Goal: Contribute content: Contribute content

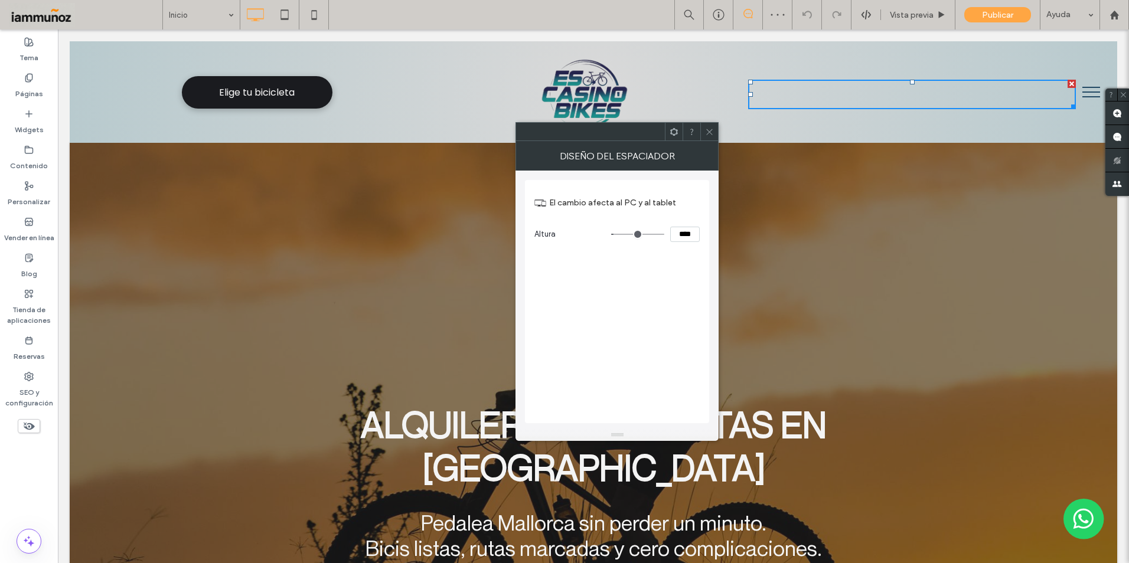
click at [706, 138] on span at bounding box center [709, 132] width 9 height 18
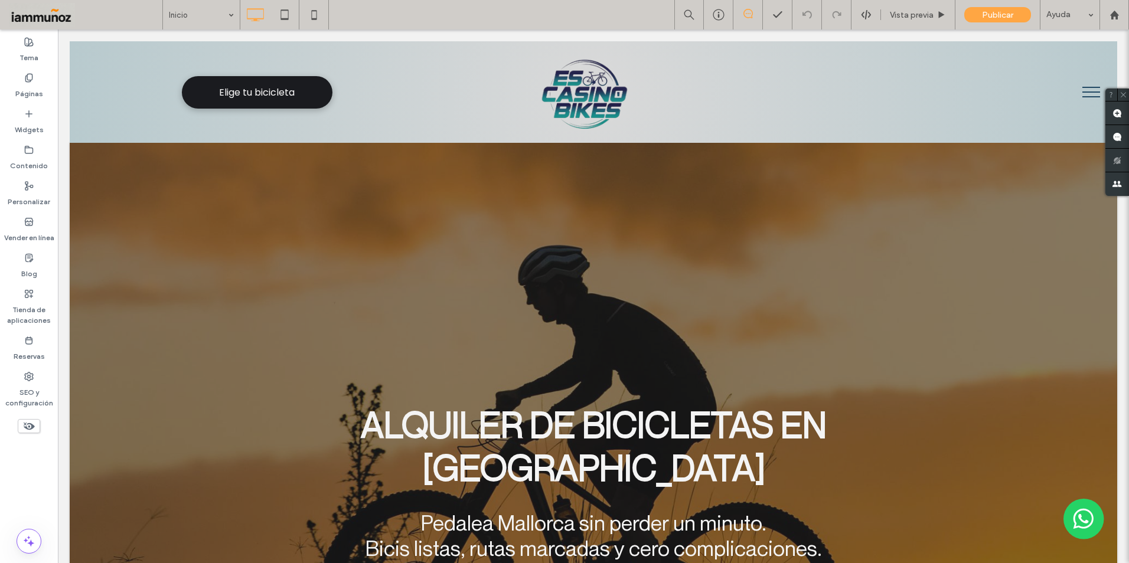
click at [1083, 97] on span "menu" at bounding box center [1091, 96] width 18 height 1
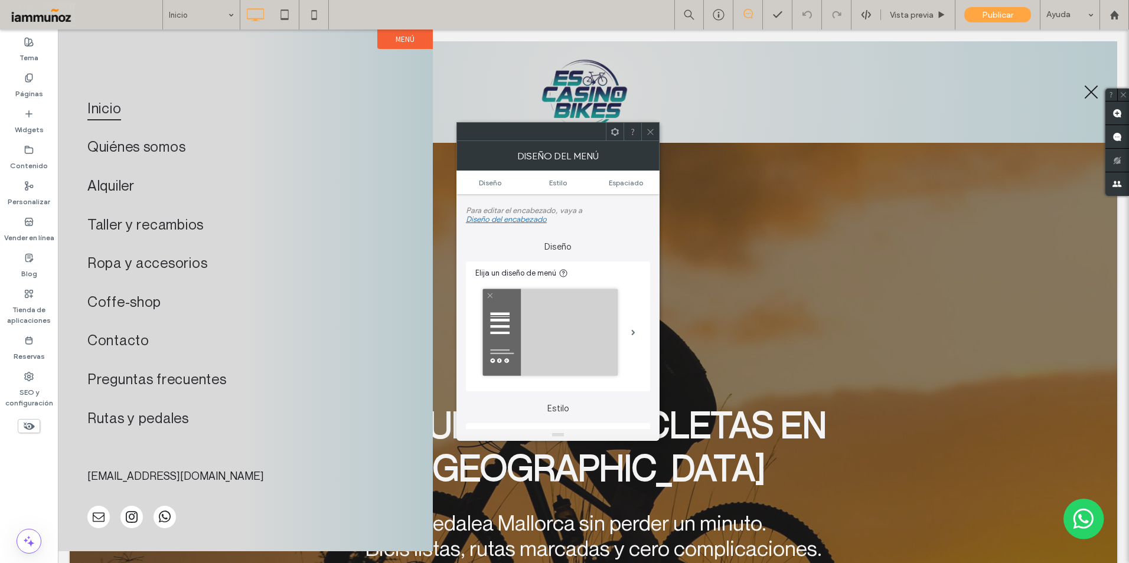
click at [647, 135] on icon at bounding box center [650, 132] width 9 height 9
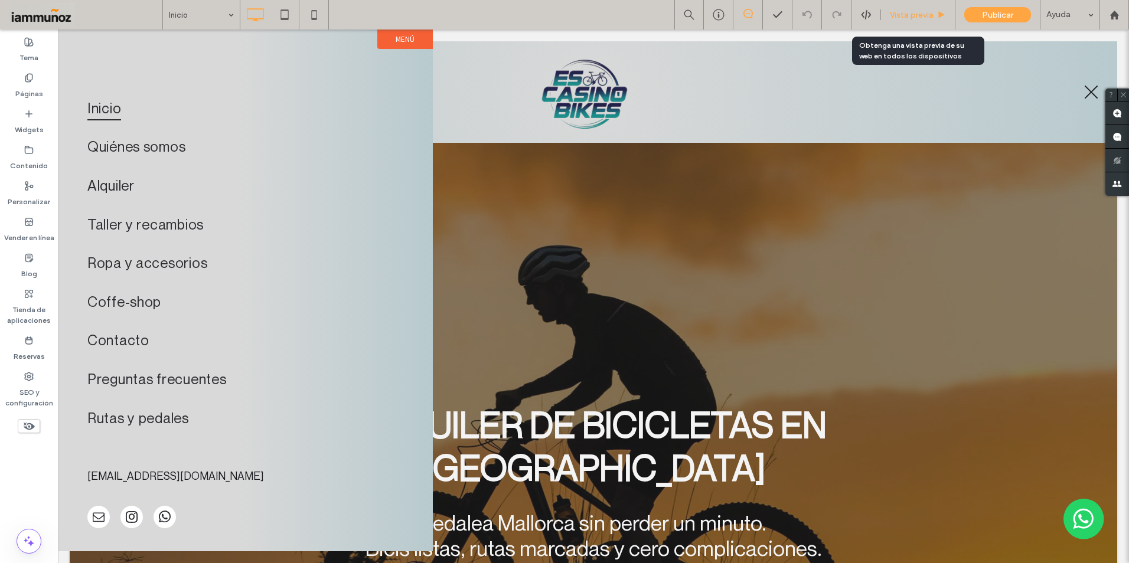
click at [908, 22] on div "Vista previa" at bounding box center [918, 15] width 74 height 30
click at [909, 15] on span "Vista previa" at bounding box center [912, 15] width 44 height 10
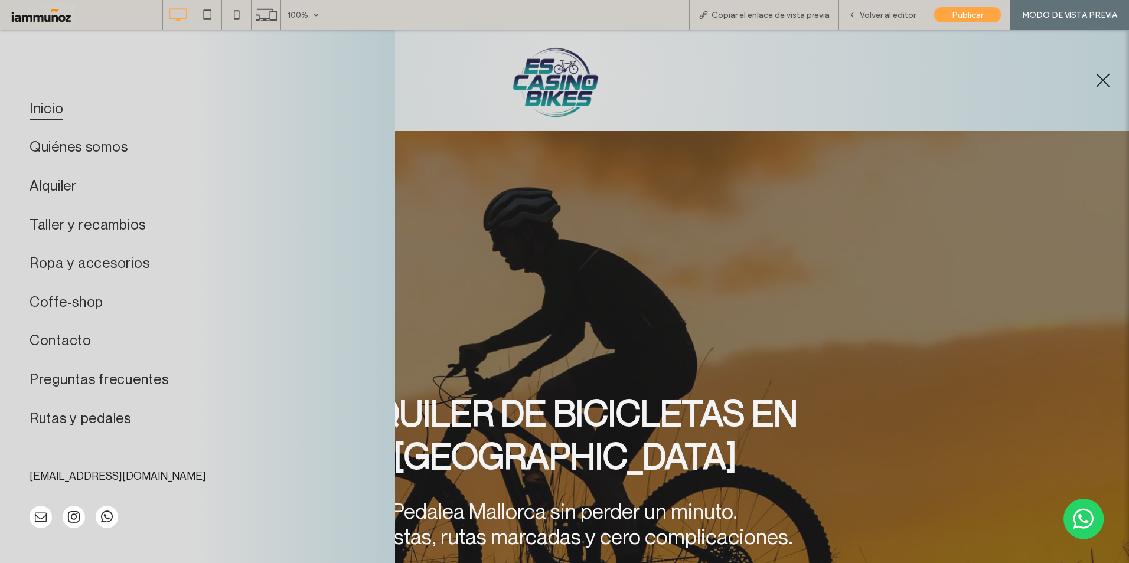
click at [1097, 79] on span "menu" at bounding box center [1104, 81] width 14 height 14
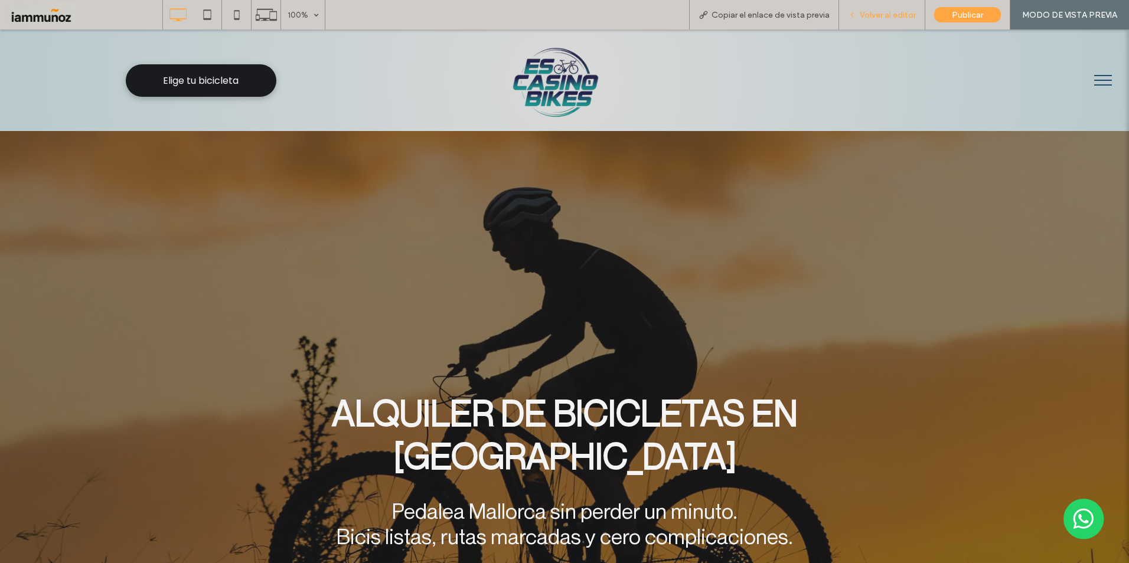
click at [873, 15] on span "Volver al editor" at bounding box center [888, 15] width 56 height 10
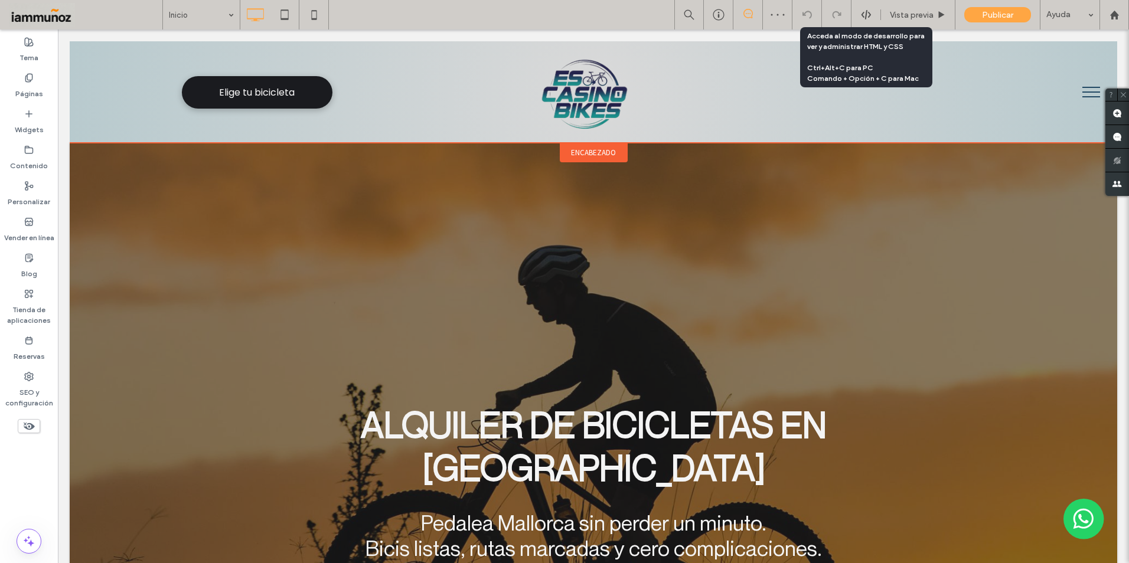
click at [594, 156] on span "encabezado" at bounding box center [593, 153] width 45 height 10
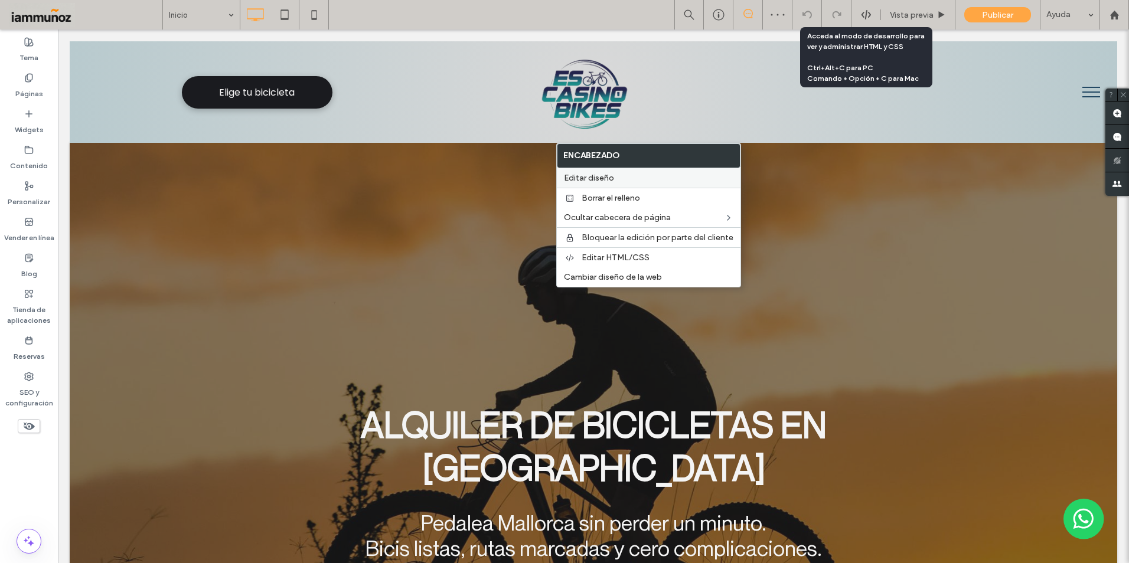
click at [599, 181] on span "Editar diseño" at bounding box center [589, 178] width 50 height 10
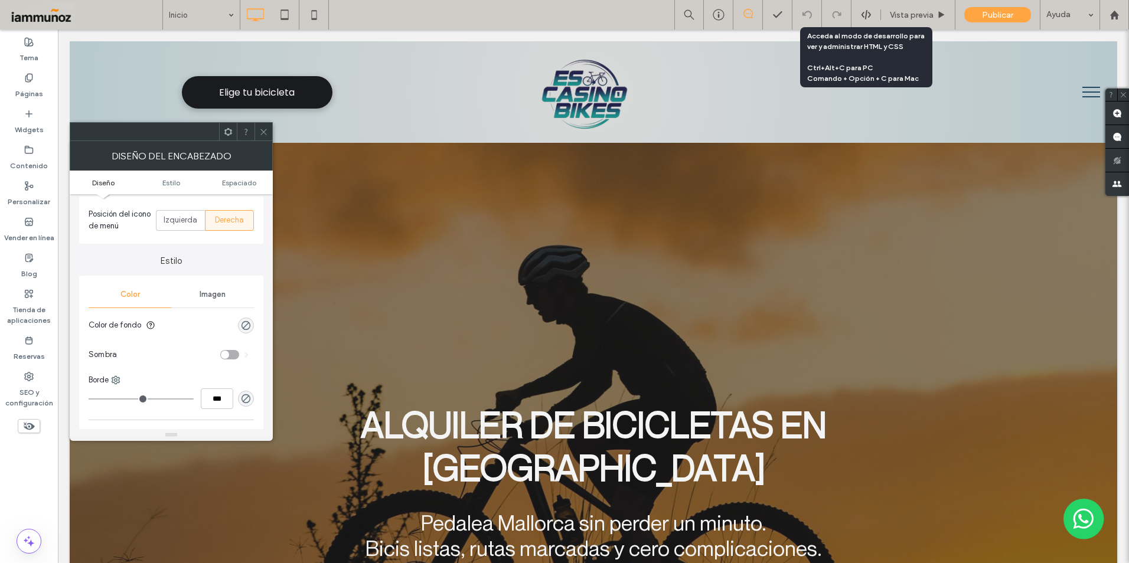
scroll to position [177, 0]
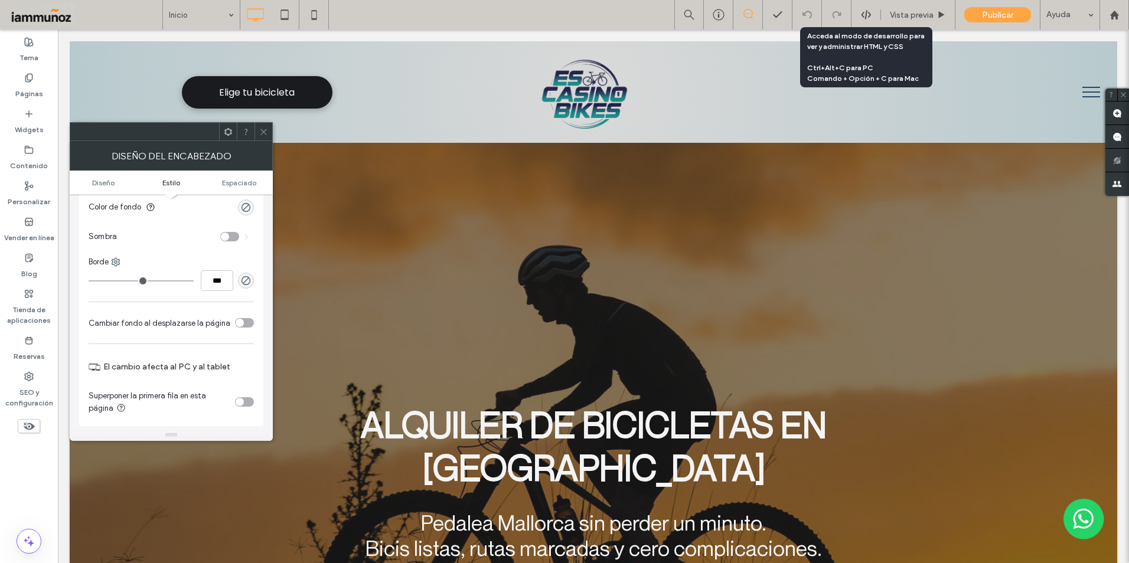
click at [242, 324] on div "toggle" at bounding box center [240, 323] width 8 height 8
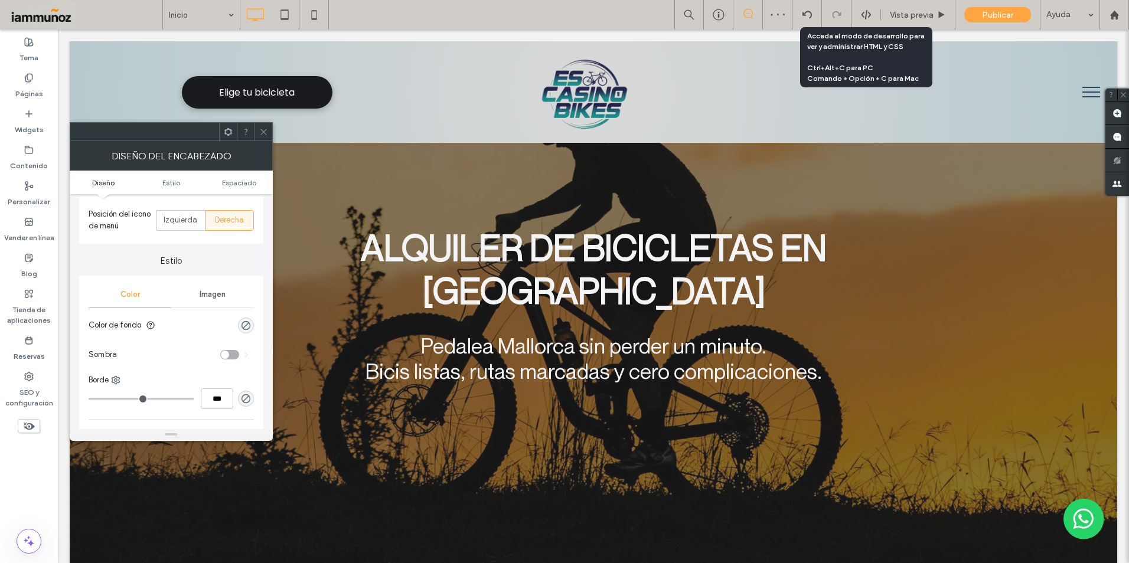
scroll to position [236, 0]
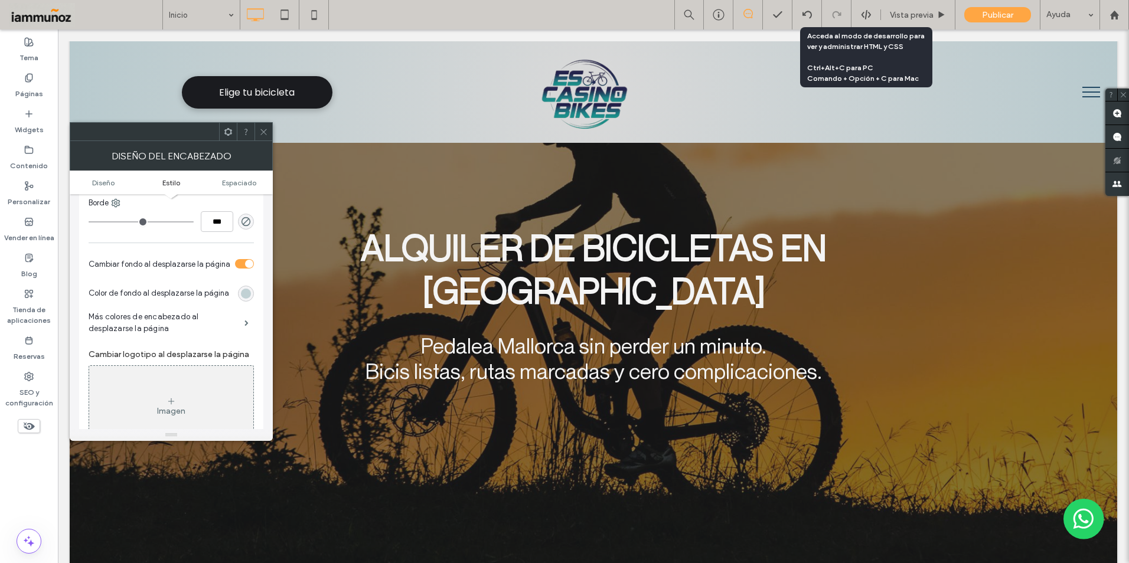
click at [247, 297] on div "rgb(184, 202, 206)" at bounding box center [246, 294] width 10 height 10
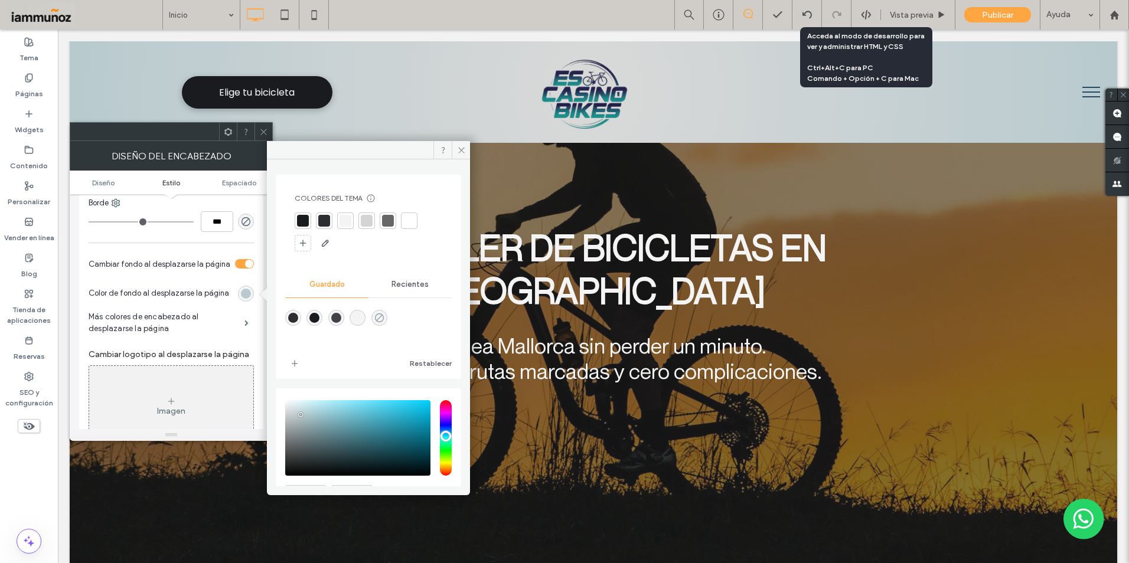
click at [384, 317] on icon "rgba(0,0,0,0)" at bounding box center [379, 318] width 10 height 10
type input "*******"
type input "*"
type input "**"
click at [384, 320] on icon "rgba(0,0,0,0)" at bounding box center [379, 318] width 10 height 10
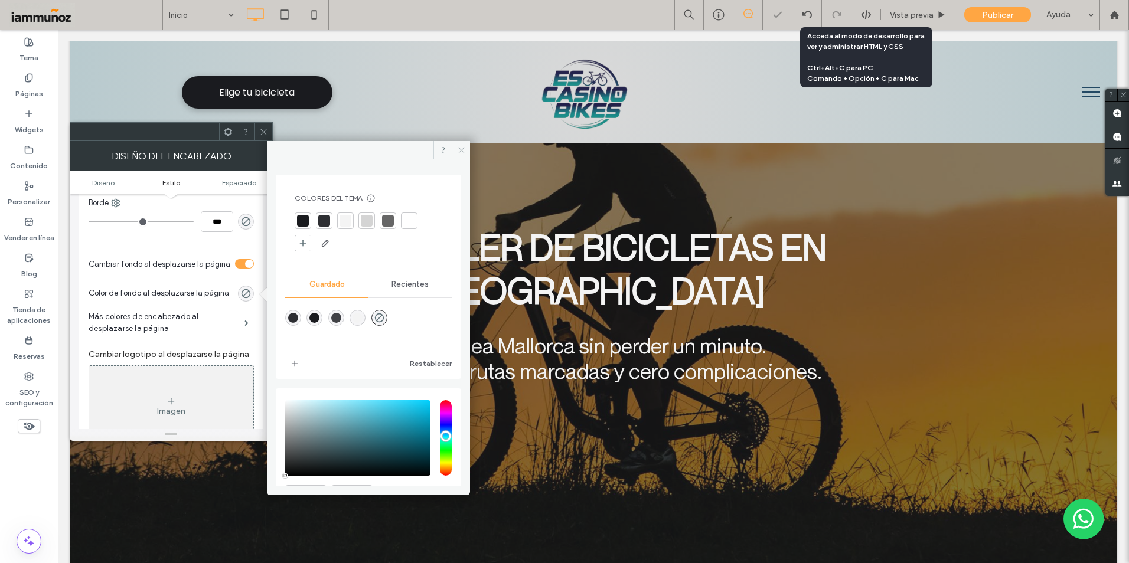
click at [465, 149] on icon at bounding box center [461, 150] width 9 height 9
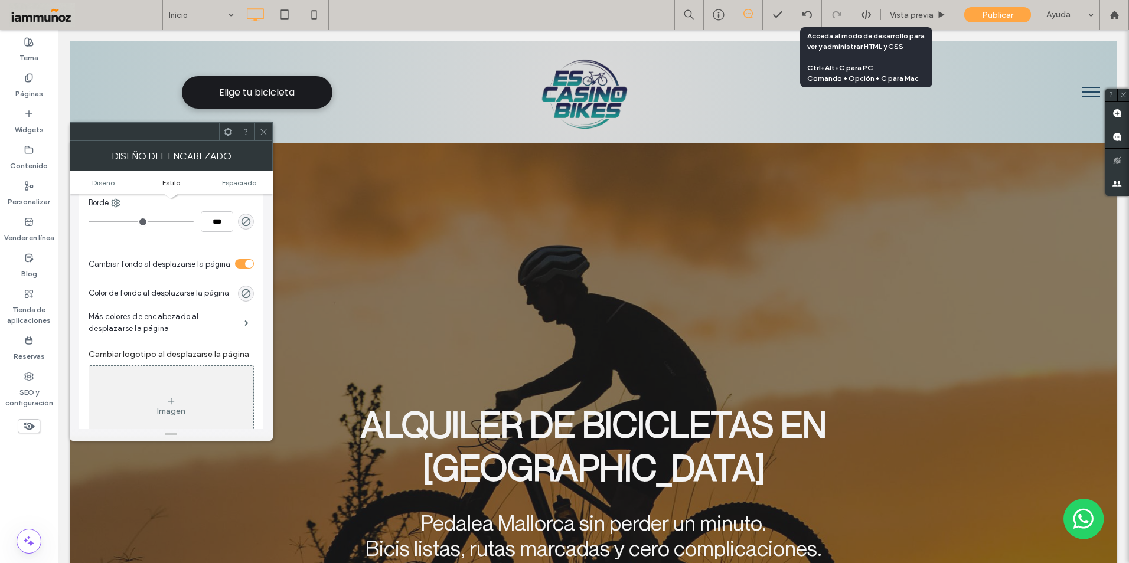
scroll to position [413, 0]
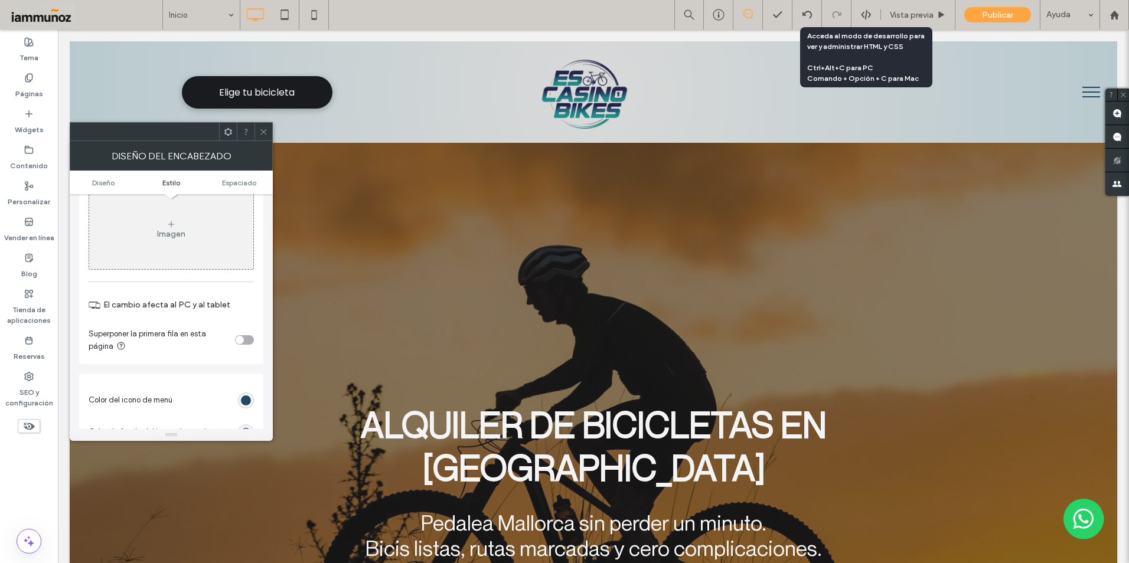
click at [248, 340] on div "toggle" at bounding box center [244, 339] width 19 height 9
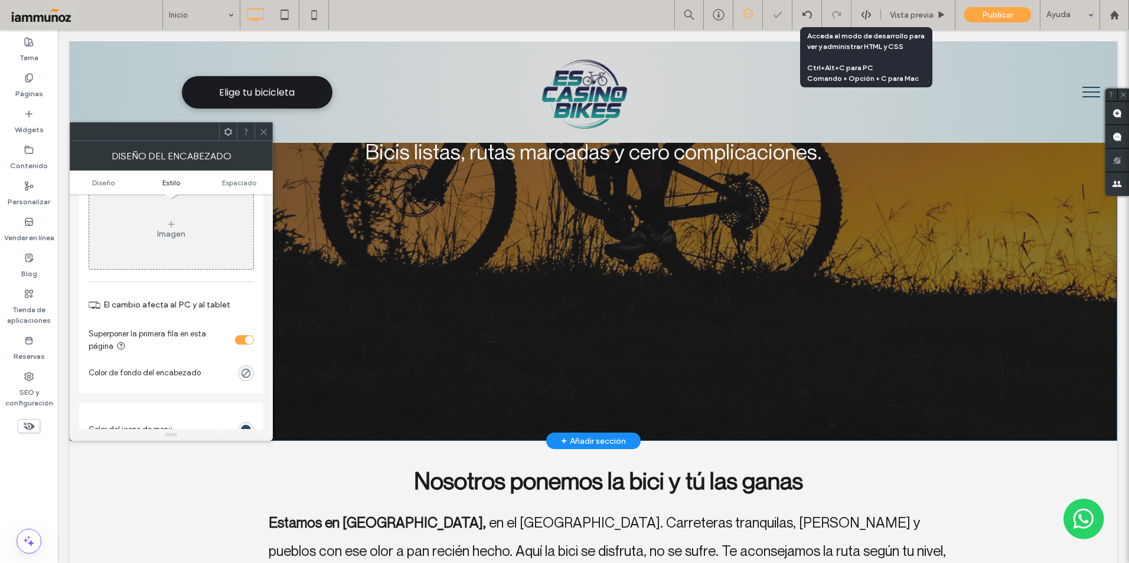
scroll to position [0, 0]
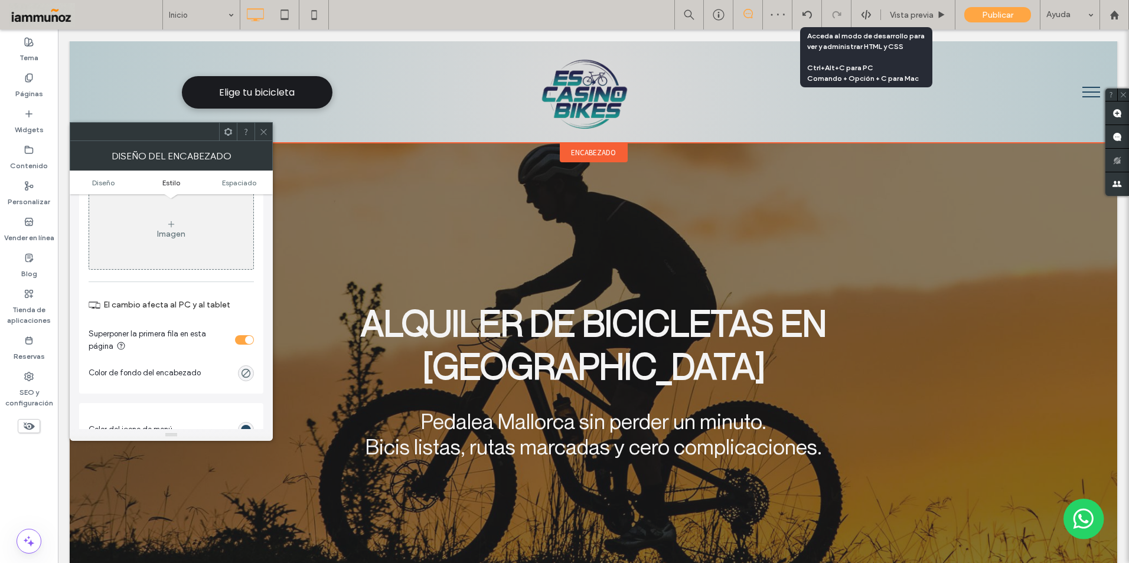
click at [601, 154] on span "encabezado" at bounding box center [593, 153] width 45 height 10
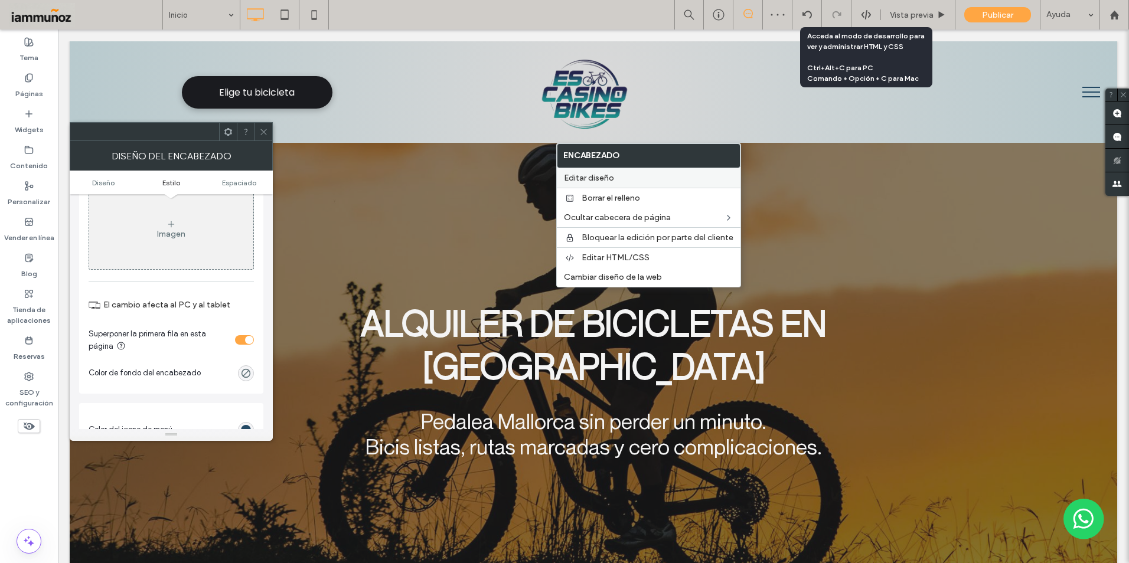
click at [606, 175] on span "Editar diseño" at bounding box center [589, 178] width 50 height 10
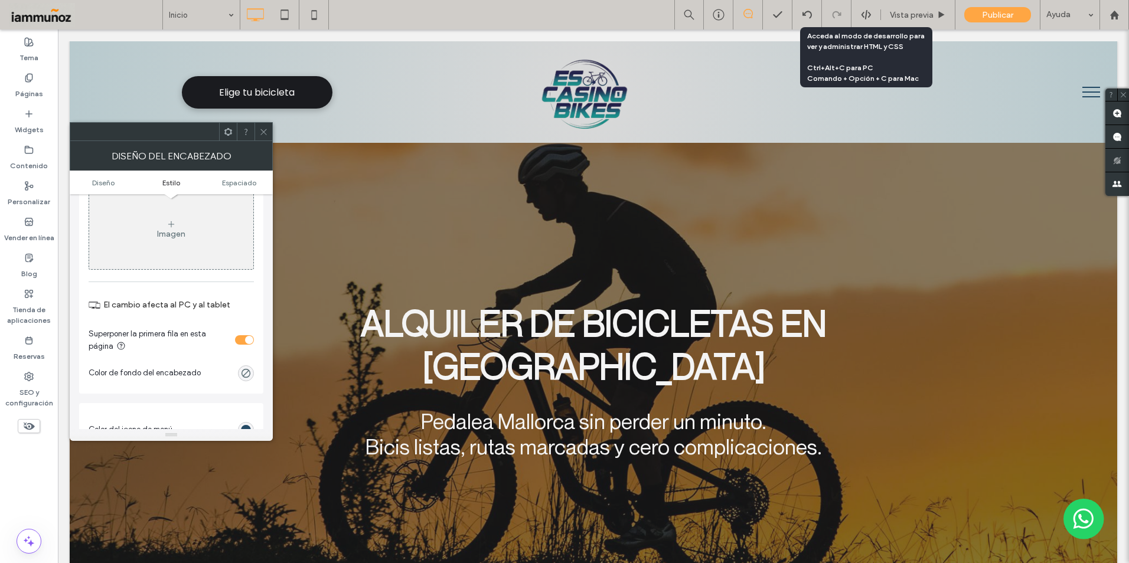
scroll to position [472, 0]
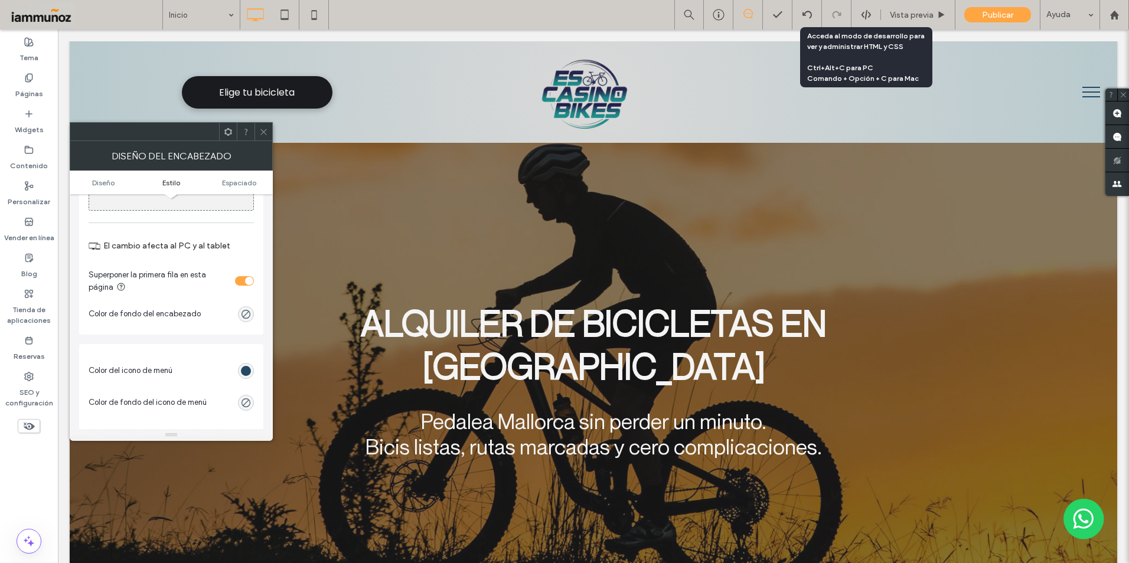
click at [240, 370] on div "rgb(35, 73, 100)" at bounding box center [246, 371] width 16 height 16
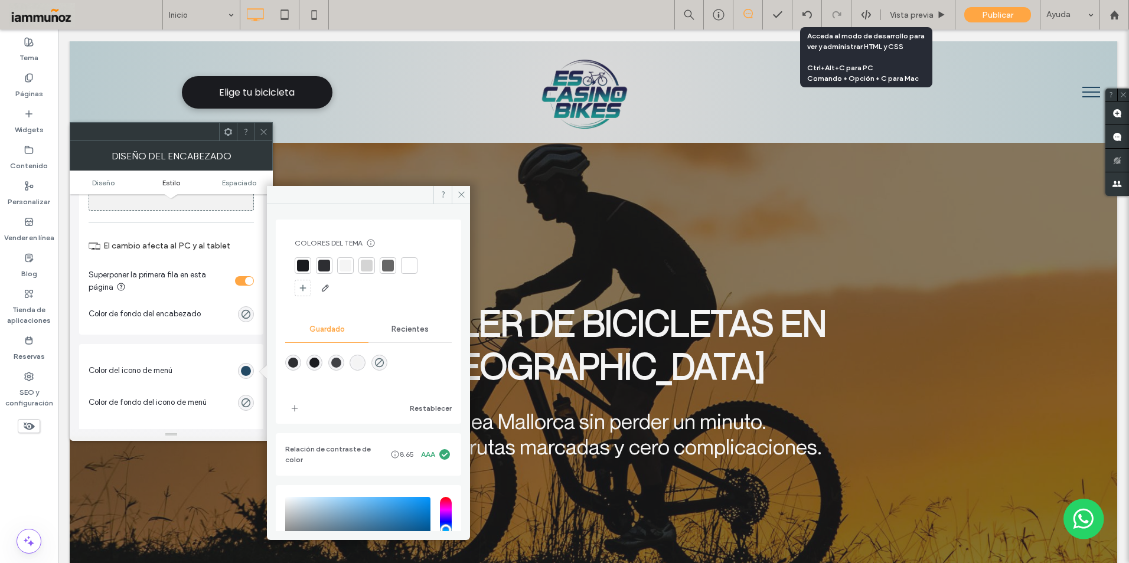
click at [315, 367] on div "rgba(26,27,31,1)" at bounding box center [314, 363] width 10 height 10
type input "*******"
click at [464, 197] on icon at bounding box center [461, 194] width 9 height 9
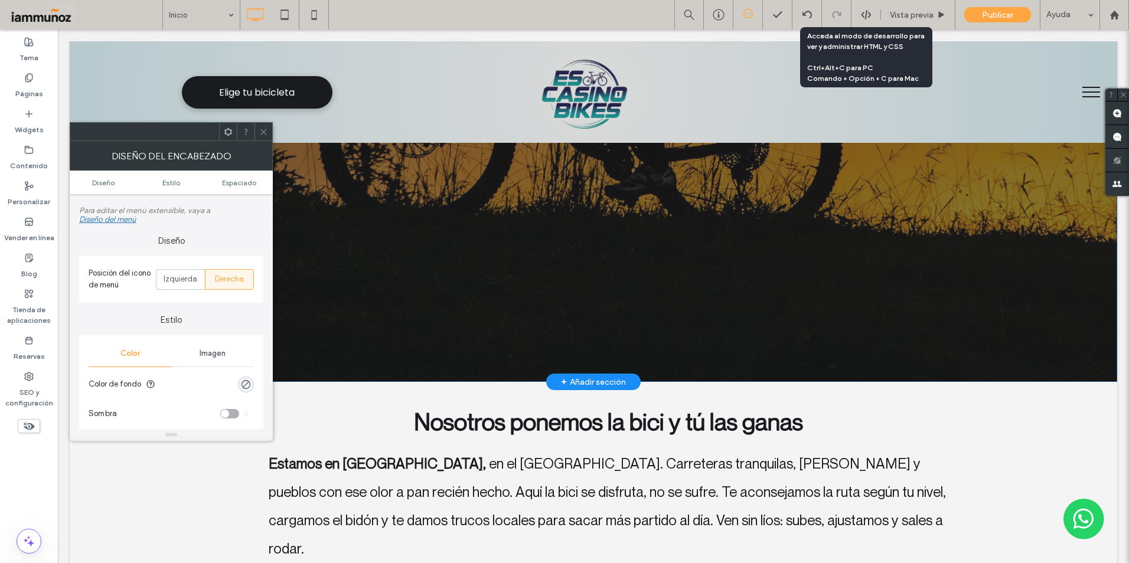
scroll to position [177, 0]
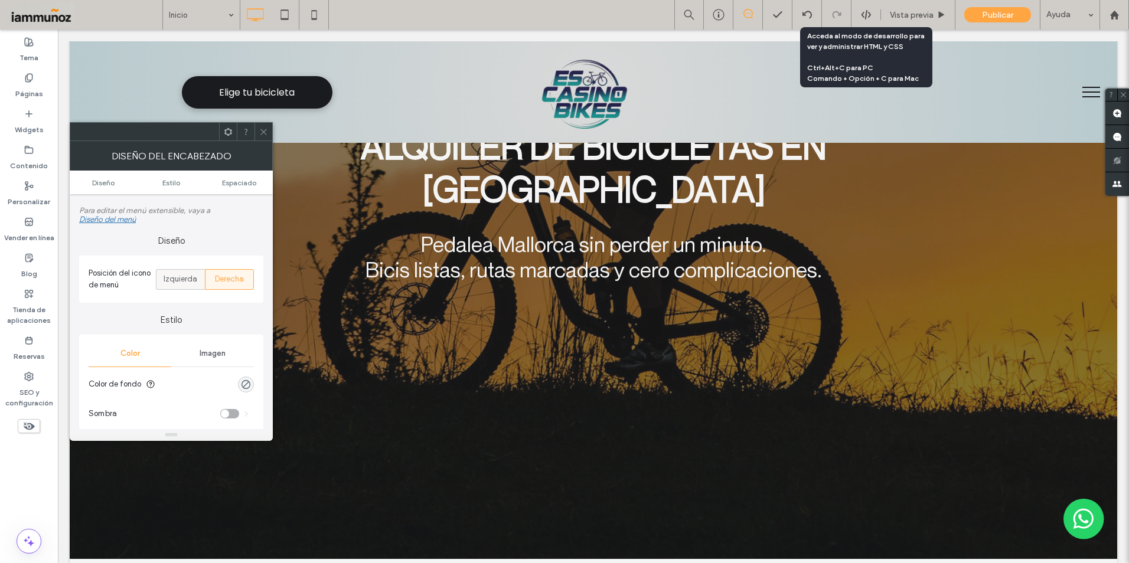
click at [188, 285] on span "Izquierda" at bounding box center [181, 279] width 34 height 12
click at [230, 283] on span "Derecha" at bounding box center [229, 279] width 29 height 12
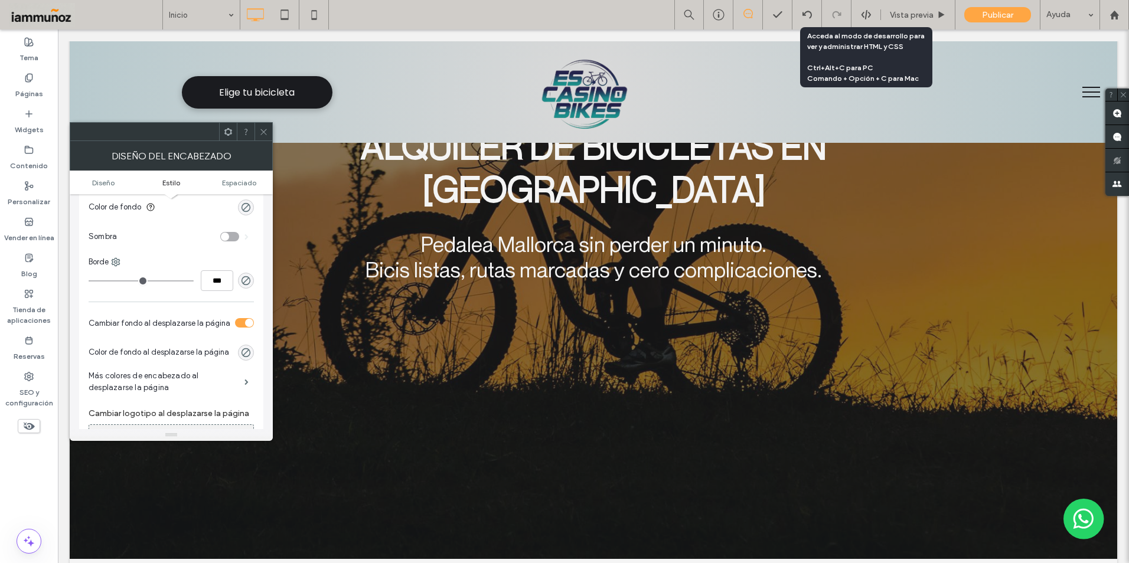
scroll to position [118, 0]
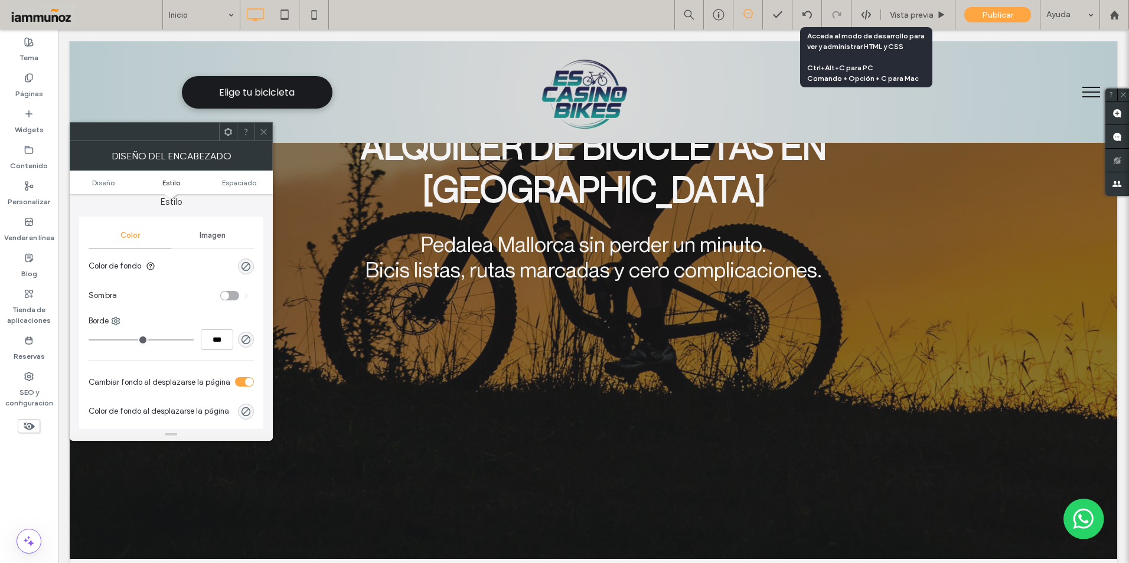
click at [234, 300] on div "toggle" at bounding box center [229, 295] width 19 height 9
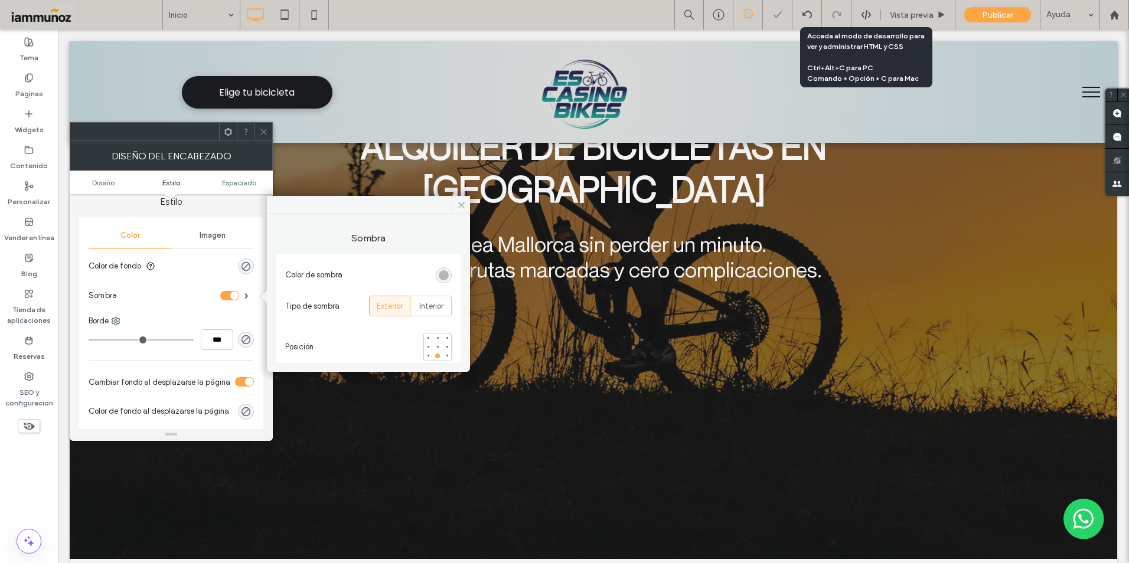
click at [232, 298] on div "toggle" at bounding box center [234, 296] width 8 height 8
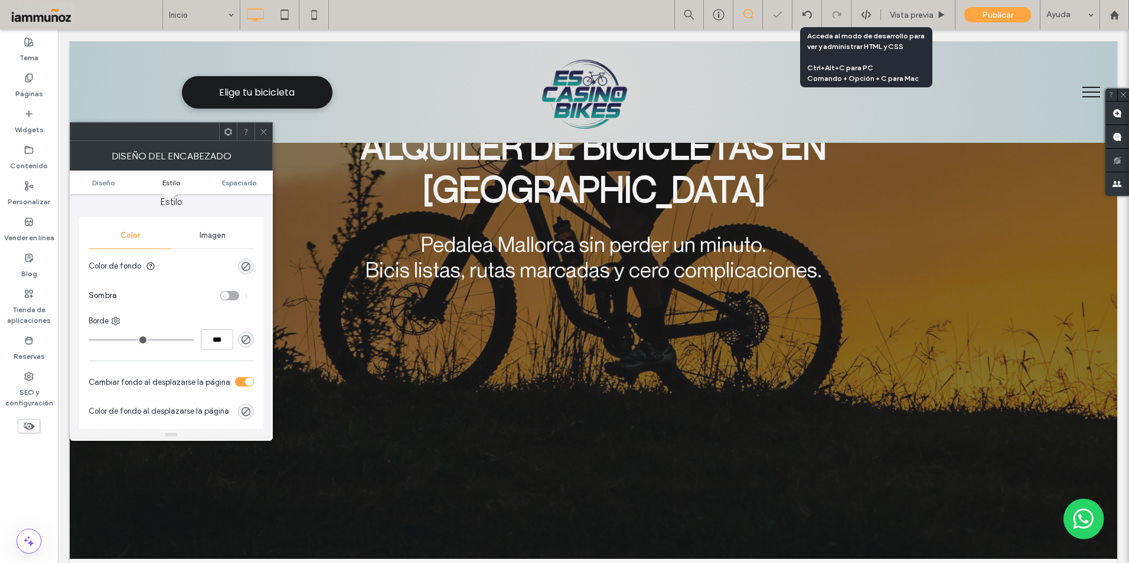
click at [240, 380] on div "toggle" at bounding box center [244, 381] width 19 height 9
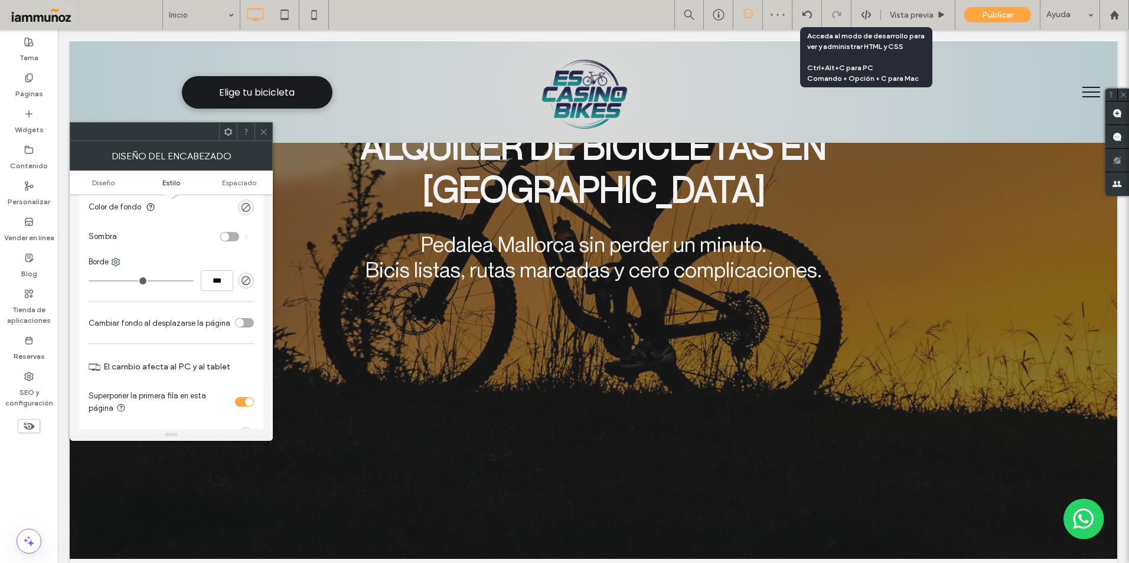
click at [242, 399] on div "toggle" at bounding box center [244, 401] width 19 height 9
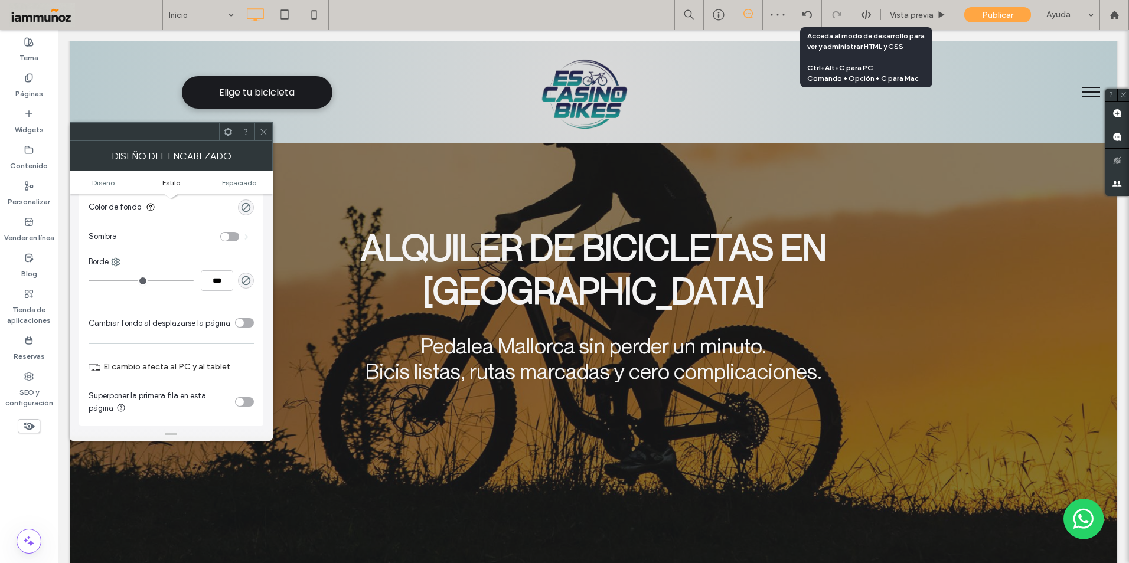
scroll to position [0, 0]
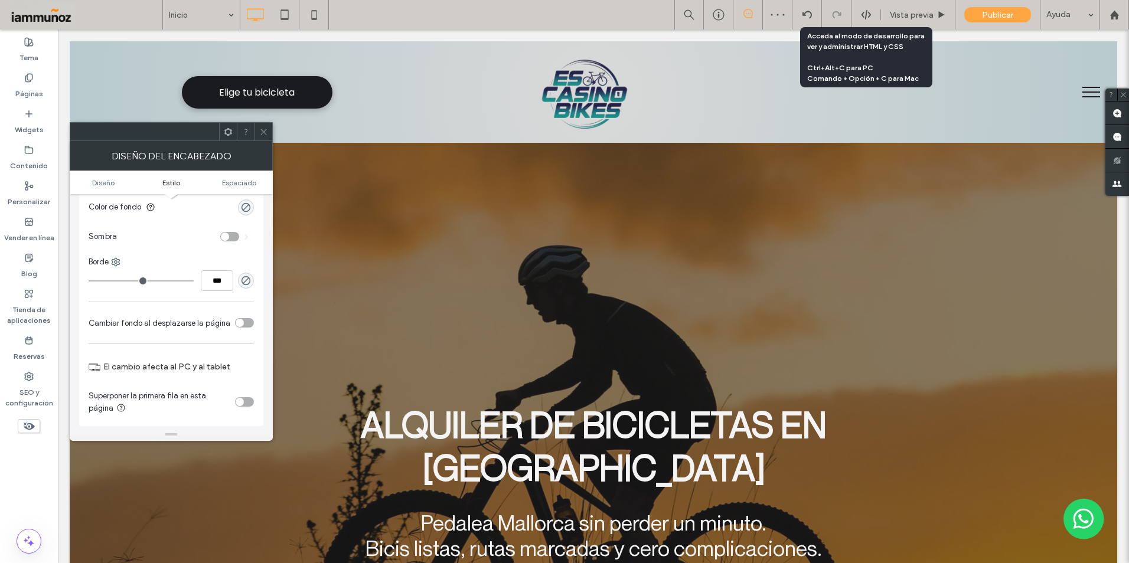
click at [250, 403] on div "toggle" at bounding box center [244, 401] width 19 height 9
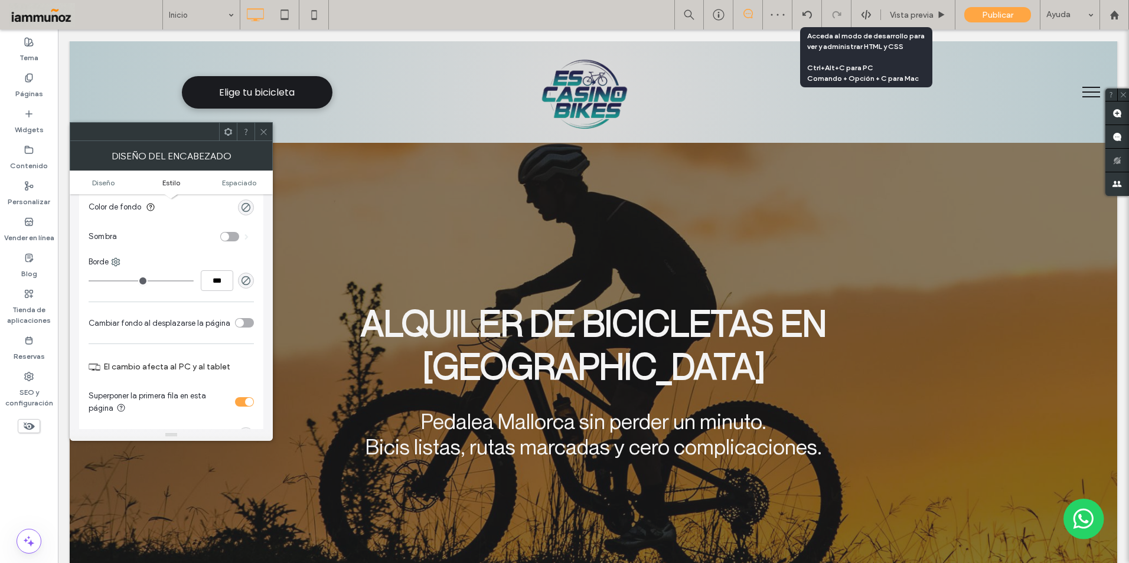
click at [245, 402] on div "toggle" at bounding box center [249, 402] width 8 height 8
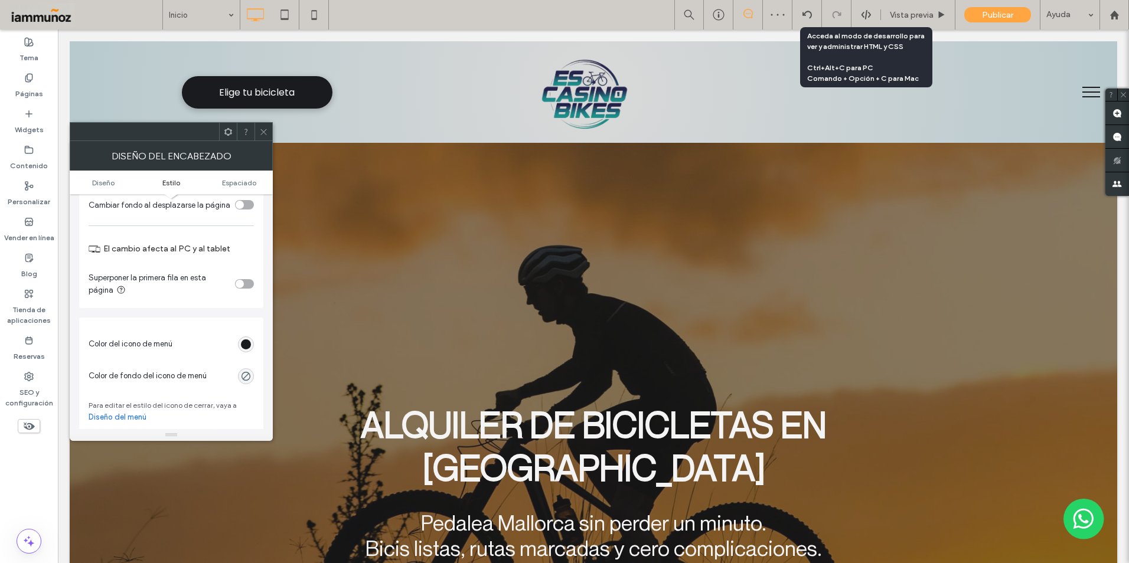
scroll to position [354, 0]
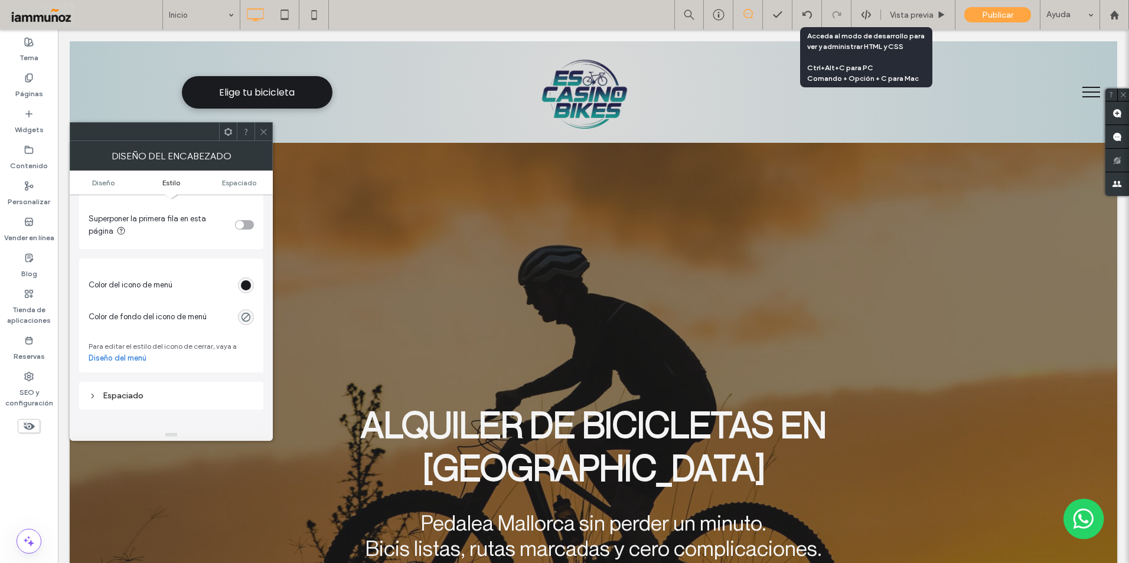
click at [143, 356] on link "Diseño del menú" at bounding box center [118, 359] width 58 height 12
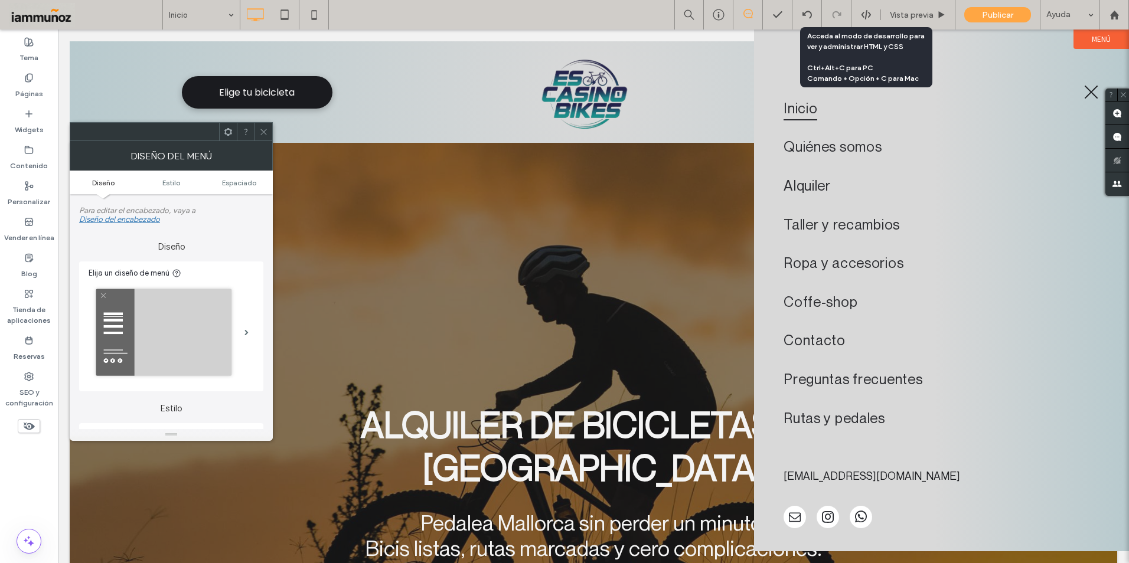
scroll to position [59, 0]
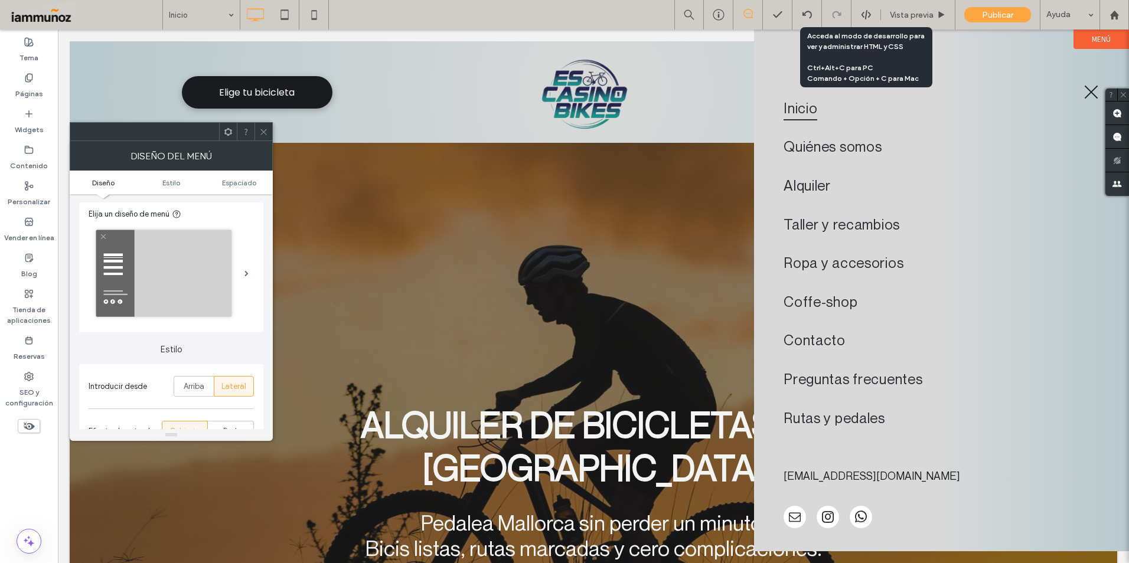
click at [217, 281] on img at bounding box center [163, 273] width 143 height 94
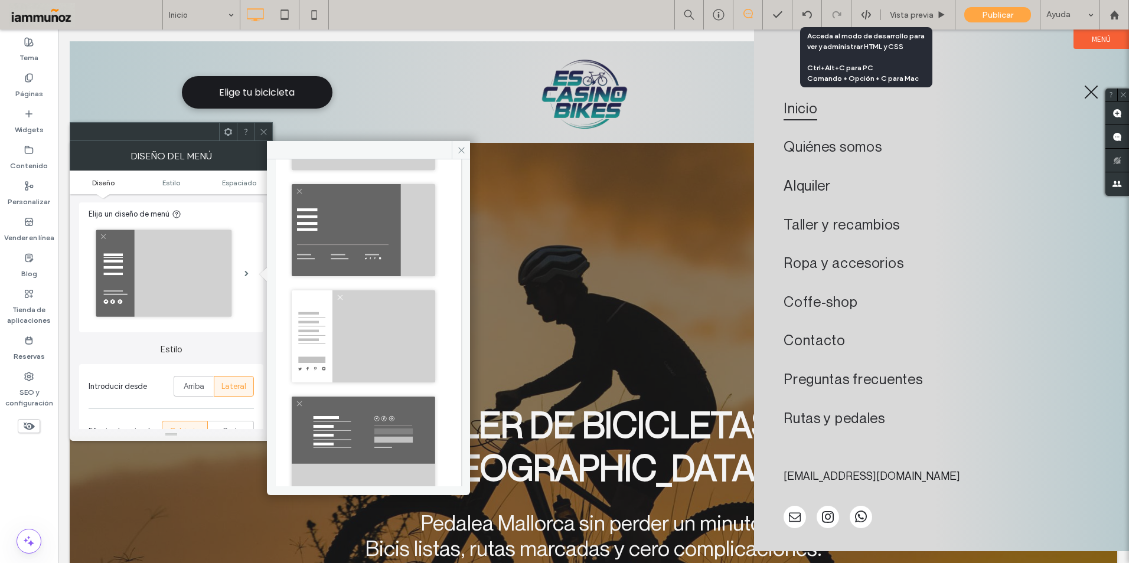
scroll to position [295, 0]
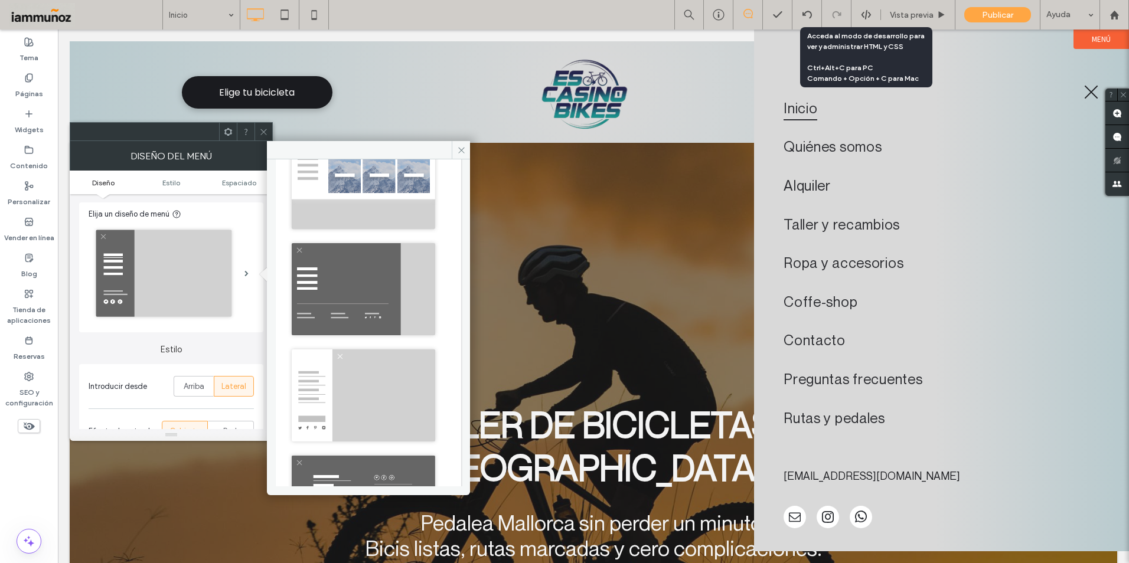
click at [263, 132] on icon at bounding box center [263, 132] width 9 height 9
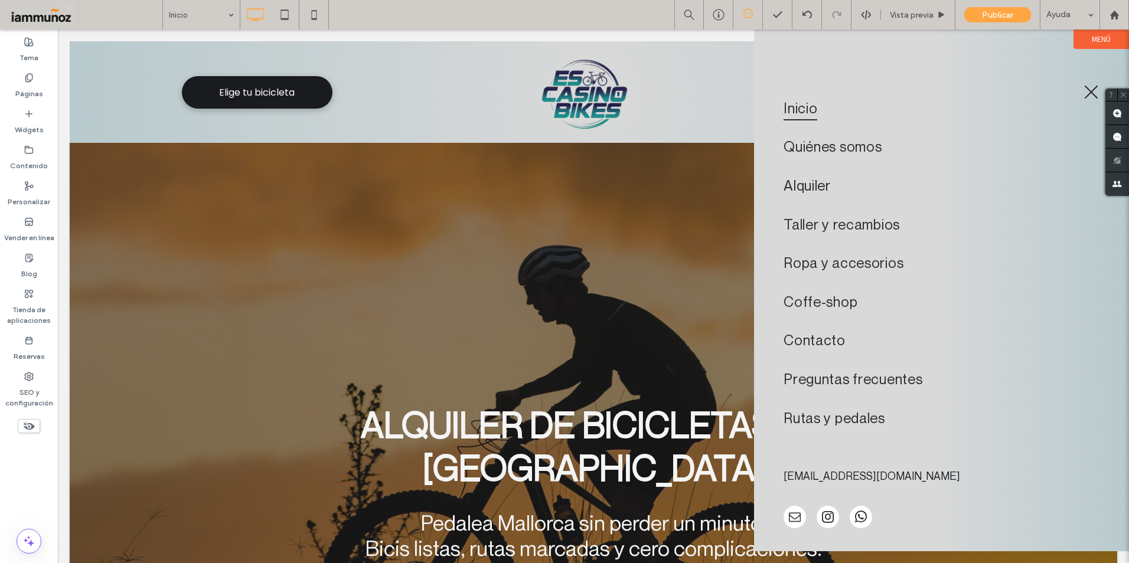
click at [1089, 93] on span "menu" at bounding box center [1092, 93] width 14 height 14
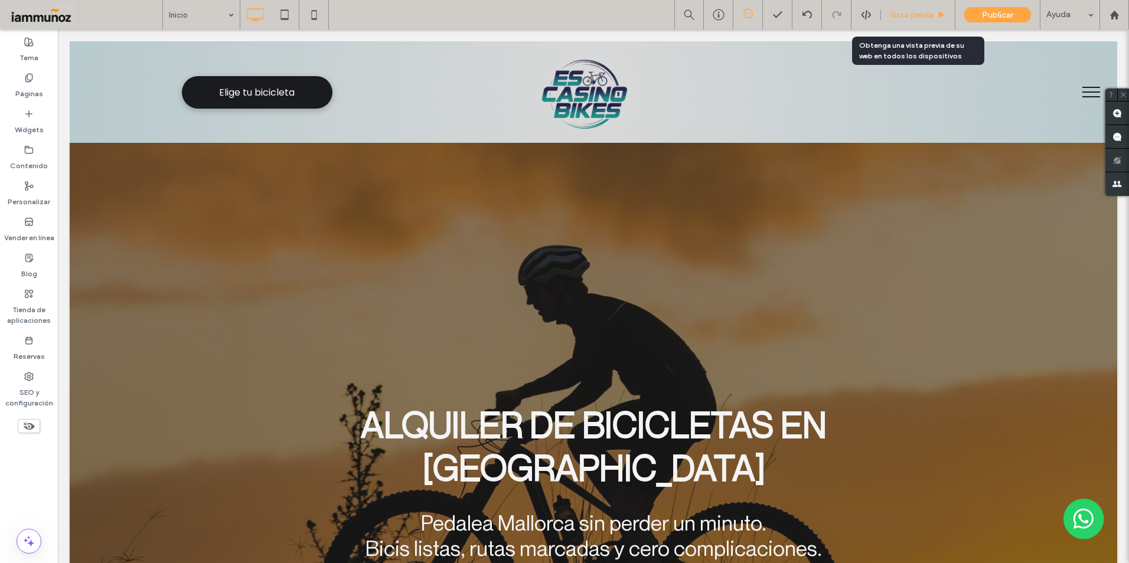
click at [912, 14] on span "Vista previa" at bounding box center [912, 15] width 44 height 10
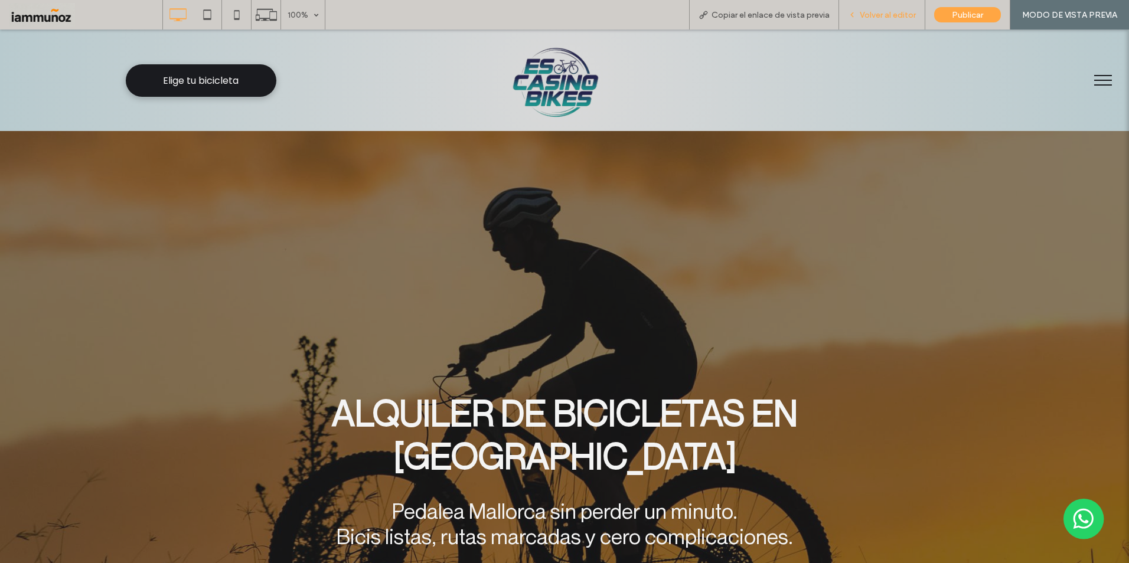
drag, startPoint x: 860, startPoint y: 18, endPoint x: 889, endPoint y: 19, distance: 29.0
click at [889, 19] on span "Volver al editor" at bounding box center [888, 15] width 56 height 10
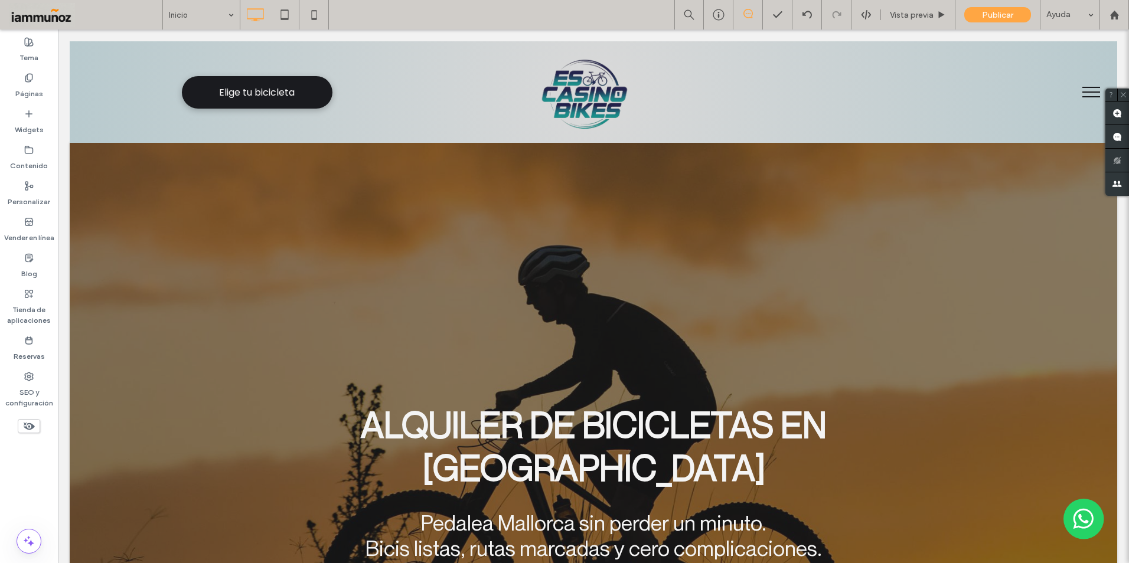
click at [1083, 94] on button "menu" at bounding box center [1091, 92] width 31 height 31
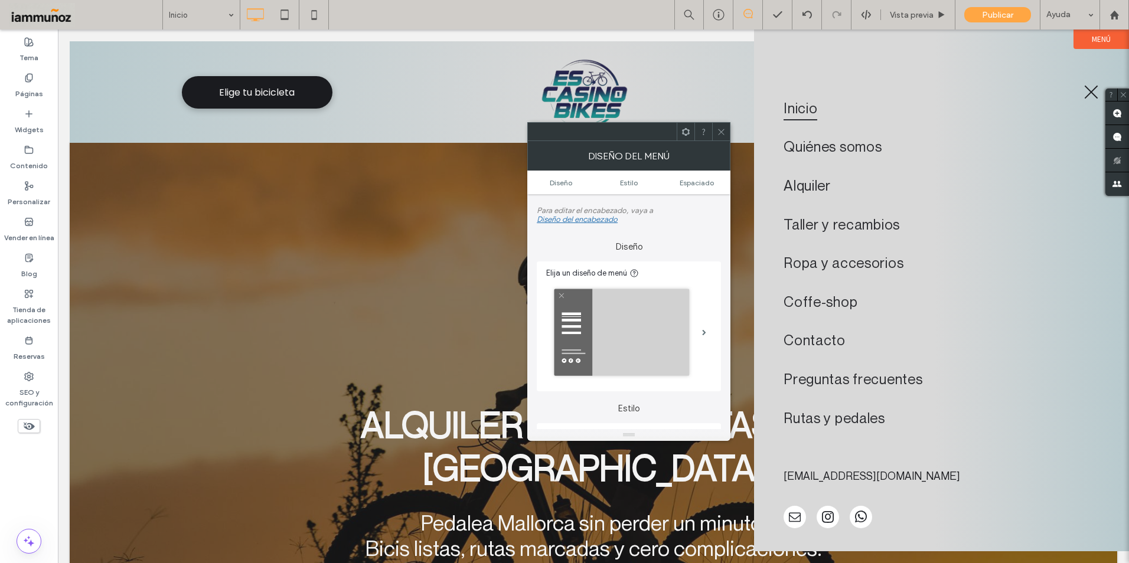
click at [716, 133] on div at bounding box center [721, 132] width 18 height 18
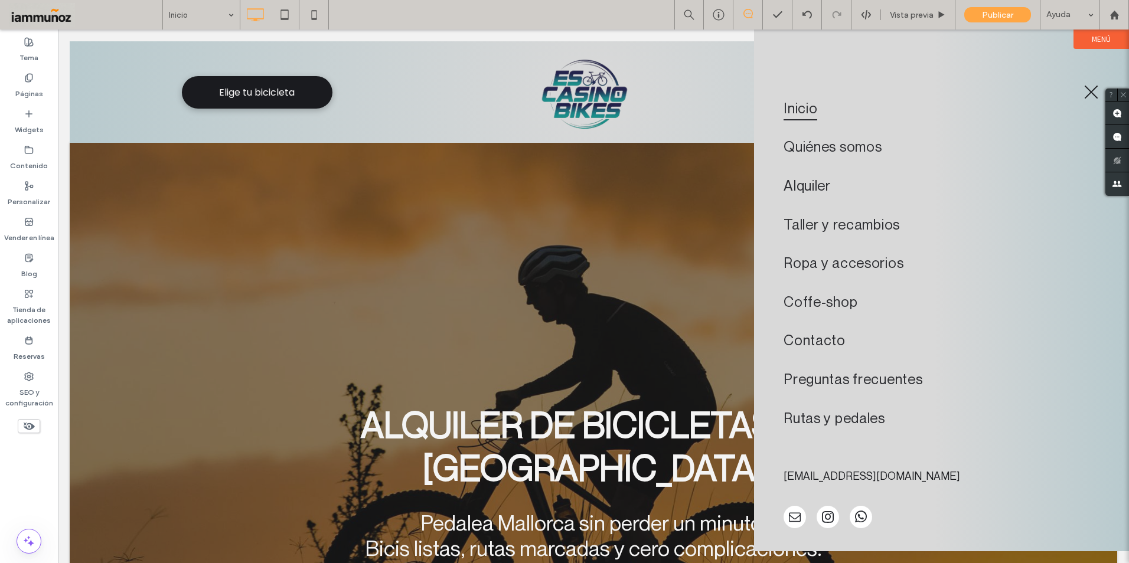
click at [1088, 91] on button "menu" at bounding box center [1091, 92] width 31 height 31
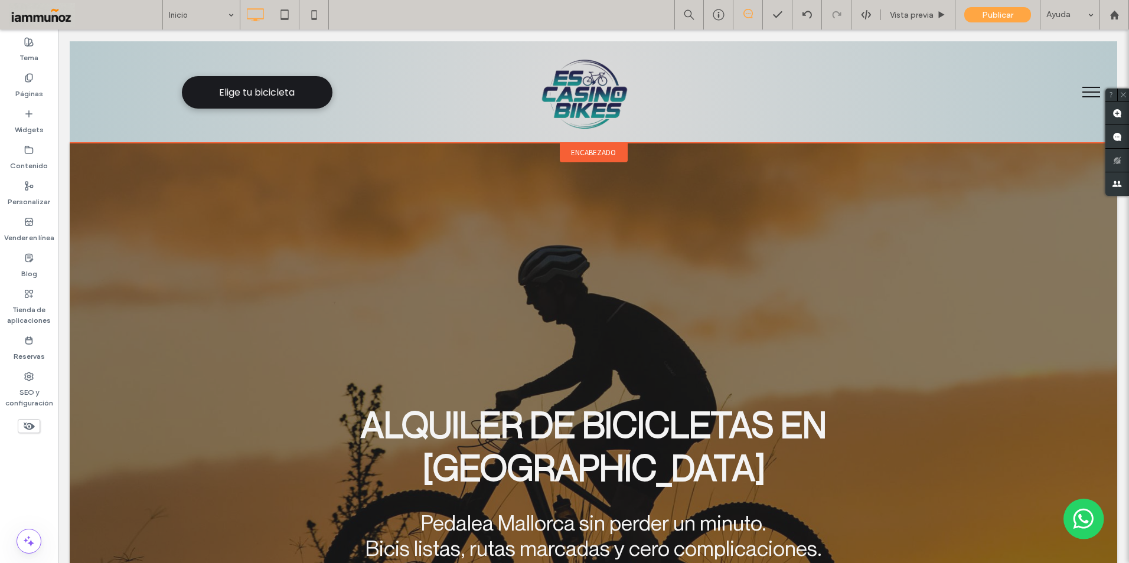
click at [589, 156] on span "encabezado" at bounding box center [593, 153] width 45 height 10
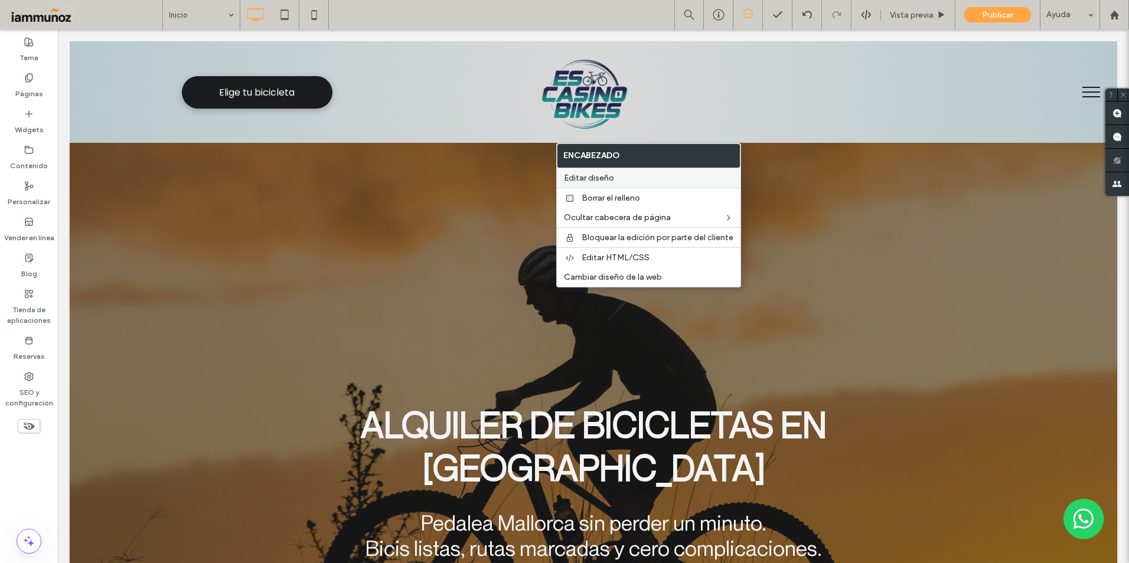
click at [597, 179] on span "Editar diseño" at bounding box center [589, 178] width 50 height 10
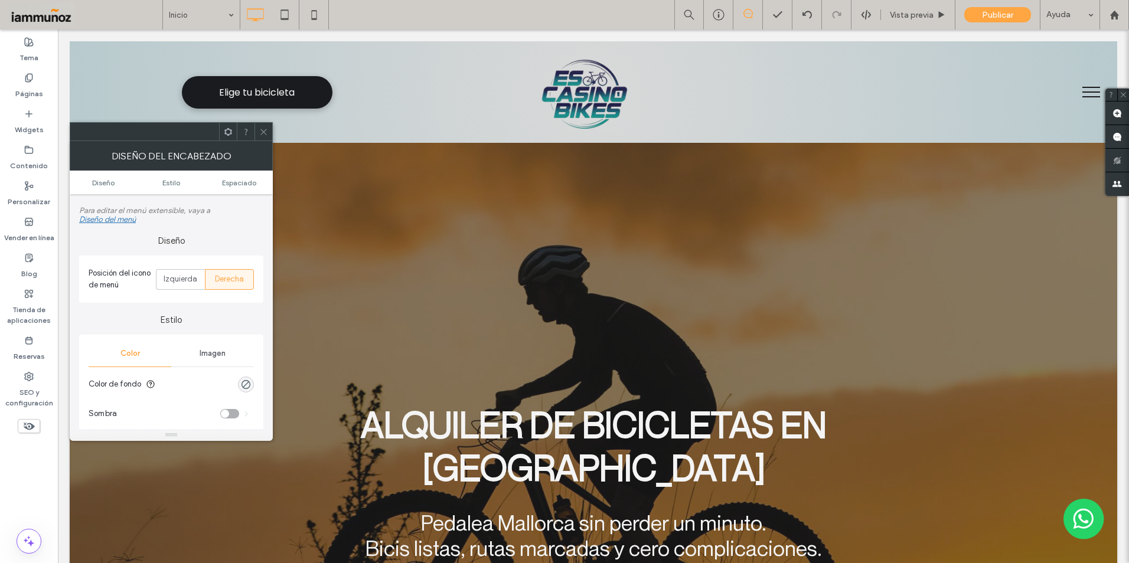
click at [262, 140] on span at bounding box center [263, 132] width 9 height 18
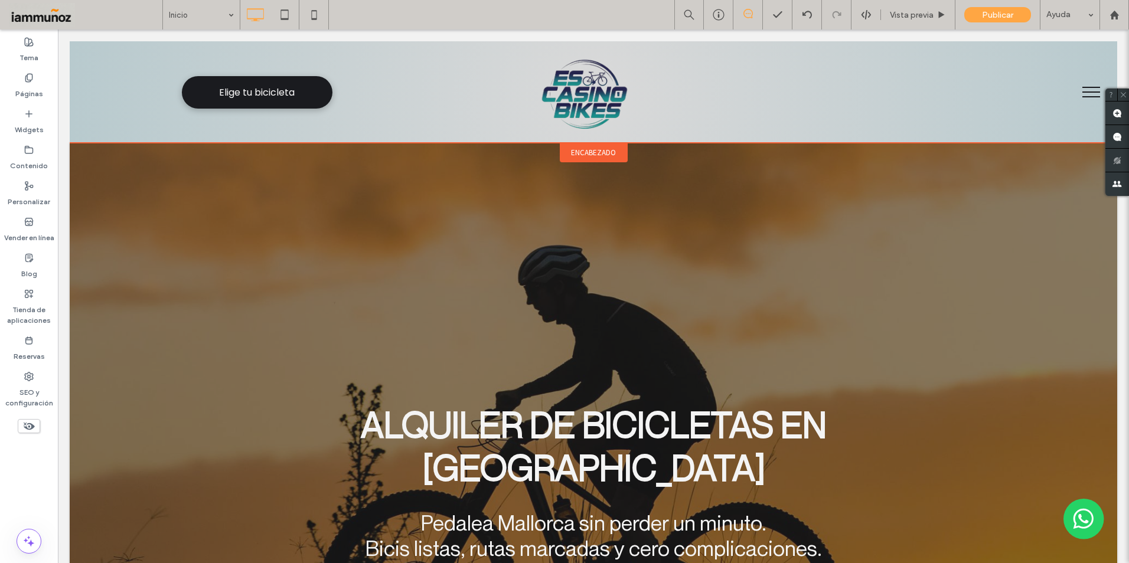
click at [592, 158] on span "encabezado" at bounding box center [593, 153] width 45 height 10
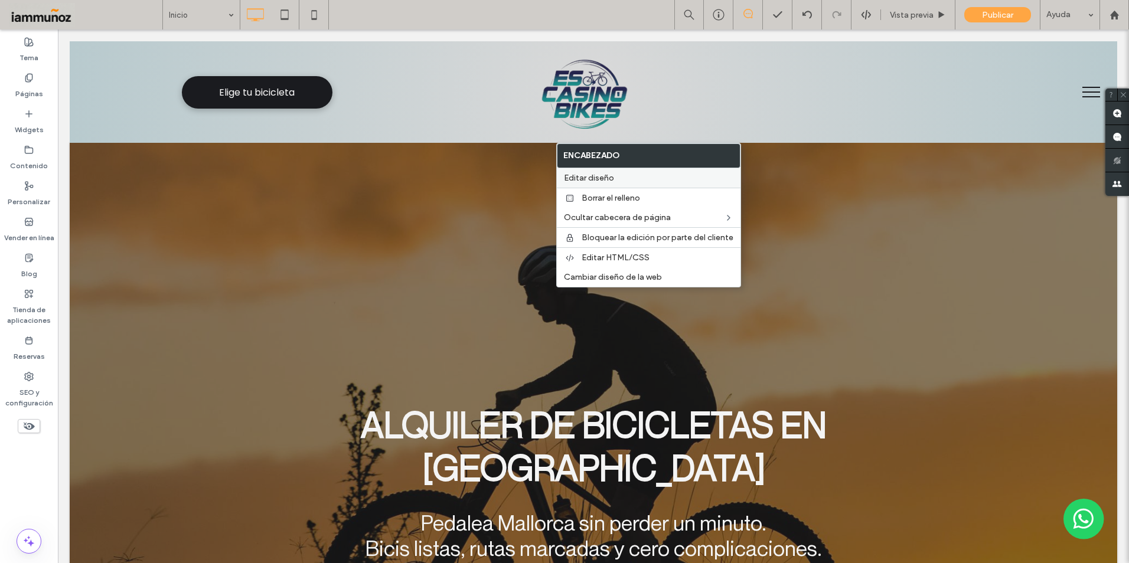
click at [602, 183] on span "Editar diseño" at bounding box center [589, 178] width 50 height 10
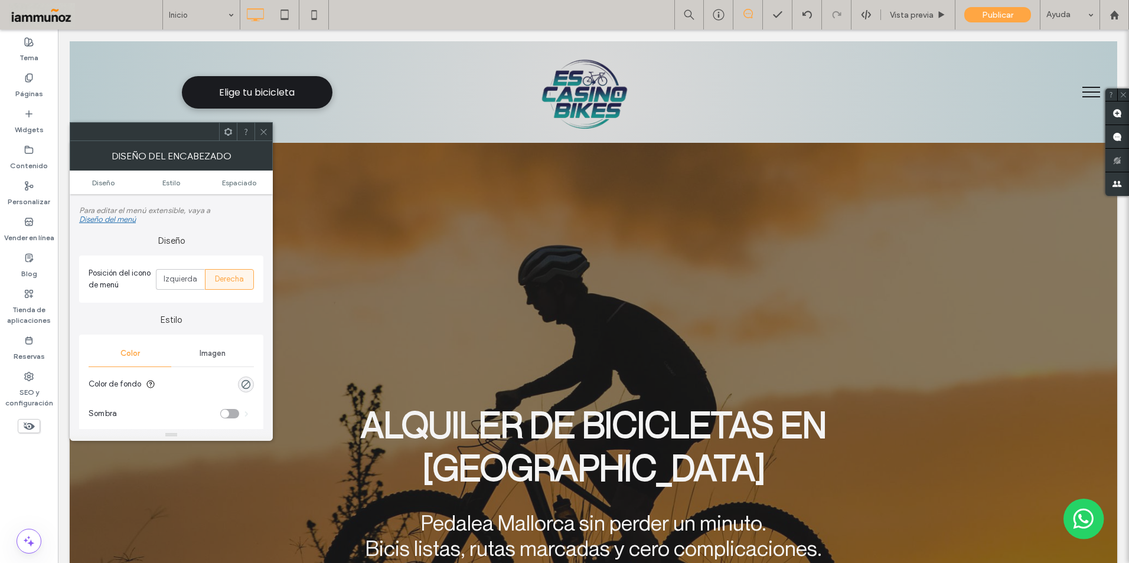
click at [118, 223] on div "Diseño del menú" at bounding box center [107, 219] width 57 height 9
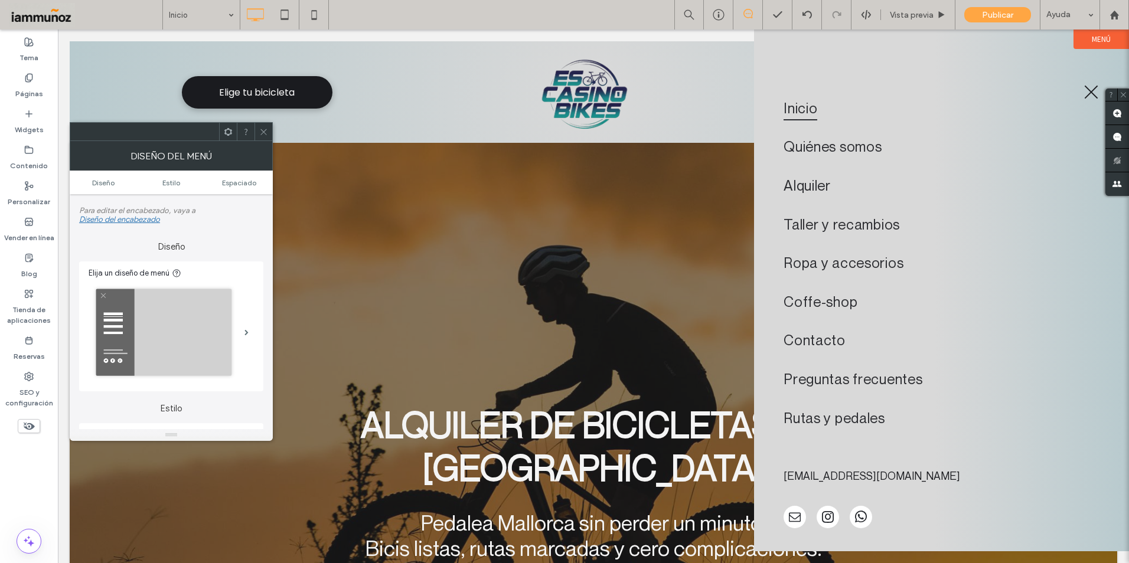
click at [223, 348] on img at bounding box center [163, 332] width 143 height 94
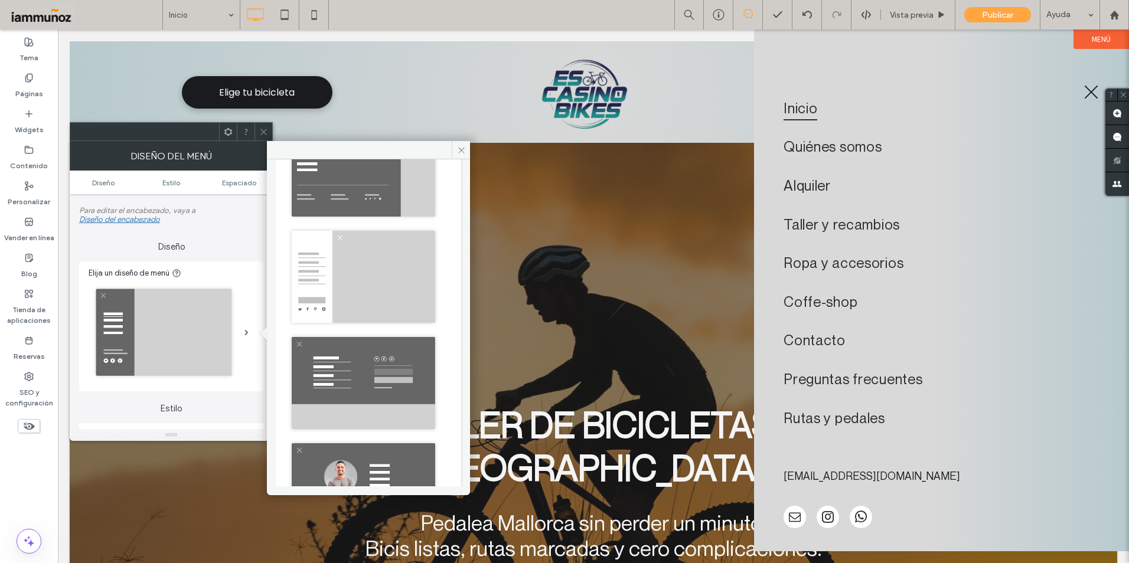
scroll to position [590, 0]
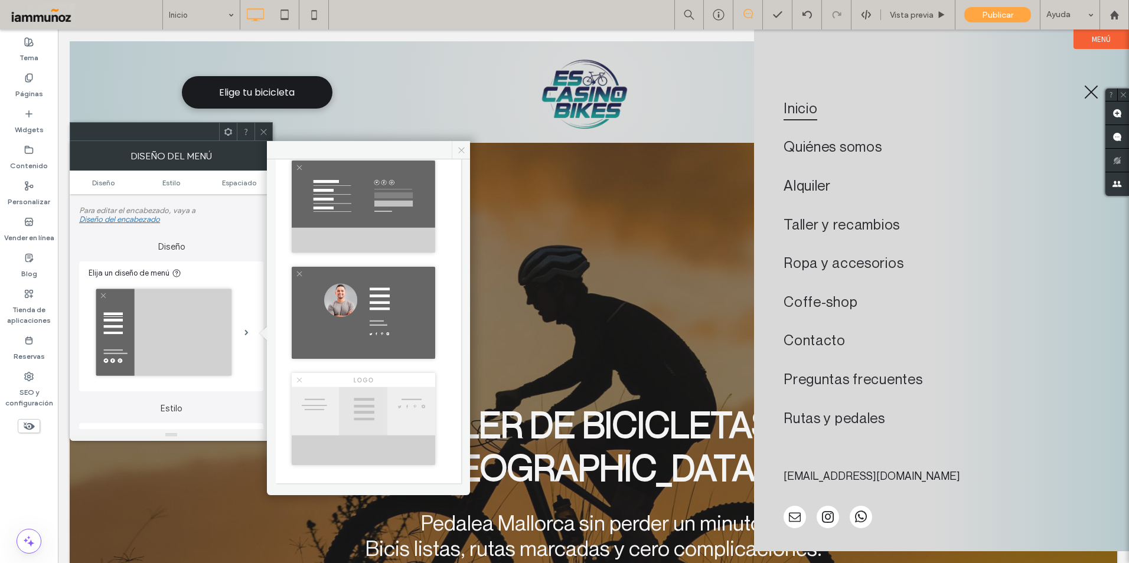
click at [460, 151] on use at bounding box center [461, 150] width 6 height 6
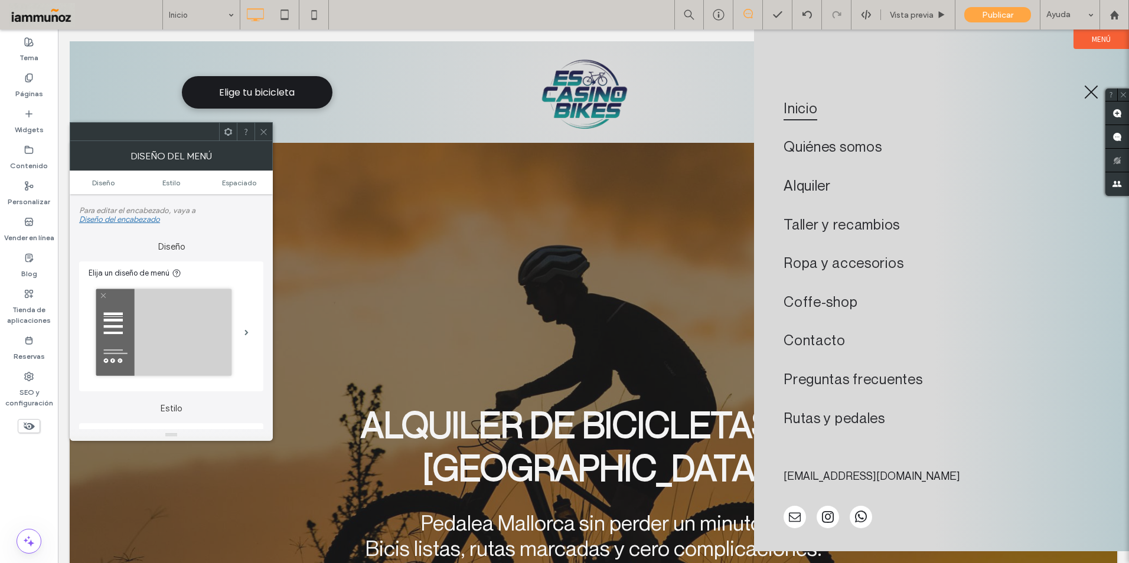
click at [262, 131] on icon at bounding box center [263, 132] width 9 height 9
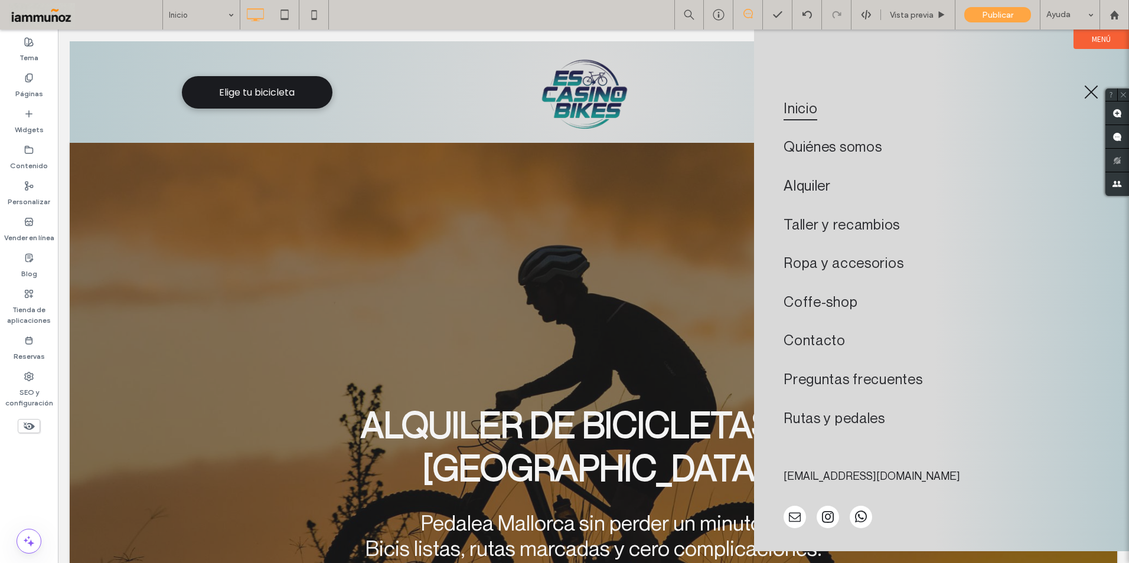
click at [1091, 92] on span "menu" at bounding box center [1092, 93] width 14 height 14
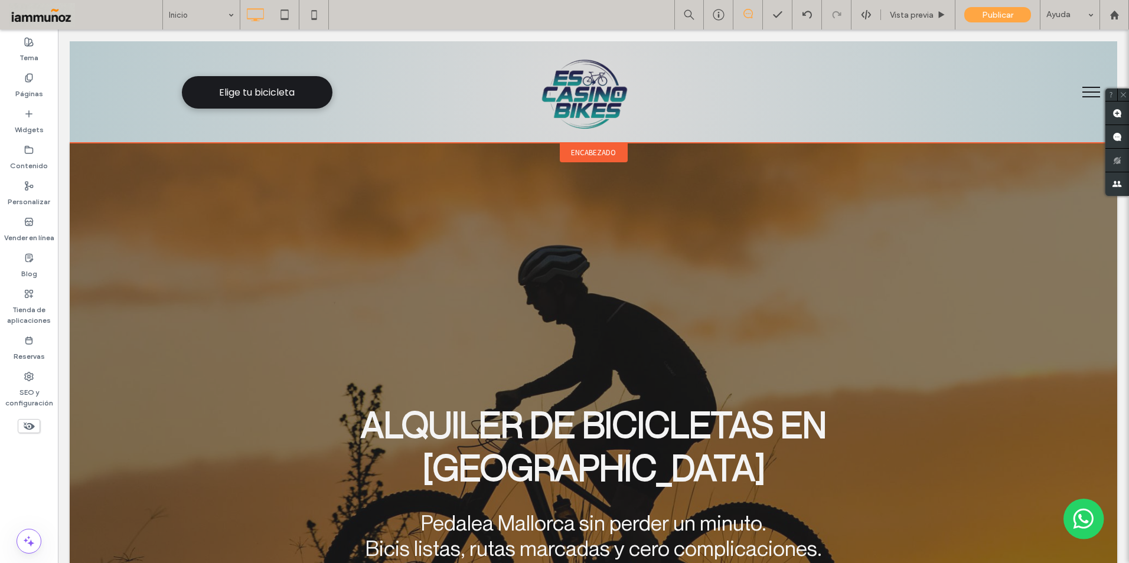
click at [573, 152] on span "encabezado" at bounding box center [593, 153] width 45 height 10
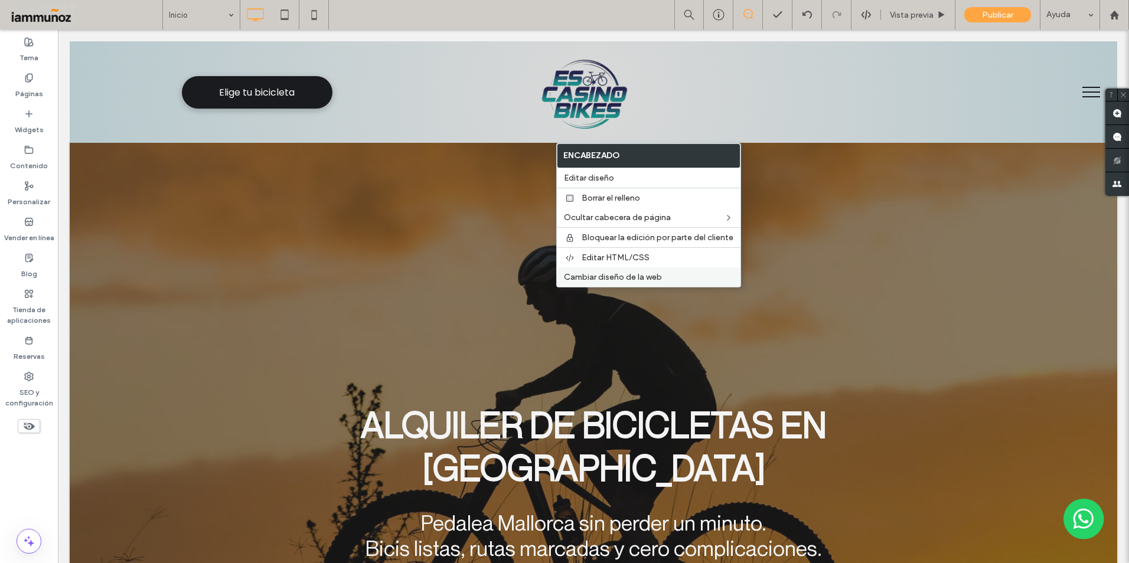
click at [630, 280] on span "Cambiar diseño de la web" at bounding box center [613, 277] width 98 height 10
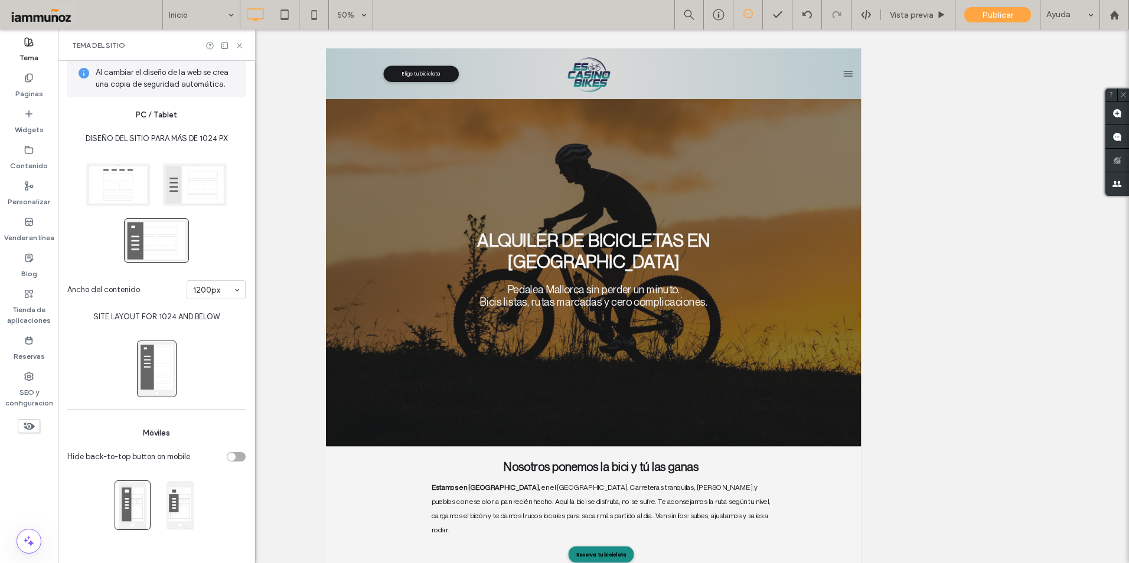
scroll to position [0, 0]
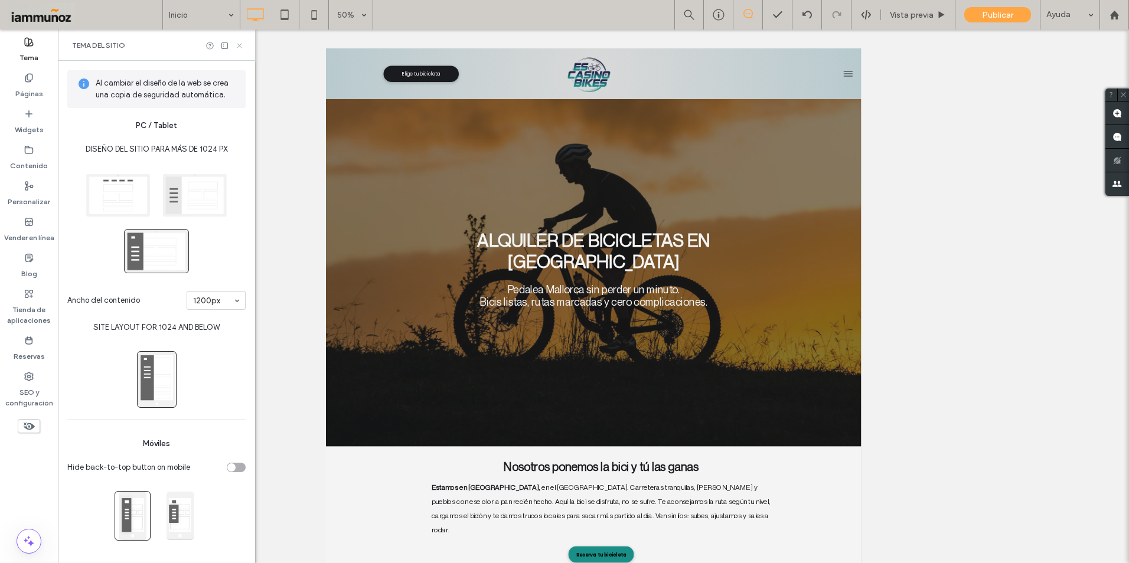
click at [239, 47] on use at bounding box center [239, 45] width 5 height 5
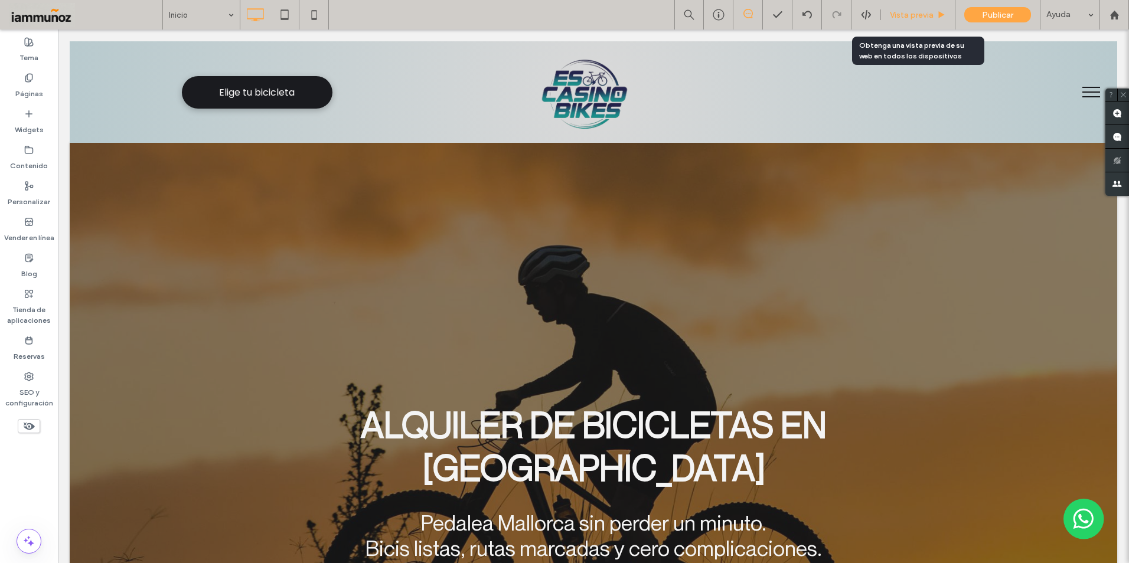
click at [909, 11] on span "Vista previa" at bounding box center [912, 15] width 44 height 10
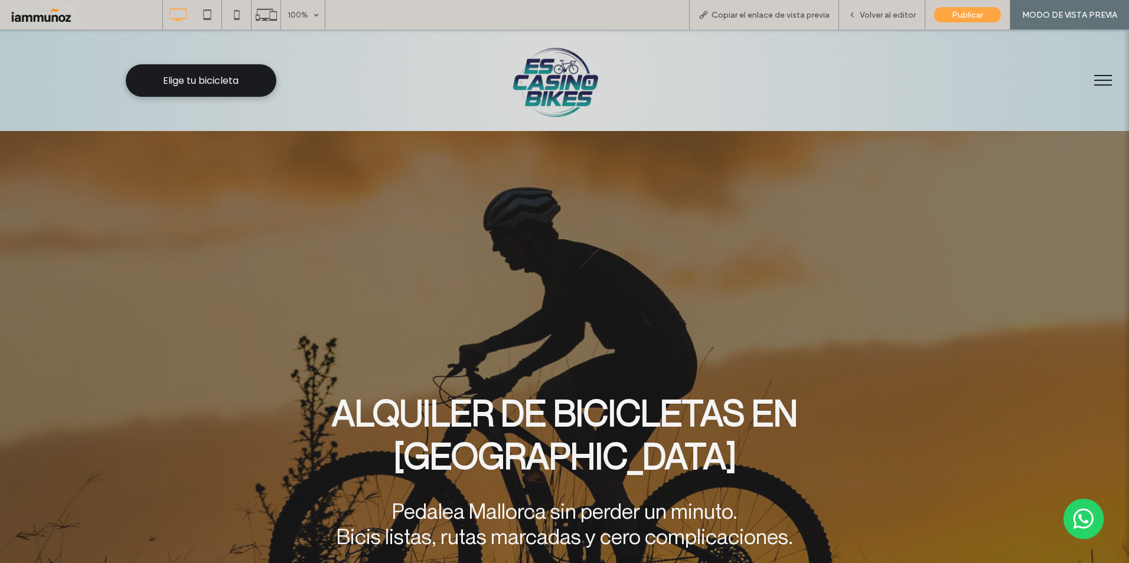
click at [1097, 81] on button "menu" at bounding box center [1103, 80] width 31 height 31
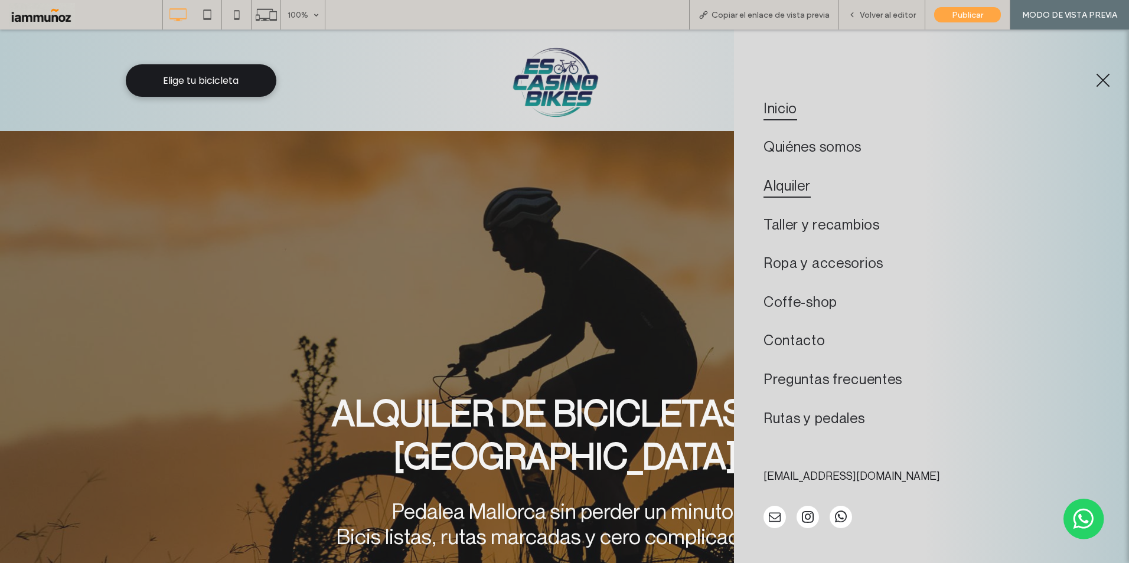
click at [957, 192] on link "Alquiler" at bounding box center [932, 185] width 336 height 39
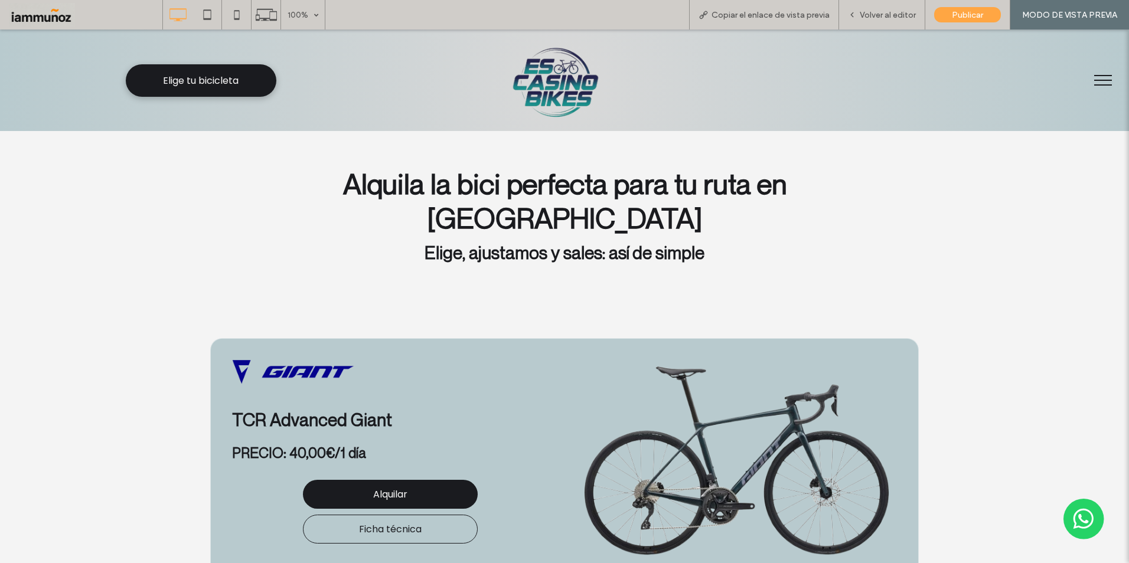
click at [536, 97] on img at bounding box center [555, 81] width 133 height 82
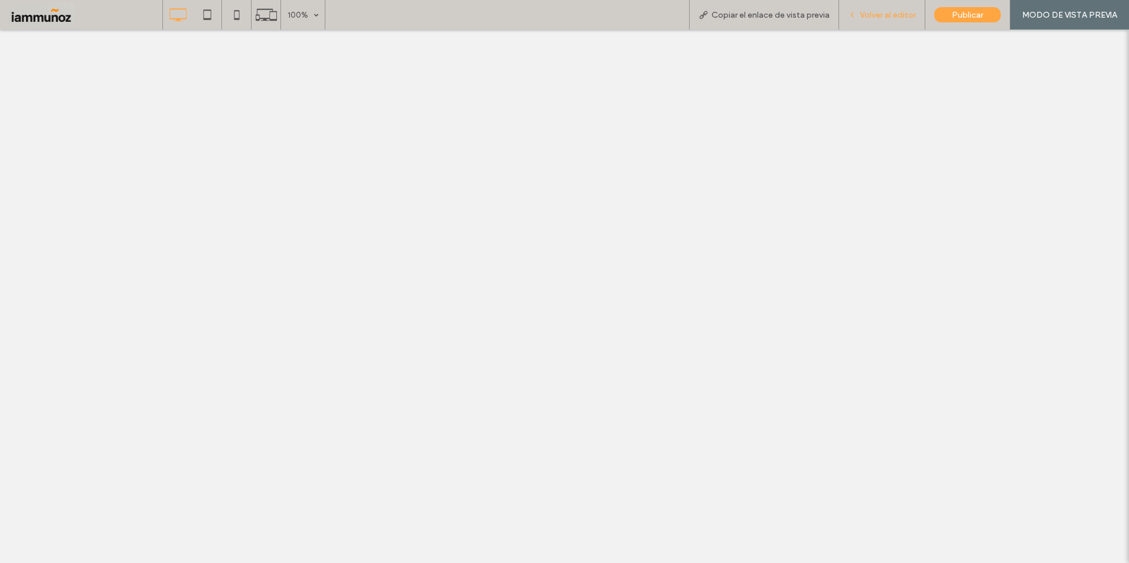
click at [889, 10] on span "Volver al editor" at bounding box center [888, 15] width 56 height 10
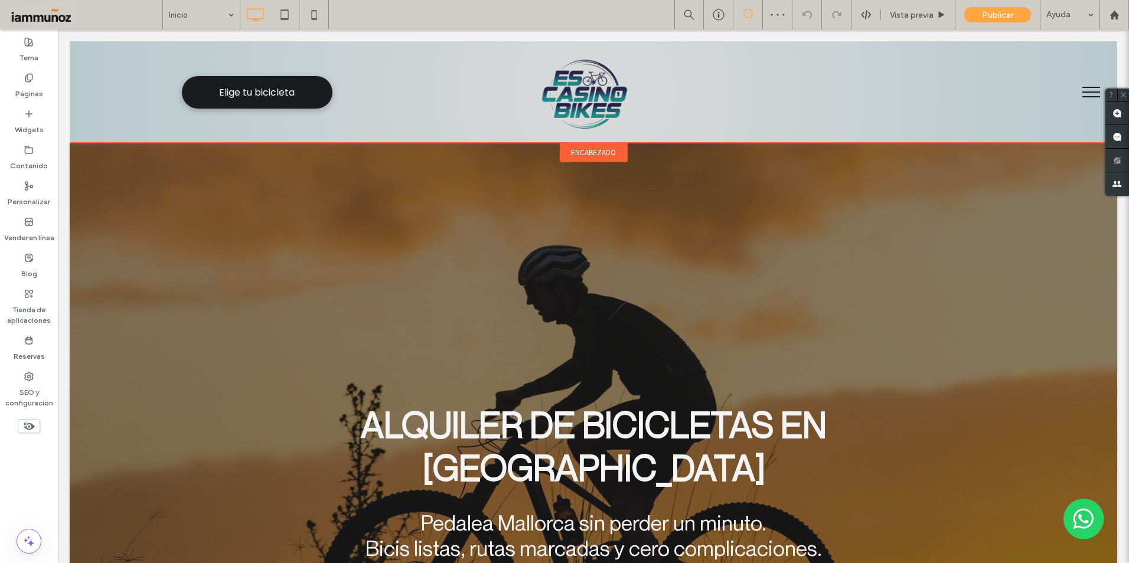
click at [576, 154] on span "encabezado" at bounding box center [593, 153] width 45 height 10
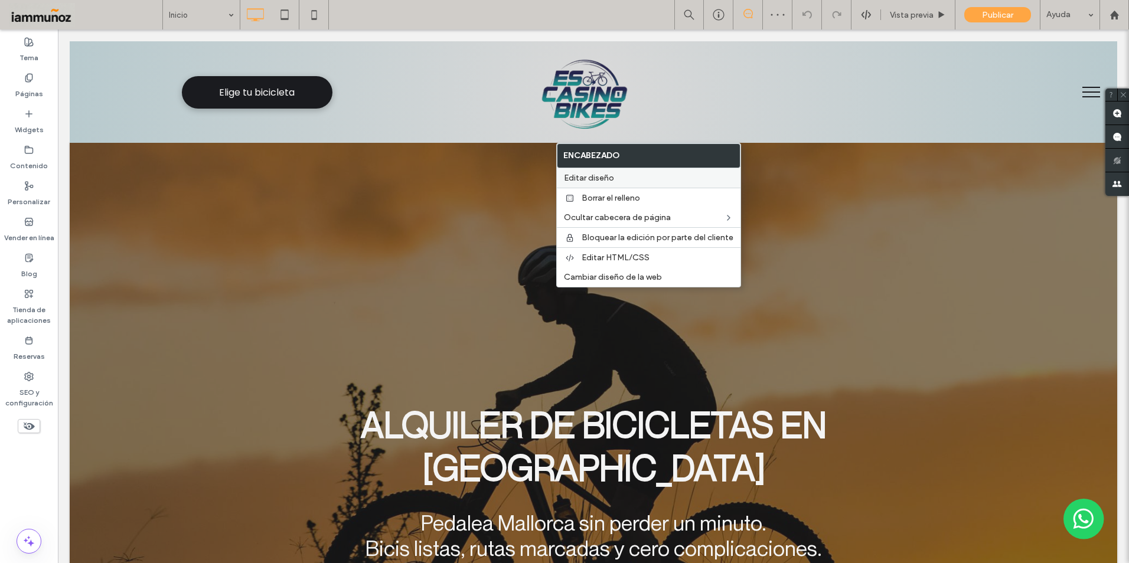
click at [596, 177] on span "Editar diseño" at bounding box center [589, 178] width 50 height 10
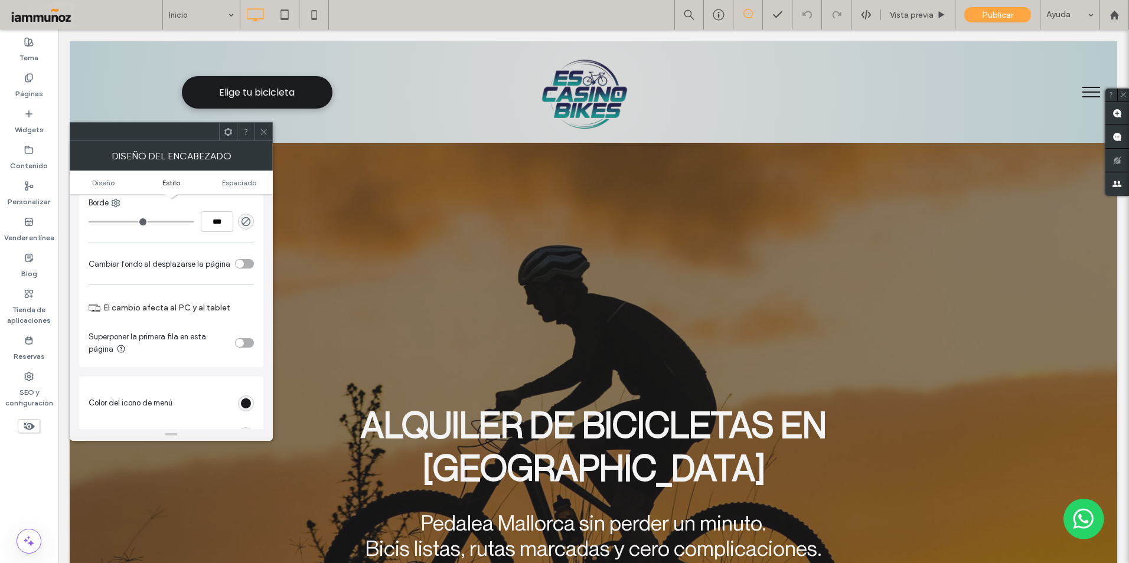
scroll to position [354, 0]
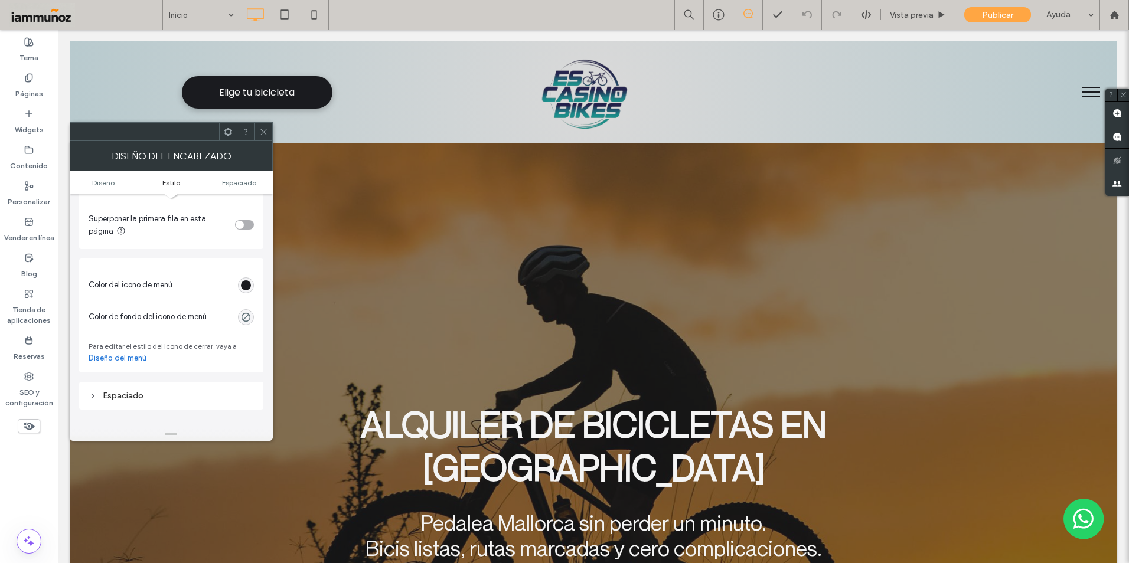
click at [132, 361] on link "Diseño del menú" at bounding box center [118, 359] width 58 height 12
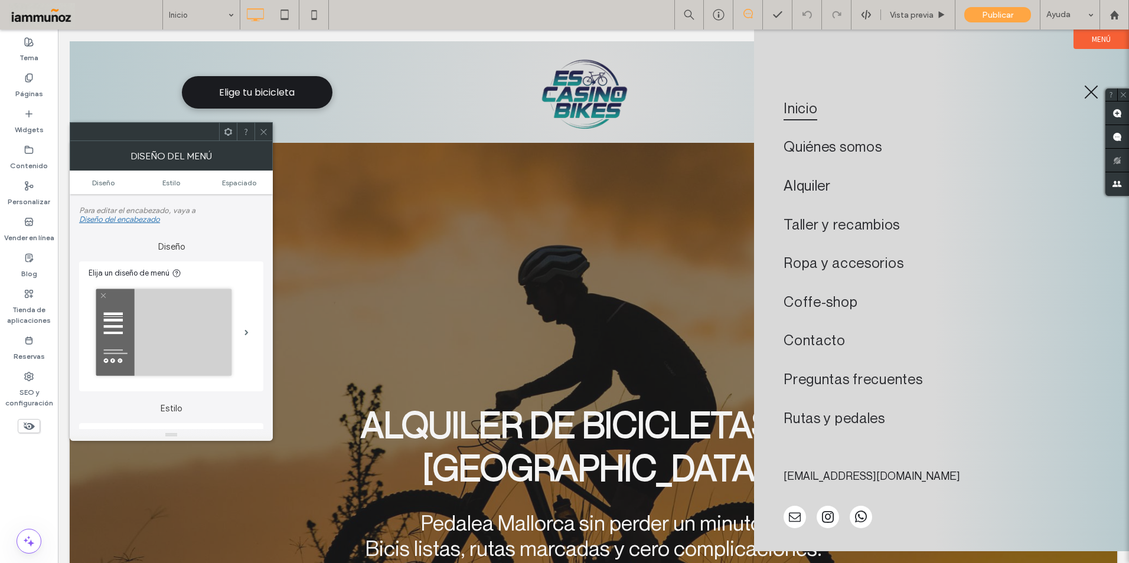
click at [225, 338] on img at bounding box center [163, 332] width 143 height 94
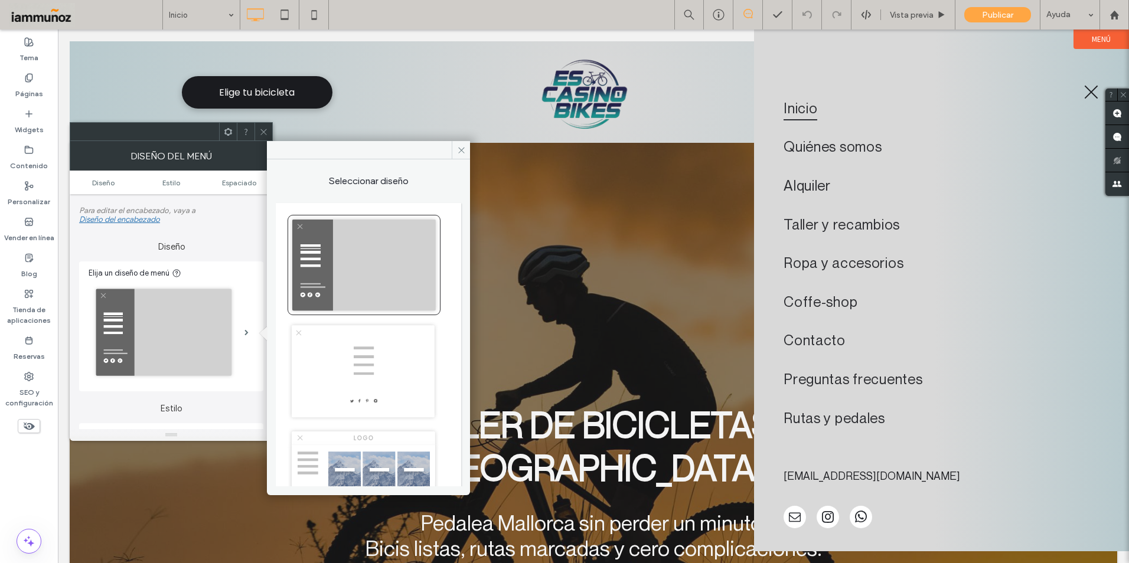
click at [357, 364] on img at bounding box center [363, 371] width 151 height 100
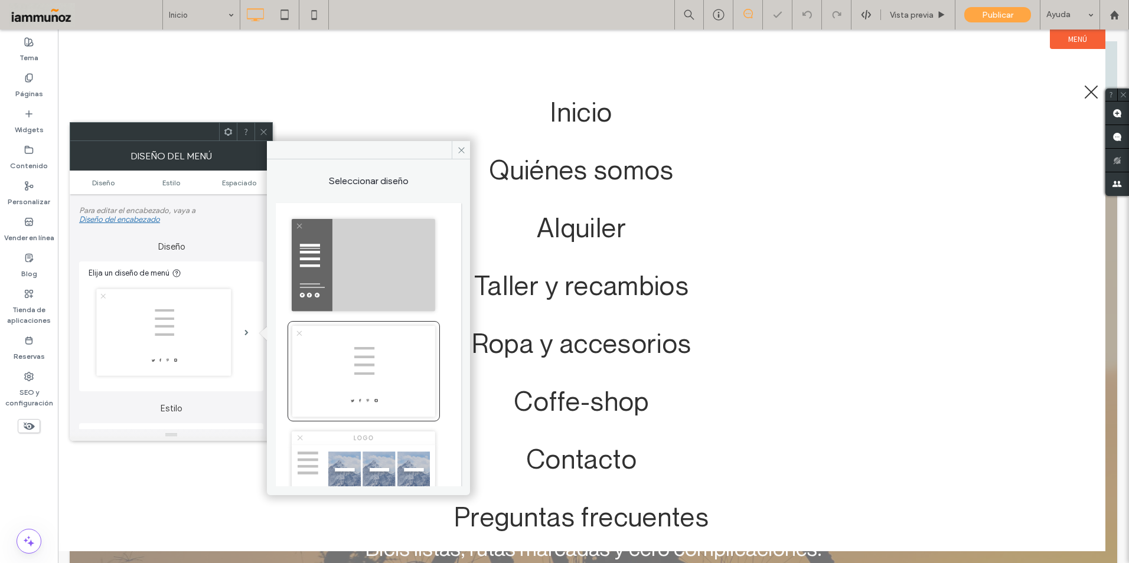
type input "***"
type input "****"
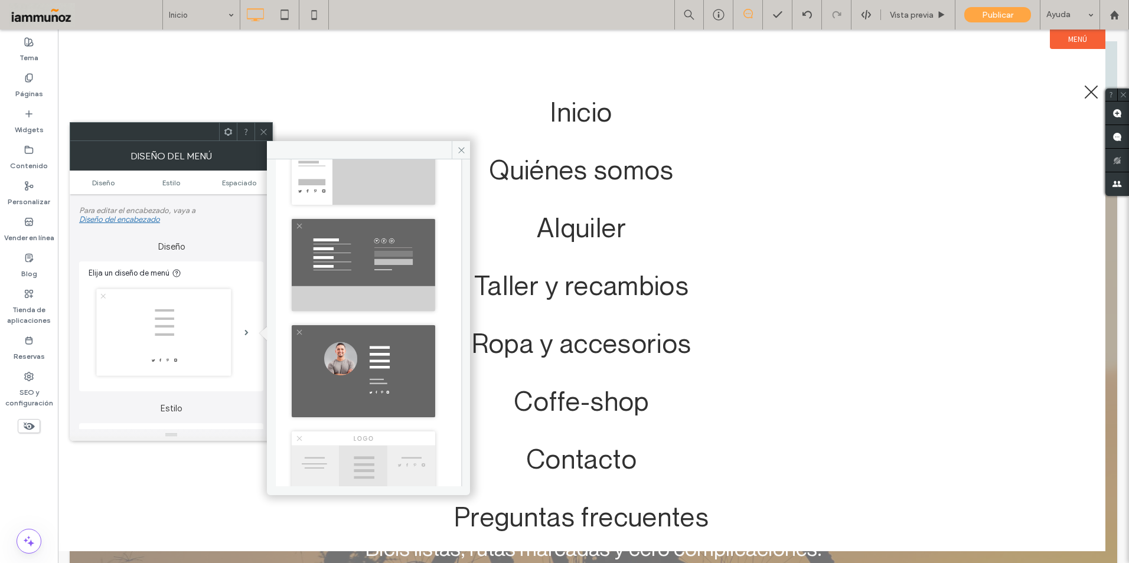
scroll to position [590, 0]
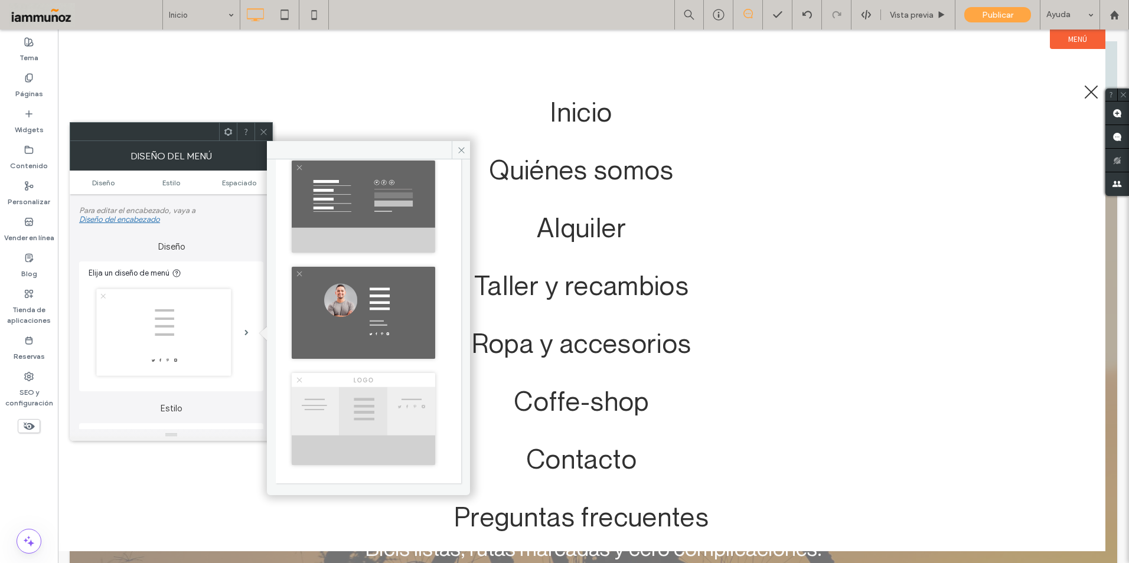
click at [383, 399] on img at bounding box center [364, 419] width 152 height 100
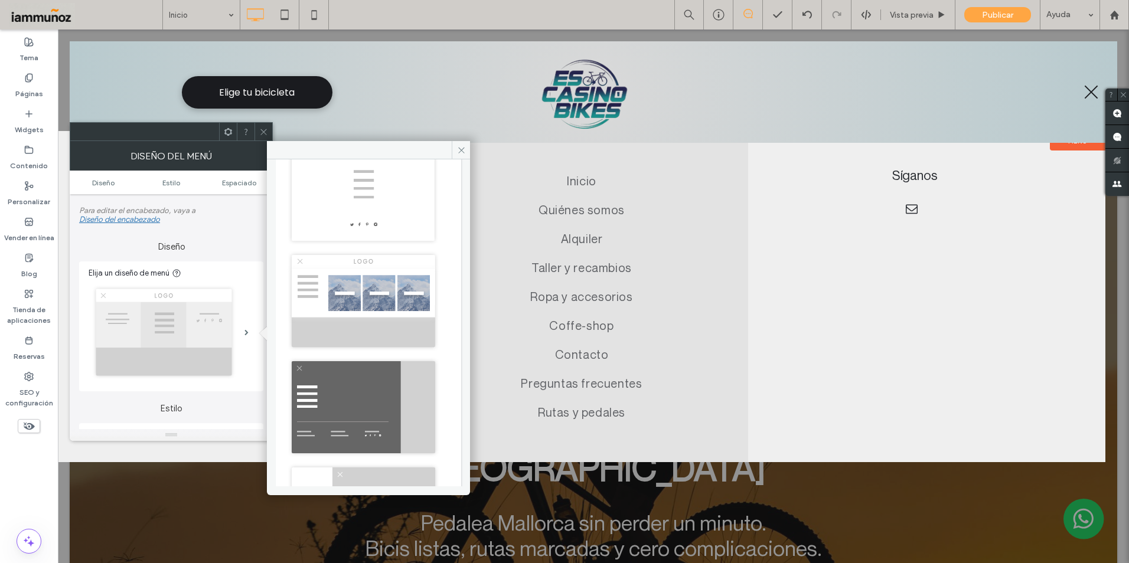
scroll to position [0, 0]
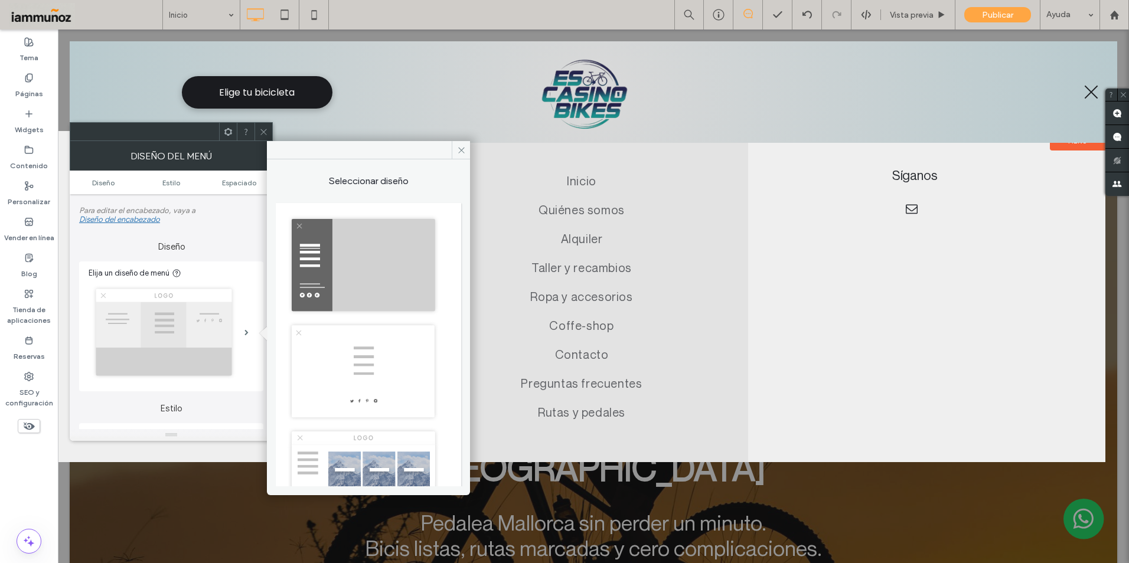
click at [379, 379] on img at bounding box center [363, 371] width 151 height 100
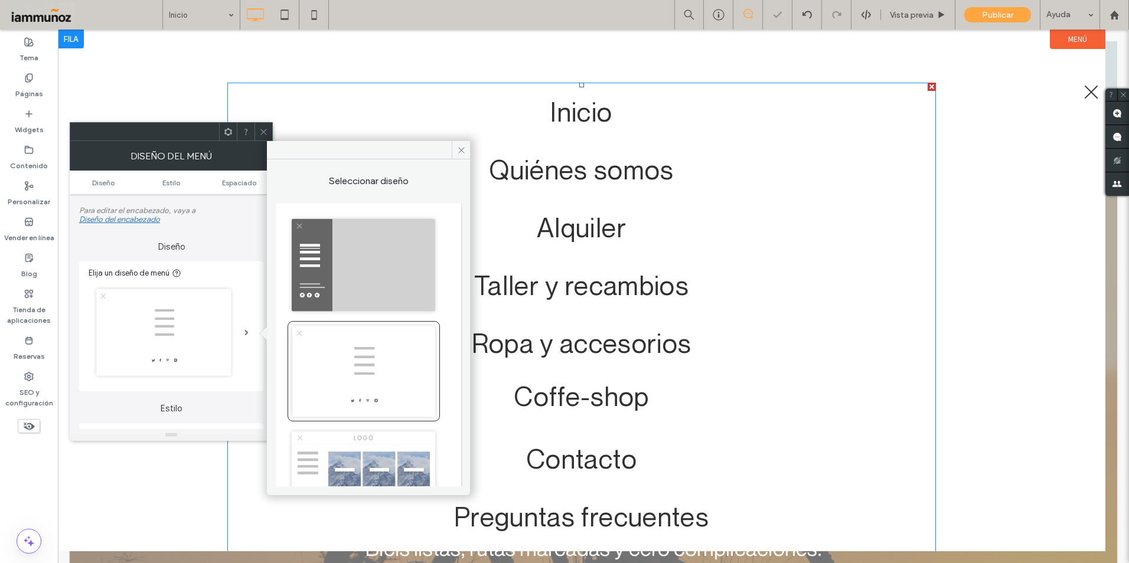
scroll to position [158, 0]
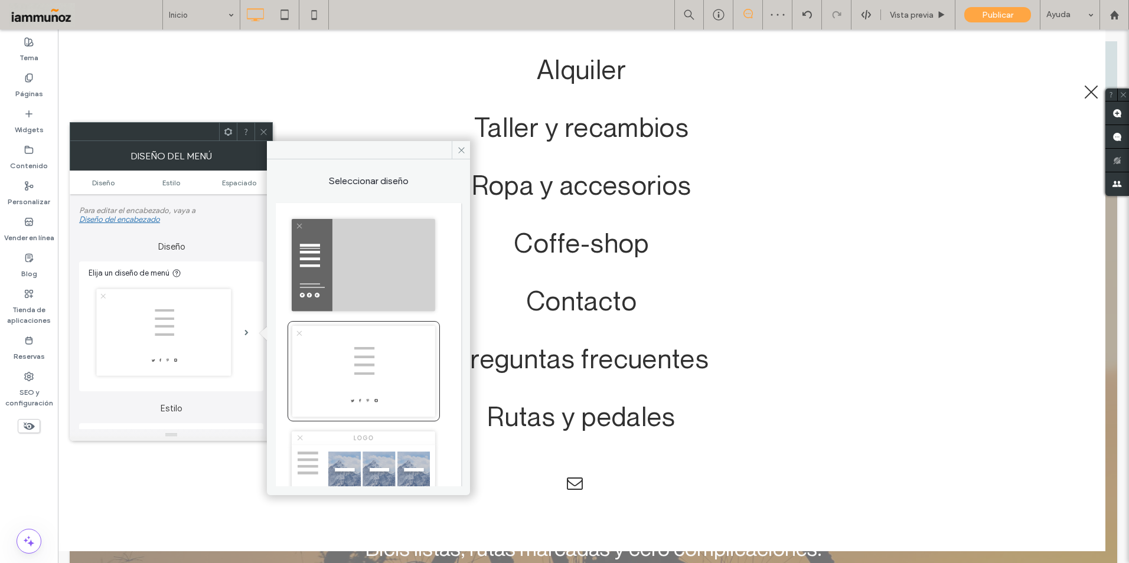
click at [371, 297] on img at bounding box center [364, 265] width 152 height 100
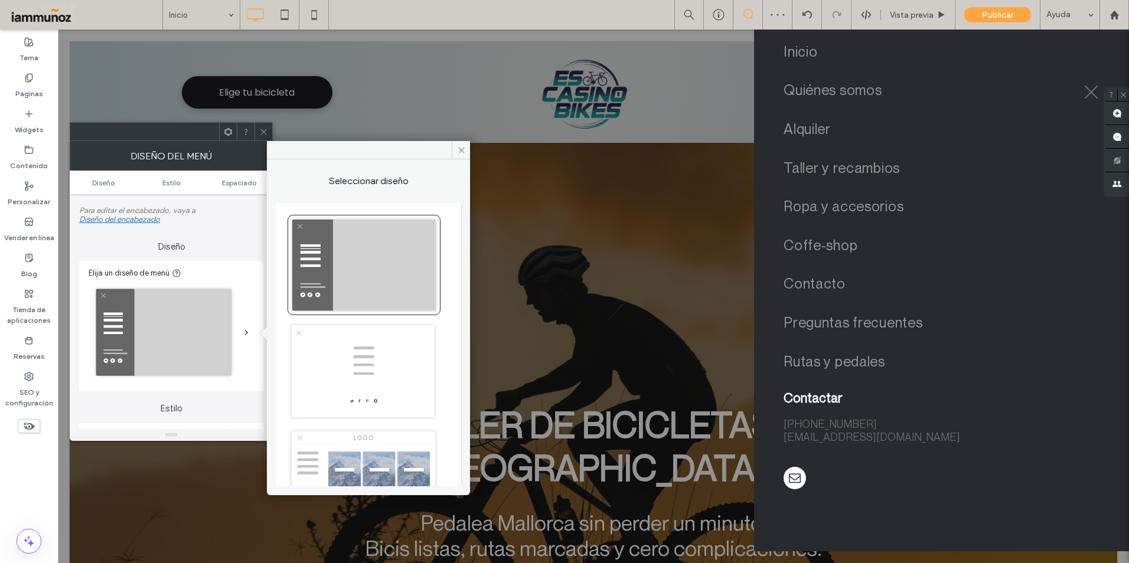
type input "**"
type input "***"
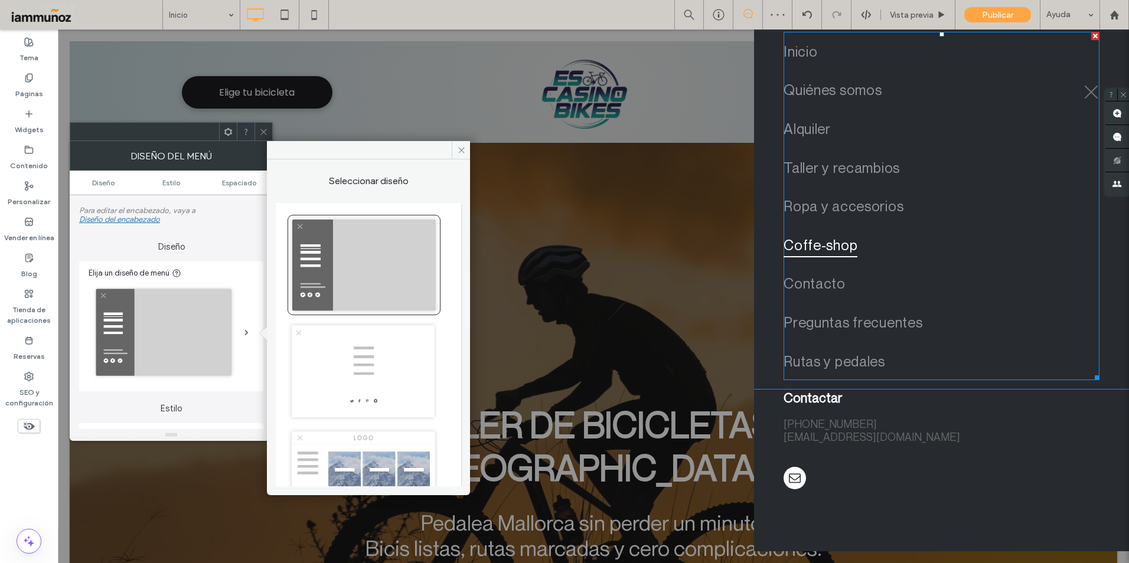
scroll to position [0, 0]
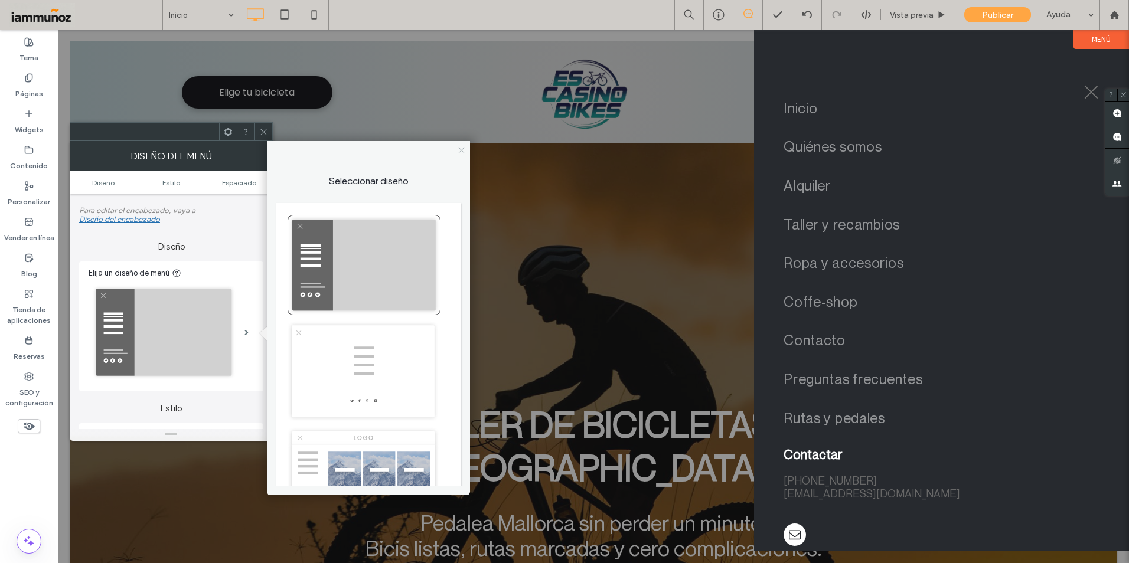
drag, startPoint x: 462, startPoint y: 151, endPoint x: 323, endPoint y: 124, distance: 141.9
click at [462, 151] on icon at bounding box center [461, 150] width 9 height 9
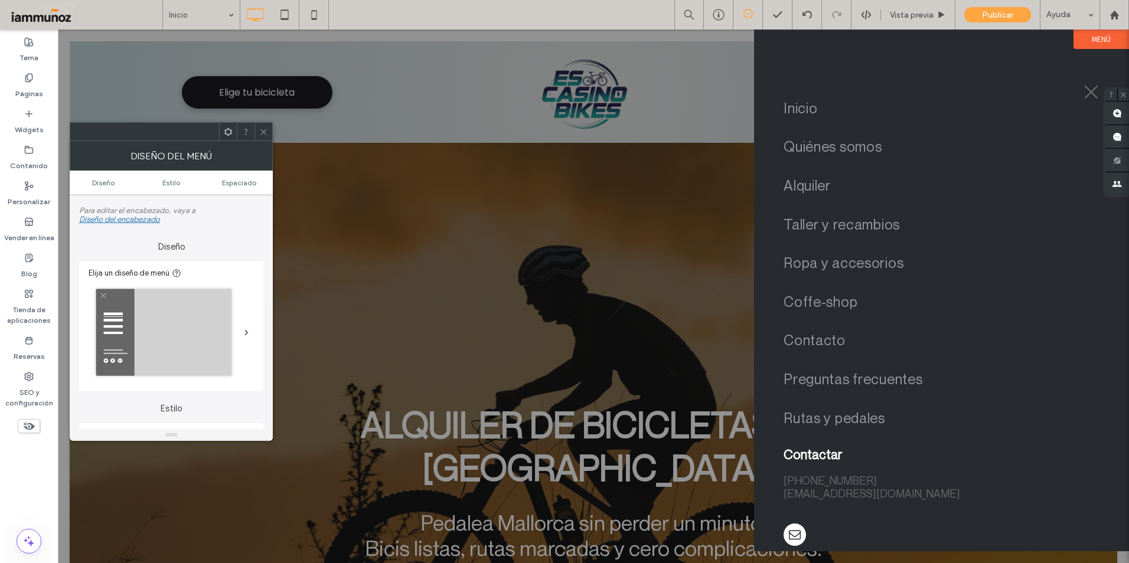
click at [253, 134] on div at bounding box center [246, 132] width 18 height 18
drag, startPoint x: 261, startPoint y: 133, endPoint x: 243, endPoint y: 100, distance: 37.8
click at [261, 133] on icon at bounding box center [263, 132] width 9 height 9
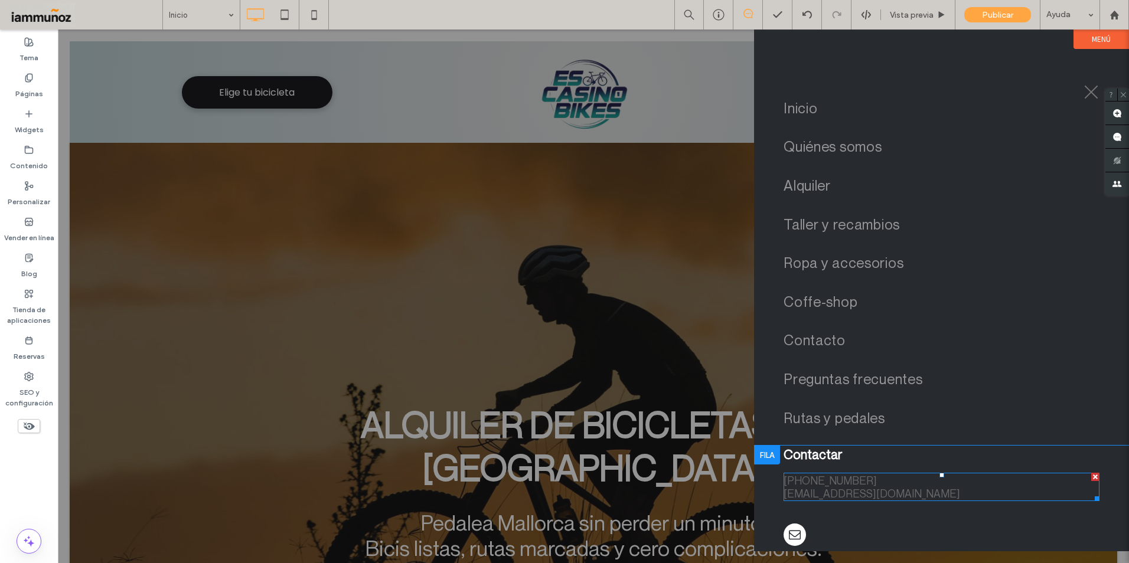
click at [824, 487] on font "micorreo@serviciodecorreo.com" at bounding box center [872, 493] width 177 height 13
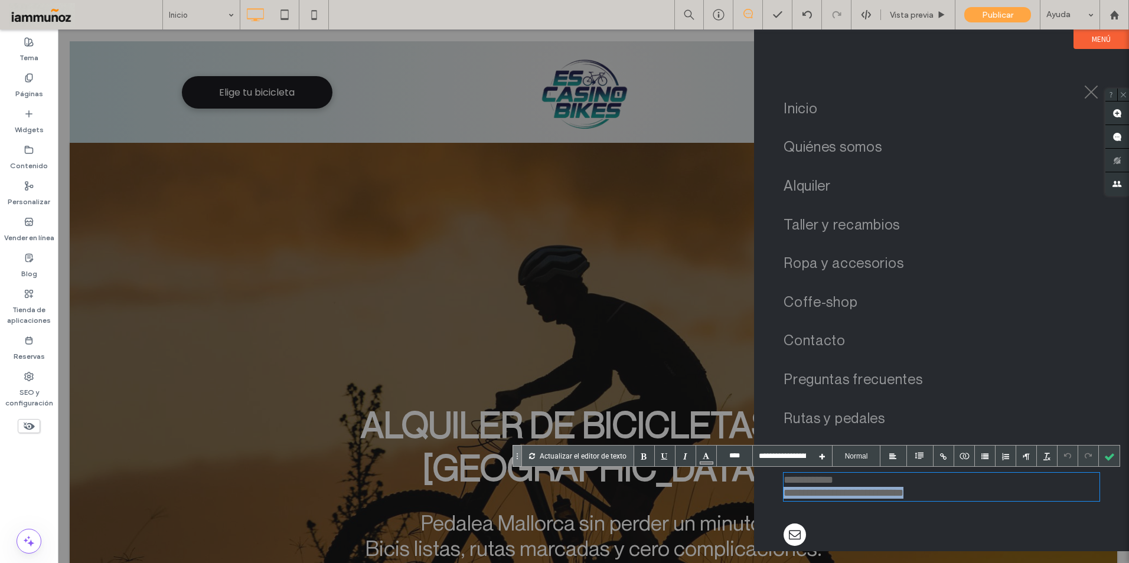
drag, startPoint x: 785, startPoint y: 494, endPoint x: 948, endPoint y: 489, distance: 163.1
click at [948, 489] on div "**********" at bounding box center [937, 493] width 307 height 13
click at [1103, 458] on div at bounding box center [1109, 456] width 21 height 21
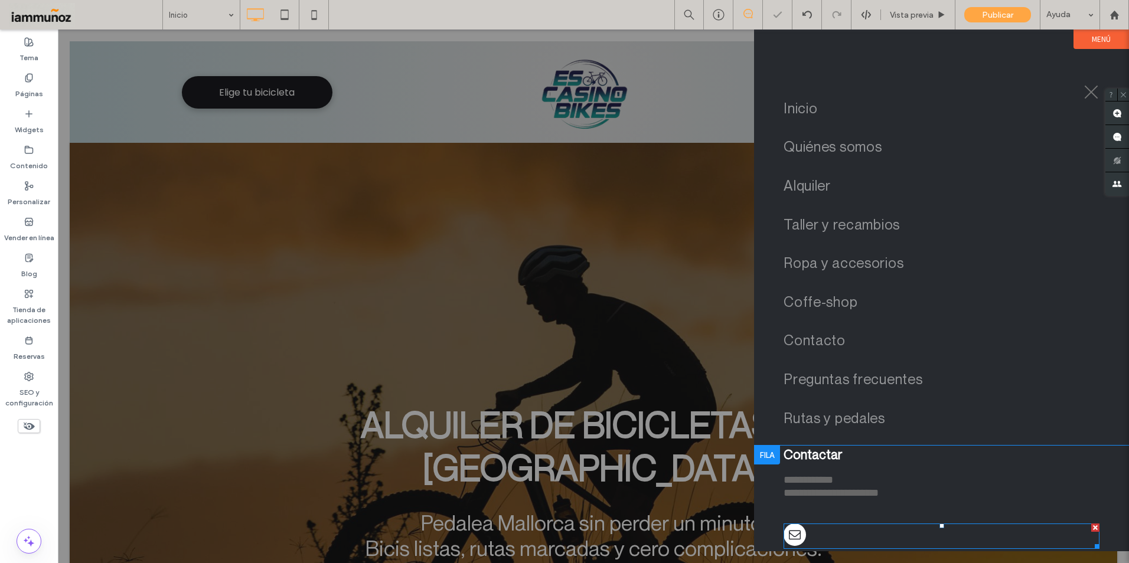
click at [844, 537] on div at bounding box center [942, 536] width 316 height 25
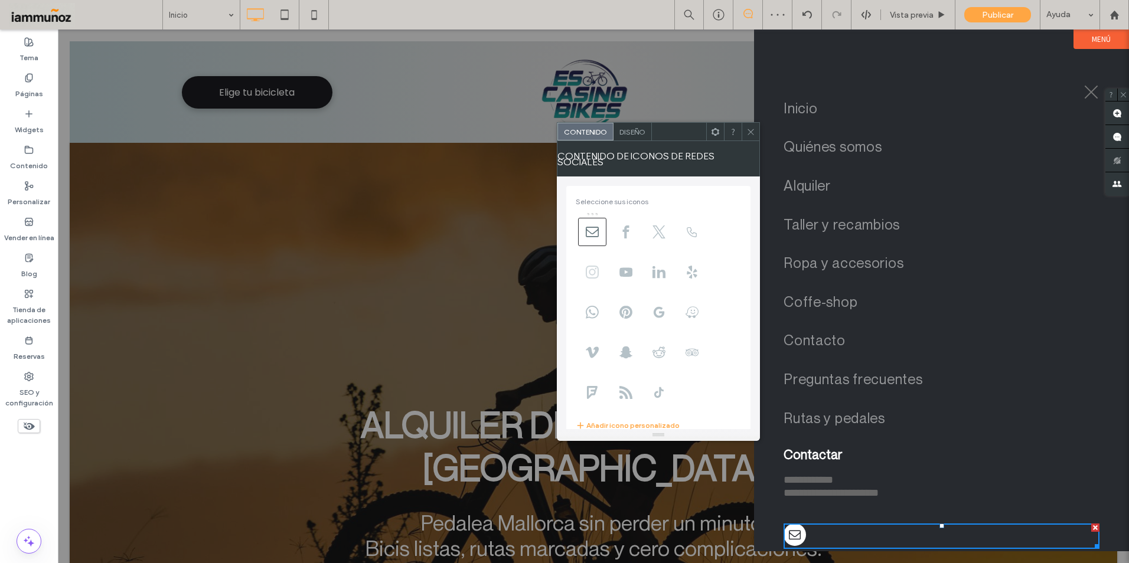
click at [593, 269] on use at bounding box center [592, 272] width 13 height 13
click at [594, 232] on icon at bounding box center [592, 232] width 13 height 13
click at [749, 133] on icon at bounding box center [750, 132] width 9 height 9
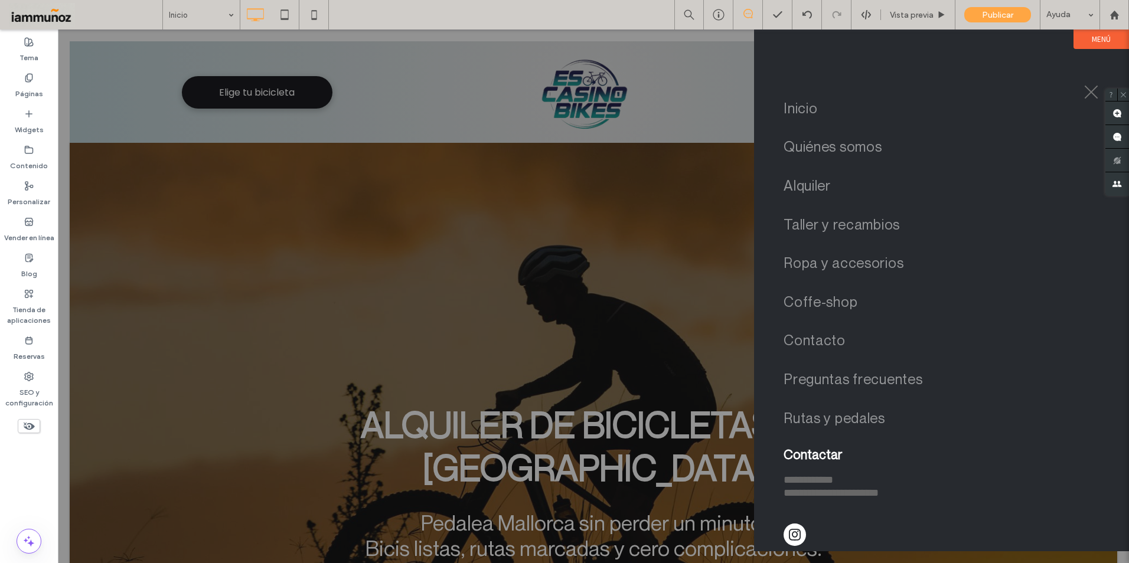
click at [1090, 90] on span "menu" at bounding box center [1092, 93] width 14 height 14
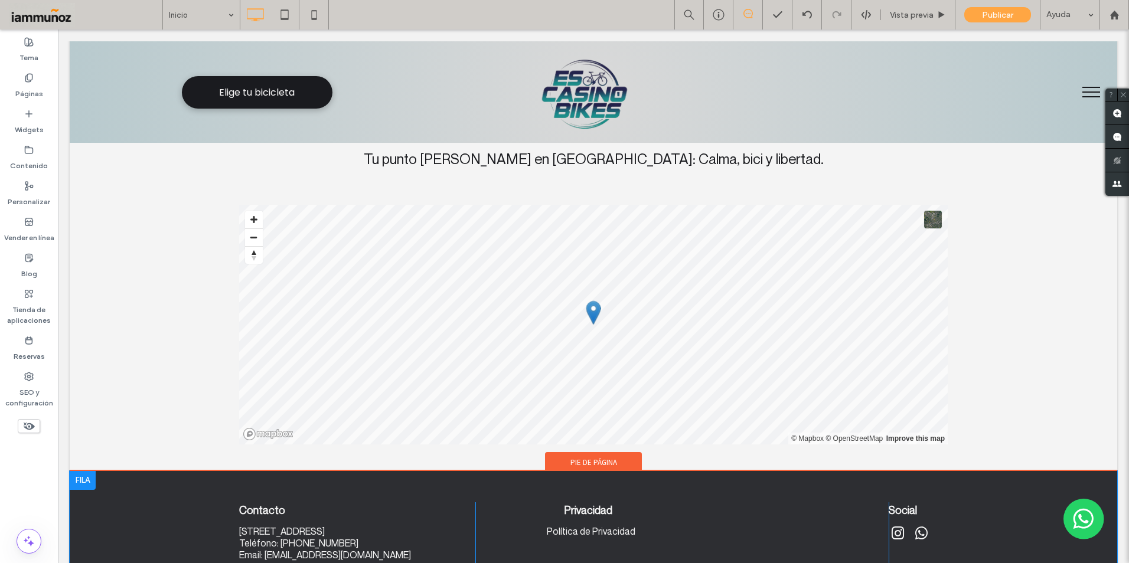
scroll to position [4387, 0]
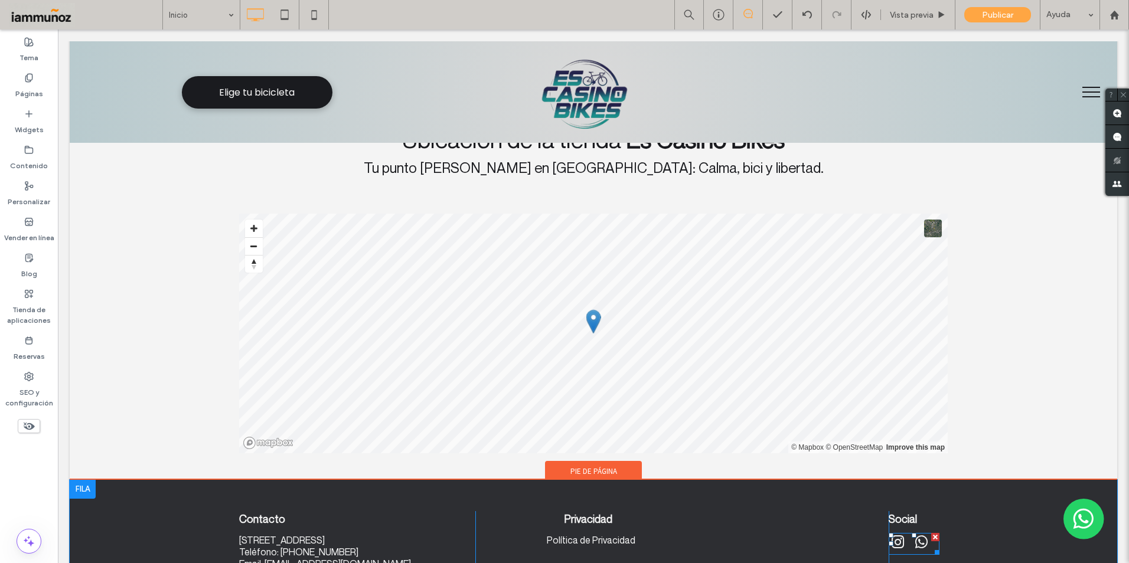
click at [905, 533] on div at bounding box center [911, 544] width 45 height 22
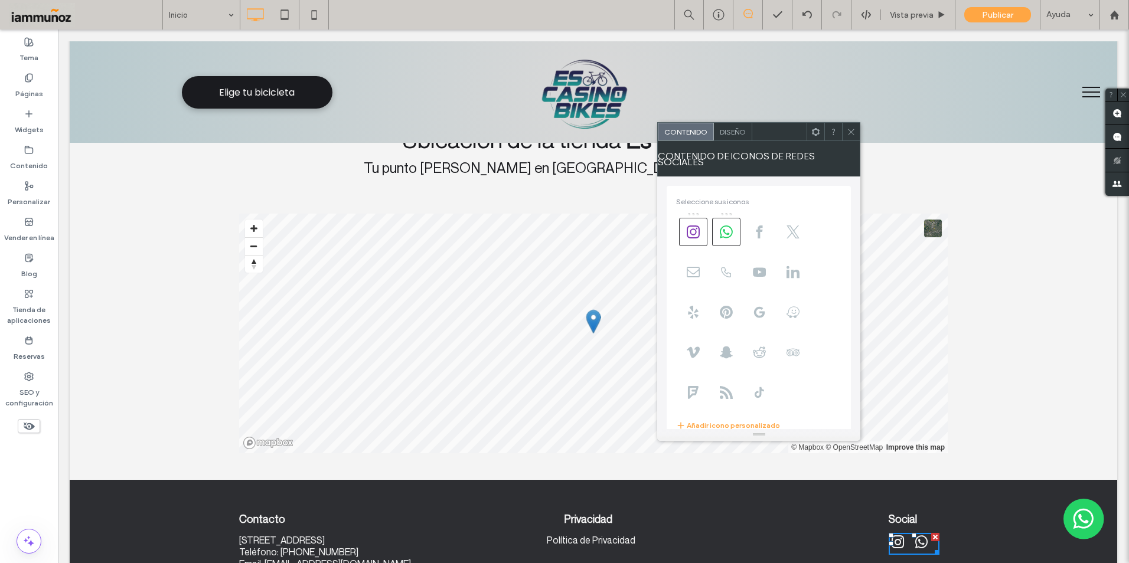
scroll to position [144, 0]
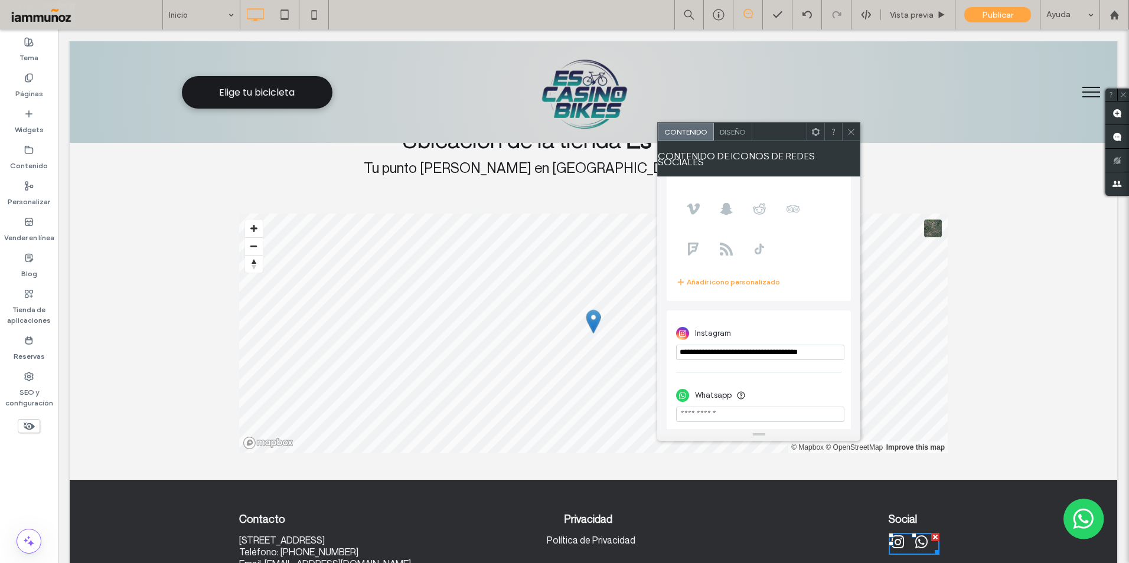
drag, startPoint x: 736, startPoint y: 377, endPoint x: 863, endPoint y: 343, distance: 131.5
drag, startPoint x: 853, startPoint y: 131, endPoint x: 1025, endPoint y: 66, distance: 183.7
click at [853, 131] on use at bounding box center [852, 132] width 6 height 6
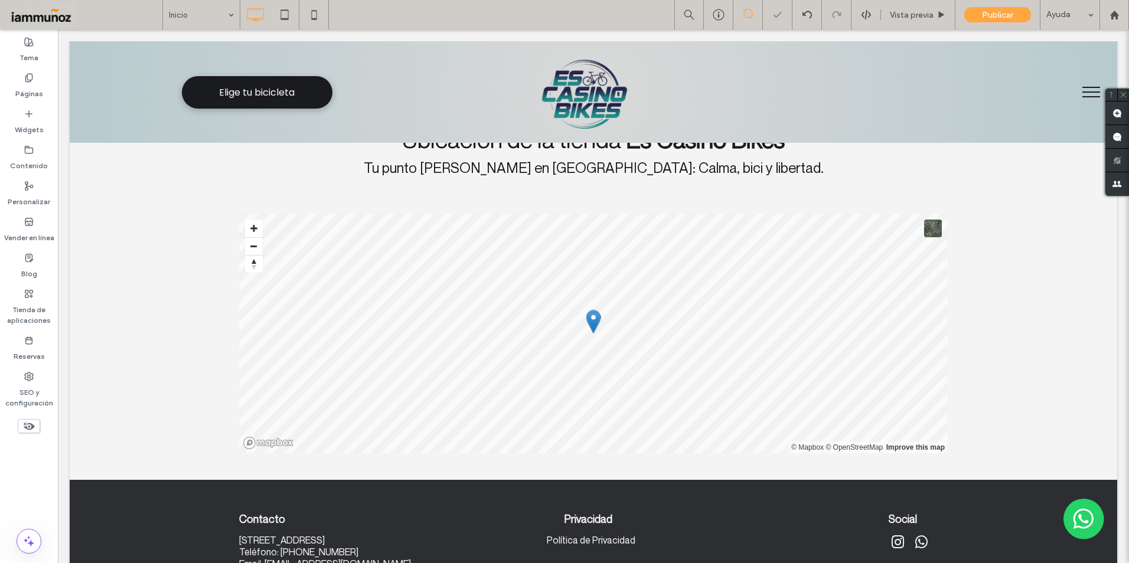
click at [1082, 88] on span "menu" at bounding box center [1091, 87] width 18 height 1
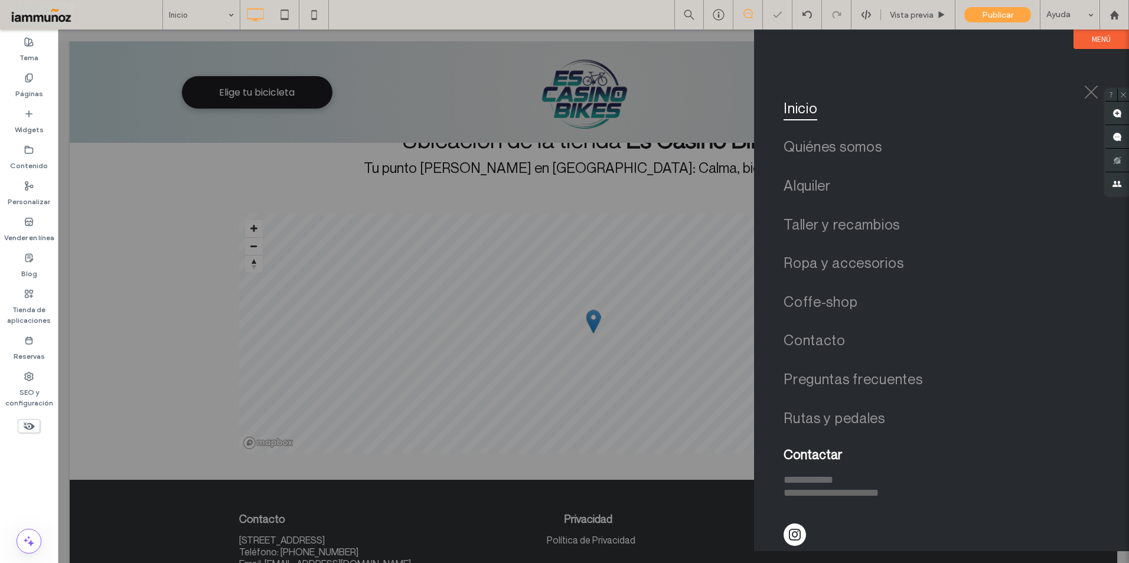
scroll to position [4375, 0]
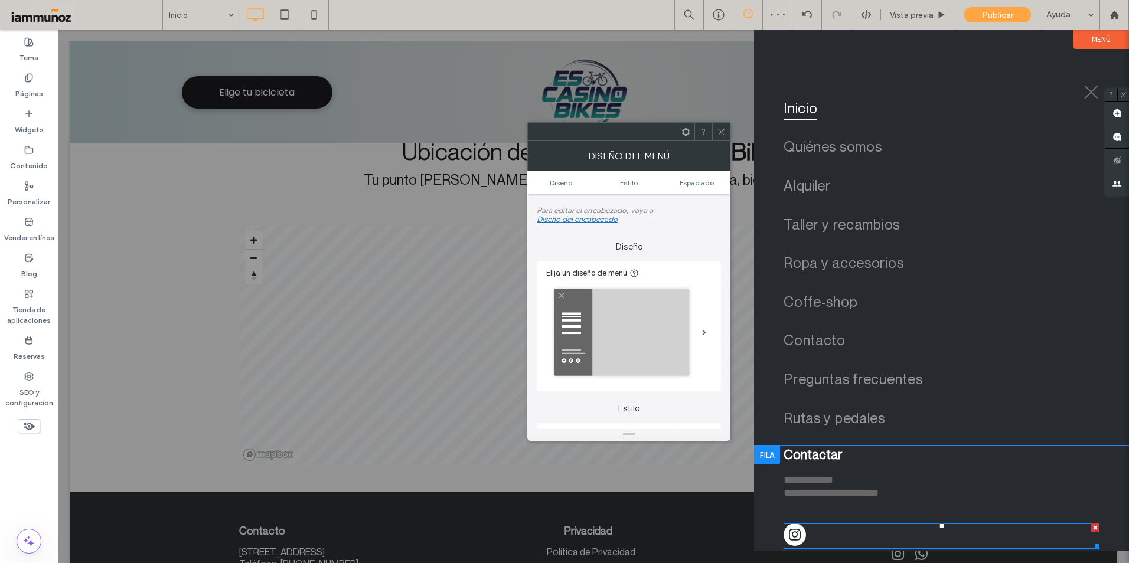
click at [814, 538] on div at bounding box center [799, 536] width 31 height 25
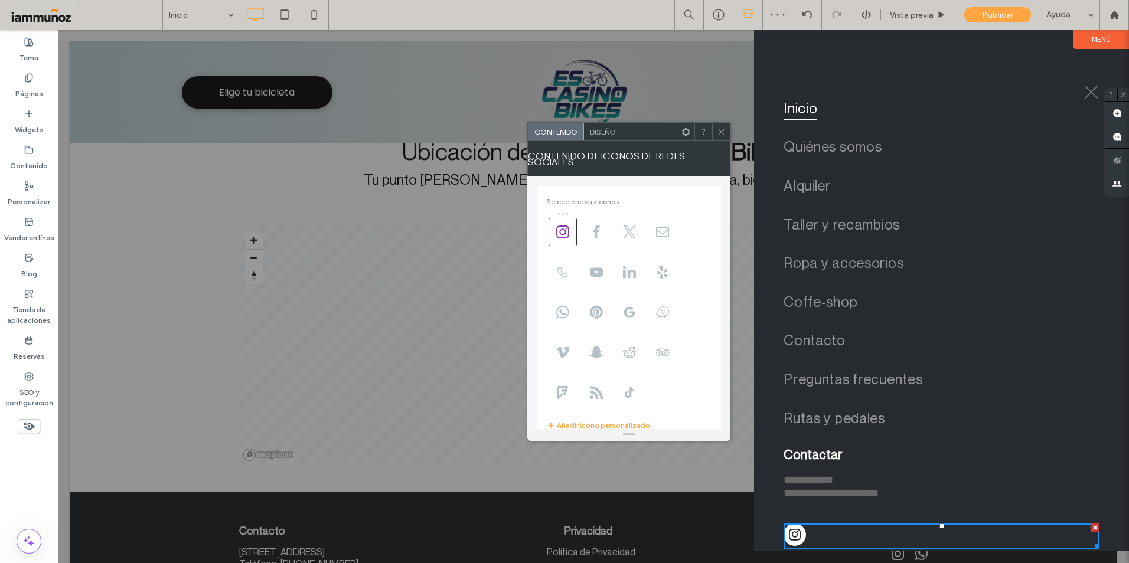
scroll to position [81, 0]
drag, startPoint x: 713, startPoint y: 439, endPoint x: 509, endPoint y: 398, distance: 208.5
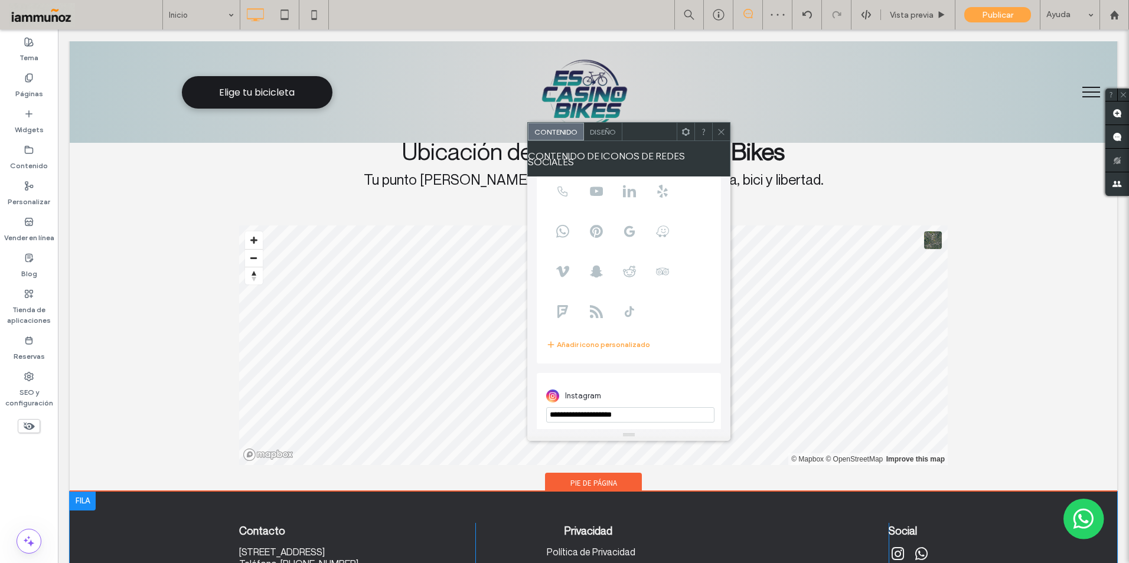
scroll to position [4387, 0]
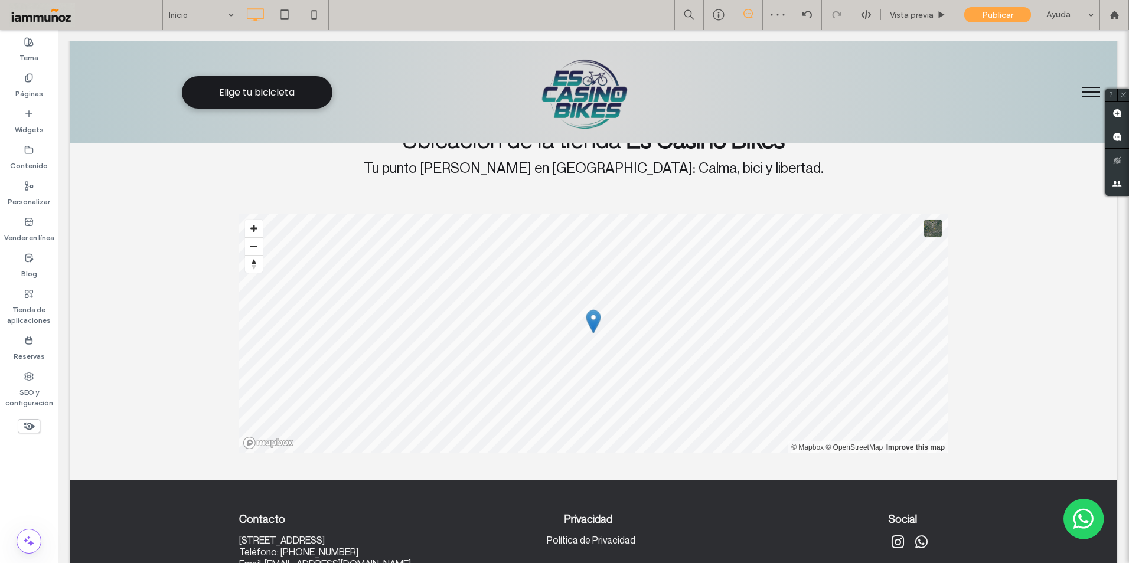
click at [1087, 90] on button "menu" at bounding box center [1091, 92] width 31 height 31
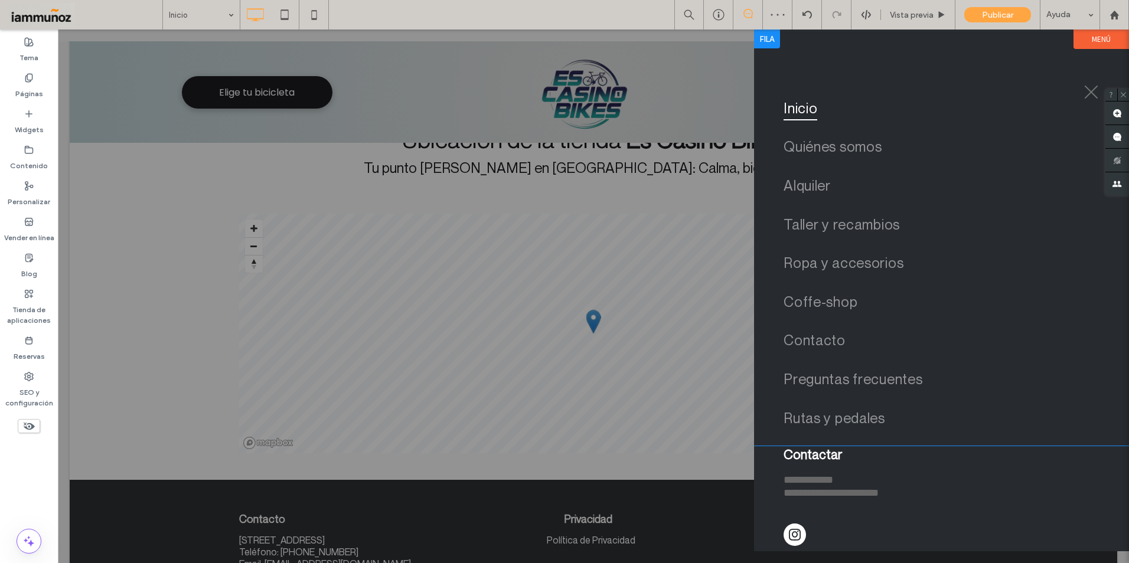
scroll to position [4375, 0]
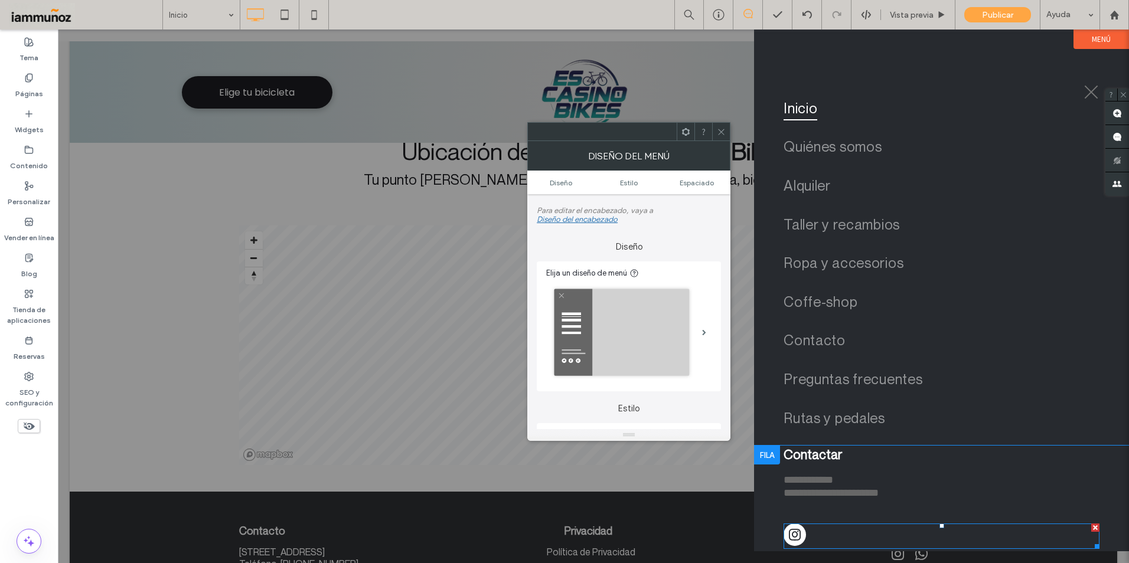
click at [794, 533] on span "instagram" at bounding box center [795, 535] width 22 height 22
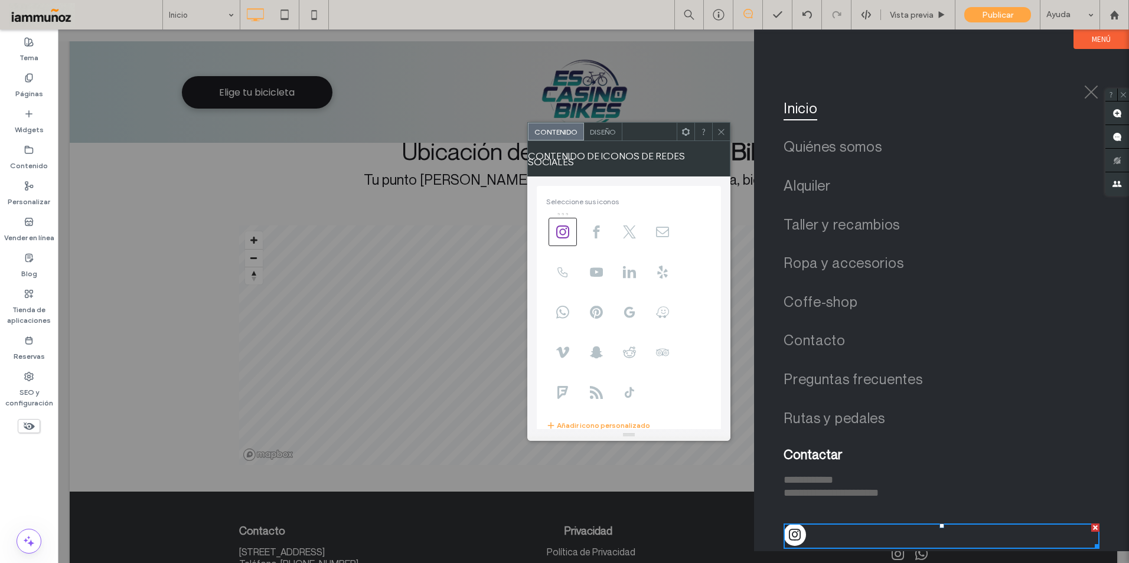
scroll to position [81, 0]
drag, startPoint x: 665, startPoint y: 410, endPoint x: 543, endPoint y: 397, distance: 122.3
click at [542, 397] on div "**********" at bounding box center [629, 403] width 184 height 61
type input "**********"
drag, startPoint x: 693, startPoint y: 374, endPoint x: 690, endPoint y: 360, distance: 14.4
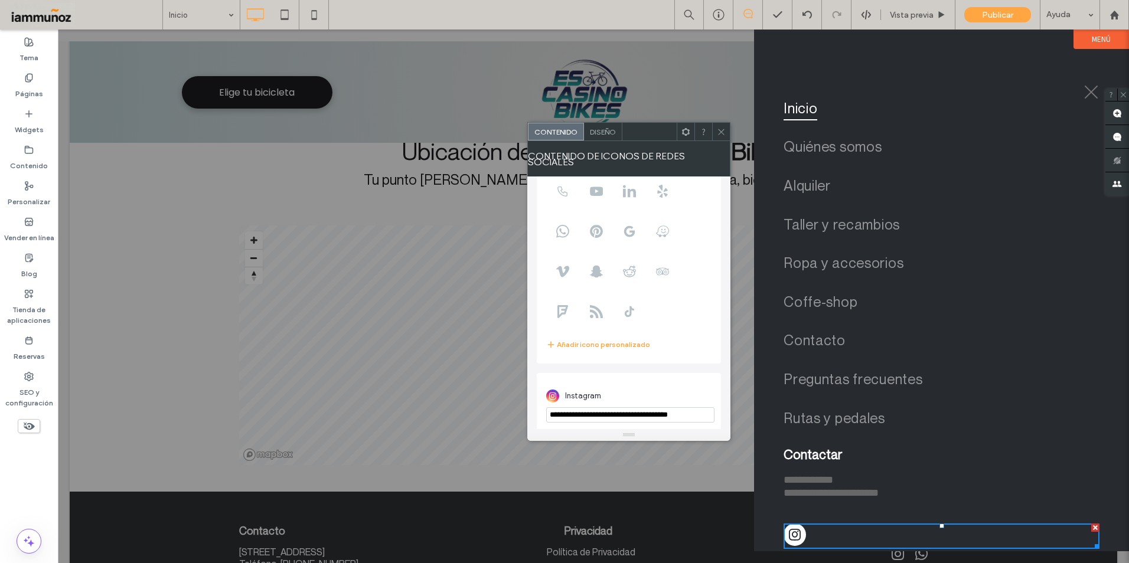
click at [694, 379] on div "**********" at bounding box center [628, 404] width 165 height 50
click at [722, 132] on use at bounding box center [721, 132] width 6 height 6
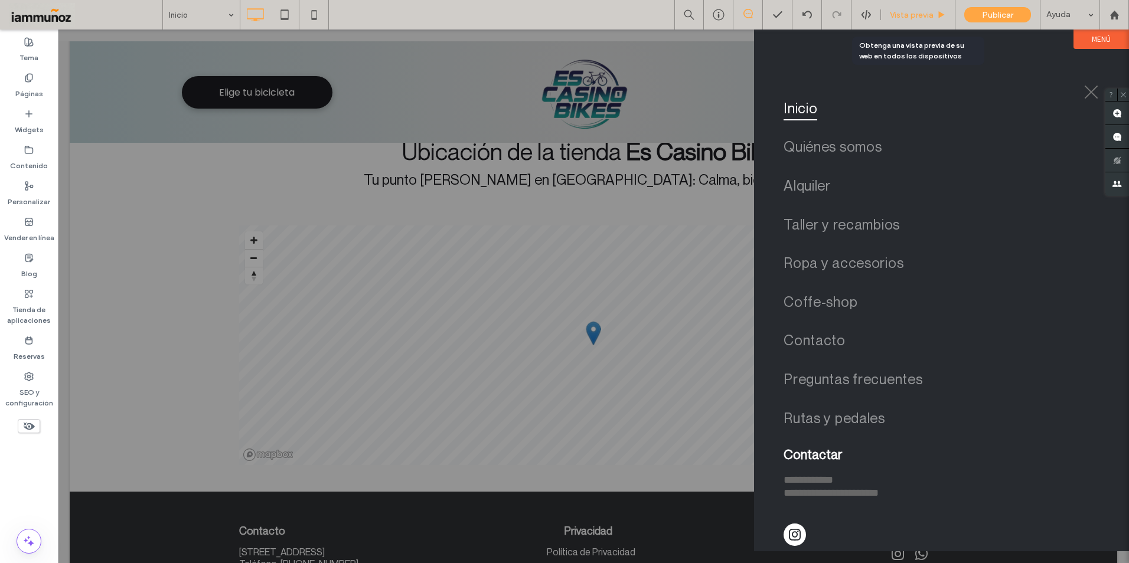
click at [911, 11] on span "Vista previa" at bounding box center [912, 15] width 44 height 10
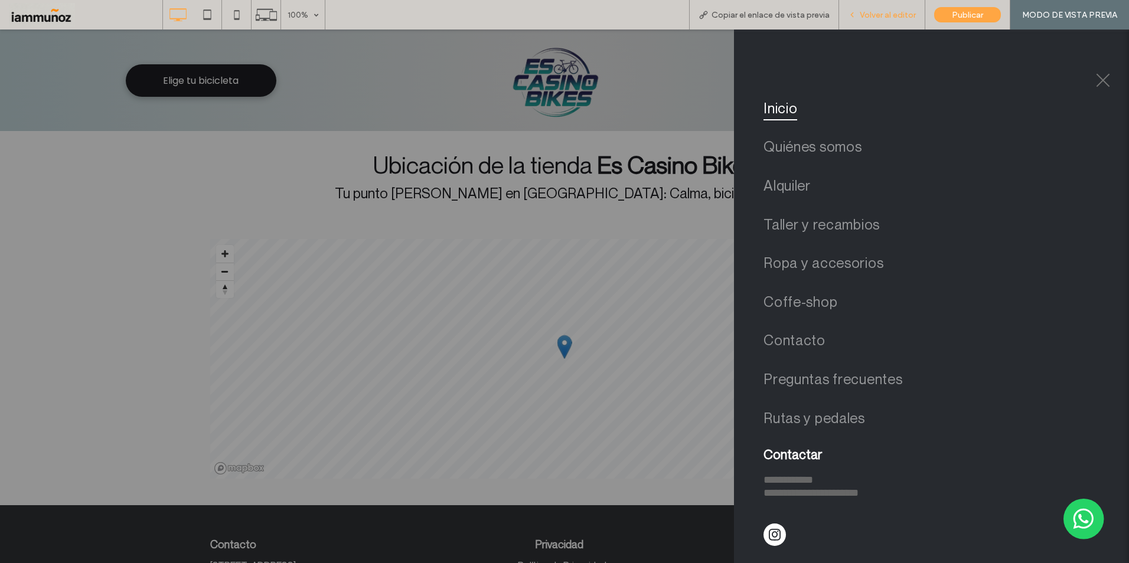
scroll to position [4335, 0]
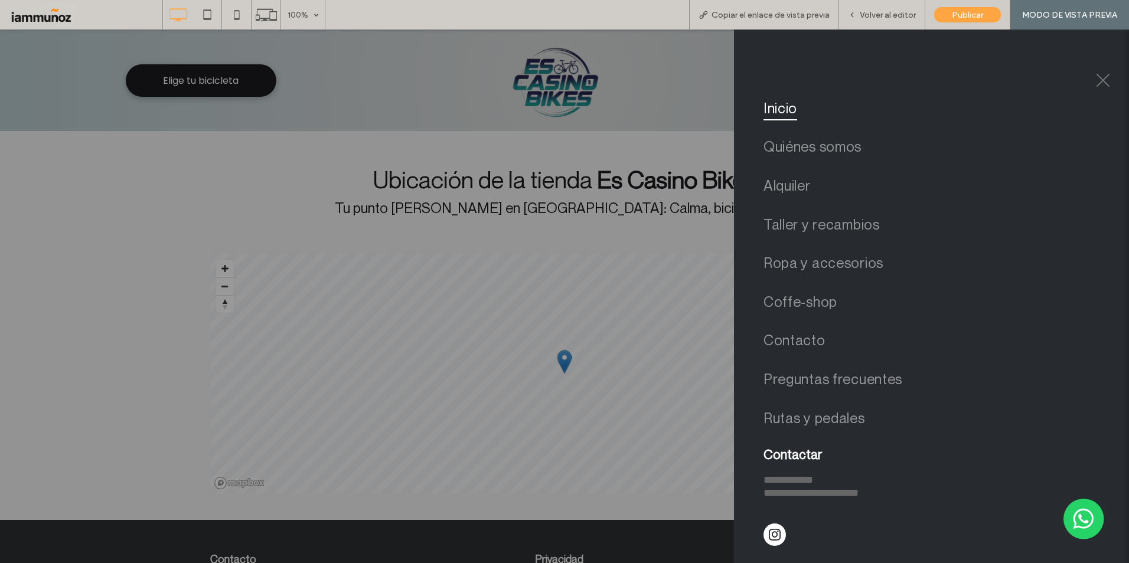
click at [1094, 81] on button "menu" at bounding box center [1103, 80] width 31 height 31
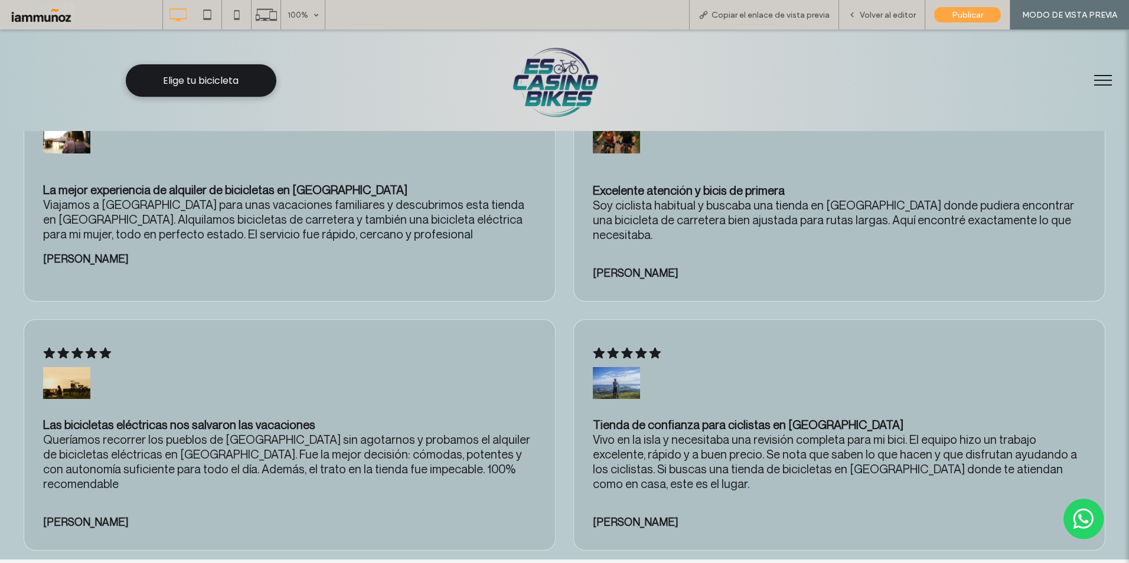
scroll to position [3685, 0]
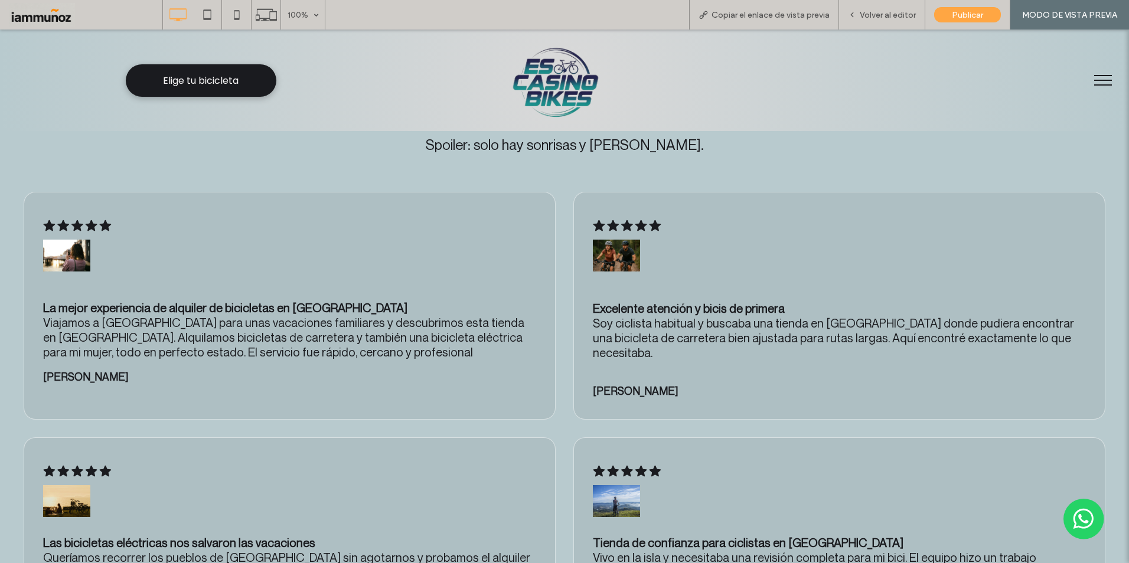
click at [537, 89] on img at bounding box center [555, 81] width 133 height 82
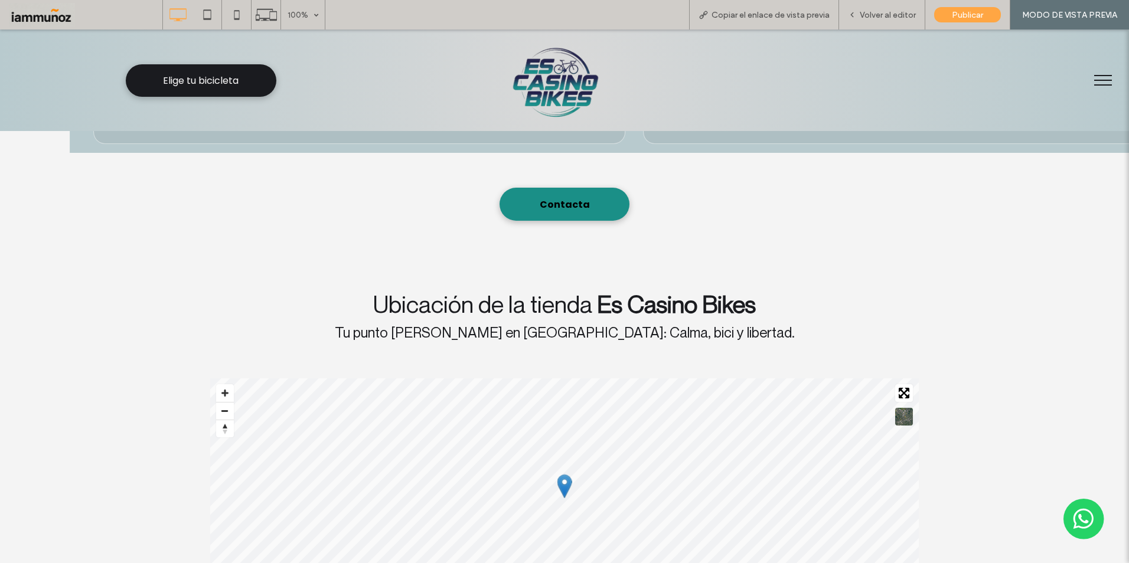
scroll to position [4335, 0]
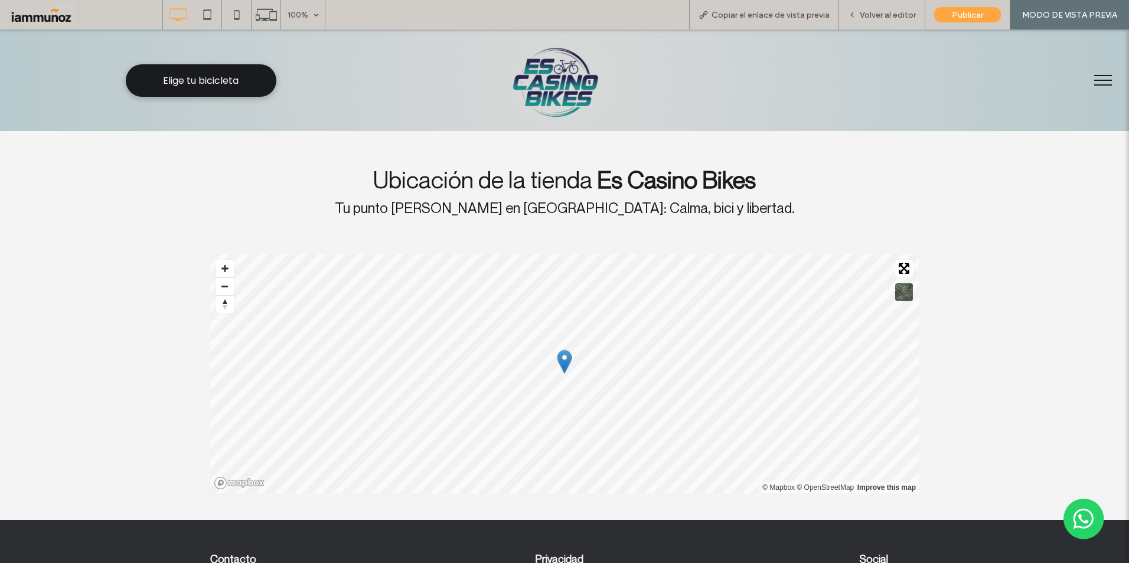
click at [884, 24] on div "Volver al editor" at bounding box center [882, 15] width 86 height 30
click at [878, 13] on span "Volver al editor" at bounding box center [888, 15] width 56 height 10
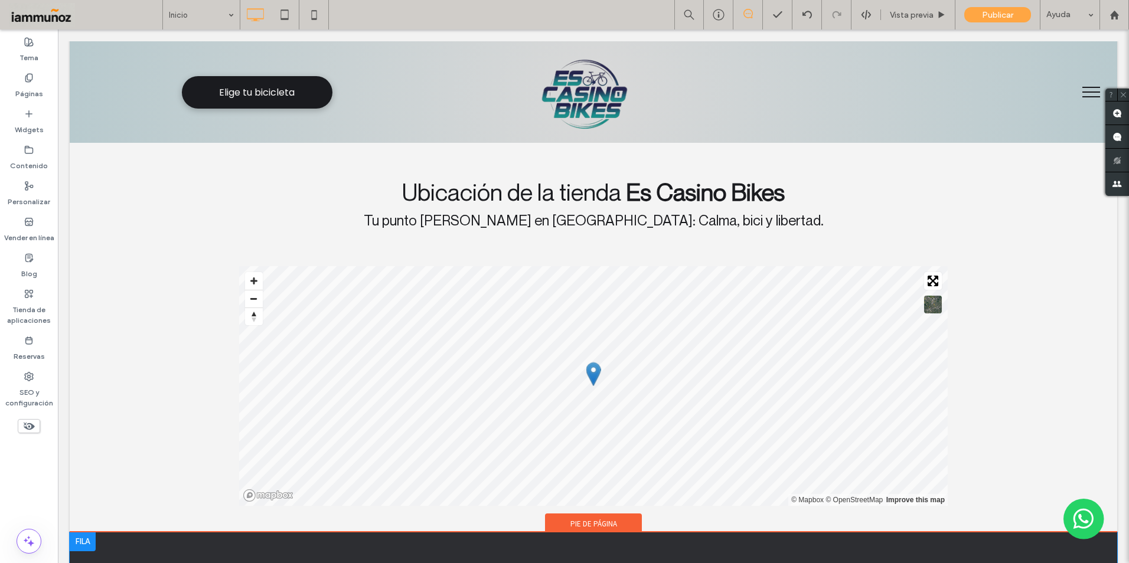
scroll to position [4349, 0]
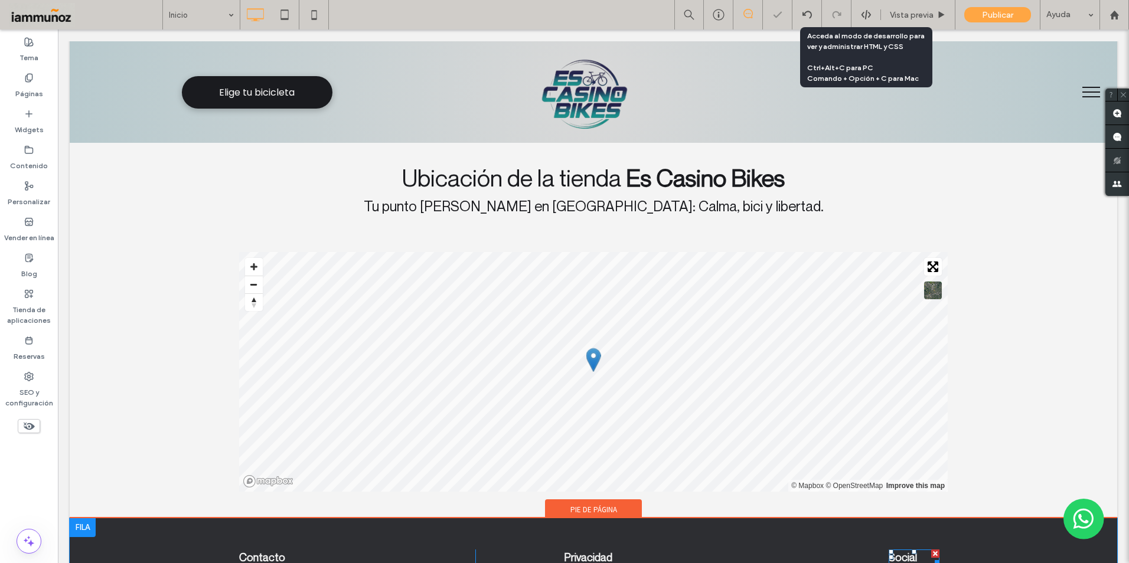
click at [905, 551] on strong "Social" at bounding box center [903, 557] width 28 height 13
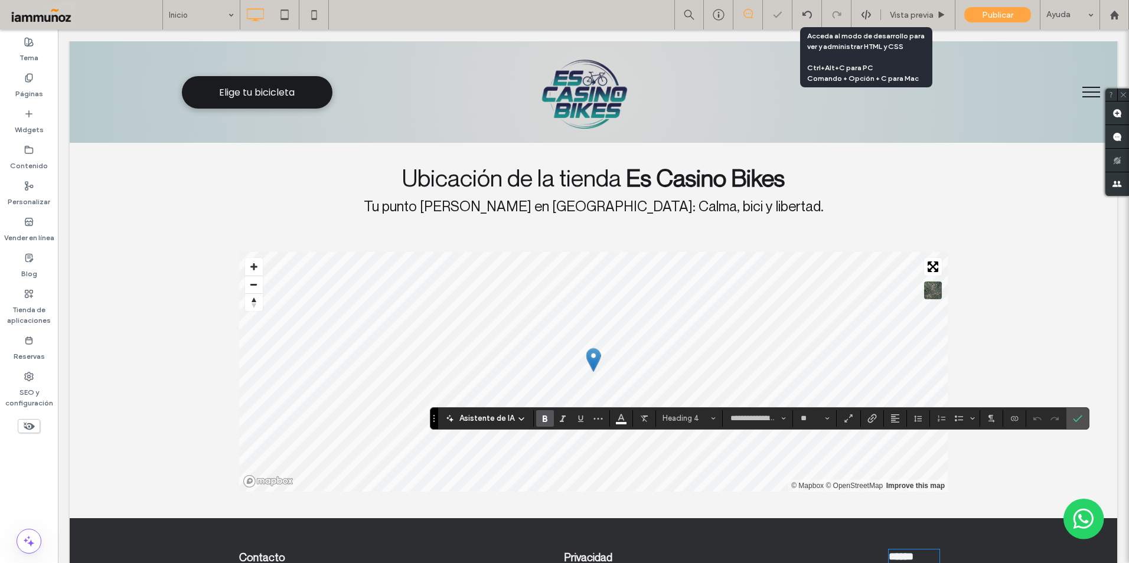
type input "**********"
type input "**"
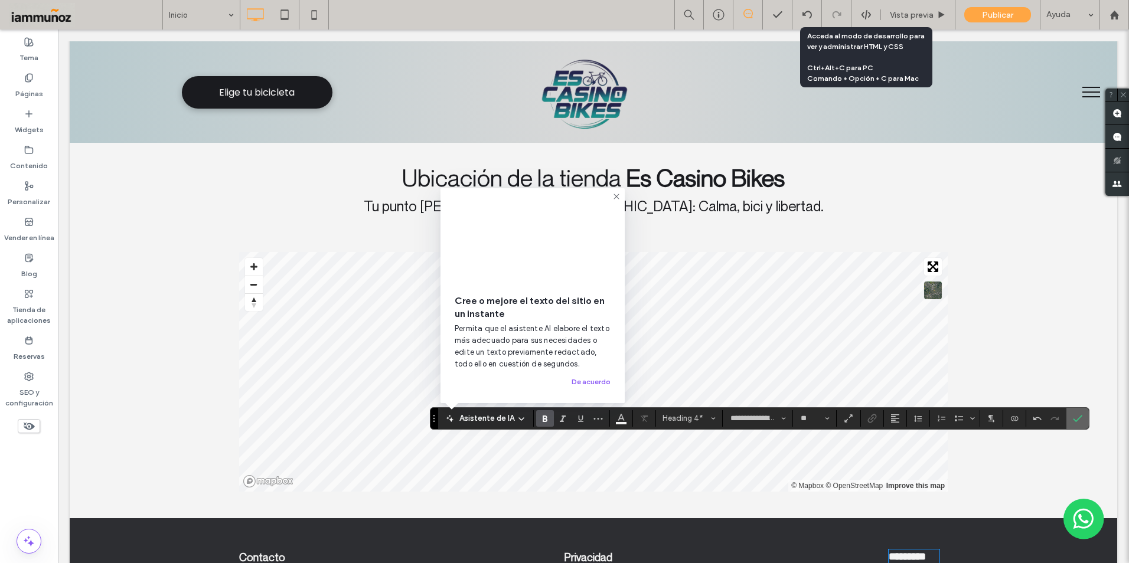
click at [1073, 420] on icon "Confirmar" at bounding box center [1077, 418] width 9 height 9
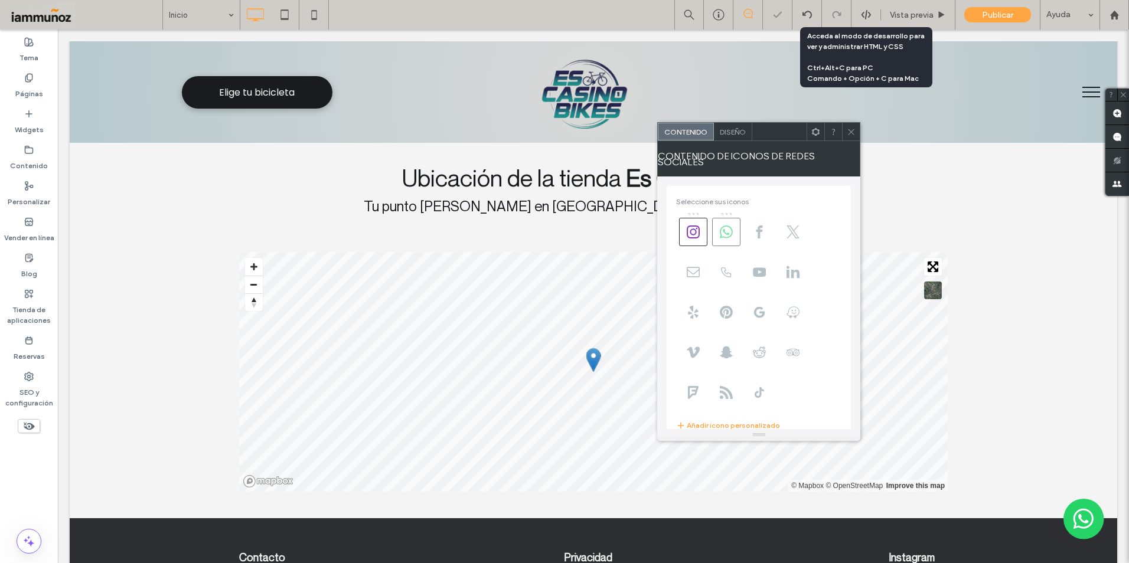
click at [728, 230] on icon at bounding box center [726, 232] width 13 height 13
click at [851, 132] on use at bounding box center [852, 132] width 6 height 6
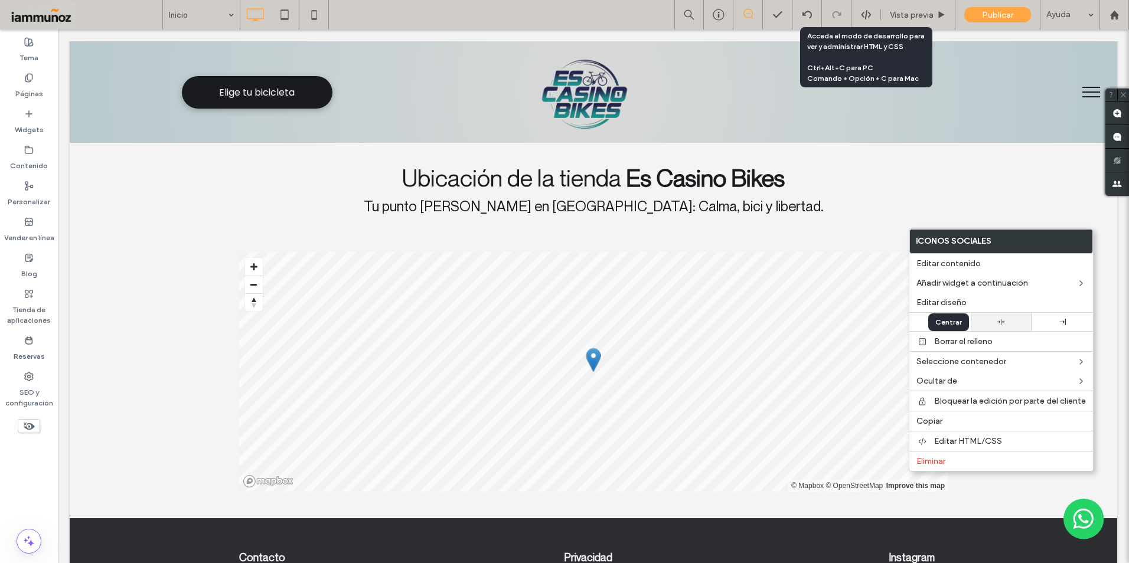
click at [989, 323] on div at bounding box center [1002, 322] width 50 height 8
click at [899, 13] on span "Vista previa" at bounding box center [912, 15] width 44 height 10
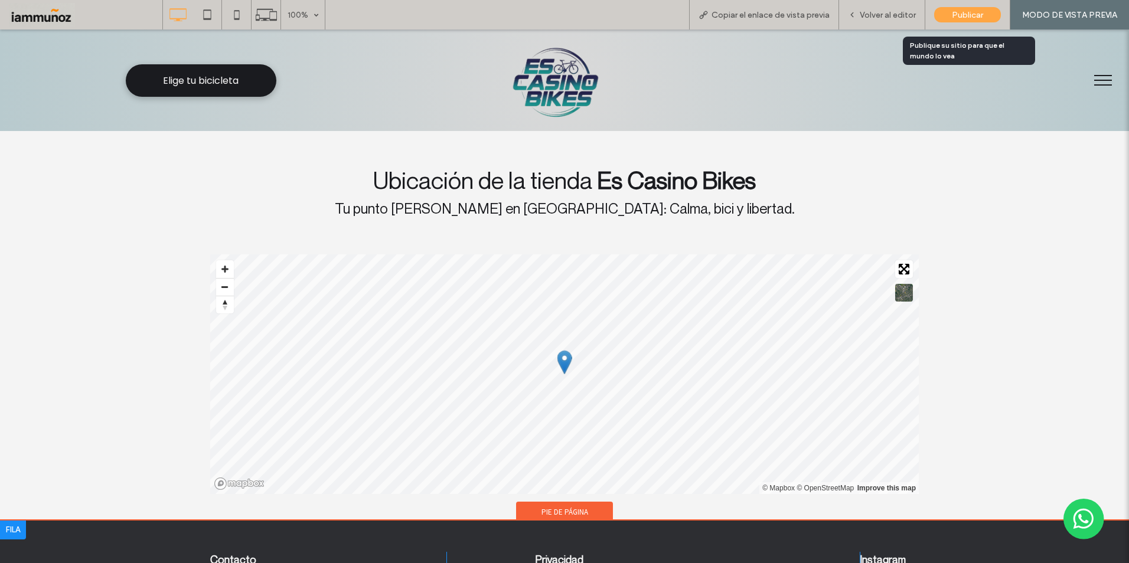
scroll to position [4335, 0]
drag, startPoint x: 439, startPoint y: 441, endPoint x: 438, endPoint y: 449, distance: 7.8
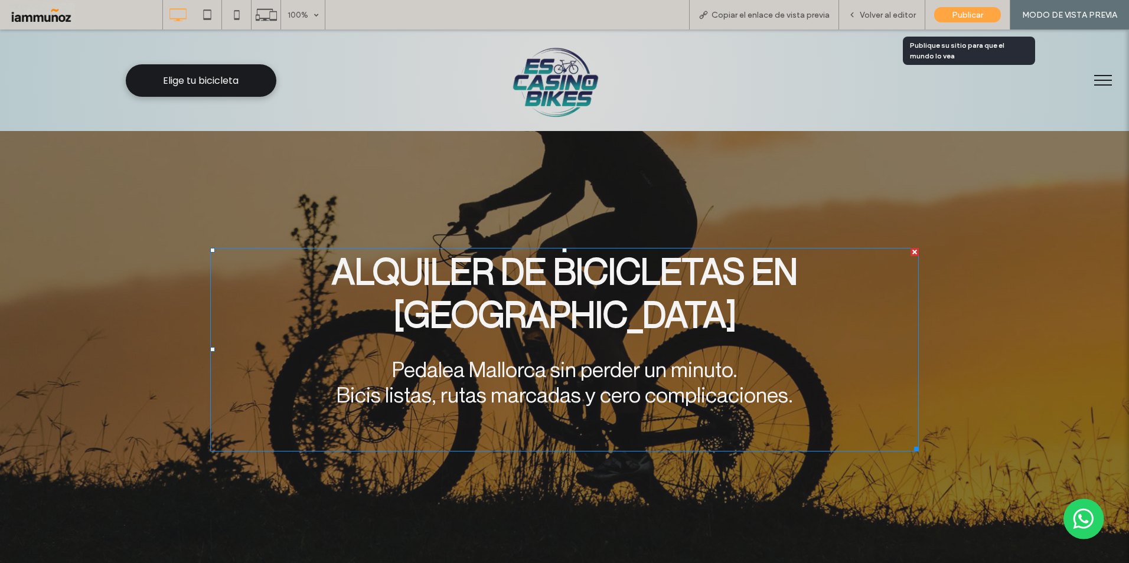
scroll to position [0, 0]
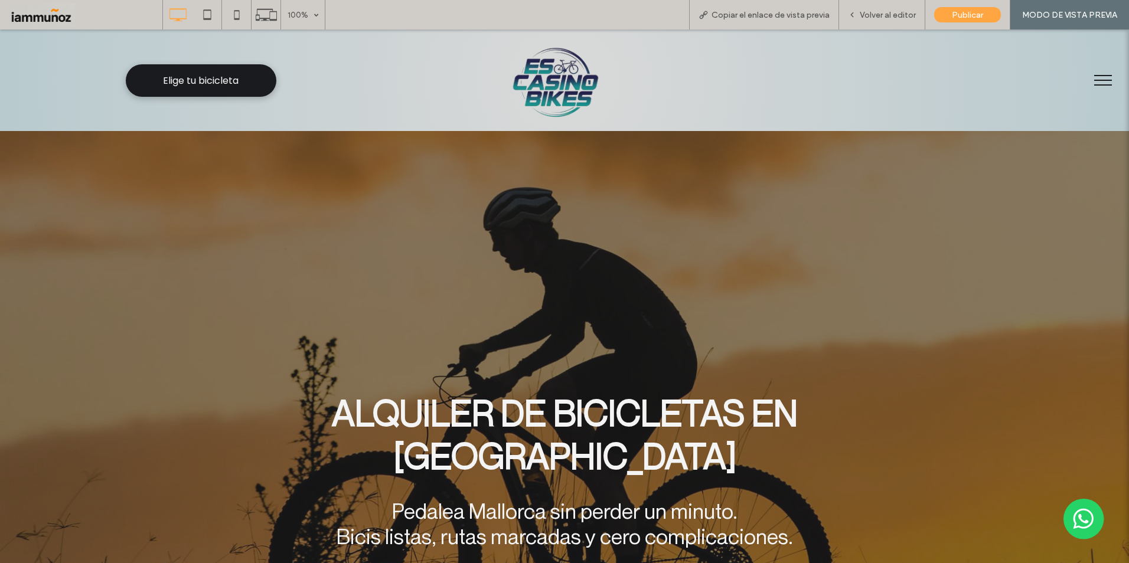
click at [1095, 81] on button "menu" at bounding box center [1103, 80] width 31 height 31
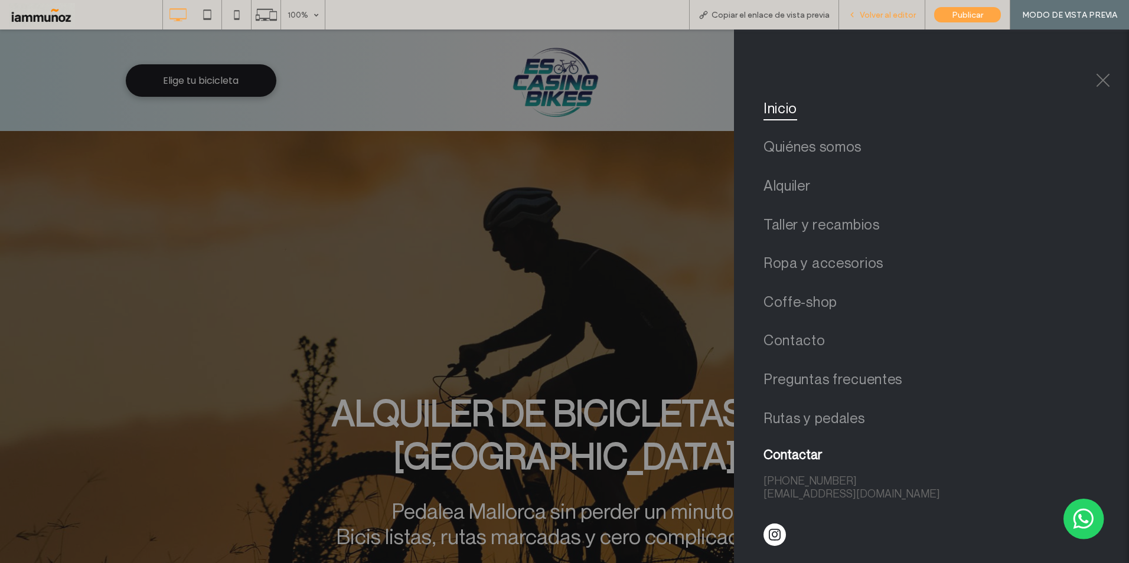
click at [880, 14] on span "Volver al editor" at bounding box center [888, 15] width 56 height 10
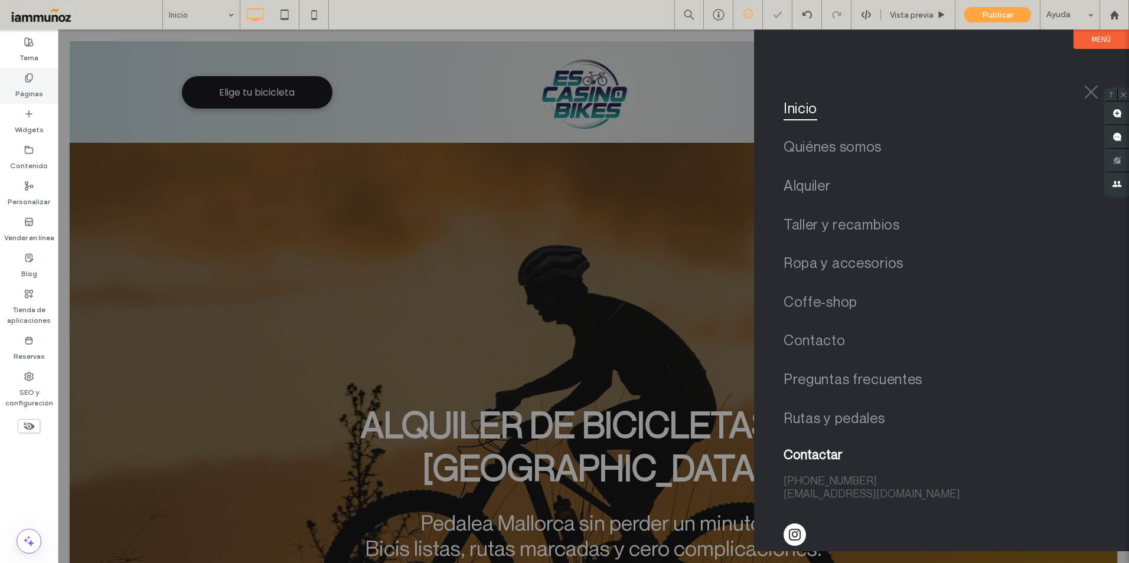
click at [32, 75] on use at bounding box center [28, 78] width 6 height 8
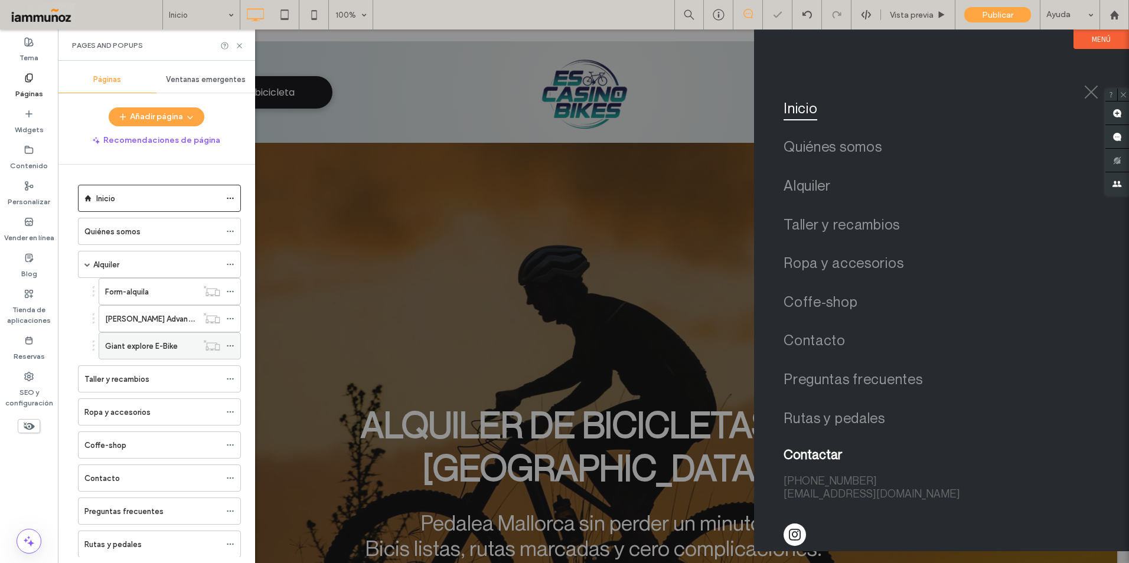
scroll to position [30, 0]
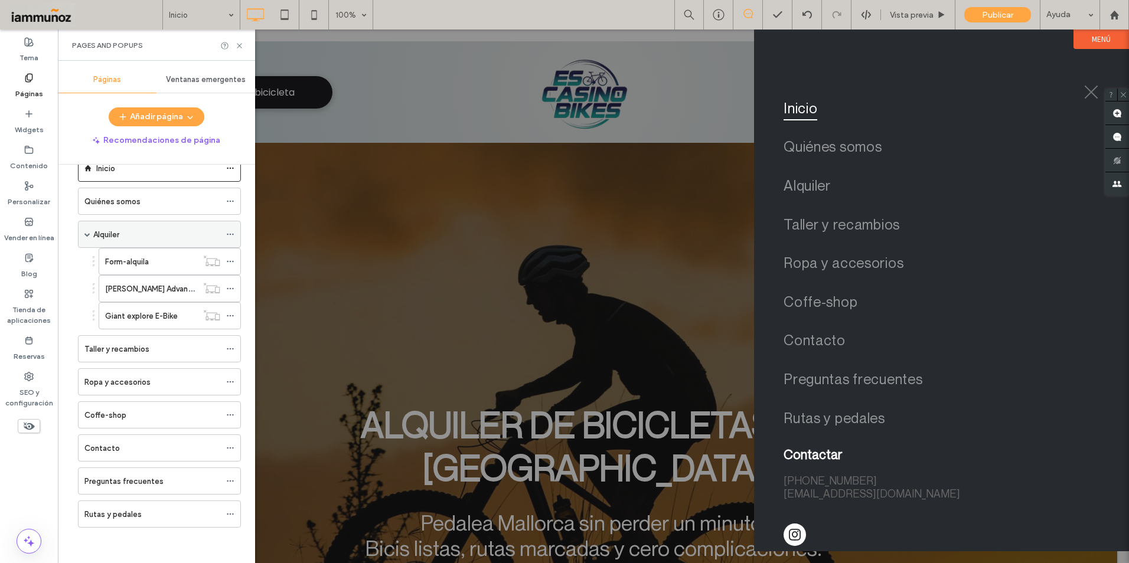
click at [86, 234] on span at bounding box center [87, 234] width 6 height 6
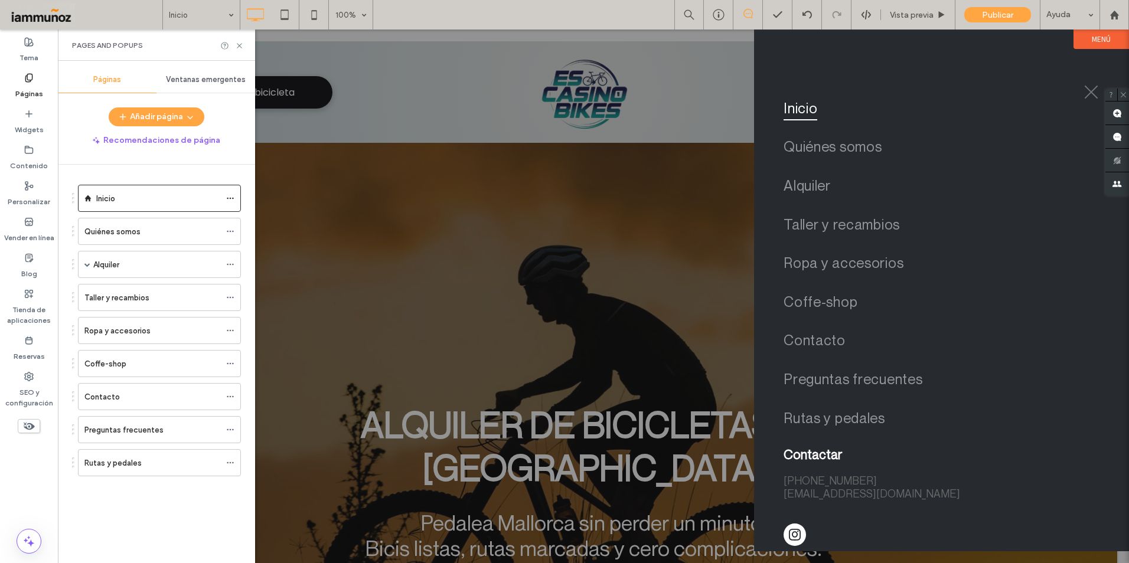
click at [1093, 94] on span "menu" at bounding box center [1092, 93] width 14 height 14
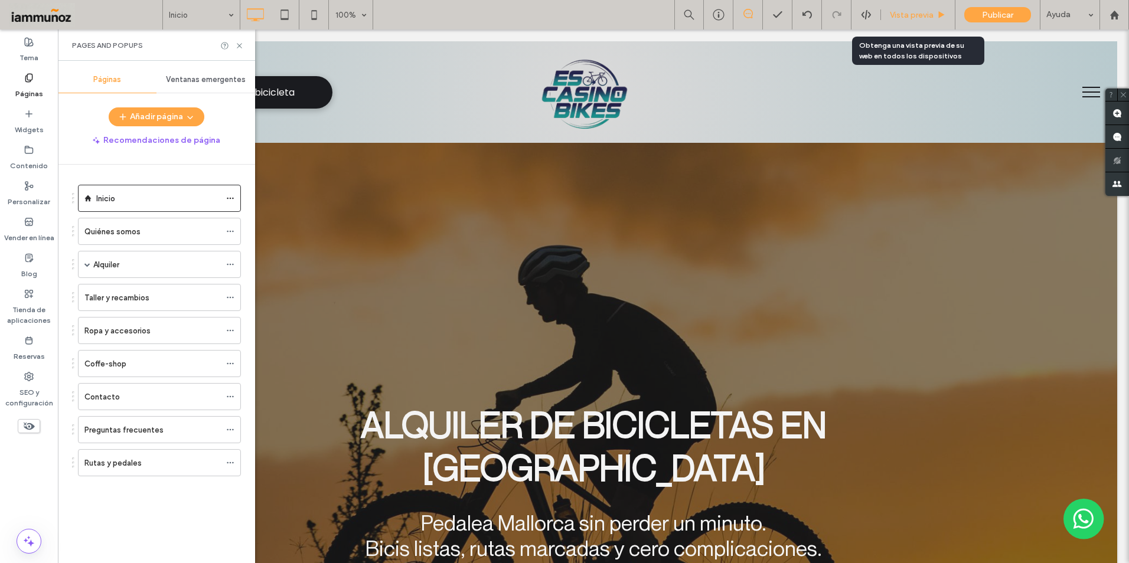
click at [902, 18] on span "Vista previa" at bounding box center [912, 15] width 44 height 10
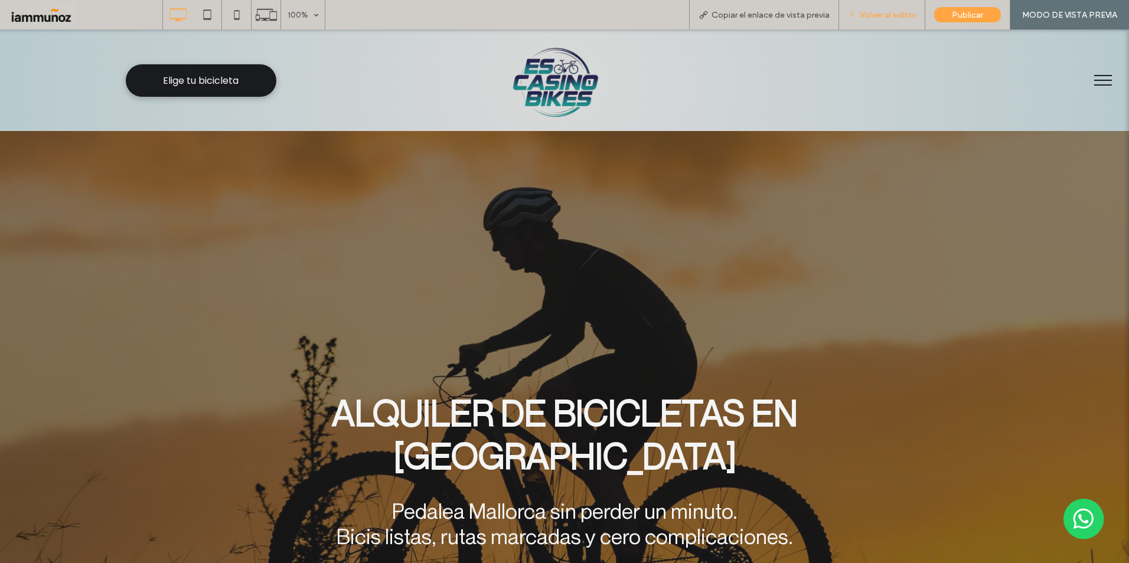
click at [894, 13] on span "Volver al editor" at bounding box center [888, 15] width 56 height 10
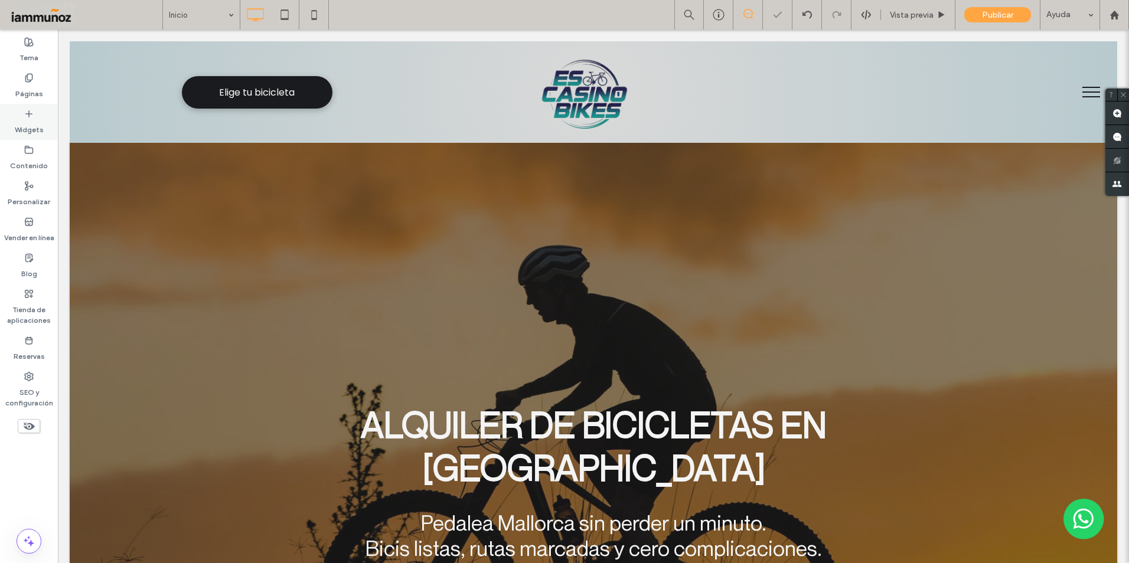
click at [30, 121] on label "Widgets" at bounding box center [29, 127] width 29 height 17
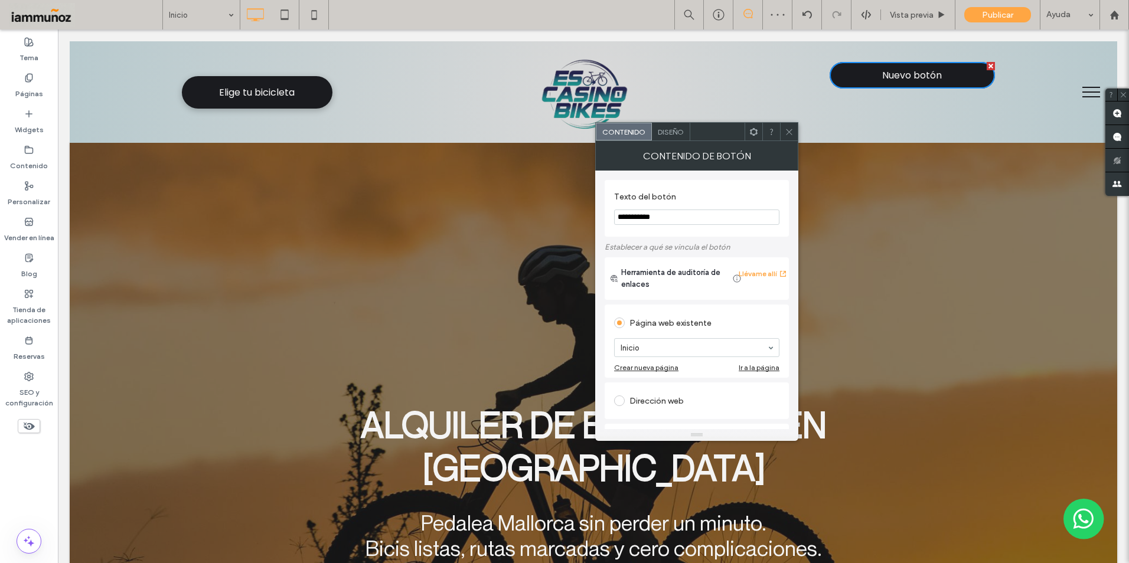
drag, startPoint x: 787, startPoint y: 133, endPoint x: 793, endPoint y: 128, distance: 8.4
click at [788, 132] on icon at bounding box center [789, 132] width 9 height 9
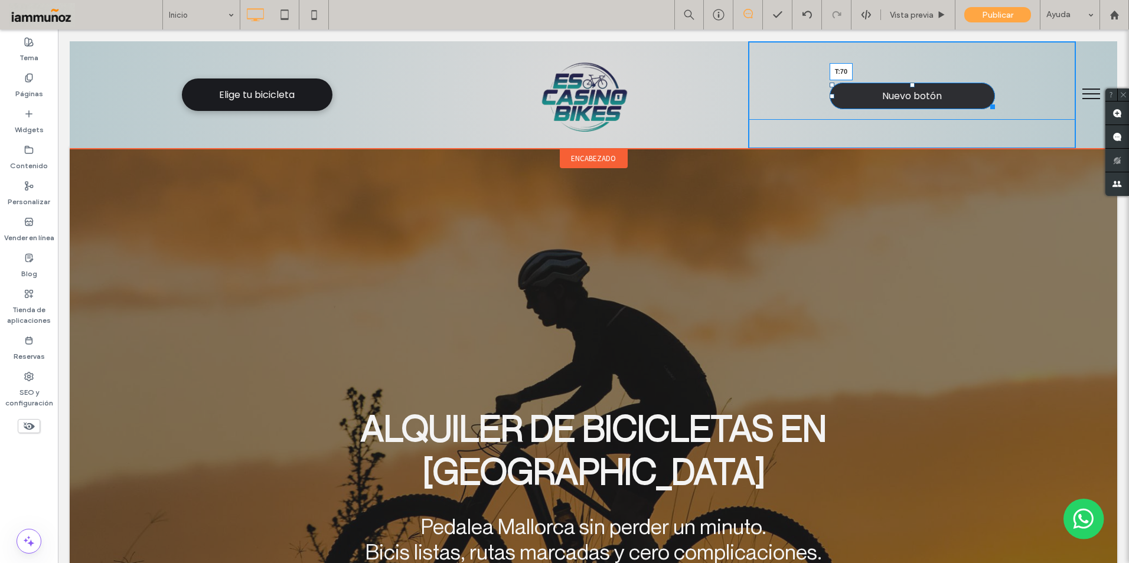
drag, startPoint x: 906, startPoint y: 66, endPoint x: 904, endPoint y: 101, distance: 35.5
click at [904, 101] on div "Nuevo botón T:70 Click To Paste" at bounding box center [912, 94] width 328 height 107
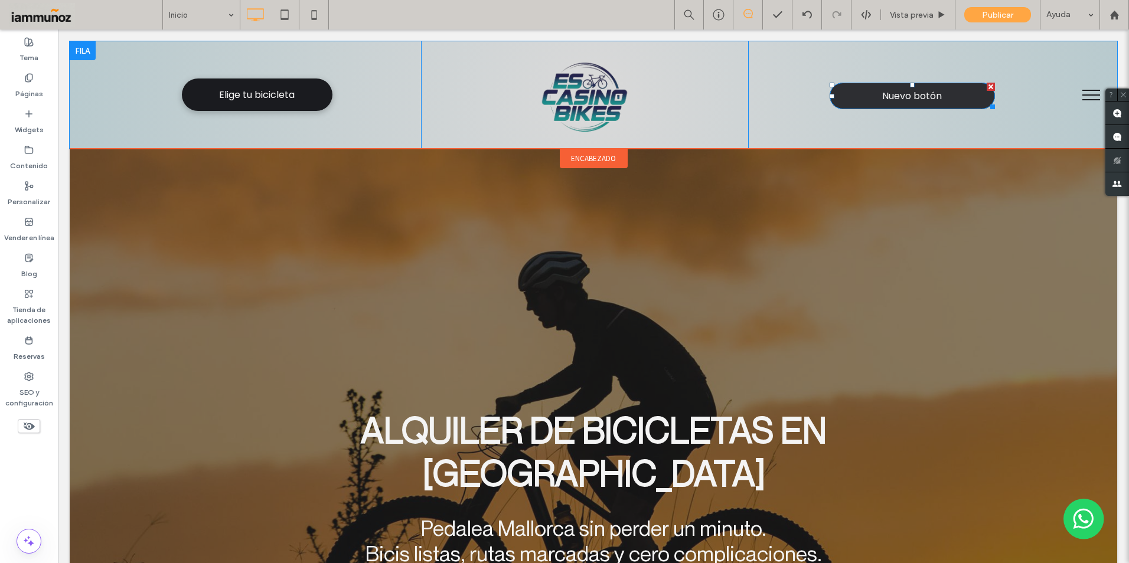
drag, startPoint x: 982, startPoint y: 87, endPoint x: 1039, endPoint y: 117, distance: 64.4
click at [987, 87] on div at bounding box center [991, 87] width 8 height 8
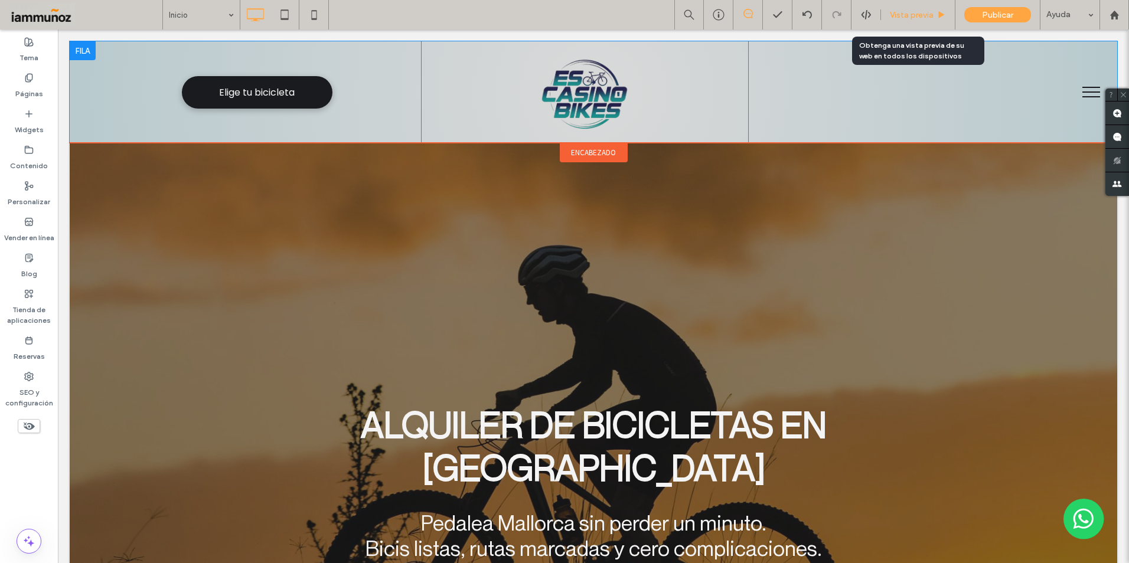
click at [914, 18] on span "Vista previa" at bounding box center [912, 15] width 44 height 10
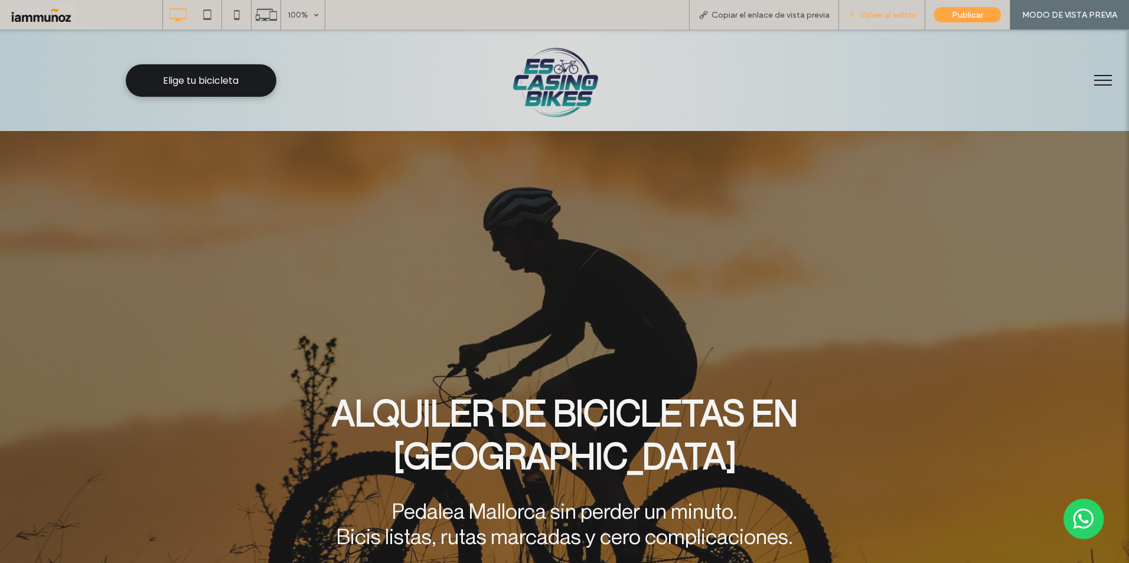
drag, startPoint x: 891, startPoint y: 17, endPoint x: 914, endPoint y: 18, distance: 23.7
click at [891, 17] on span "Volver al editor" at bounding box center [888, 15] width 56 height 10
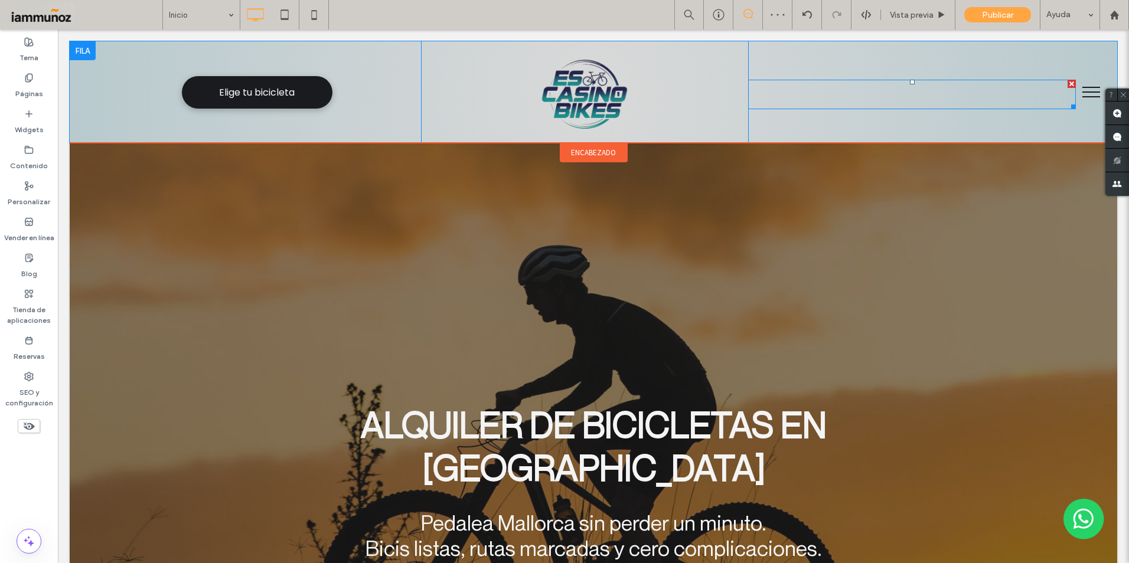
click at [1068, 84] on div at bounding box center [1072, 84] width 8 height 8
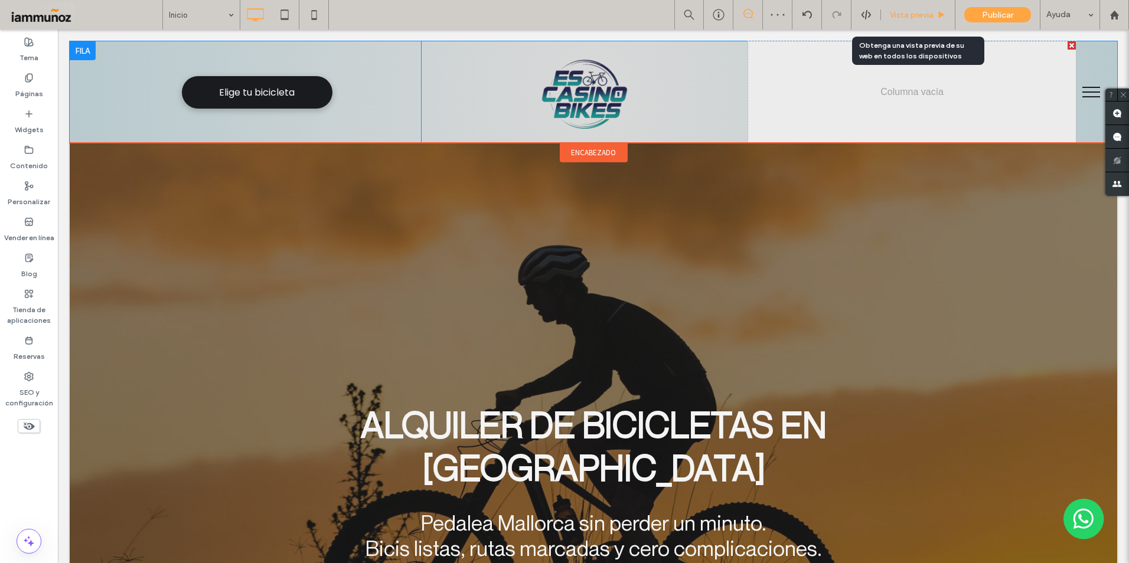
click at [915, 16] on span "Vista previa" at bounding box center [912, 15] width 44 height 10
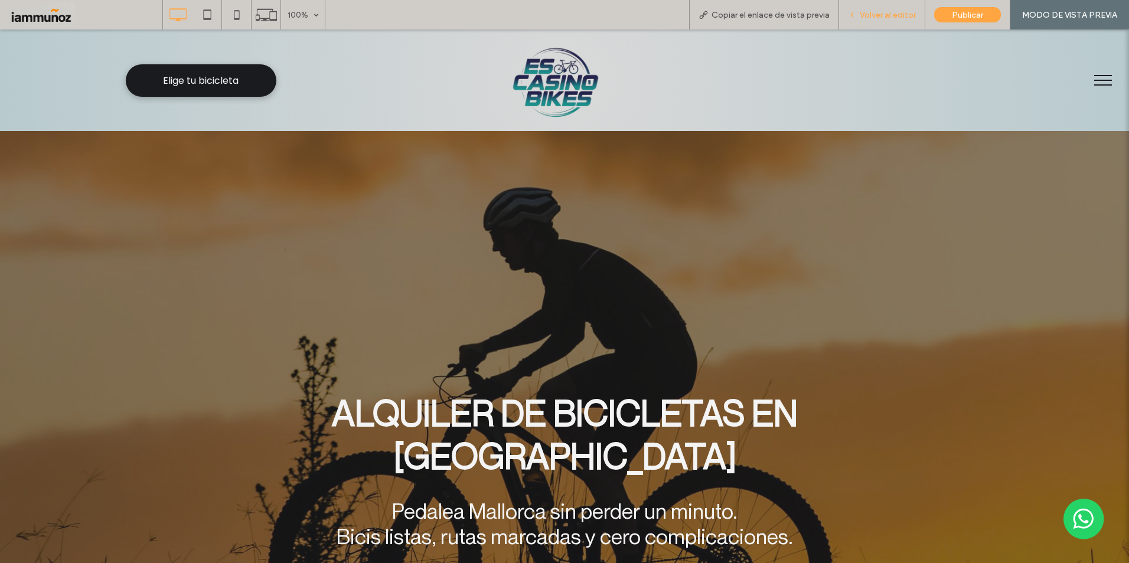
click at [901, 18] on span "Volver al editor" at bounding box center [888, 15] width 56 height 10
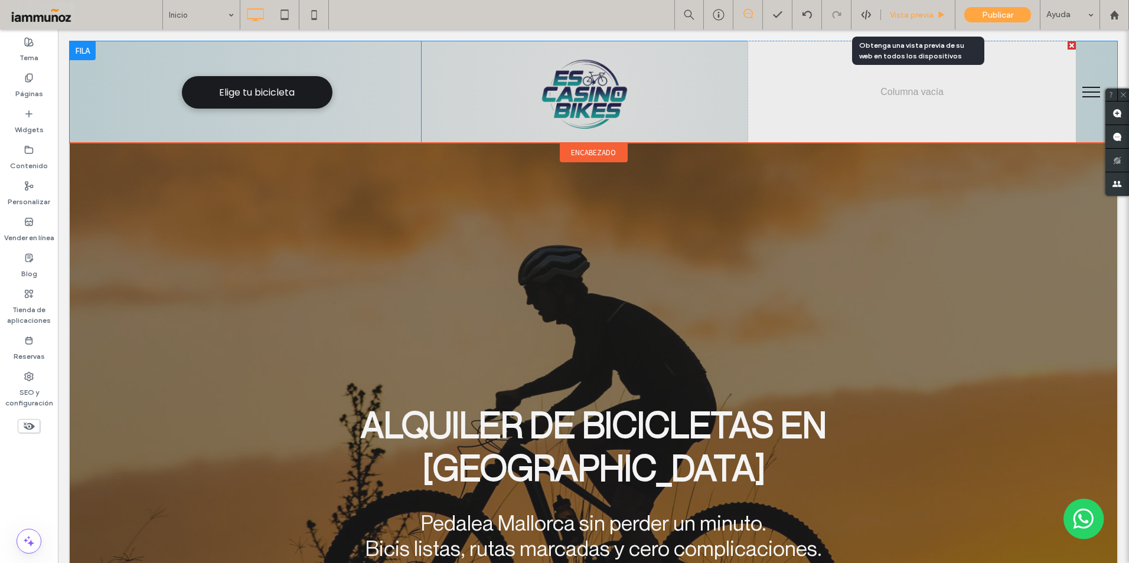
click at [917, 16] on span "Vista previa" at bounding box center [912, 15] width 44 height 10
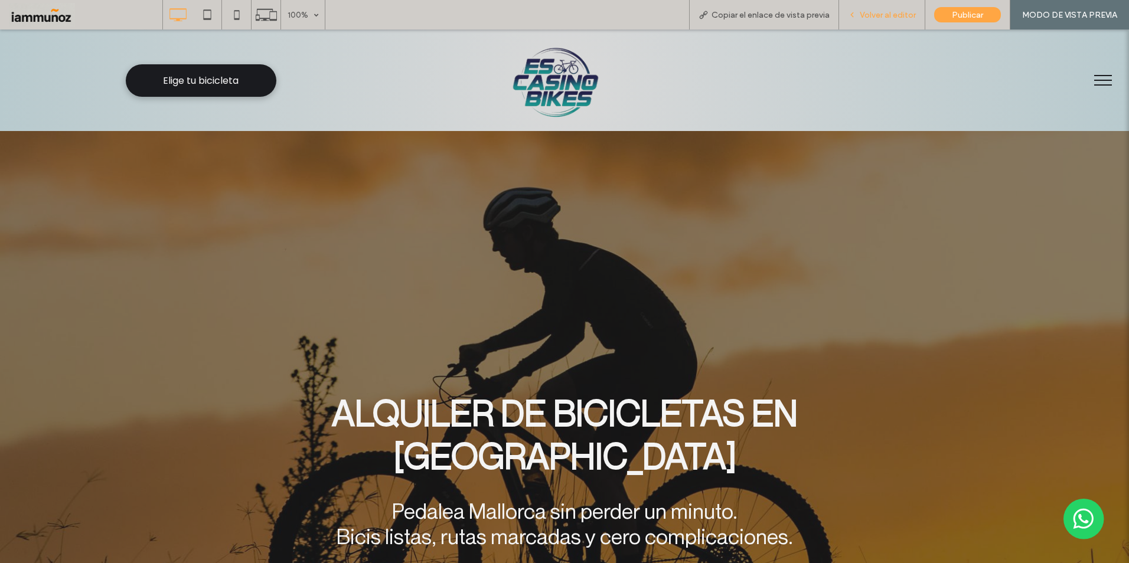
click at [882, 15] on span "Volver al editor" at bounding box center [888, 15] width 56 height 10
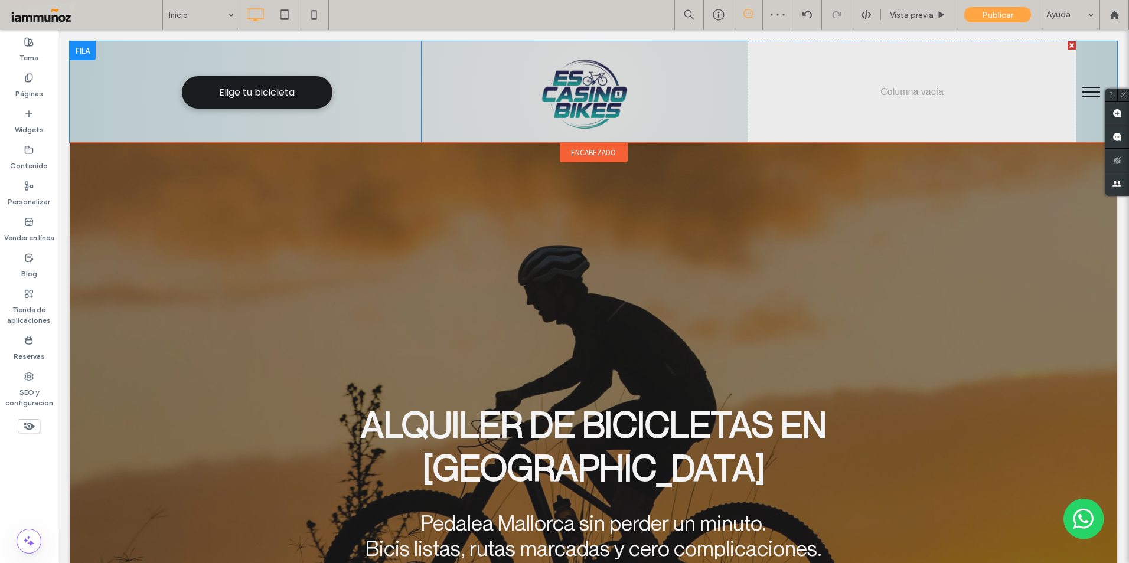
click at [920, 103] on div "Click To Paste" at bounding box center [912, 92] width 328 height 102
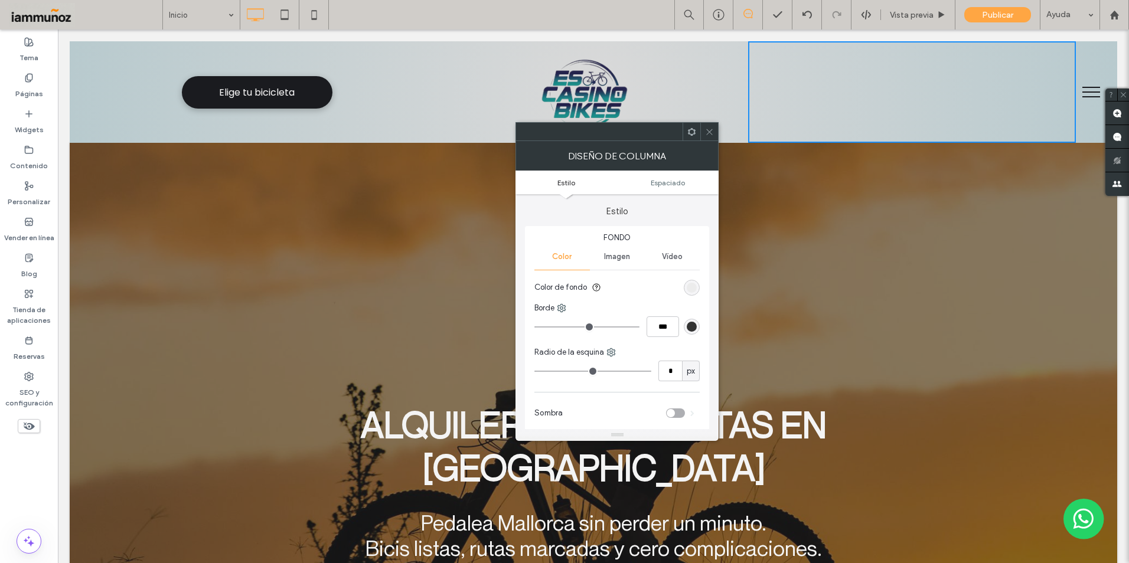
click at [706, 135] on icon at bounding box center [709, 132] width 9 height 9
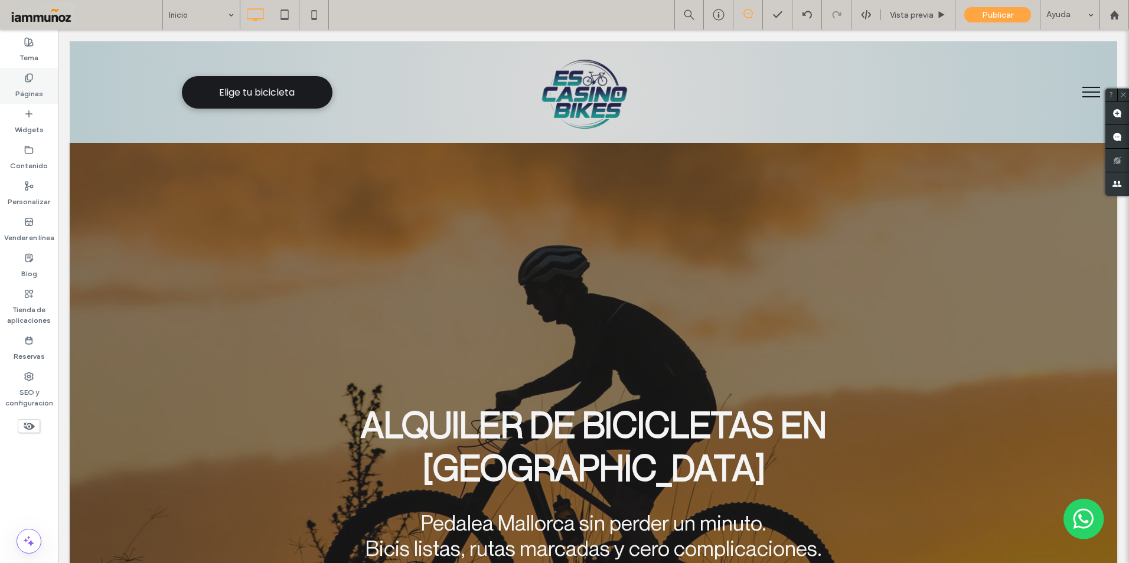
click at [32, 100] on div "Páginas" at bounding box center [29, 86] width 58 height 36
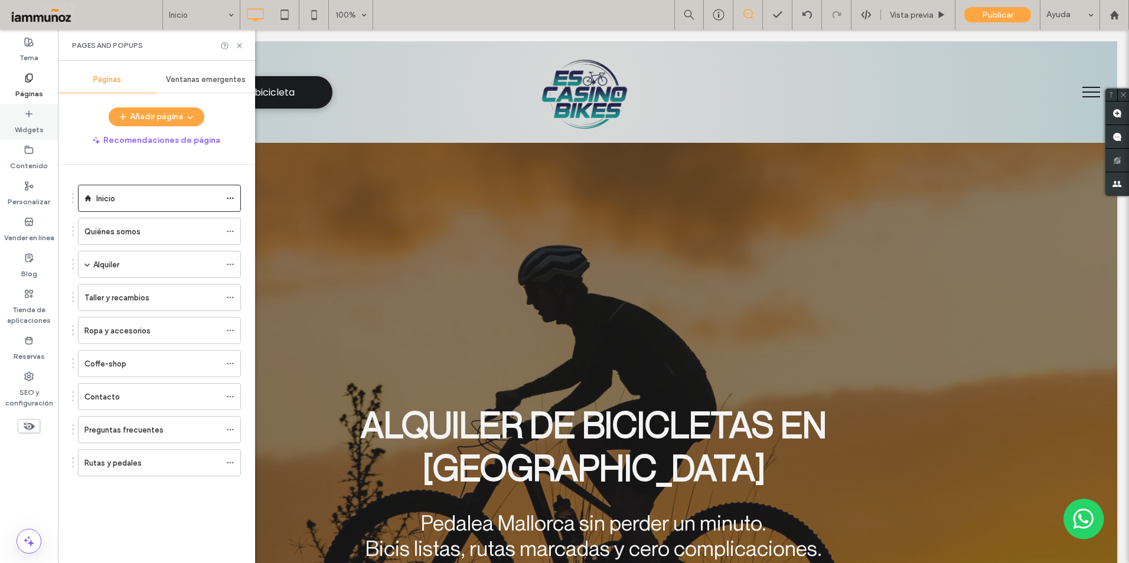
click at [39, 125] on label "Widgets" at bounding box center [29, 127] width 29 height 17
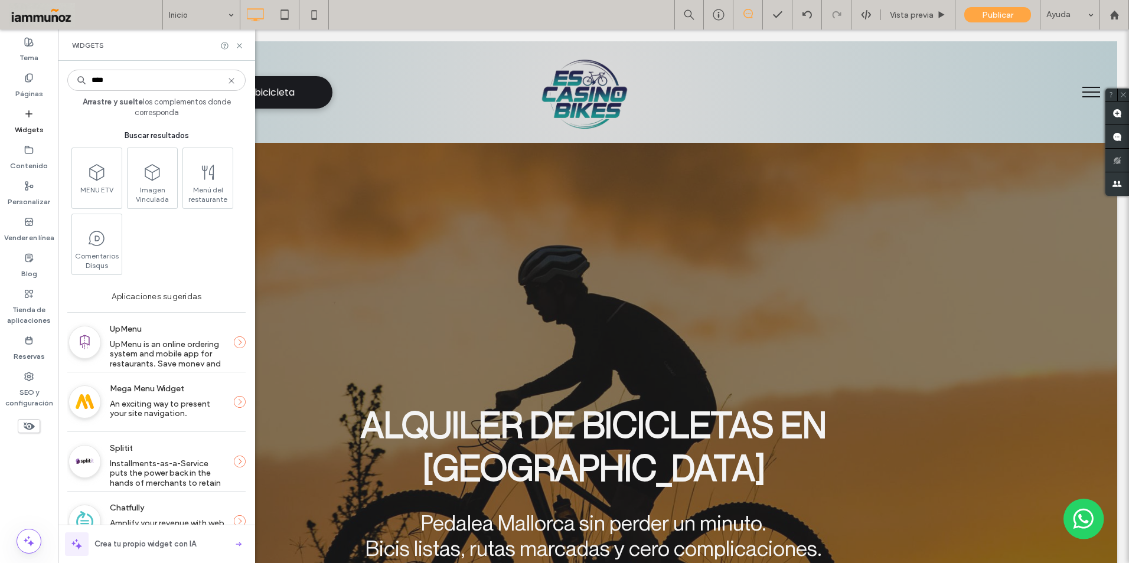
drag, startPoint x: 112, startPoint y: 81, endPoint x: 92, endPoint y: 78, distance: 20.4
click at [92, 78] on input "****" at bounding box center [156, 80] width 178 height 21
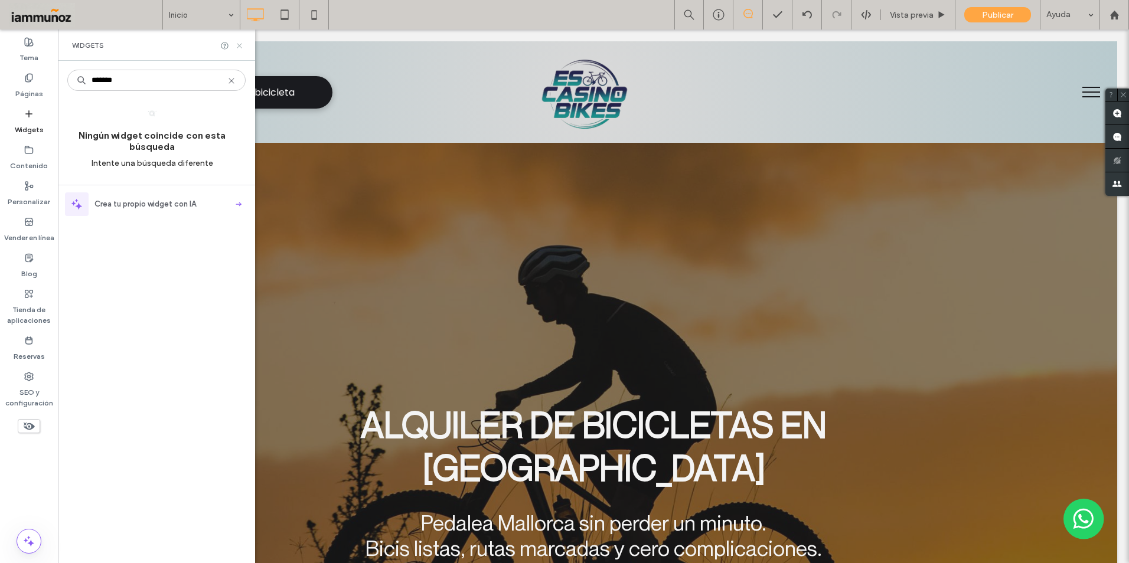
type input "*******"
click at [239, 45] on icon at bounding box center [239, 45] width 9 height 9
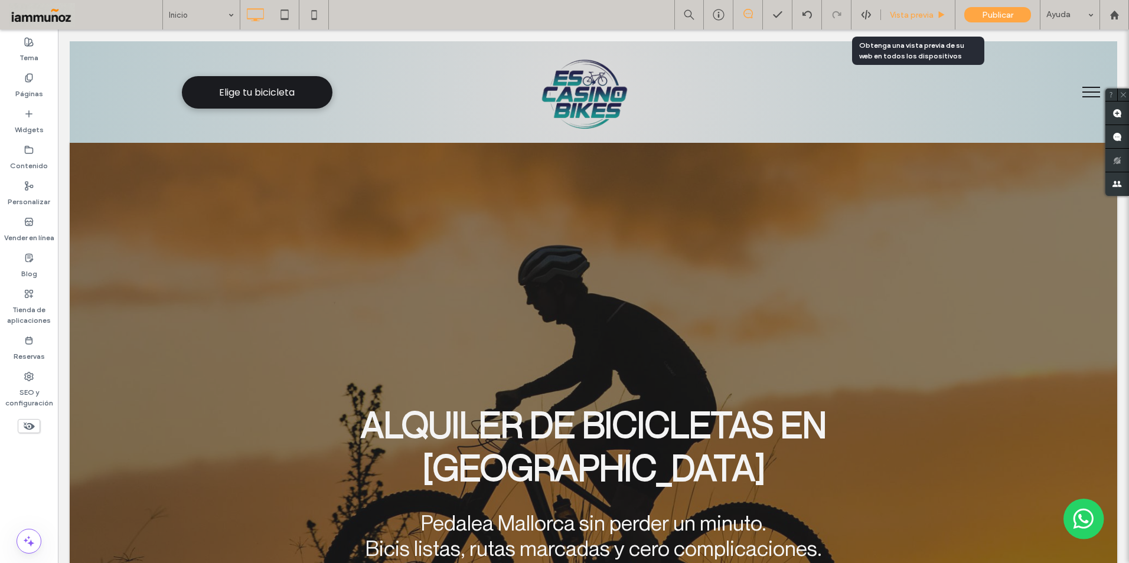
click at [882, 18] on div "Vista previa" at bounding box center [918, 15] width 74 height 10
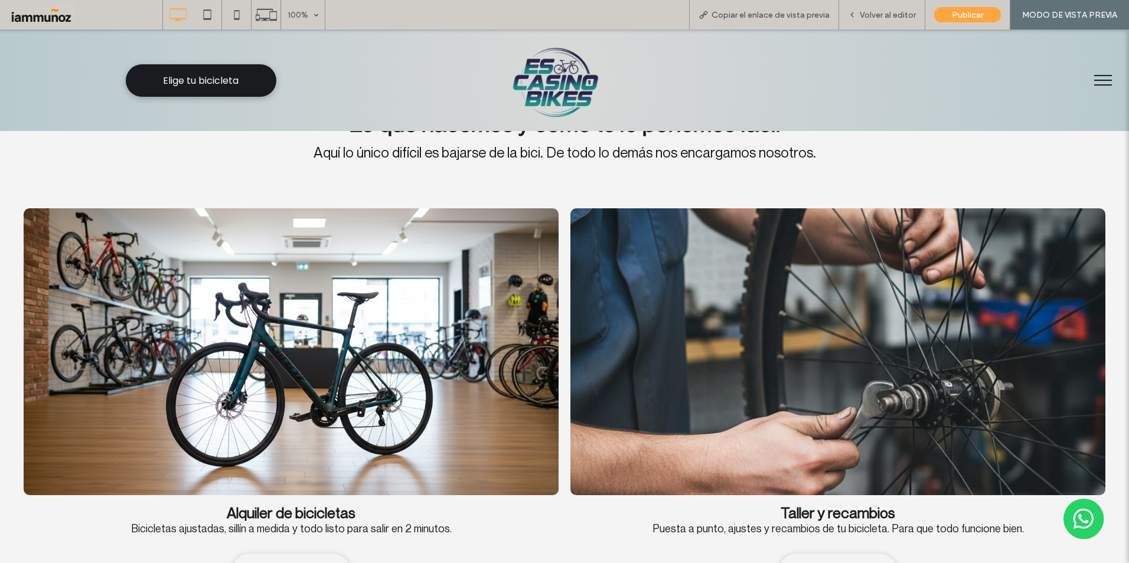
scroll to position [1122, 0]
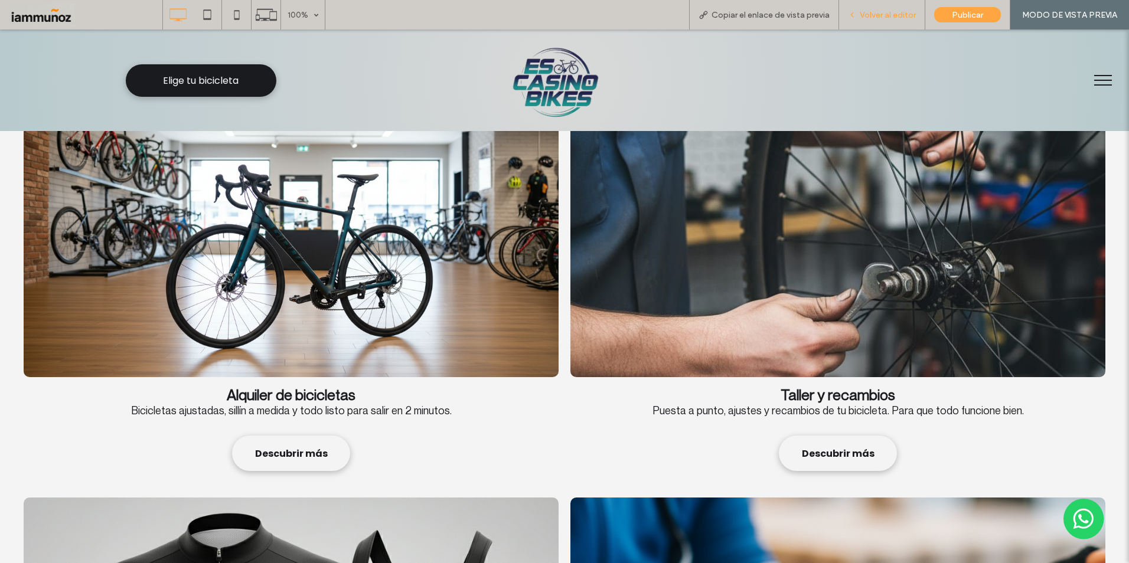
click at [885, 12] on span "Volver al editor" at bounding box center [888, 15] width 56 height 10
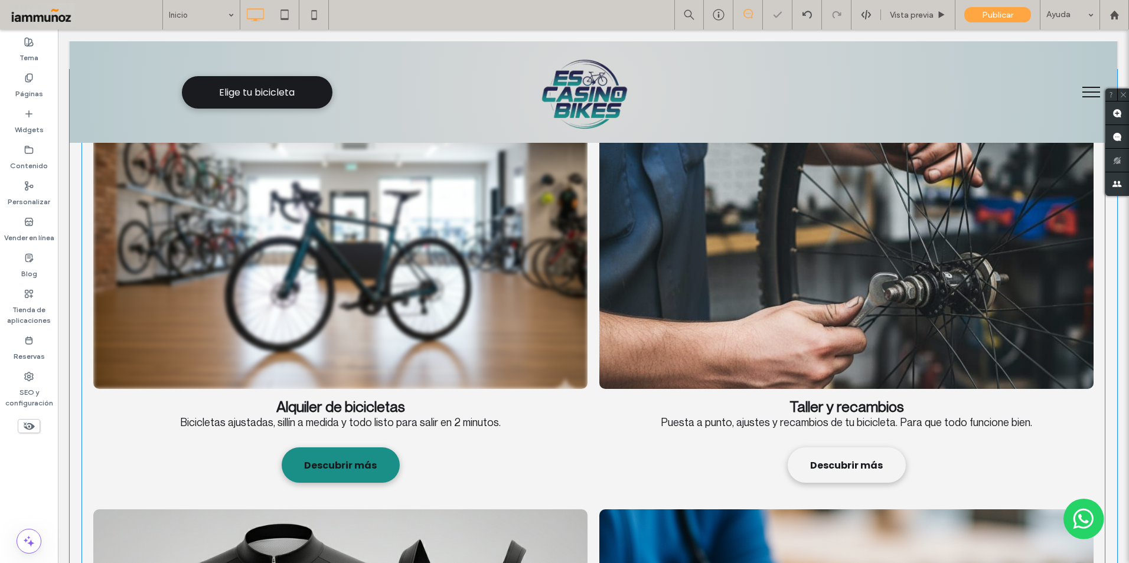
click at [361, 452] on span "Descubrir más" at bounding box center [340, 465] width 96 height 27
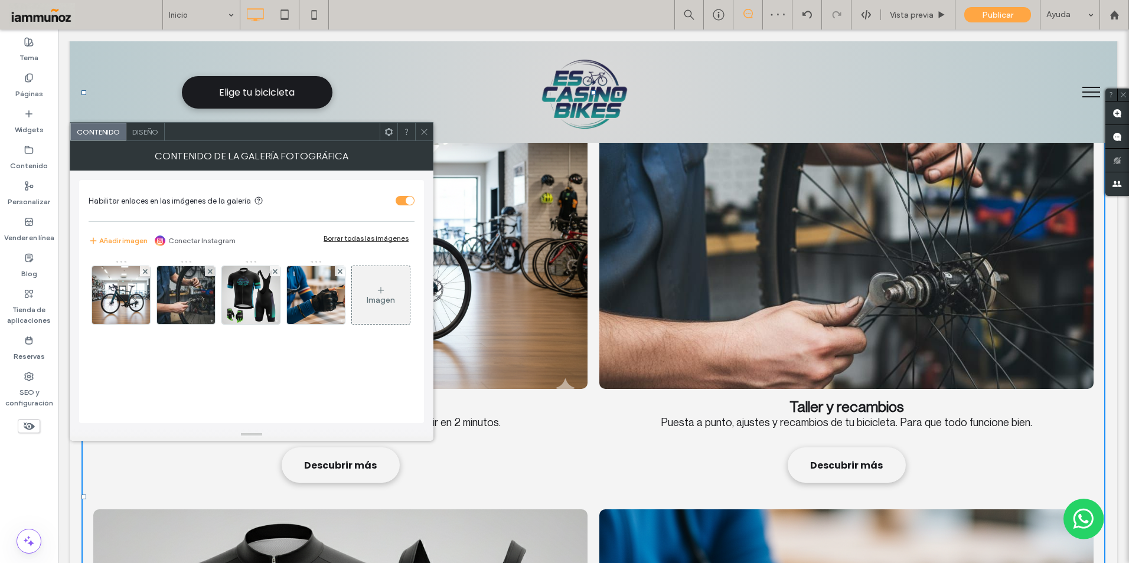
click at [142, 128] on span "Diseño" at bounding box center [145, 132] width 26 height 9
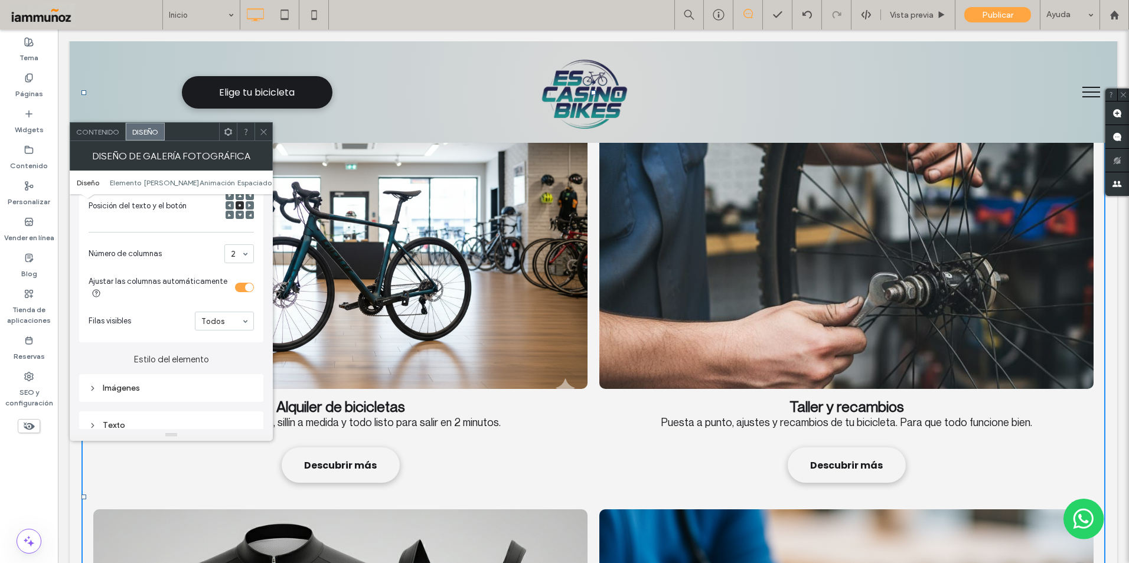
scroll to position [354, 0]
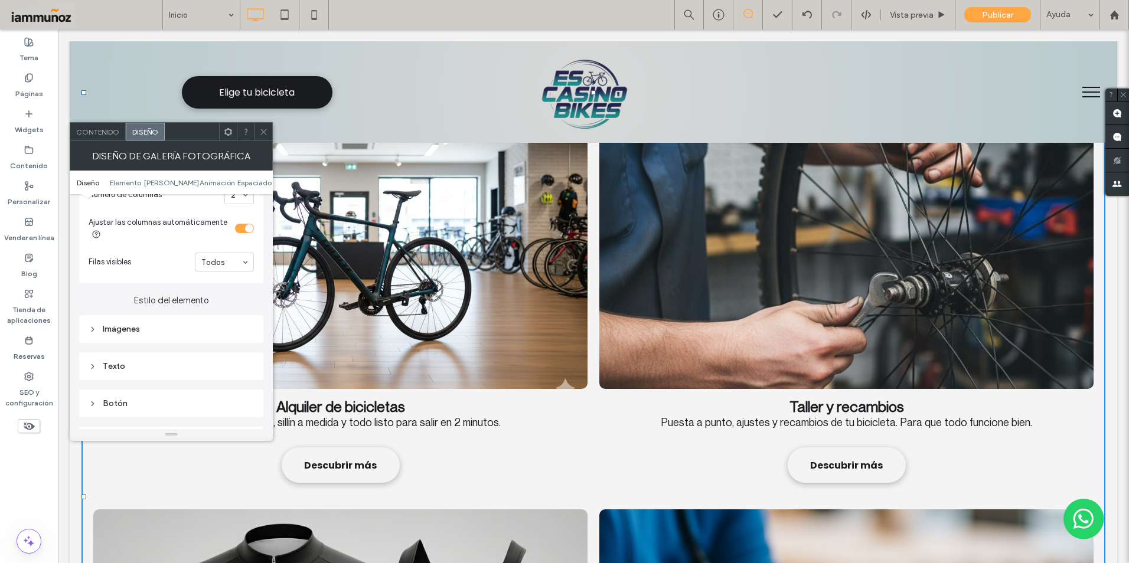
click at [109, 397] on div "Botón" at bounding box center [171, 404] width 165 height 16
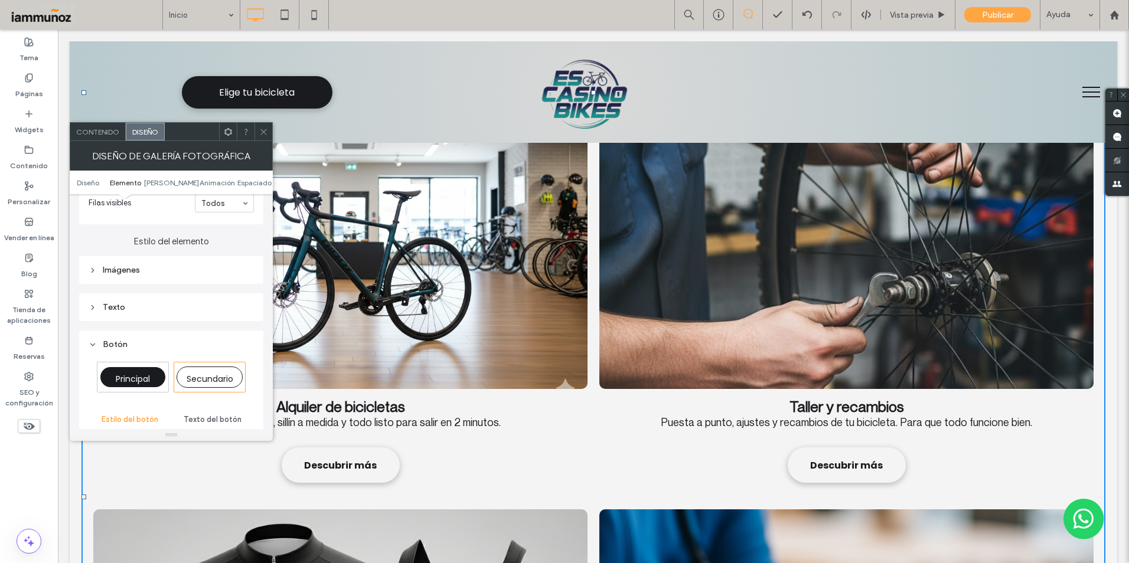
scroll to position [472, 0]
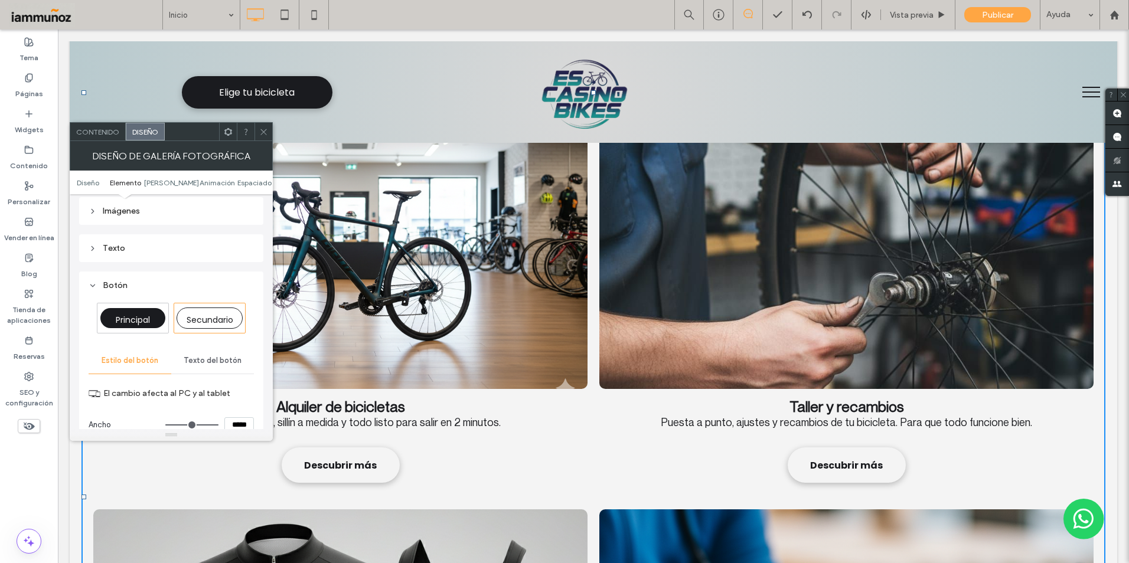
click at [148, 323] on span "Principal" at bounding box center [133, 321] width 34 height 12
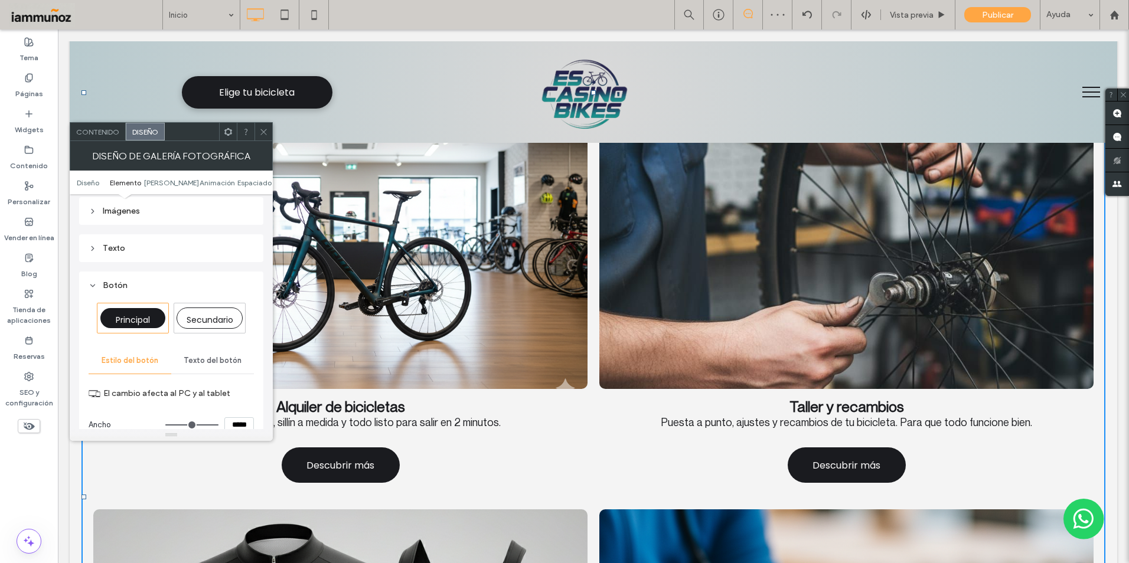
click at [265, 133] on use at bounding box center [263, 132] width 6 height 6
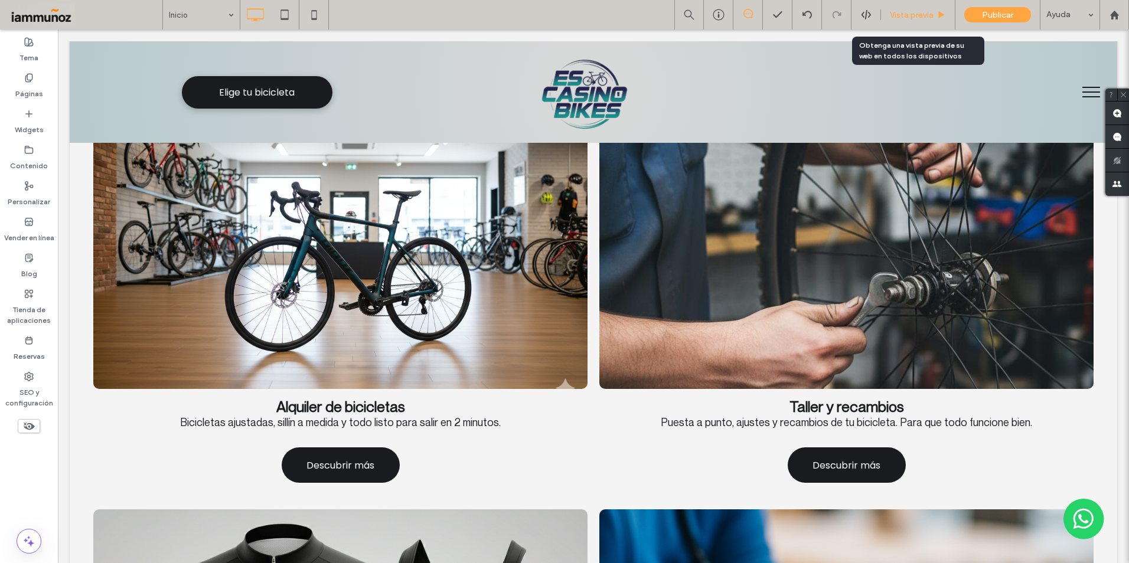
click at [902, 18] on span "Vista previa" at bounding box center [912, 15] width 44 height 10
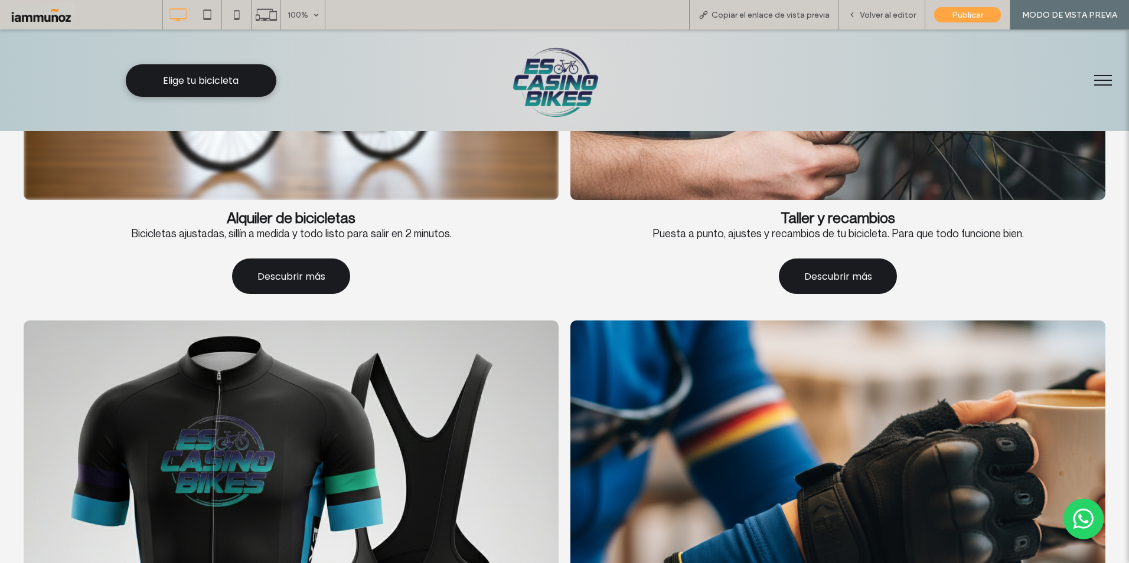
scroll to position [1181, 0]
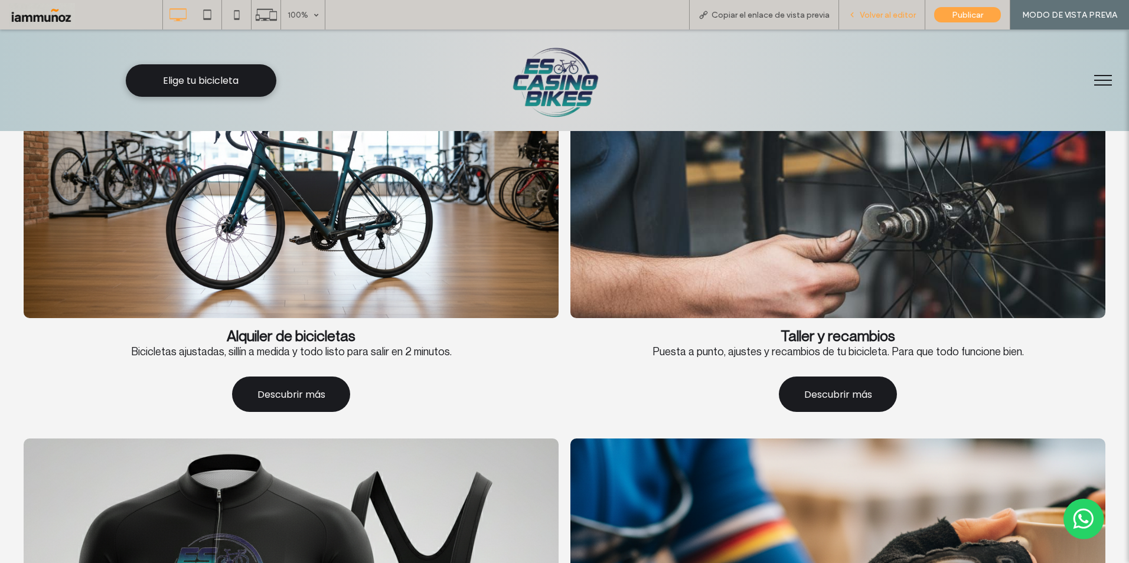
click at [900, 17] on span "Volver al editor" at bounding box center [888, 15] width 56 height 10
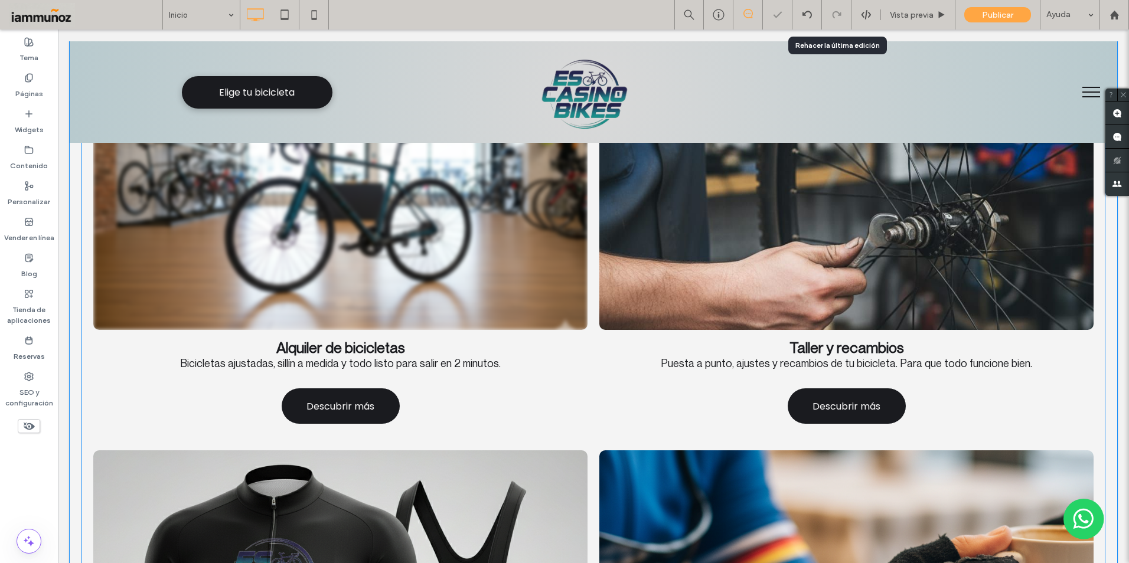
click at [464, 333] on span "Alquiler de bicicletas Bicicletas ajustadas, sillín a medida y todo listo para …" at bounding box center [340, 384] width 494 height 109
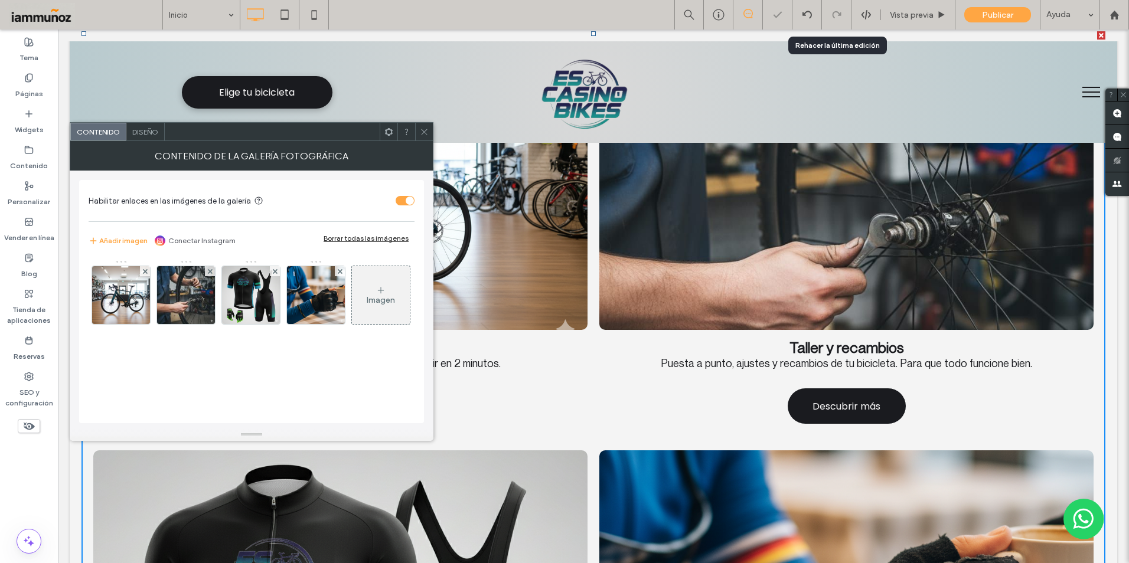
click at [138, 138] on div "Diseño" at bounding box center [145, 132] width 38 height 18
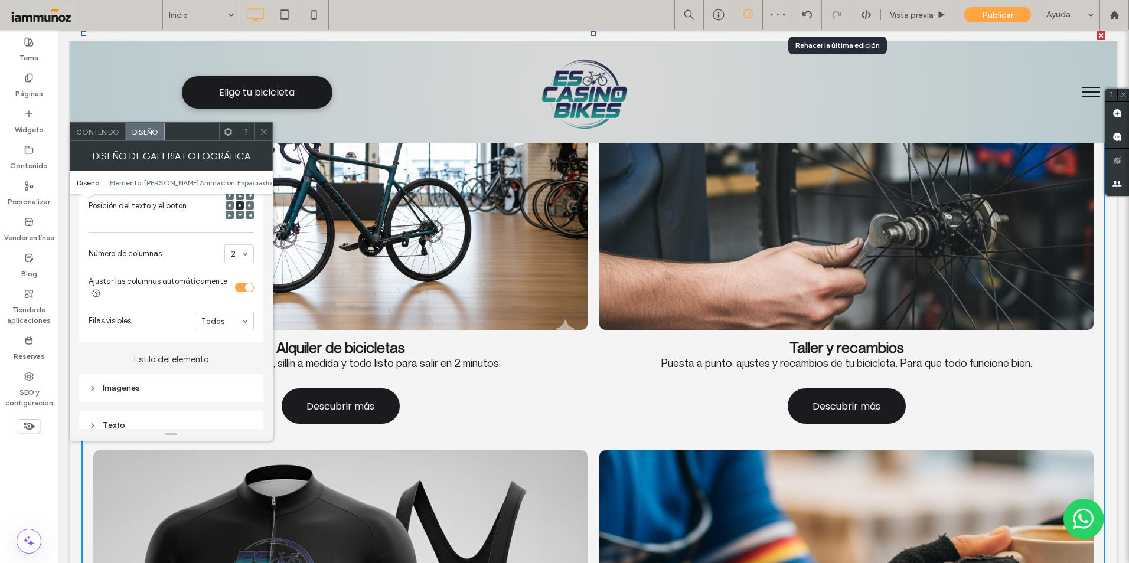
scroll to position [413, 0]
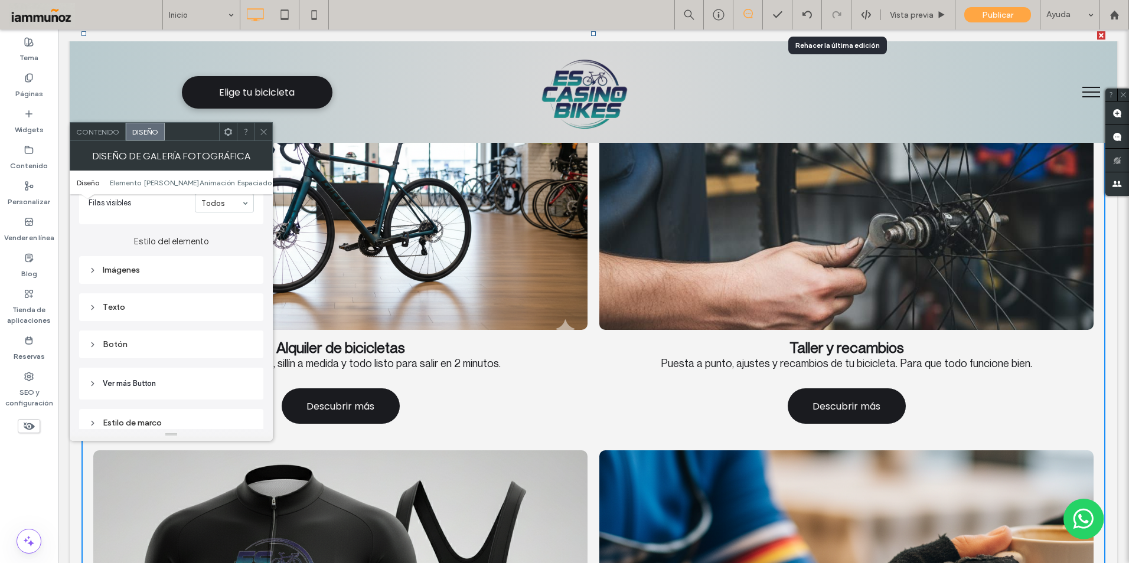
click at [115, 351] on div "Botón" at bounding box center [171, 345] width 165 height 16
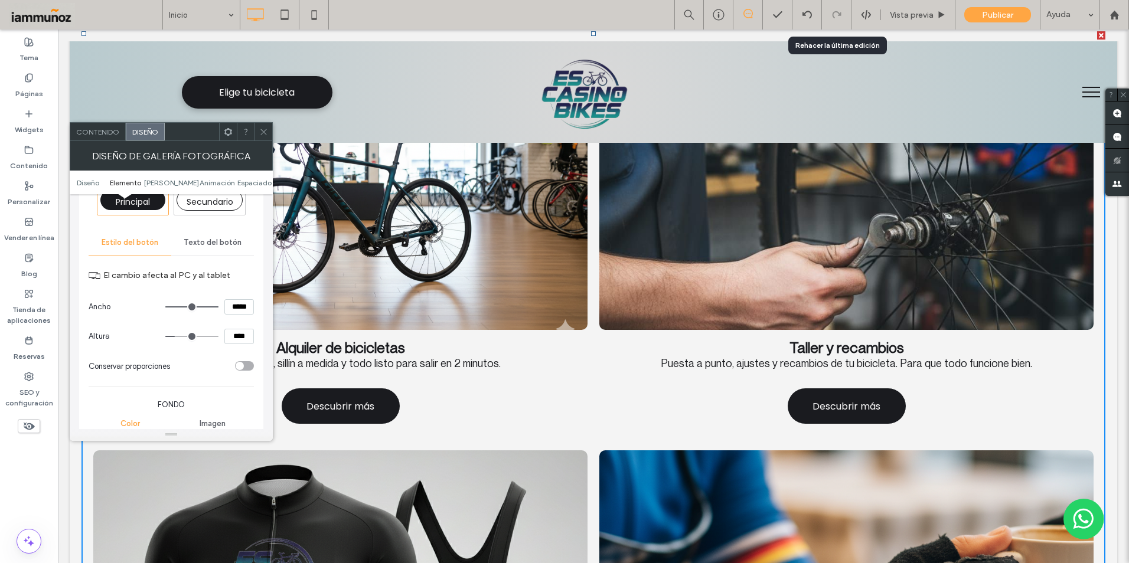
scroll to position [650, 0]
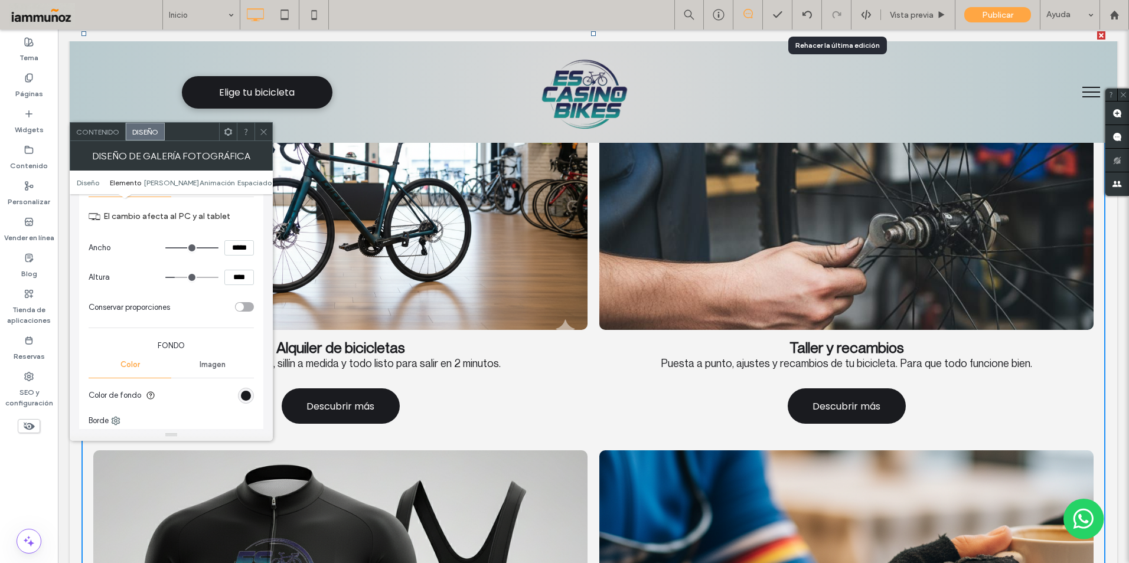
drag, startPoint x: 226, startPoint y: 249, endPoint x: 256, endPoint y: 248, distance: 30.1
click at [256, 248] on div "Botón Principal Secundario Estilo del botón Texto del botón El cambio afecta al…" at bounding box center [171, 303] width 184 height 419
type input "***"
drag, startPoint x: 231, startPoint y: 275, endPoint x: 259, endPoint y: 275, distance: 28.4
click at [259, 275] on div "Botón Principal Secundario Estilo del botón Texto del botón El cambio afecta al…" at bounding box center [171, 303] width 184 height 419
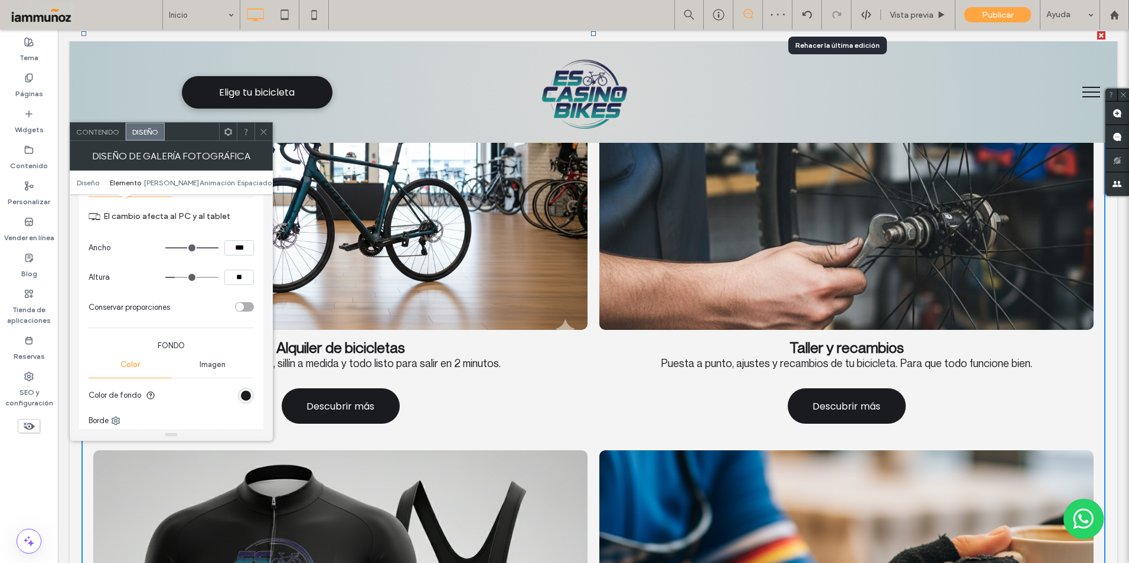
type input "****"
type input "**"
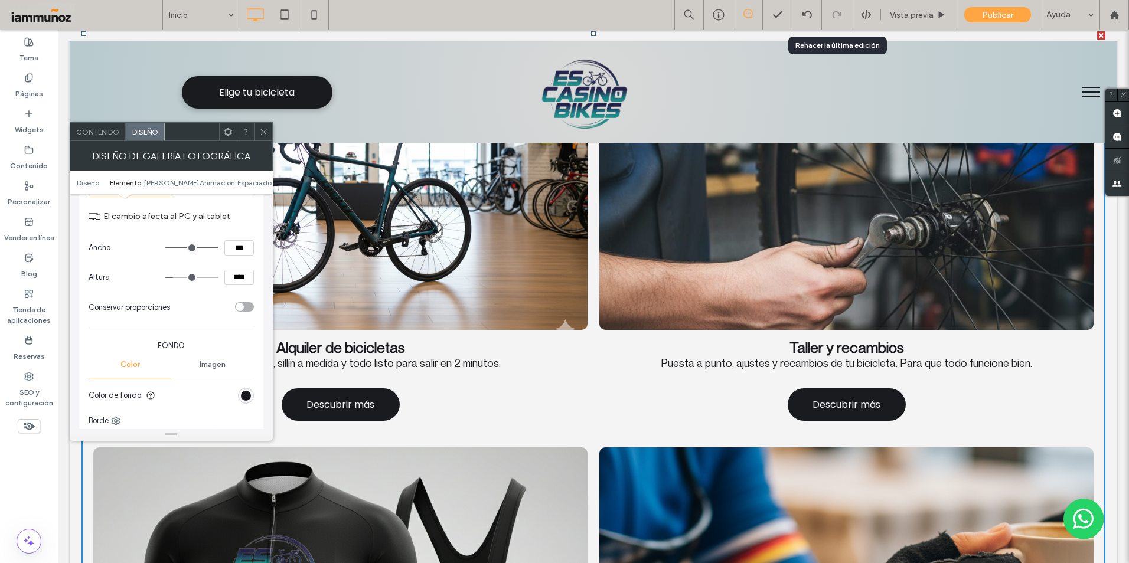
scroll to position [1178, 0]
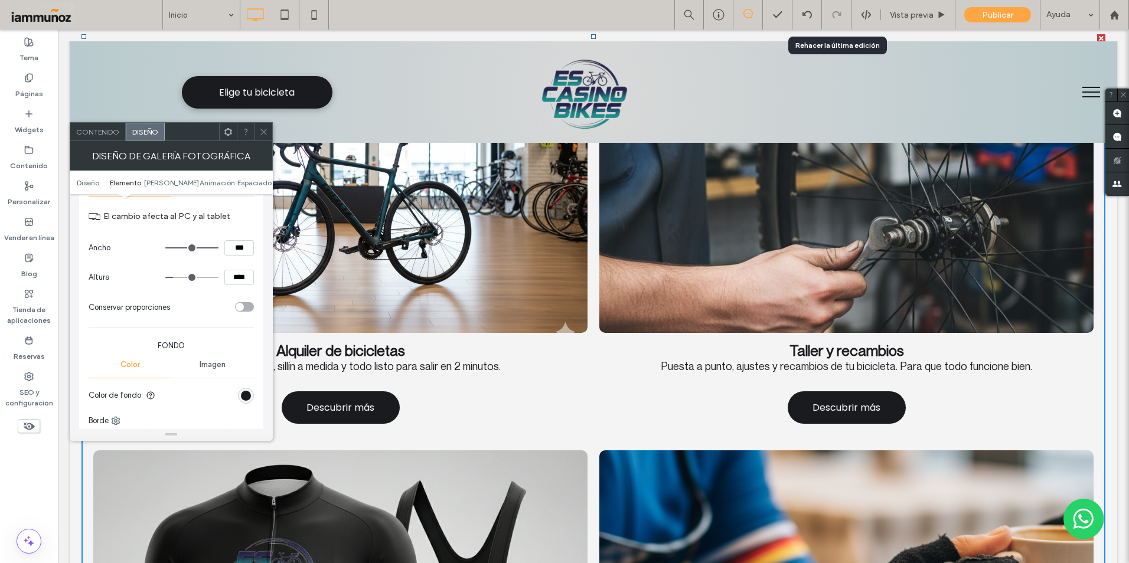
click at [263, 131] on icon at bounding box center [263, 132] width 9 height 9
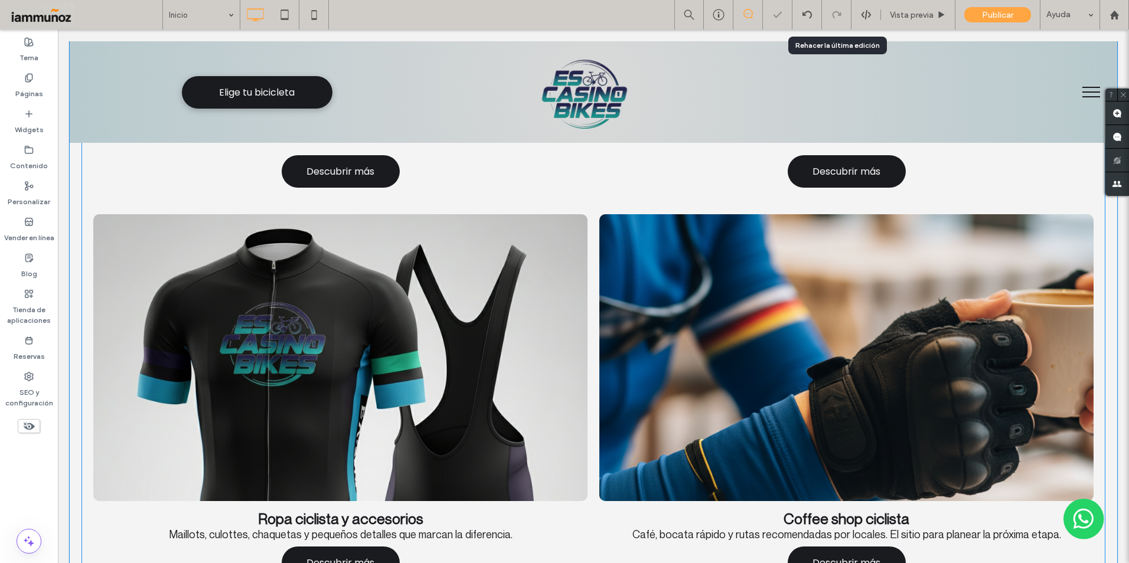
scroll to position [1532, 0]
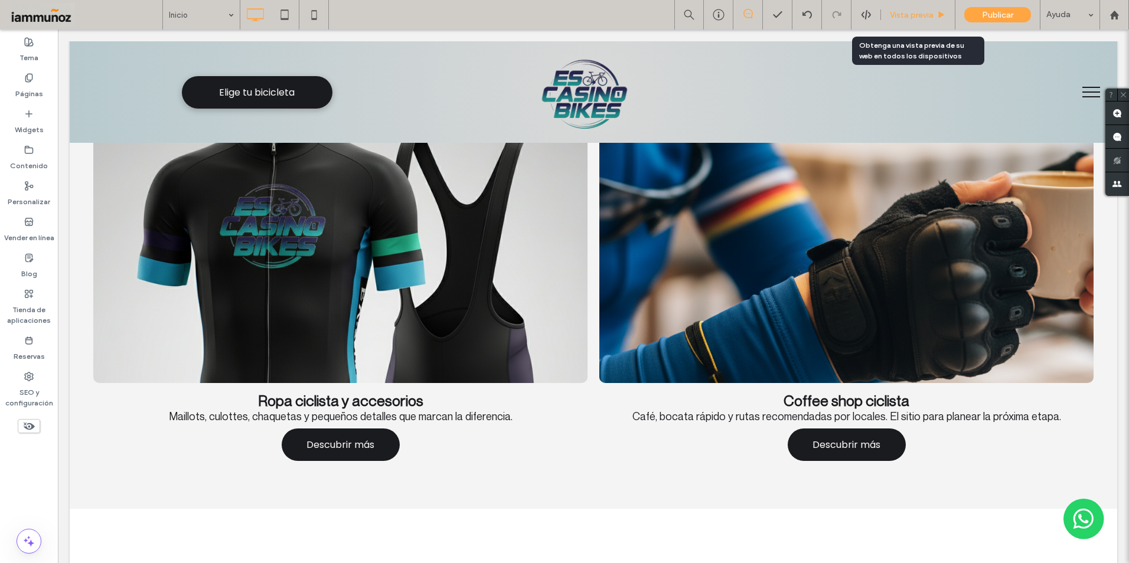
click at [906, 13] on span "Vista previa" at bounding box center [912, 15] width 44 height 10
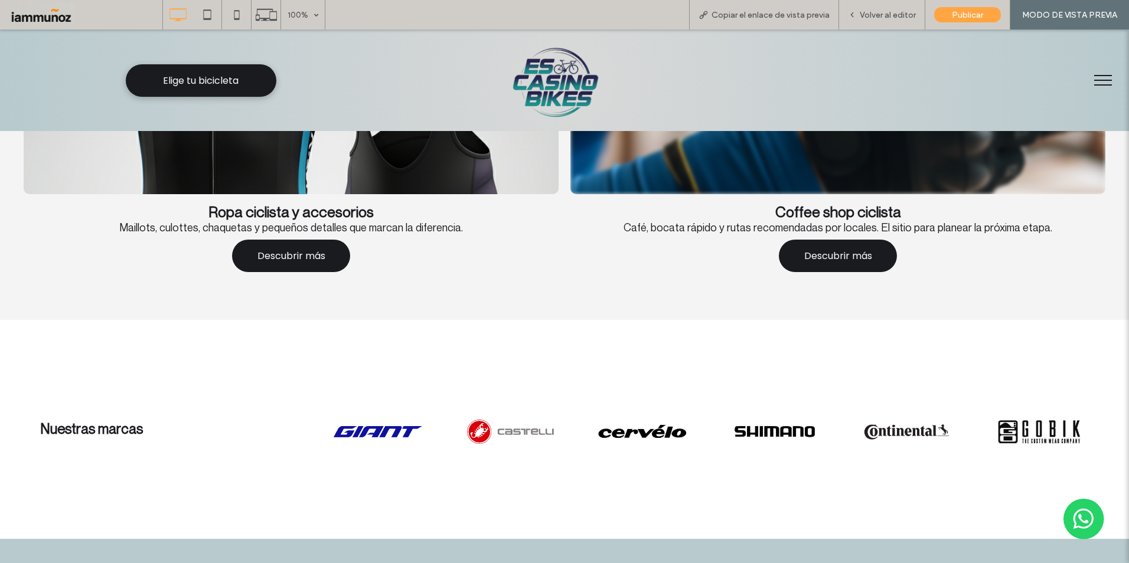
scroll to position [1592, 0]
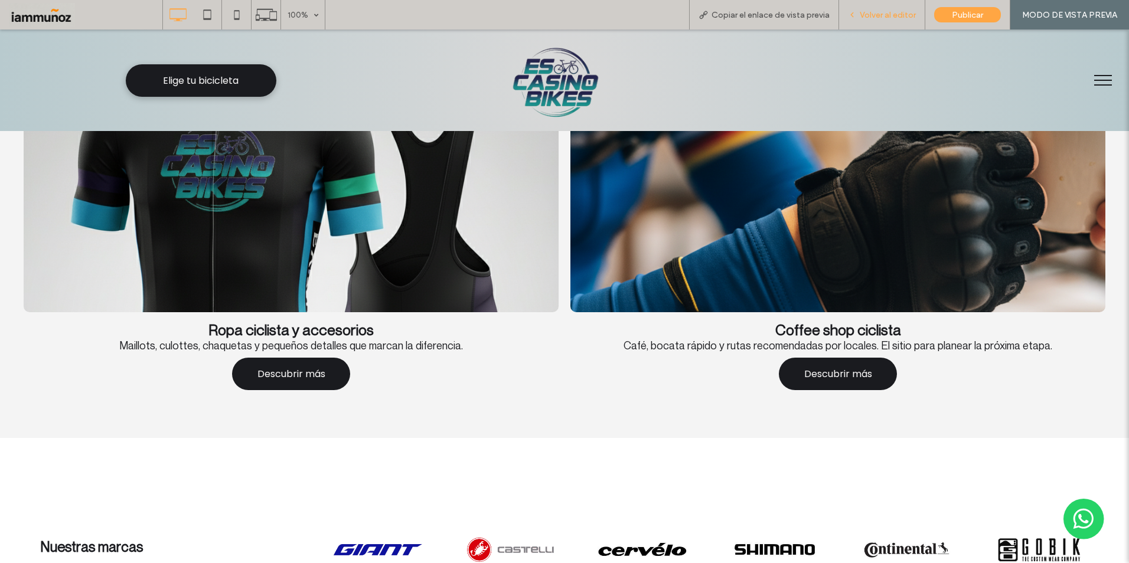
click at [887, 15] on span "Volver al editor" at bounding box center [888, 15] width 56 height 10
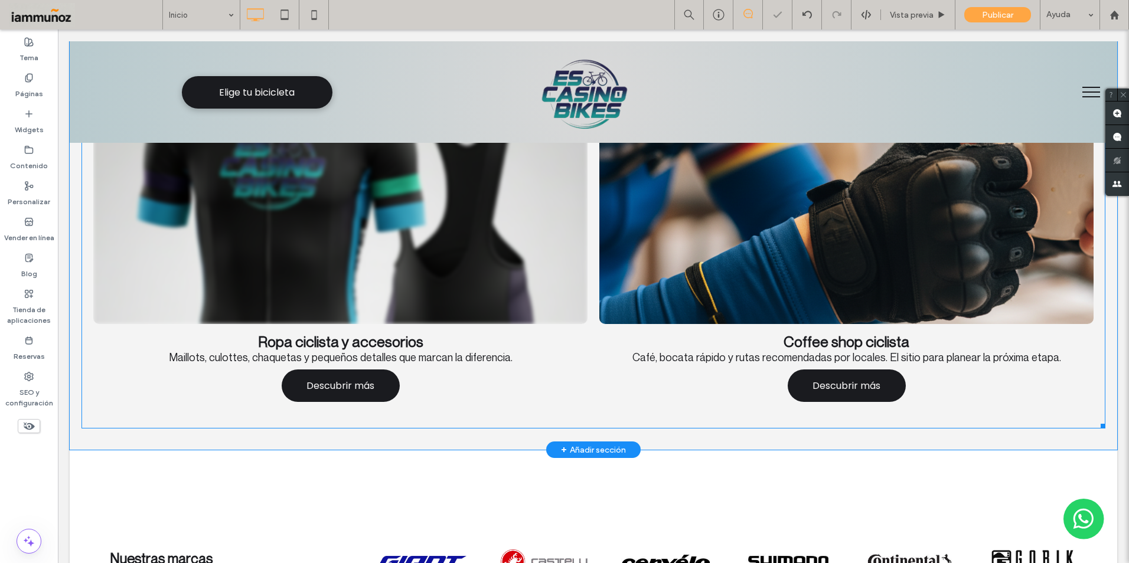
click at [541, 324] on span "Ropa ciclista y accesorios Maillots, culottes, chaquetas y pequeños detalles qu…" at bounding box center [340, 370] width 494 height 93
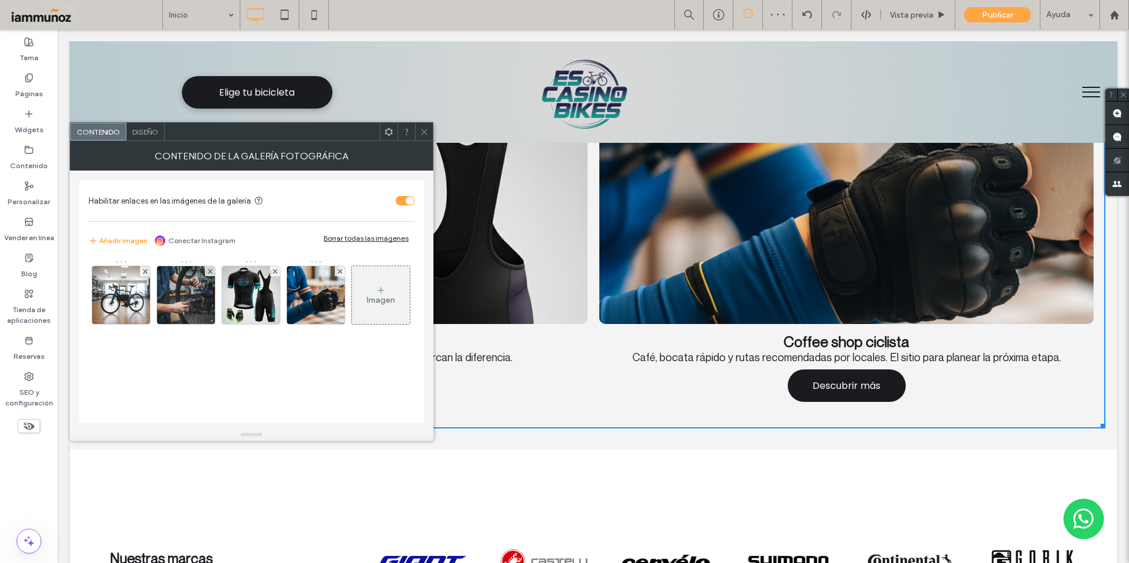
click at [144, 134] on span "Diseño" at bounding box center [145, 132] width 26 height 9
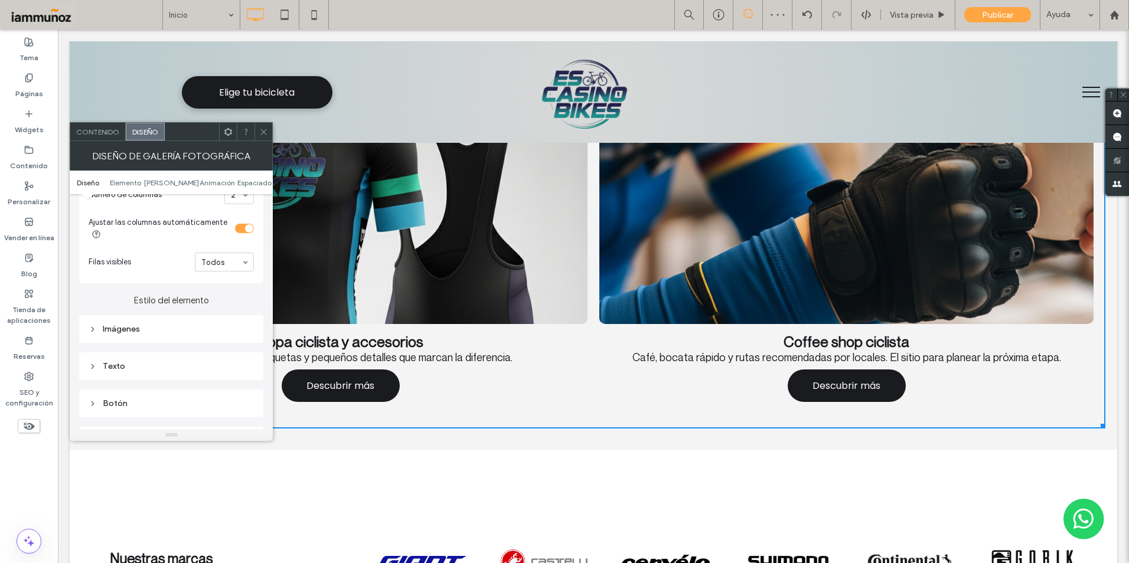
scroll to position [413, 0]
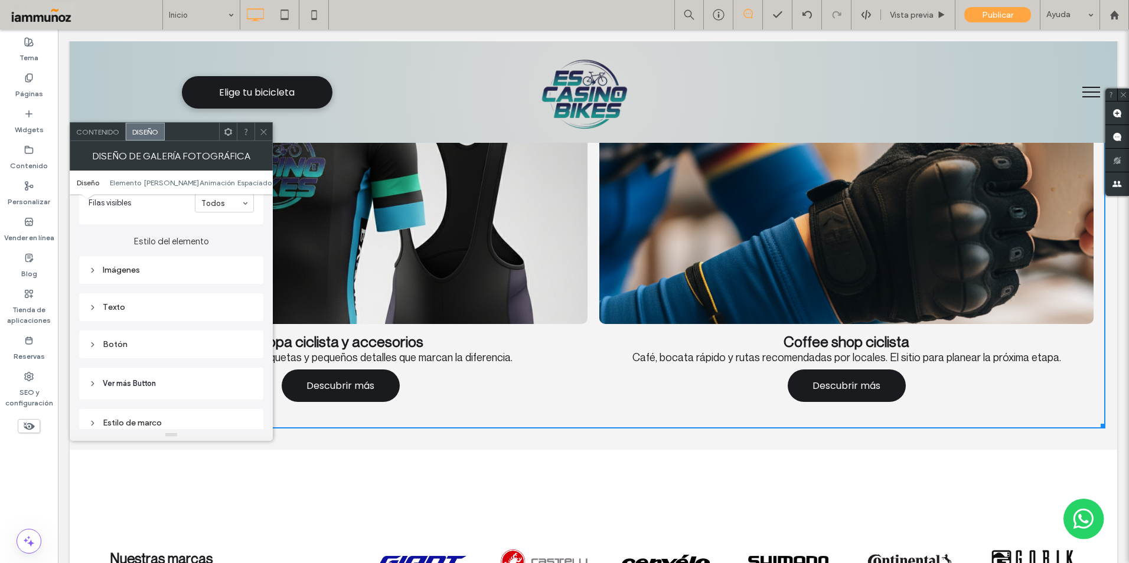
click at [107, 345] on div "Botón" at bounding box center [171, 345] width 165 height 10
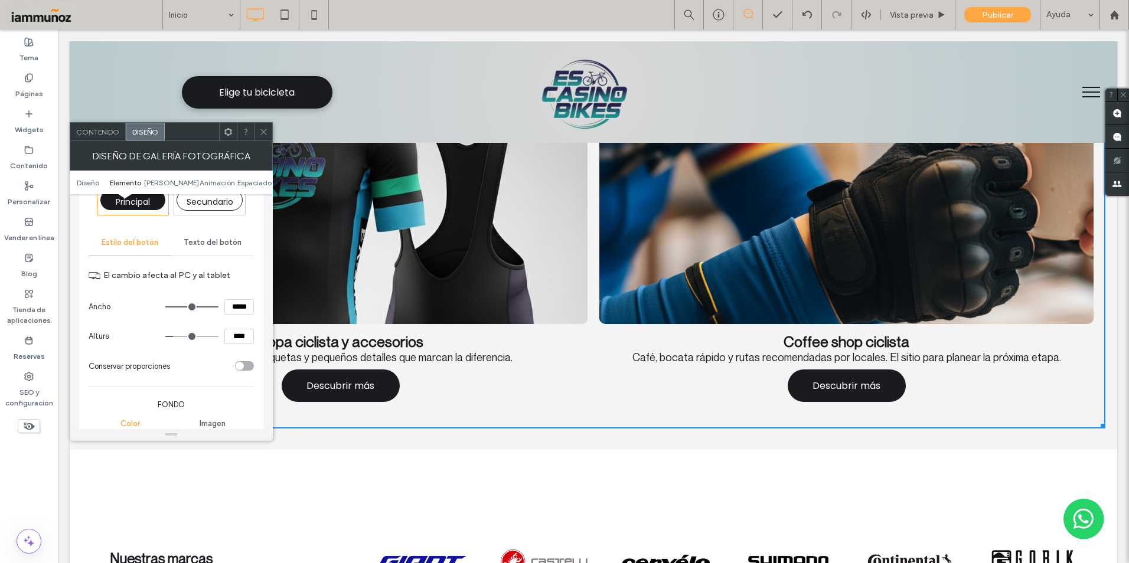
scroll to position [650, 0]
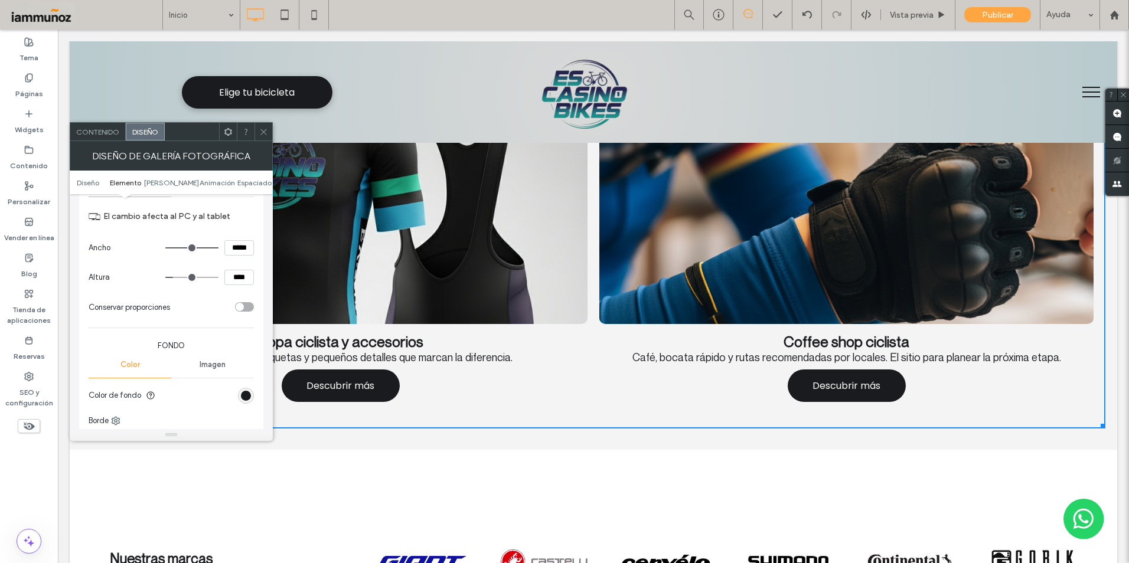
drag, startPoint x: 230, startPoint y: 279, endPoint x: 251, endPoint y: 281, distance: 21.3
click at [251, 281] on input "****" at bounding box center [239, 277] width 30 height 15
type input "*****"
type input "***"
drag, startPoint x: 286, startPoint y: 306, endPoint x: 330, endPoint y: 303, distance: 44.4
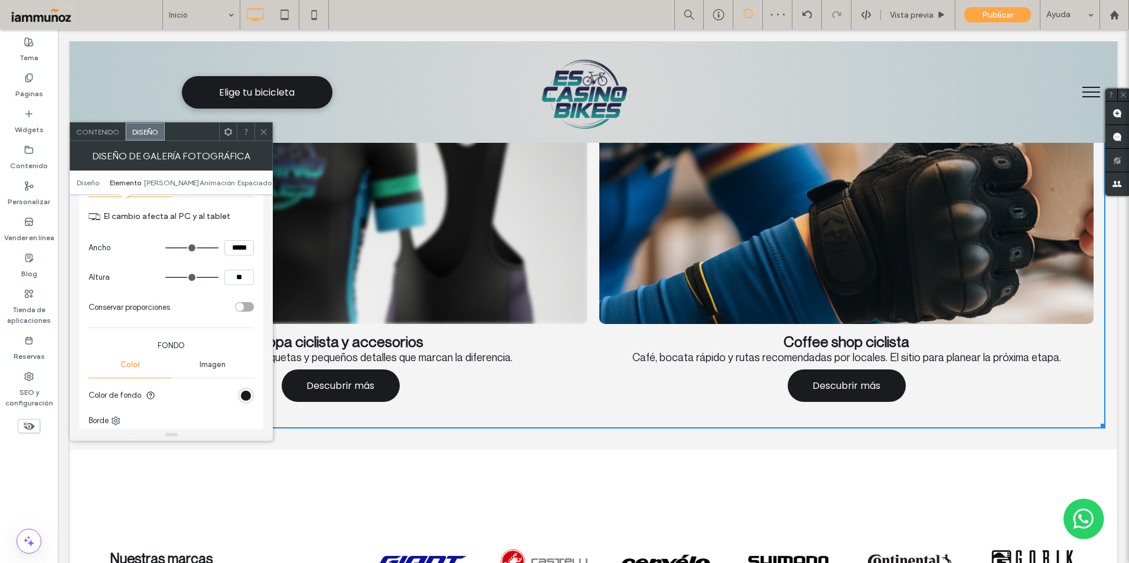
type input "****"
type input "**"
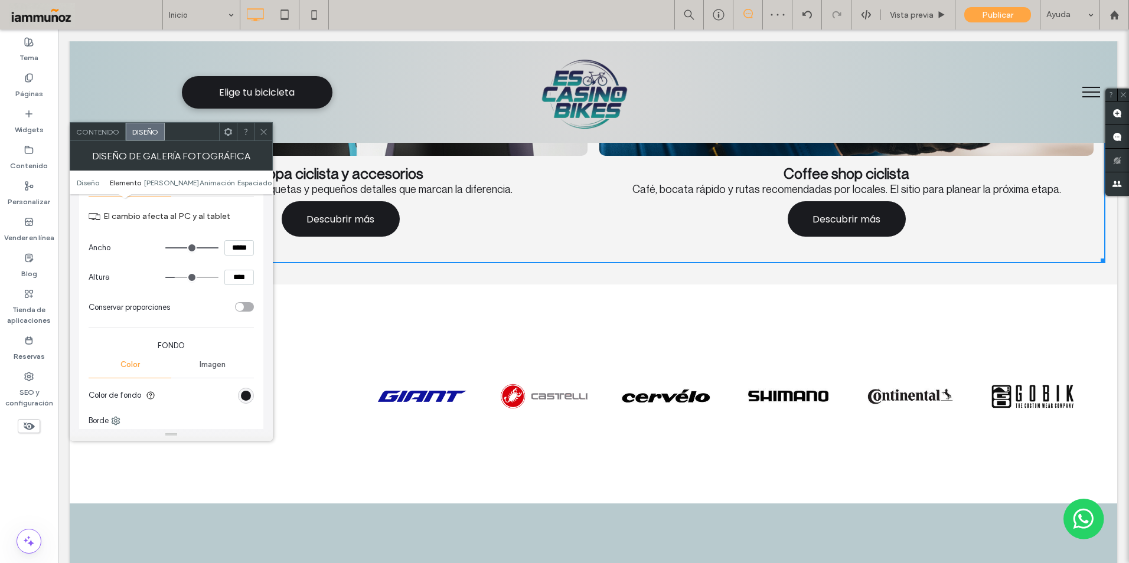
scroll to position [1597, 0]
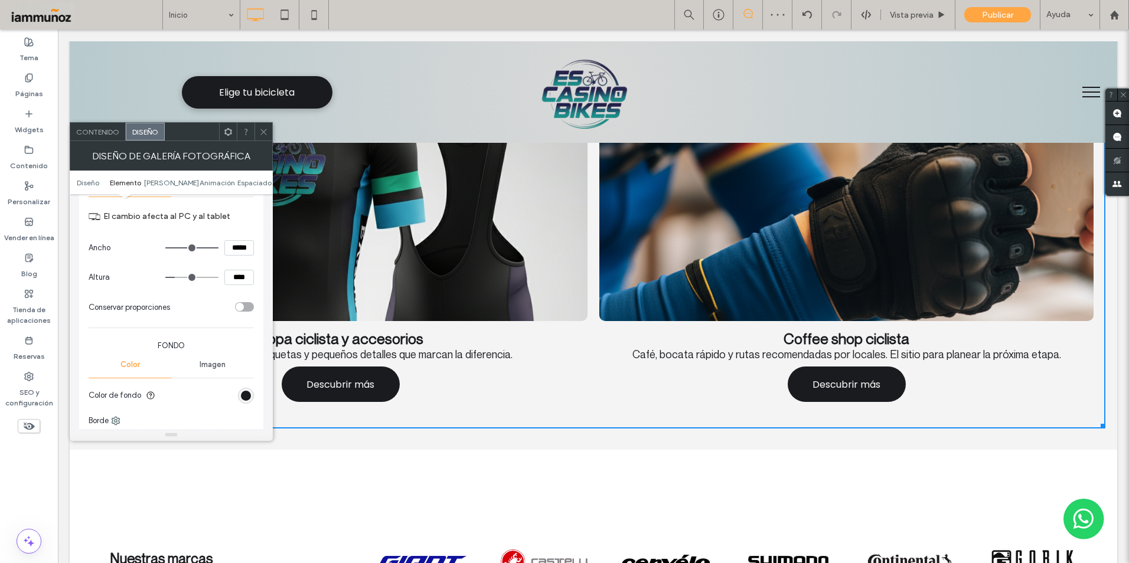
click at [241, 308] on div "toggle" at bounding box center [240, 307] width 8 height 8
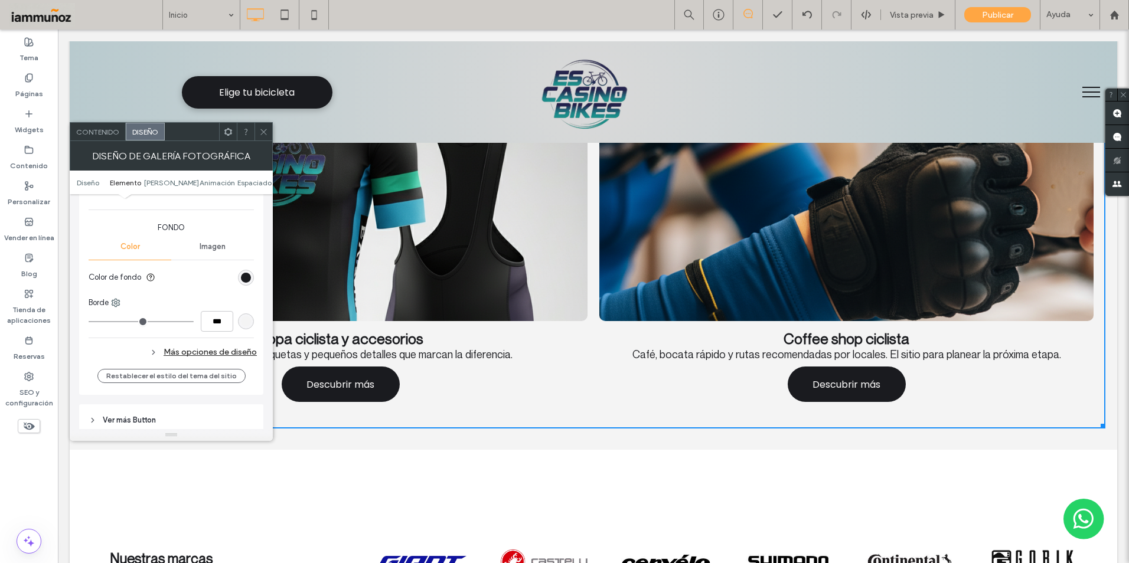
scroll to position [827, 0]
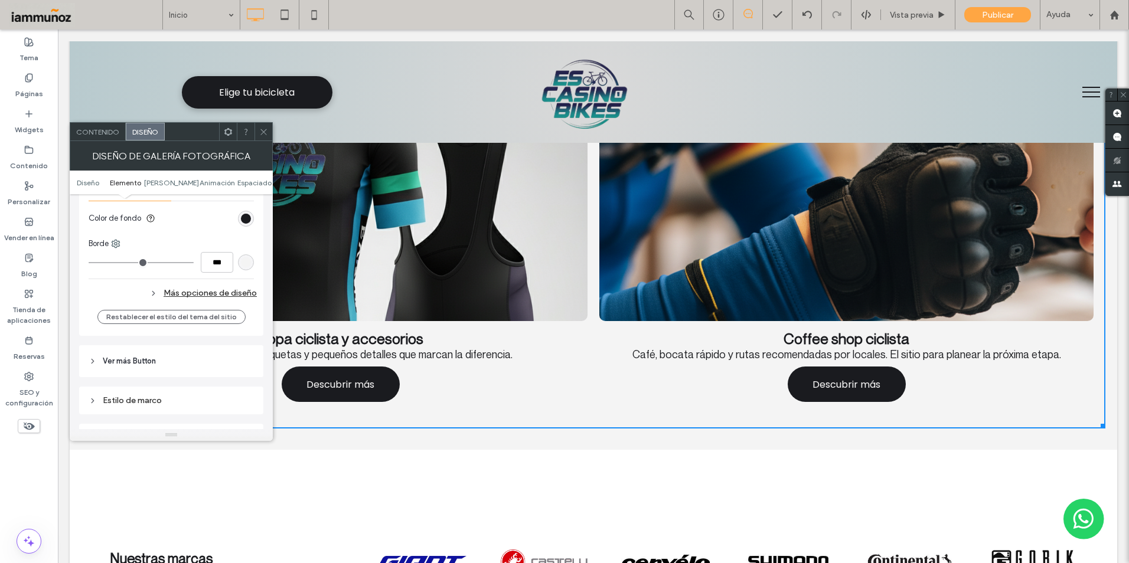
click at [250, 265] on div "rgb(244, 244, 244)" at bounding box center [246, 262] width 10 height 10
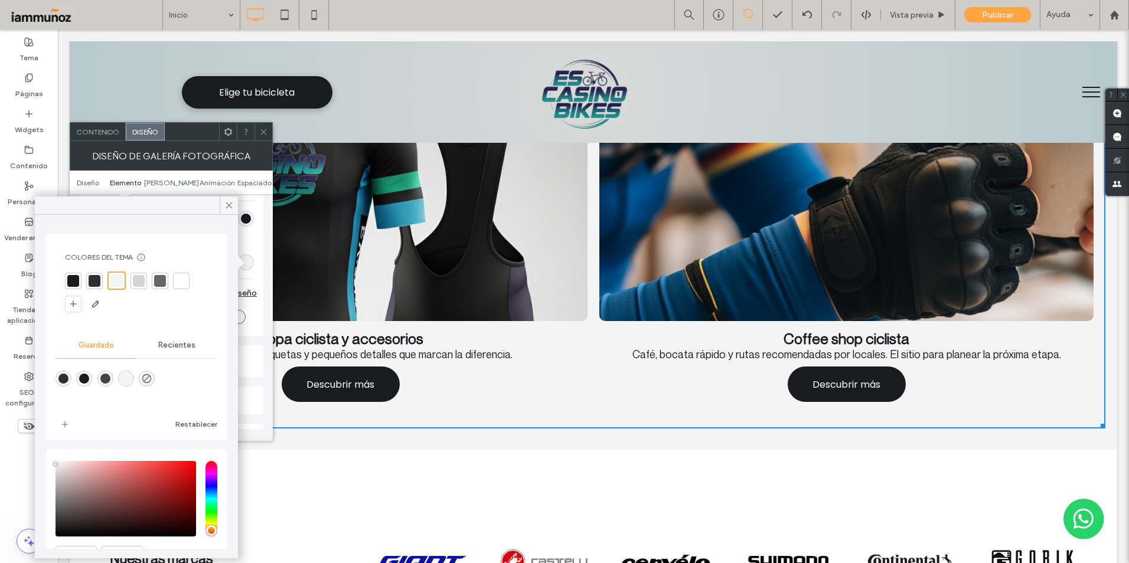
click at [87, 380] on div "rgba(26,27,31,1)" at bounding box center [84, 379] width 10 height 10
type input "*"
type input "***"
type input "*******"
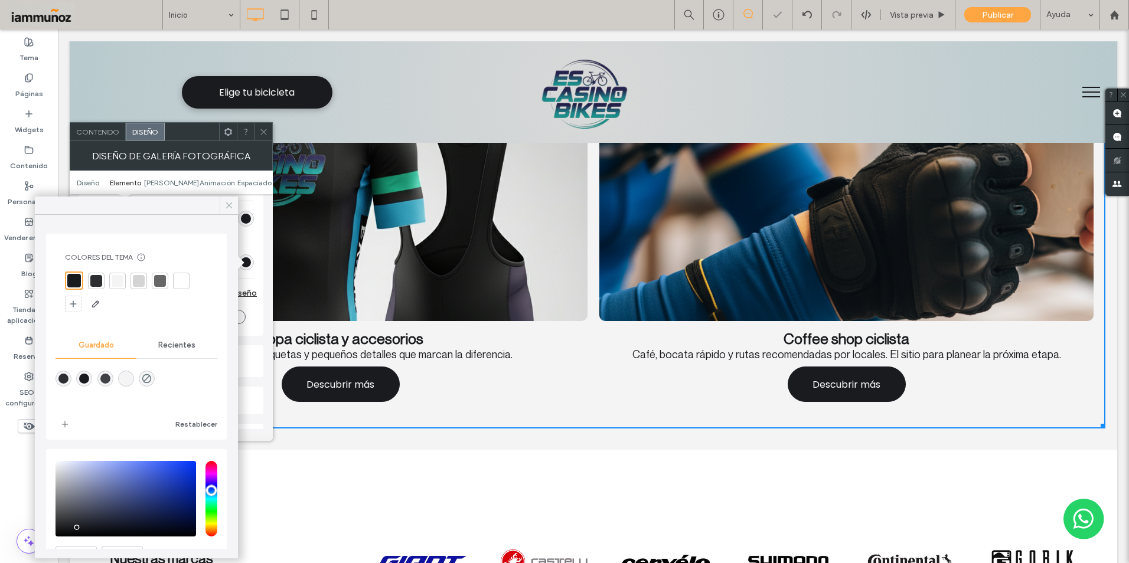
click at [230, 206] on use at bounding box center [229, 206] width 6 height 6
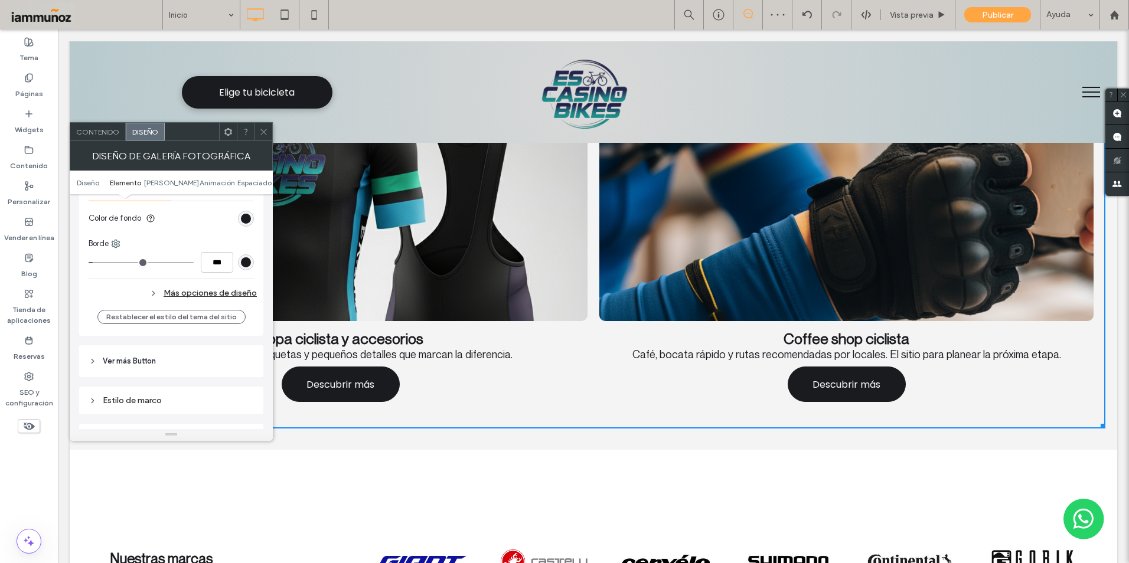
click at [212, 291] on div "Más opciones de diseño" at bounding box center [173, 293] width 168 height 16
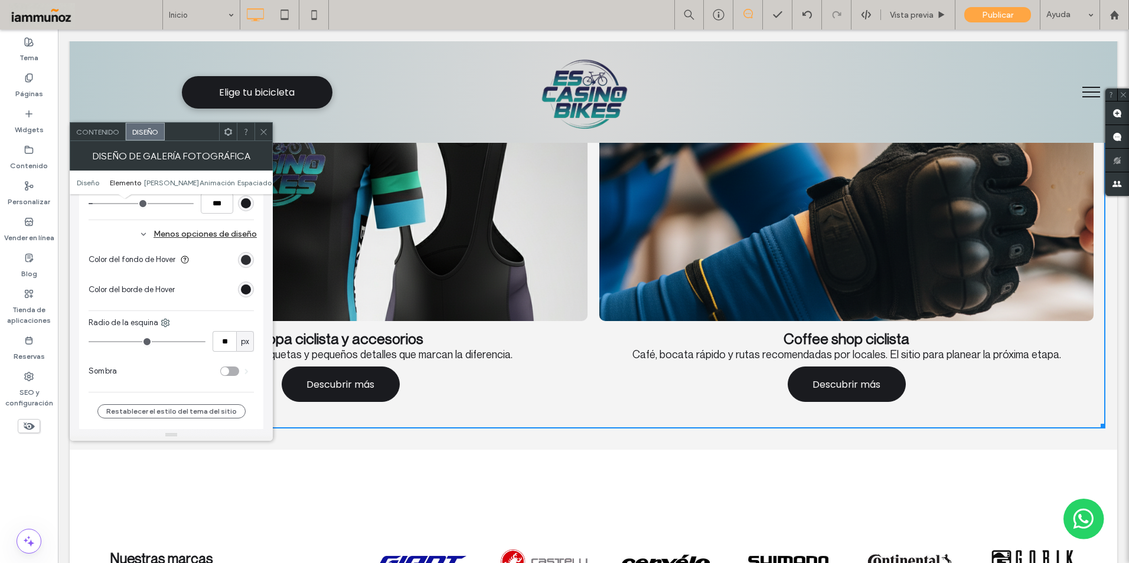
click at [233, 369] on div "toggle" at bounding box center [229, 371] width 19 height 9
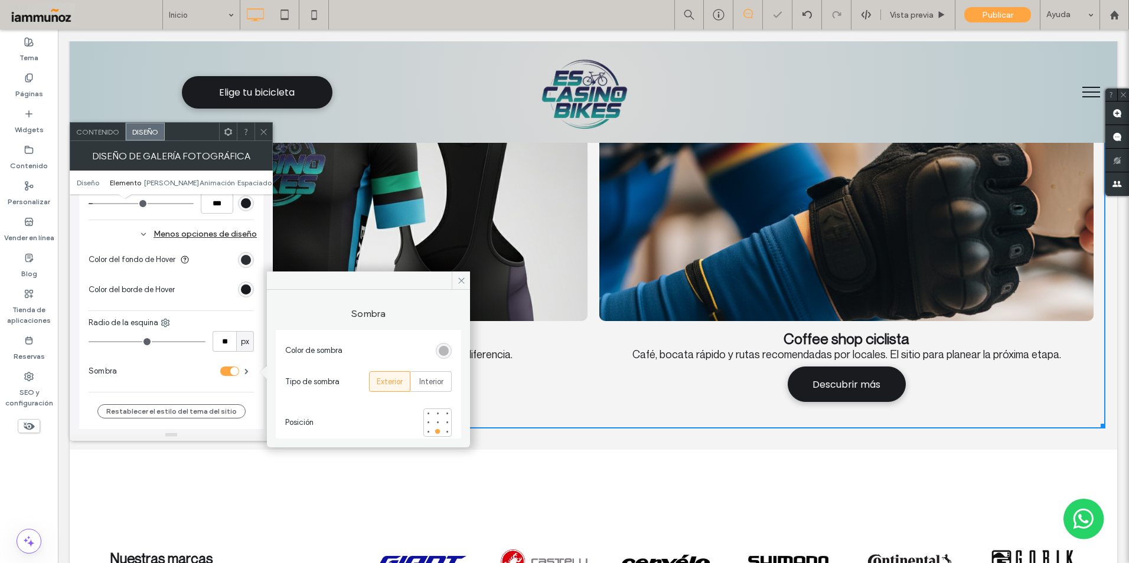
click at [263, 134] on icon at bounding box center [263, 132] width 9 height 9
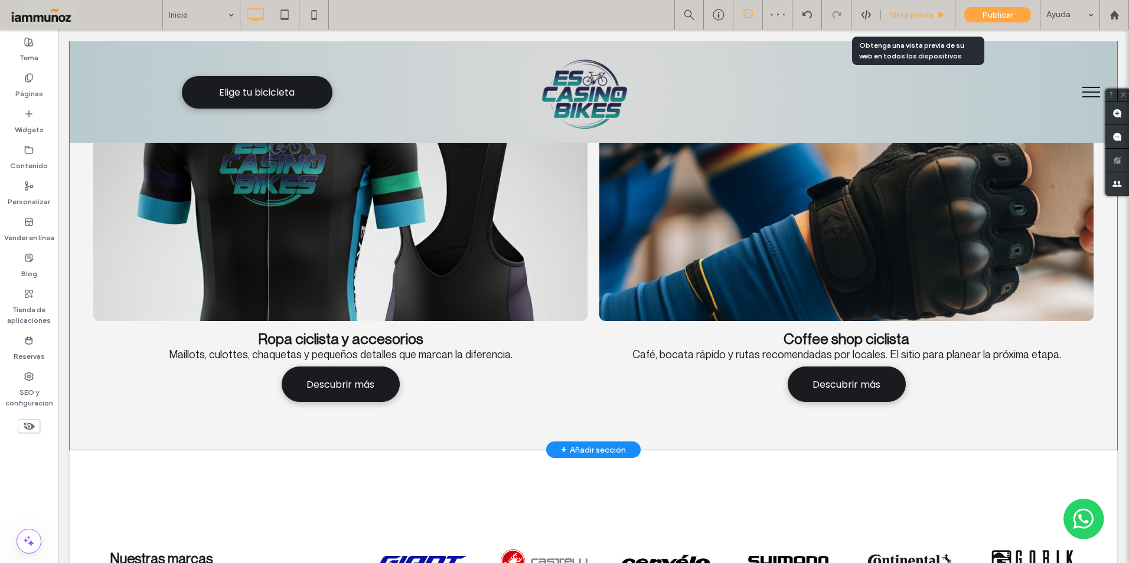
click at [911, 17] on span "Vista previa" at bounding box center [912, 15] width 44 height 10
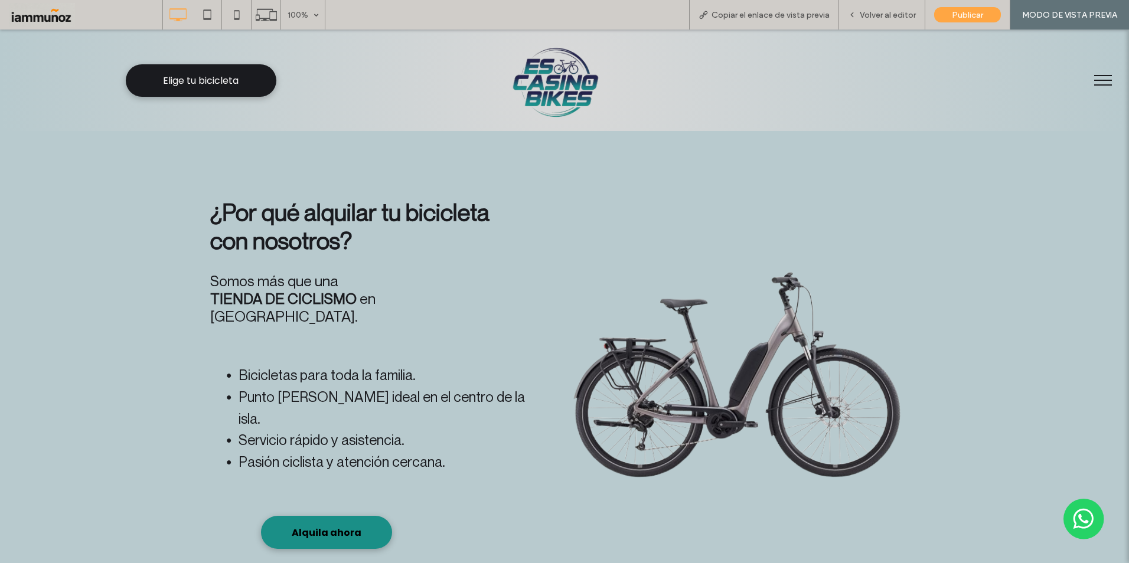
scroll to position [2070, 0]
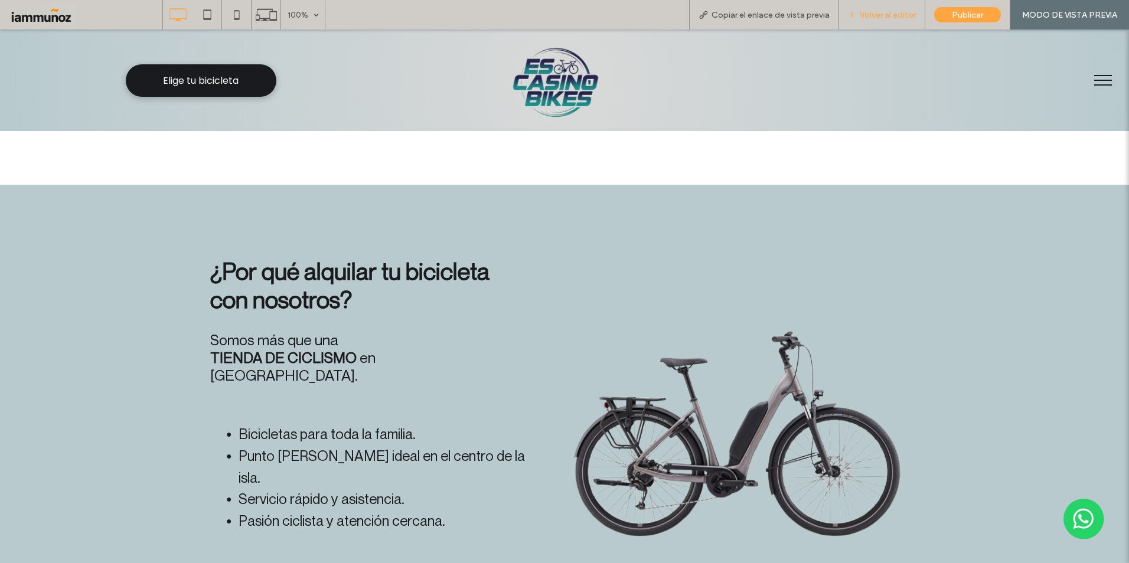
click at [885, 15] on span "Volver al editor" at bounding box center [888, 15] width 56 height 10
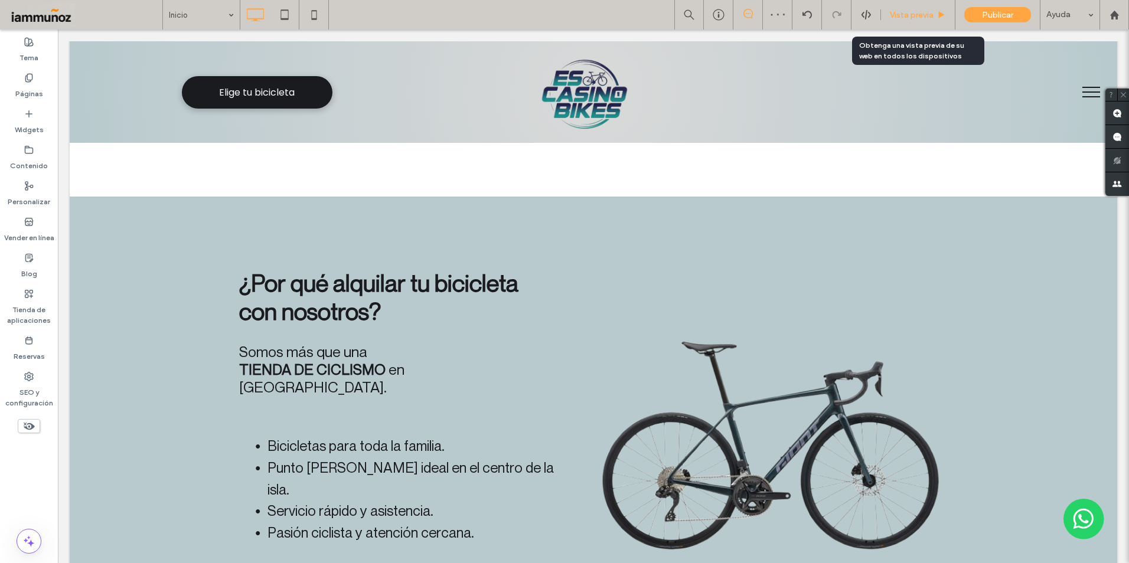
click at [906, 8] on div "Vista previa" at bounding box center [918, 15] width 74 height 30
click at [909, 16] on span "Vista previa" at bounding box center [912, 15] width 44 height 10
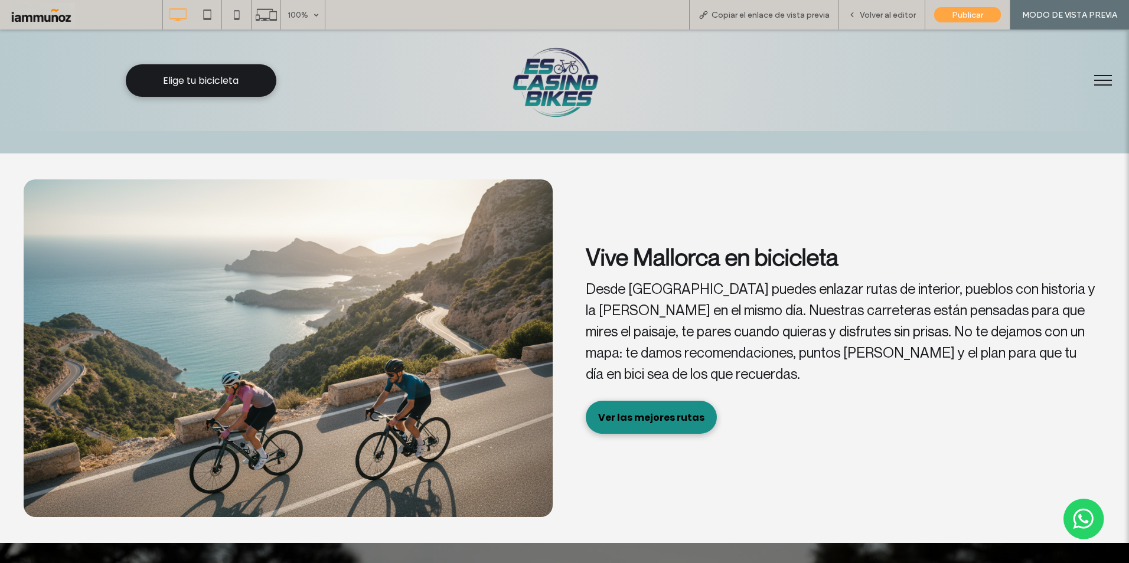
scroll to position [2660, 0]
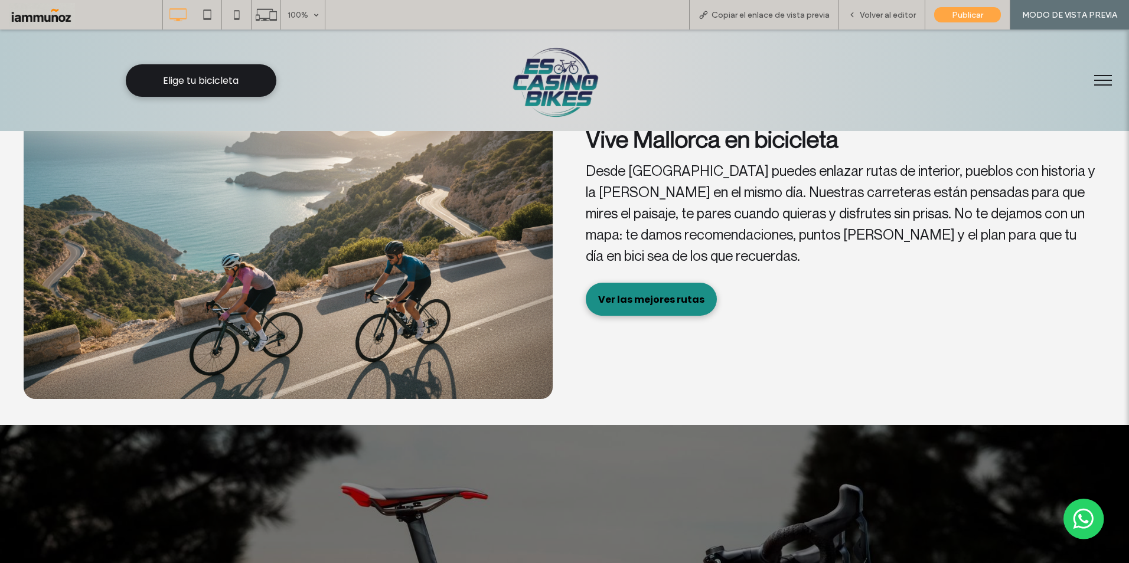
scroll to position [2956, 0]
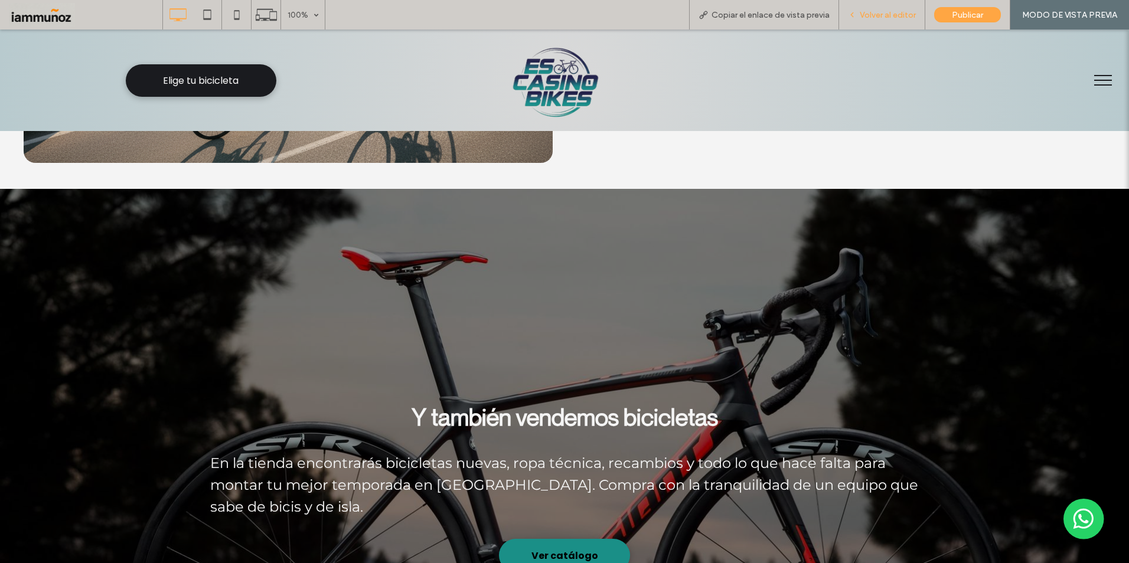
click at [888, 20] on div "Volver al editor" at bounding box center [882, 15] width 86 height 30
click at [888, 14] on span "Volver al editor" at bounding box center [888, 15] width 56 height 10
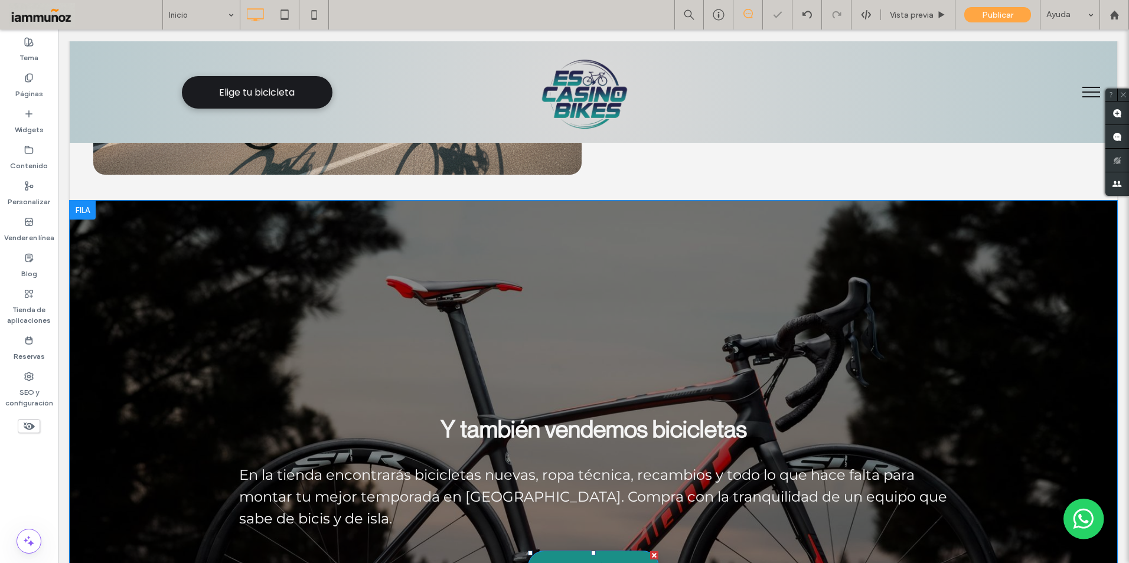
click at [618, 560] on span "Ver catálogo" at bounding box center [593, 567] width 67 height 15
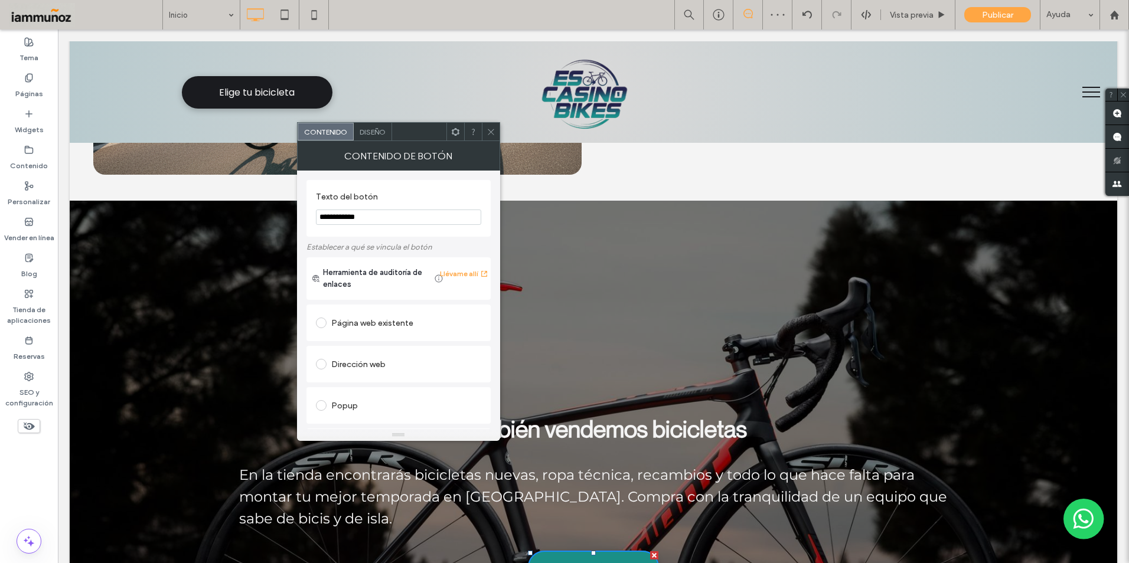
click at [366, 132] on span "Diseño" at bounding box center [373, 132] width 26 height 9
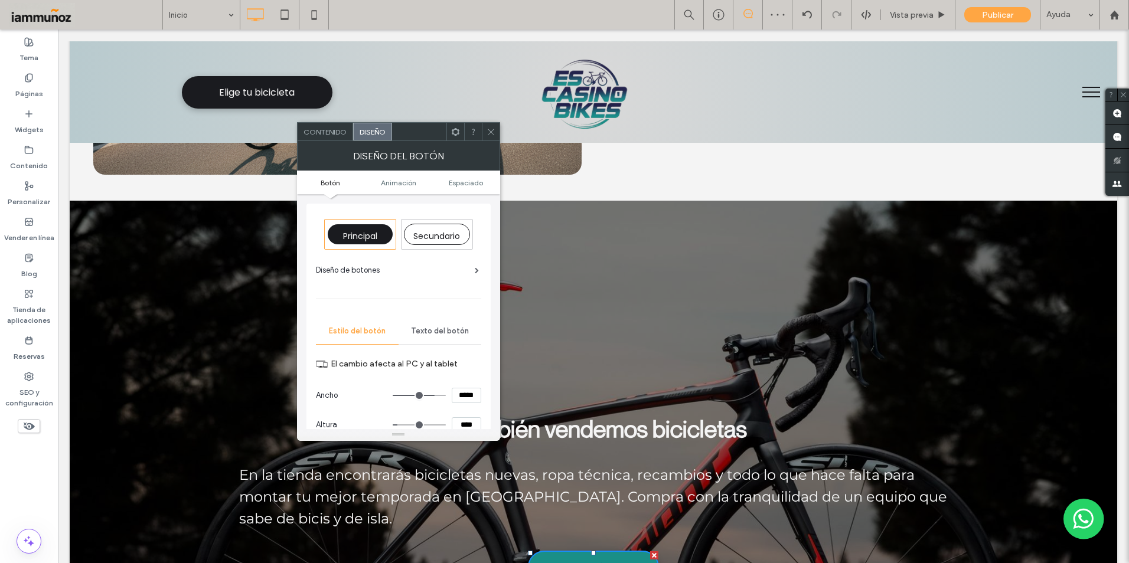
click at [442, 238] on span "Secundario" at bounding box center [436, 236] width 47 height 12
click at [381, 239] on div "Principal" at bounding box center [360, 234] width 65 height 20
type input "*"
type input "***"
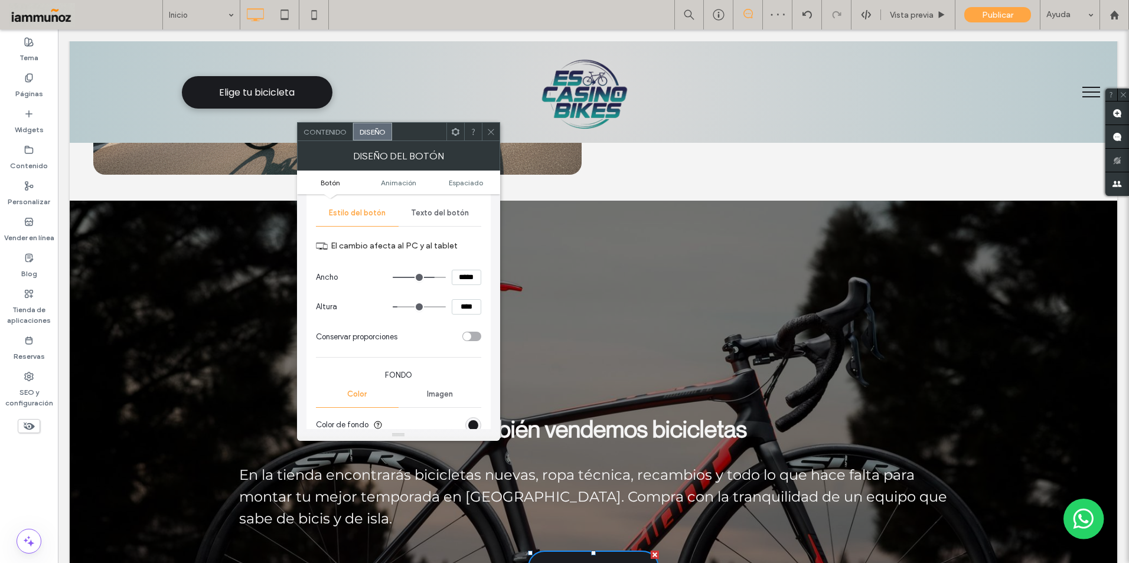
scroll to position [177, 0]
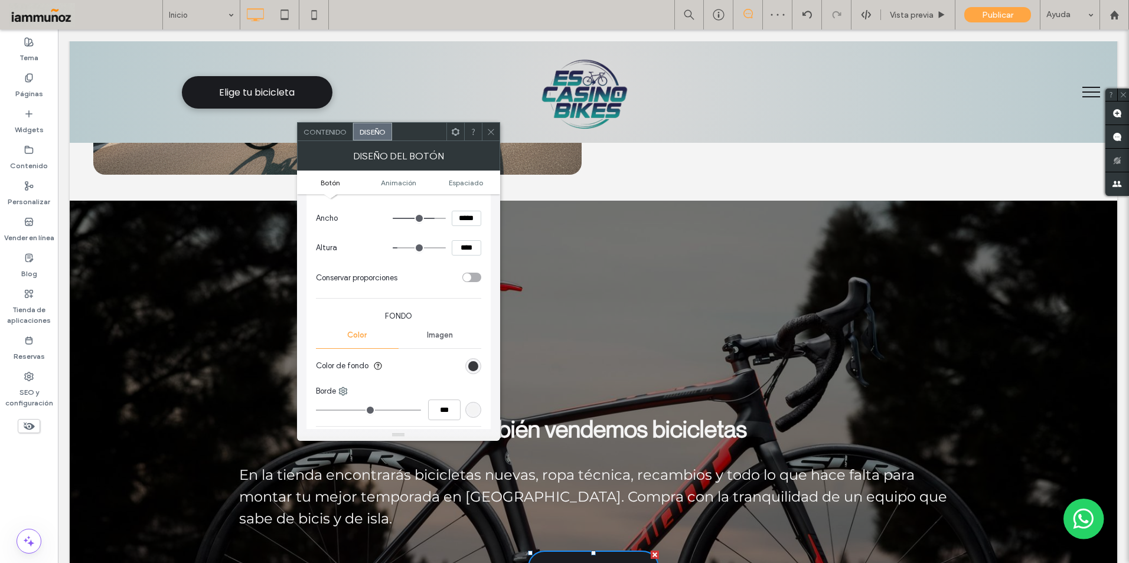
click at [471, 368] on div "rgb(26, 27, 31)" at bounding box center [473, 366] width 10 height 10
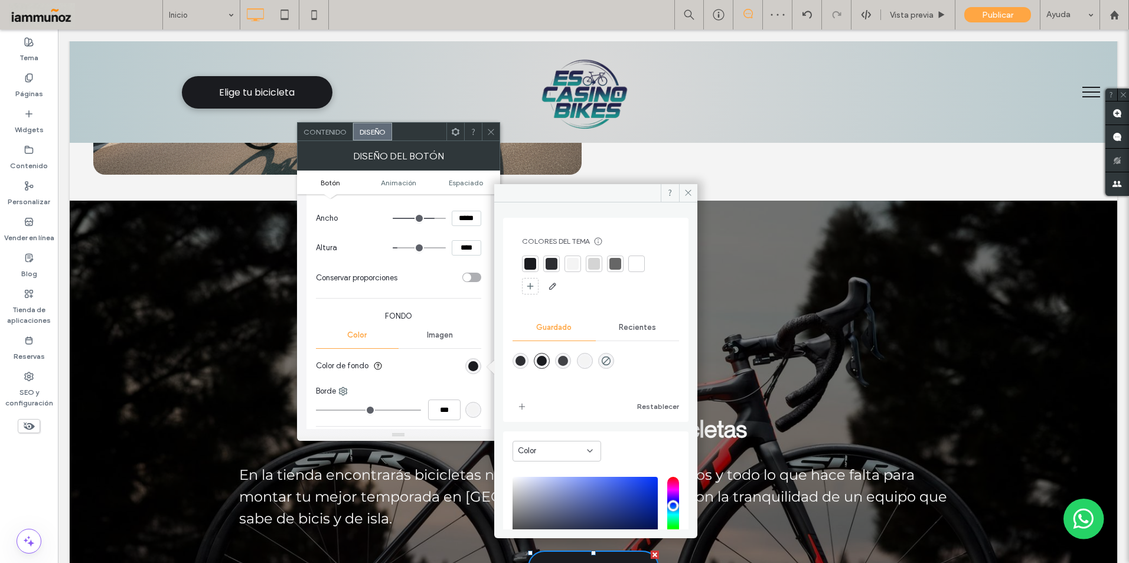
click at [591, 367] on div "rgba(244,244,244,1)" at bounding box center [585, 361] width 16 height 16
type input "*******"
click at [686, 191] on icon at bounding box center [688, 192] width 9 height 9
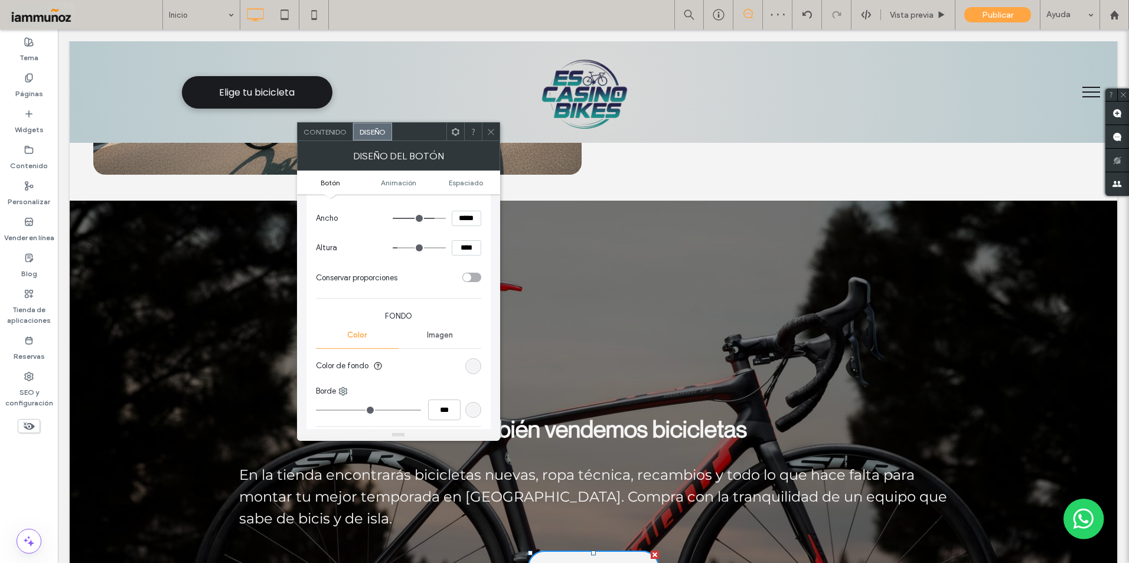
scroll to position [0, 0]
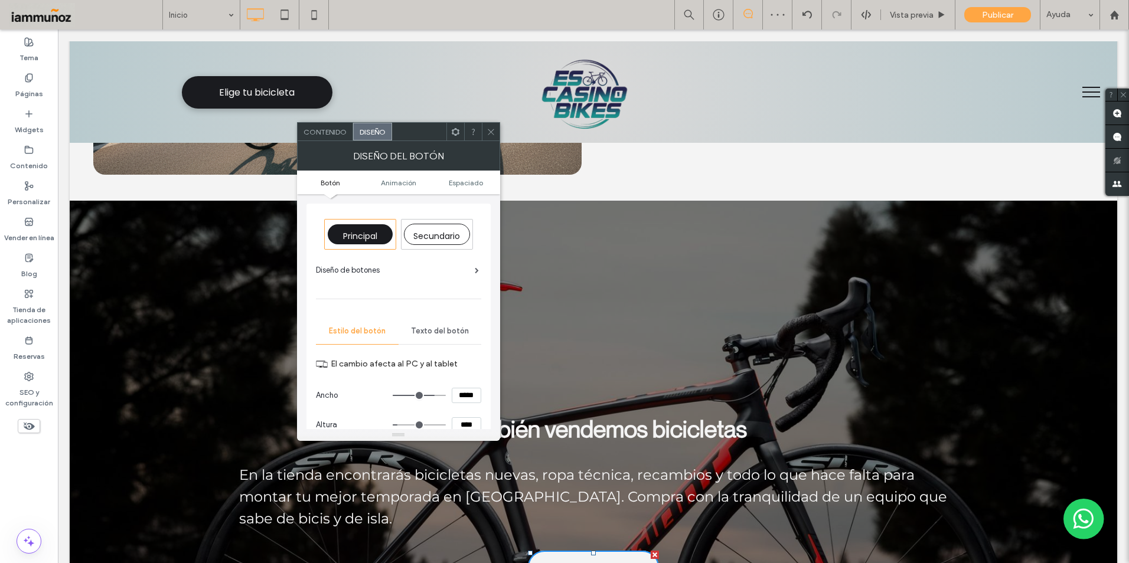
click at [442, 334] on span "Texto del botón" at bounding box center [440, 331] width 58 height 9
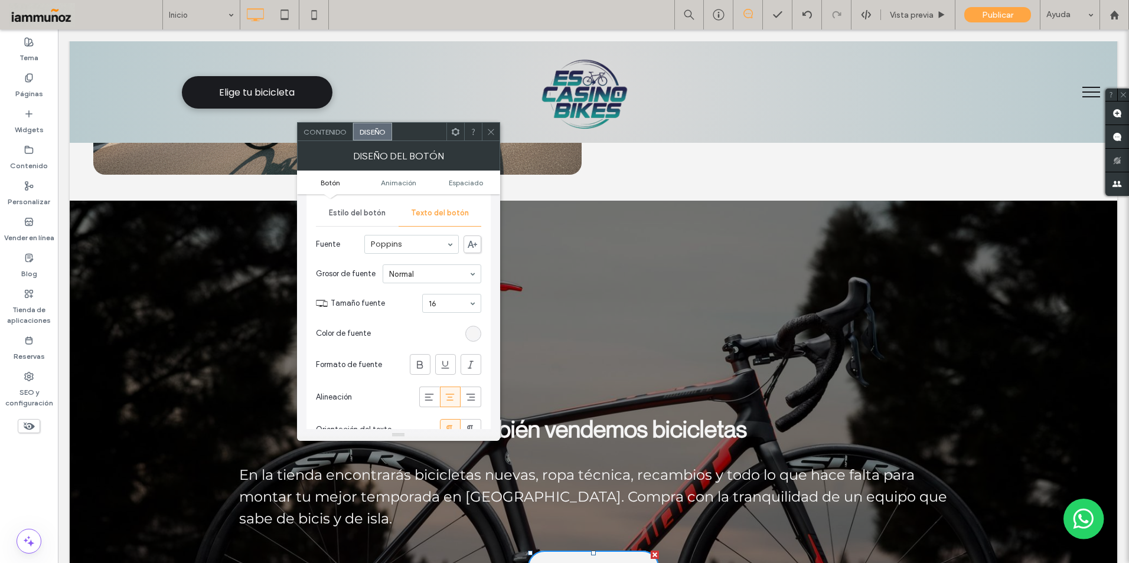
click at [472, 338] on div "rgb(245, 244, 244)" at bounding box center [473, 334] width 10 height 10
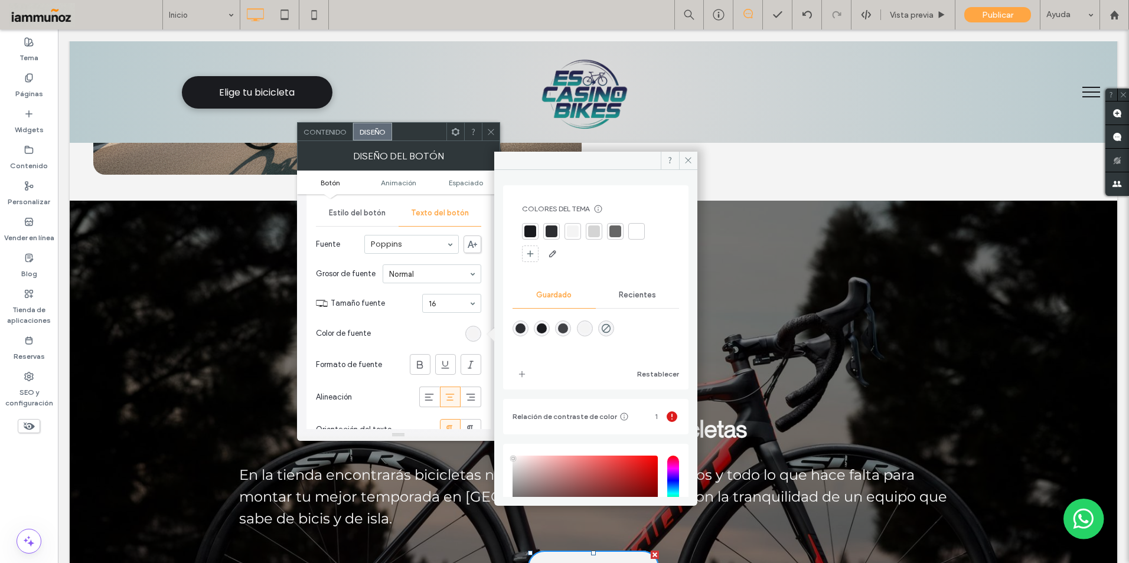
click at [540, 330] on div "rgba(26,27,31,1)" at bounding box center [542, 329] width 10 height 10
type input "*******"
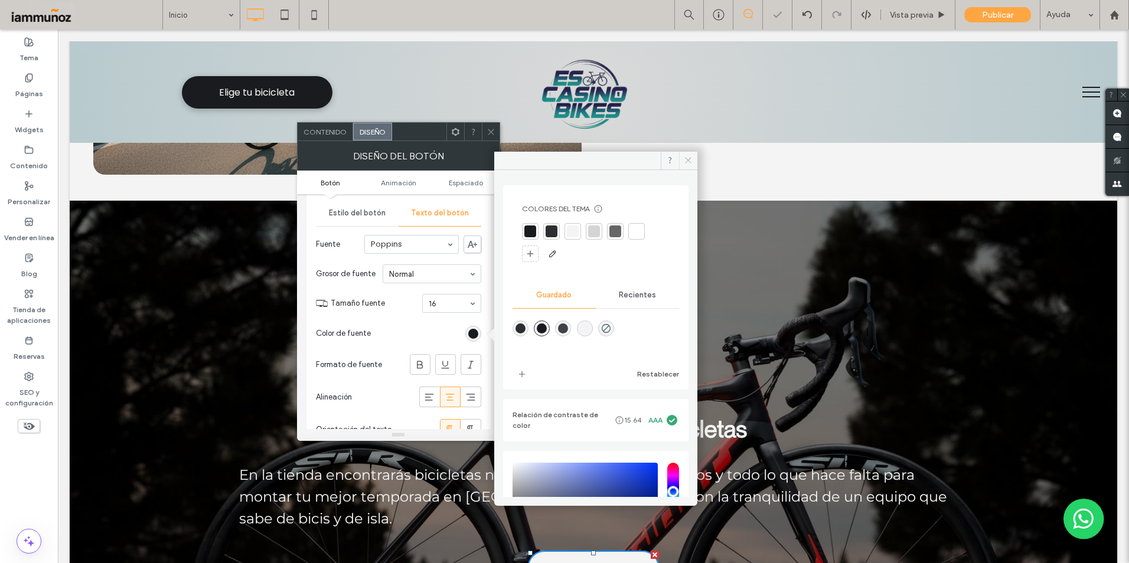
click at [685, 161] on icon at bounding box center [688, 160] width 9 height 9
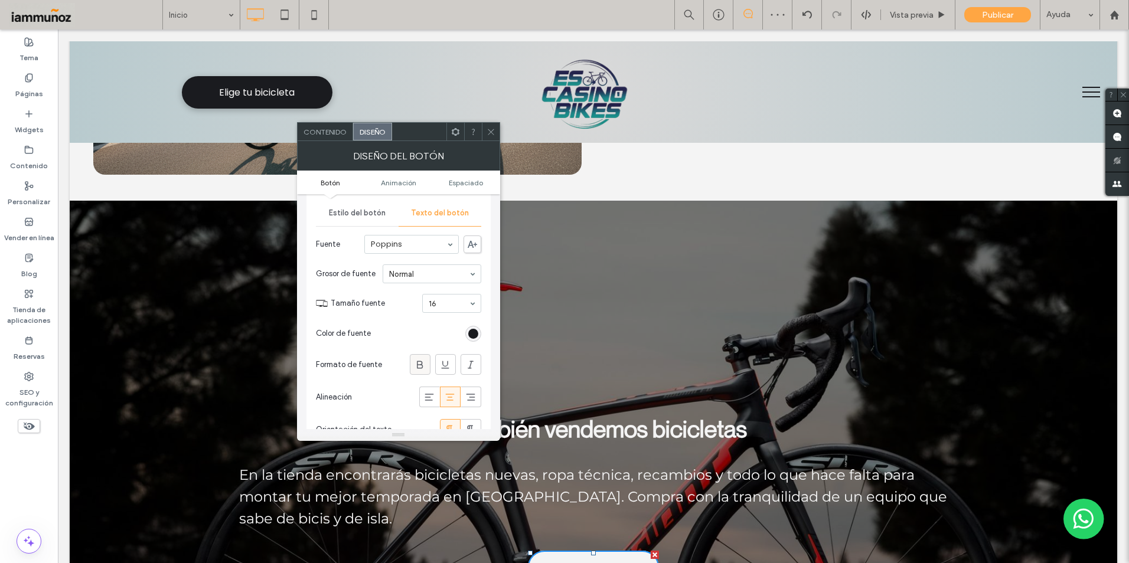
click at [423, 370] on icon at bounding box center [420, 365] width 12 height 12
click at [490, 133] on icon at bounding box center [491, 132] width 9 height 9
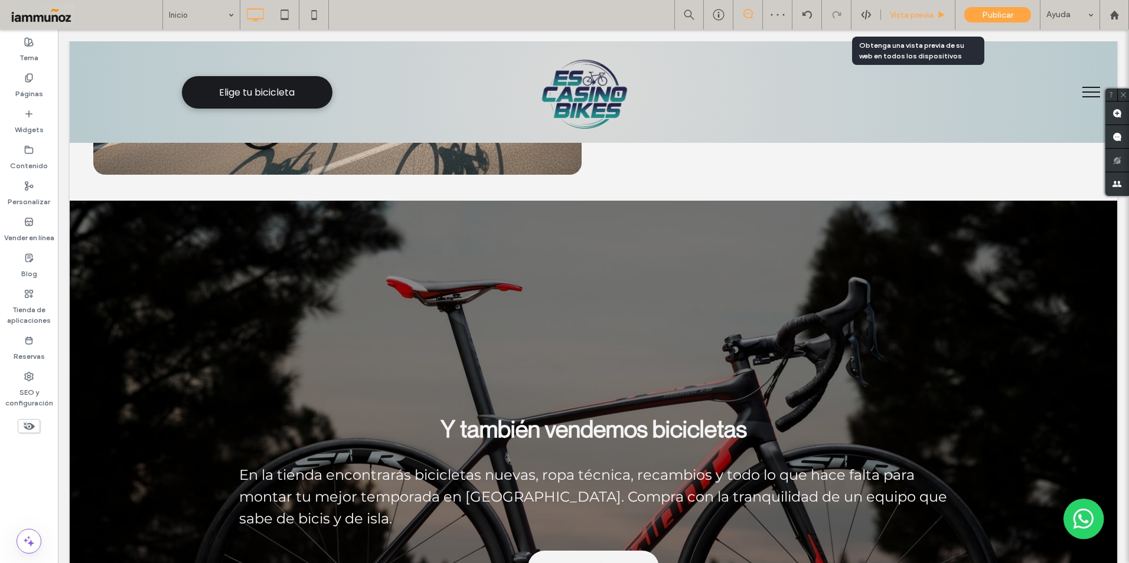
click at [899, 15] on span "Vista previa" at bounding box center [912, 15] width 44 height 10
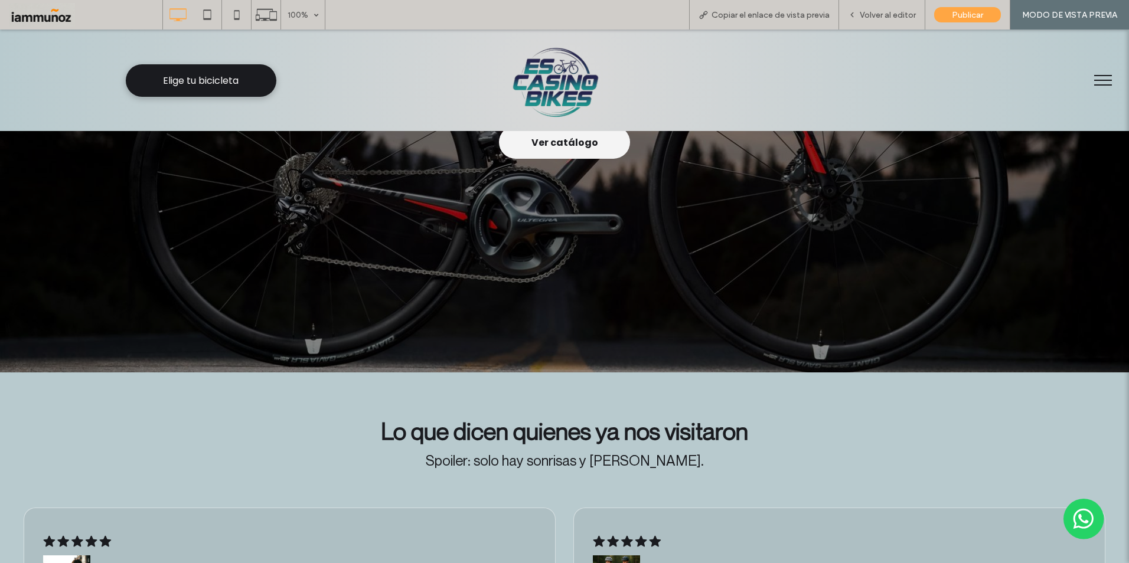
scroll to position [3192, 0]
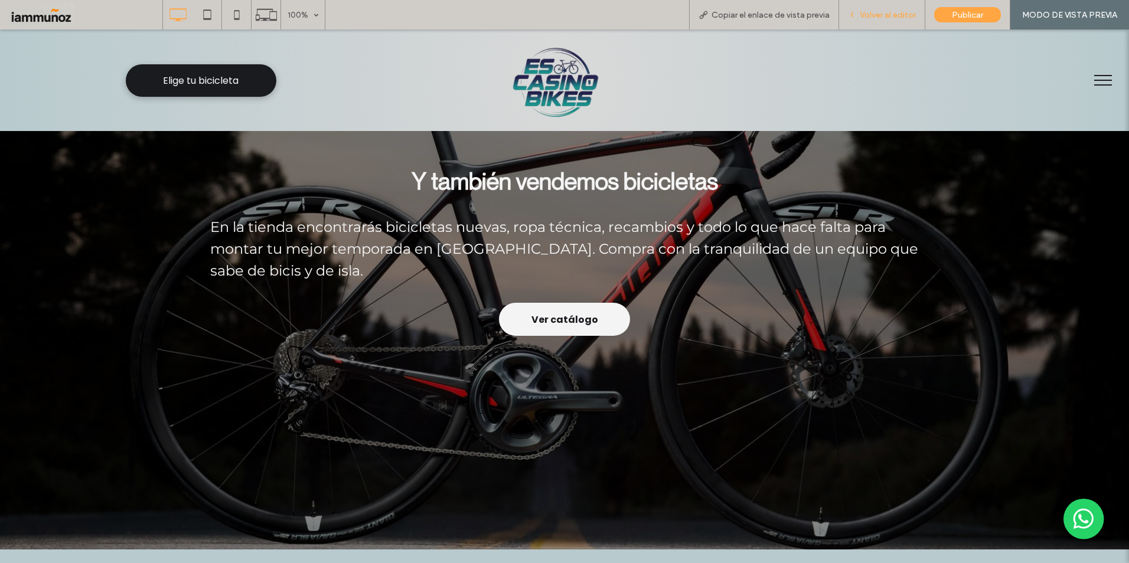
click at [897, 19] on span "Volver al editor" at bounding box center [888, 15] width 56 height 10
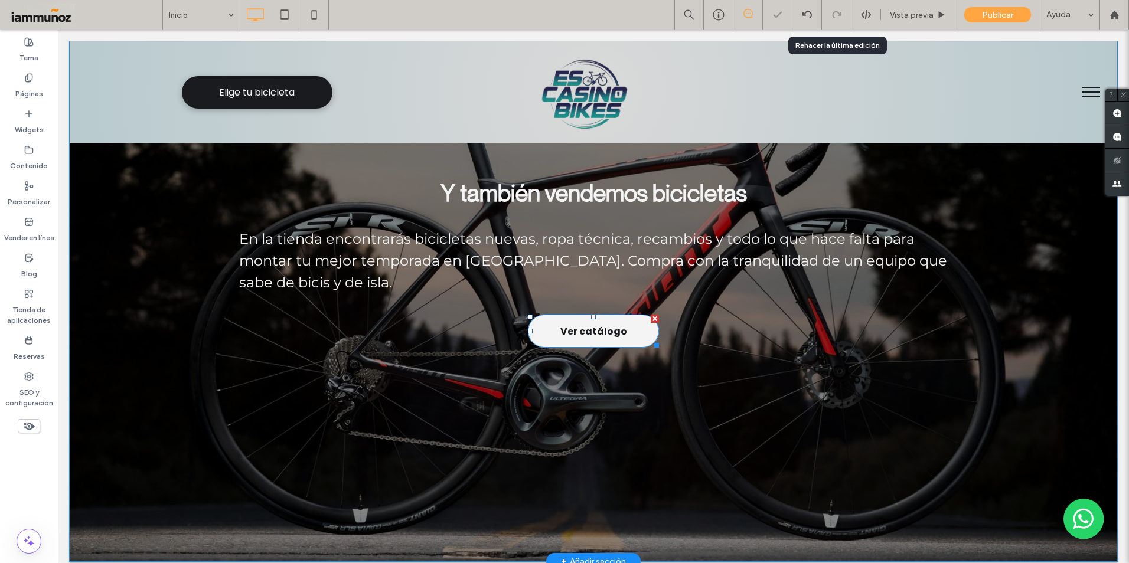
click at [640, 315] on link "Ver catálogo" at bounding box center [593, 331] width 131 height 33
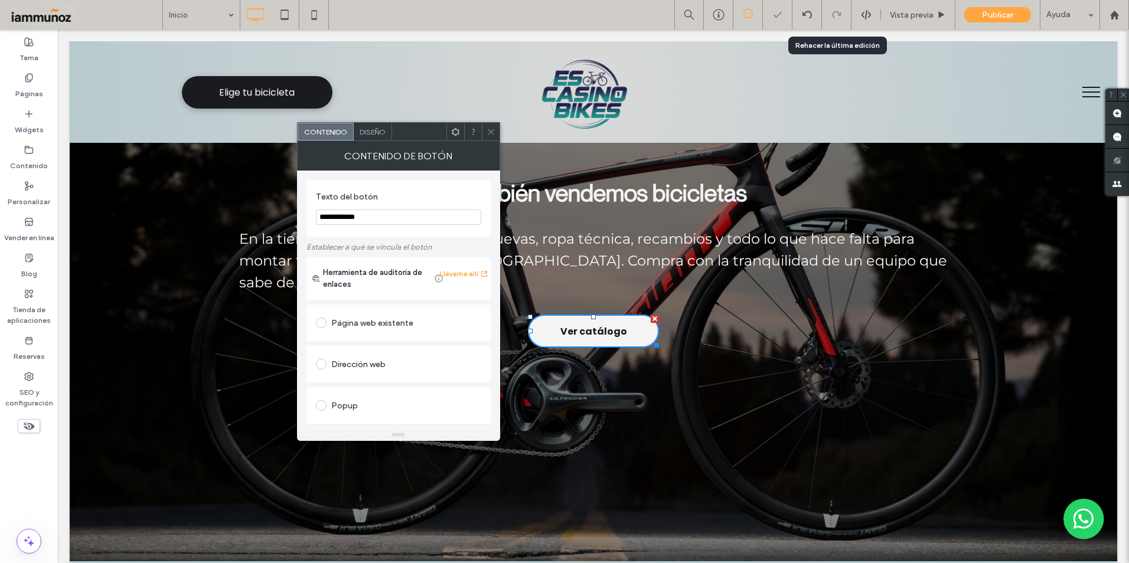
click at [366, 134] on span "Diseño" at bounding box center [373, 132] width 26 height 9
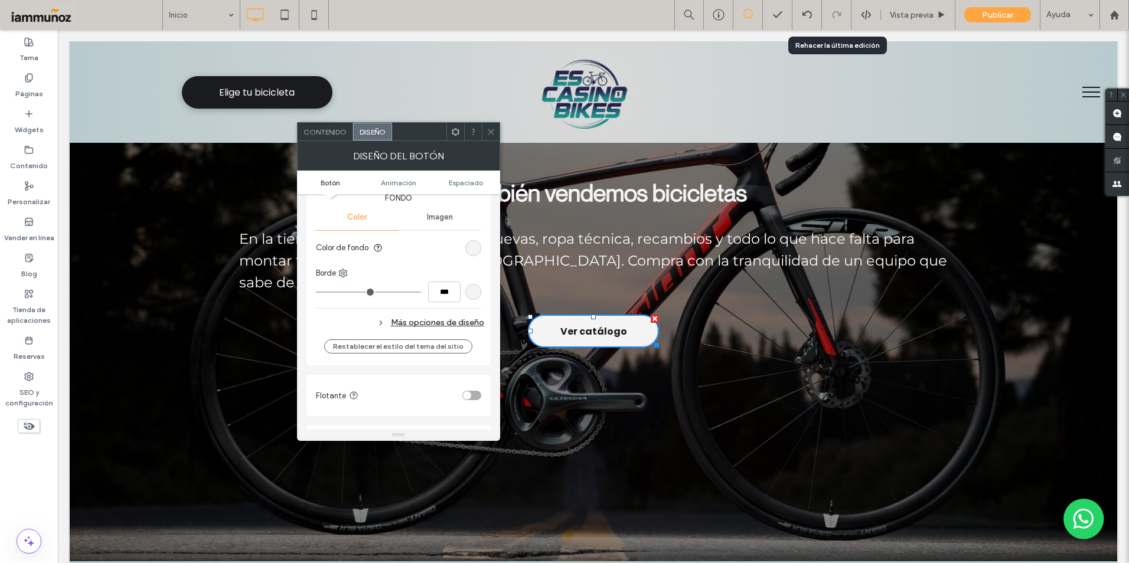
scroll to position [354, 0]
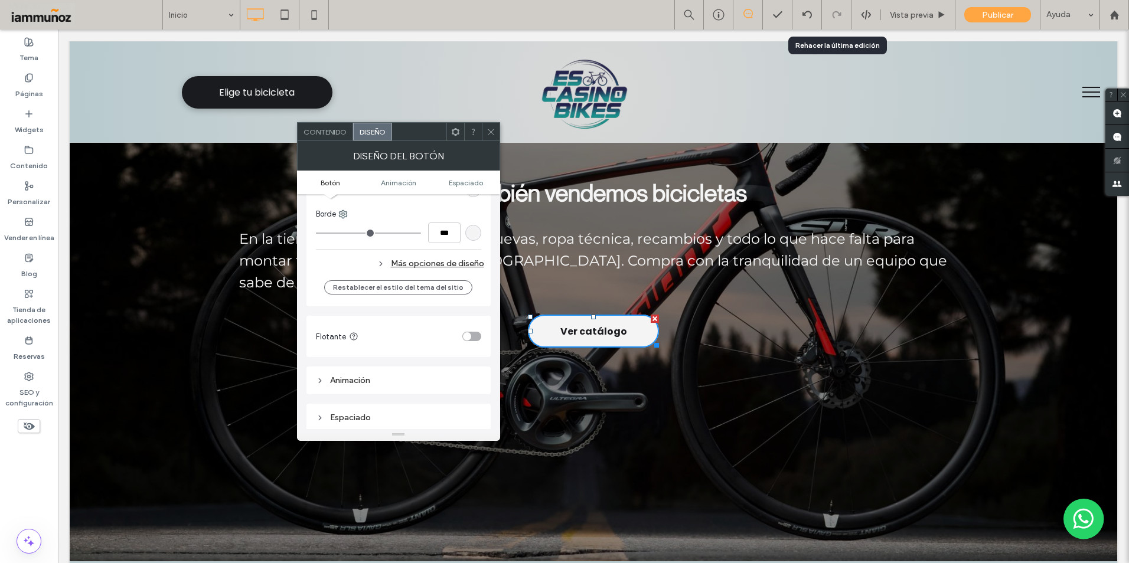
click at [444, 268] on div "Más opciones de diseño" at bounding box center [400, 264] width 168 height 16
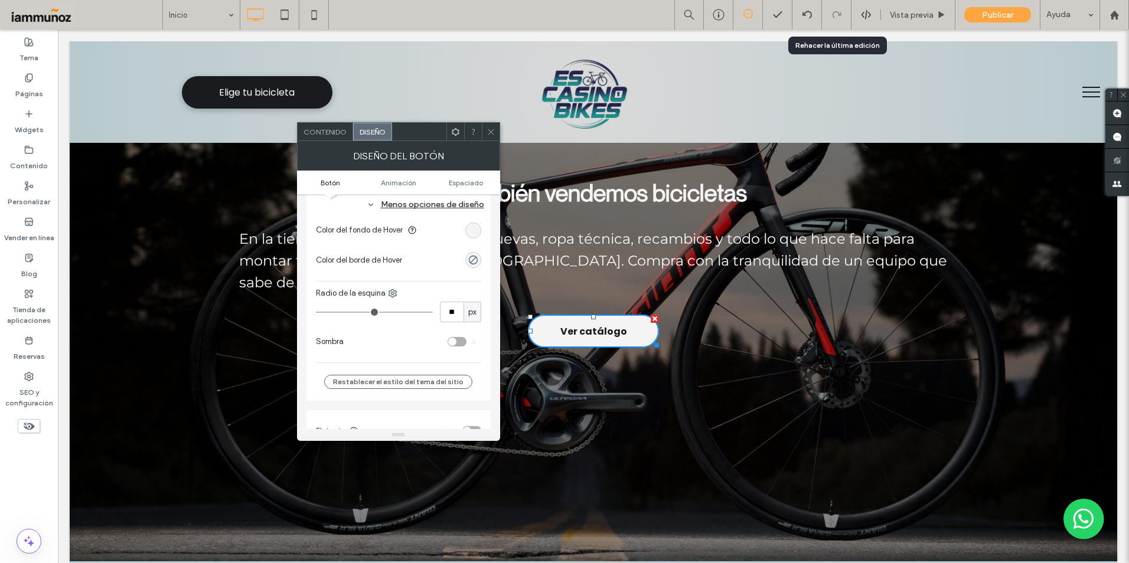
click at [452, 343] on div "toggle" at bounding box center [452, 342] width 8 height 8
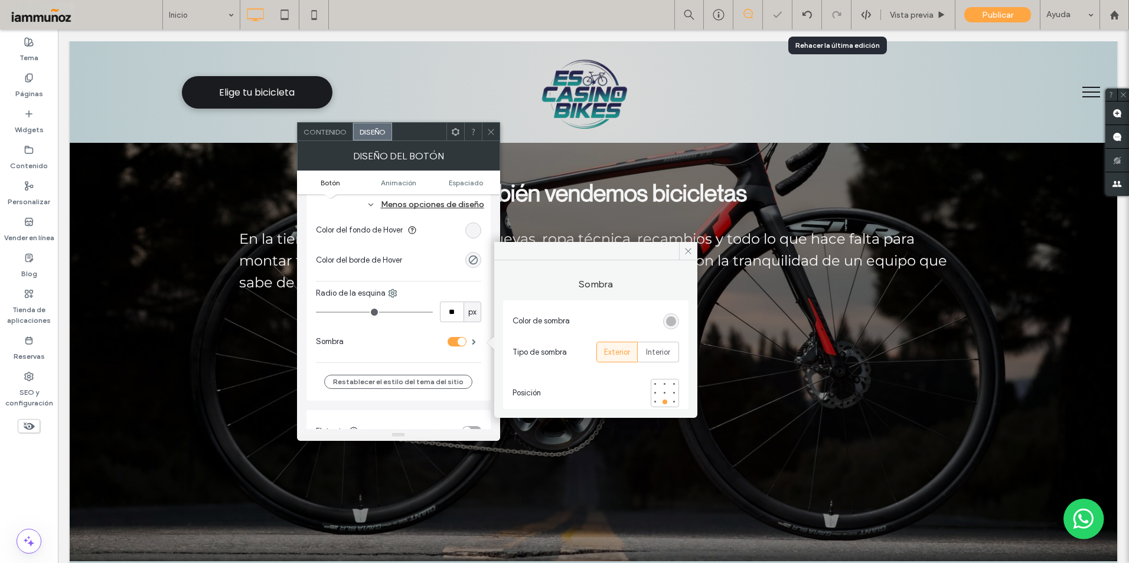
click at [456, 341] on div "toggle" at bounding box center [457, 341] width 19 height 9
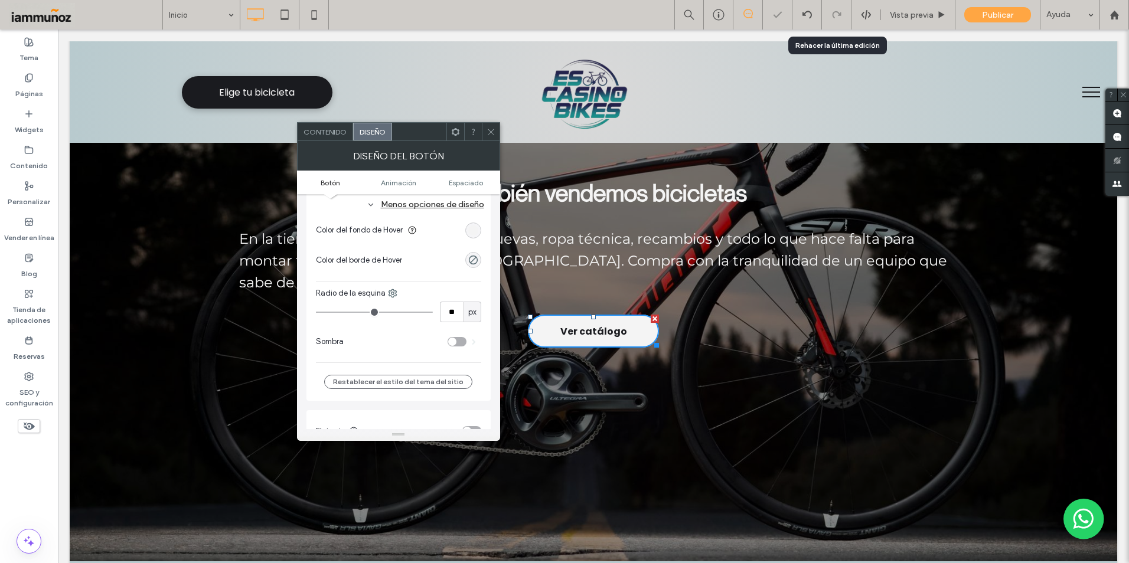
click at [459, 344] on div "toggle" at bounding box center [457, 341] width 19 height 9
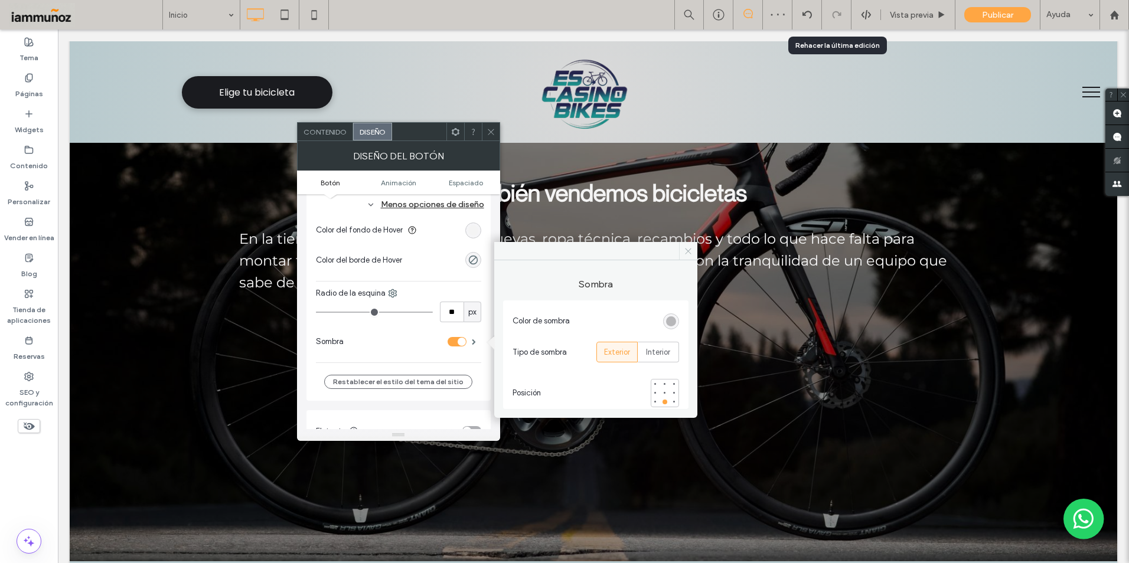
drag, startPoint x: 684, startPoint y: 252, endPoint x: 472, endPoint y: 118, distance: 250.8
click at [684, 252] on icon at bounding box center [688, 251] width 9 height 9
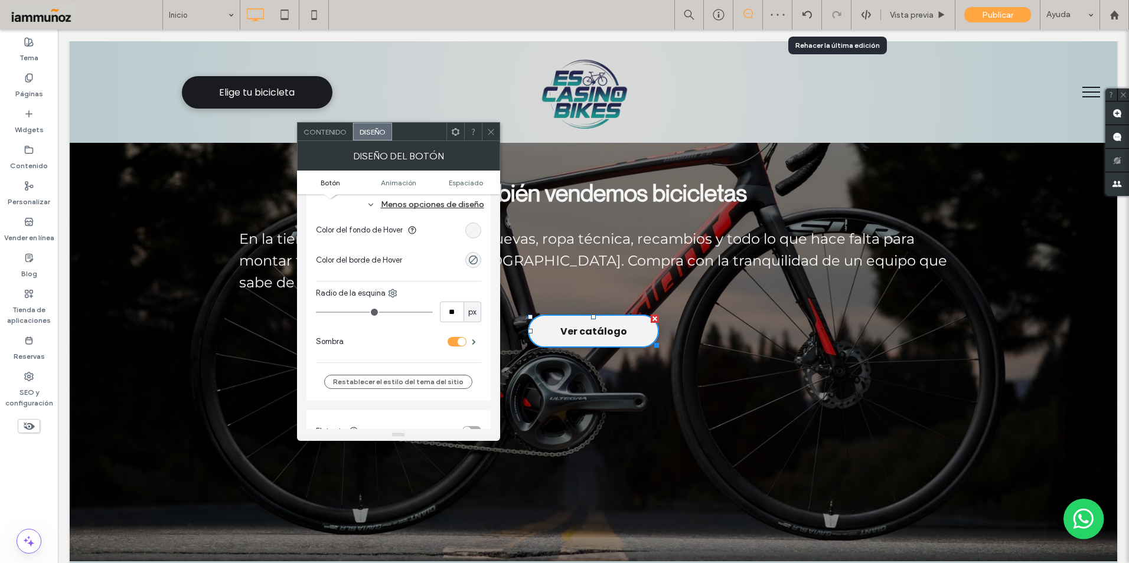
click at [491, 129] on icon at bounding box center [491, 132] width 9 height 9
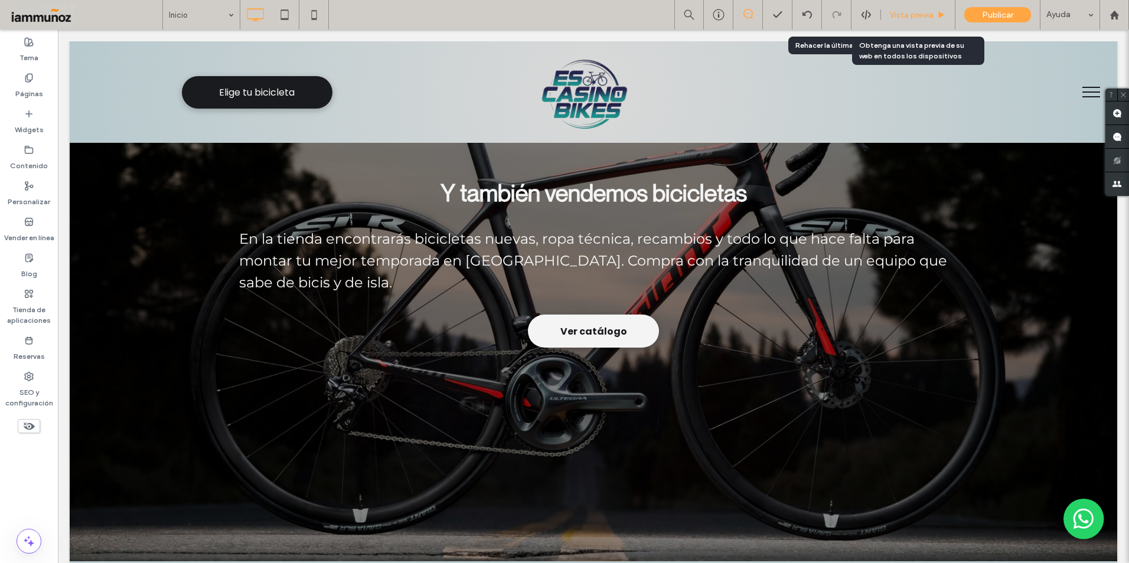
click at [905, 18] on span "Vista previa" at bounding box center [912, 15] width 44 height 10
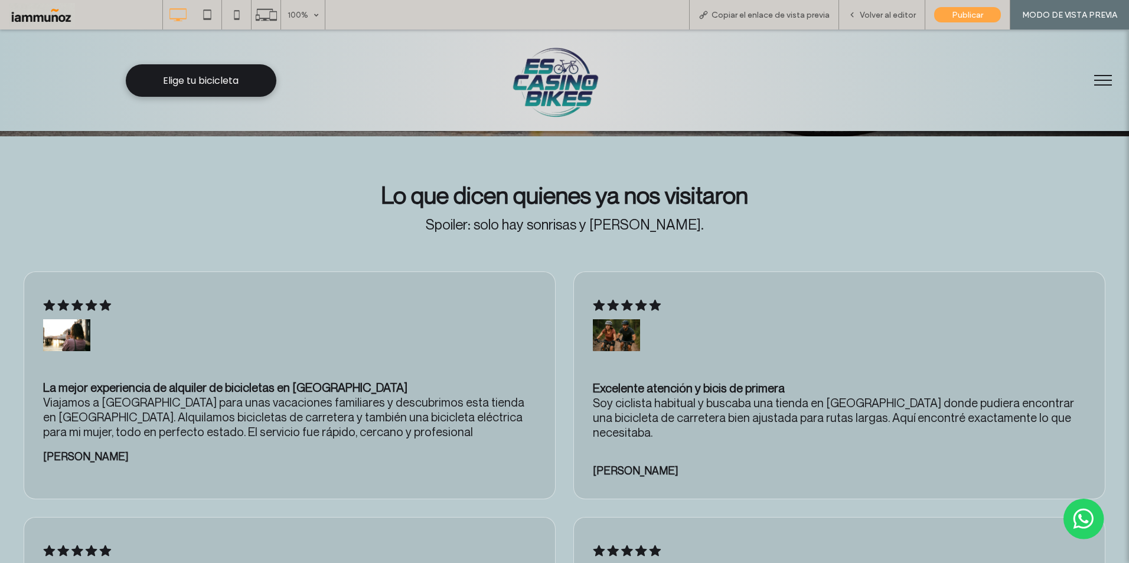
scroll to position [3664, 0]
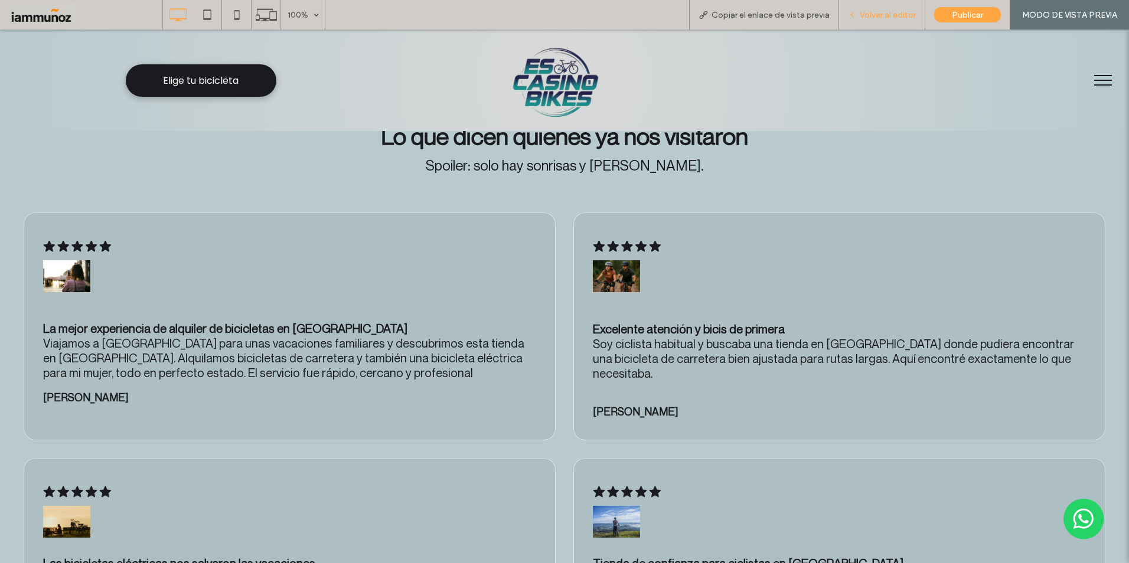
click at [889, 18] on span "Volver al editor" at bounding box center [888, 15] width 56 height 10
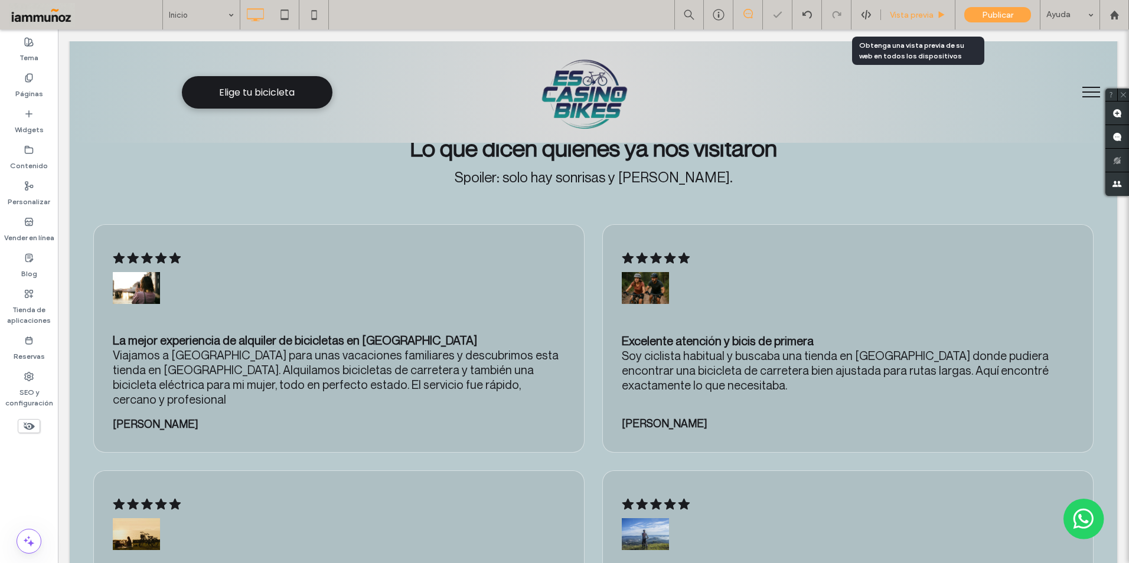
click at [908, 18] on span "Vista previa" at bounding box center [912, 15] width 44 height 10
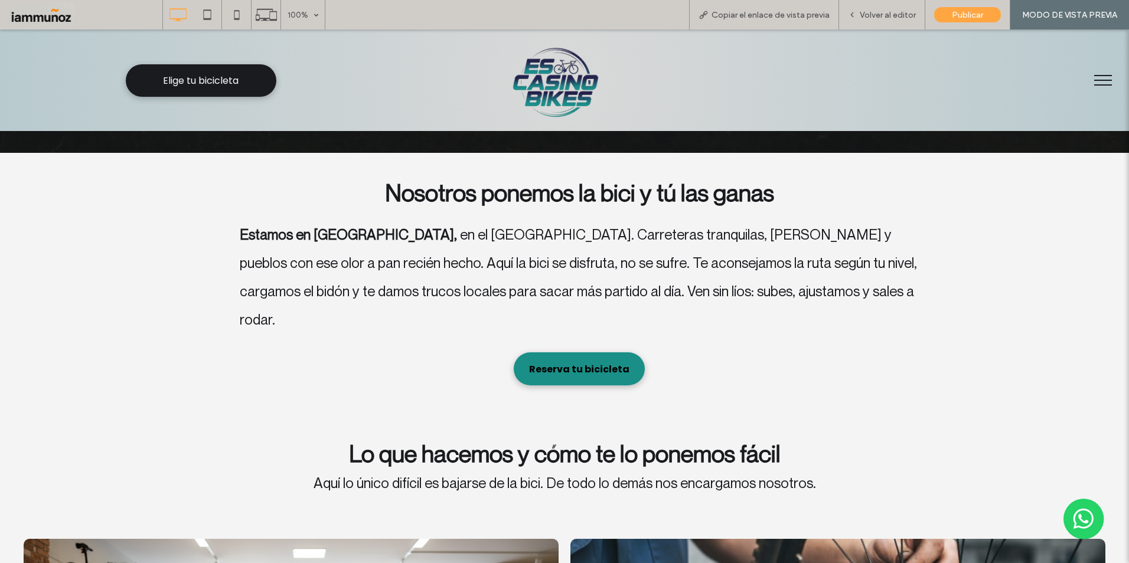
scroll to position [614, 0]
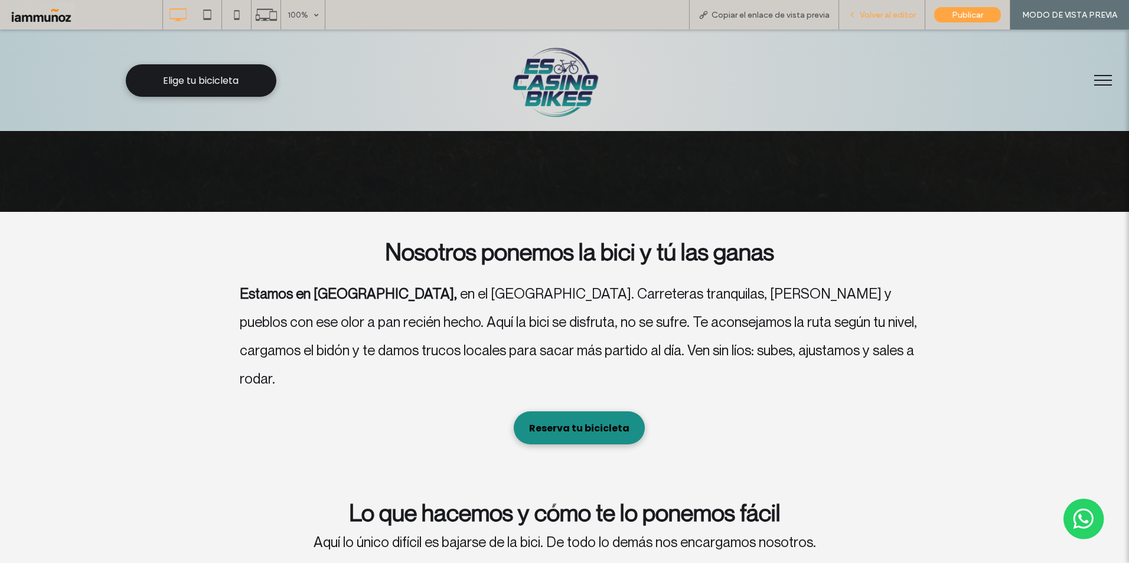
click at [876, 12] on span "Volver al editor" at bounding box center [888, 15] width 56 height 10
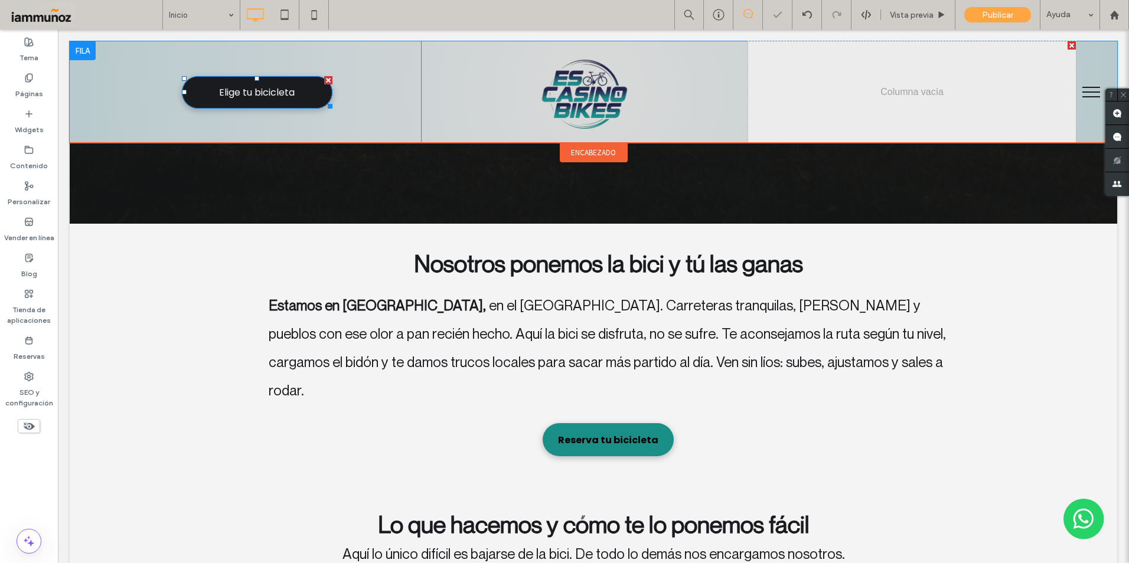
click at [304, 102] on link "Elige tu bicicleta" at bounding box center [257, 92] width 151 height 32
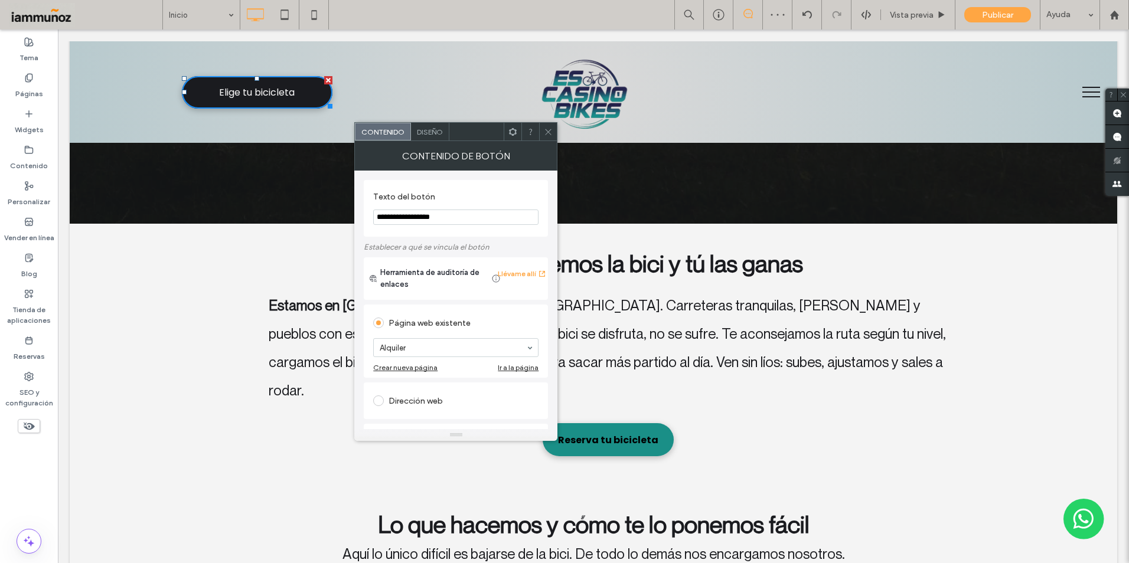
click at [423, 133] on span "Diseño" at bounding box center [430, 132] width 26 height 9
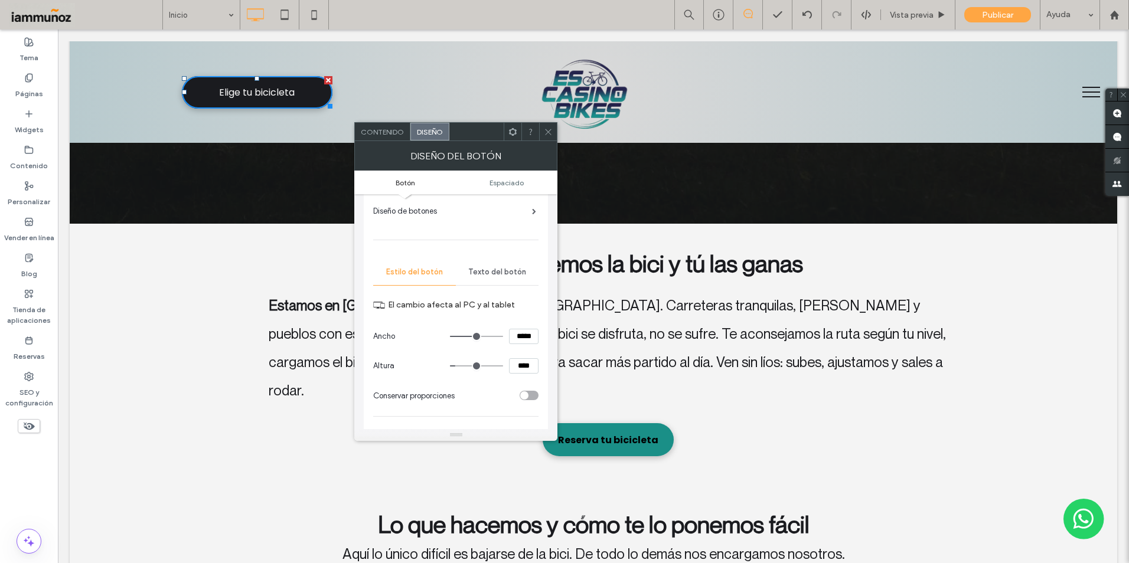
scroll to position [177, 0]
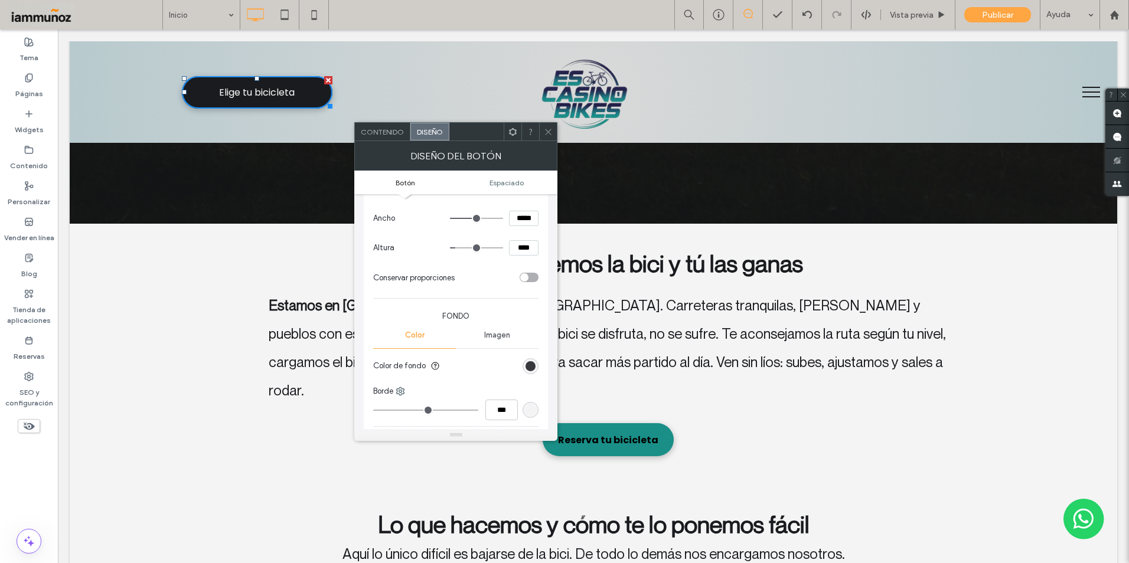
click at [529, 365] on div "rgb(26, 27, 31)" at bounding box center [531, 366] width 10 height 10
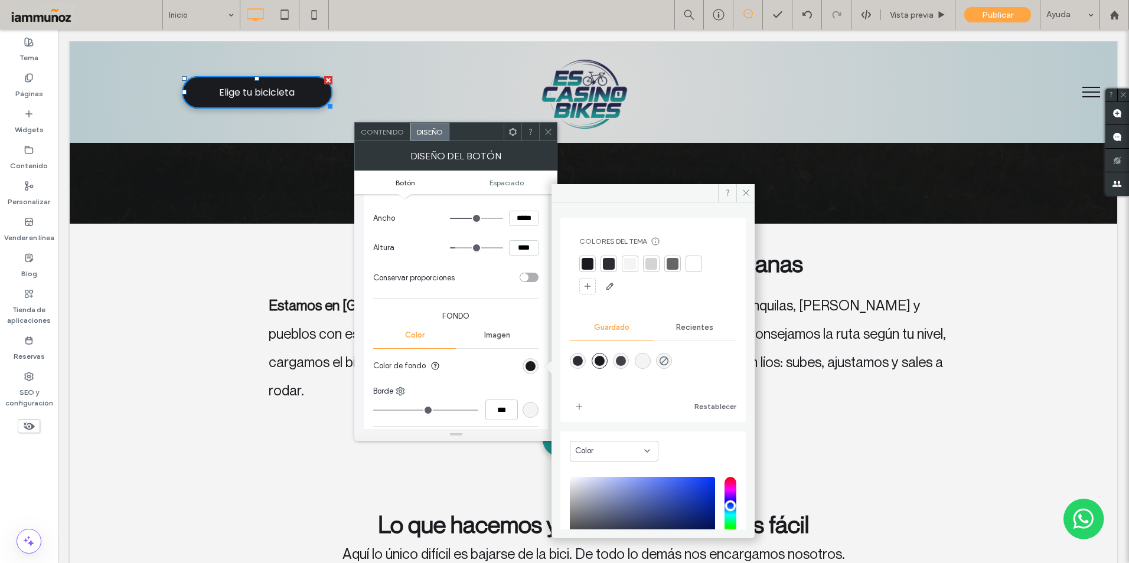
scroll to position [98, 0]
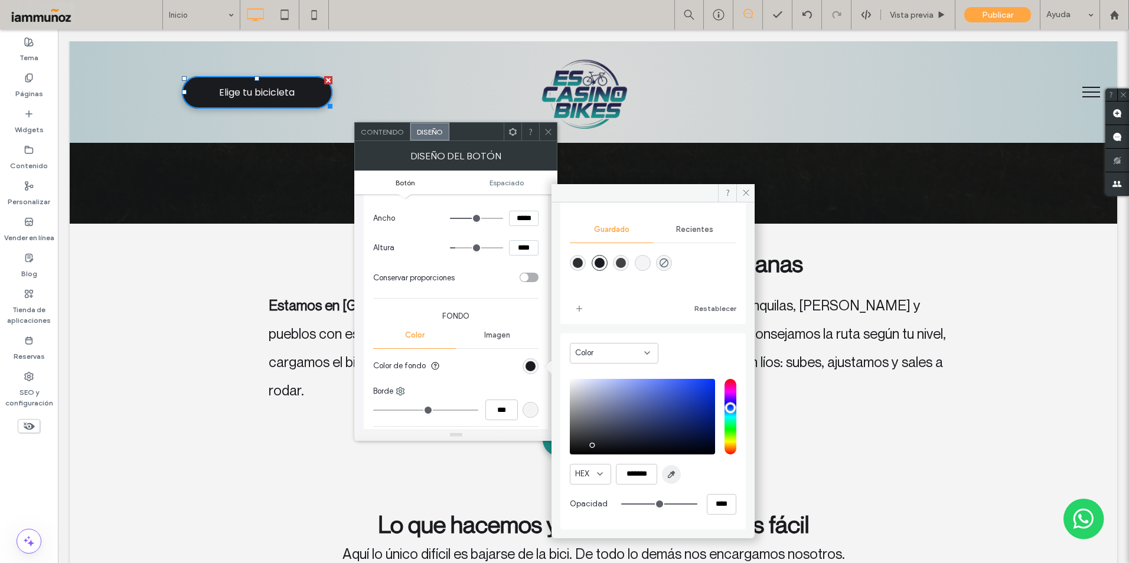
click at [665, 476] on span "button" at bounding box center [671, 474] width 19 height 19
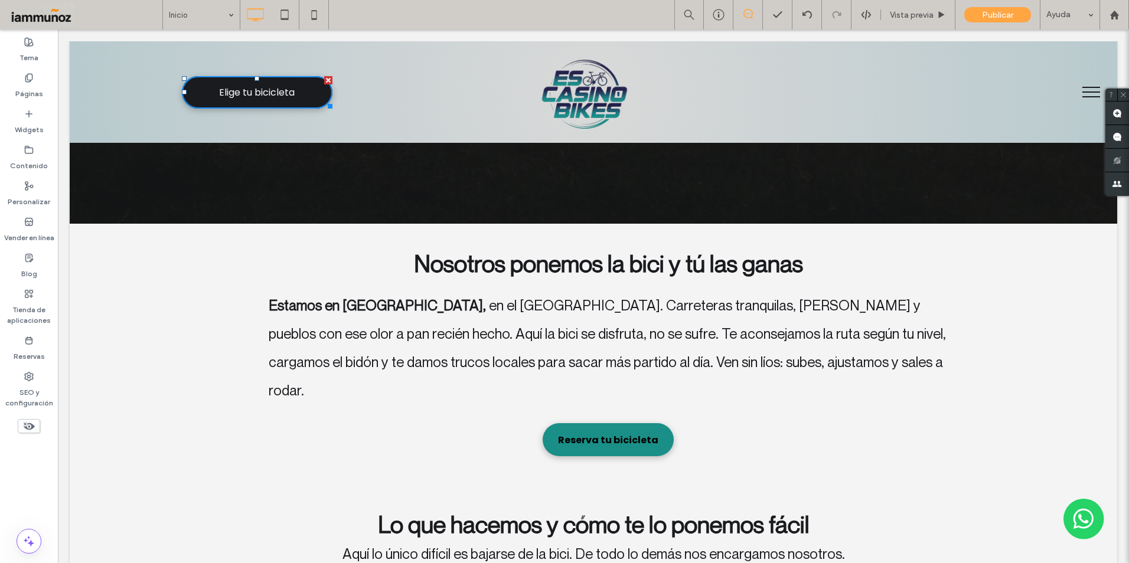
type input "*******"
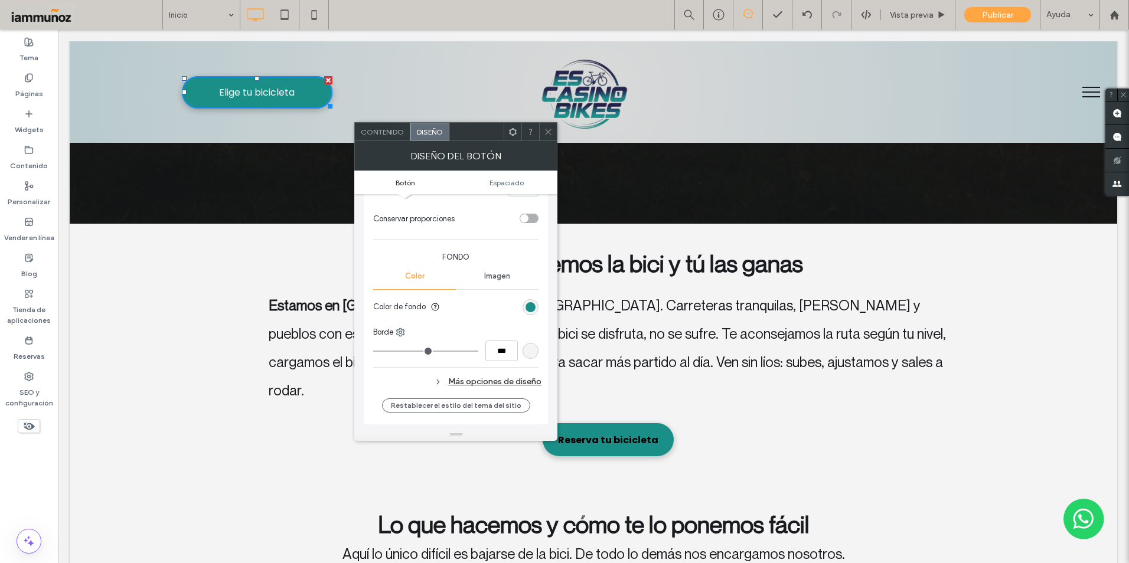
scroll to position [59, 0]
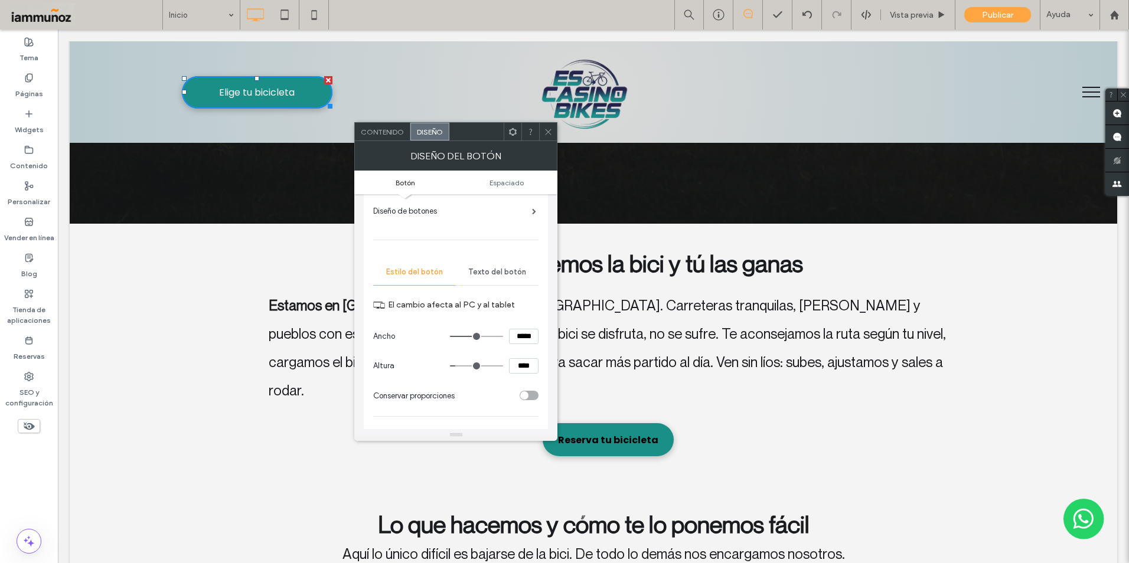
click at [494, 272] on span "Texto del botón" at bounding box center [497, 272] width 58 height 9
click at [480, 424] on use at bounding box center [478, 424] width 6 height 8
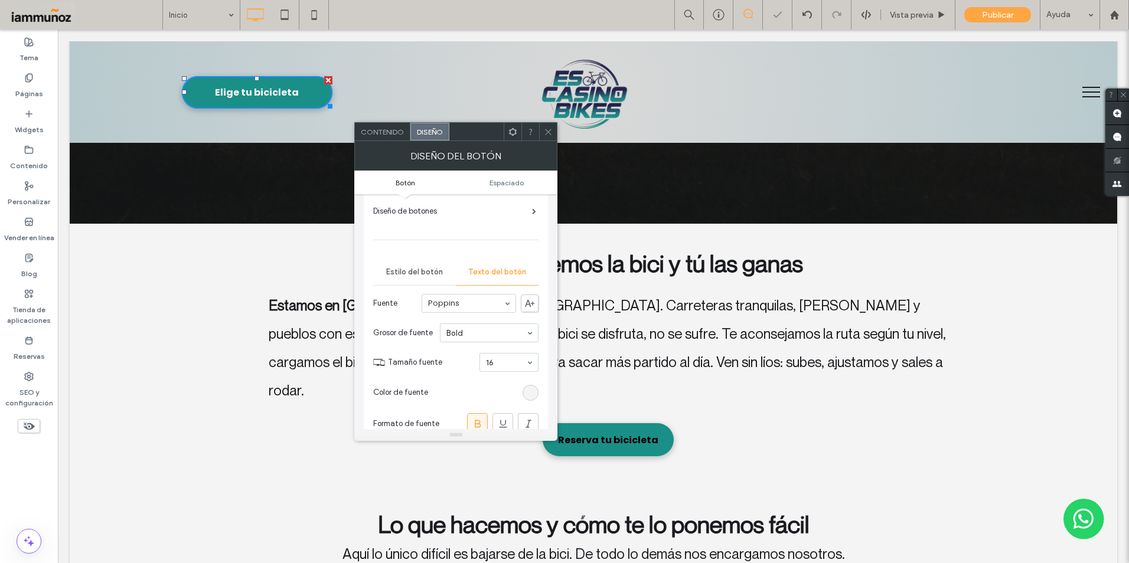
click at [534, 399] on div "rgb(245, 244, 244)" at bounding box center [531, 393] width 16 height 16
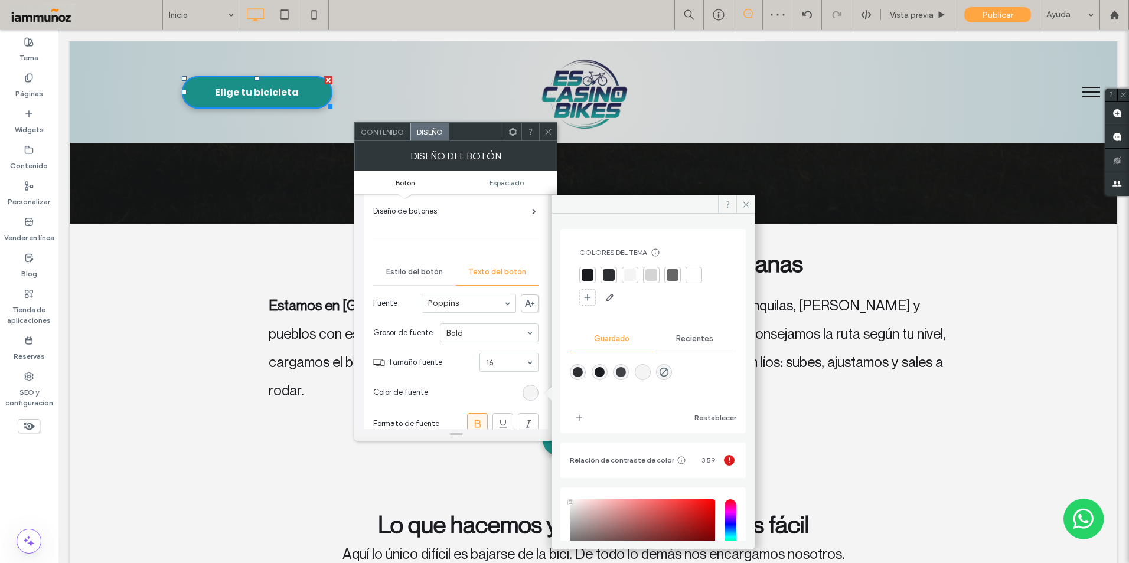
click at [578, 374] on div "rgba(45,46,50,1)" at bounding box center [578, 372] width 10 height 10
type input "*******"
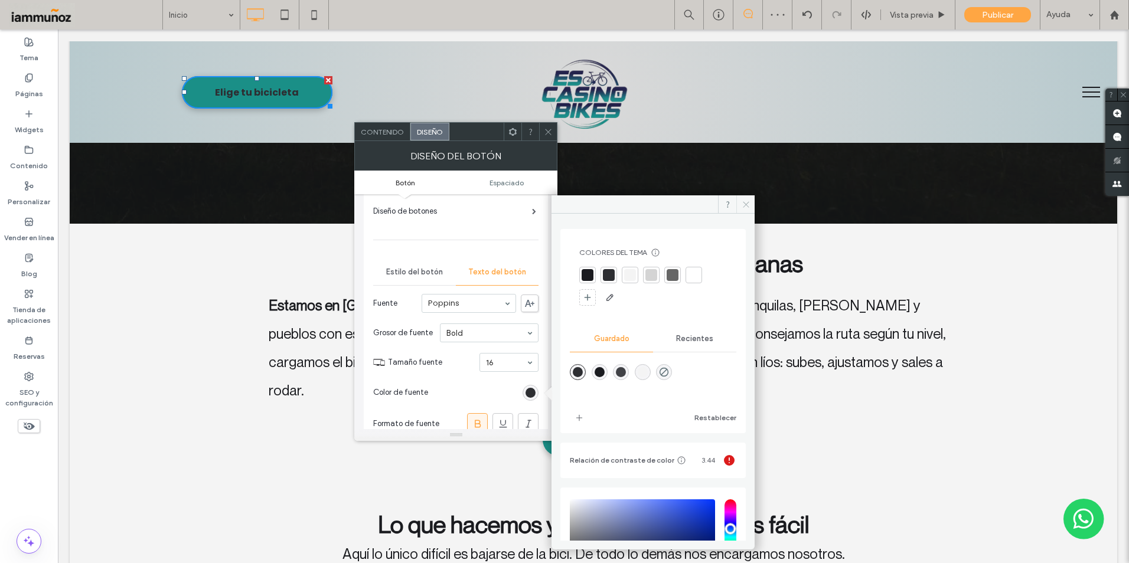
drag, startPoint x: 744, startPoint y: 204, endPoint x: 656, endPoint y: 168, distance: 95.4
click at [744, 204] on icon at bounding box center [746, 204] width 9 height 9
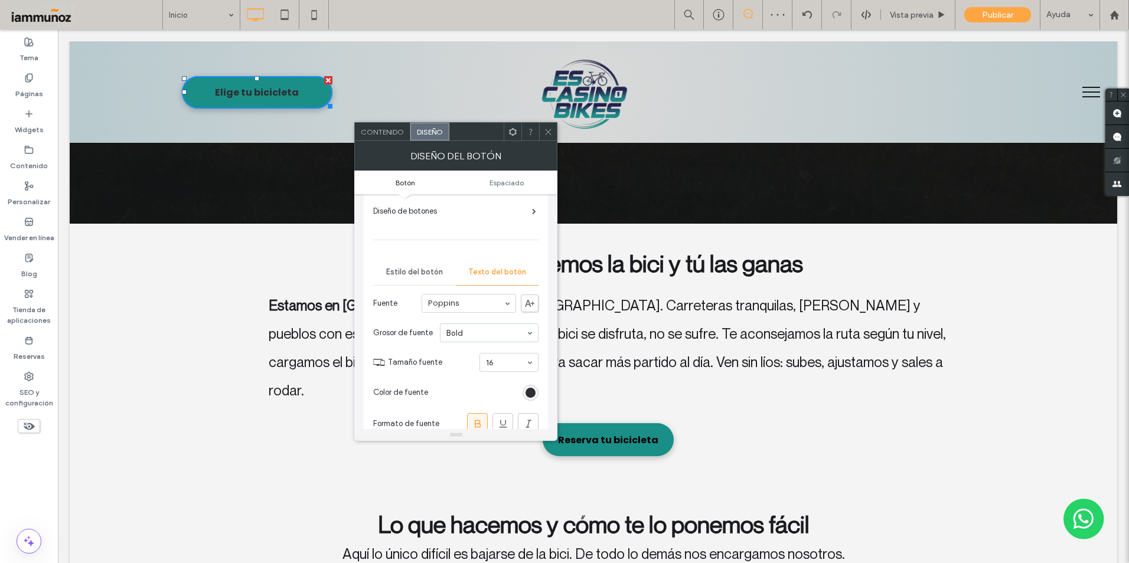
drag, startPoint x: 544, startPoint y: 132, endPoint x: 531, endPoint y: 96, distance: 38.3
click at [544, 132] on icon at bounding box center [548, 132] width 9 height 9
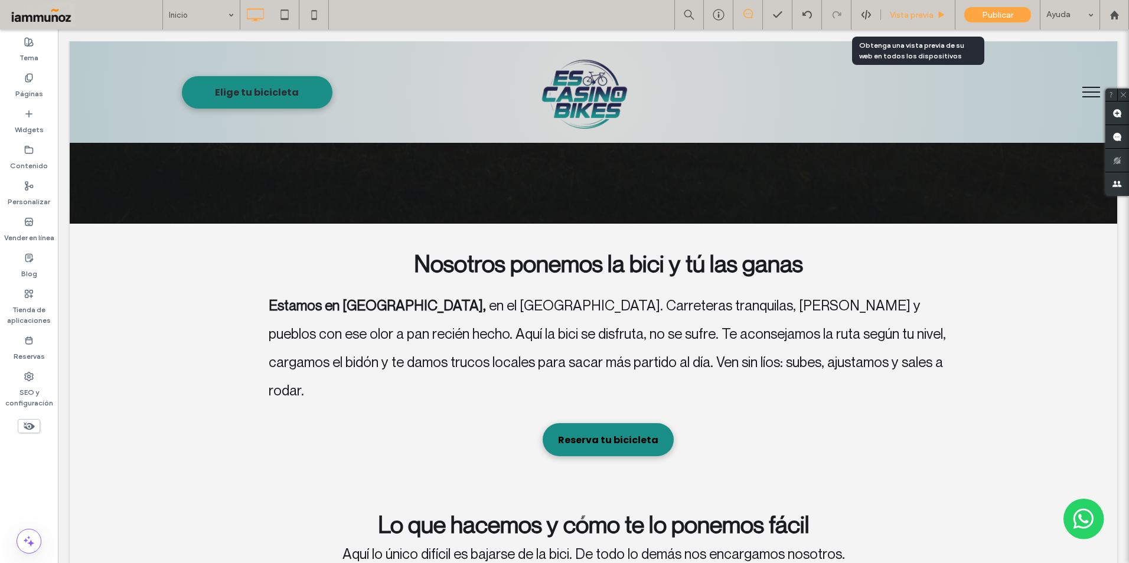
click at [906, 15] on span "Vista previa" at bounding box center [912, 15] width 44 height 10
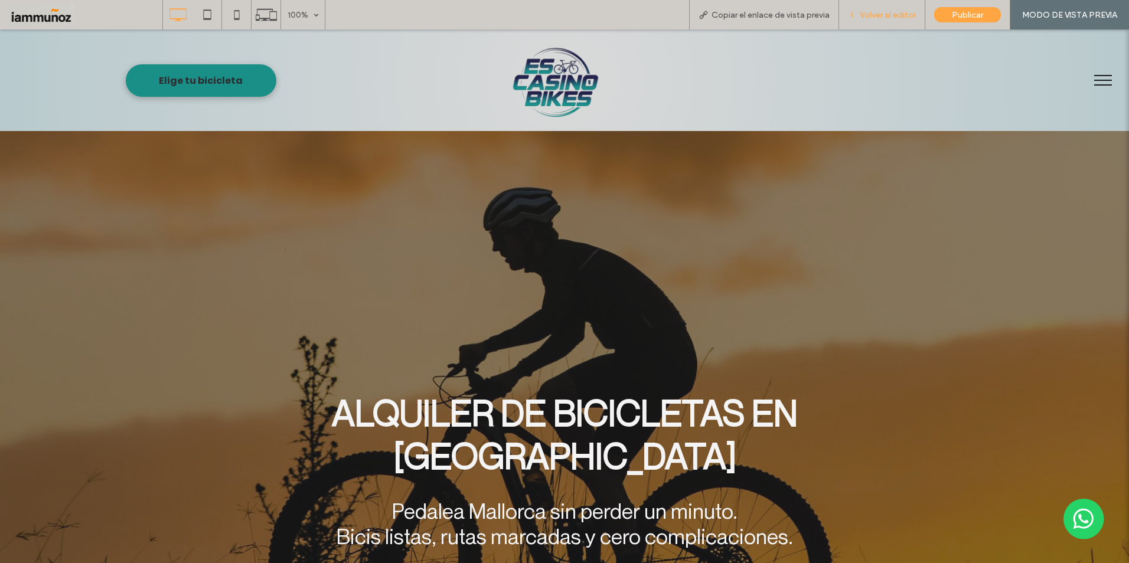
click at [896, 13] on span "Volver al editor" at bounding box center [888, 15] width 56 height 10
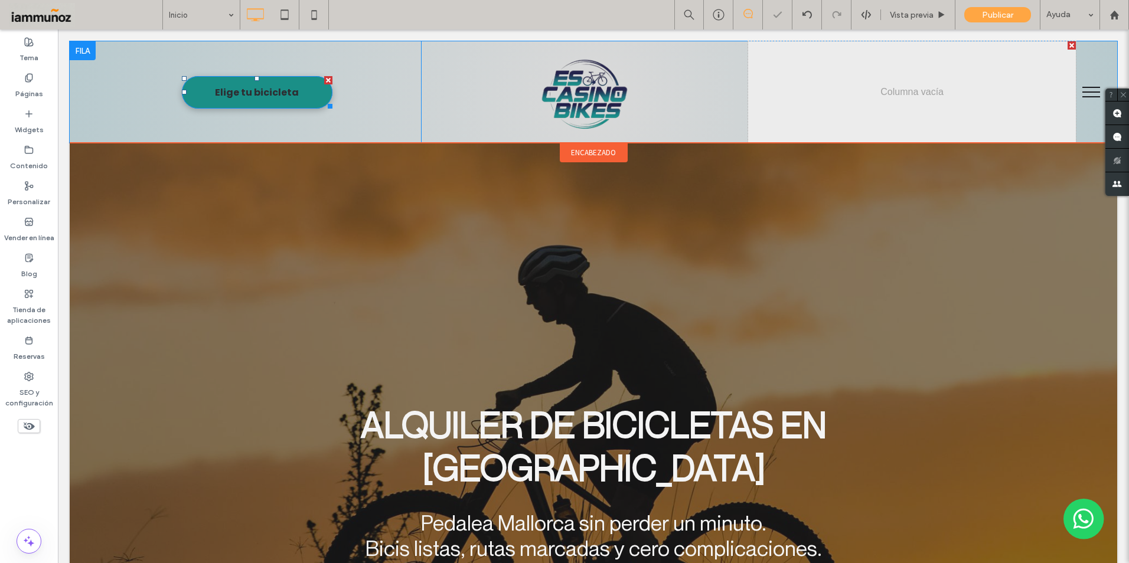
click at [308, 103] on link "Elige tu bicicleta" at bounding box center [257, 92] width 151 height 32
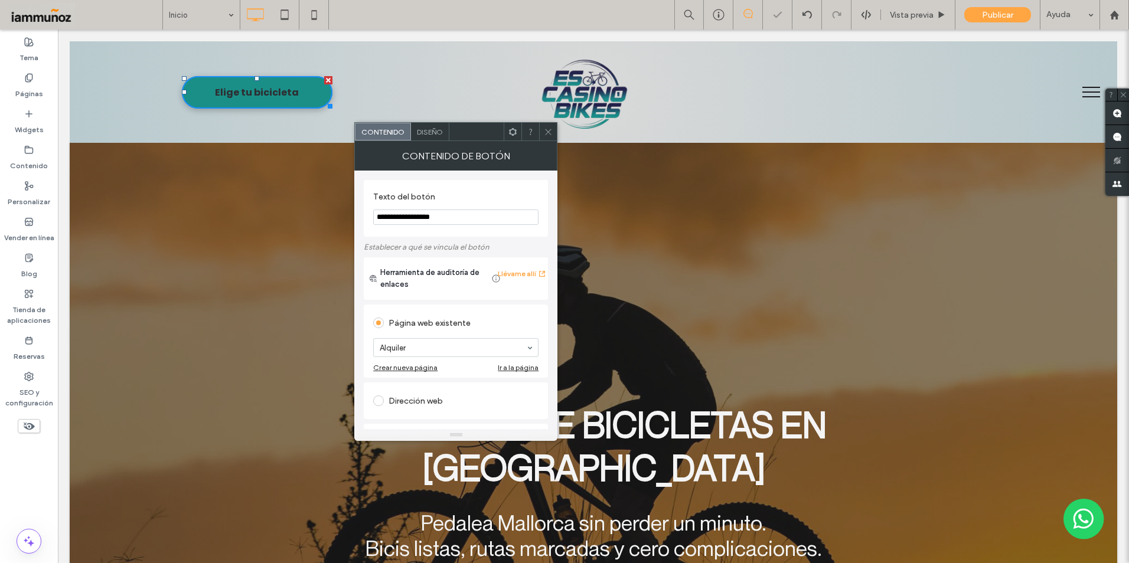
click at [439, 137] on div "Diseño" at bounding box center [430, 132] width 38 height 18
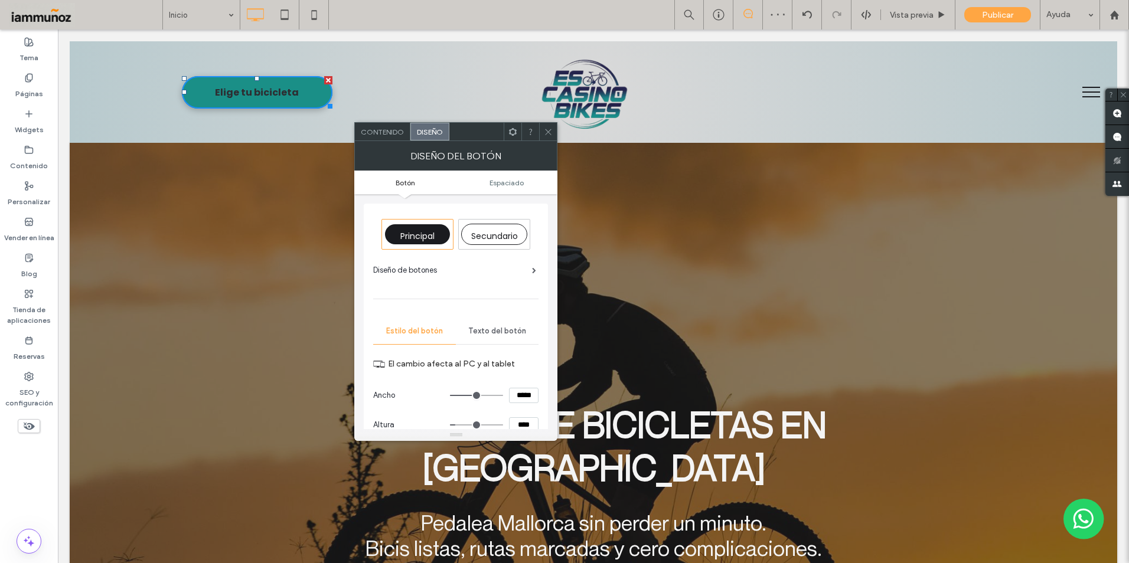
click at [494, 330] on span "Texto del botón" at bounding box center [497, 331] width 58 height 9
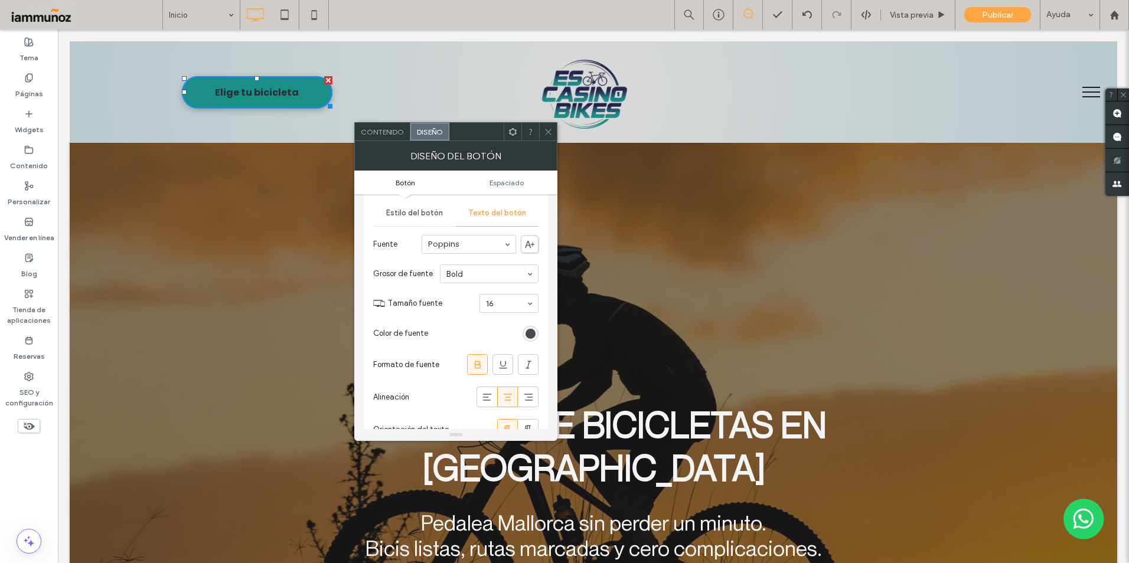
click at [526, 335] on div "rgb(45, 46, 50)" at bounding box center [531, 334] width 10 height 10
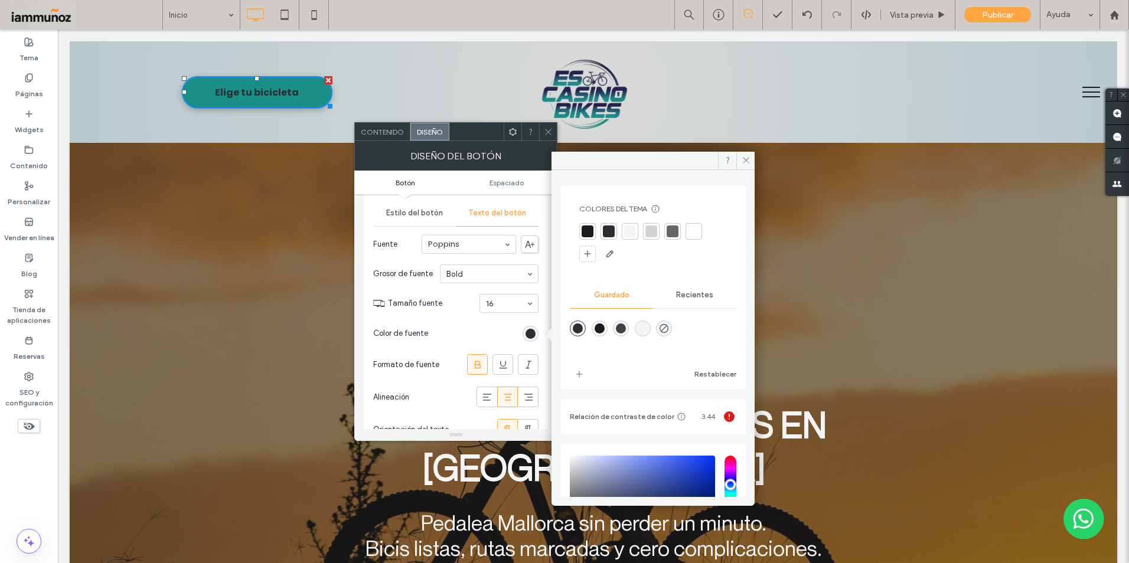
click at [647, 328] on div "rgba(244,244,244,1)" at bounding box center [643, 329] width 10 height 10
type input "*******"
click at [744, 162] on icon at bounding box center [746, 160] width 9 height 9
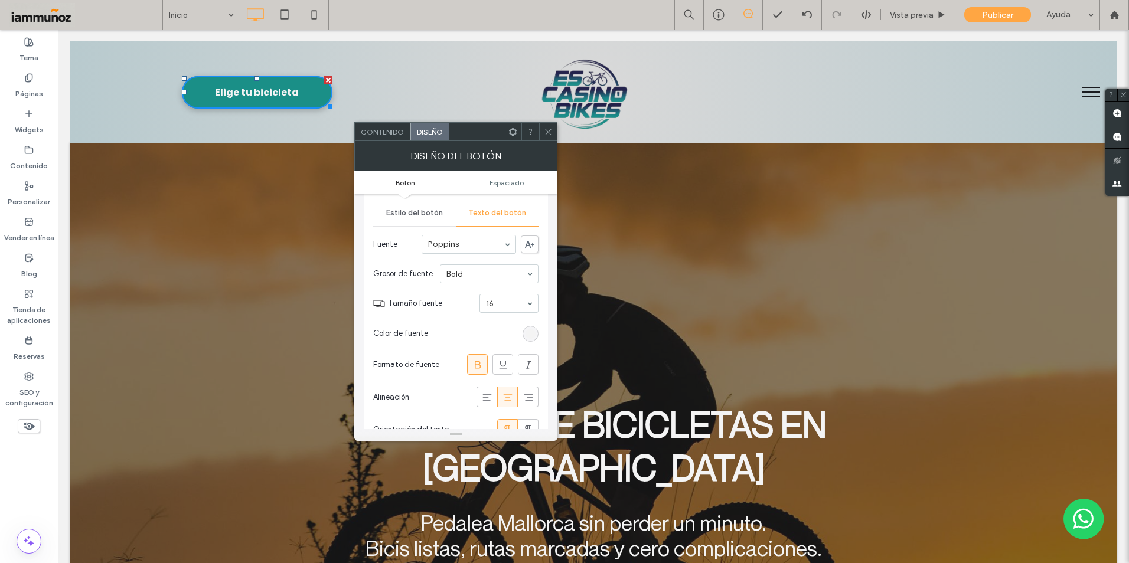
scroll to position [0, 0]
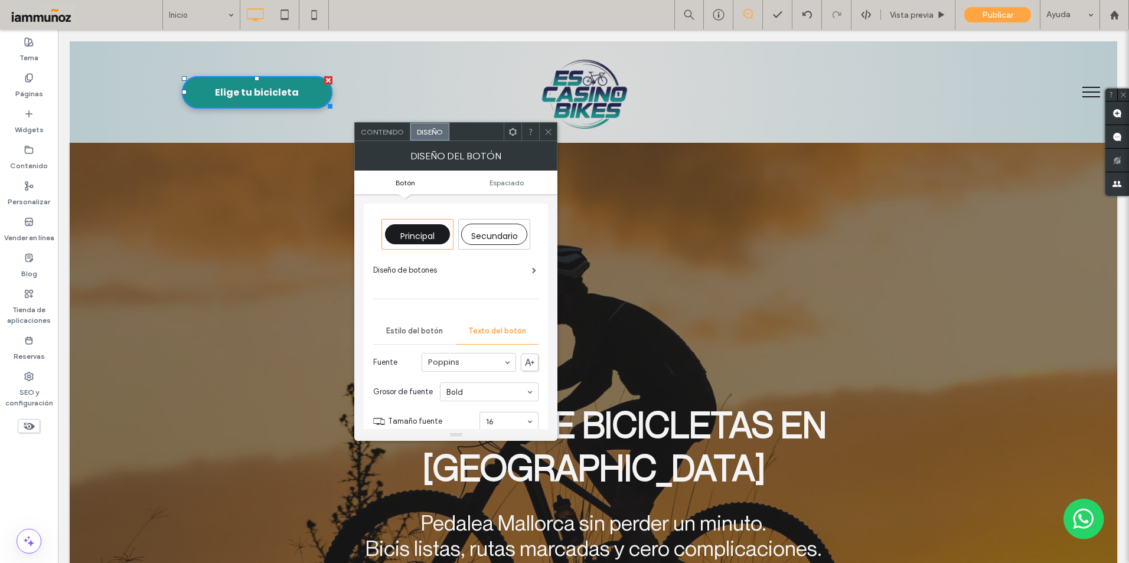
click at [426, 241] on span "Principal" at bounding box center [417, 236] width 34 height 12
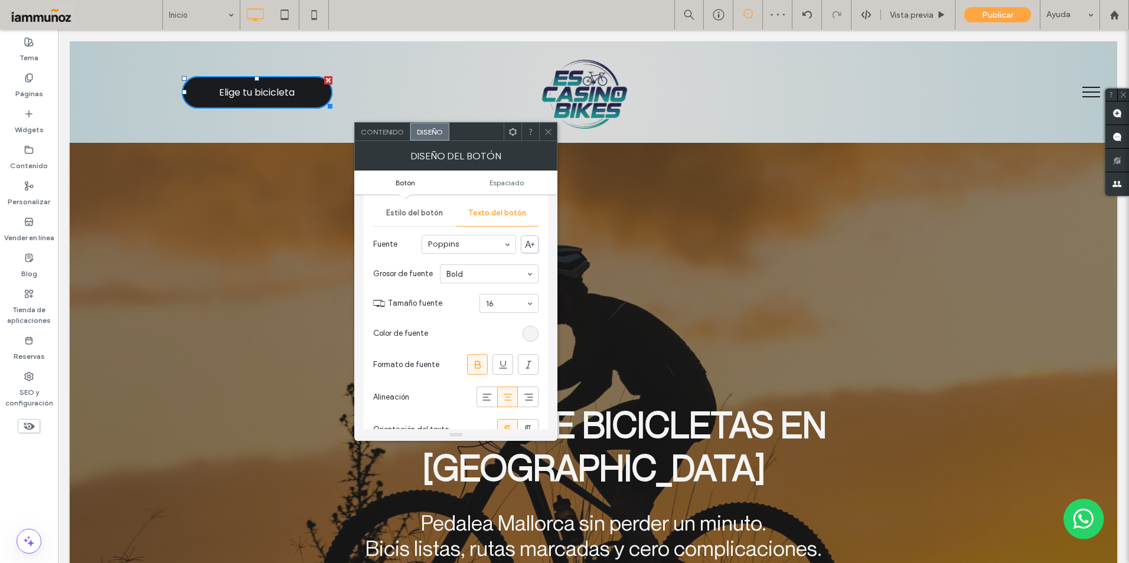
click at [544, 137] on span at bounding box center [548, 132] width 9 height 18
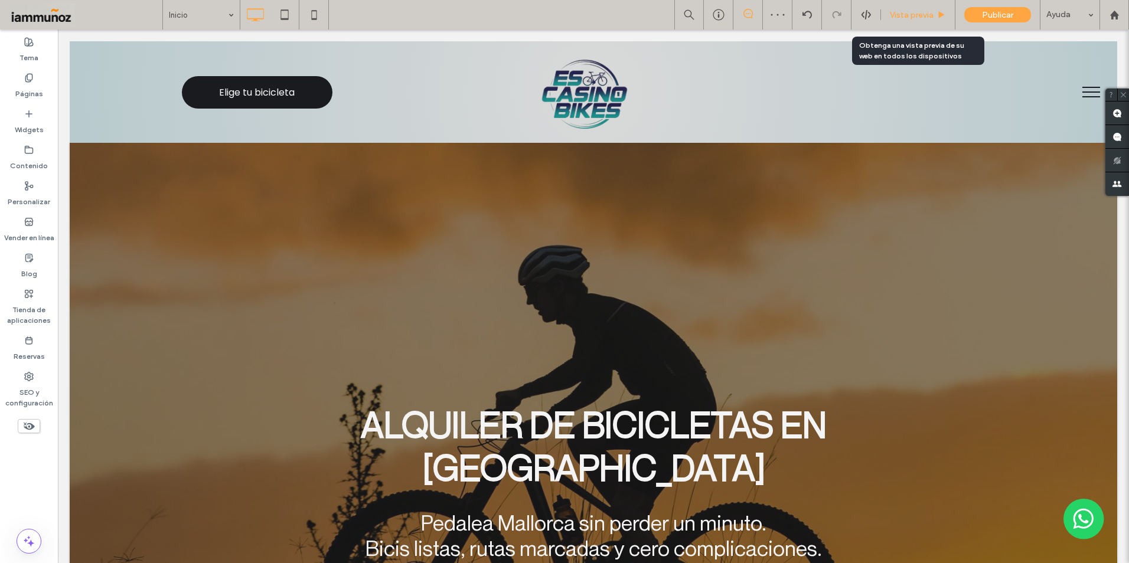
click at [905, 19] on span "Vista previa" at bounding box center [912, 15] width 44 height 10
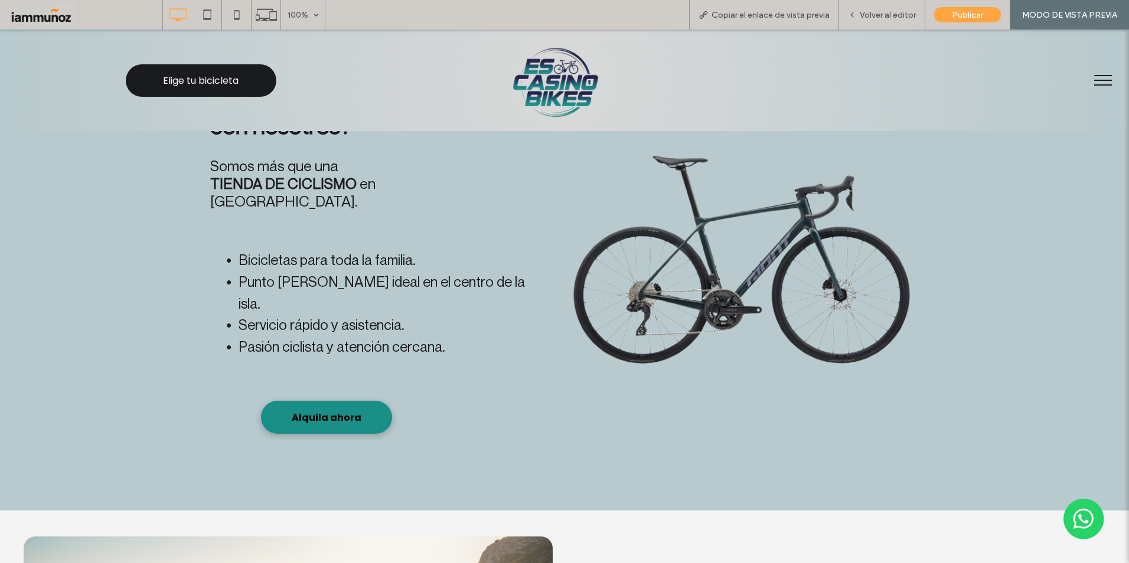
scroll to position [2067, 0]
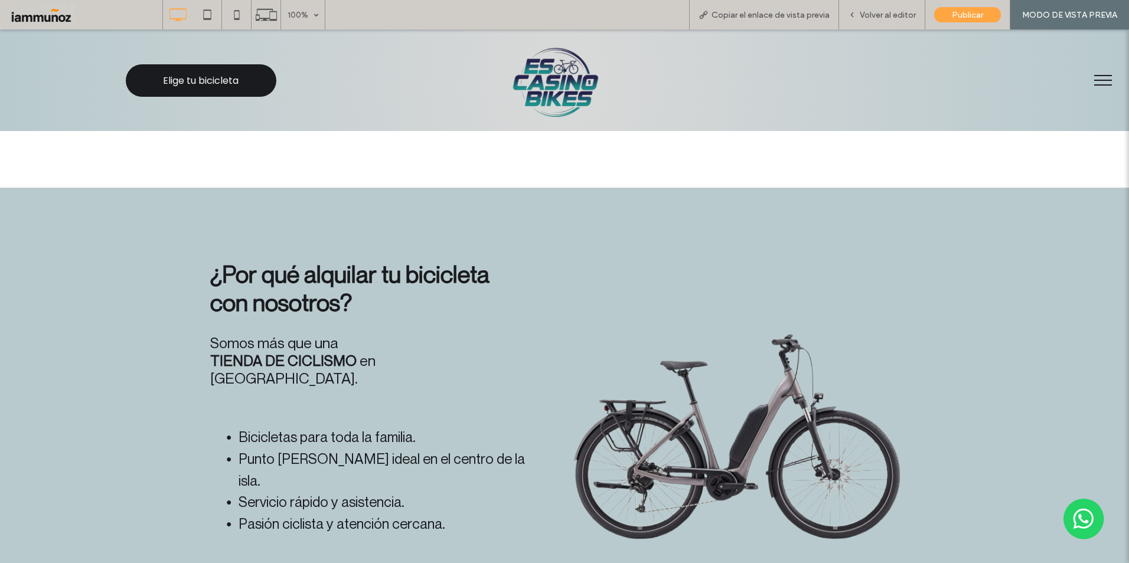
click at [879, 15] on span "Volver al editor" at bounding box center [888, 15] width 56 height 10
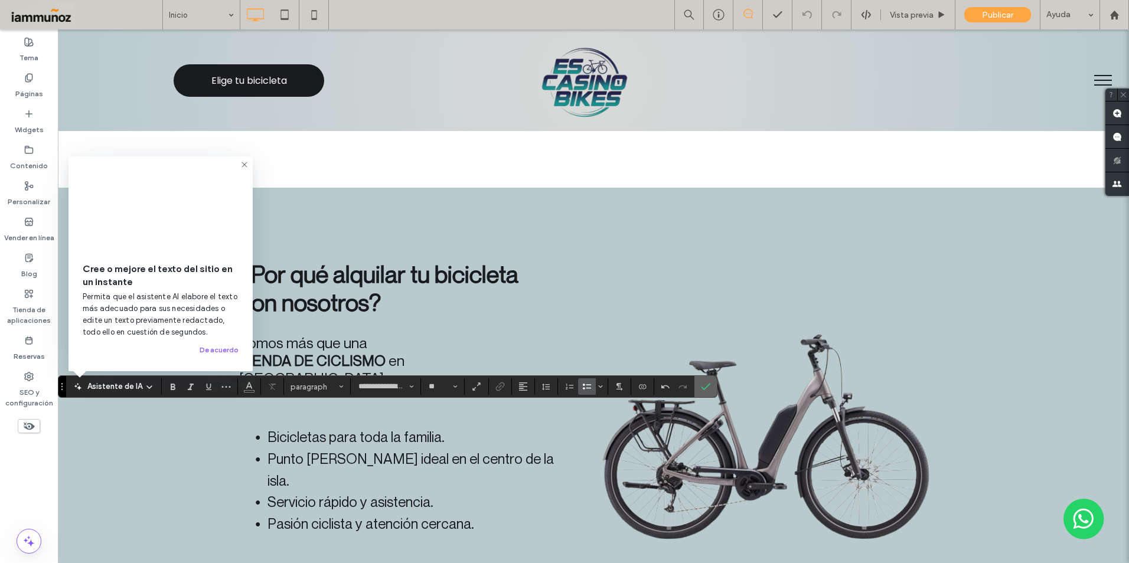
click at [707, 386] on use "Confirmar" at bounding box center [706, 387] width 9 height 7
type input "**"
click at [704, 386] on icon "Confirmar" at bounding box center [705, 386] width 9 height 9
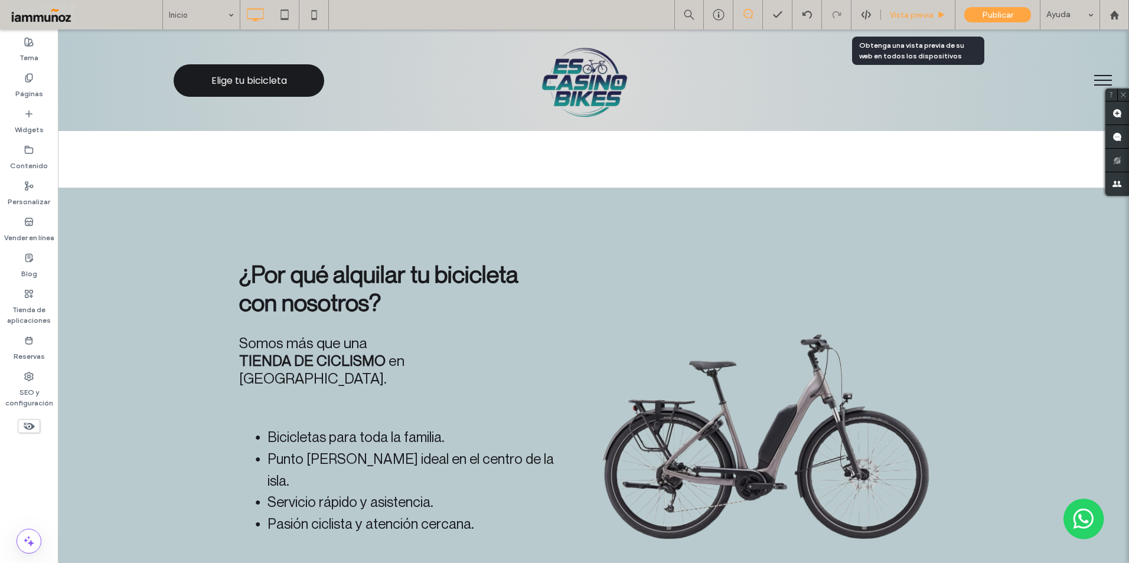
click at [908, 15] on span "Vista previa" at bounding box center [912, 15] width 44 height 10
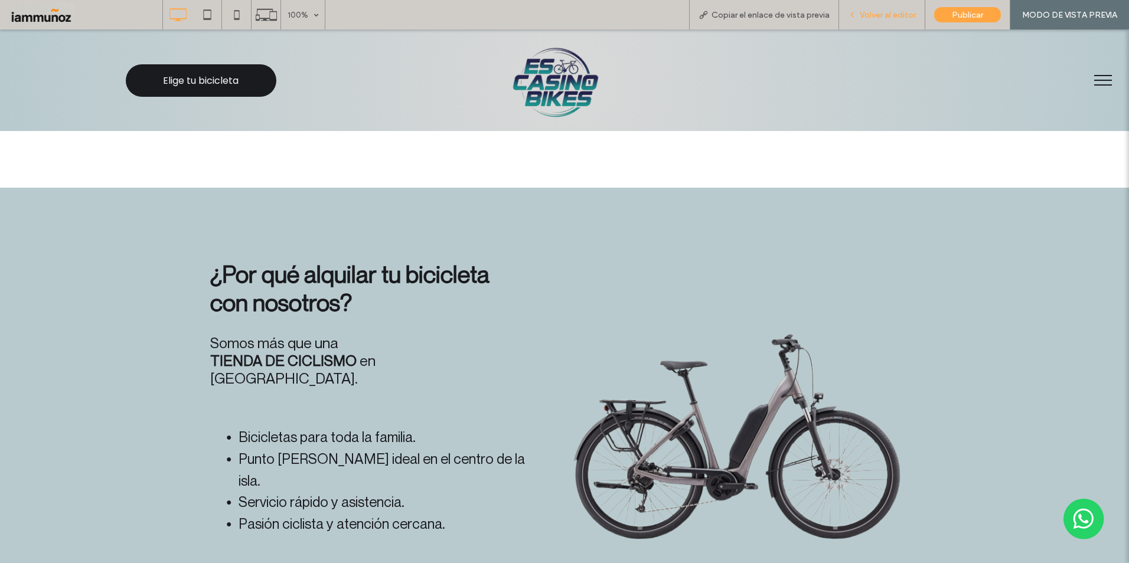
click at [899, 16] on span "Volver al editor" at bounding box center [888, 15] width 56 height 10
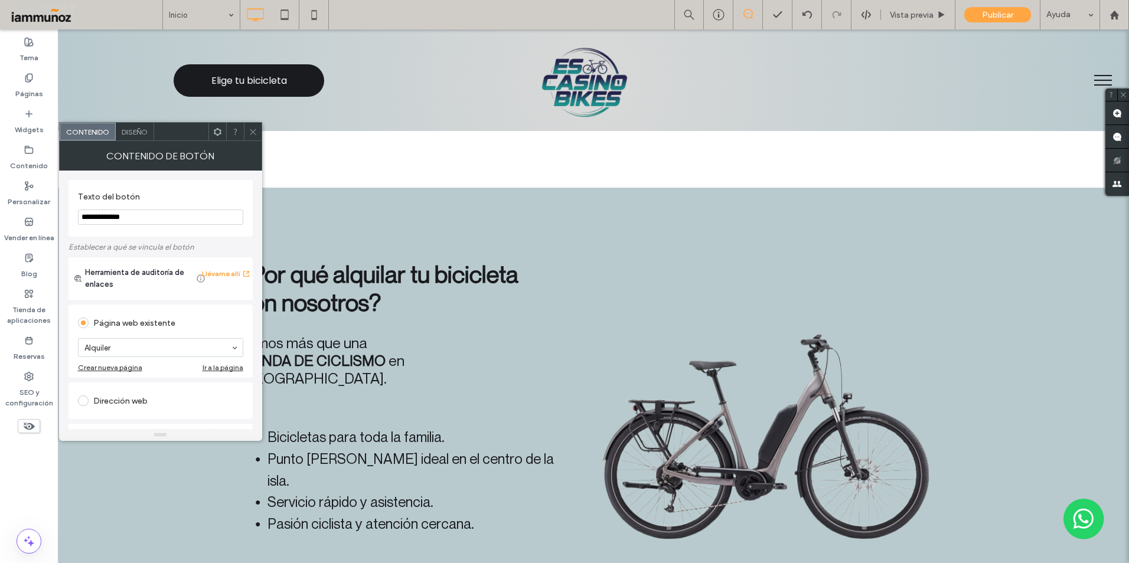
drag, startPoint x: 134, startPoint y: 217, endPoint x: 78, endPoint y: 216, distance: 56.1
click at [78, 216] on input "**********" at bounding box center [160, 217] width 165 height 15
click at [250, 132] on icon at bounding box center [253, 132] width 9 height 9
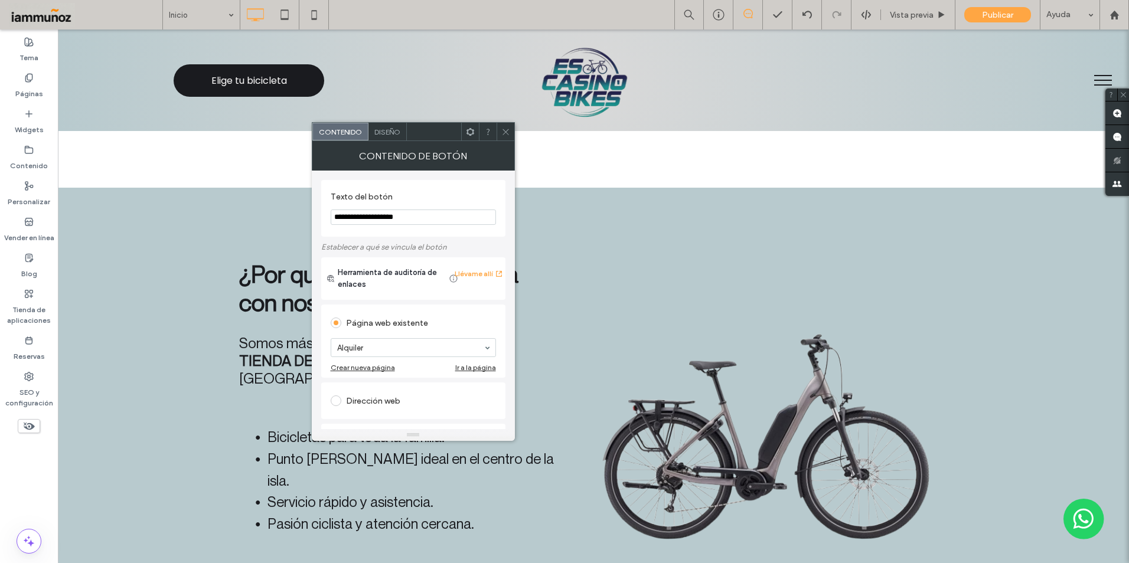
drag, startPoint x: 368, startPoint y: 216, endPoint x: 312, endPoint y: 214, distance: 56.2
click at [312, 214] on div "**********" at bounding box center [413, 300] width 203 height 259
click at [349, 214] on input "**********" at bounding box center [413, 217] width 165 height 15
click at [417, 220] on input "**********" at bounding box center [413, 217] width 165 height 15
type input "**********"
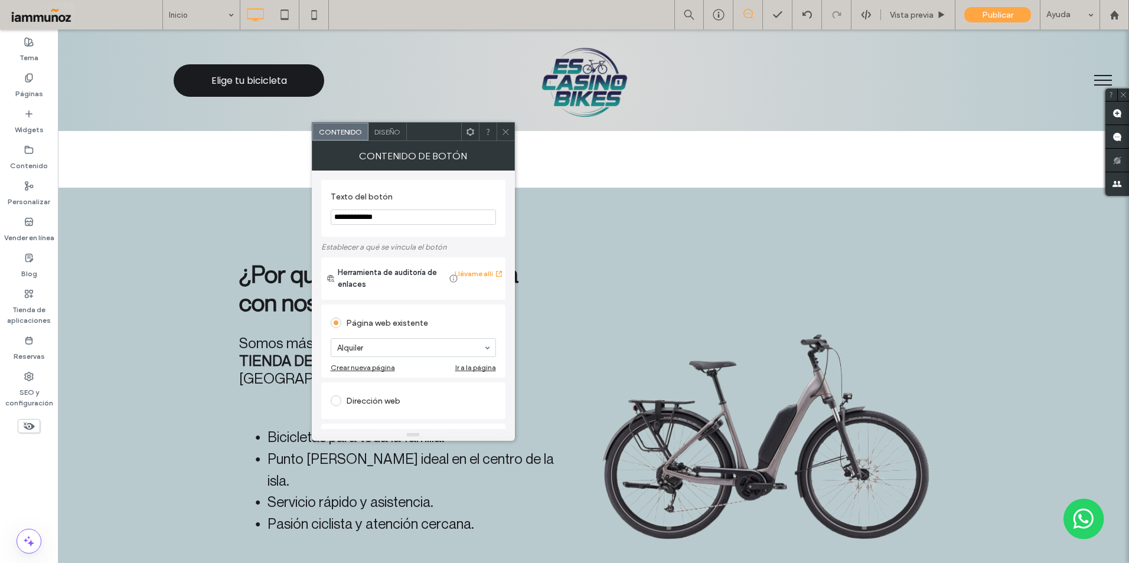
click at [501, 134] on icon at bounding box center [505, 132] width 9 height 9
drag, startPoint x: 350, startPoint y: 217, endPoint x: 356, endPoint y: 219, distance: 6.7
click at [350, 217] on input "**********" at bounding box center [413, 217] width 165 height 15
type input "**********"
click at [457, 198] on label "Texto del botón" at bounding box center [411, 198] width 161 height 13
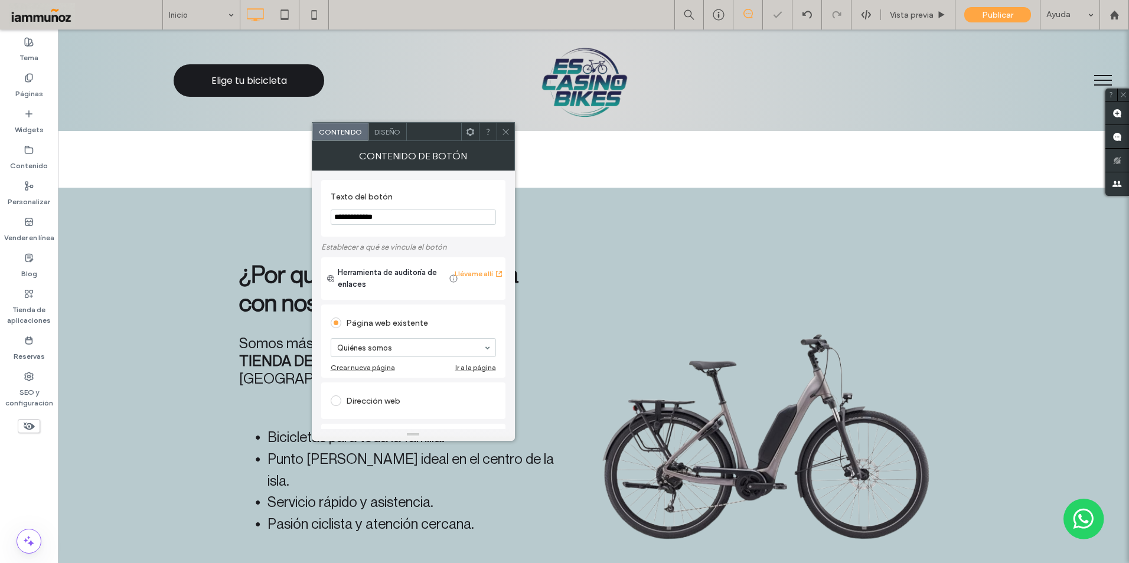
click at [506, 133] on icon at bounding box center [505, 132] width 9 height 9
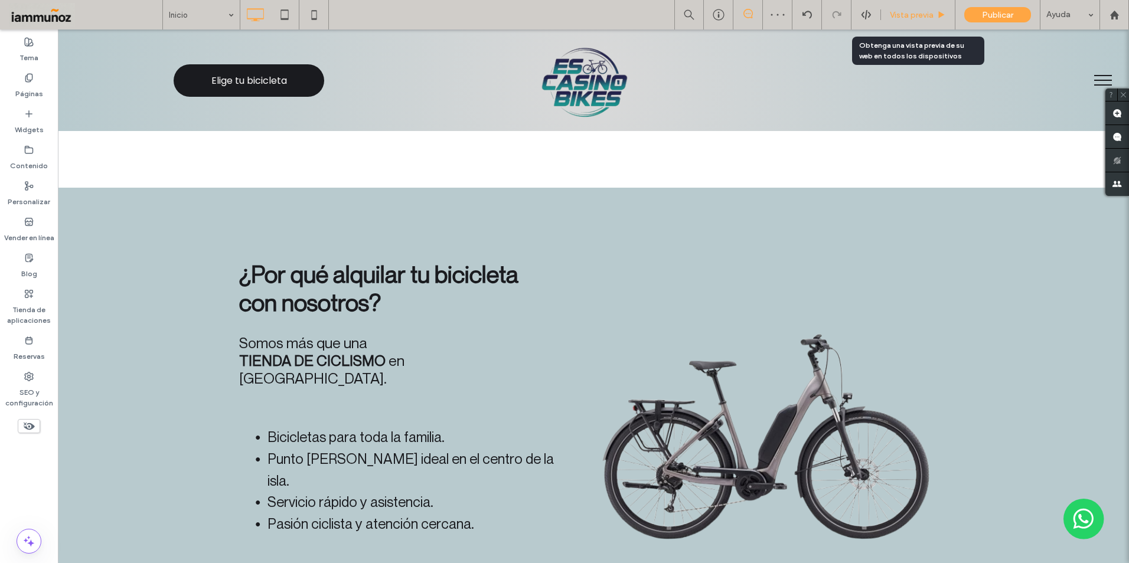
click at [921, 18] on span "Vista previa" at bounding box center [912, 15] width 44 height 10
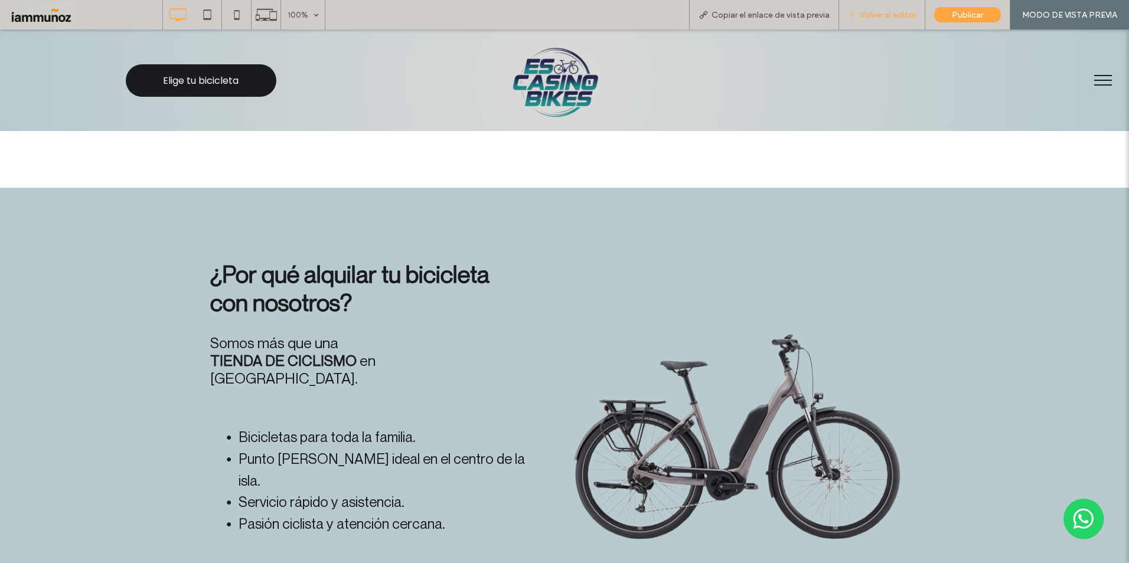
click at [885, 14] on span "Volver al editor" at bounding box center [888, 15] width 56 height 10
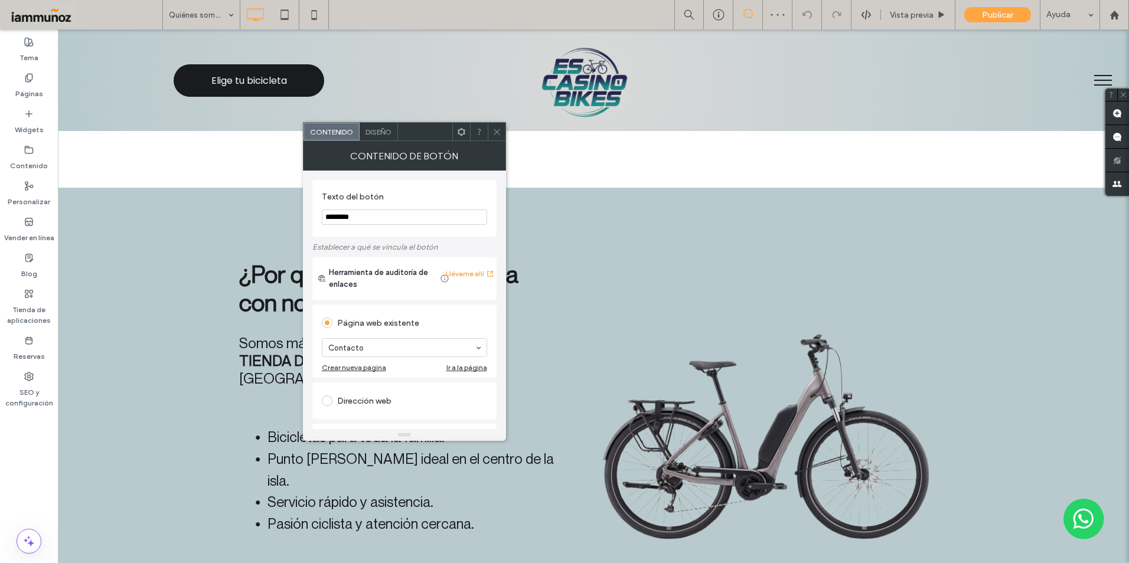
drag, startPoint x: 331, startPoint y: 215, endPoint x: 306, endPoint y: 213, distance: 24.9
click at [306, 213] on div "Texto del botón ******** Establecer a qué se vincula el botón Herramienta de au…" at bounding box center [404, 300] width 203 height 259
type input "**********"
click at [382, 138] on div "Diseño" at bounding box center [379, 132] width 38 height 18
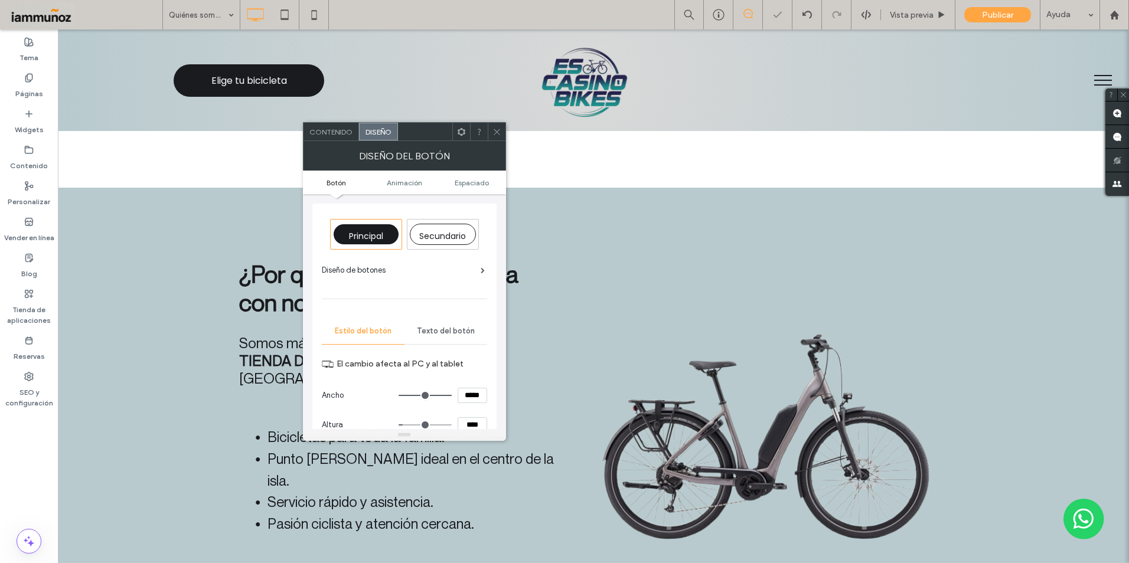
scroll to position [118, 0]
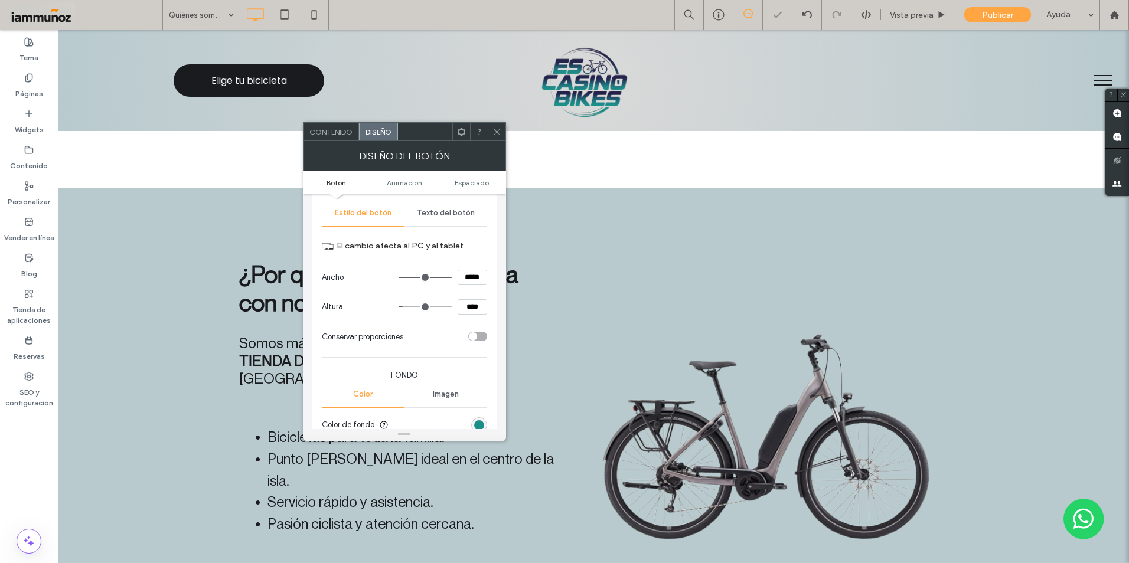
click at [459, 216] on span "Texto del botón" at bounding box center [446, 212] width 58 height 9
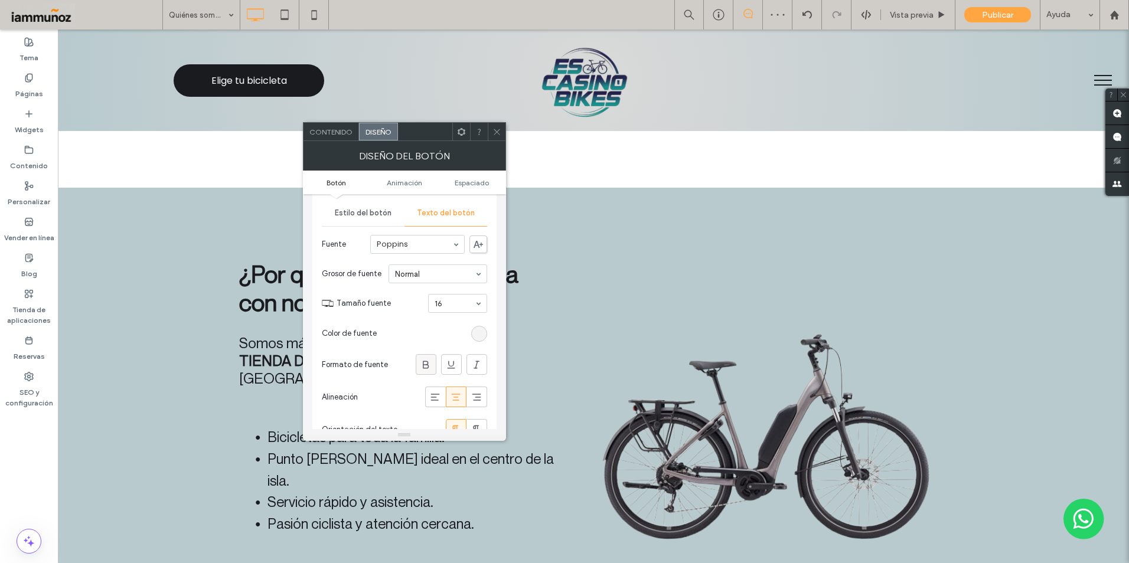
click at [424, 365] on use at bounding box center [426, 365] width 6 height 8
click at [478, 335] on div "rgb(245, 244, 244)" at bounding box center [479, 334] width 10 height 10
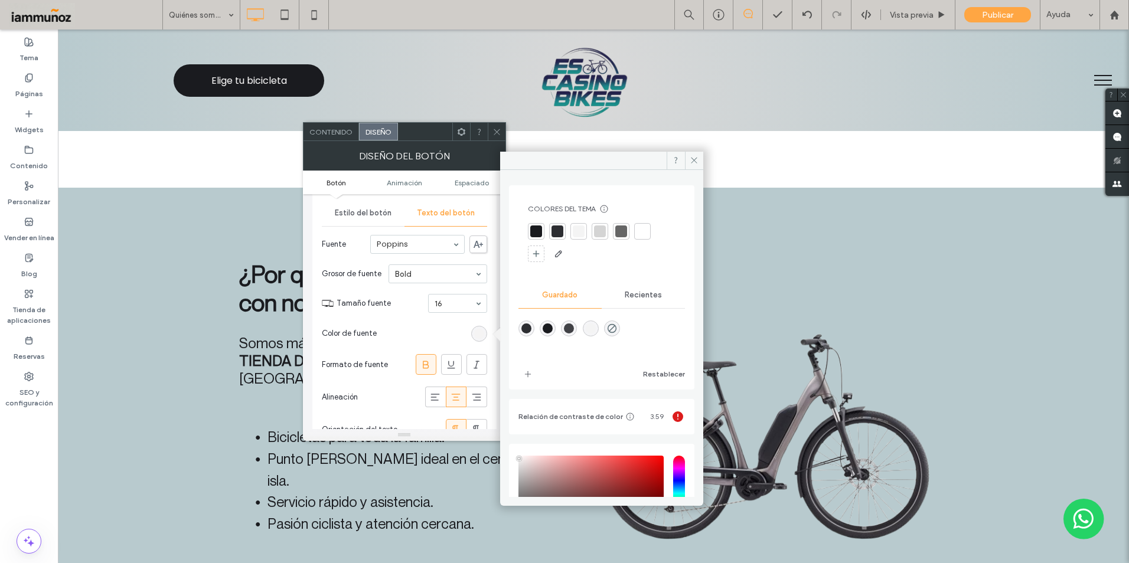
click at [552, 330] on div "rgba(26,27,31,1)" at bounding box center [548, 329] width 10 height 10
type input "*******"
click at [689, 159] on span at bounding box center [694, 161] width 18 height 18
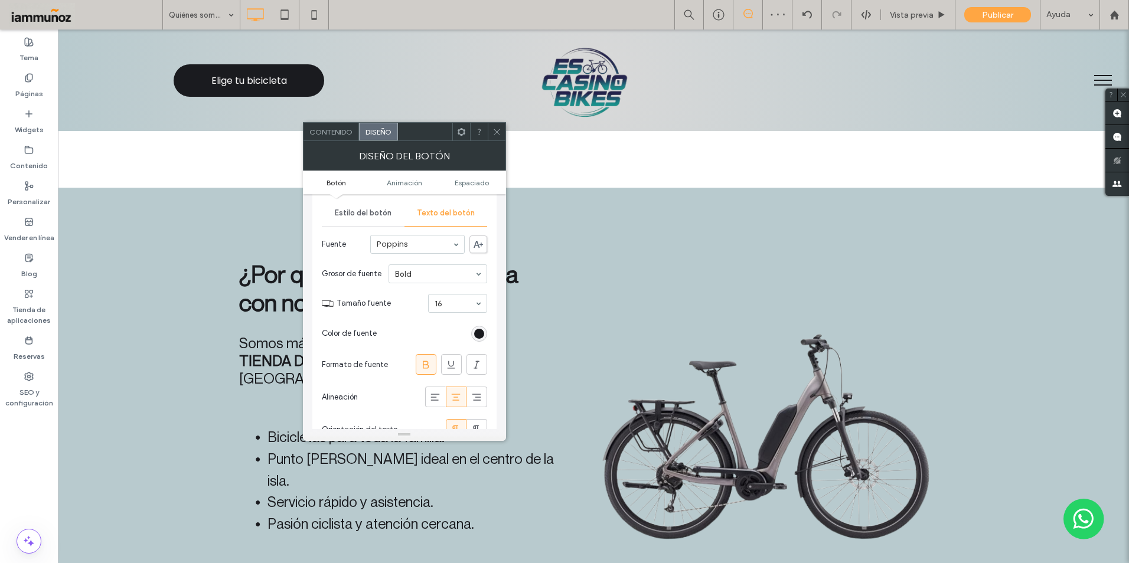
click at [495, 134] on icon at bounding box center [497, 132] width 9 height 9
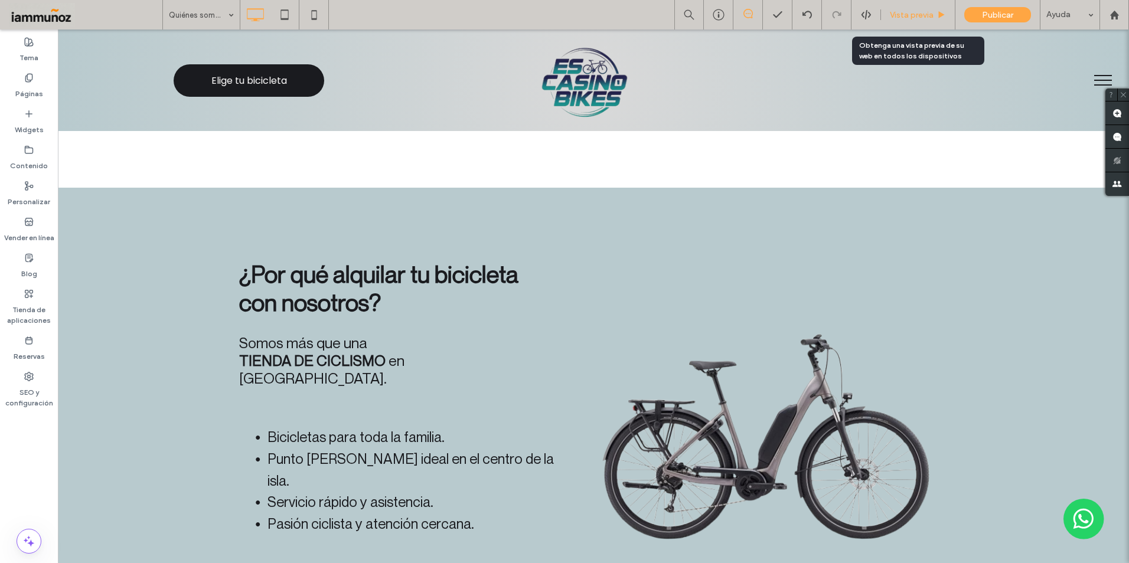
click at [908, 16] on span "Vista previa" at bounding box center [912, 15] width 44 height 10
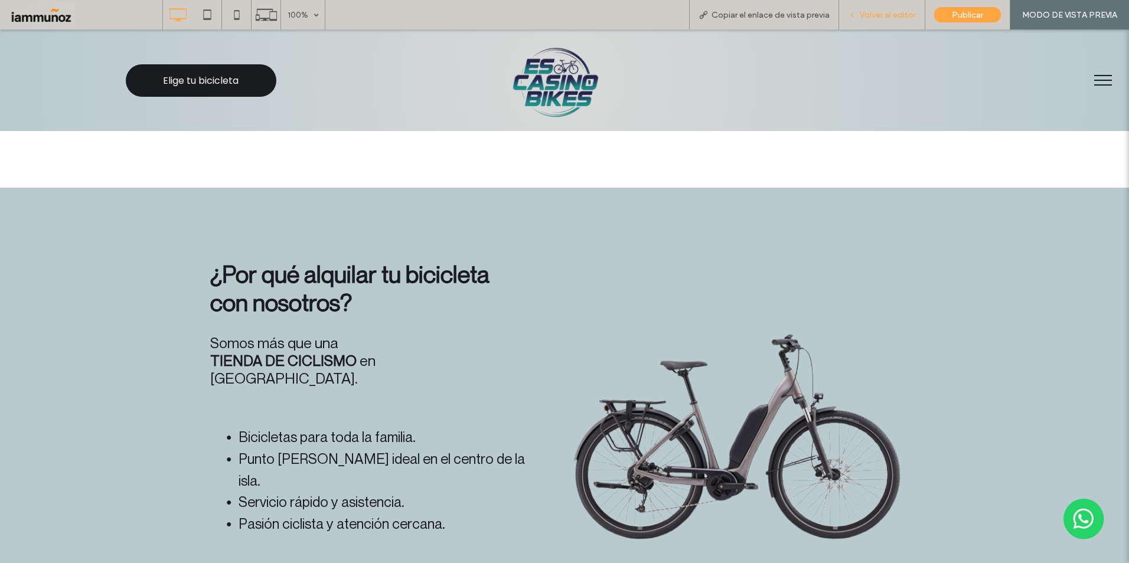
click at [896, 17] on span "Volver al editor" at bounding box center [888, 15] width 56 height 10
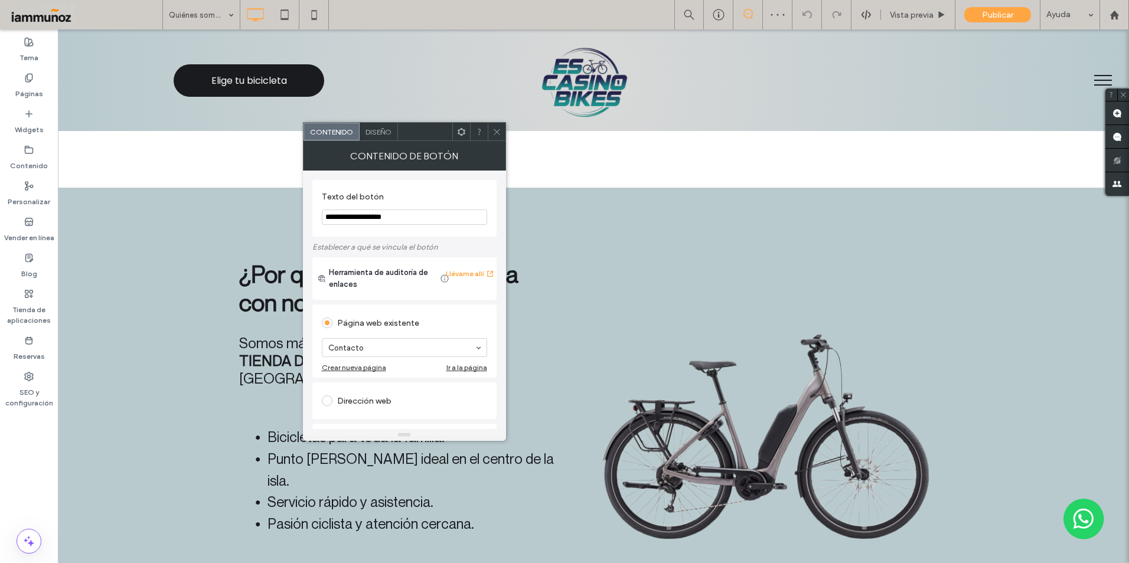
drag, startPoint x: 387, startPoint y: 219, endPoint x: 315, endPoint y: 218, distance: 72.0
click at [315, 218] on div "**********" at bounding box center [404, 208] width 184 height 57
drag, startPoint x: 494, startPoint y: 131, endPoint x: 506, endPoint y: 131, distance: 11.8
click at [494, 131] on icon at bounding box center [497, 132] width 9 height 9
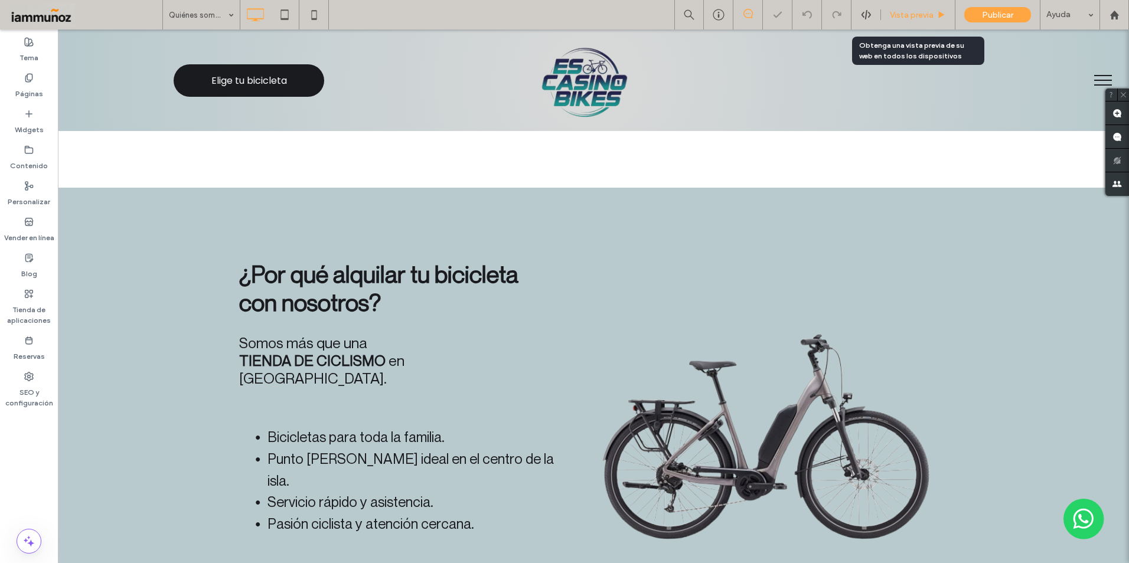
click at [915, 19] on span "Vista previa" at bounding box center [912, 15] width 44 height 10
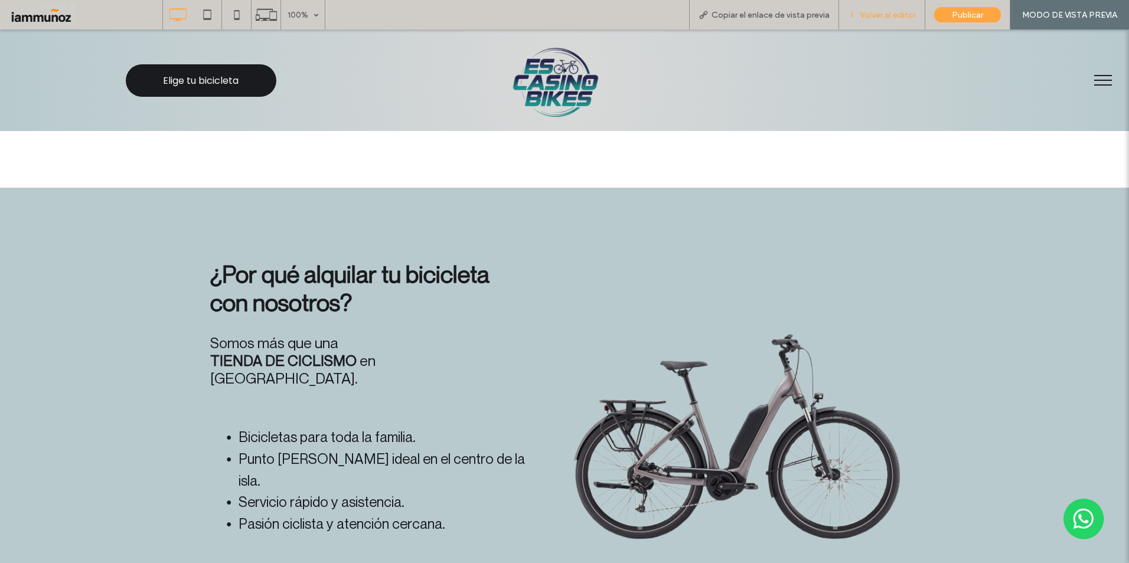
click at [889, 18] on span "Volver al editor" at bounding box center [888, 15] width 56 height 10
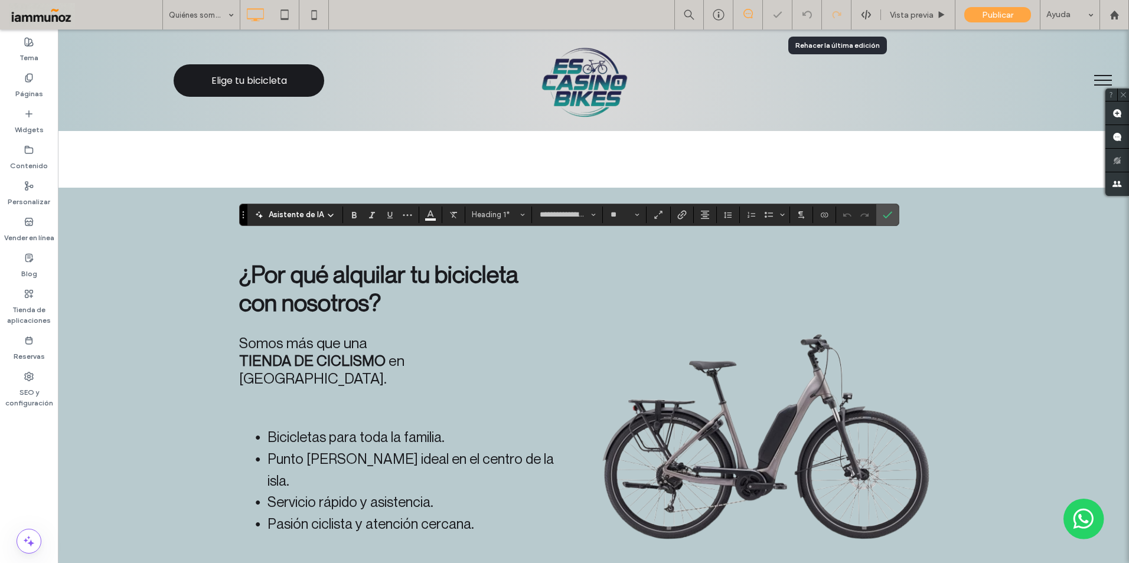
click at [181, 358] on video at bounding box center [103, 397] width 156 height 78
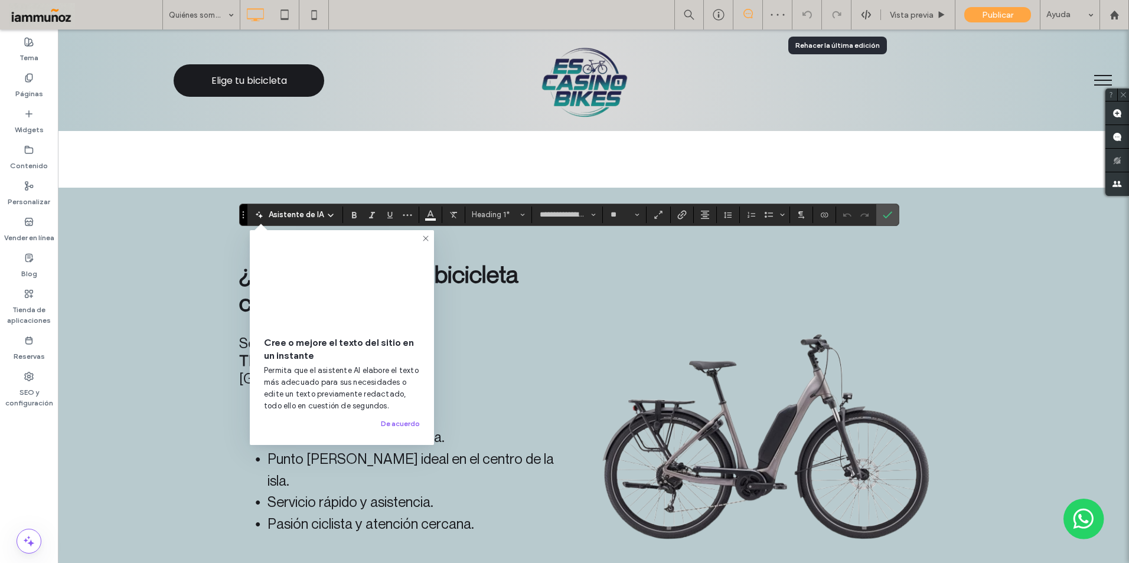
click at [425, 239] on use at bounding box center [425, 238] width 5 height 5
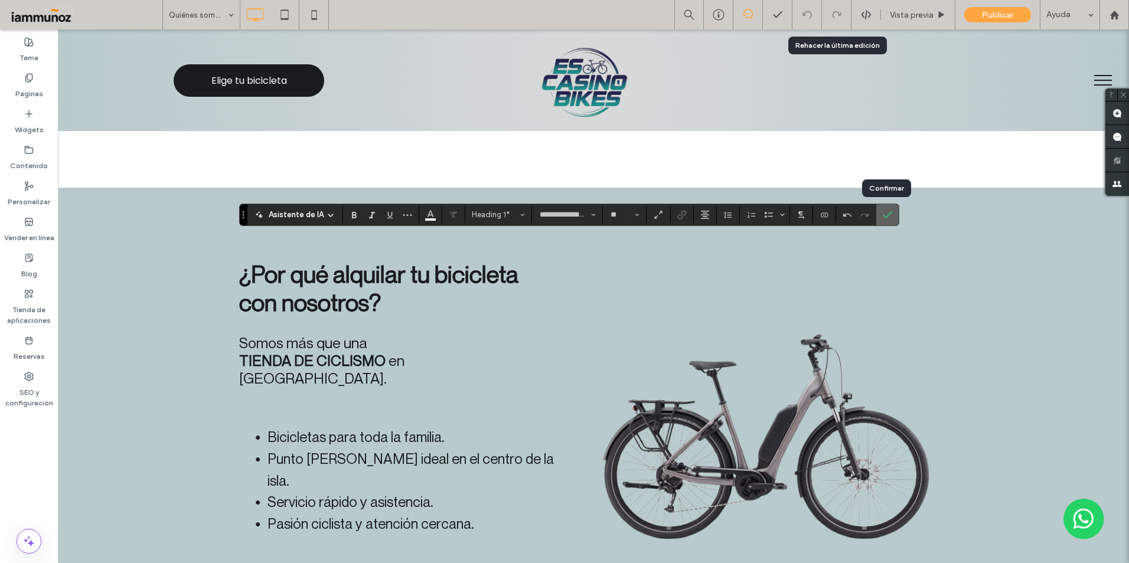
click at [888, 215] on icon "Confirmar" at bounding box center [887, 214] width 9 height 9
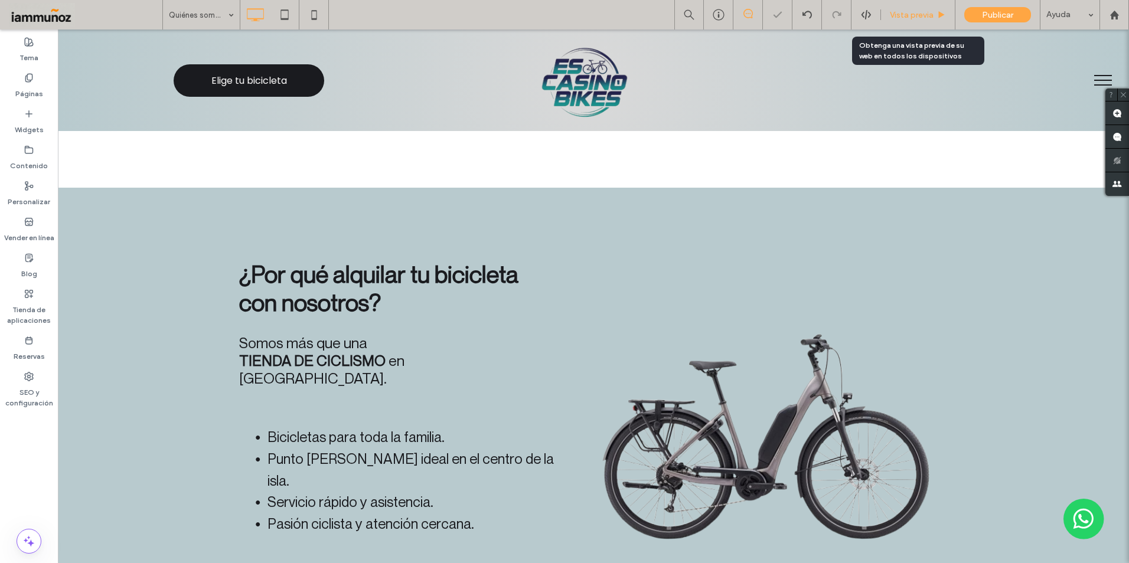
click at [914, 19] on span "Vista previa" at bounding box center [912, 15] width 44 height 10
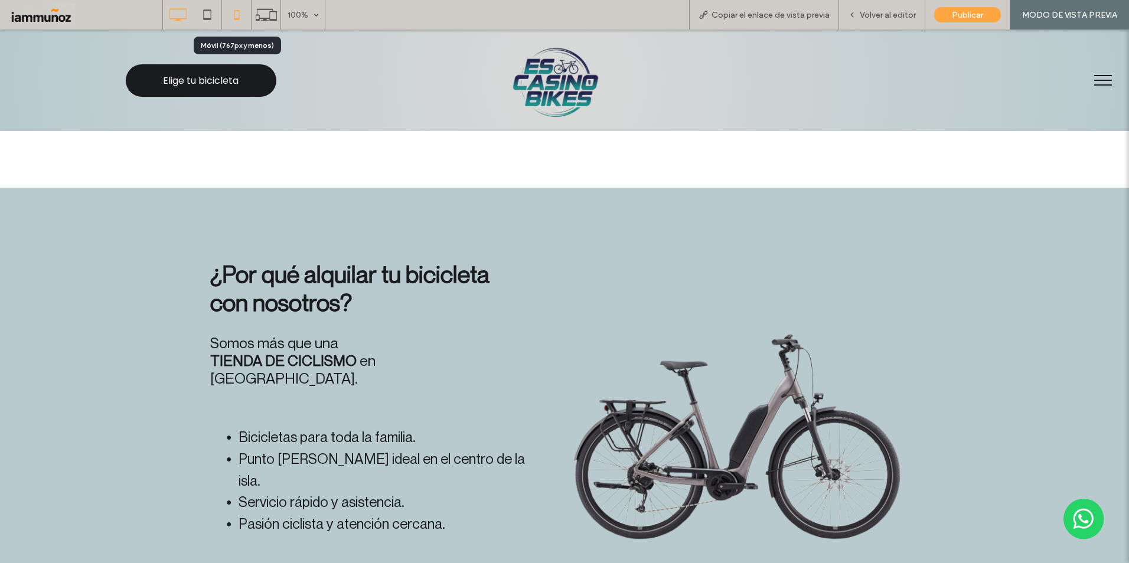
click at [242, 24] on icon at bounding box center [237, 15] width 24 height 24
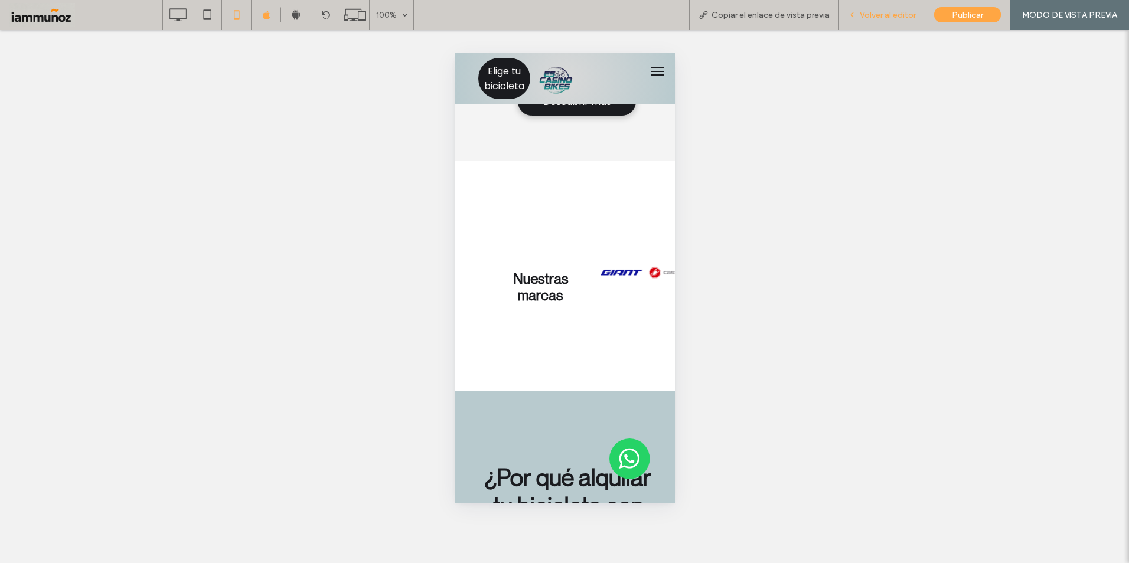
click at [904, 14] on span "Volver al editor" at bounding box center [888, 15] width 56 height 10
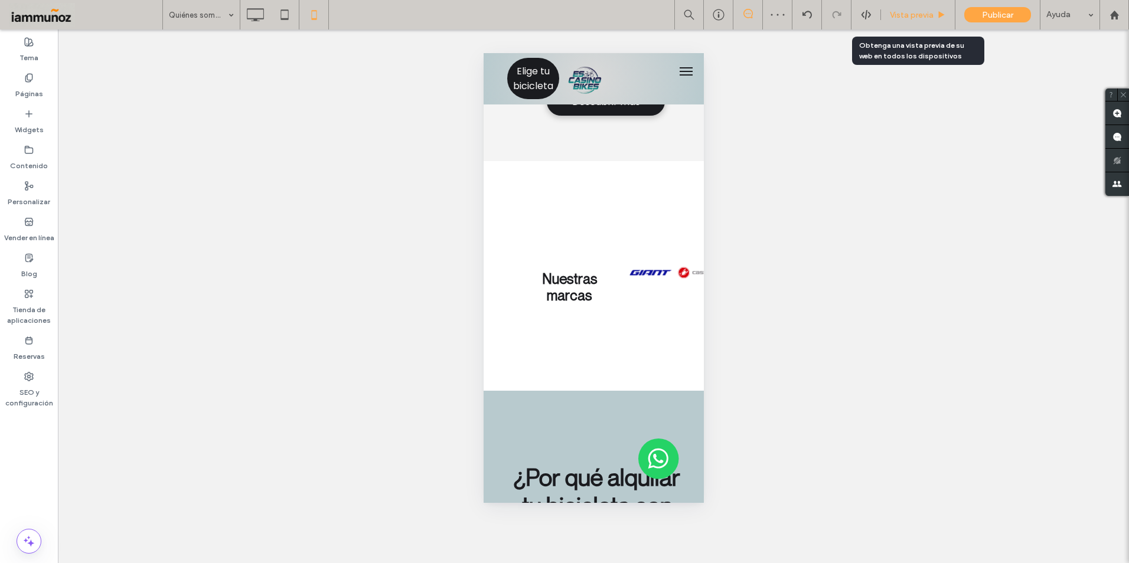
click at [909, 18] on span "Vista previa" at bounding box center [912, 15] width 44 height 10
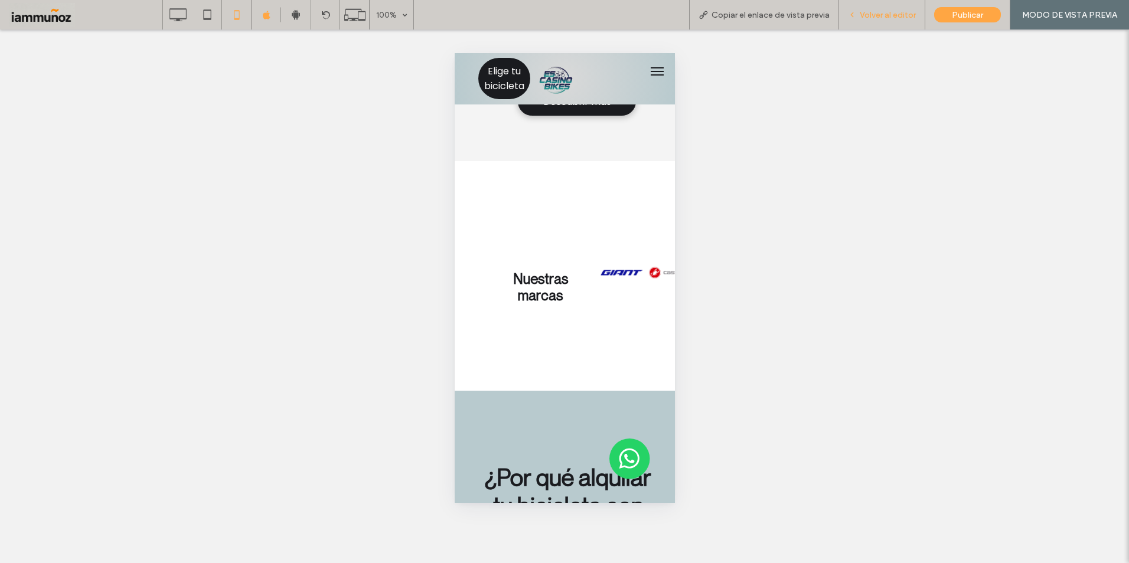
click at [905, 17] on span "Volver al editor" at bounding box center [888, 15] width 56 height 10
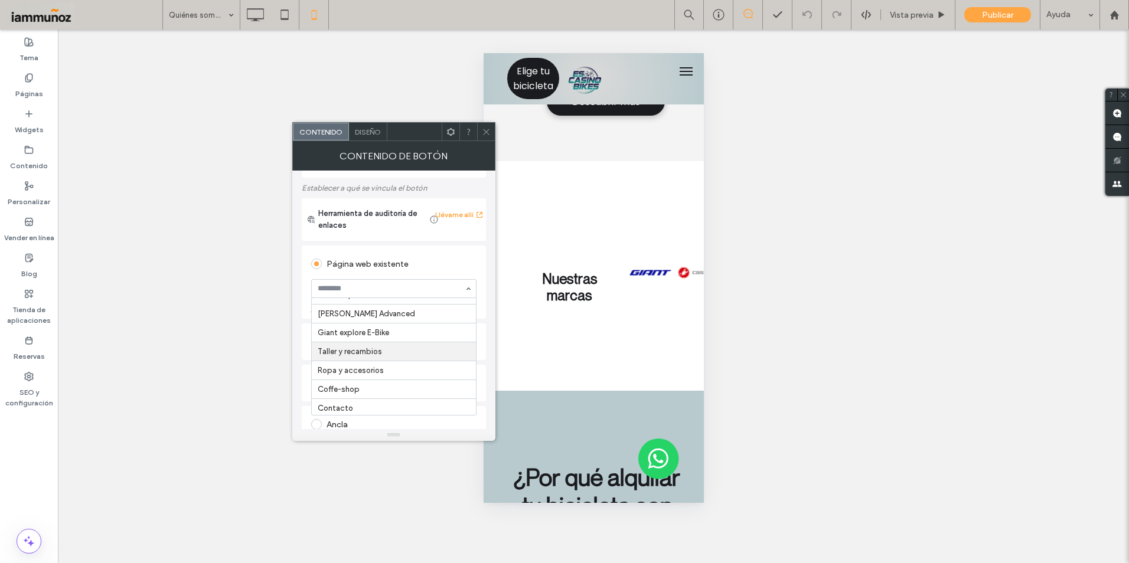
scroll to position [10, 0]
click at [486, 129] on icon at bounding box center [486, 132] width 9 height 9
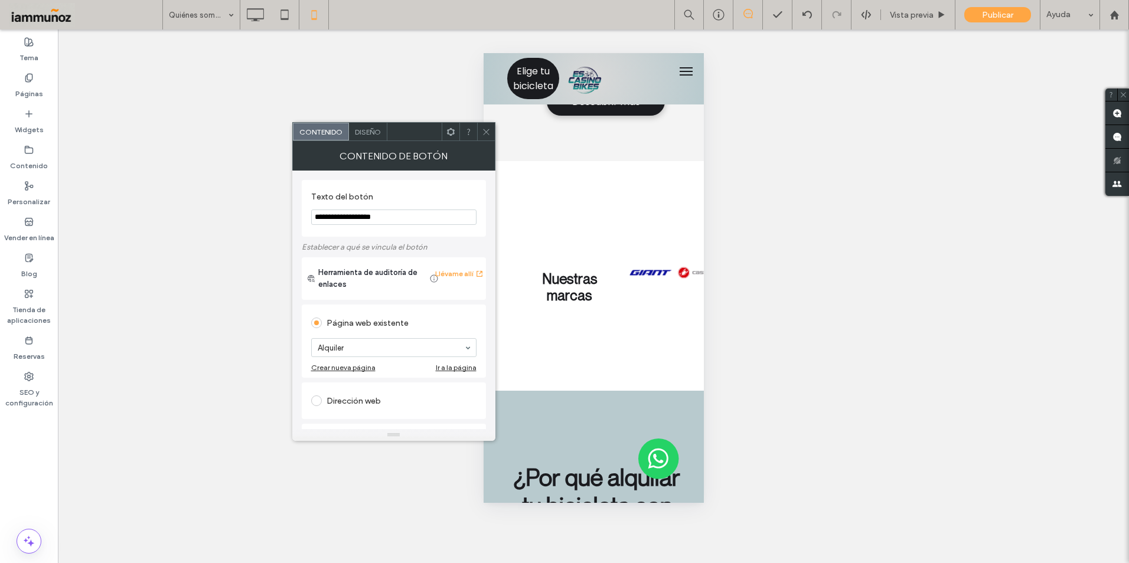
drag, startPoint x: 377, startPoint y: 220, endPoint x: 286, endPoint y: 215, distance: 91.7
click at [286, 215] on body ".wqwq-1{fill:#231f20;} .cls-1q, .cls-2q { fill-rule: evenodd; } .cls-2q { fill:…" at bounding box center [564, 281] width 1129 height 563
drag, startPoint x: 354, startPoint y: 217, endPoint x: 394, endPoint y: 215, distance: 40.2
click at [394, 215] on input "**********" at bounding box center [393, 217] width 165 height 15
type input "**********"
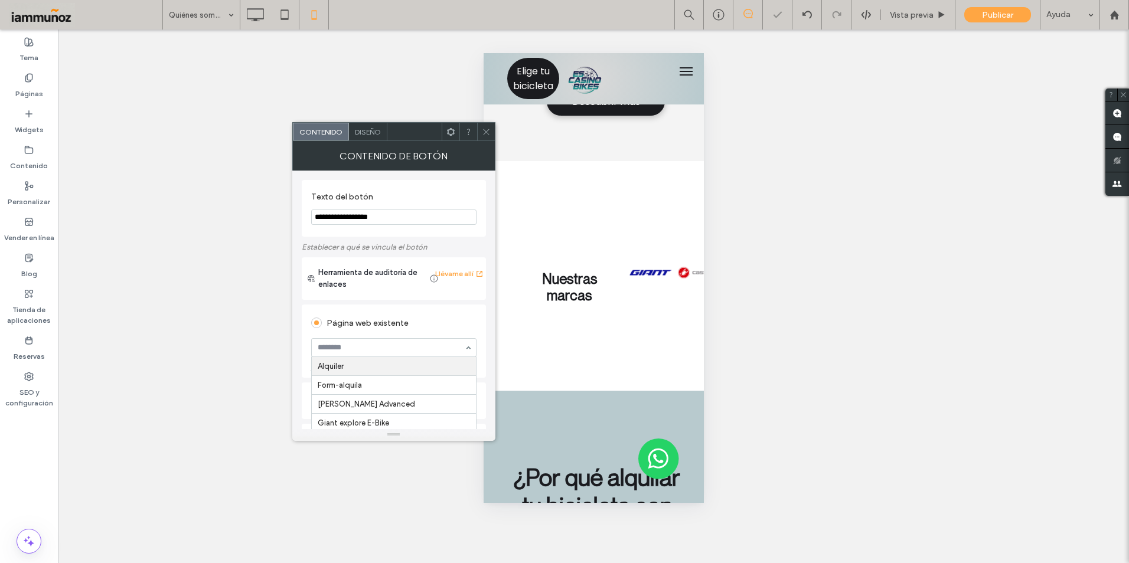
scroll to position [0, 0]
click at [446, 324] on div "Página web existente" at bounding box center [393, 323] width 165 height 19
click at [488, 133] on icon at bounding box center [486, 132] width 9 height 9
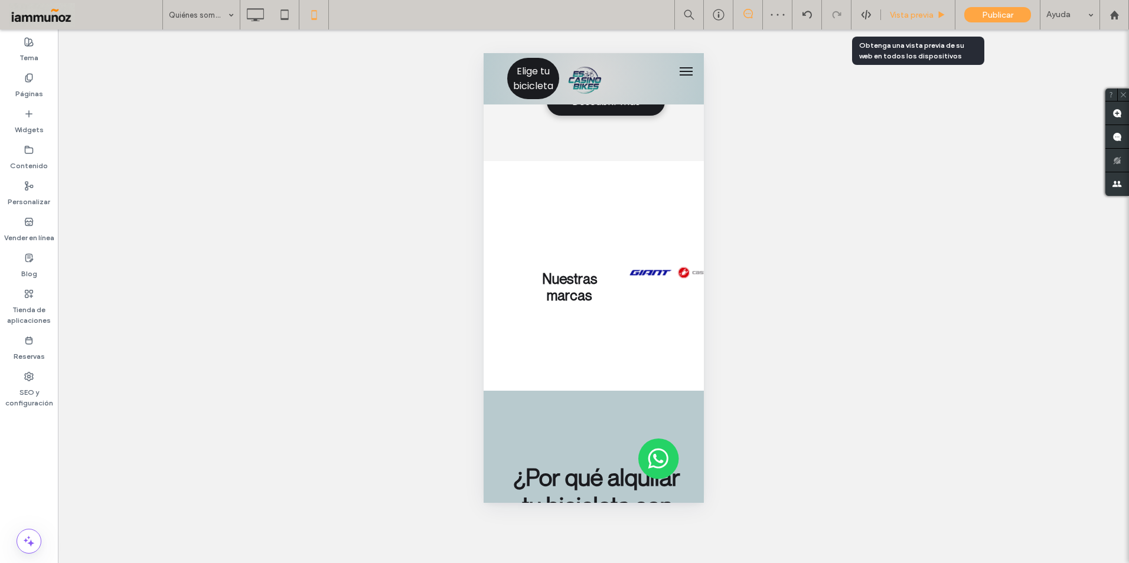
click at [920, 19] on span "Vista previa" at bounding box center [912, 15] width 44 height 10
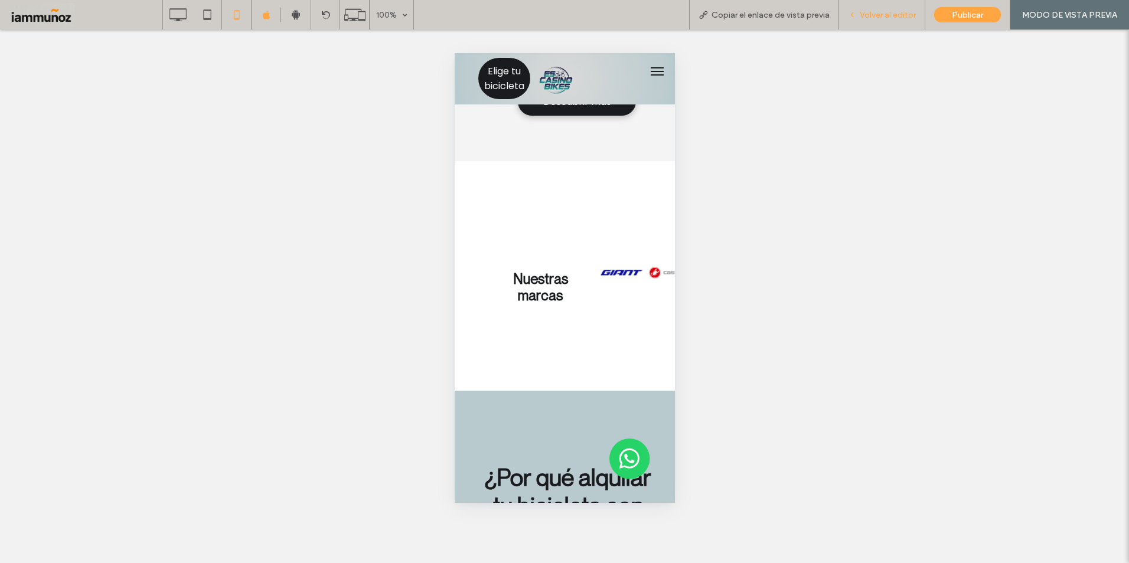
click at [892, 10] on span "Volver al editor" at bounding box center [888, 15] width 56 height 10
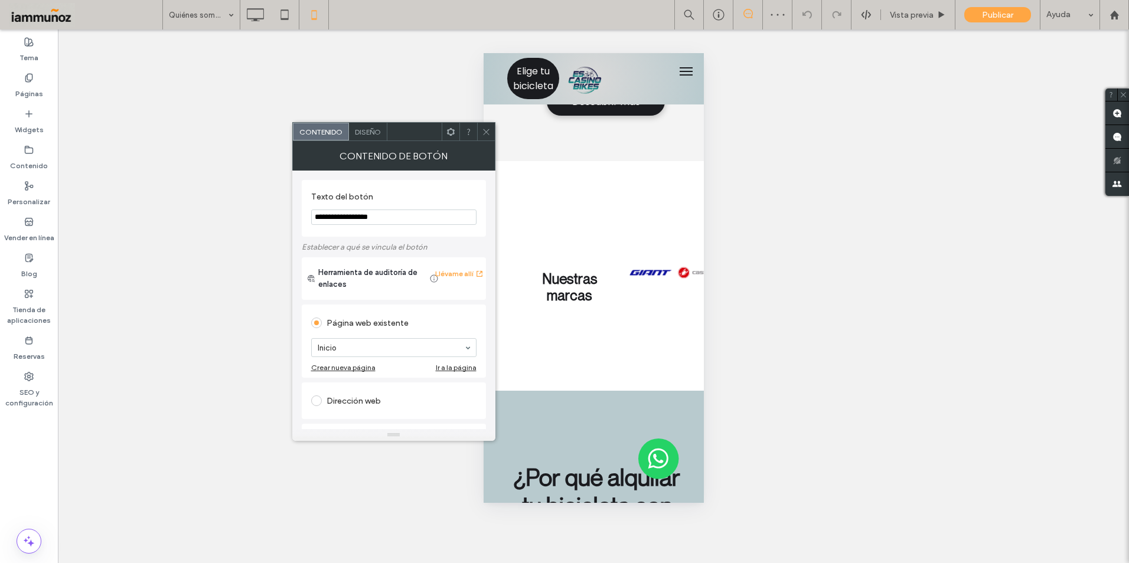
drag, startPoint x: 377, startPoint y: 220, endPoint x: 298, endPoint y: 208, distance: 79.9
click at [298, 208] on div "**********" at bounding box center [393, 300] width 203 height 259
click at [325, 217] on input "**********" at bounding box center [393, 217] width 165 height 15
type input "**********"
click at [445, 196] on label "Texto del botón" at bounding box center [391, 198] width 161 height 13
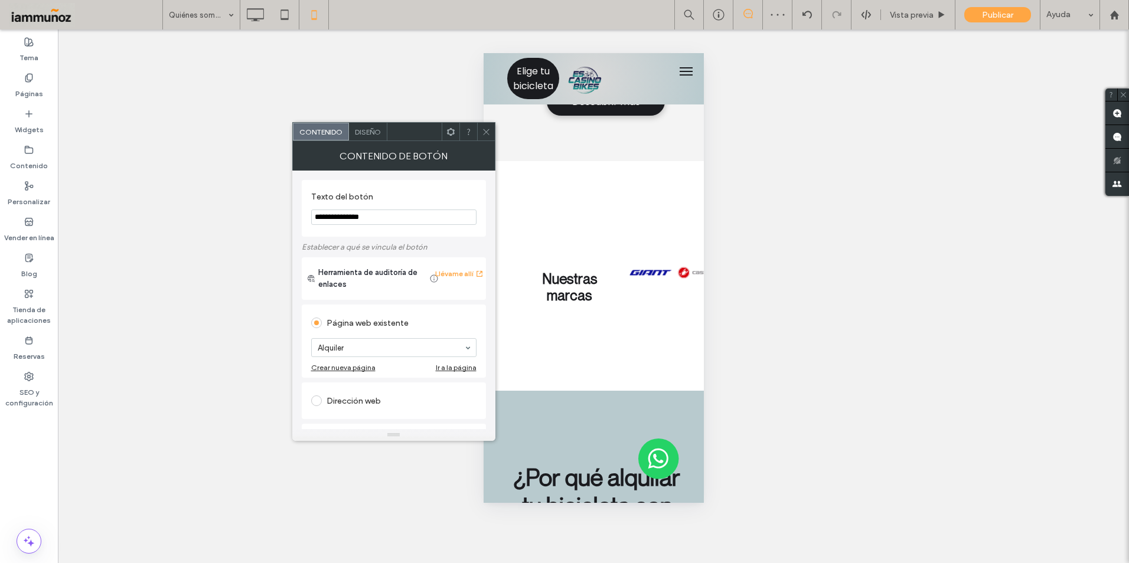
click at [486, 134] on icon at bounding box center [486, 132] width 9 height 9
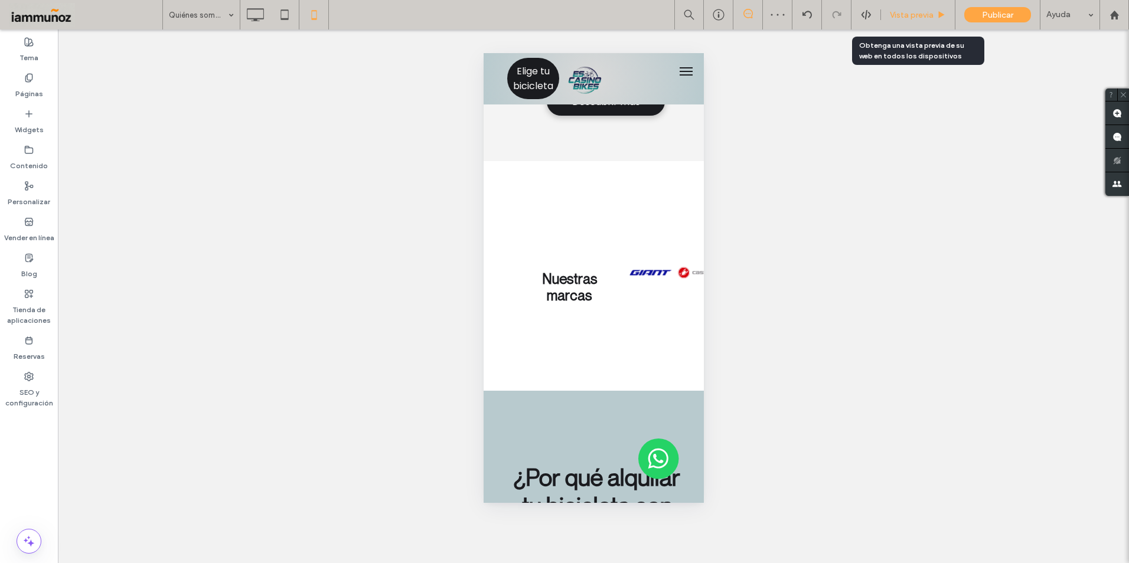
click at [906, 19] on span "Vista previa" at bounding box center [912, 15] width 44 height 10
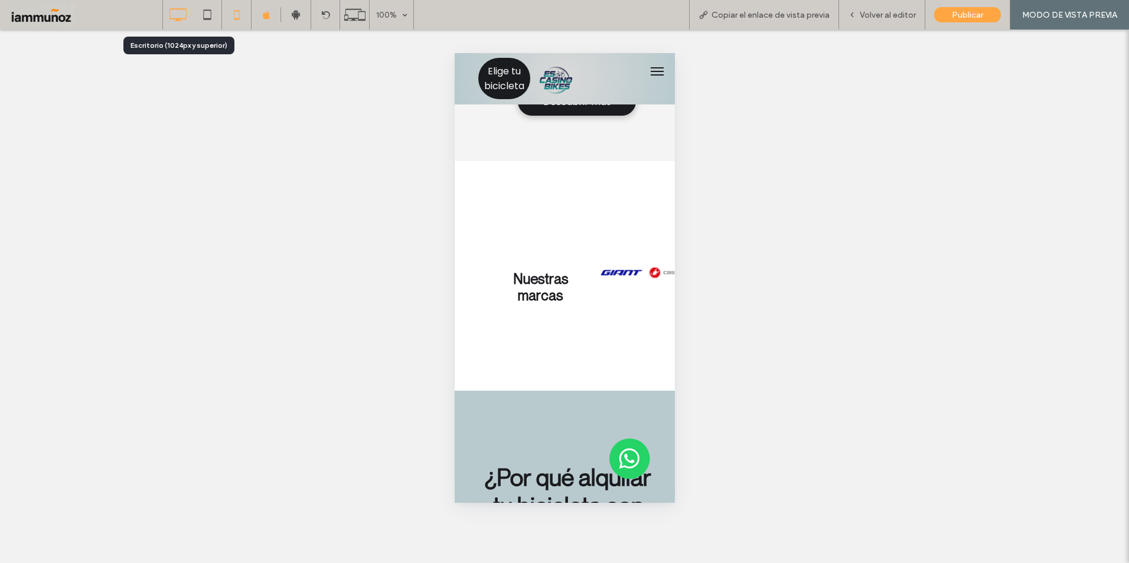
click at [179, 17] on icon at bounding box center [178, 15] width 24 height 24
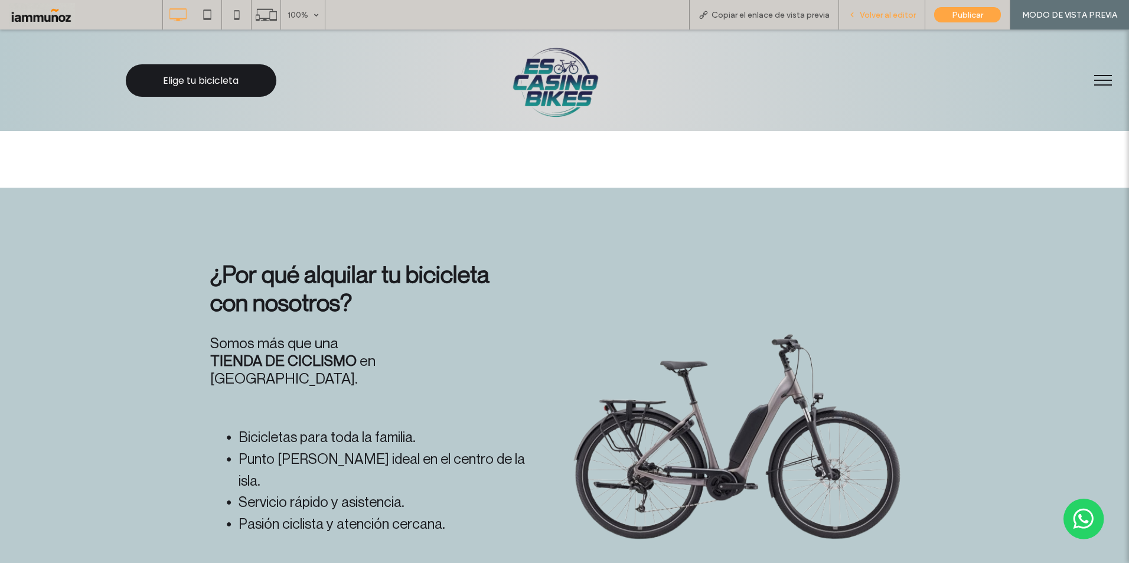
click at [888, 9] on div "Volver al editor" at bounding box center [882, 15] width 86 height 30
click at [883, 14] on span "Volver al editor" at bounding box center [888, 15] width 56 height 10
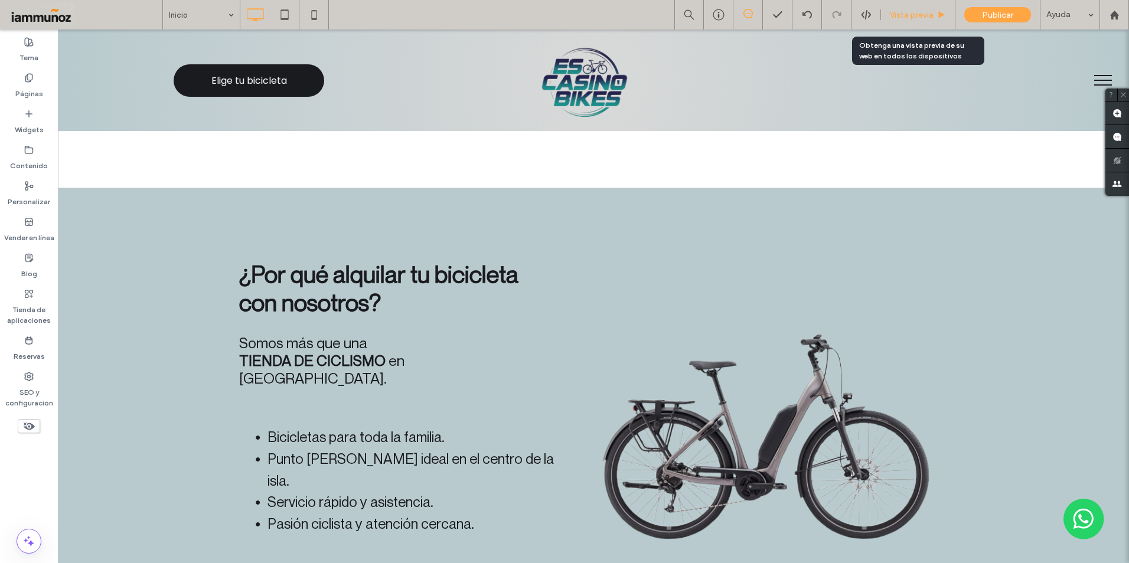
click at [899, 8] on div "Vista previa" at bounding box center [918, 15] width 74 height 30
click at [905, 12] on span "Vista previa" at bounding box center [912, 15] width 44 height 10
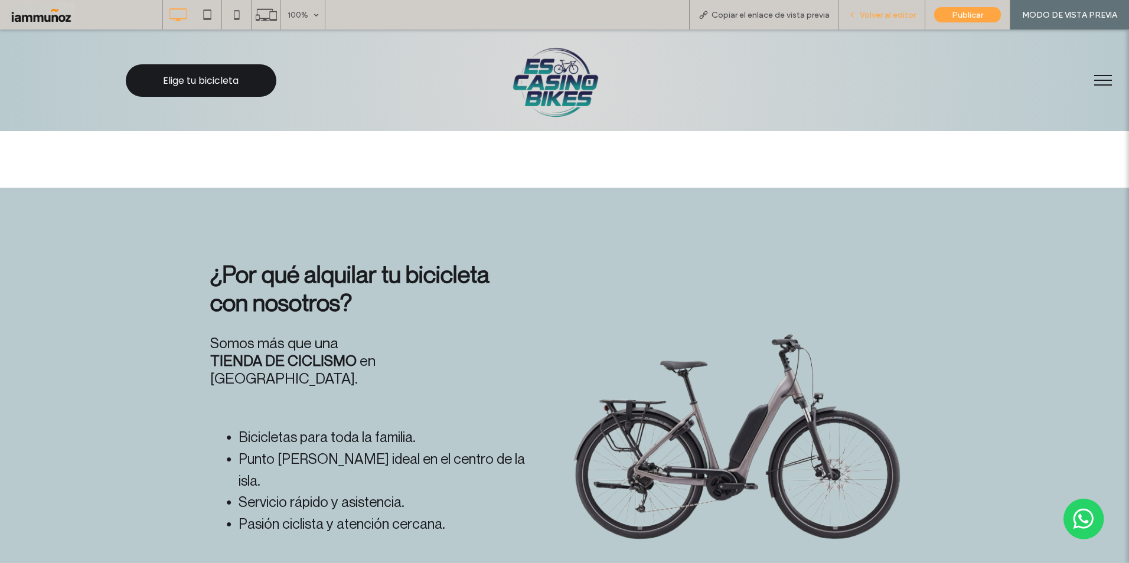
click at [892, 17] on span "Volver al editor" at bounding box center [888, 15] width 56 height 10
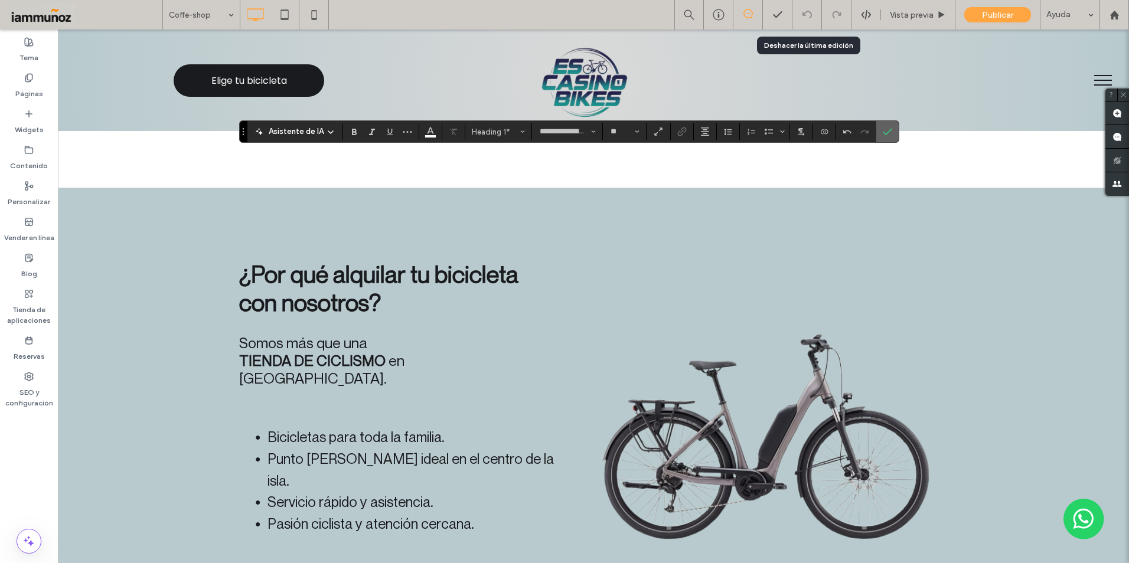
click at [885, 131] on icon "Confirmar" at bounding box center [887, 131] width 9 height 9
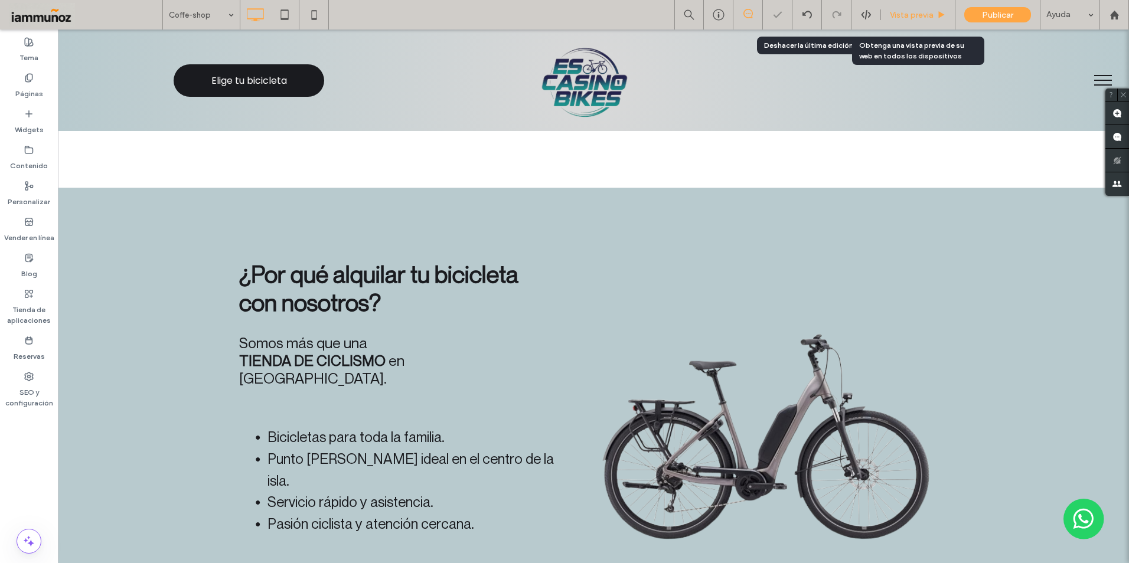
click at [904, 10] on span "Vista previa" at bounding box center [912, 15] width 44 height 10
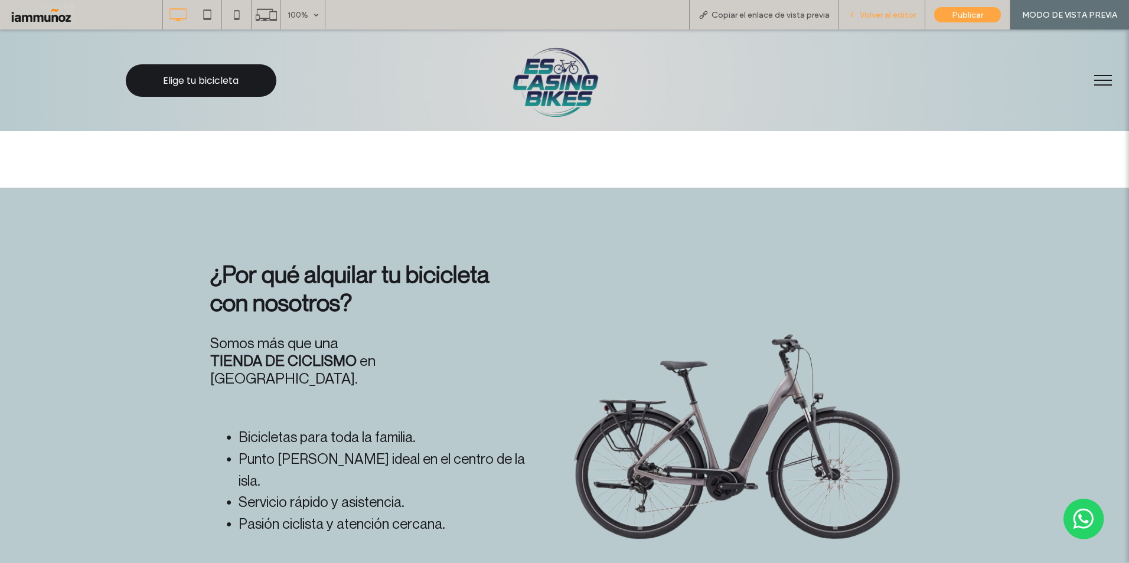
click at [897, 14] on span "Volver al editor" at bounding box center [888, 15] width 56 height 10
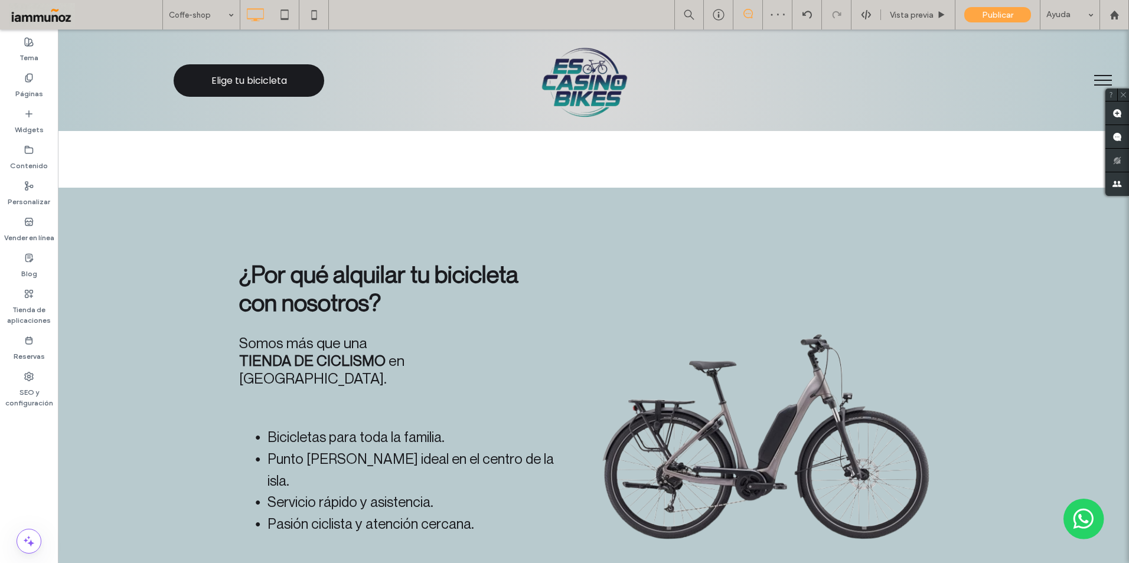
type input "**********"
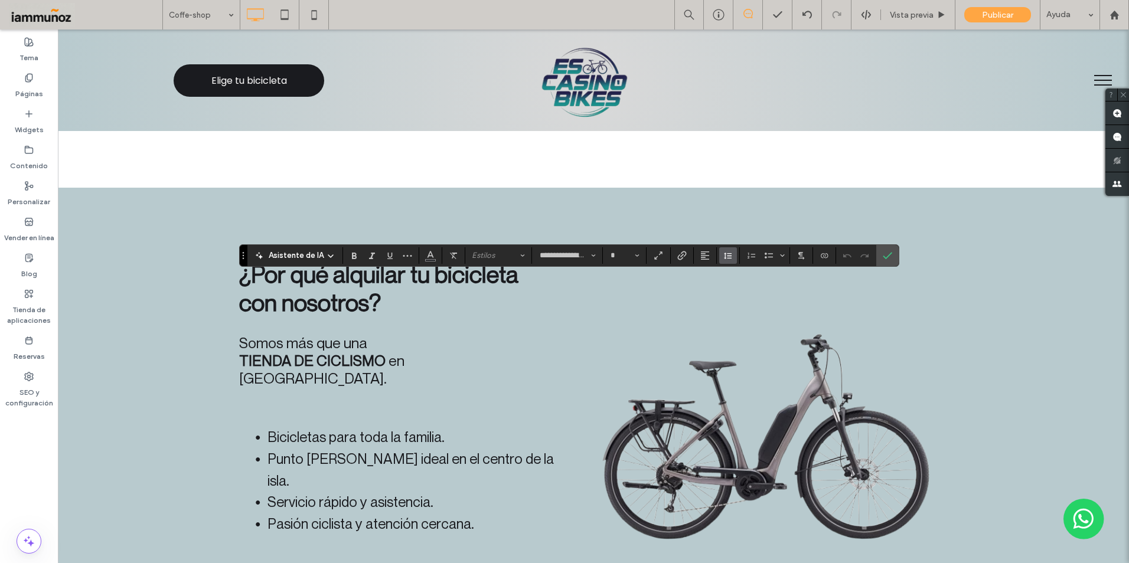
click at [728, 258] on use "Altura de la línea" at bounding box center [728, 256] width 8 height 6
click at [736, 304] on div "1,5" at bounding box center [753, 307] width 43 height 9
click at [890, 254] on use "Confirmar" at bounding box center [887, 255] width 9 height 7
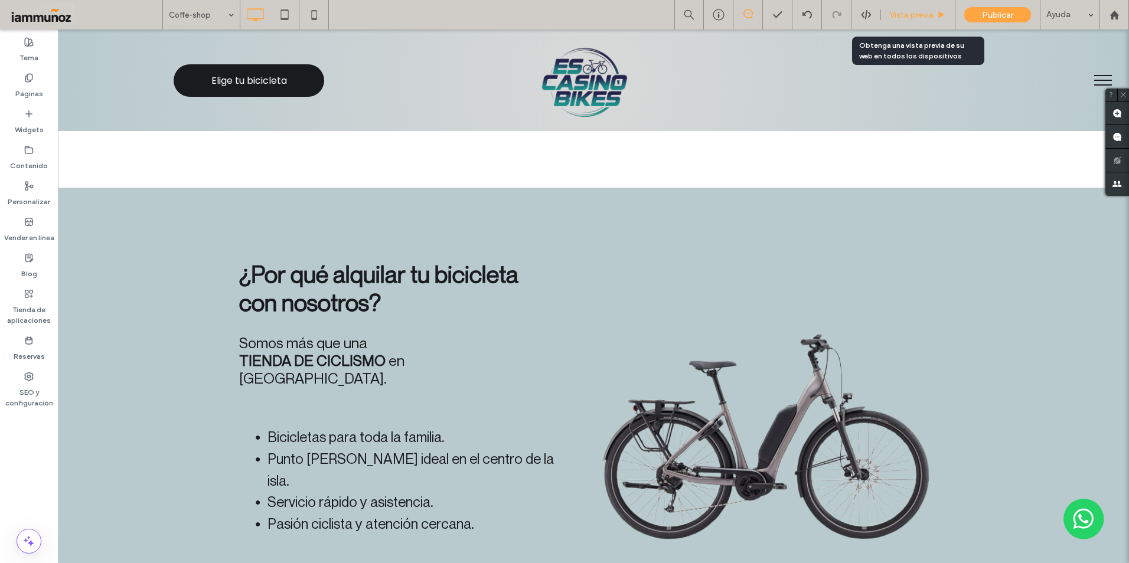
click at [915, 15] on span "Vista previa" at bounding box center [912, 15] width 44 height 10
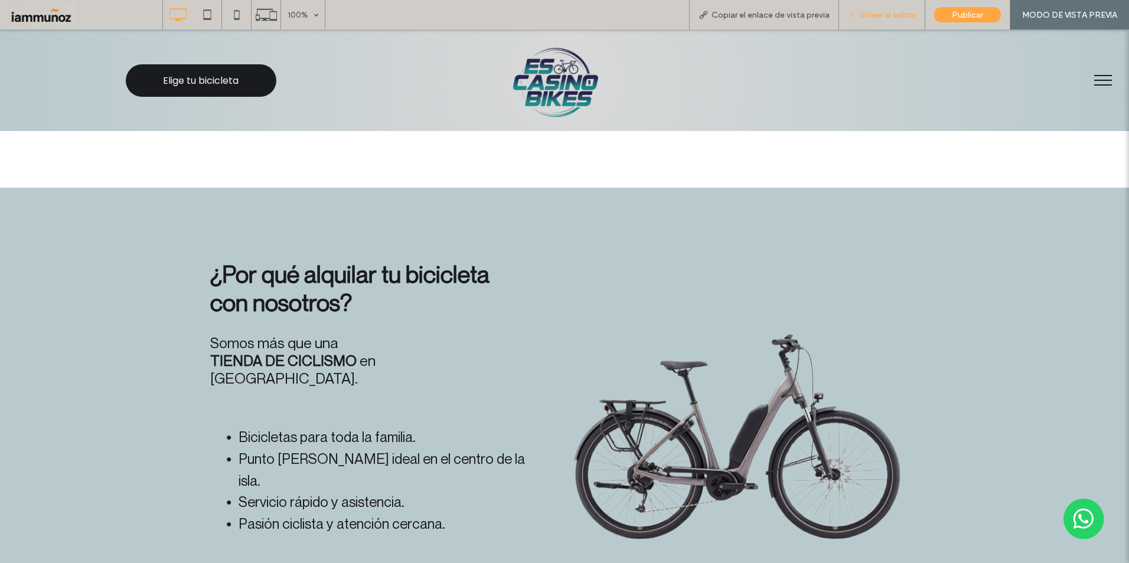
click at [888, 17] on span "Volver al editor" at bounding box center [888, 15] width 56 height 10
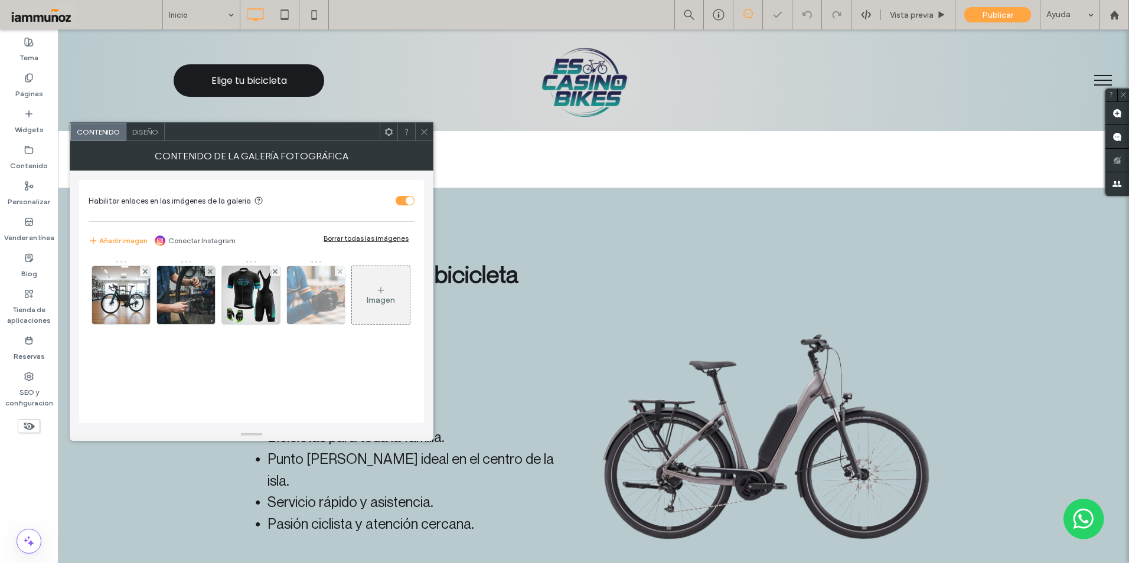
click at [129, 292] on img at bounding box center [121, 295] width 87 height 58
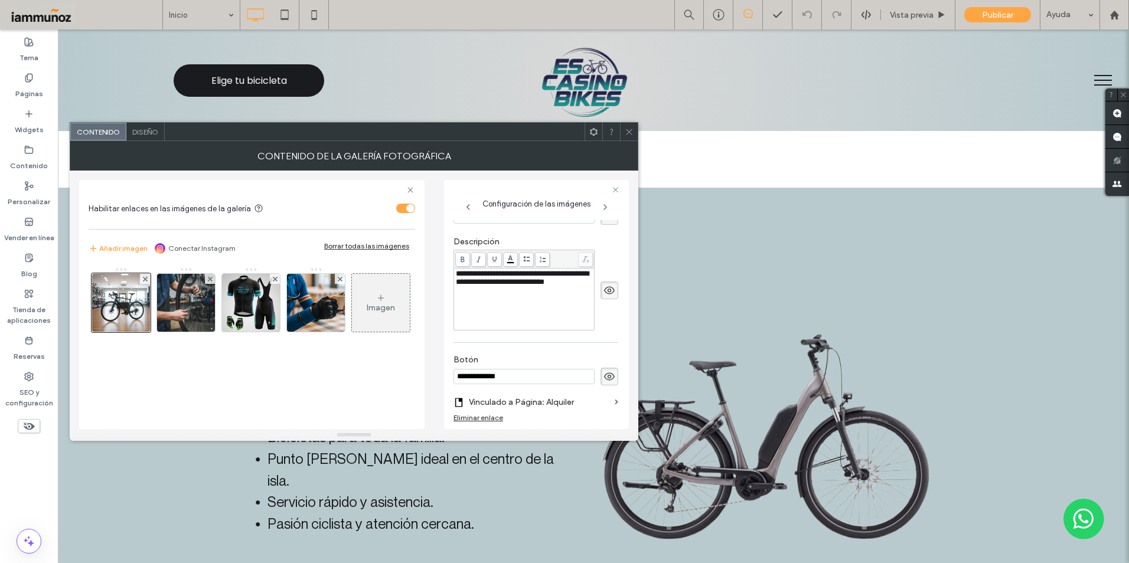
scroll to position [416, 0]
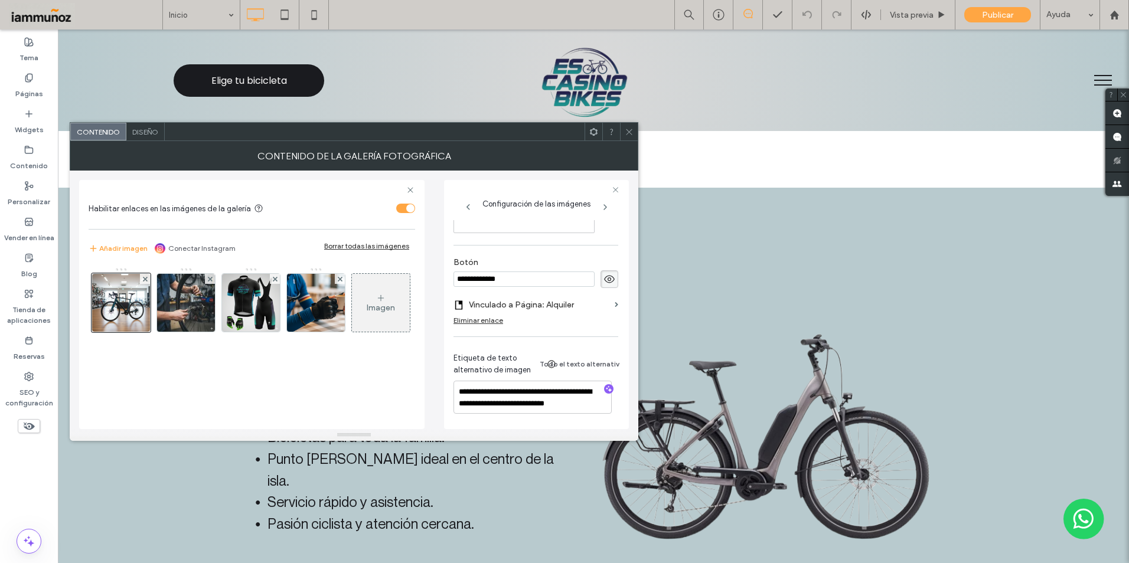
click at [157, 134] on span "Diseño" at bounding box center [145, 132] width 26 height 9
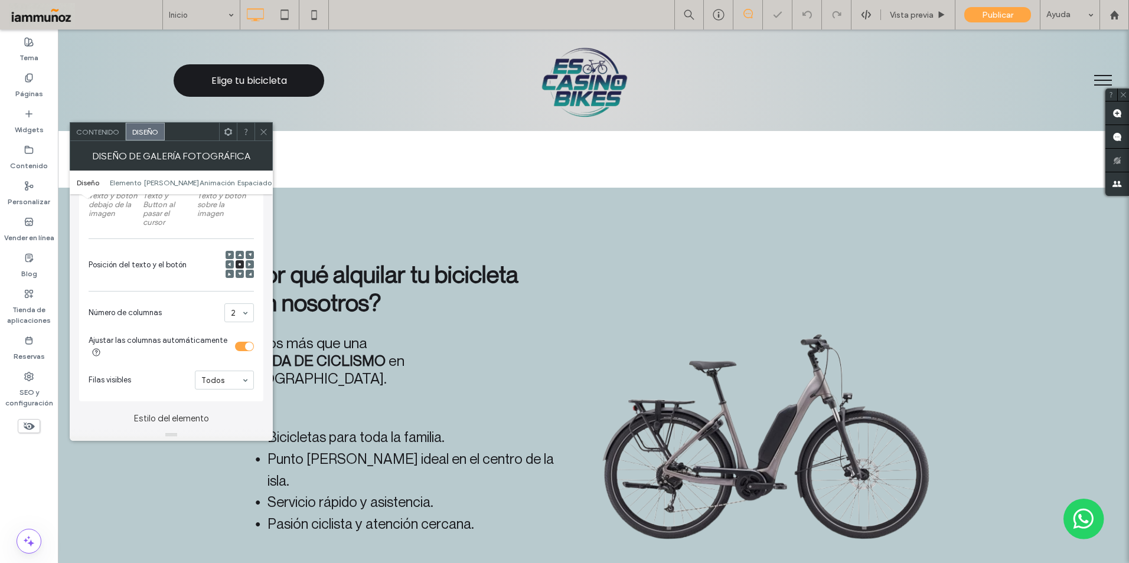
scroll to position [413, 0]
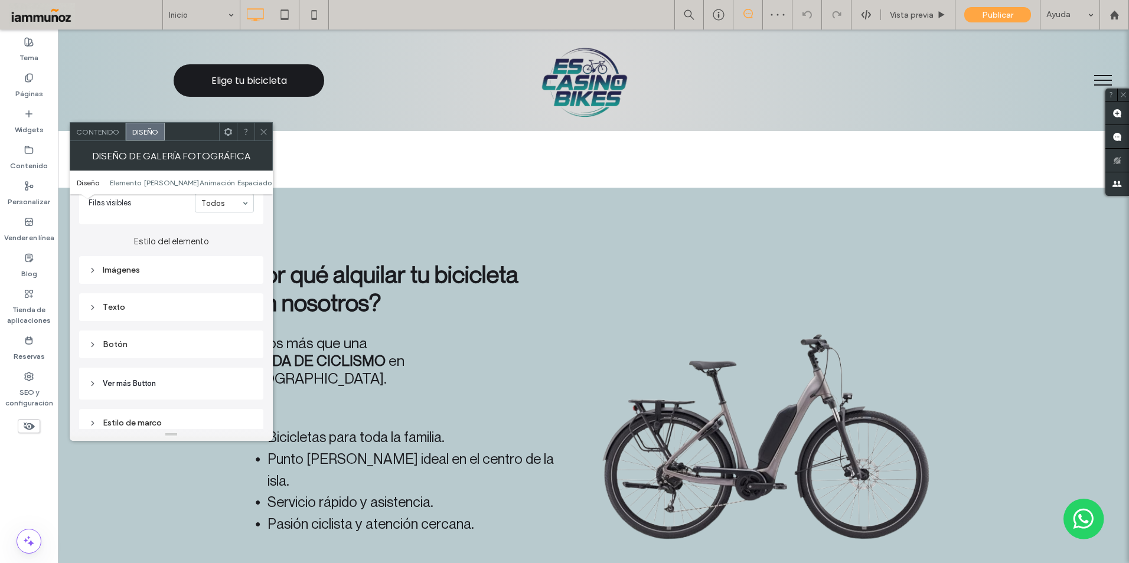
click at [110, 272] on div "Imágenes" at bounding box center [171, 270] width 165 height 10
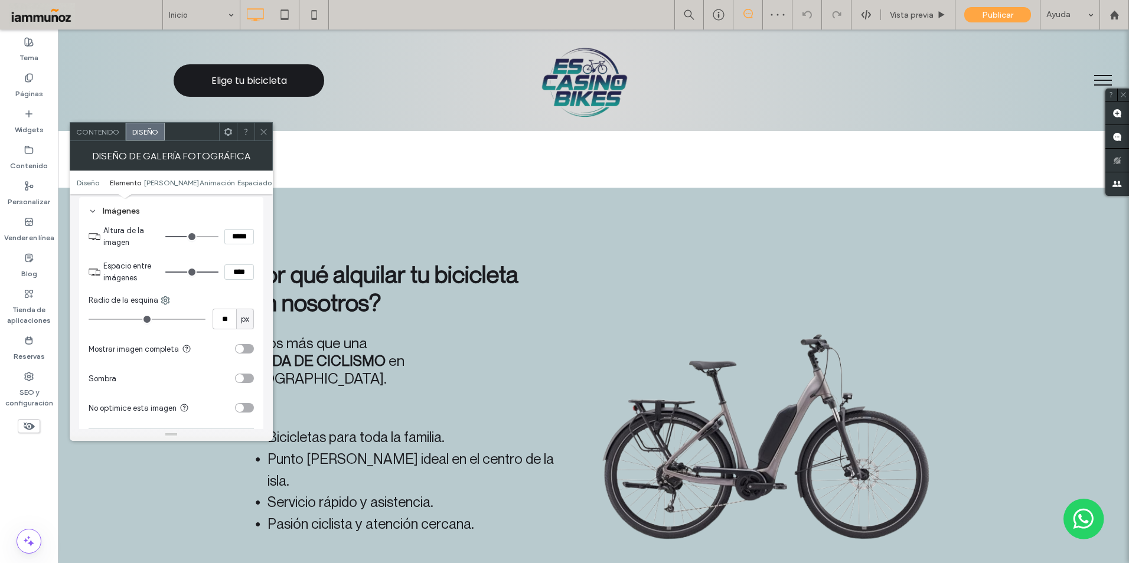
scroll to position [531, 0]
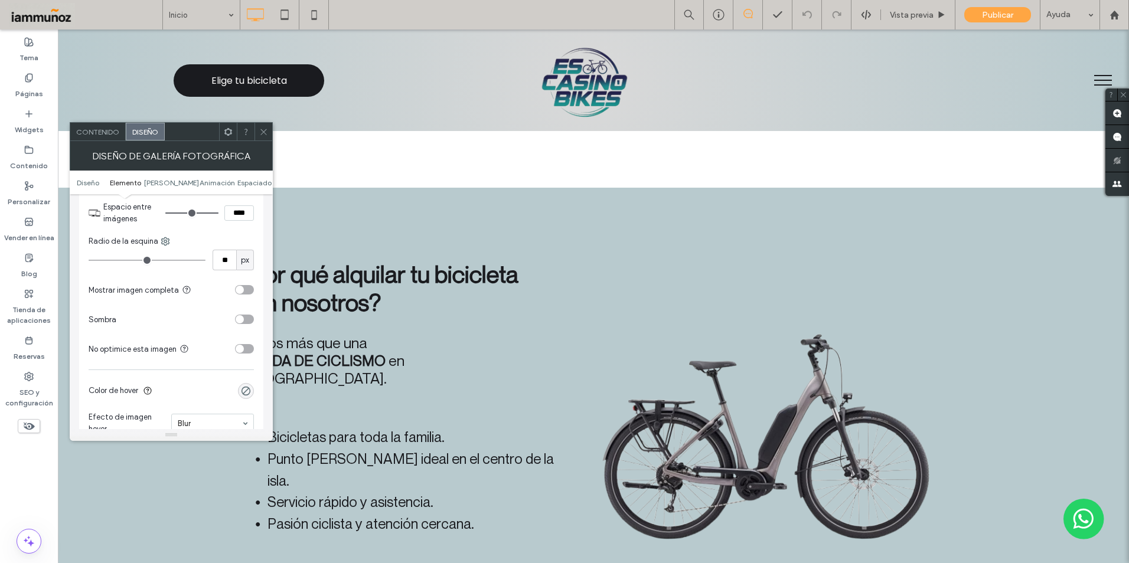
click at [244, 320] on div "toggle" at bounding box center [244, 319] width 19 height 9
click at [247, 288] on div "toggle" at bounding box center [244, 289] width 19 height 9
click at [246, 288] on div "toggle" at bounding box center [249, 290] width 8 height 8
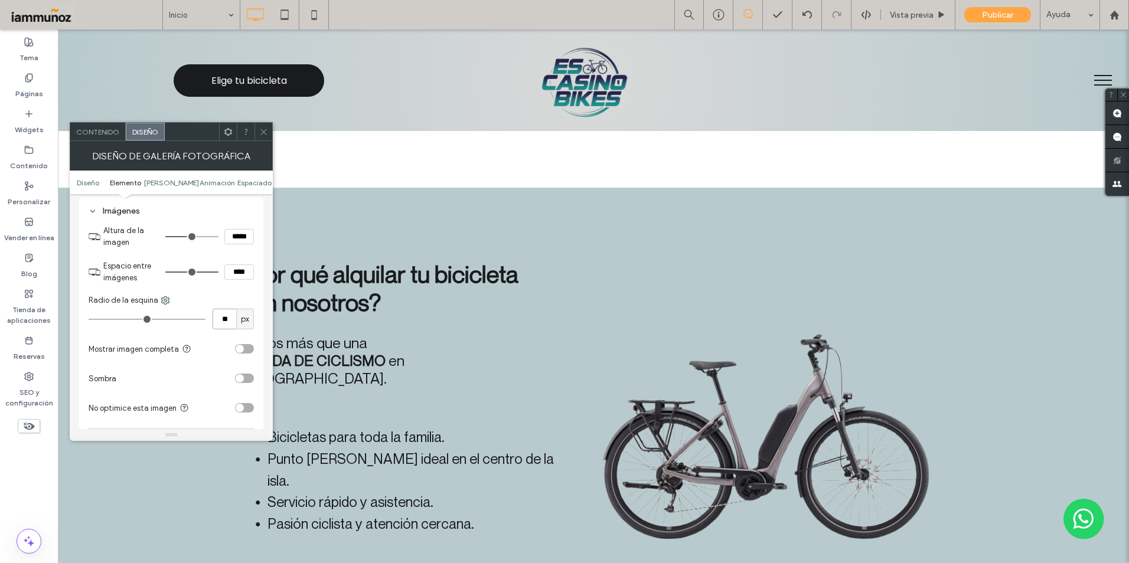
drag, startPoint x: 217, startPoint y: 321, endPoint x: 227, endPoint y: 321, distance: 10.1
click at [227, 321] on input "**" at bounding box center [225, 319] width 24 height 21
type input "*"
click at [229, 318] on input "*" at bounding box center [225, 319] width 24 height 21
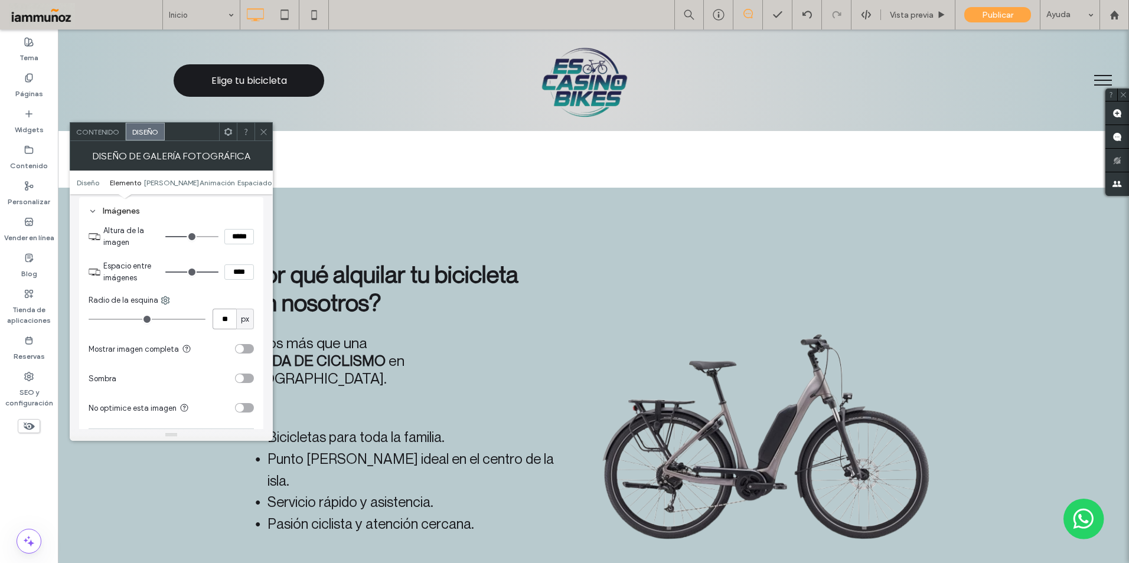
type input "**"
drag, startPoint x: 219, startPoint y: 318, endPoint x: 229, endPoint y: 320, distance: 10.2
click at [229, 320] on input "**" at bounding box center [225, 319] width 24 height 21
type input "**"
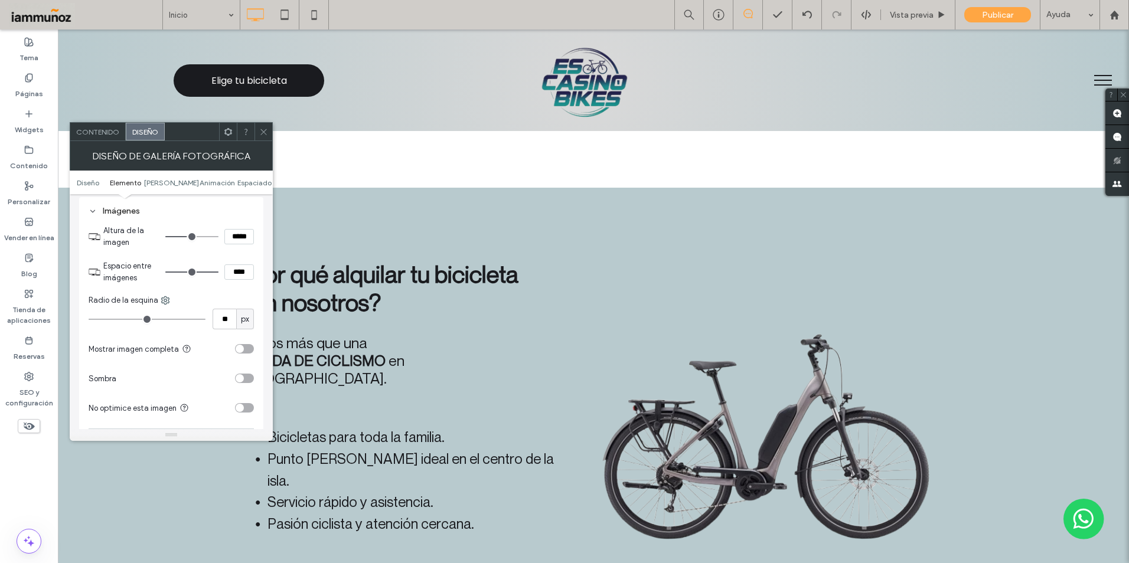
type input "**"
click at [217, 332] on div "Altura de la imagen ***** Espacio entre imágenes **** Radio de la esquina ** px…" at bounding box center [171, 377] width 165 height 317
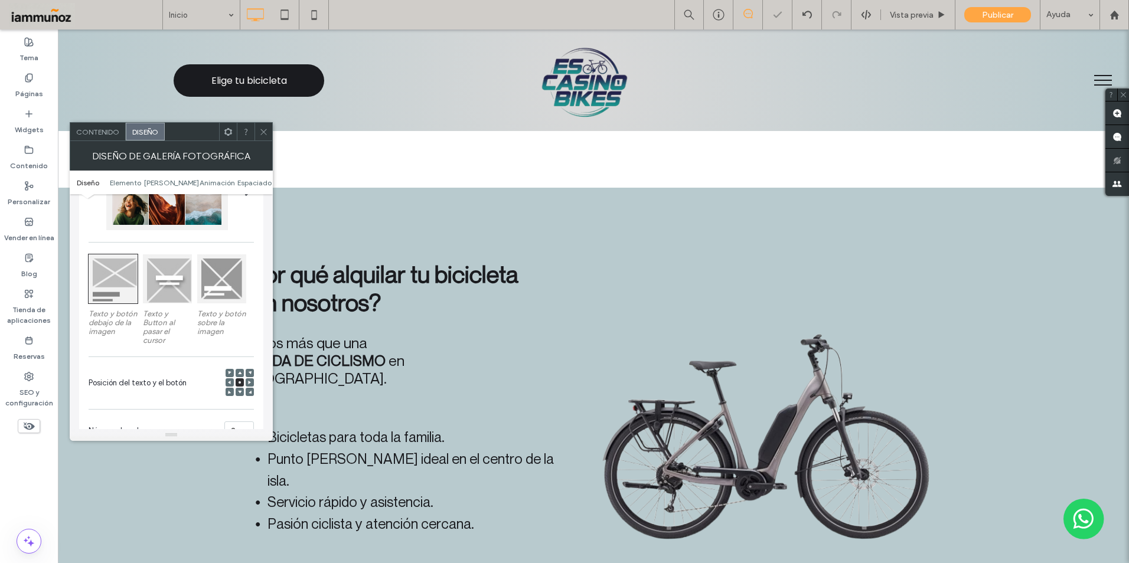
scroll to position [0, 0]
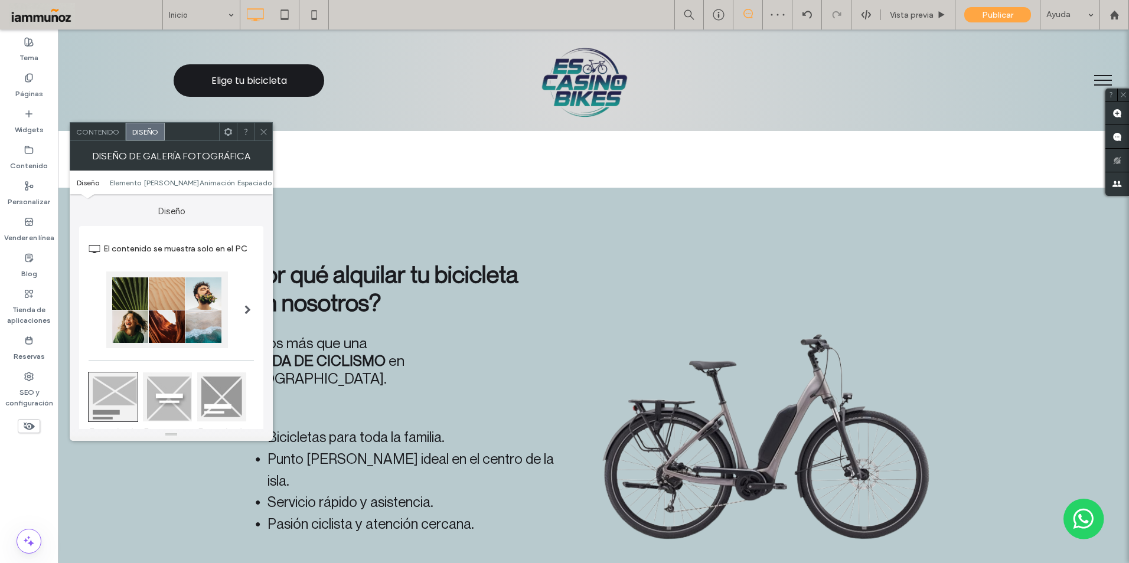
click at [96, 131] on span "Contenido" at bounding box center [97, 132] width 43 height 9
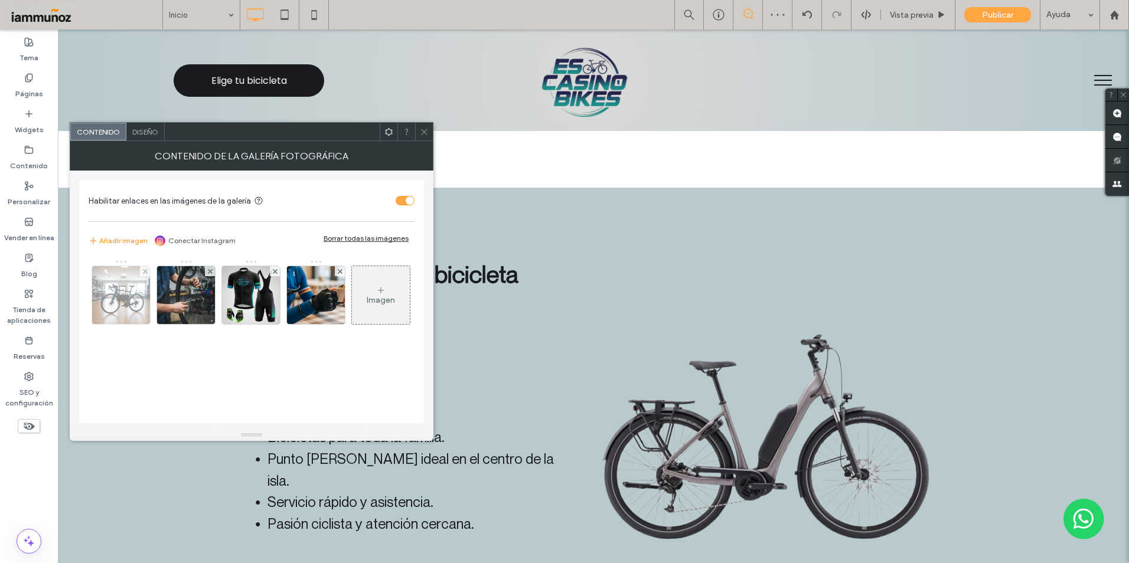
click at [123, 297] on img at bounding box center [121, 295] width 87 height 58
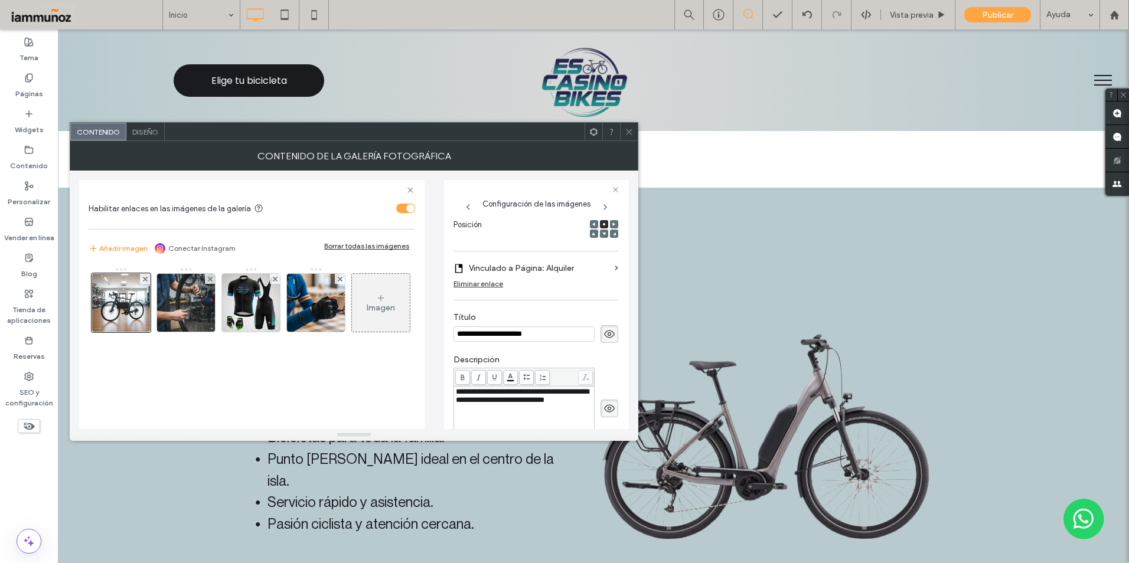
scroll to position [17, 0]
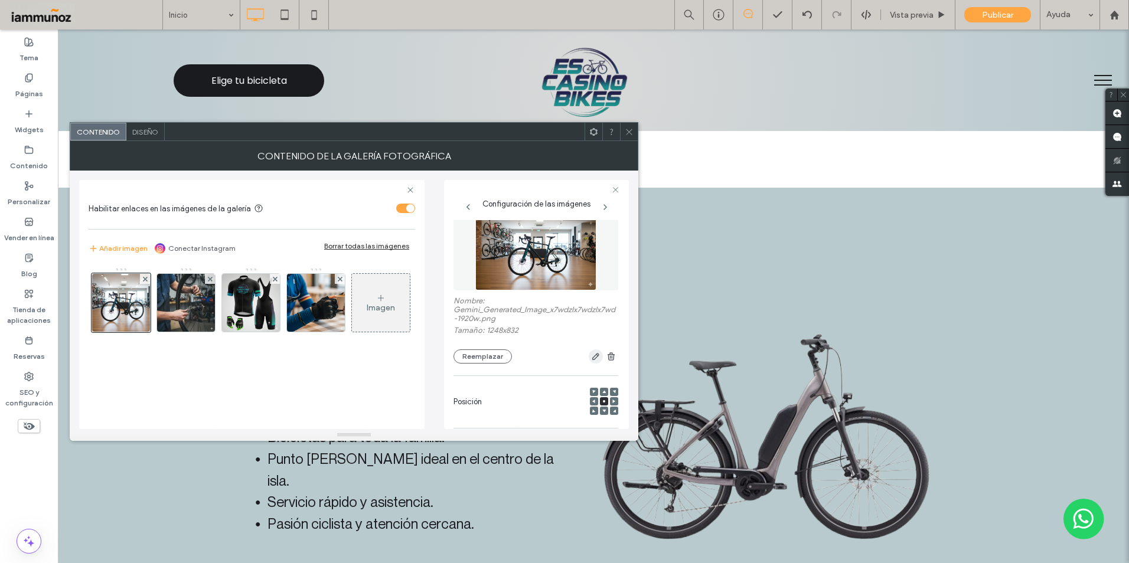
click at [591, 356] on icon "button" at bounding box center [595, 356] width 9 height 9
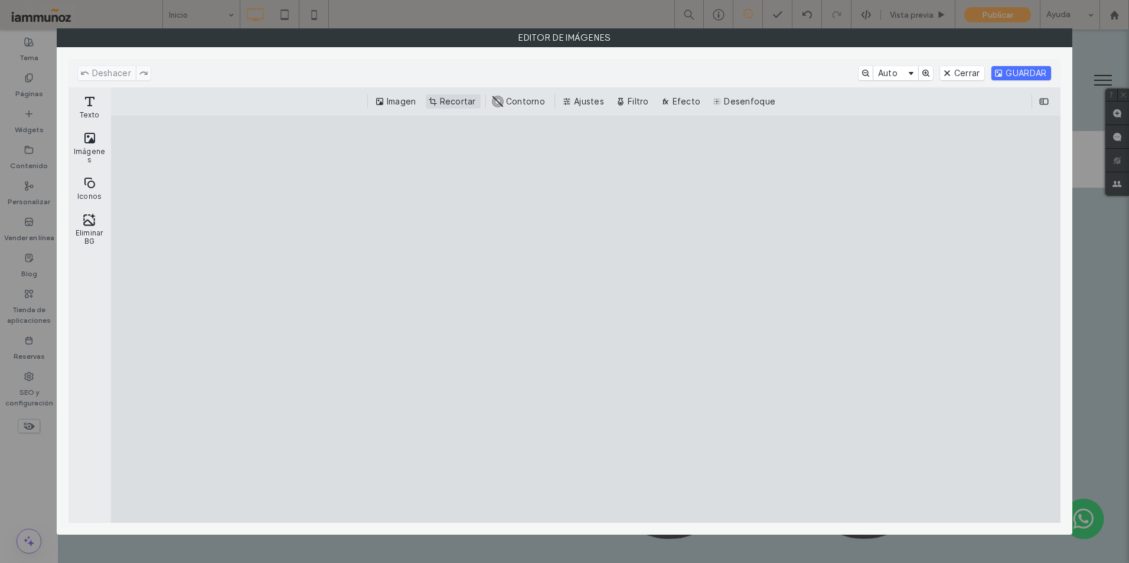
click at [465, 105] on button "Recortar" at bounding box center [453, 101] width 55 height 14
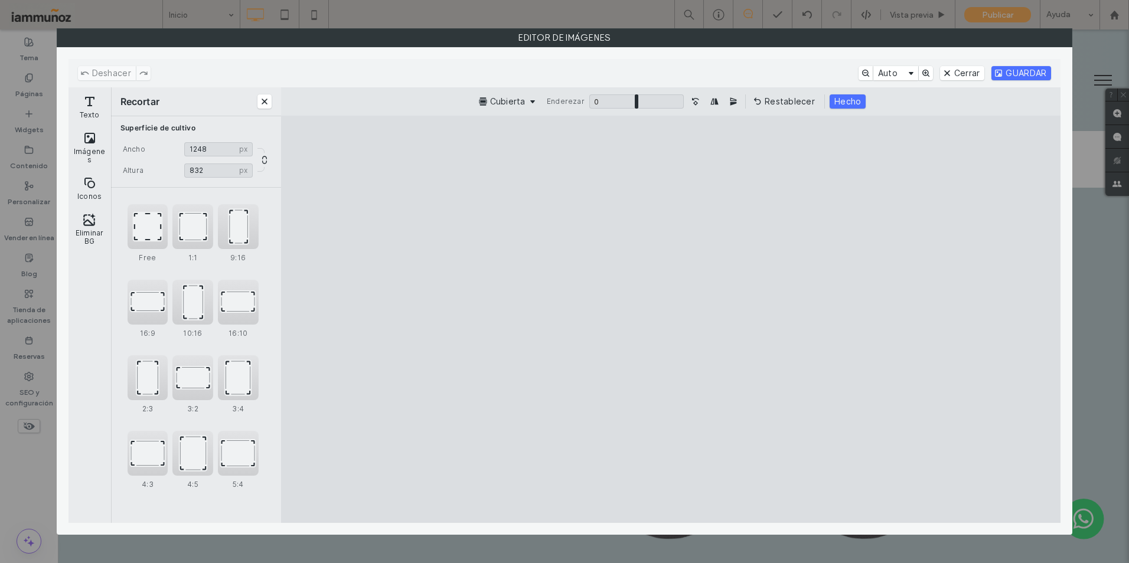
type input "**"
type input "***"
drag, startPoint x: 910, startPoint y: 480, endPoint x: 898, endPoint y: 476, distance: 12.5
click at [671, 319] on cesdk-canvas "Lienzo del editor" at bounding box center [671, 319] width 0 height 0
click at [952, 69] on button "Cerrar" at bounding box center [962, 73] width 45 height 14
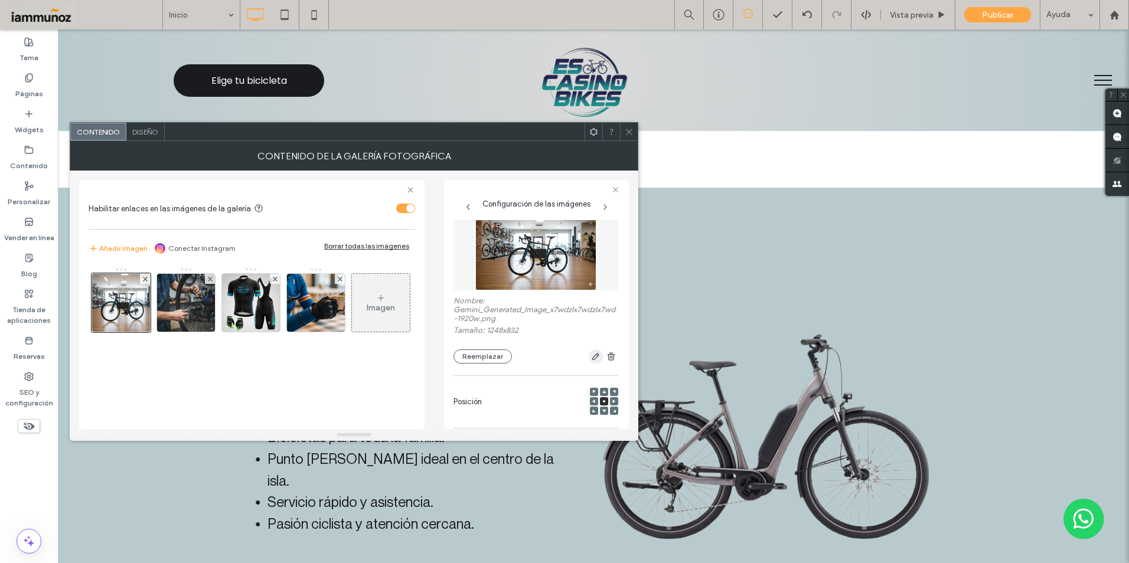
click at [591, 361] on icon "button" at bounding box center [595, 356] width 9 height 9
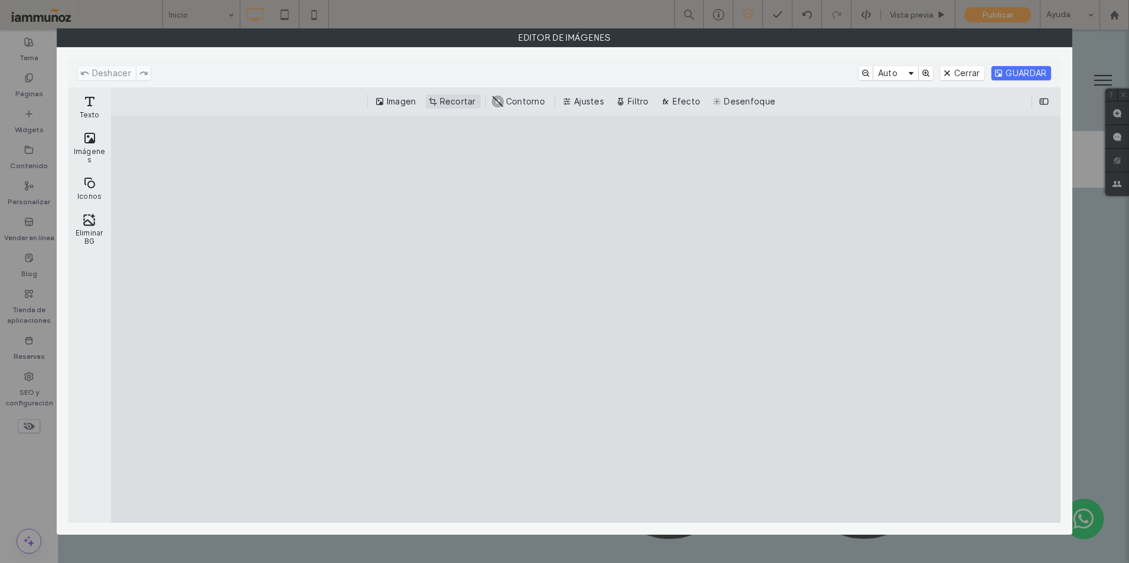
click at [464, 100] on button "Recortar" at bounding box center [453, 101] width 55 height 14
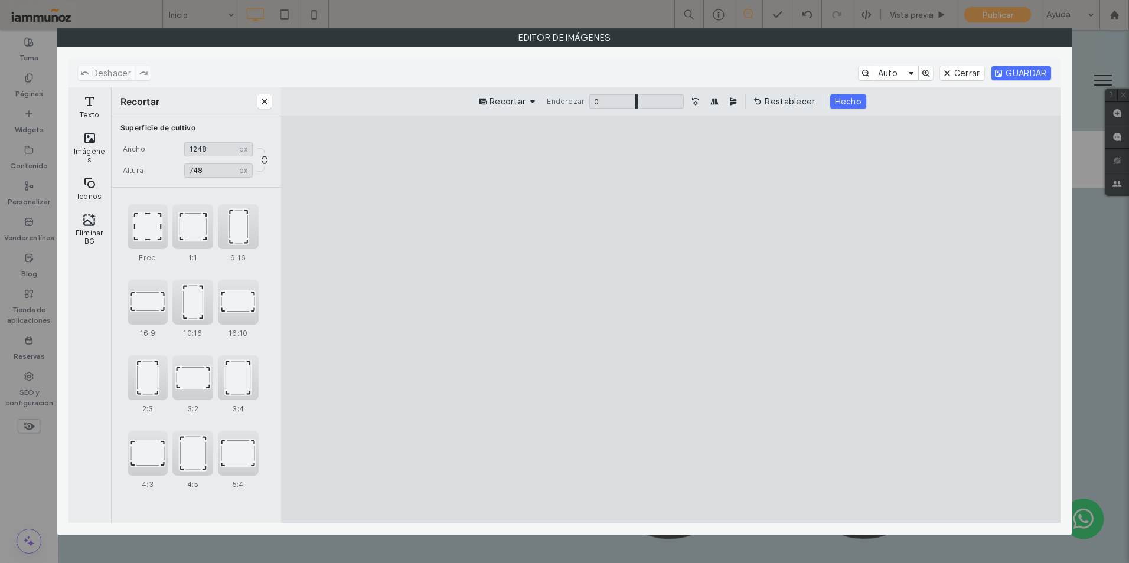
type input "***"
drag, startPoint x: 672, startPoint y: 484, endPoint x: 678, endPoint y: 449, distance: 34.8
click at [671, 319] on cesdk-canvas "Lienzo del editor" at bounding box center [671, 319] width 0 height 0
click at [1010, 71] on button "GUARDAR" at bounding box center [1022, 73] width 60 height 14
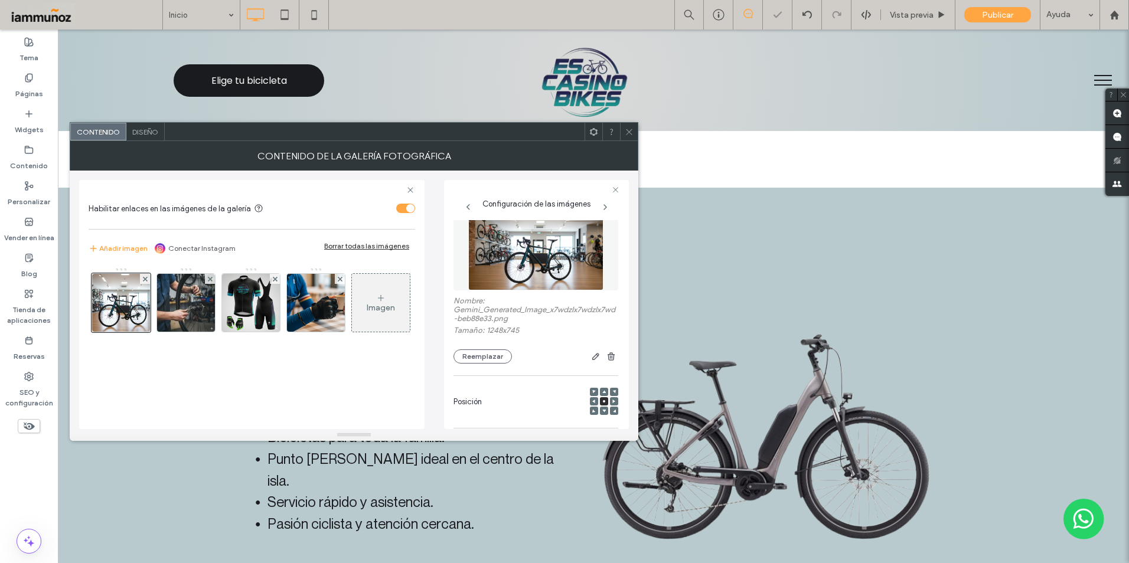
click at [630, 134] on icon at bounding box center [629, 132] width 9 height 9
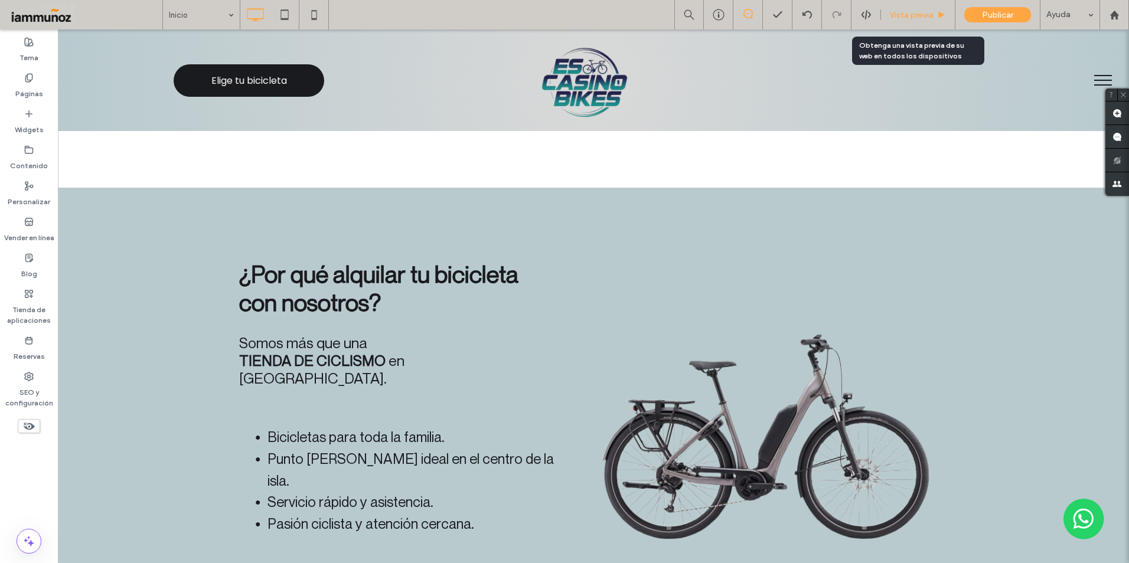
click at [908, 14] on span "Vista previa" at bounding box center [912, 15] width 44 height 10
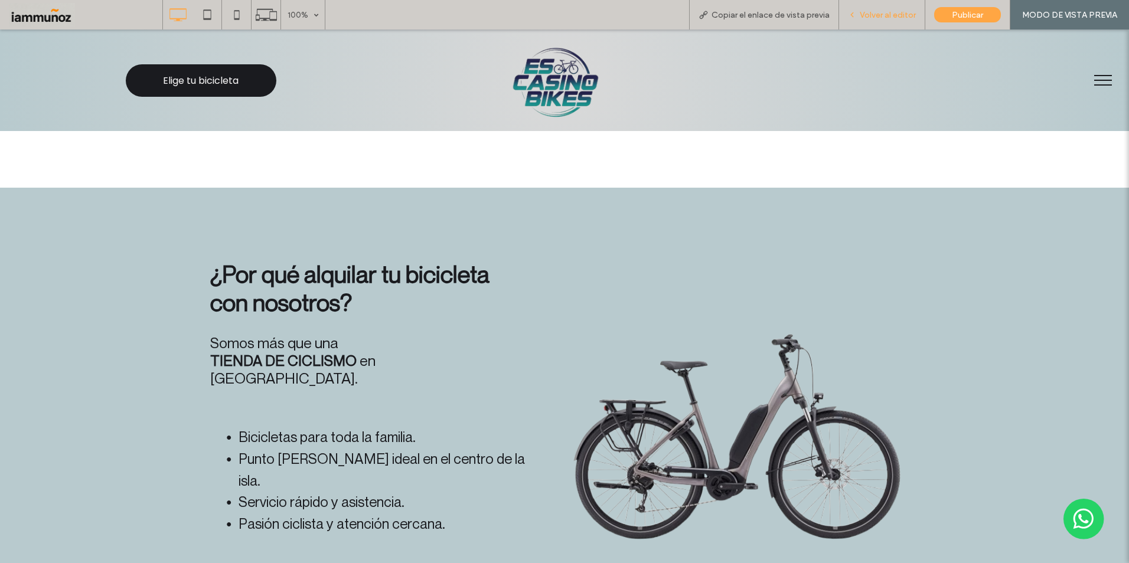
click at [884, 11] on span "Volver al editor" at bounding box center [888, 15] width 56 height 10
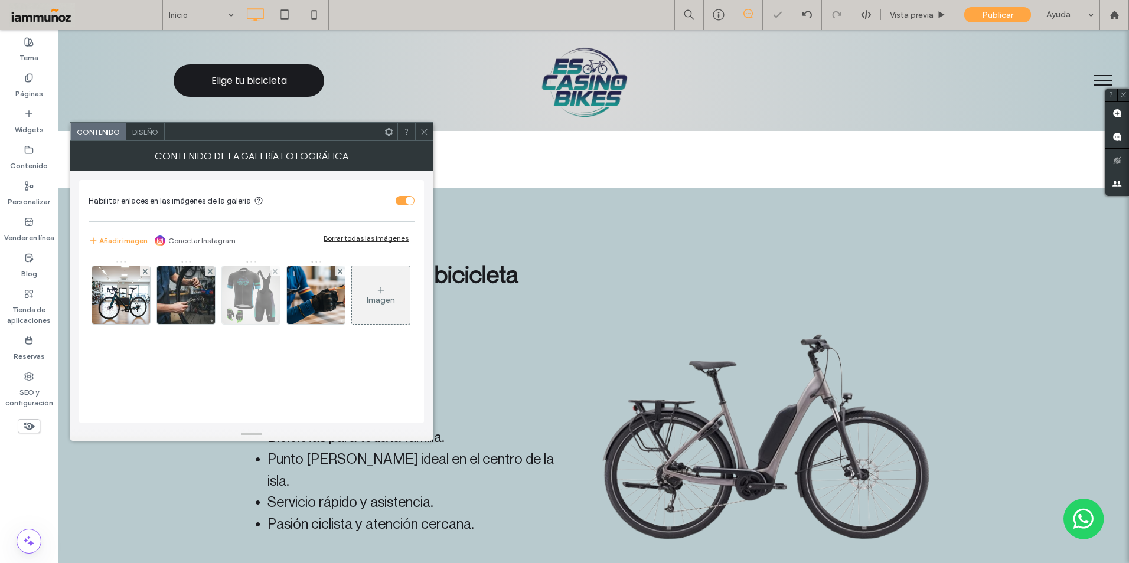
click at [255, 296] on img at bounding box center [251, 295] width 58 height 58
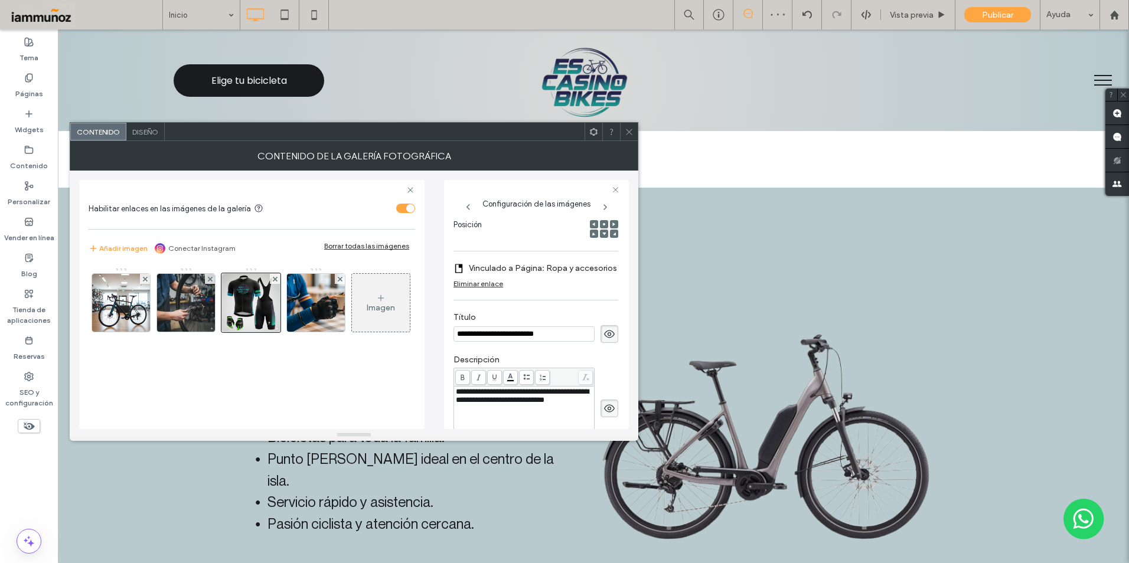
scroll to position [17, 0]
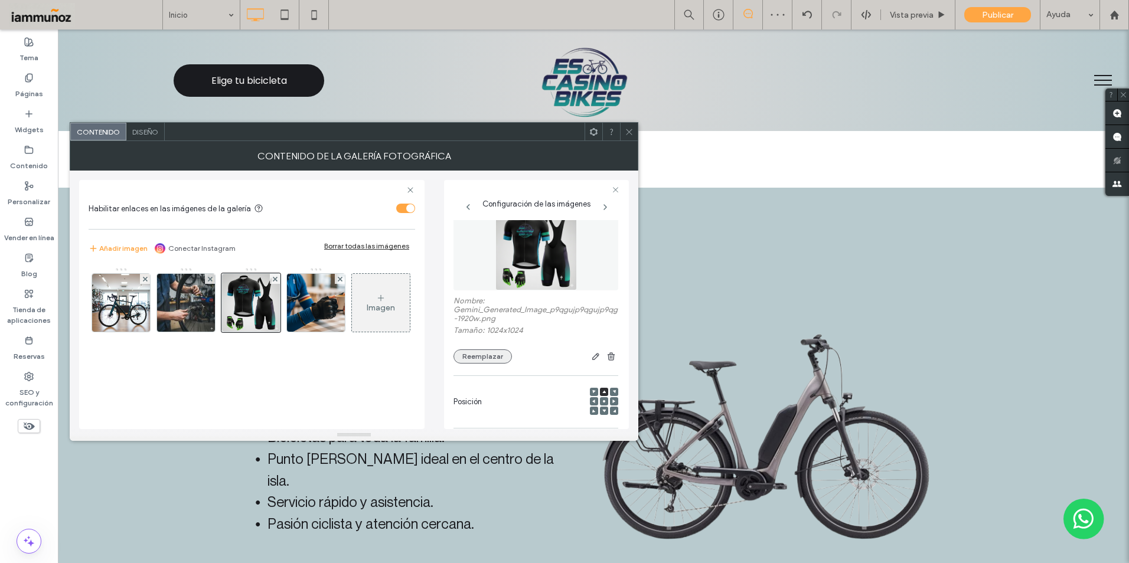
click at [494, 357] on button "Reemplazar" at bounding box center [483, 357] width 58 height 14
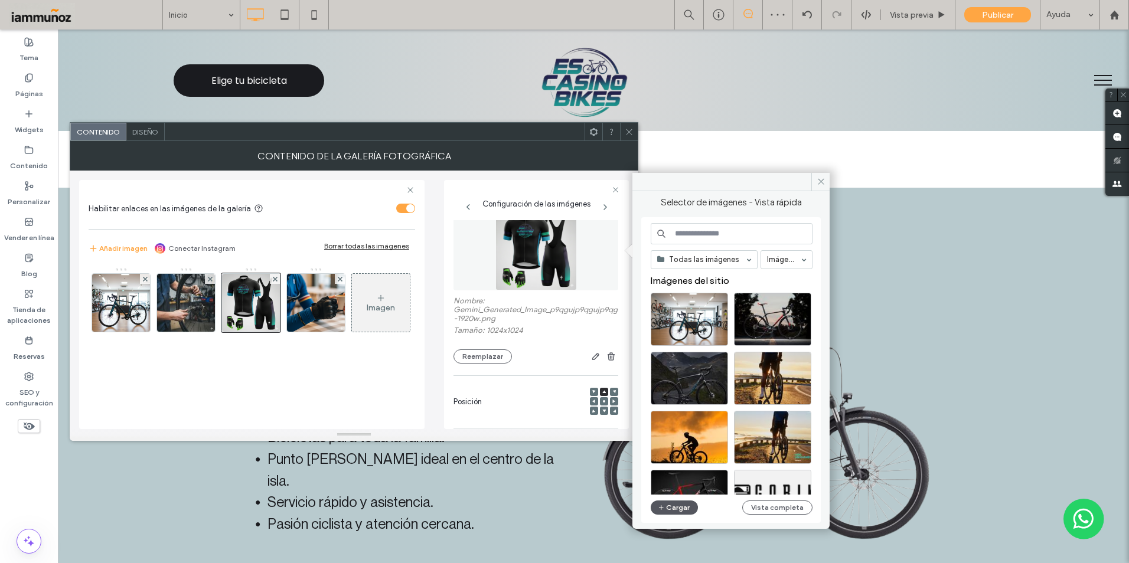
click at [677, 510] on button "Cargar" at bounding box center [674, 508] width 47 height 14
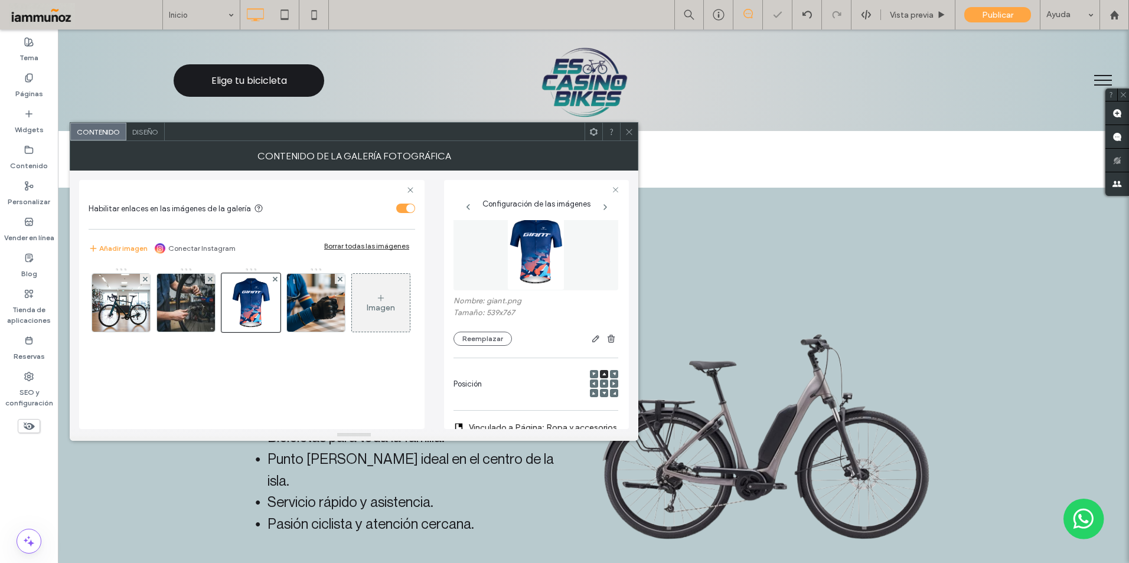
click at [628, 132] on icon at bounding box center [629, 132] width 9 height 9
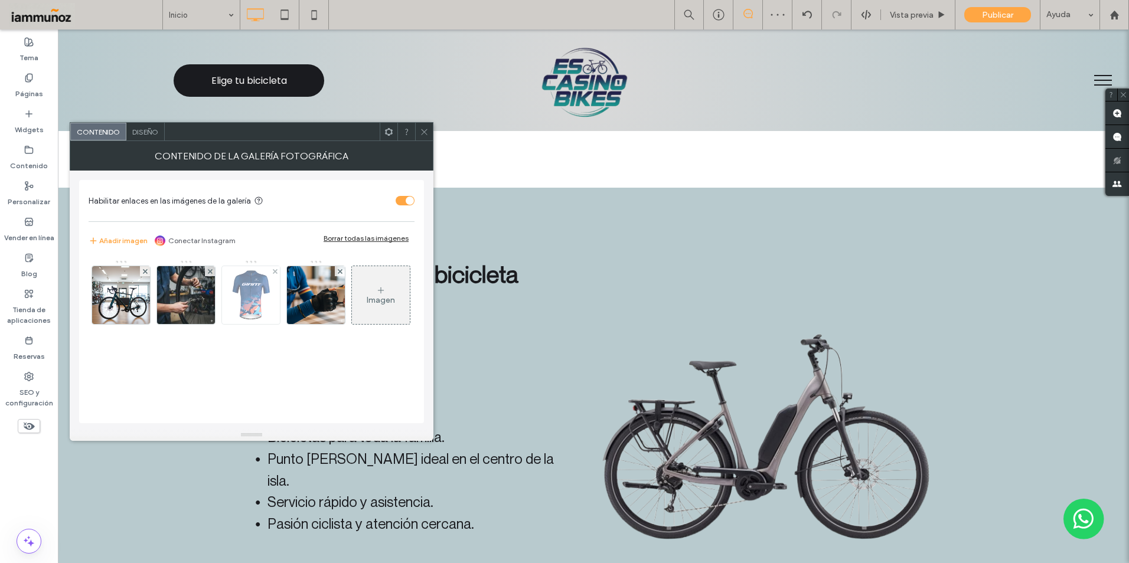
click at [238, 304] on img at bounding box center [251, 295] width 41 height 58
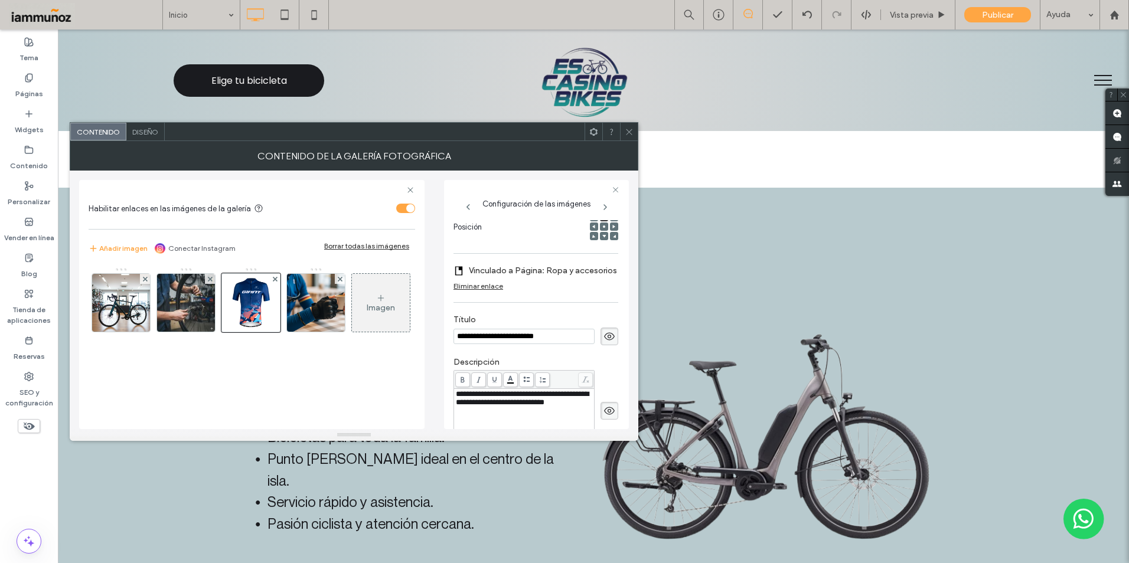
scroll to position [0, 0]
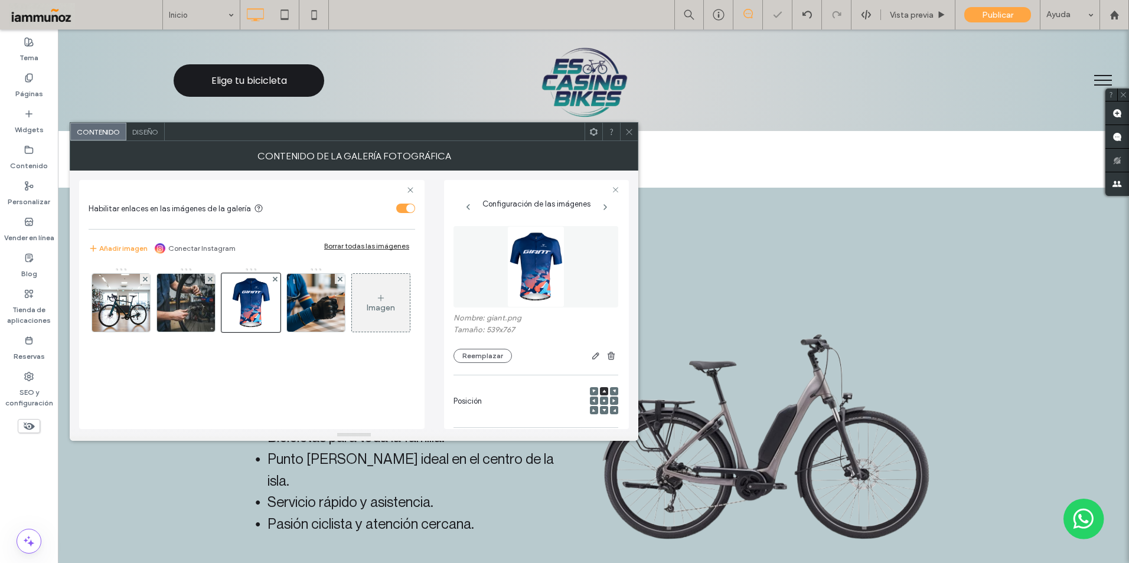
click at [603, 400] on use at bounding box center [604, 401] width 2 height 2
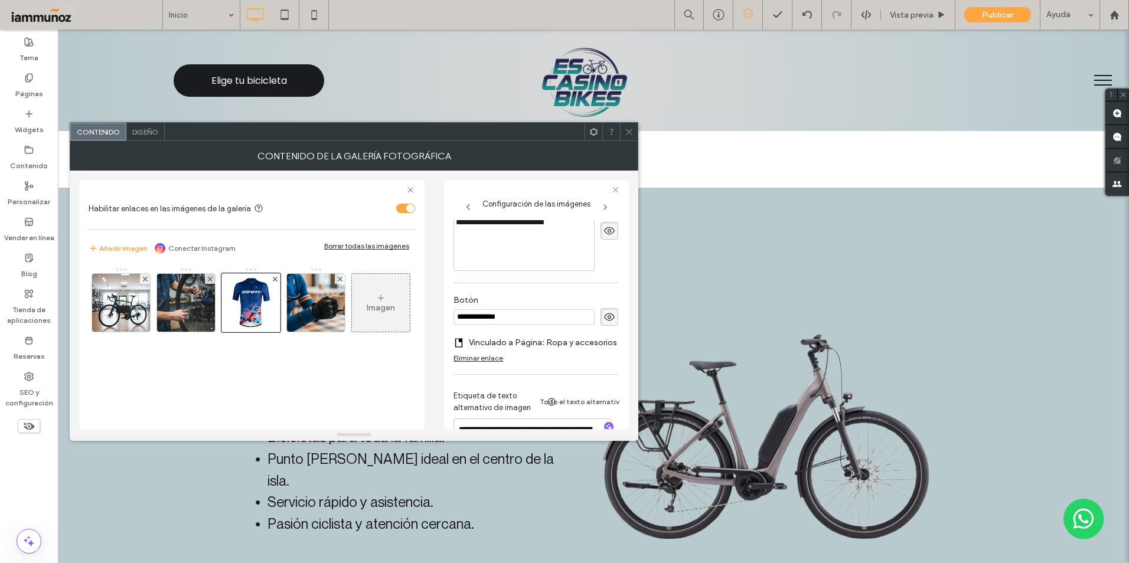
scroll to position [410, 0]
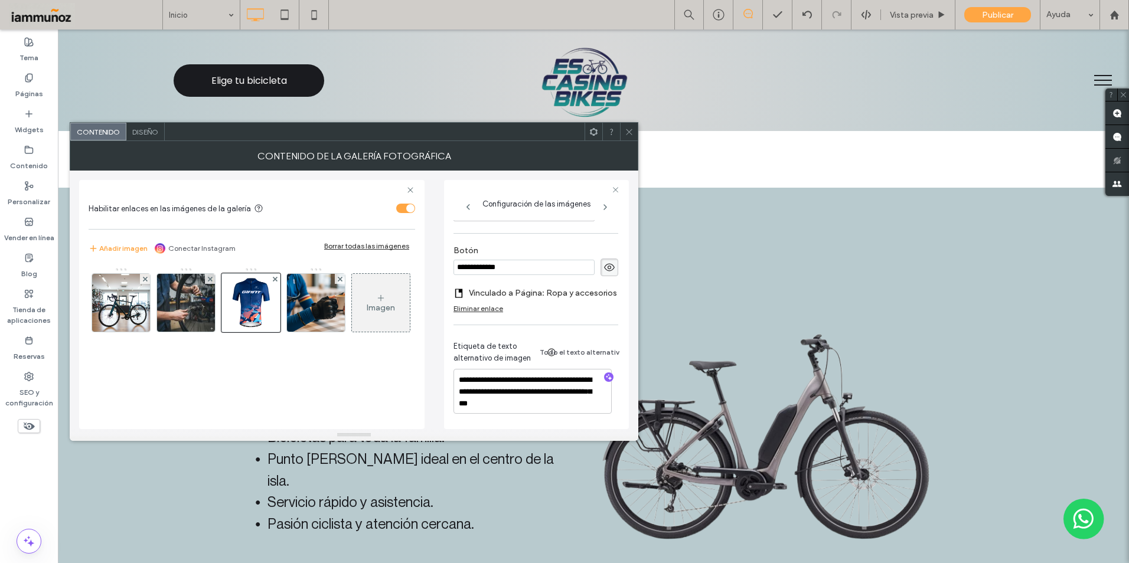
click at [631, 137] on span at bounding box center [629, 132] width 9 height 18
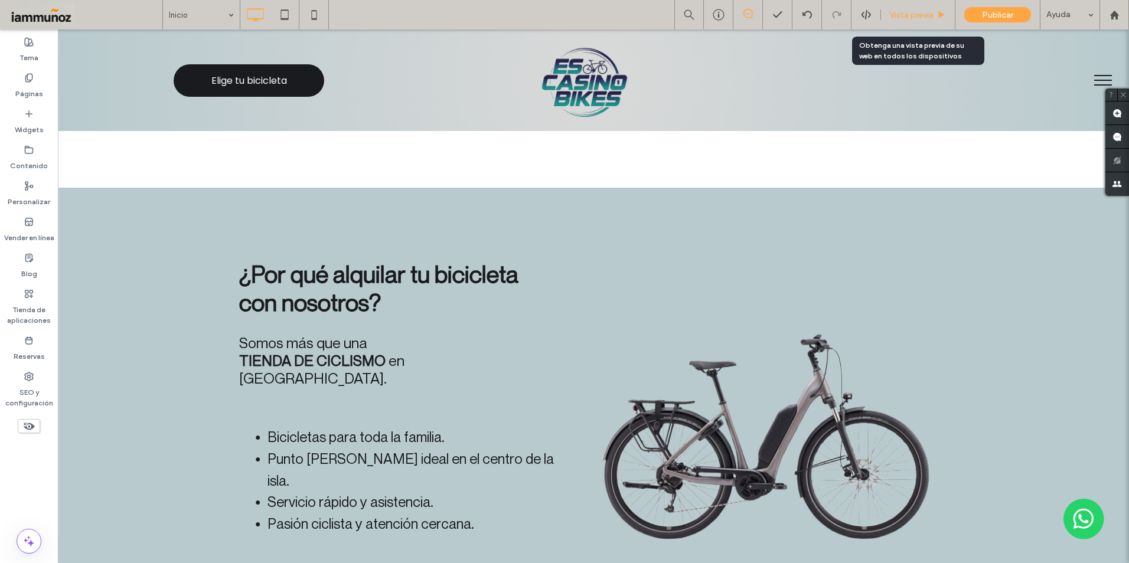
click at [922, 14] on span "Vista previa" at bounding box center [912, 15] width 44 height 10
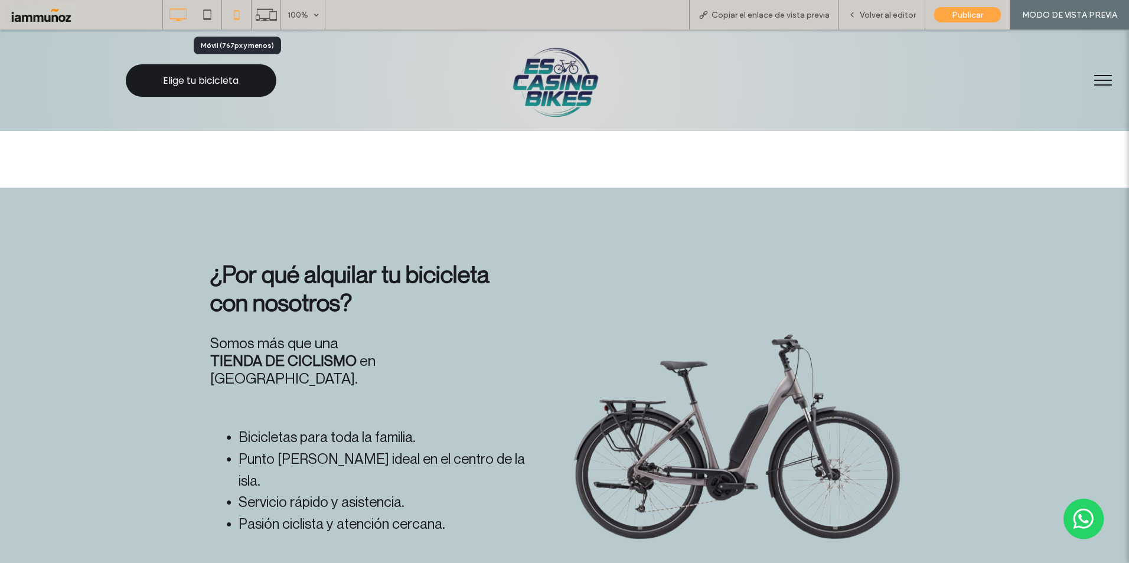
click at [244, 19] on icon at bounding box center [237, 15] width 24 height 24
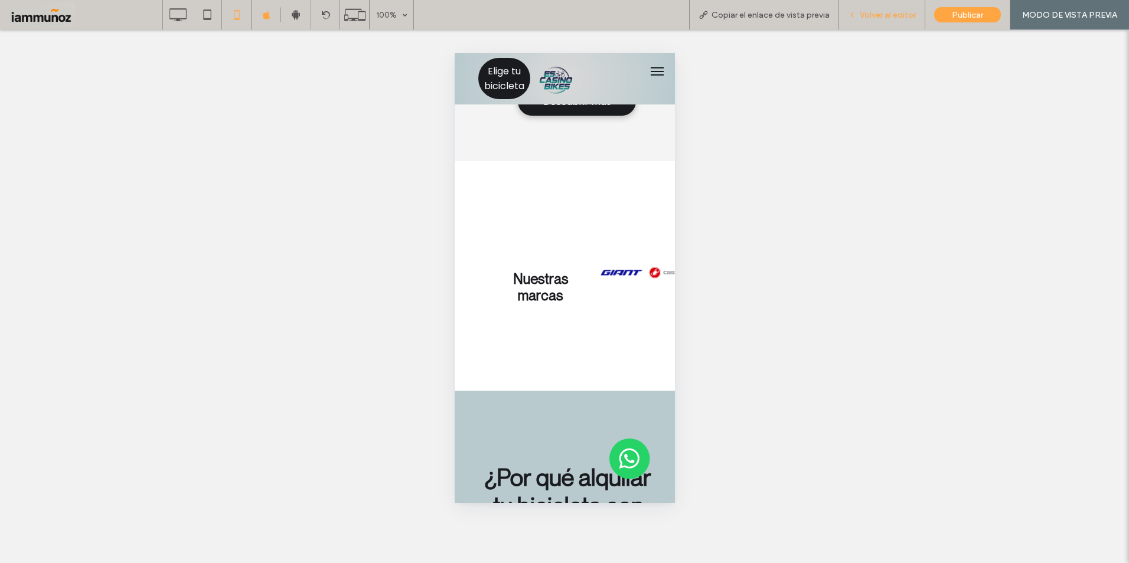
click at [879, 14] on span "Volver al editor" at bounding box center [888, 15] width 56 height 10
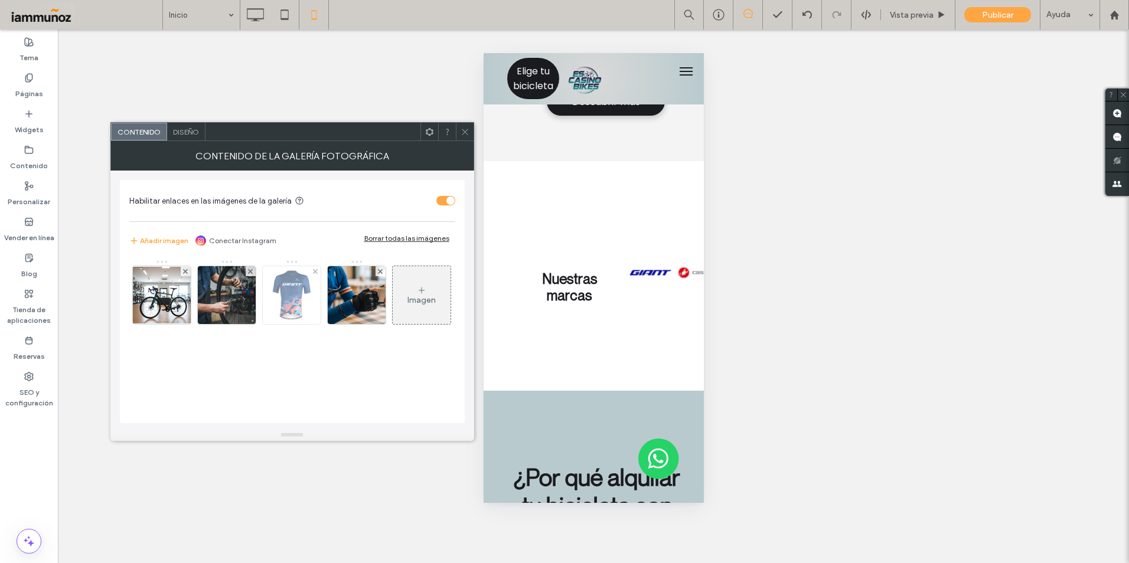
click at [299, 304] on img at bounding box center [291, 295] width 41 height 58
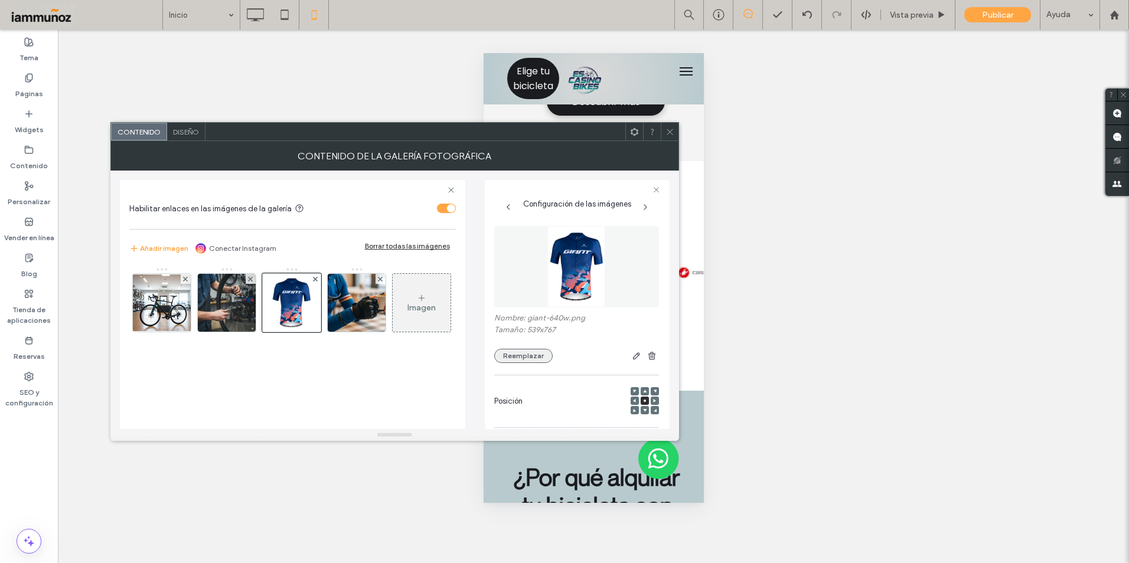
click at [521, 359] on button "Reemplazar" at bounding box center [523, 356] width 58 height 14
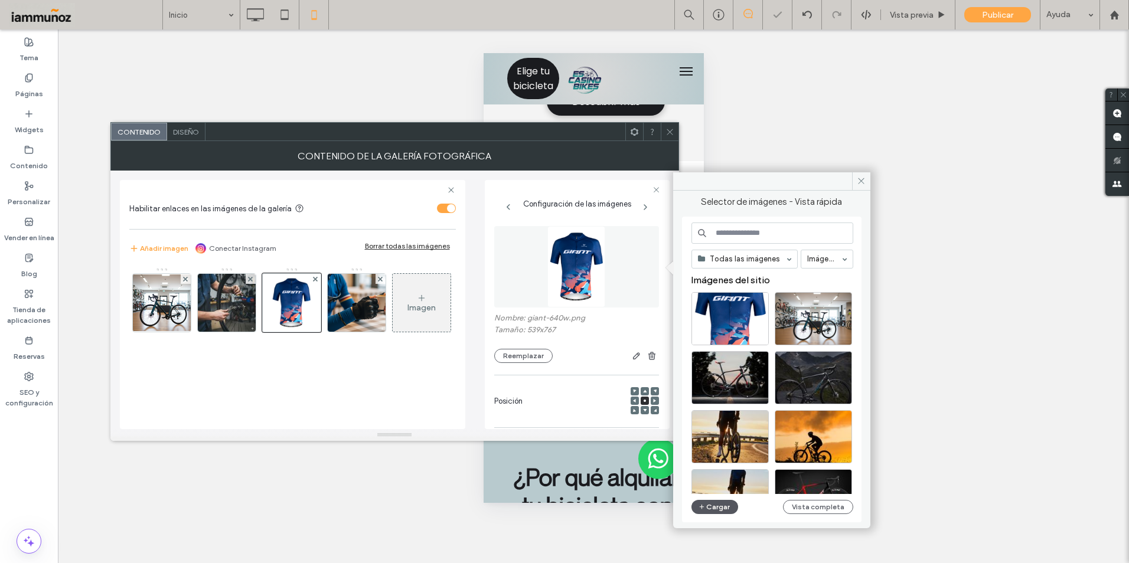
click at [713, 506] on button "Cargar" at bounding box center [715, 507] width 47 height 14
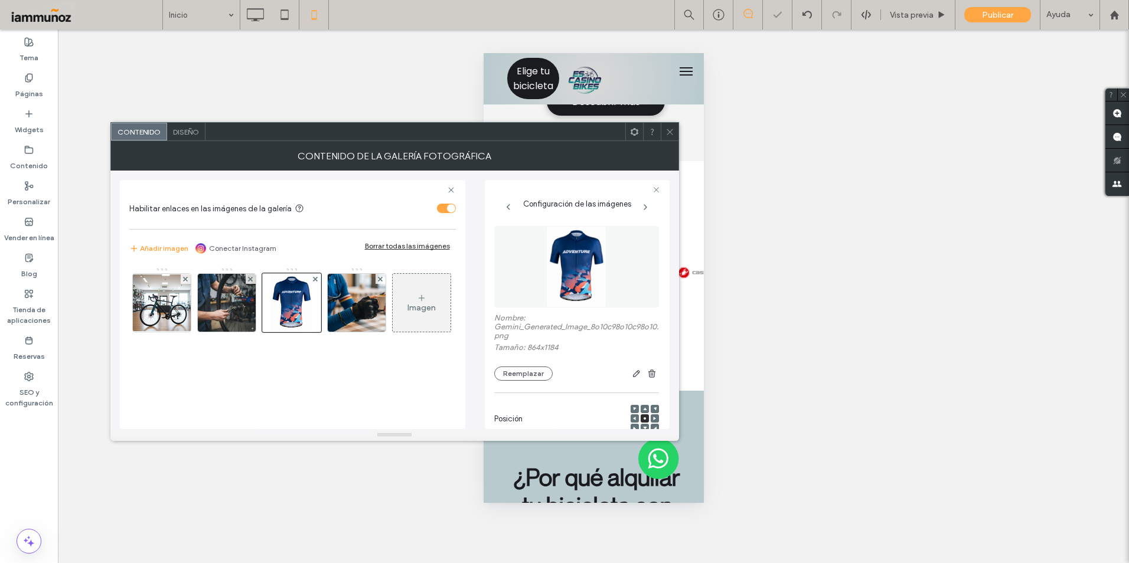
click at [669, 130] on icon at bounding box center [670, 132] width 9 height 9
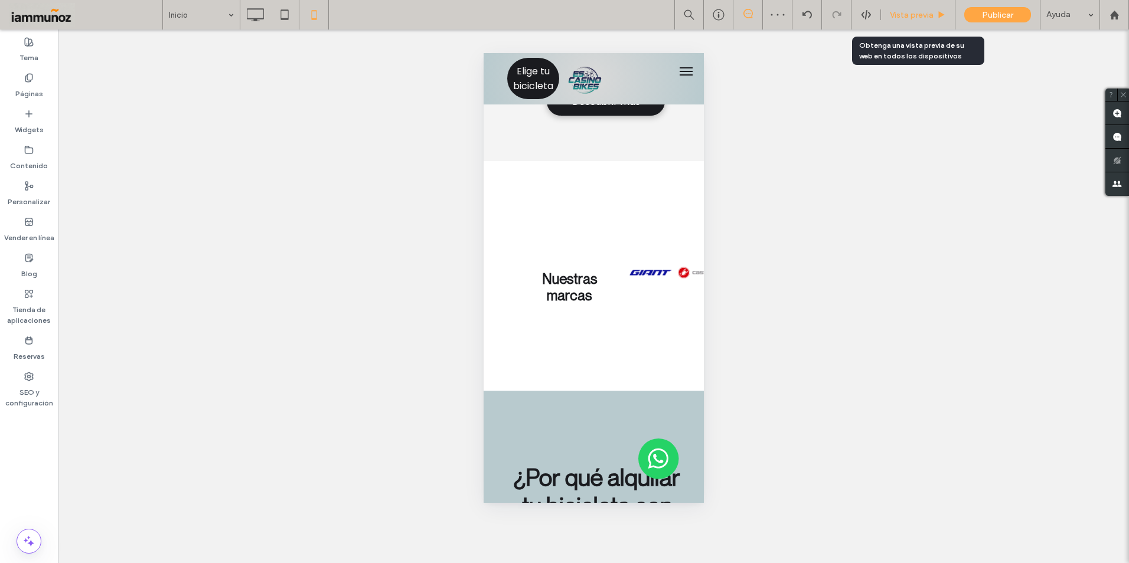
click at [914, 17] on span "Vista previa" at bounding box center [912, 15] width 44 height 10
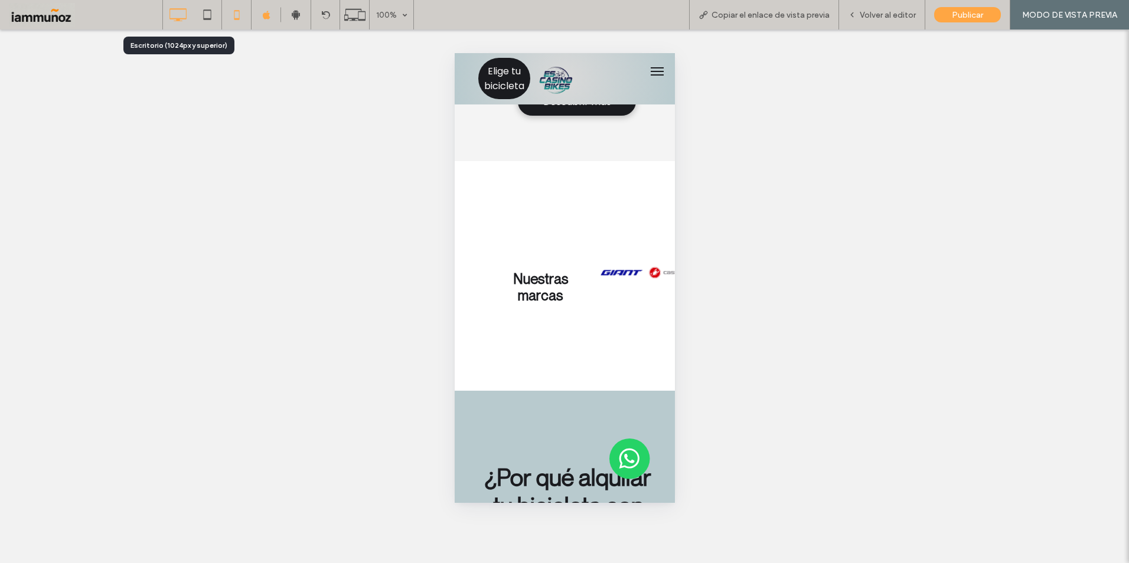
click at [183, 22] on icon at bounding box center [178, 15] width 24 height 24
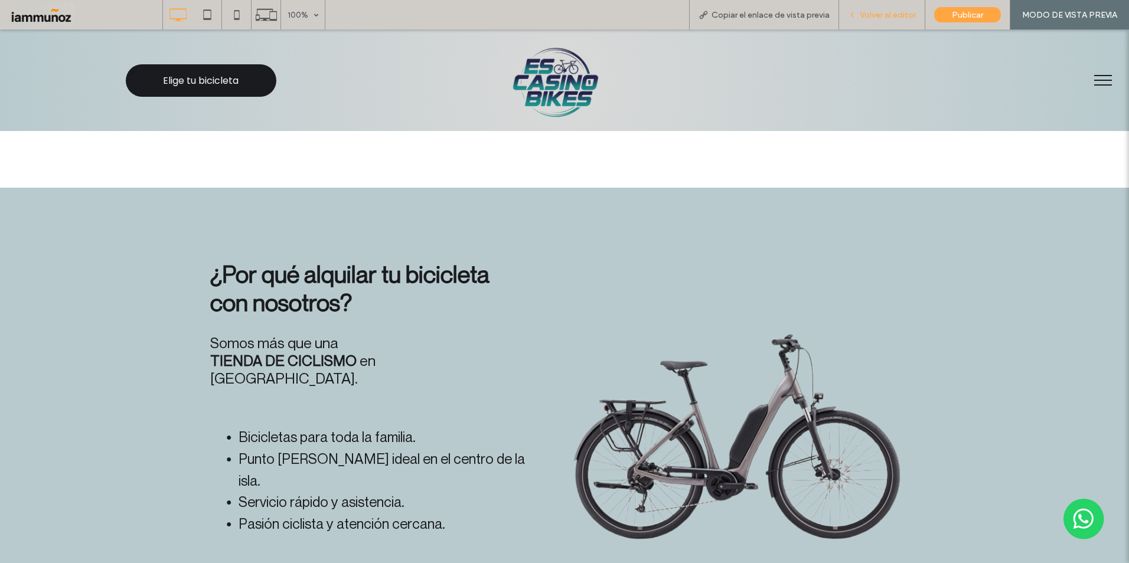
click at [880, 18] on span "Volver al editor" at bounding box center [888, 15] width 56 height 10
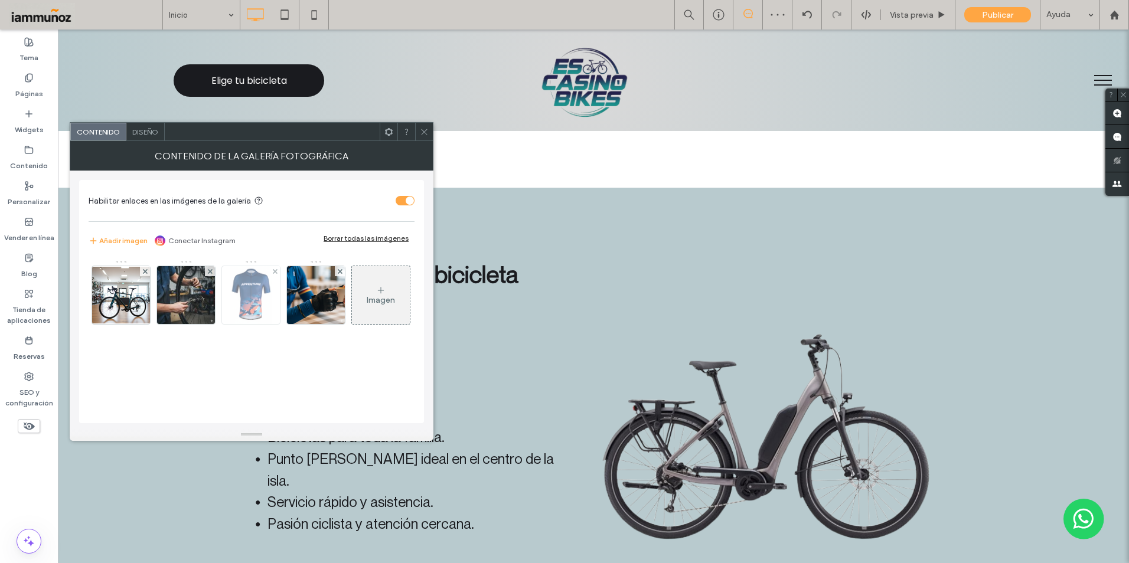
click at [255, 315] on img at bounding box center [251, 295] width 43 height 58
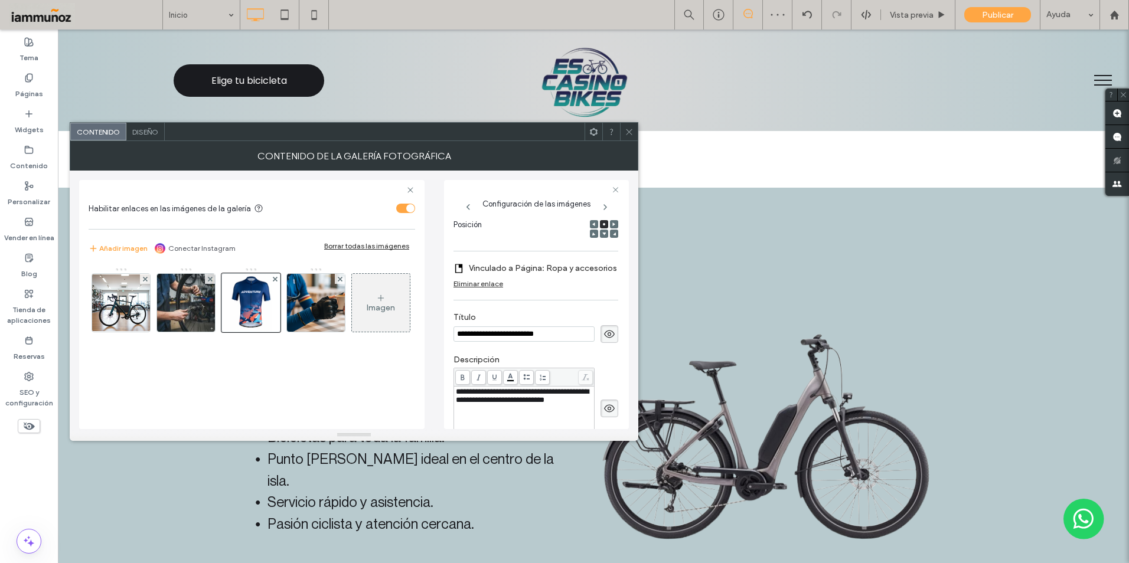
click at [602, 233] on icon at bounding box center [604, 234] width 4 height 4
click at [602, 223] on icon at bounding box center [604, 225] width 4 height 4
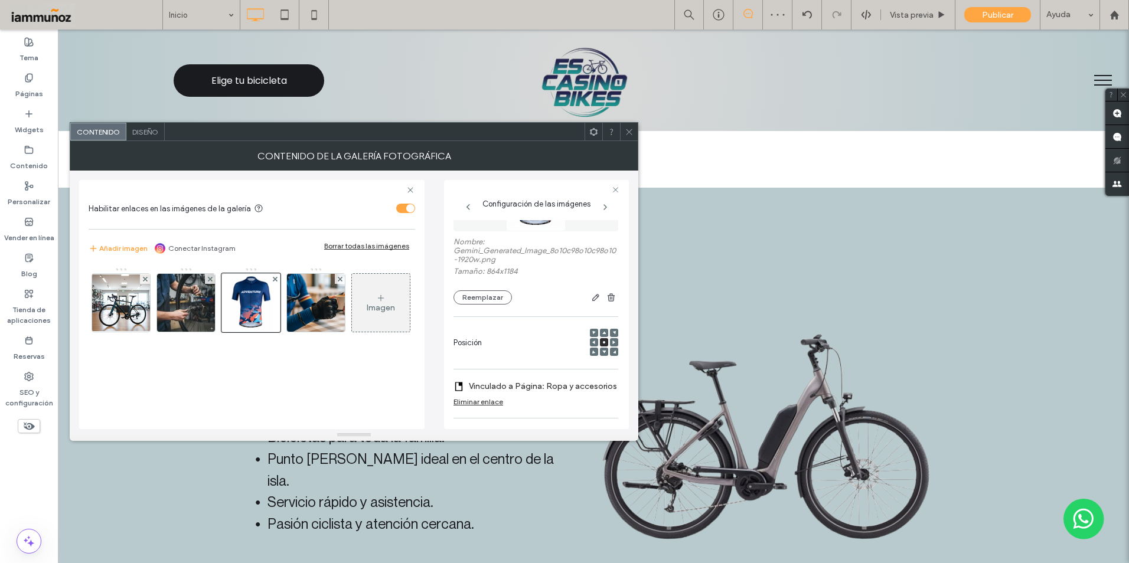
scroll to position [17, 0]
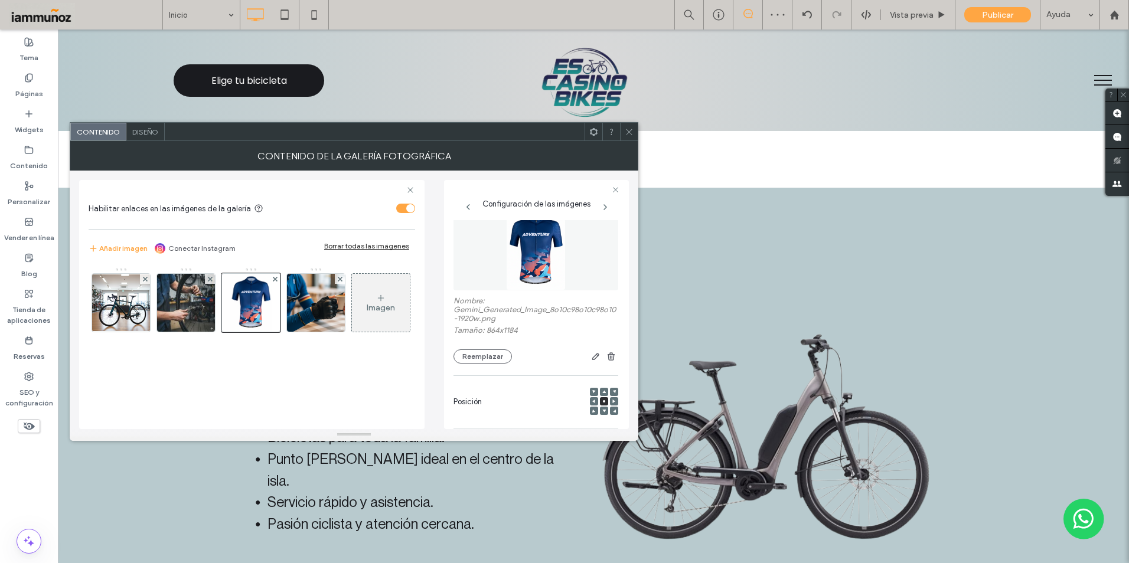
click at [600, 391] on div at bounding box center [604, 392] width 8 height 8
click at [602, 390] on icon at bounding box center [604, 392] width 4 height 4
click at [627, 137] on span at bounding box center [629, 132] width 9 height 18
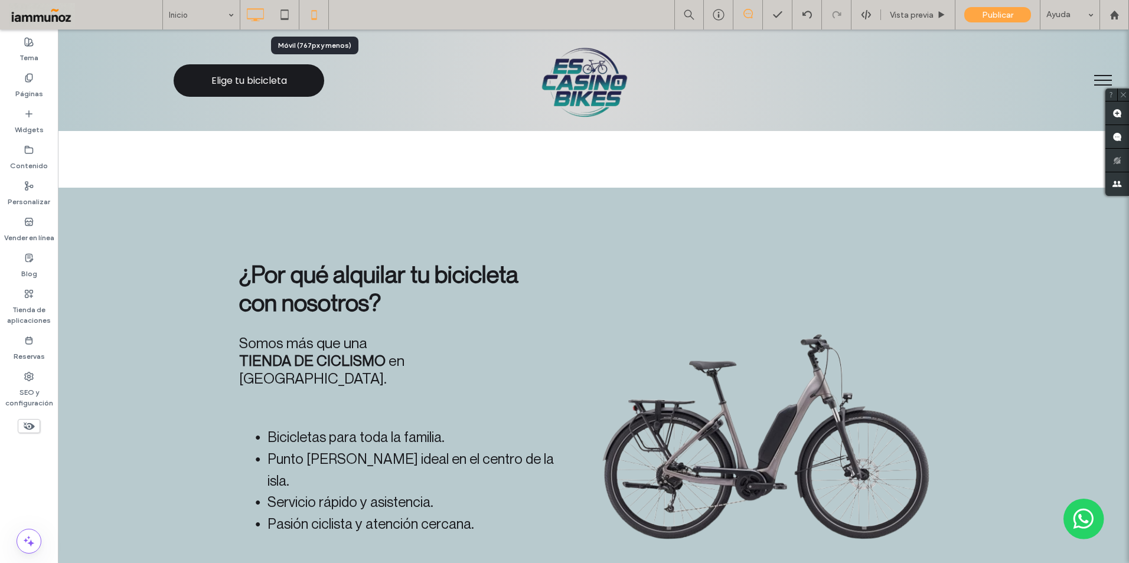
click at [306, 18] on icon at bounding box center [314, 15] width 24 height 24
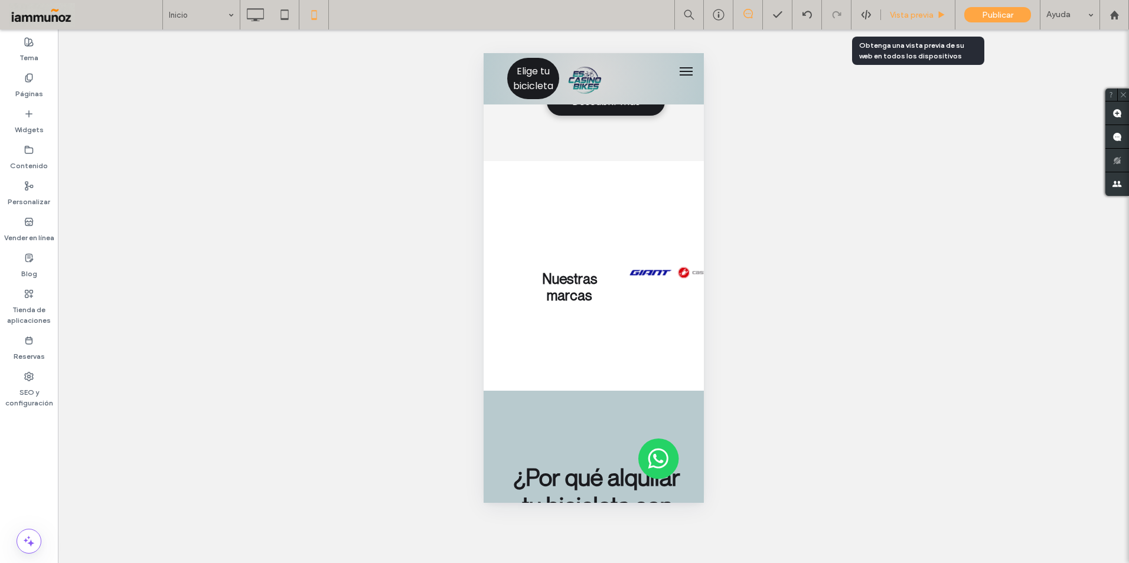
click at [905, 15] on span "Vista previa" at bounding box center [912, 15] width 44 height 10
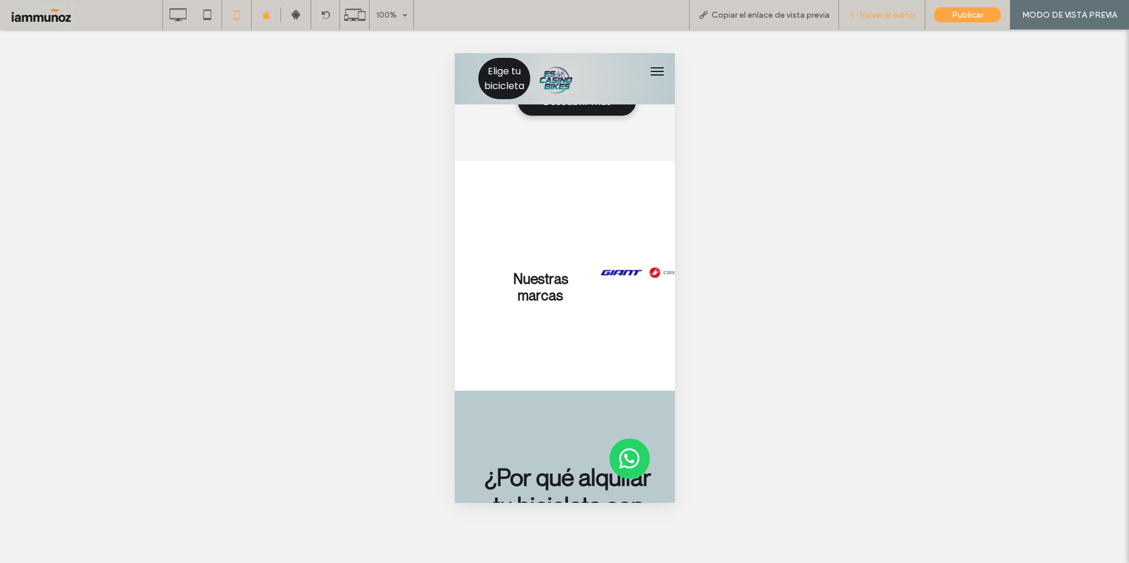
click at [884, 13] on span "Volver al editor" at bounding box center [888, 15] width 56 height 10
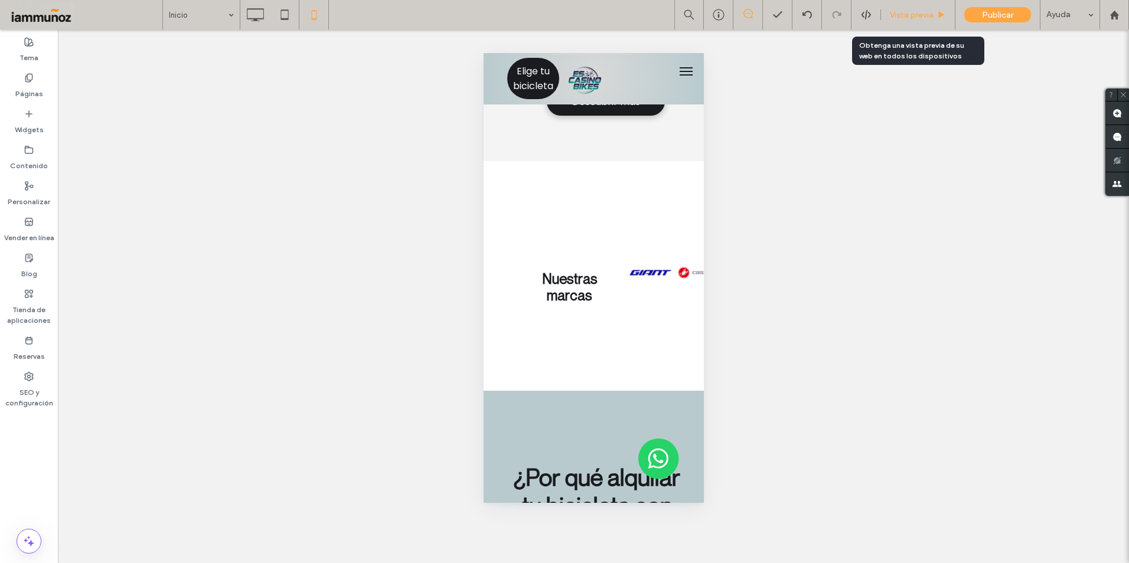
click at [906, 15] on span "Vista previa" at bounding box center [912, 15] width 44 height 10
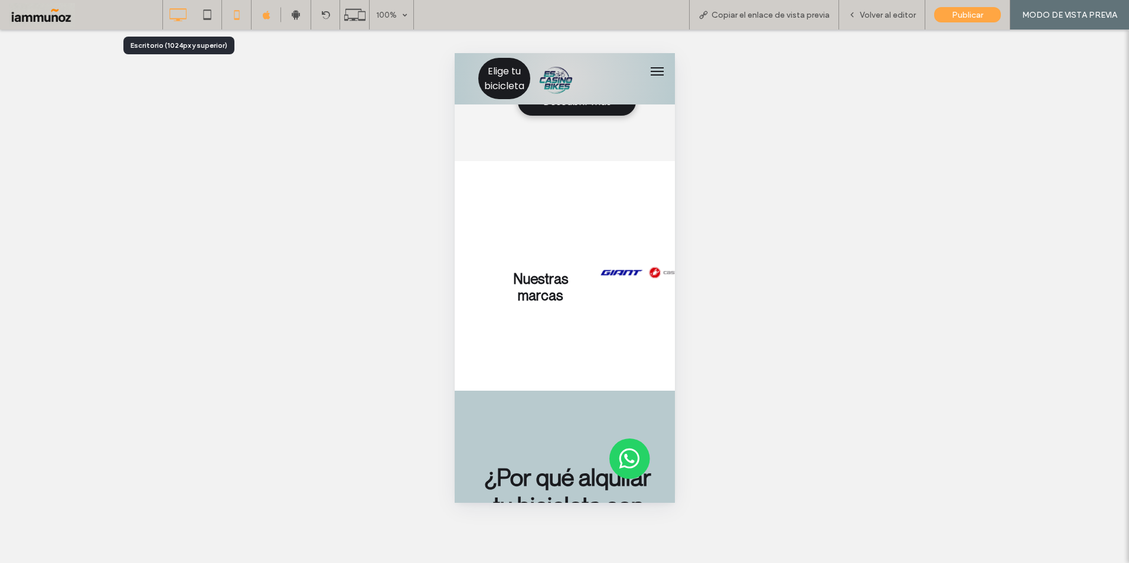
click at [182, 15] on icon at bounding box center [178, 15] width 24 height 24
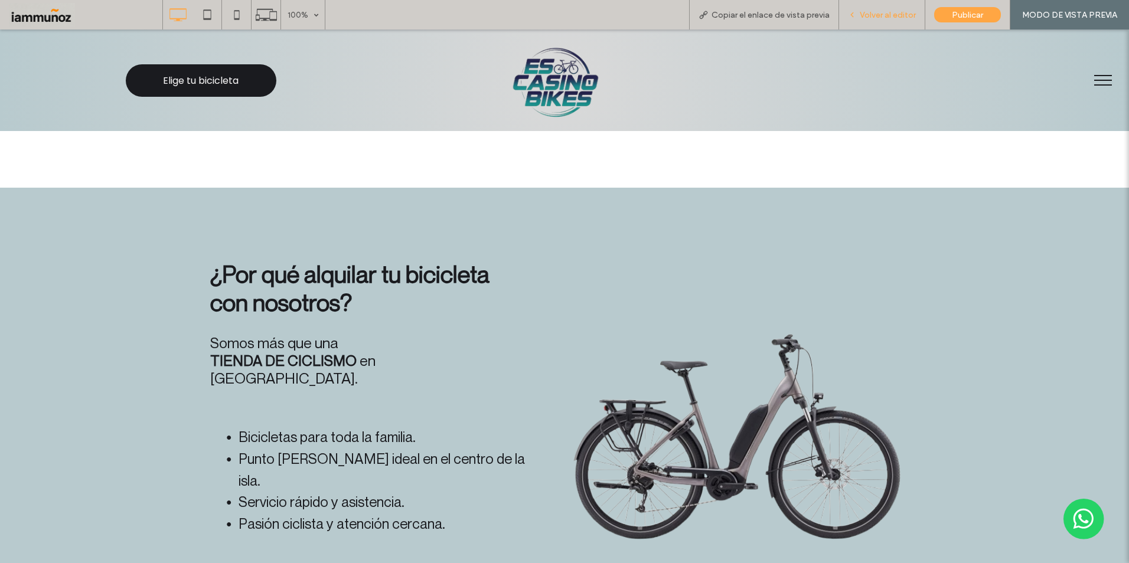
click at [905, 12] on span "Volver al editor" at bounding box center [888, 15] width 56 height 10
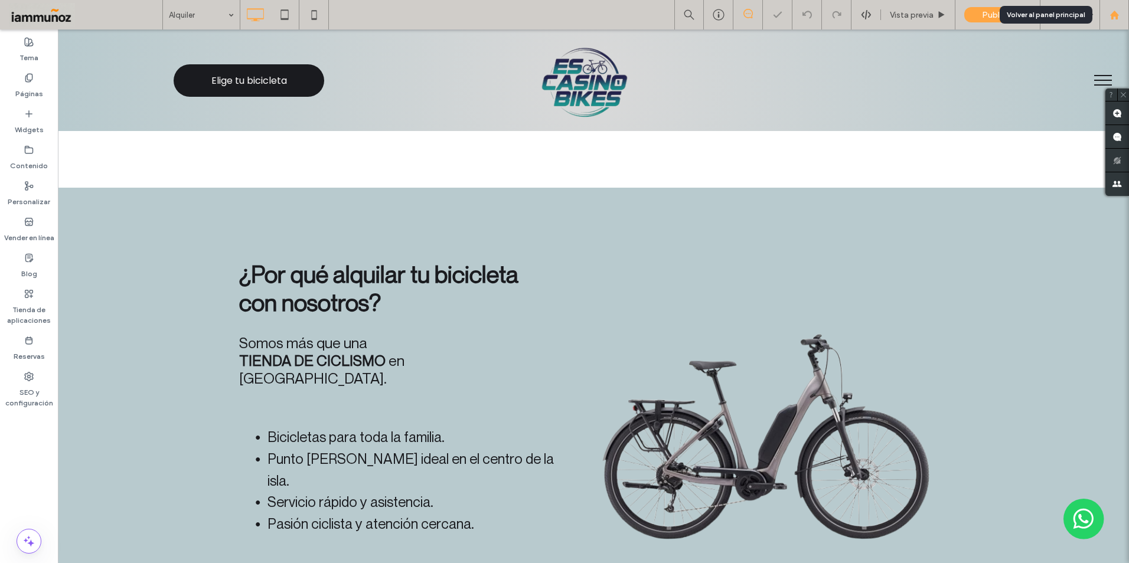
click at [1119, 15] on use at bounding box center [1114, 14] width 9 height 9
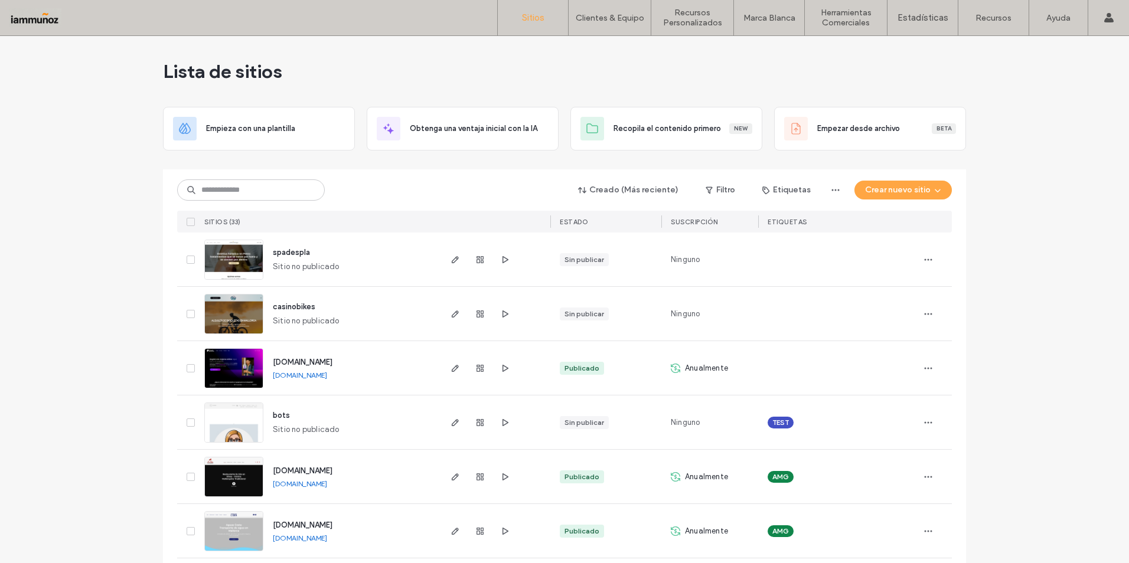
click at [235, 359] on img at bounding box center [234, 389] width 58 height 80
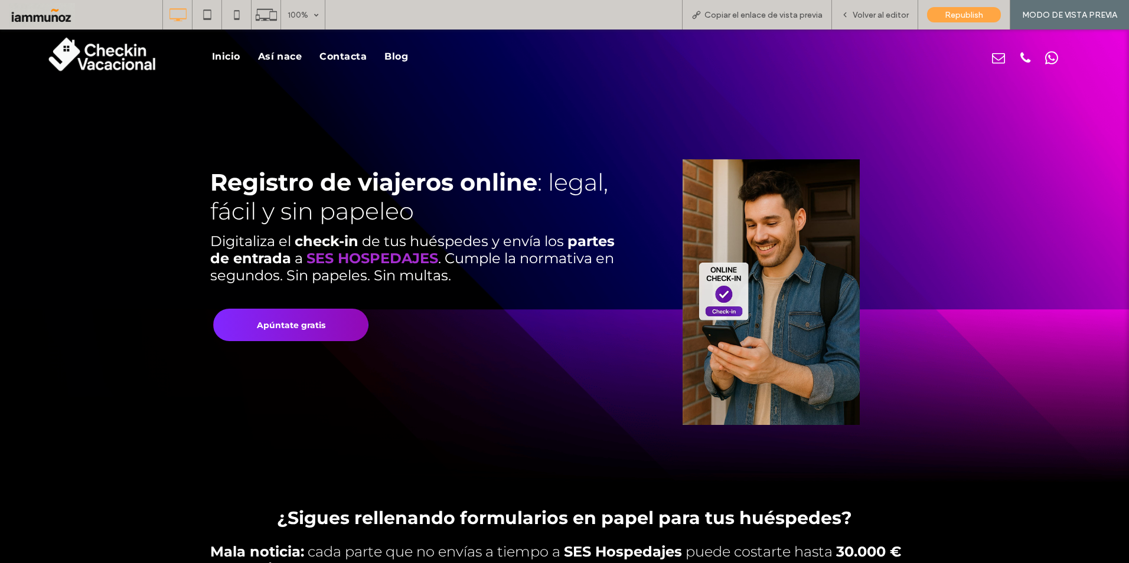
click at [400, 57] on span "Blog" at bounding box center [396, 56] width 24 height 11
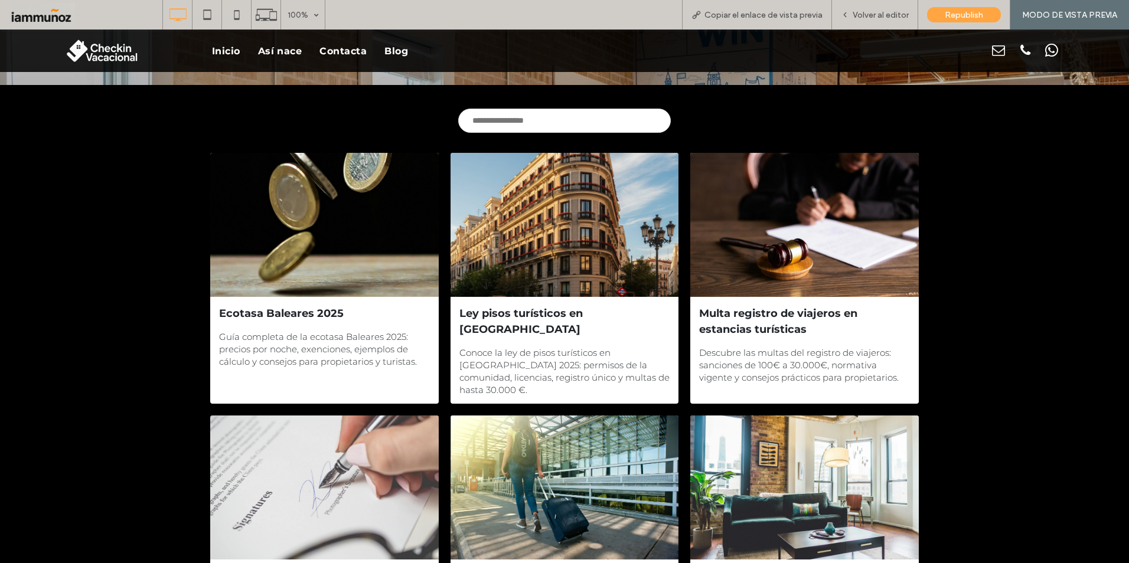
scroll to position [59, 0]
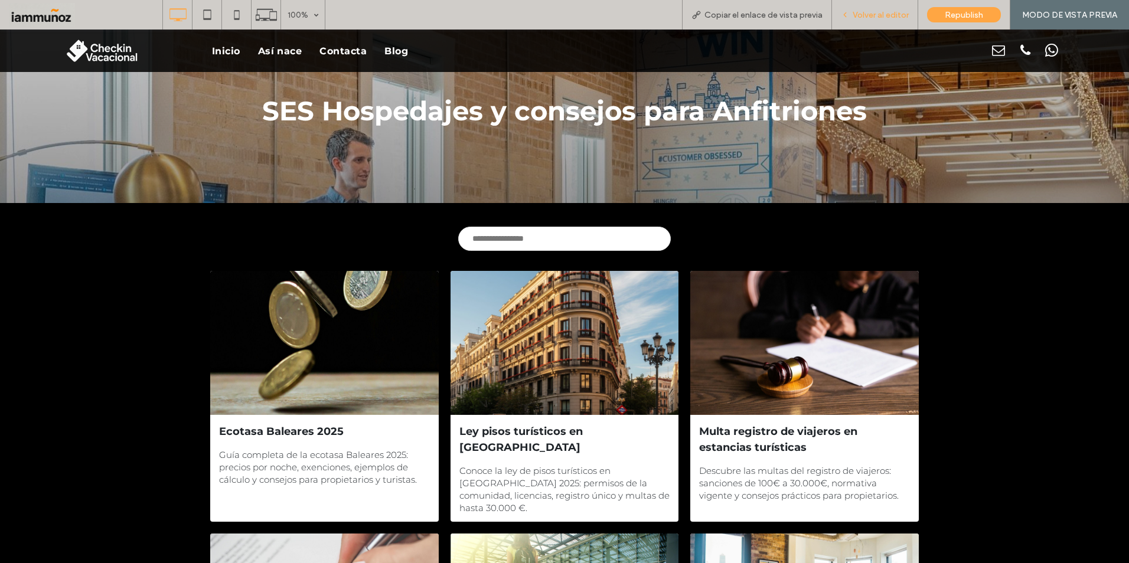
click at [879, 13] on span "Volver al editor" at bounding box center [881, 15] width 56 height 10
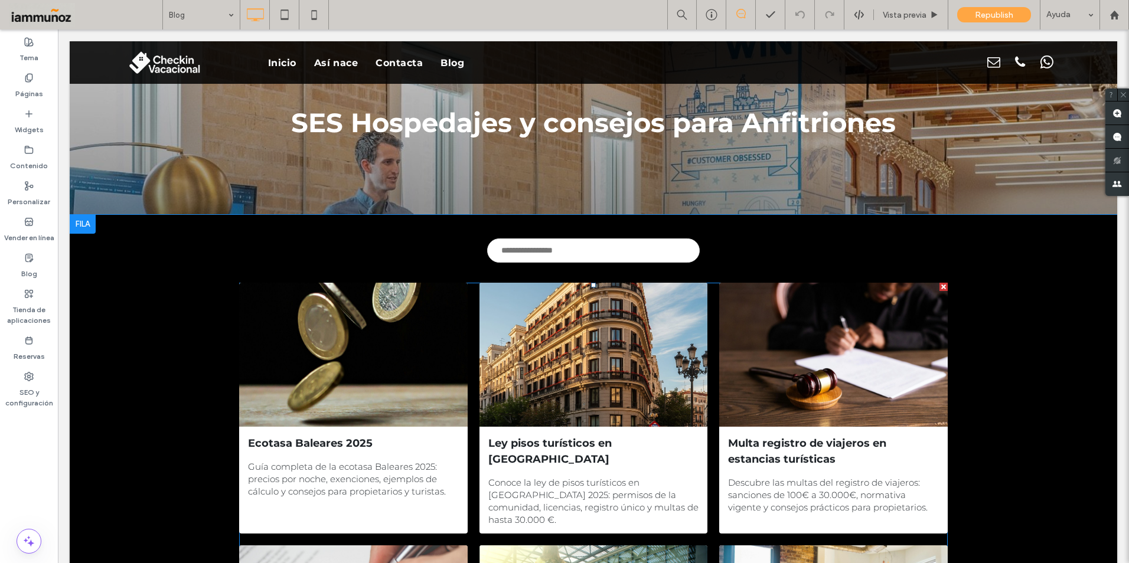
click at [532, 387] on div at bounding box center [593, 355] width 242 height 153
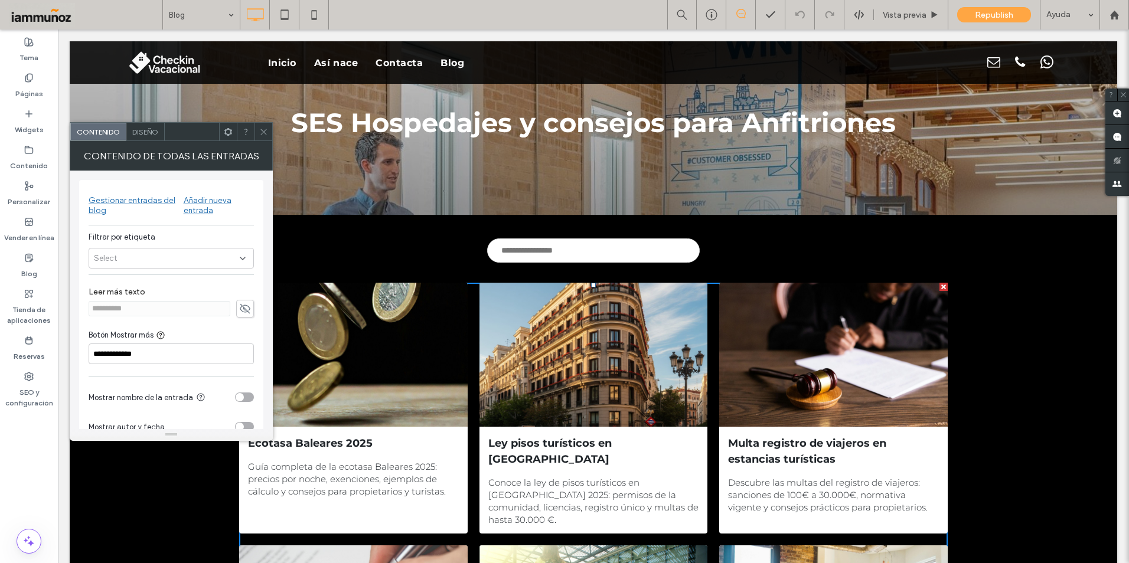
click at [211, 201] on div "Añadir nueva entrada" at bounding box center [219, 205] width 70 height 20
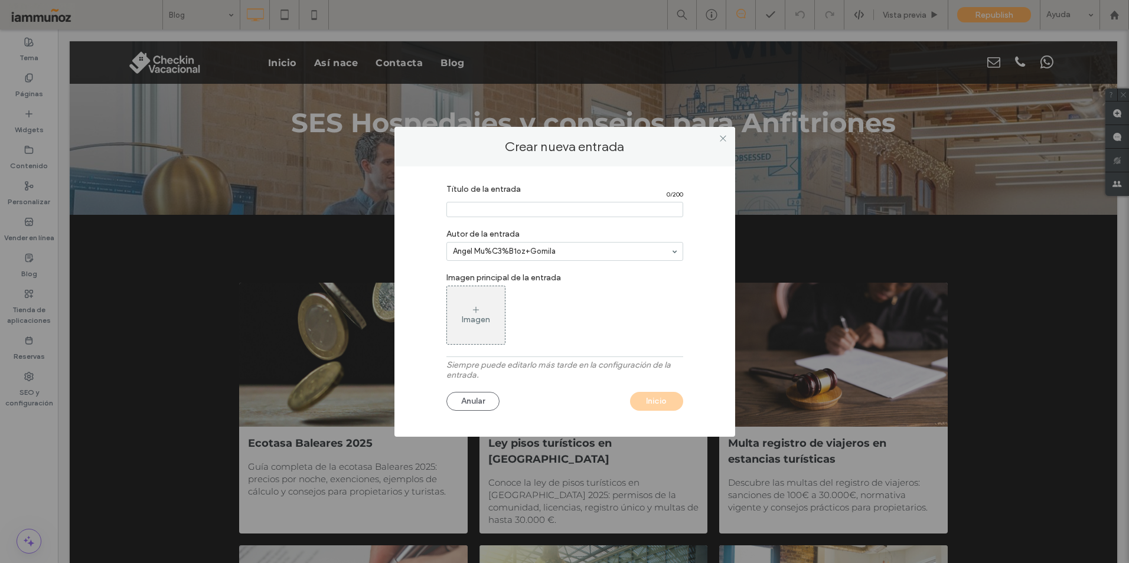
click at [486, 207] on input "Título de la entrada" at bounding box center [564, 209] width 237 height 15
paste input "**********"
type input "**********"
click at [473, 323] on div "Imagen" at bounding box center [476, 320] width 28 height 10
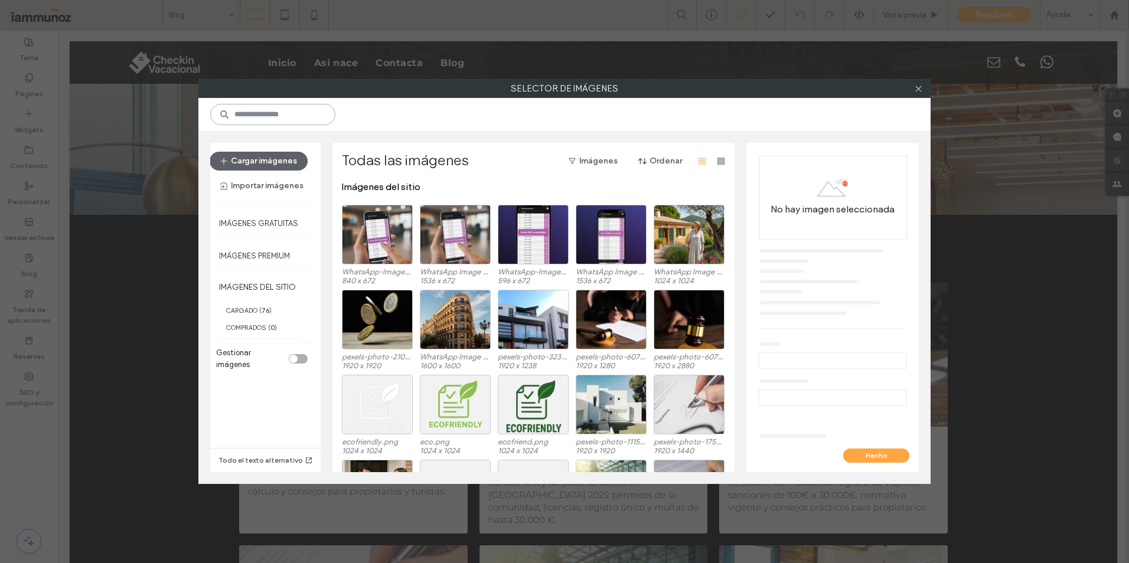
click at [274, 116] on input at bounding box center [272, 114] width 125 height 21
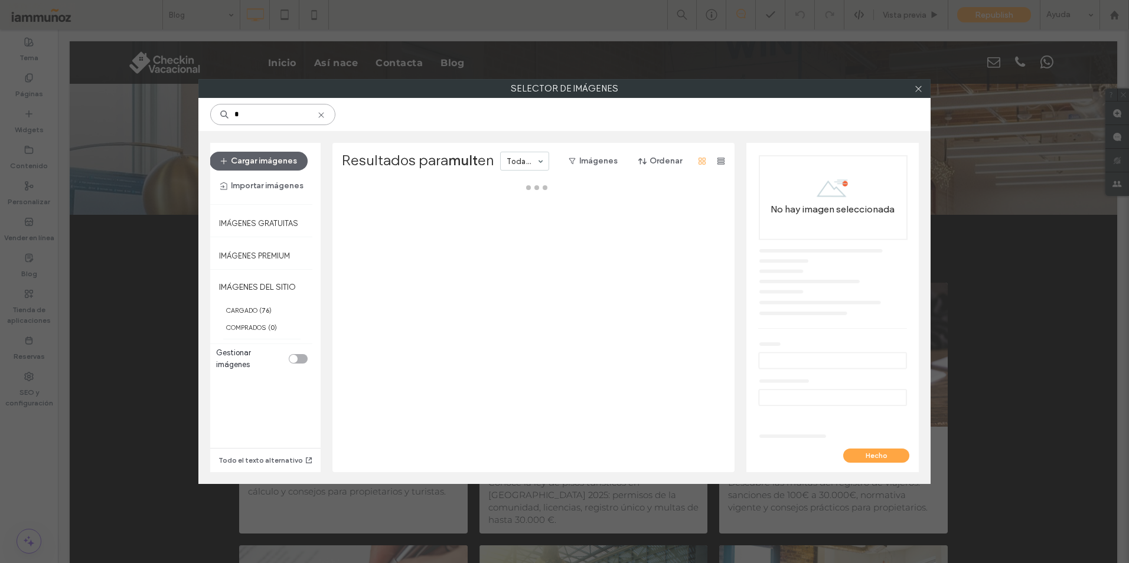
type input "*"
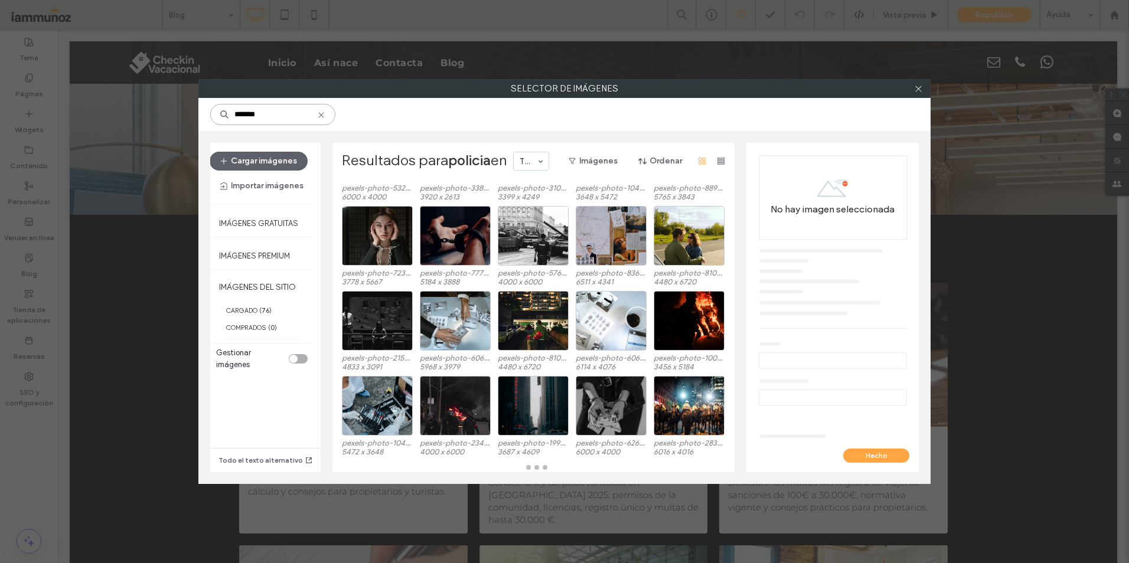
scroll to position [84, 0]
click at [234, 116] on input "*******" at bounding box center [272, 114] width 125 height 21
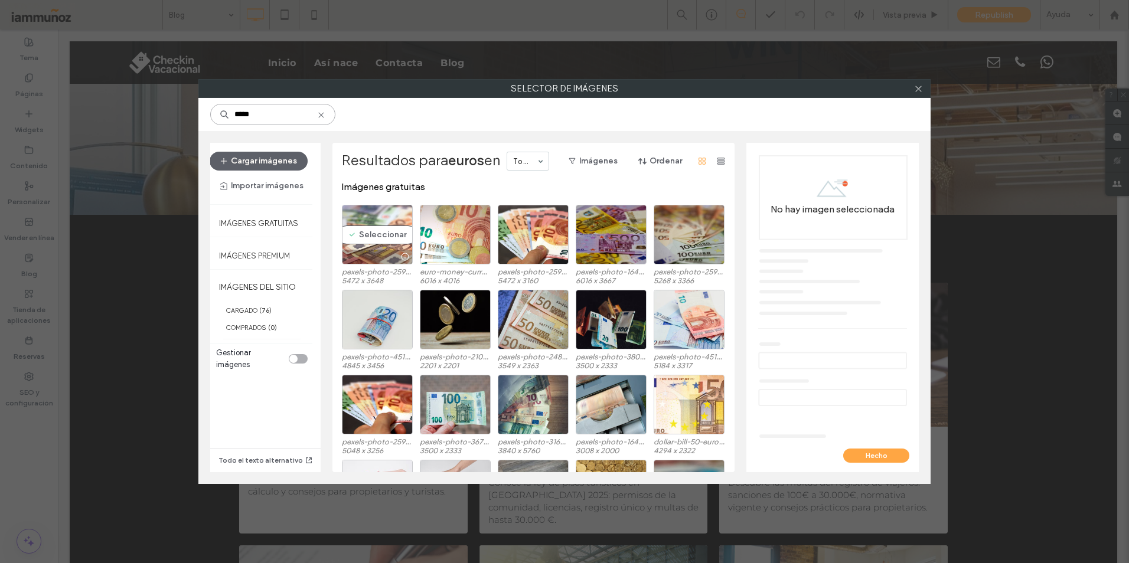
type input "*****"
click at [386, 227] on div "Seleccionar" at bounding box center [377, 235] width 71 height 60
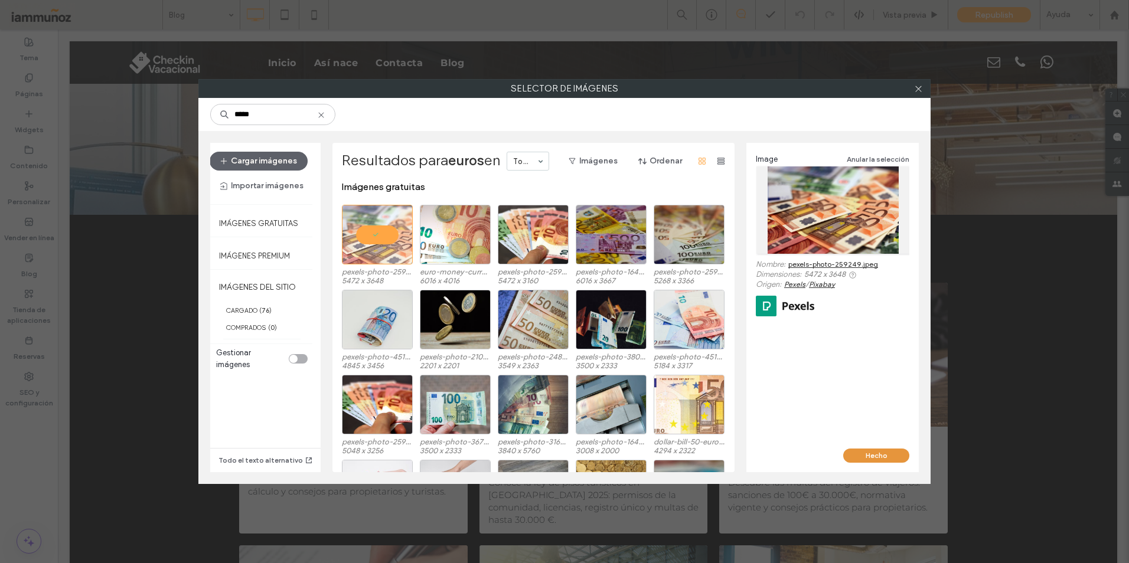
click at [871, 456] on button "Hecho" at bounding box center [876, 456] width 66 height 14
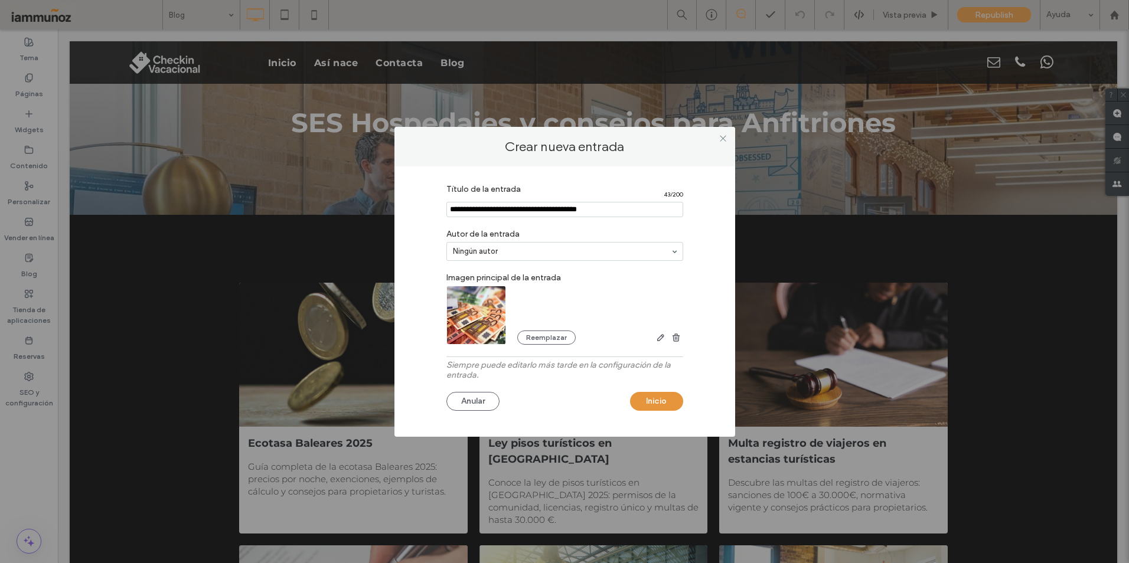
click at [651, 399] on button "Inicio" at bounding box center [656, 401] width 53 height 19
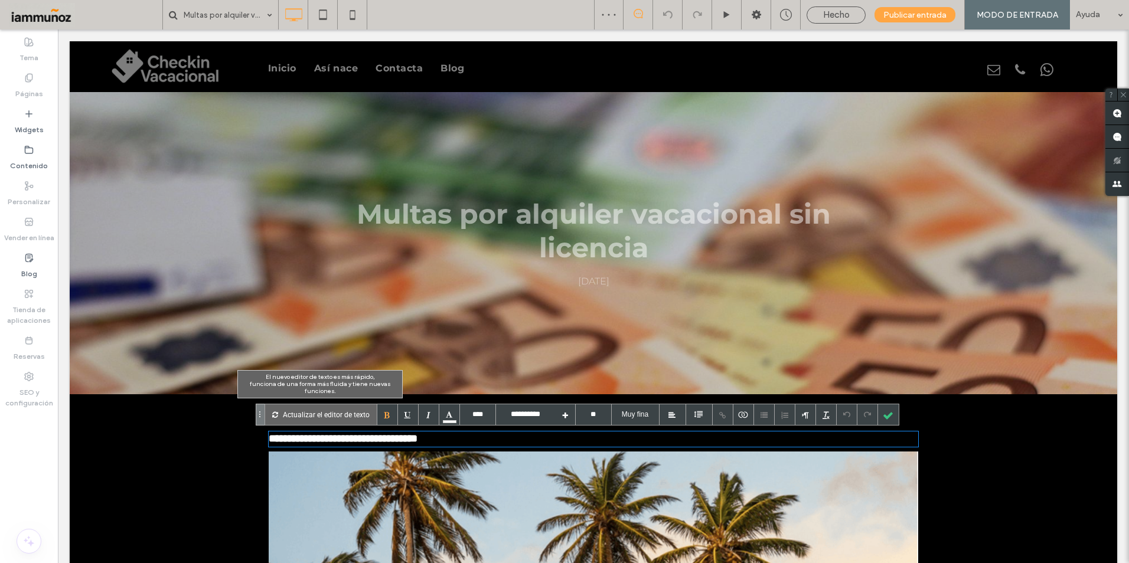
click at [329, 415] on p "Actualizar el editor de texto" at bounding box center [326, 415] width 87 height 21
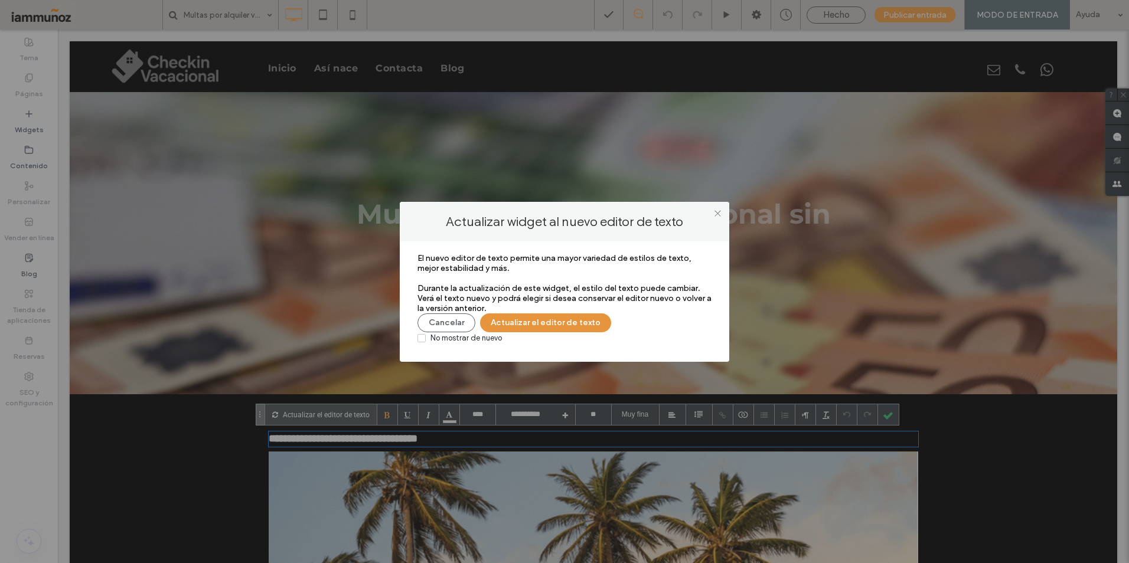
click at [511, 322] on button "Actualizar el editor de texto" at bounding box center [545, 323] width 131 height 19
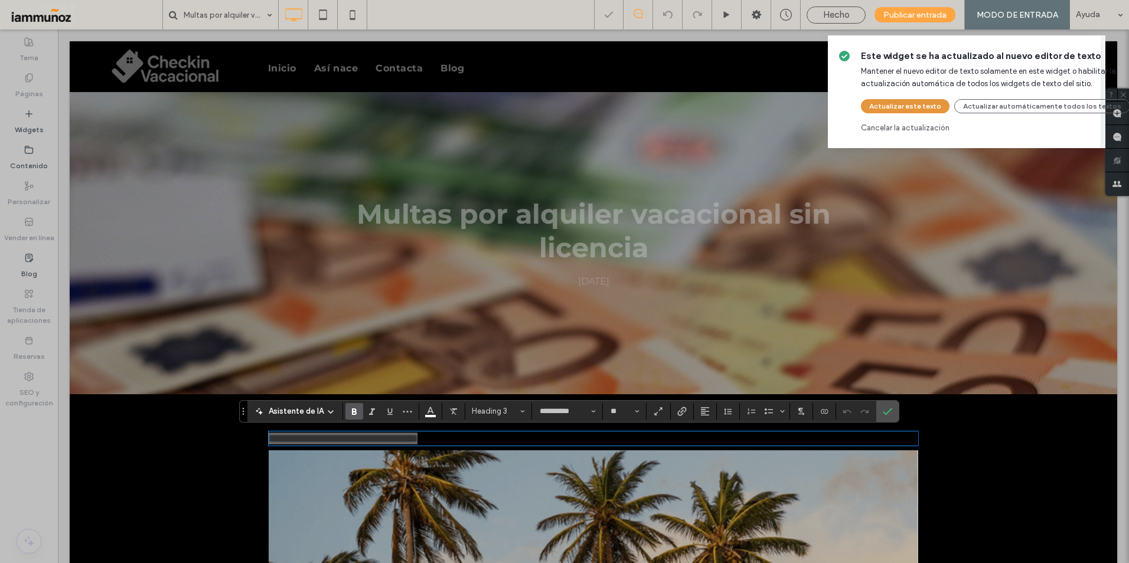
click at [891, 106] on button "Actualizar este texto" at bounding box center [905, 106] width 89 height 14
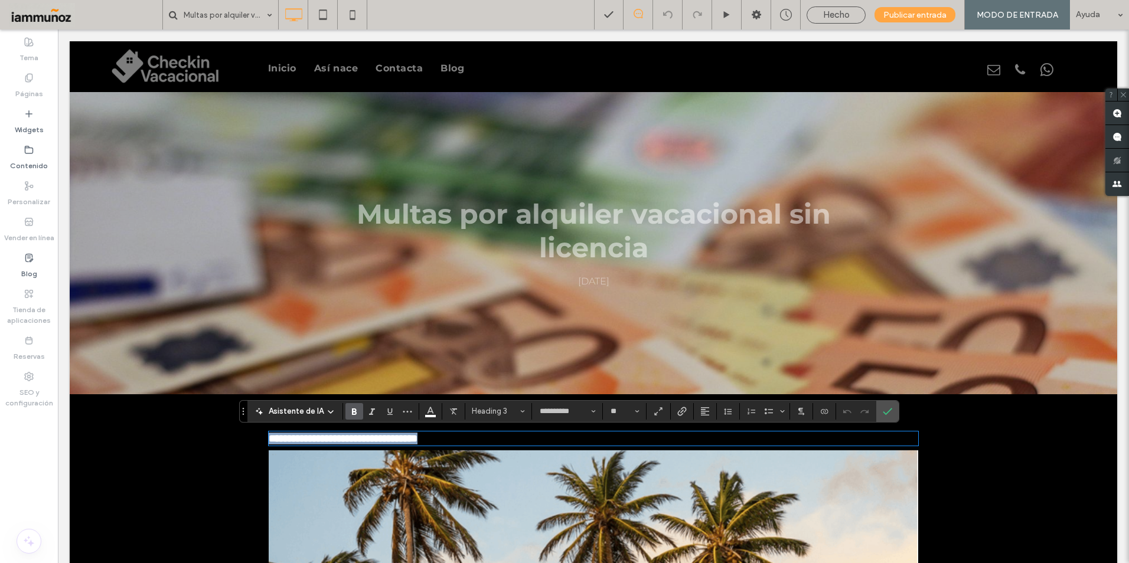
click at [459, 442] on h3 "**********" at bounding box center [594, 439] width 650 height 12
drag, startPoint x: 441, startPoint y: 442, endPoint x: 259, endPoint y: 431, distance: 182.9
click at [259, 431] on div "**********" at bounding box center [593, 571] width 709 height 306
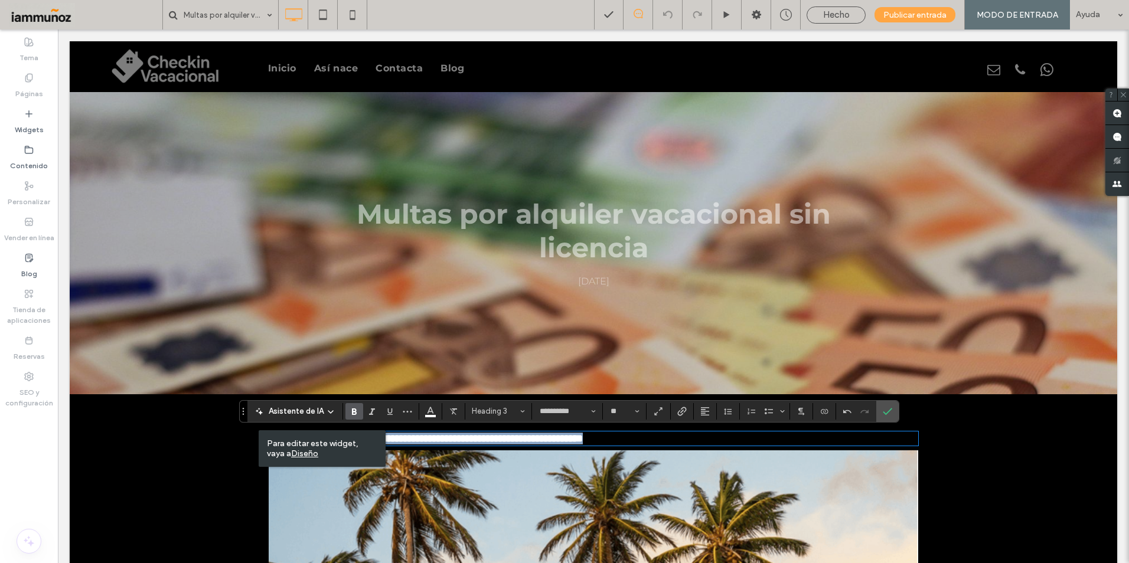
drag, startPoint x: 704, startPoint y: 438, endPoint x: 264, endPoint y: 426, distance: 440.1
click at [258, 433] on div "**********" at bounding box center [593, 571] width 709 height 306
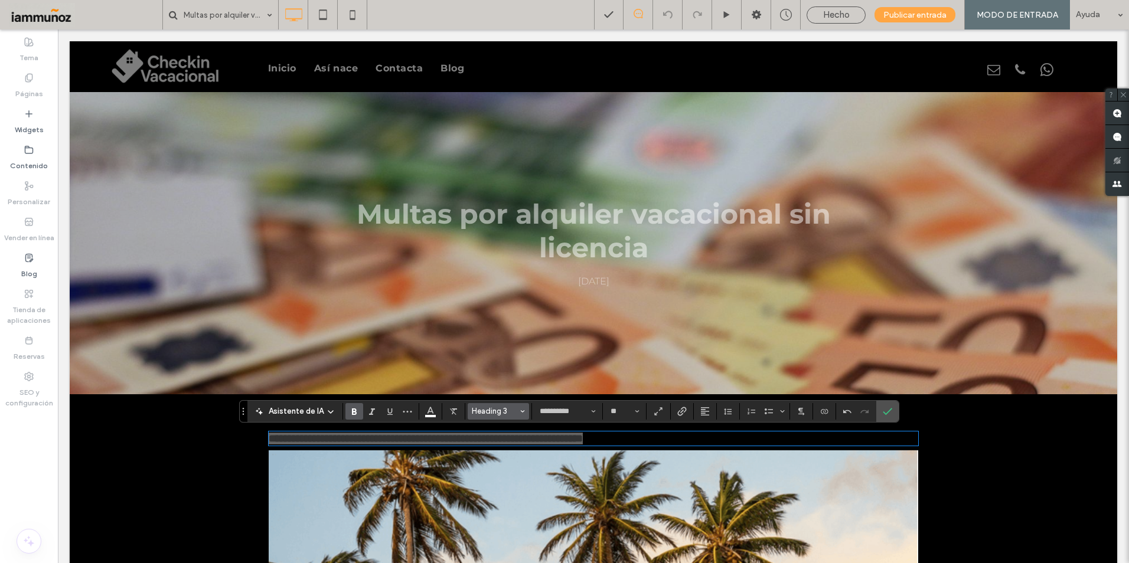
click at [503, 410] on span "Heading 3" at bounding box center [495, 411] width 46 height 9
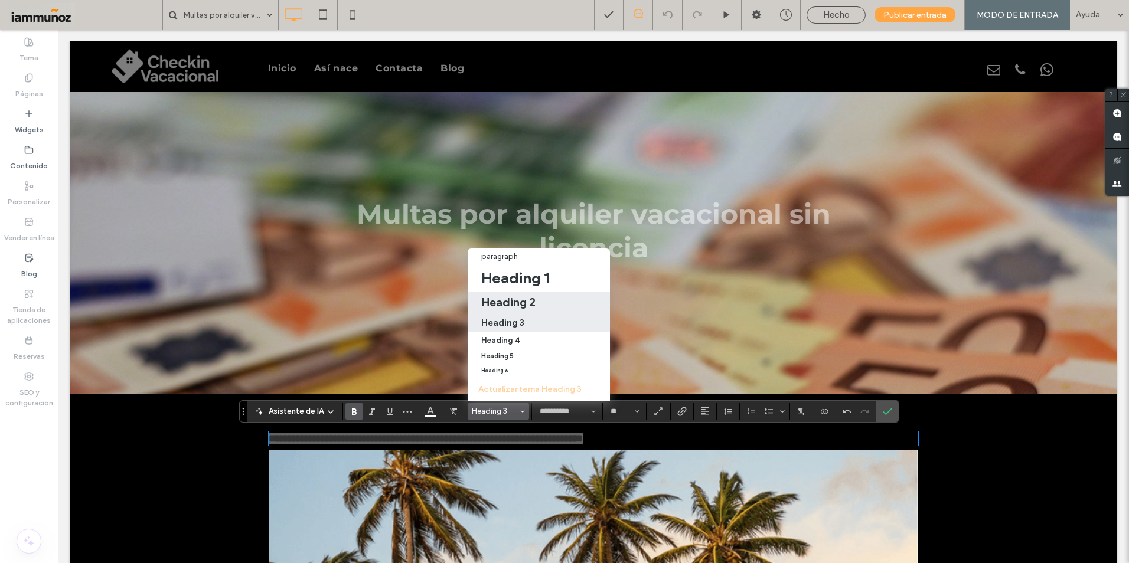
drag, startPoint x: 503, startPoint y: 291, endPoint x: 605, endPoint y: 314, distance: 104.3
click at [503, 295] on h2 "Heading 2" at bounding box center [508, 302] width 54 height 14
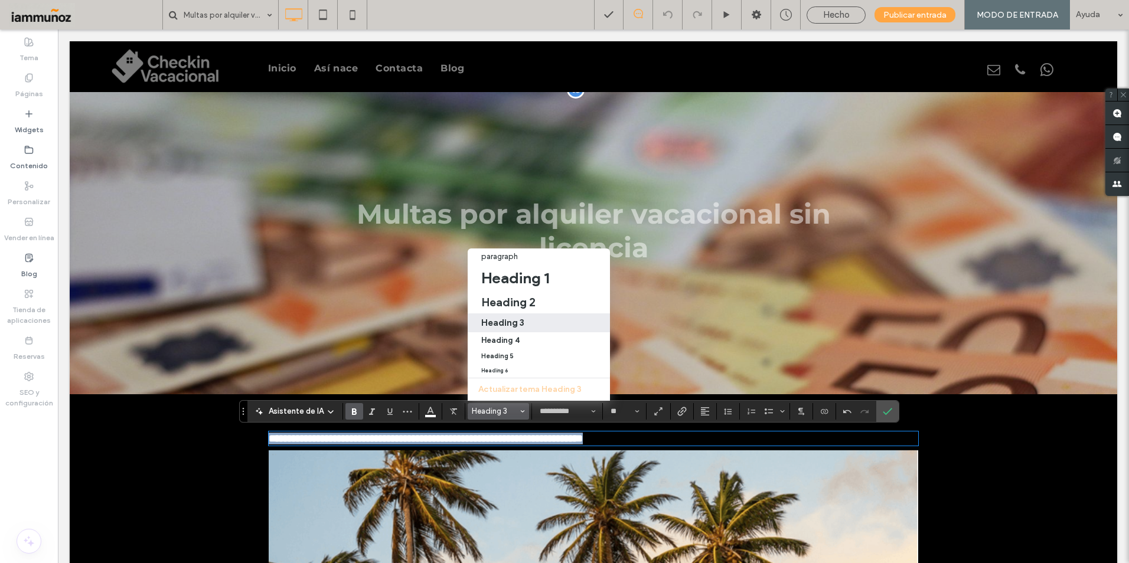
type input "**"
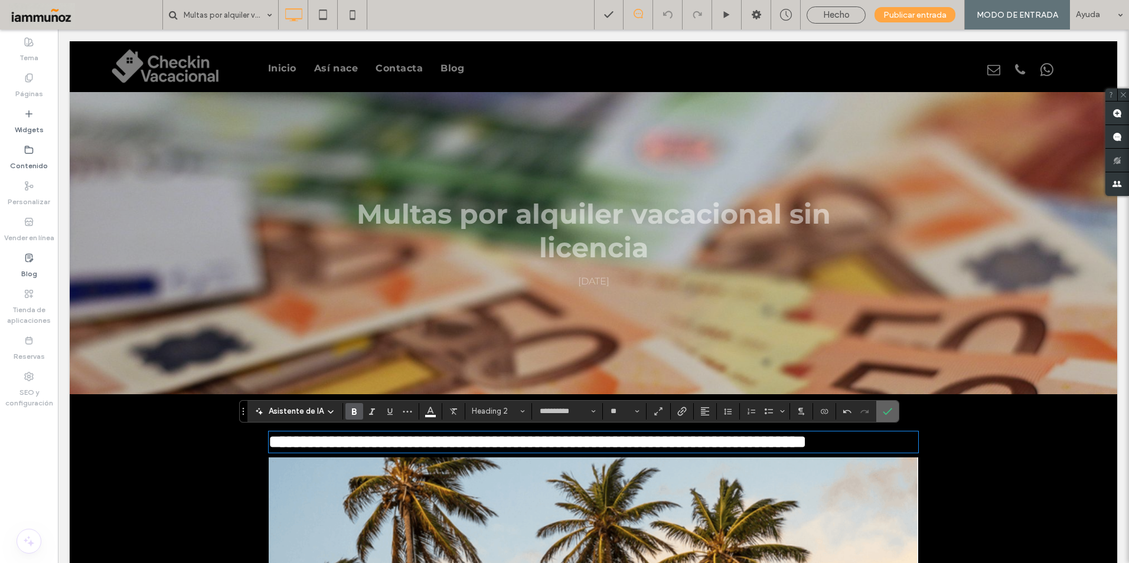
click at [889, 415] on icon "Confirmar" at bounding box center [887, 411] width 9 height 9
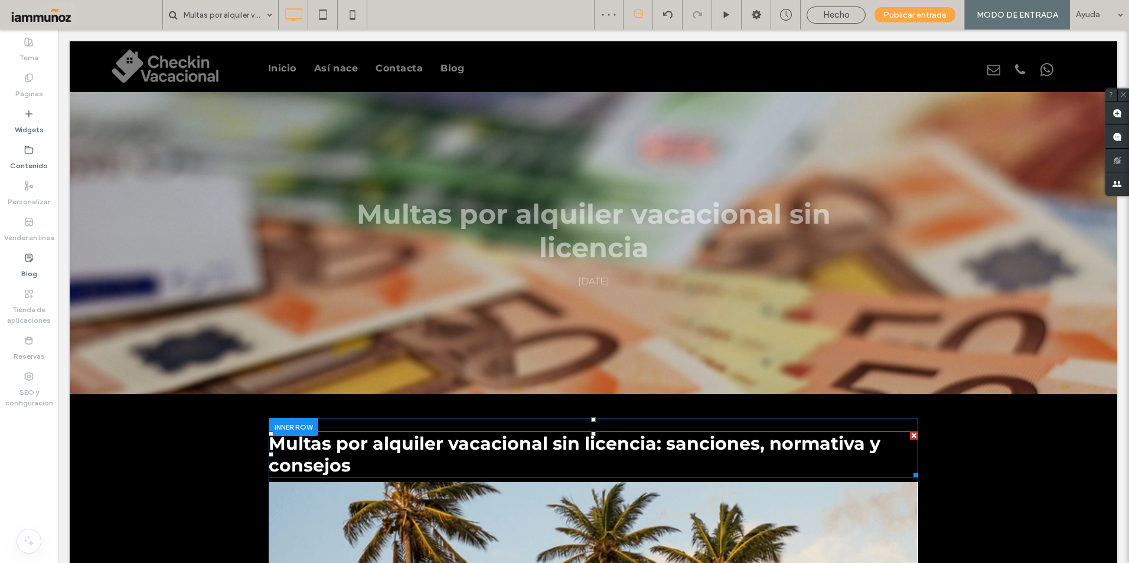
click at [550, 449] on span "Multas por alquiler vacacional sin licencia: sanciones, normativa y consejos" at bounding box center [575, 455] width 612 height 44
type input "**********"
type input "**"
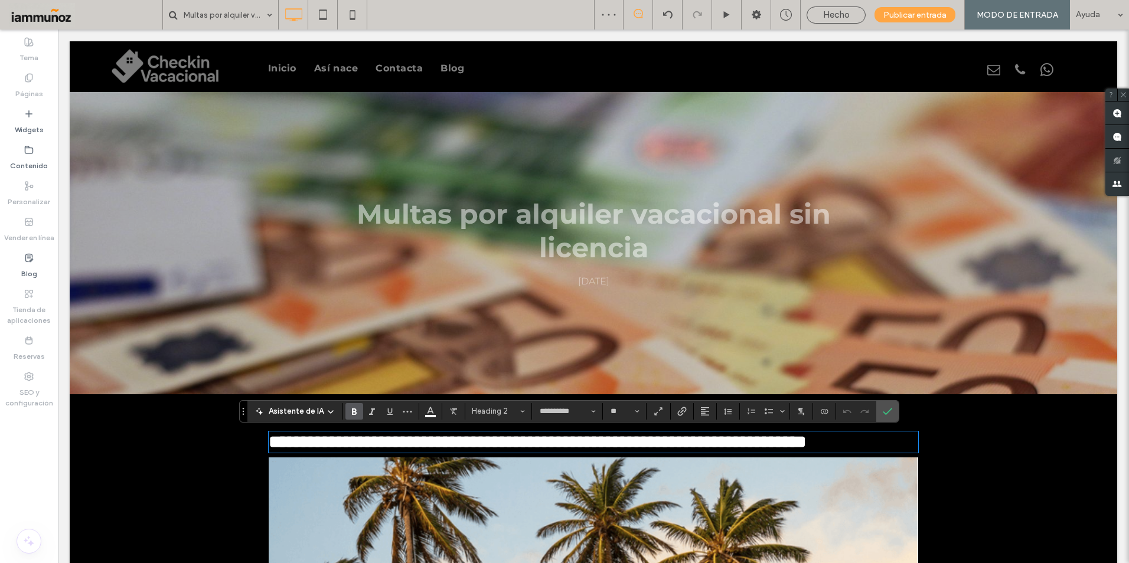
click at [644, 452] on h2 "**********" at bounding box center [594, 442] width 650 height 19
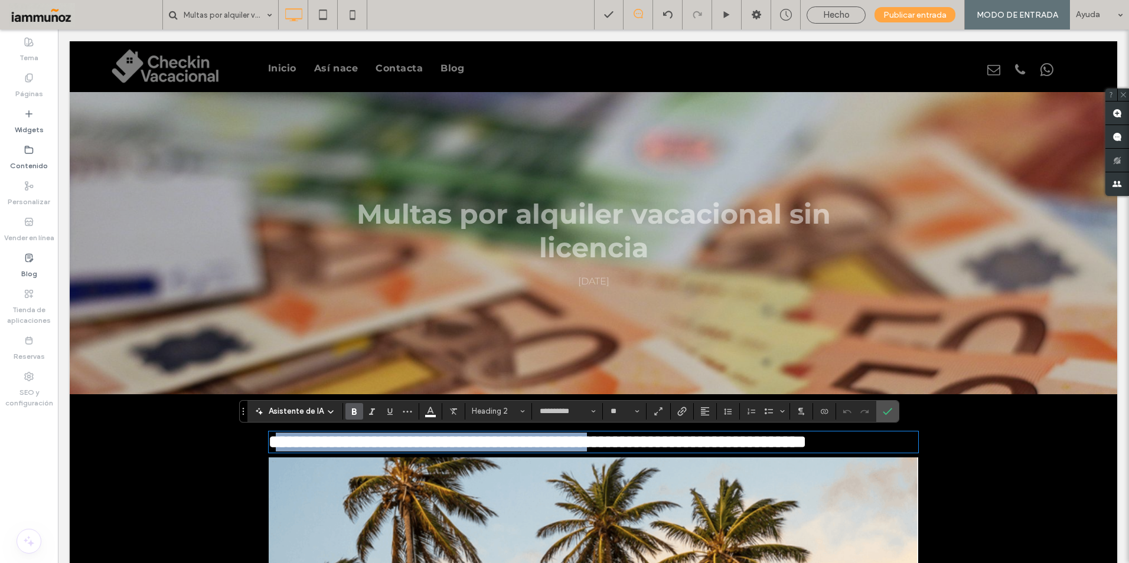
drag, startPoint x: 660, startPoint y: 446, endPoint x: 275, endPoint y: 425, distance: 385.6
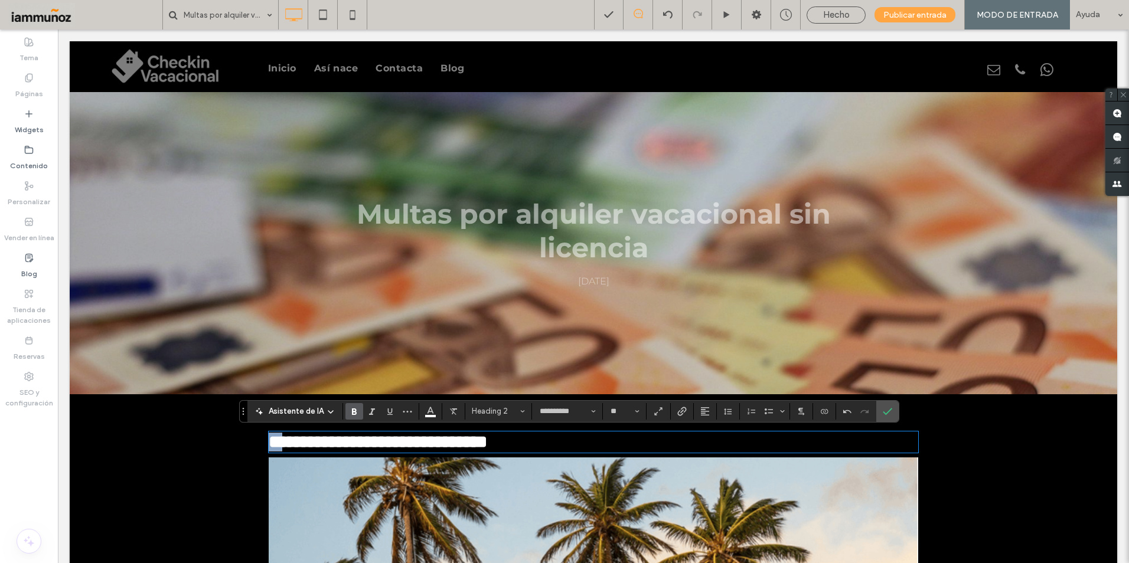
drag, startPoint x: 282, startPoint y: 445, endPoint x: 263, endPoint y: 446, distance: 18.9
click at [269, 444] on span "**********" at bounding box center [378, 441] width 219 height 17
drag, startPoint x: 272, startPoint y: 442, endPoint x: 264, endPoint y: 442, distance: 7.7
click at [269, 442] on span "**********" at bounding box center [378, 441] width 219 height 17
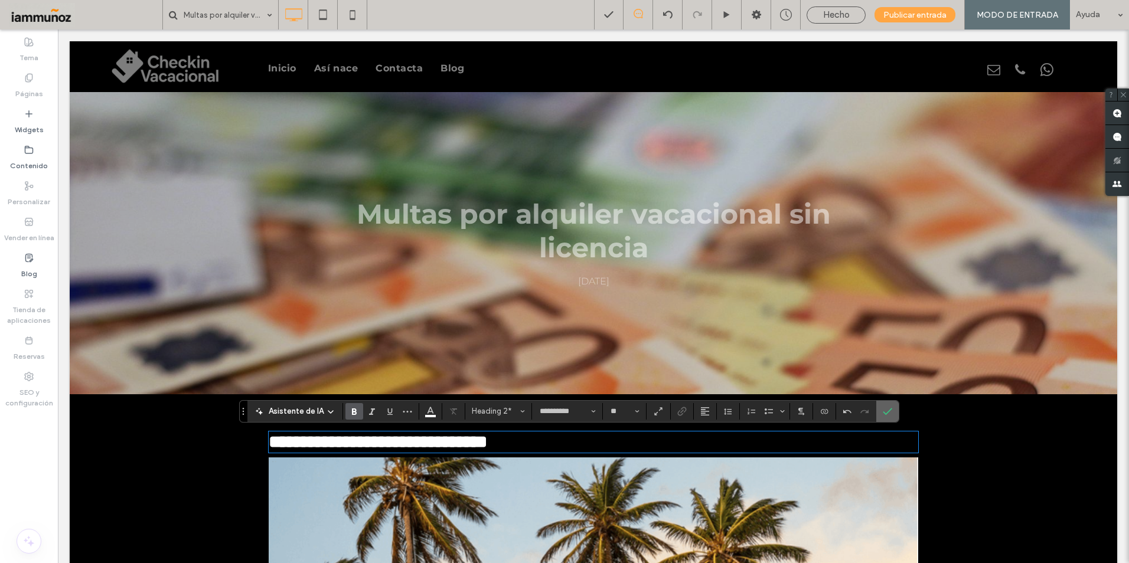
click at [883, 413] on use "Confirmar" at bounding box center [887, 411] width 9 height 7
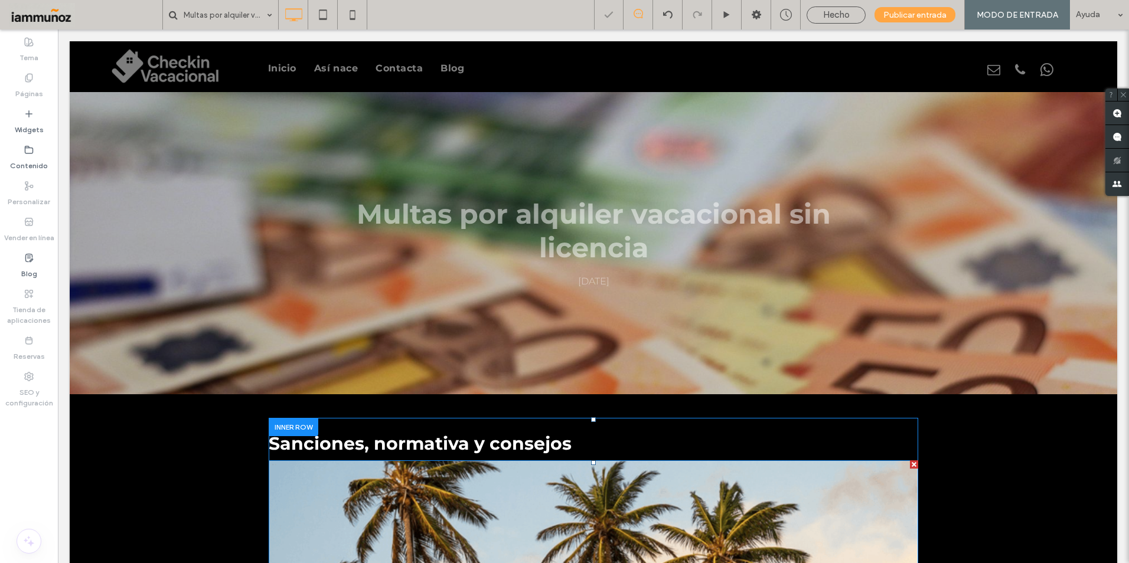
click at [910, 464] on div at bounding box center [914, 465] width 8 height 8
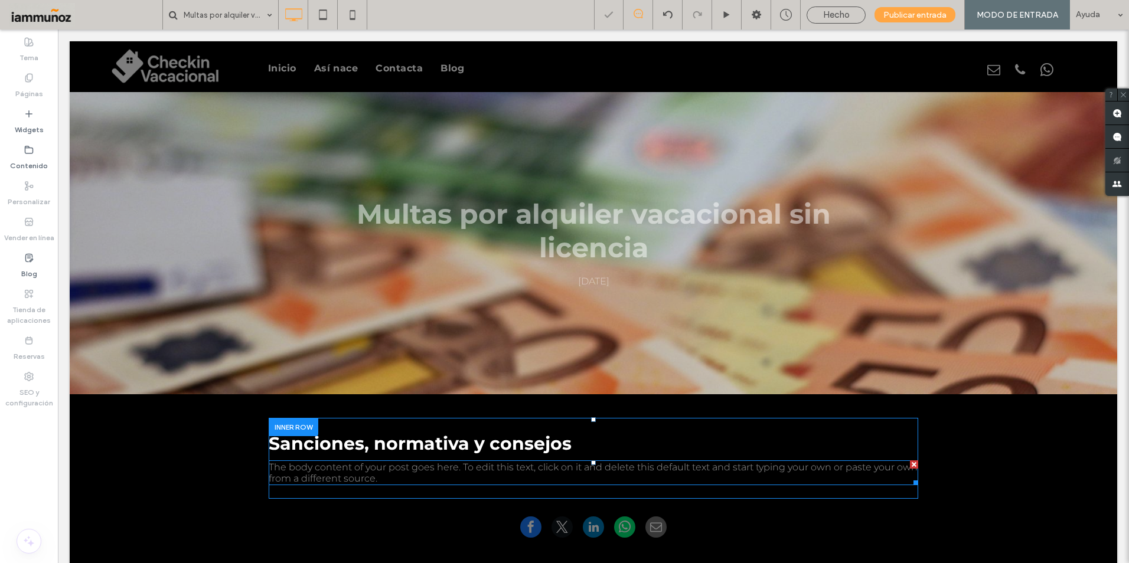
click at [393, 478] on div "The body content of your post goes here. To edit this text, click on it and del…" at bounding box center [594, 473] width 650 height 25
type input "****"
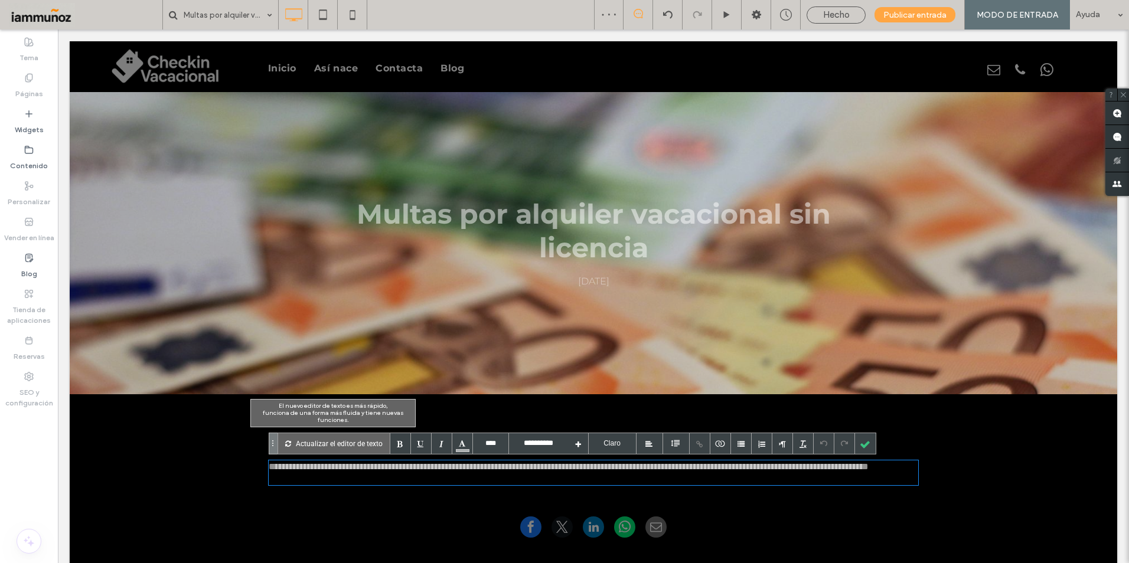
click at [357, 451] on p "Actualizar el editor de texto" at bounding box center [339, 443] width 87 height 21
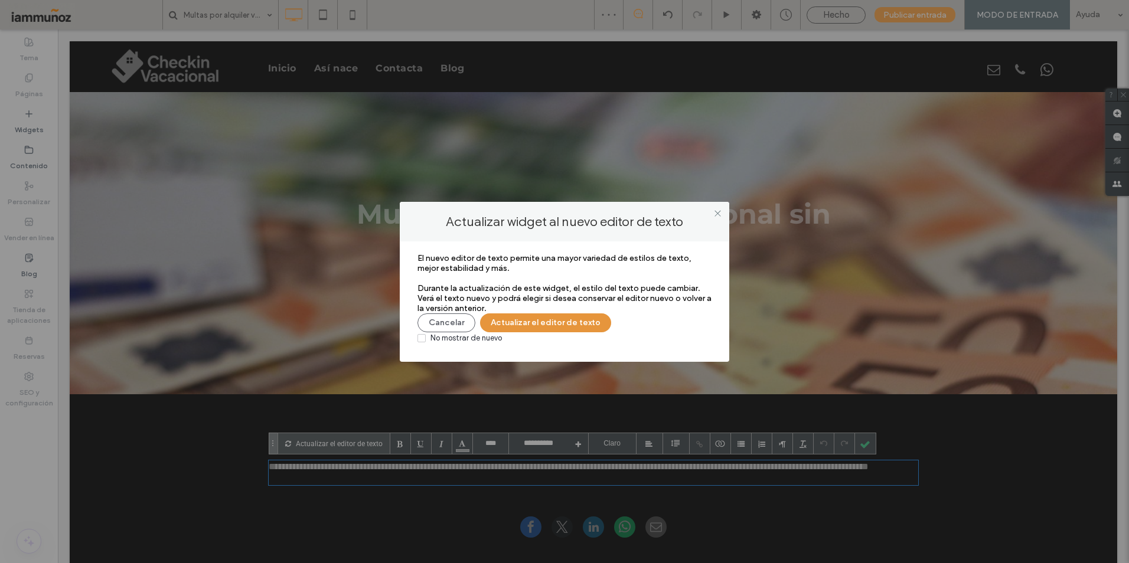
click at [512, 324] on button "Actualizar el editor de texto" at bounding box center [545, 323] width 131 height 19
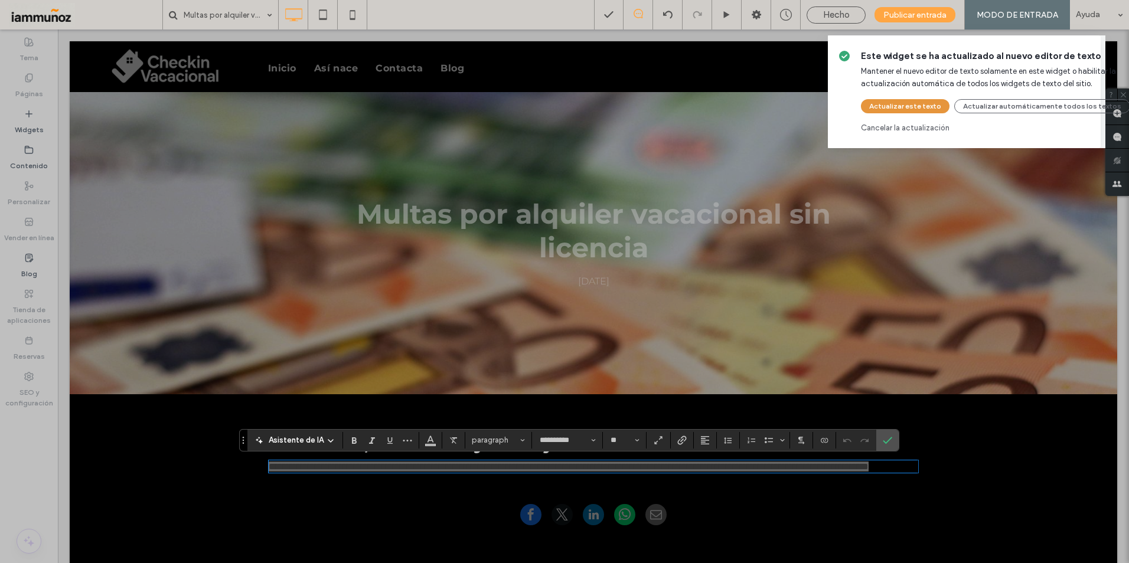
click at [896, 106] on button "Actualizar este texto" at bounding box center [905, 106] width 89 height 14
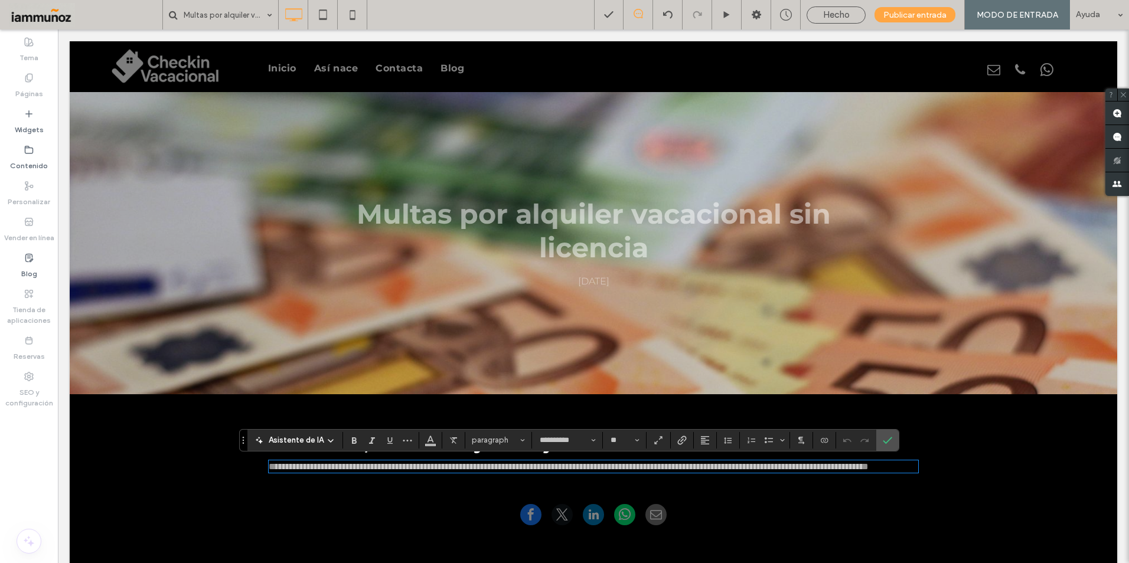
click at [376, 478] on div "**********" at bounding box center [594, 452] width 650 height 51
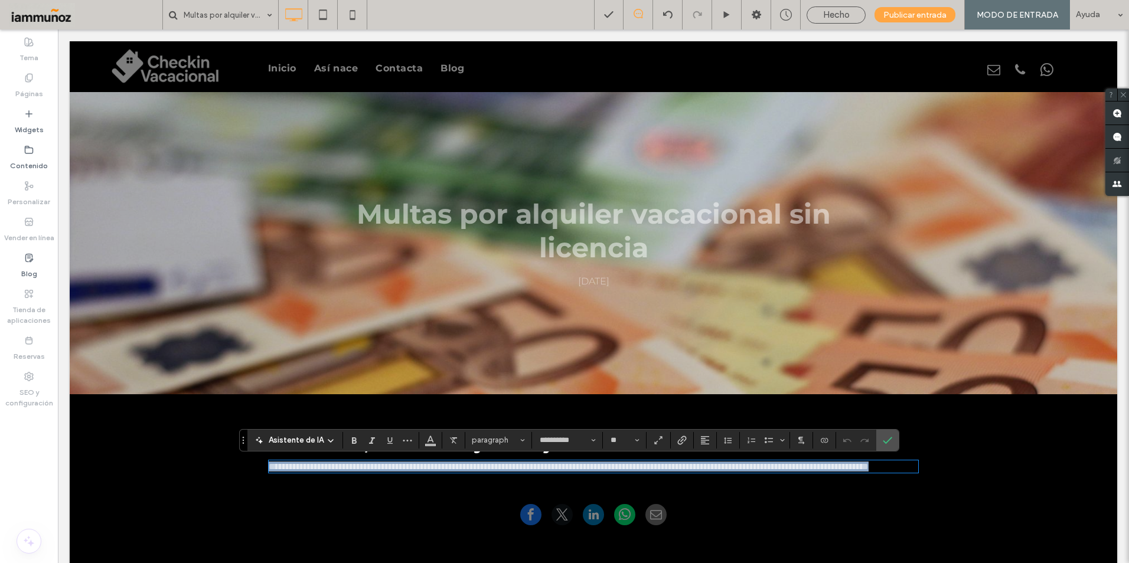
drag, startPoint x: 386, startPoint y: 480, endPoint x: 233, endPoint y: 461, distance: 153.5
click at [233, 461] on div "**********" at bounding box center [594, 444] width 1048 height 101
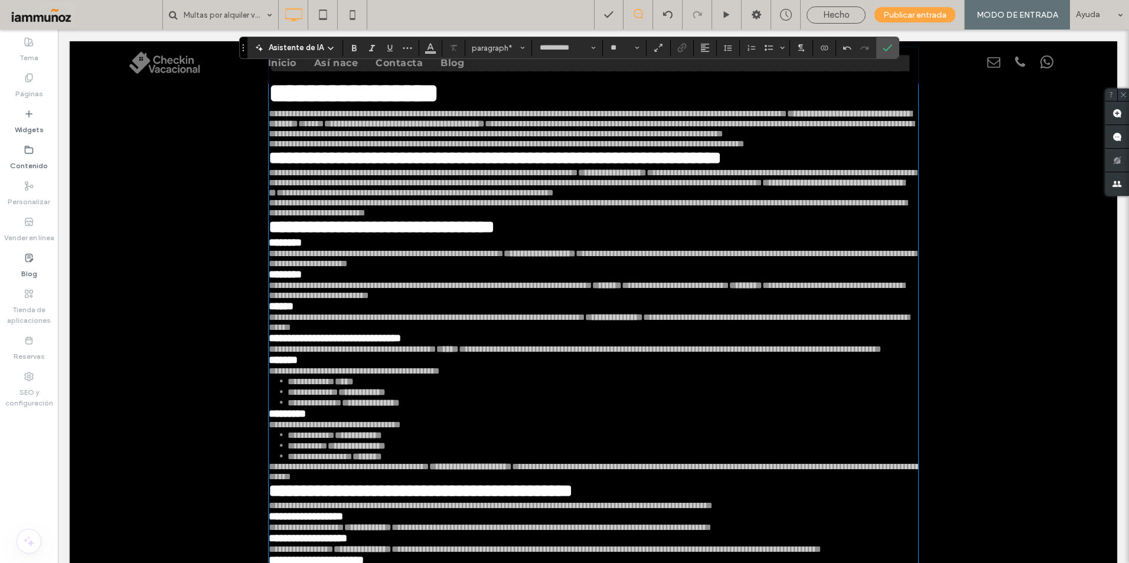
scroll to position [236, 0]
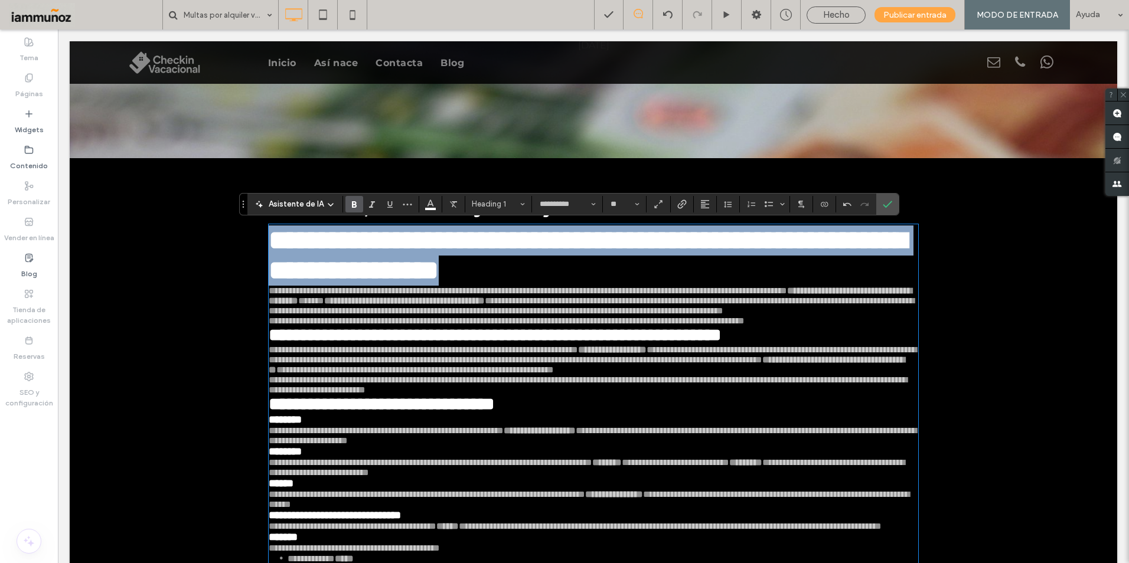
drag, startPoint x: 738, startPoint y: 285, endPoint x: 265, endPoint y: 239, distance: 475.8
click at [269, 239] on h1 "**********" at bounding box center [594, 256] width 650 height 60
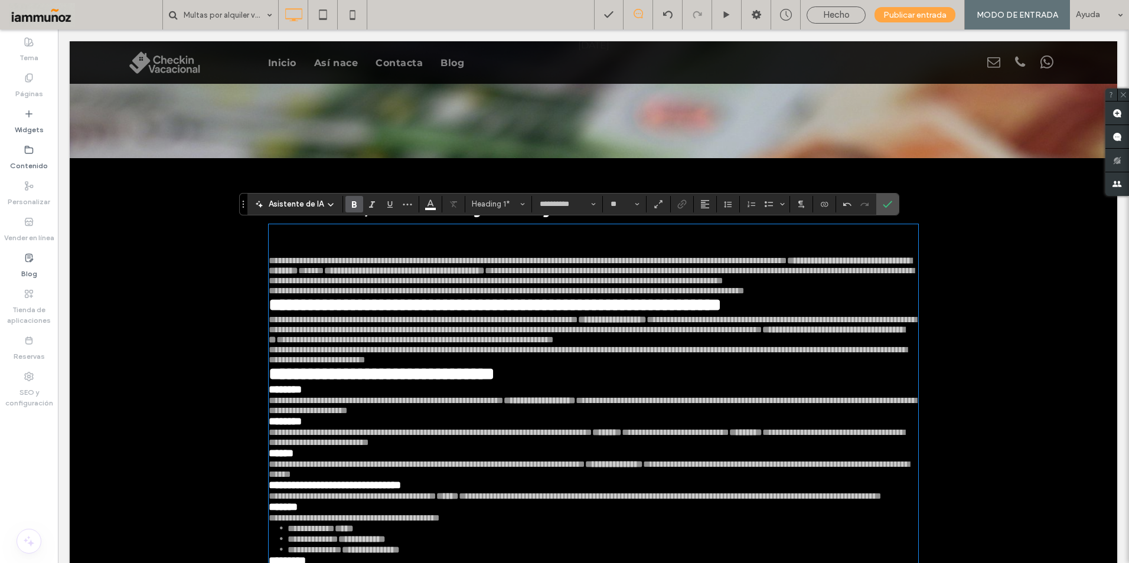
click at [269, 264] on span "**********" at bounding box center [528, 260] width 519 height 9
click at [269, 263] on span "**********" at bounding box center [528, 260] width 519 height 9
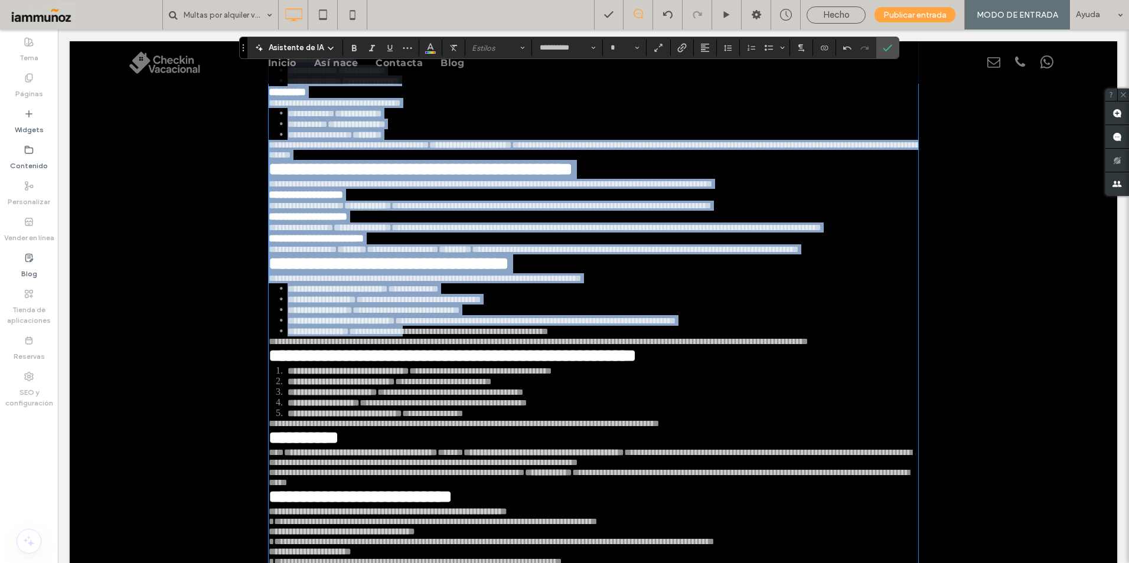
scroll to position [911, 0]
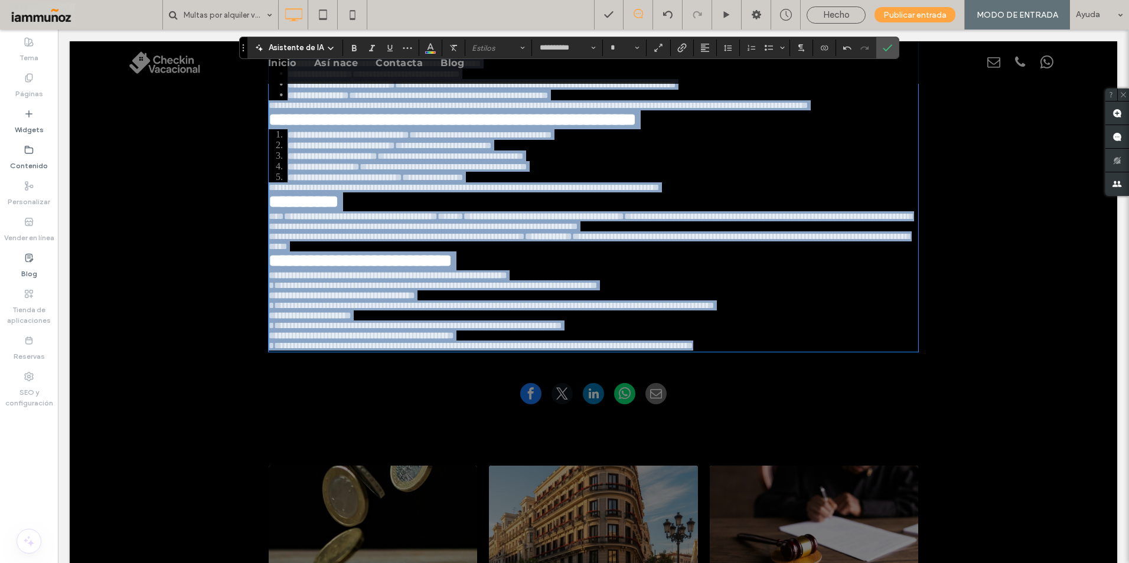
drag, startPoint x: 266, startPoint y: 265, endPoint x: 851, endPoint y: 506, distance: 632.7
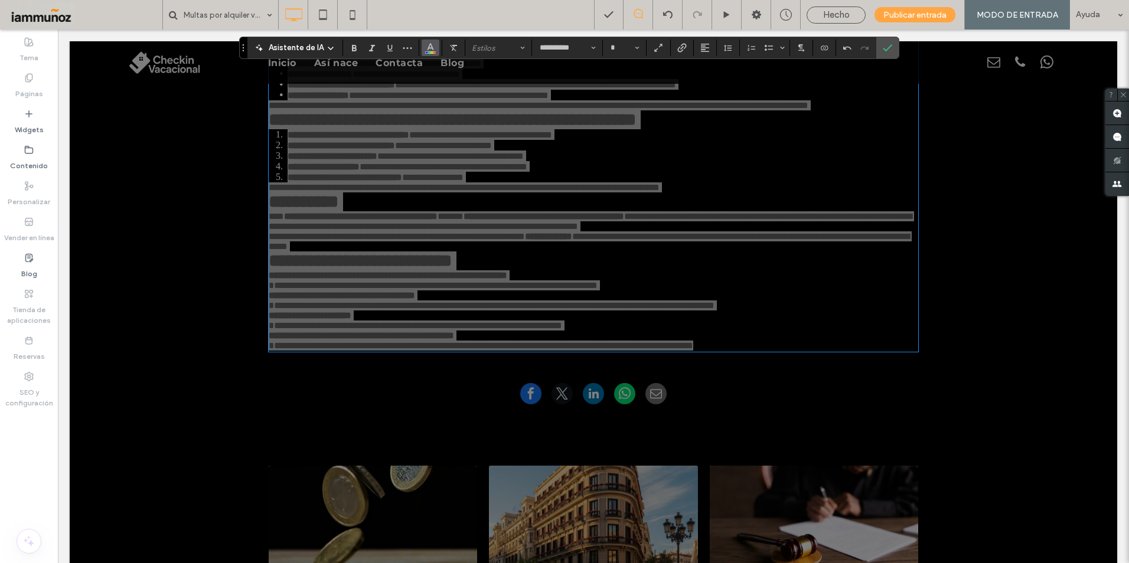
click at [426, 53] on span "Color" at bounding box center [430, 46] width 9 height 15
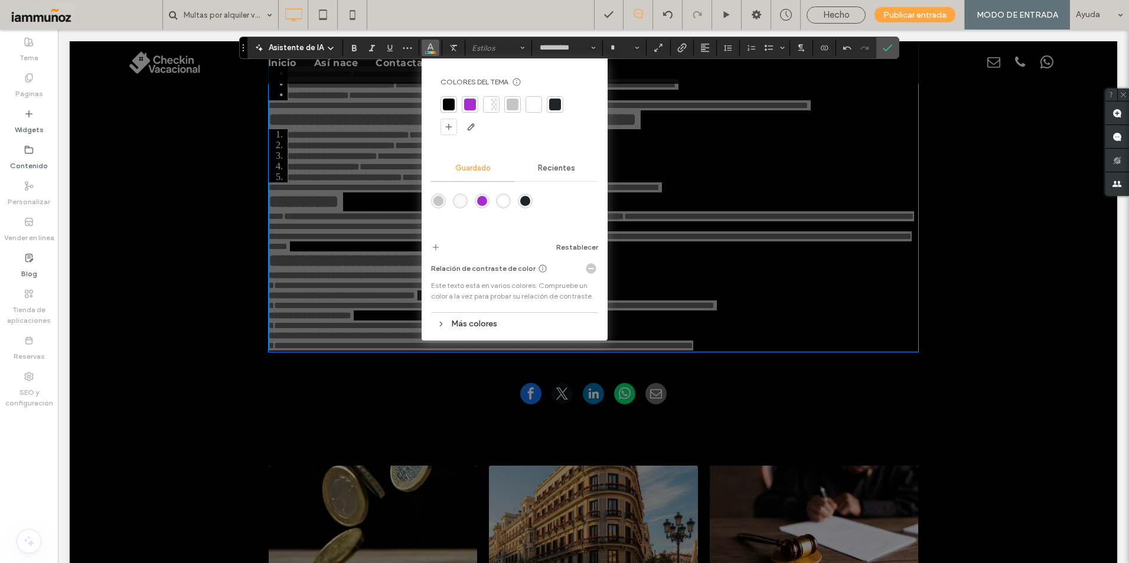
drag, startPoint x: 503, startPoint y: 204, endPoint x: 443, endPoint y: 175, distance: 66.6
click at [503, 204] on div "rgba(255,255,255,1)" at bounding box center [503, 201] width 10 height 10
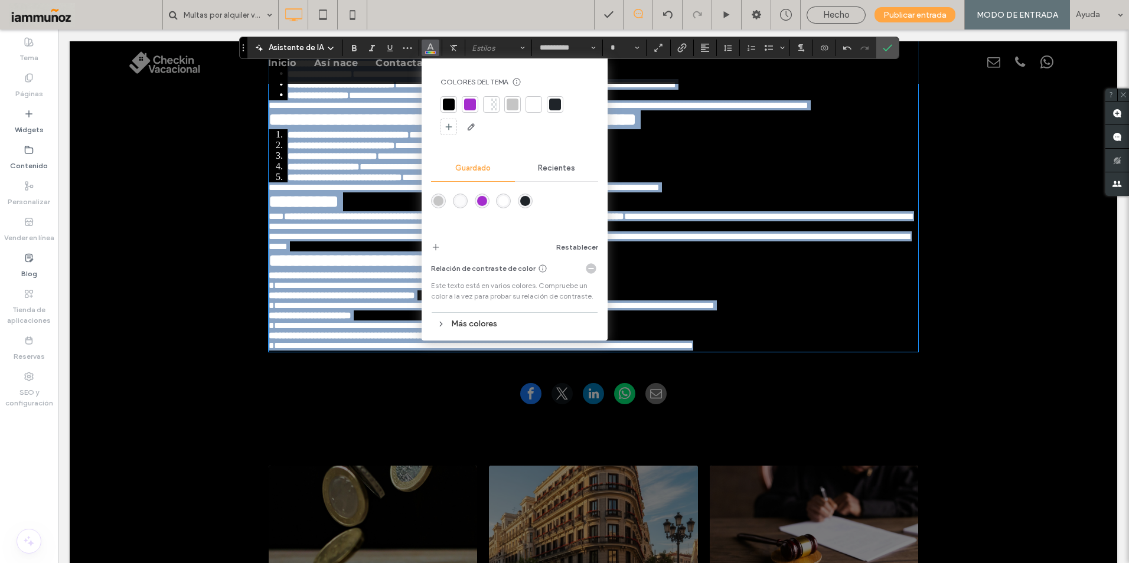
scroll to position [853, 0]
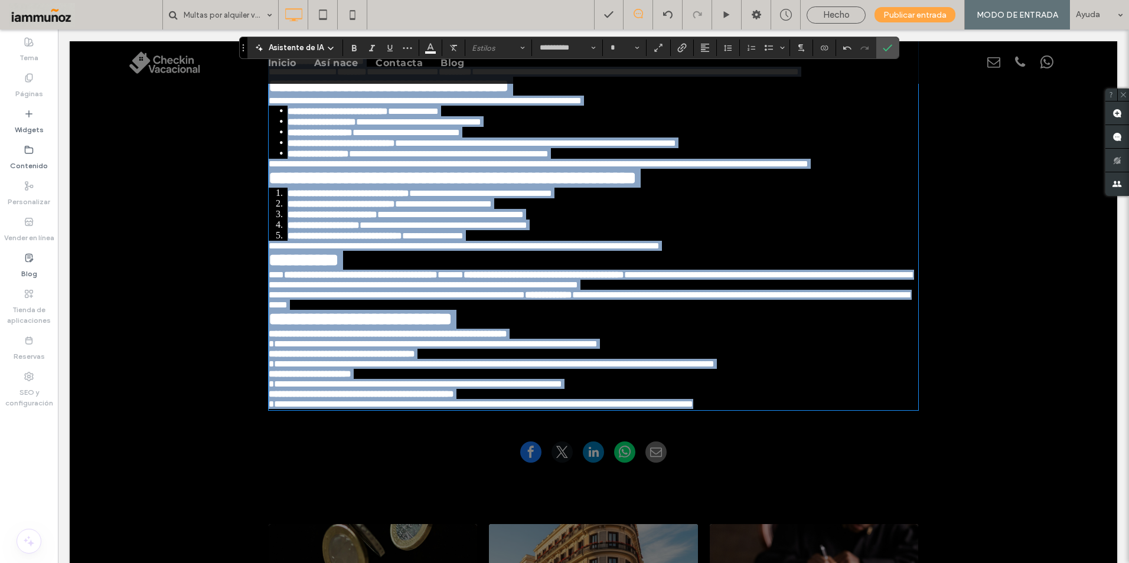
click at [612, 127] on li "**********" at bounding box center [603, 121] width 631 height 11
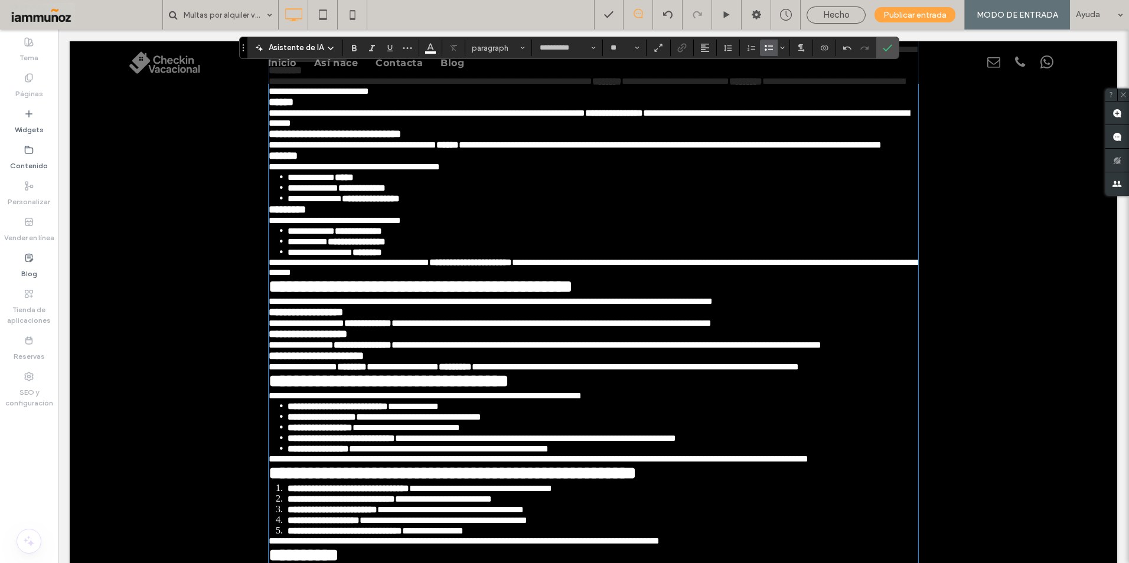
scroll to position [321, 0]
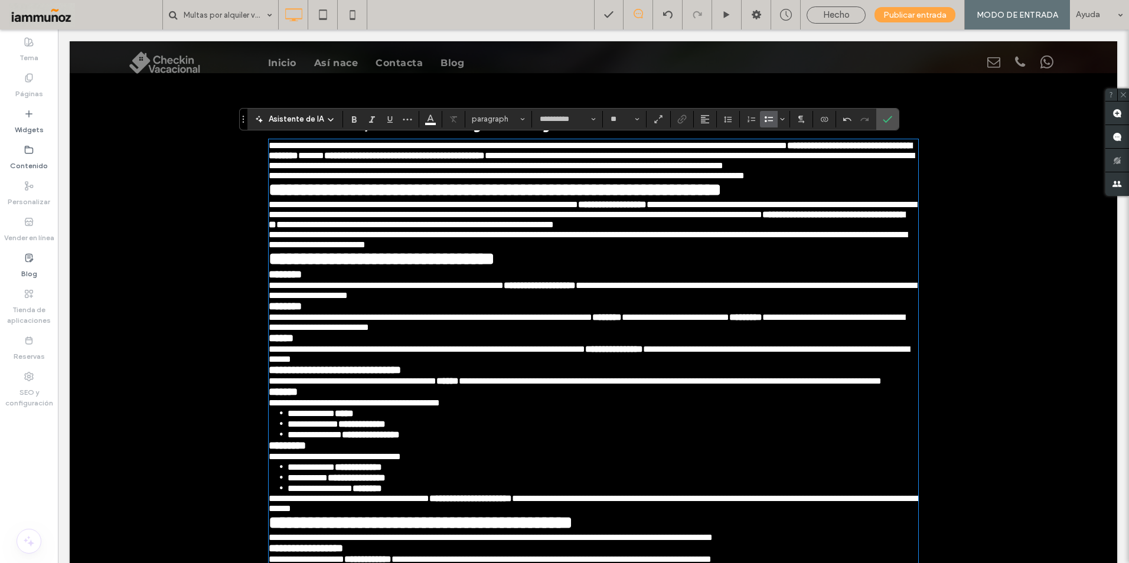
click at [745, 180] on span "**********" at bounding box center [507, 175] width 476 height 9
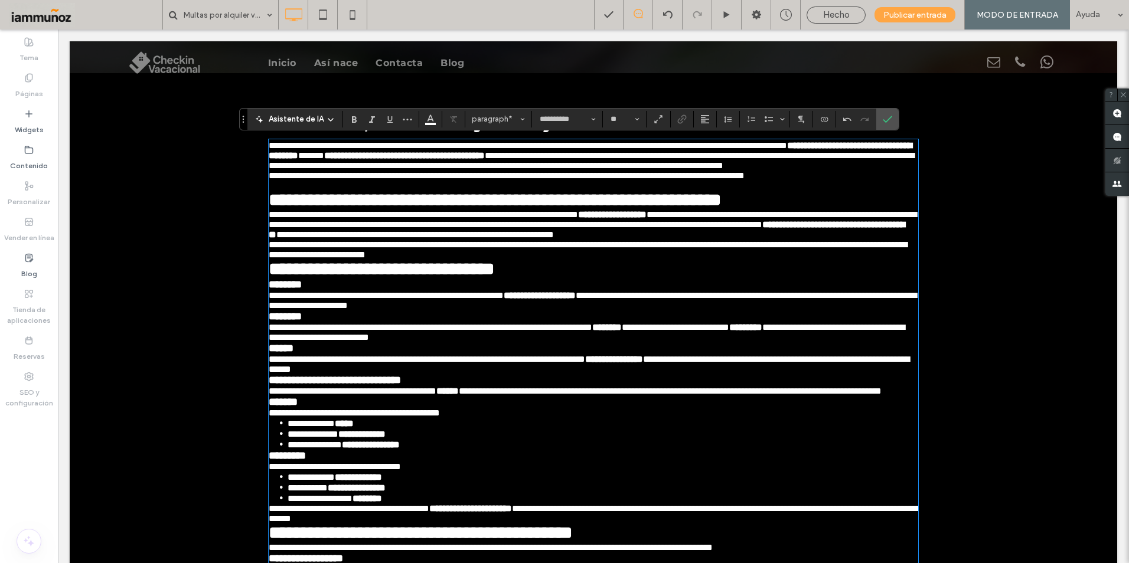
click at [679, 260] on p "**********" at bounding box center [594, 250] width 650 height 20
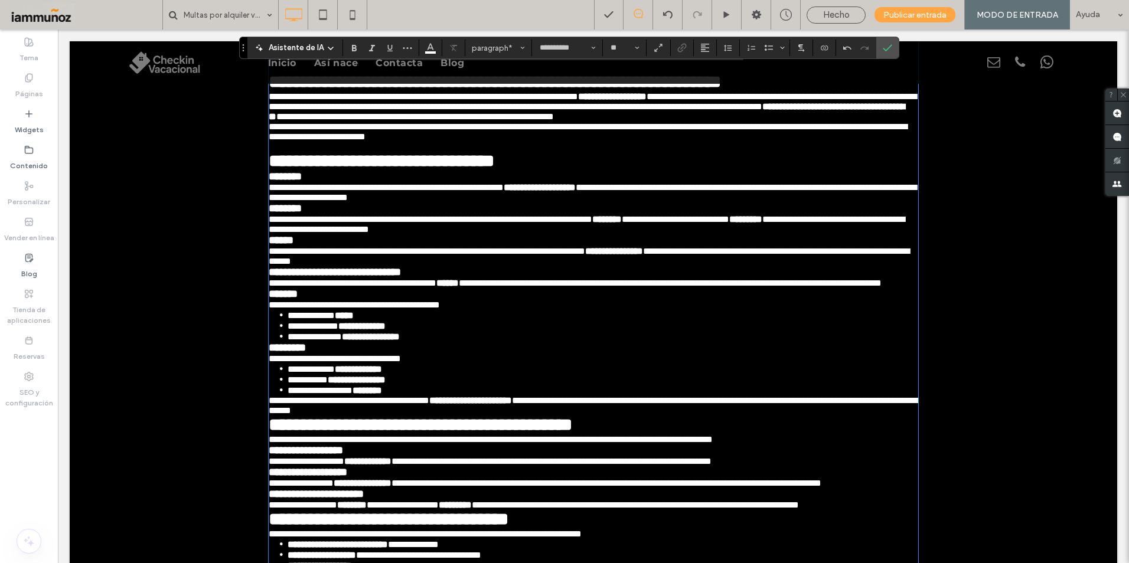
scroll to position [557, 0]
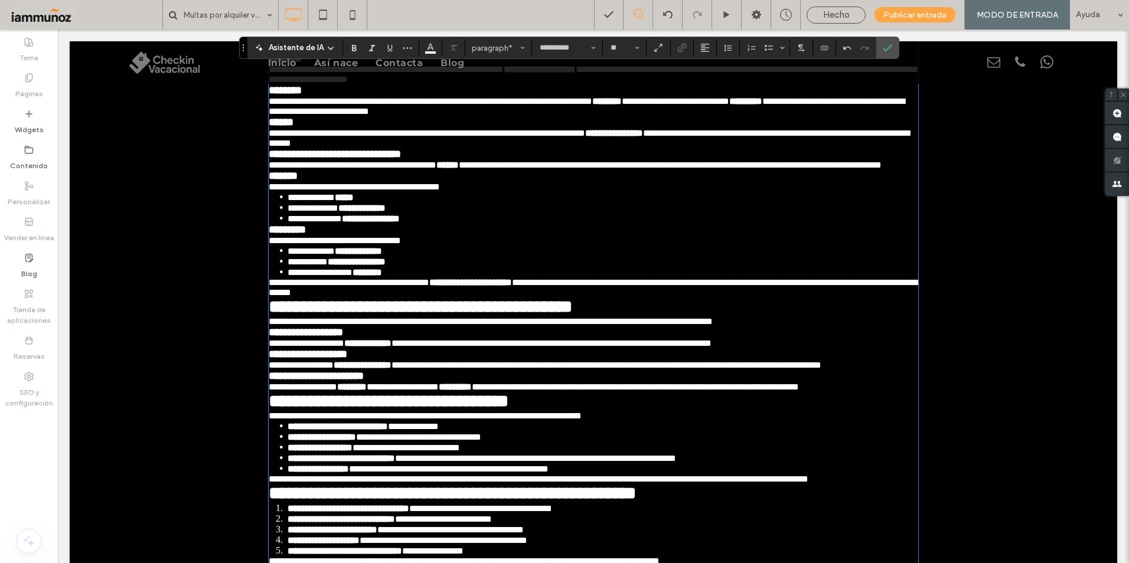
click at [599, 298] on p "**********" at bounding box center [594, 288] width 650 height 20
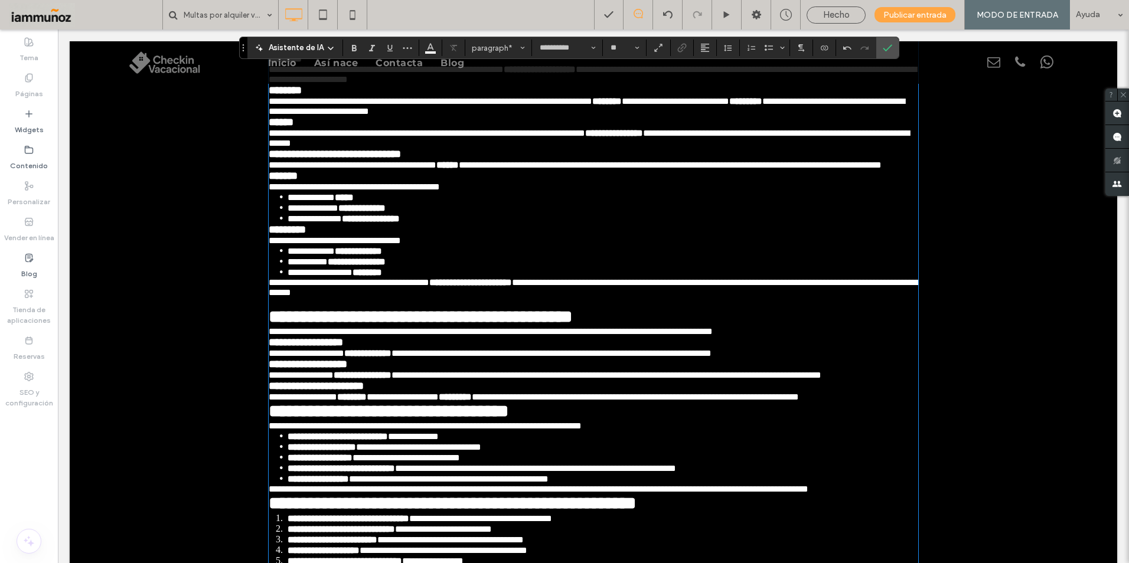
scroll to position [617, 0]
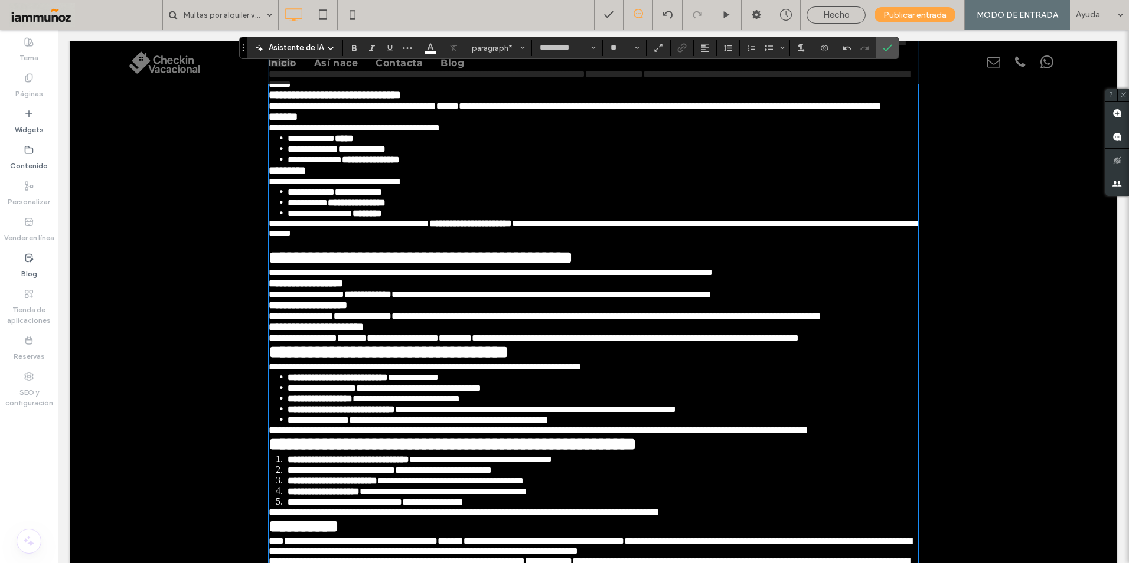
click at [372, 361] on span "**********" at bounding box center [389, 352] width 240 height 17
click at [325, 343] on p "**********" at bounding box center [594, 338] width 650 height 10
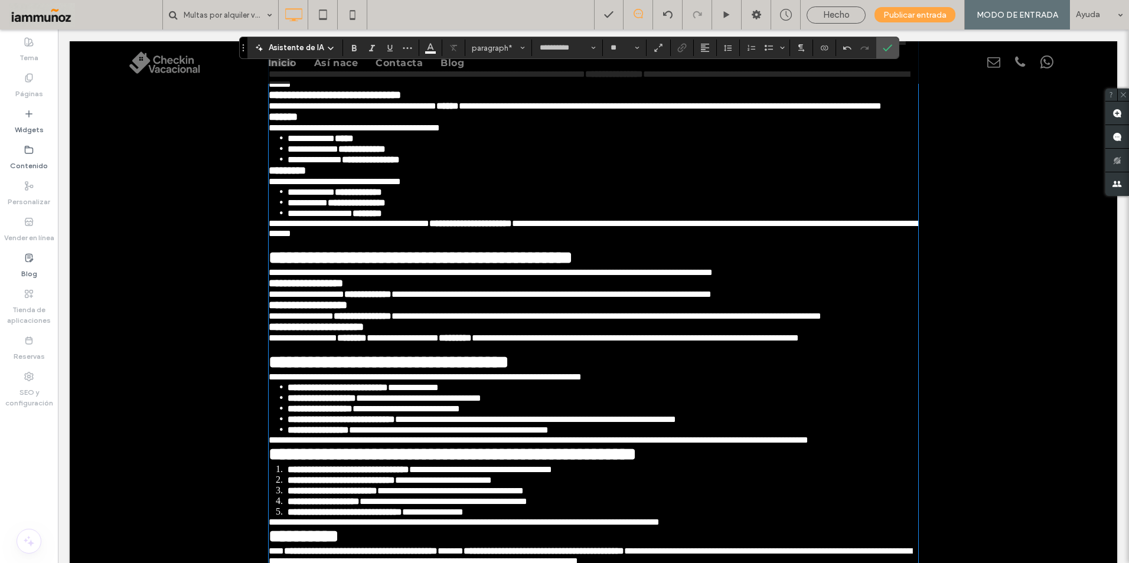
scroll to position [735, 0]
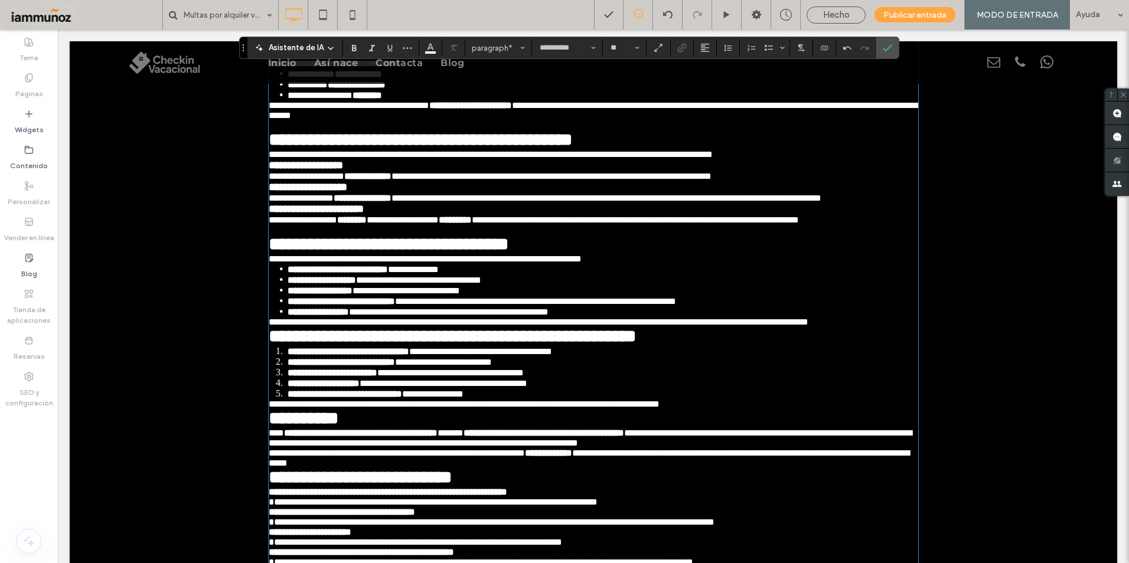
click at [446, 327] on p "**********" at bounding box center [594, 322] width 650 height 10
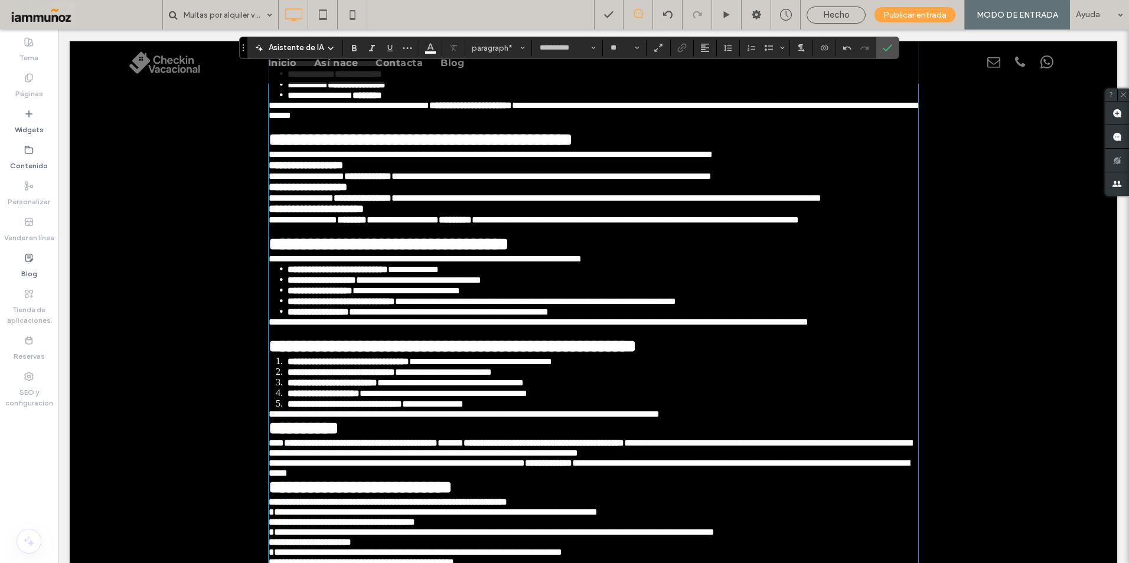
scroll to position [853, 0]
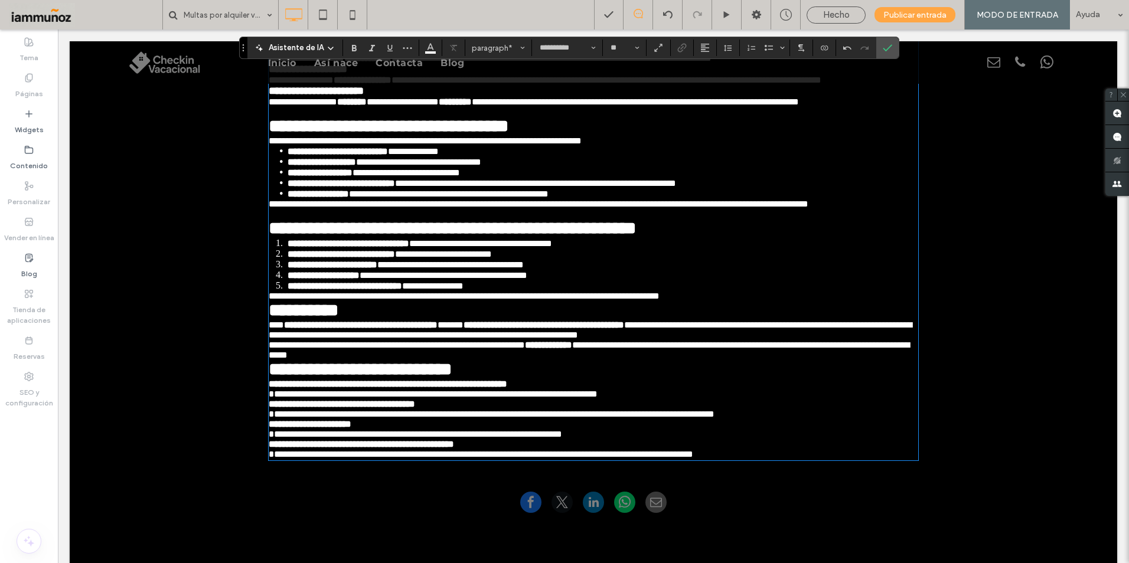
click at [806, 301] on p "**********" at bounding box center [594, 296] width 650 height 10
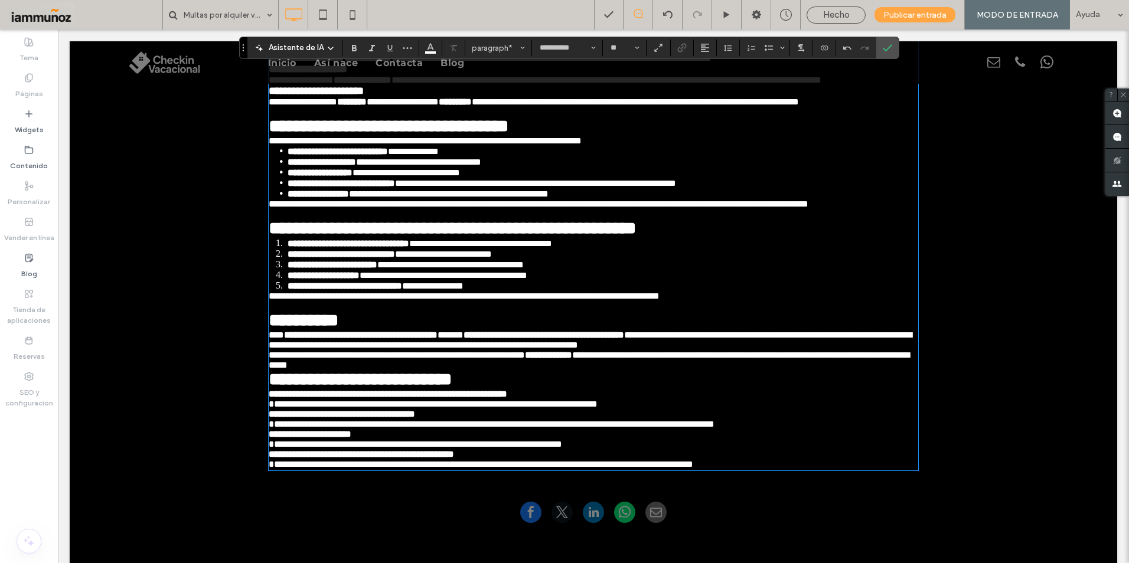
scroll to position [912, 0]
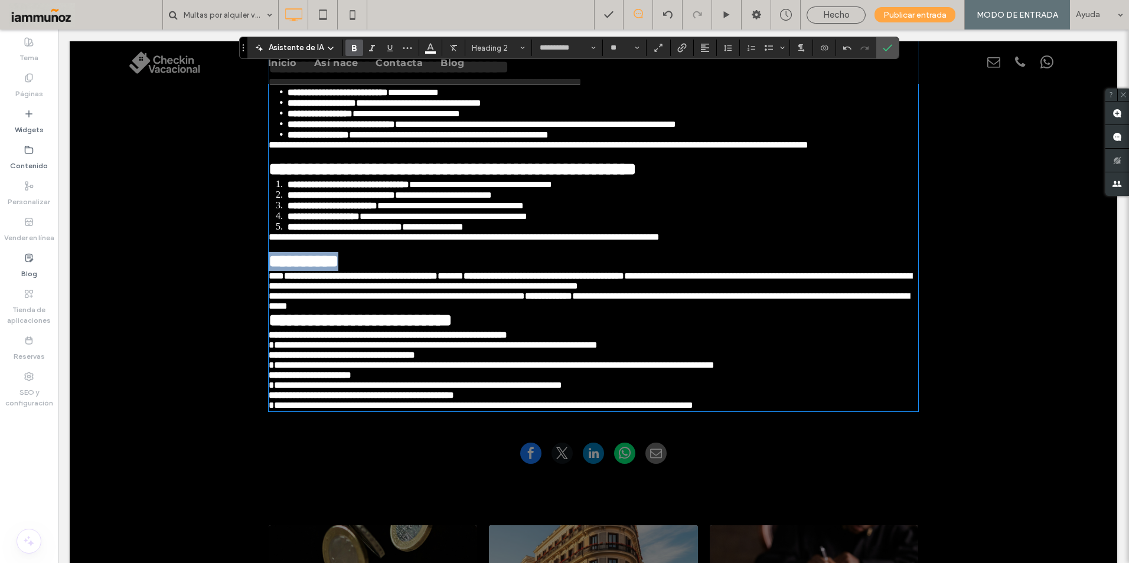
drag, startPoint x: 383, startPoint y: 406, endPoint x: 246, endPoint y: 404, distance: 137.6
click at [540, 311] on p "**********" at bounding box center [594, 301] width 650 height 20
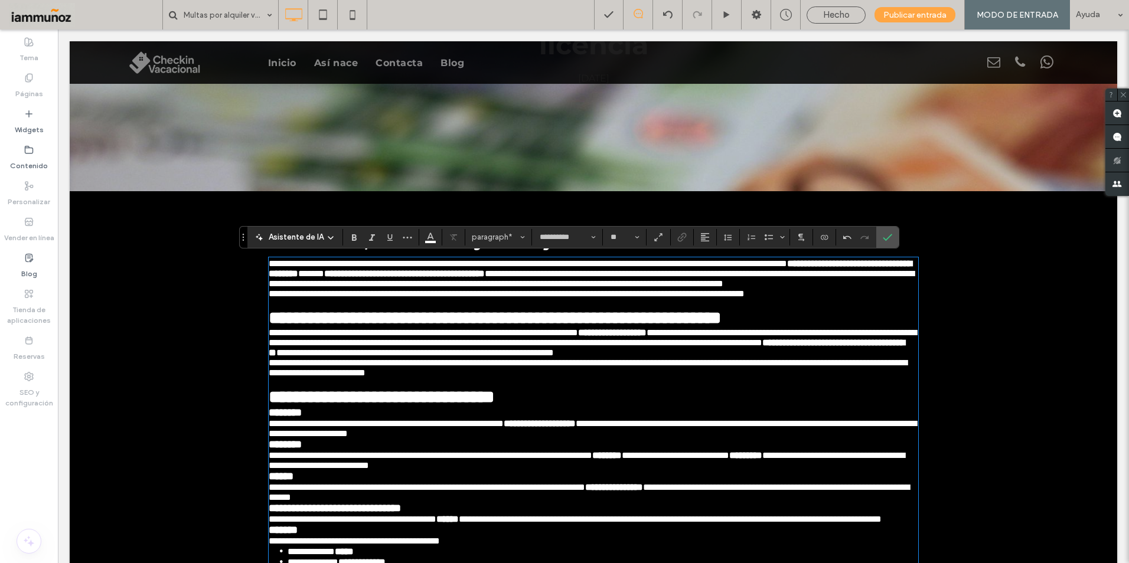
scroll to position [85, 0]
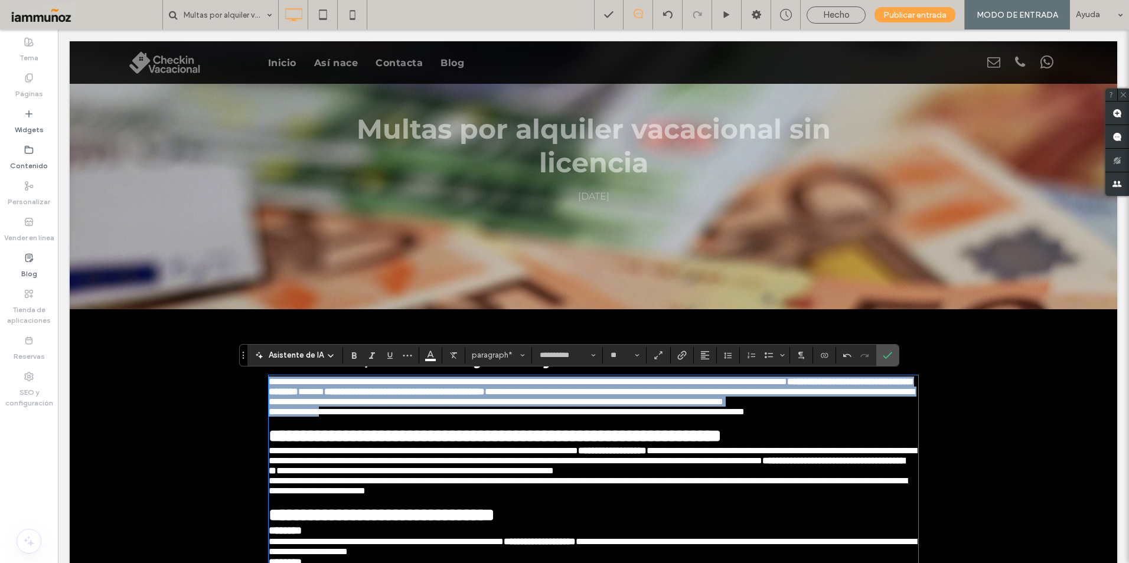
type input "*"
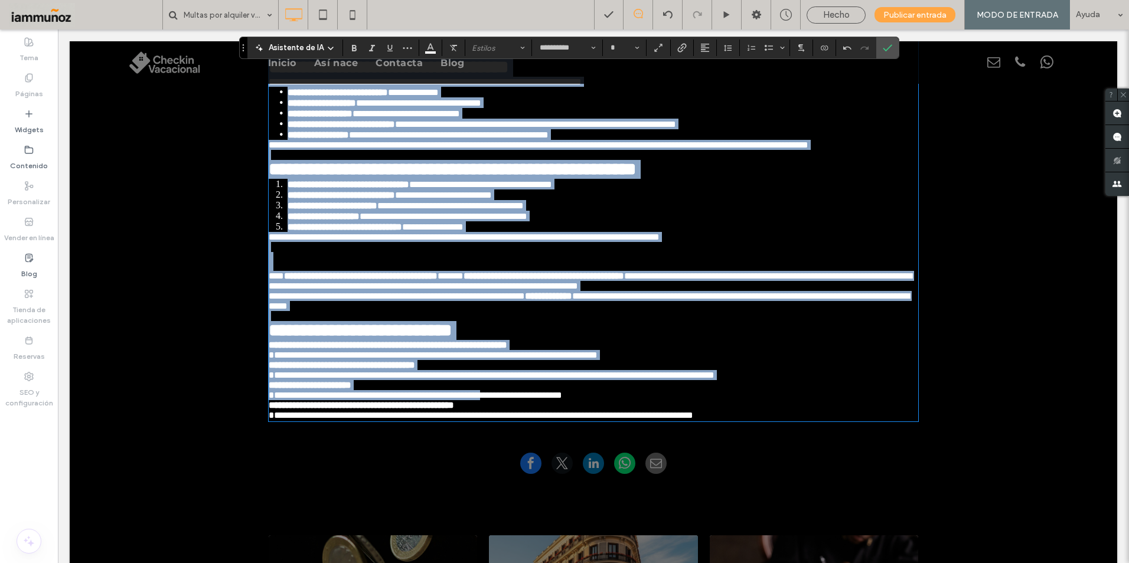
scroll to position [971, 0]
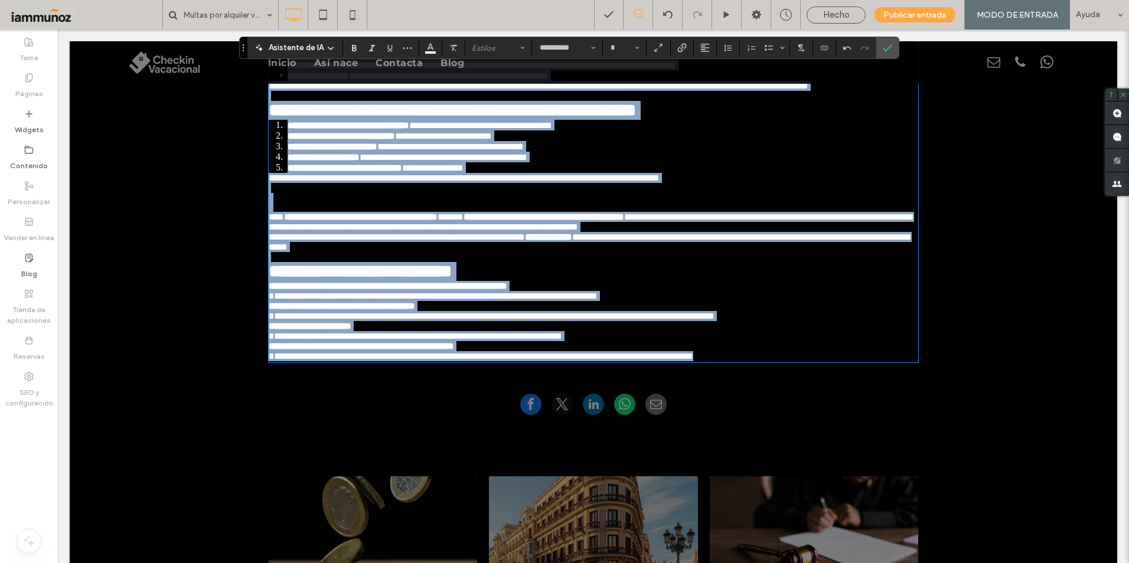
drag, startPoint x: 266, startPoint y: 383, endPoint x: 855, endPoint y: 515, distance: 603.9
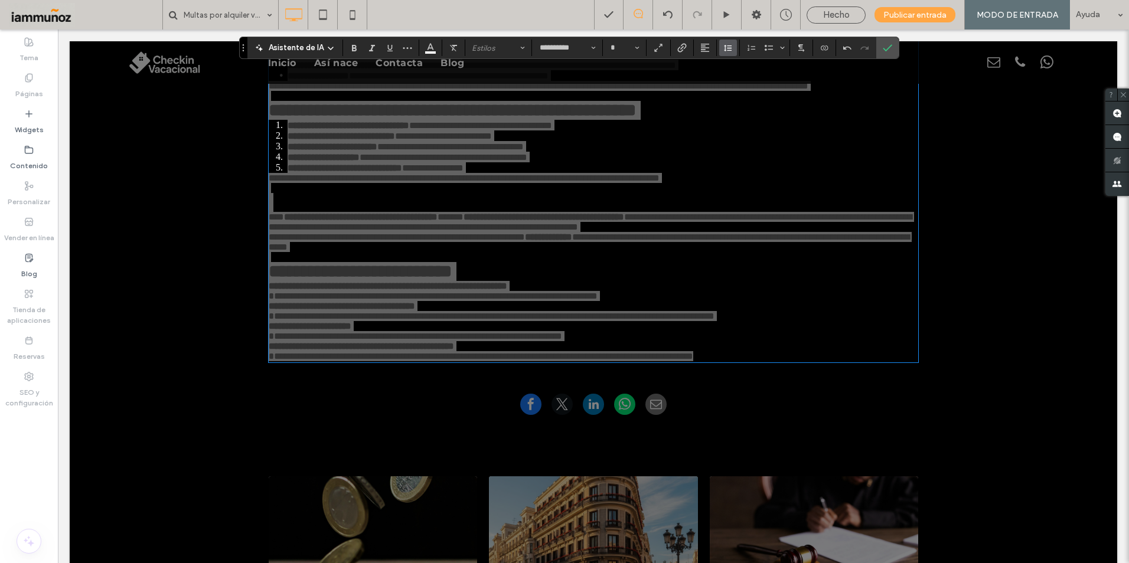
click at [731, 53] on span "Altura de la línea" at bounding box center [727, 47] width 9 height 15
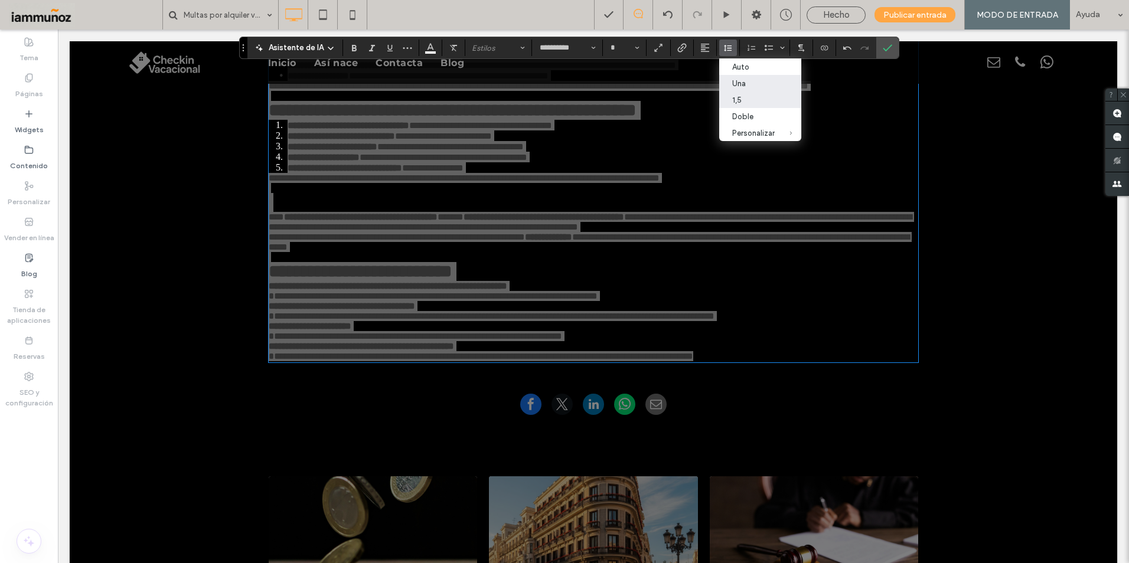
click at [739, 99] on div "1,5" at bounding box center [753, 100] width 43 height 9
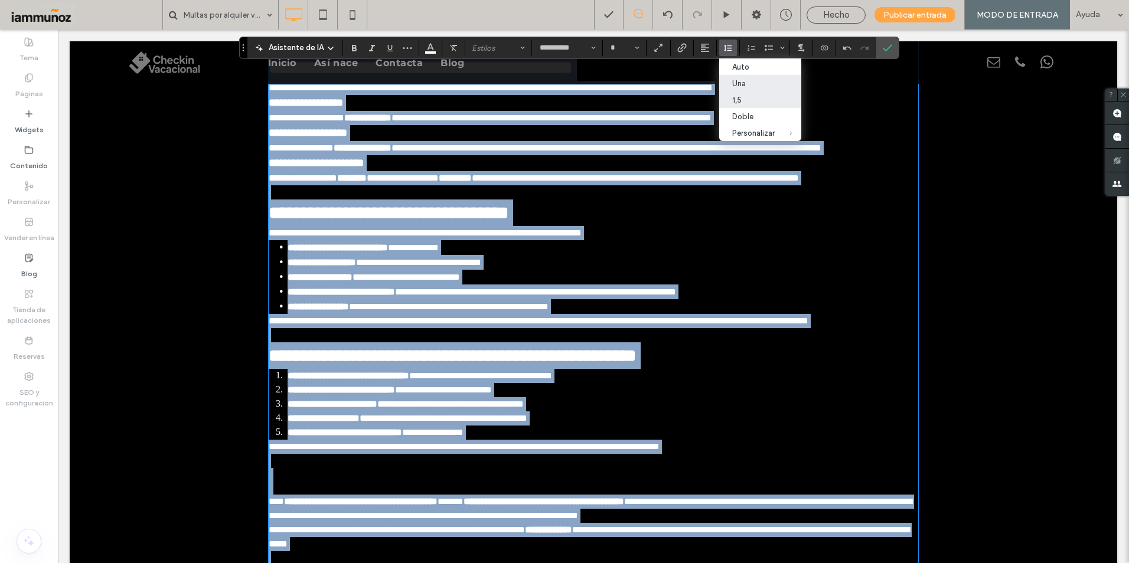
scroll to position [1055, 0]
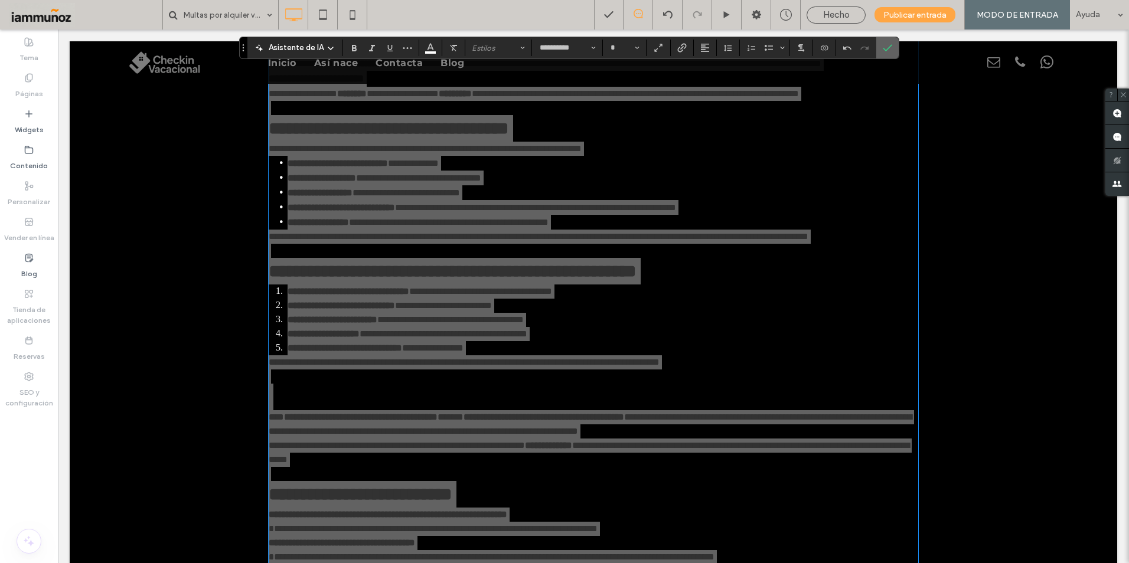
click at [884, 50] on use "Confirmar" at bounding box center [887, 47] width 9 height 7
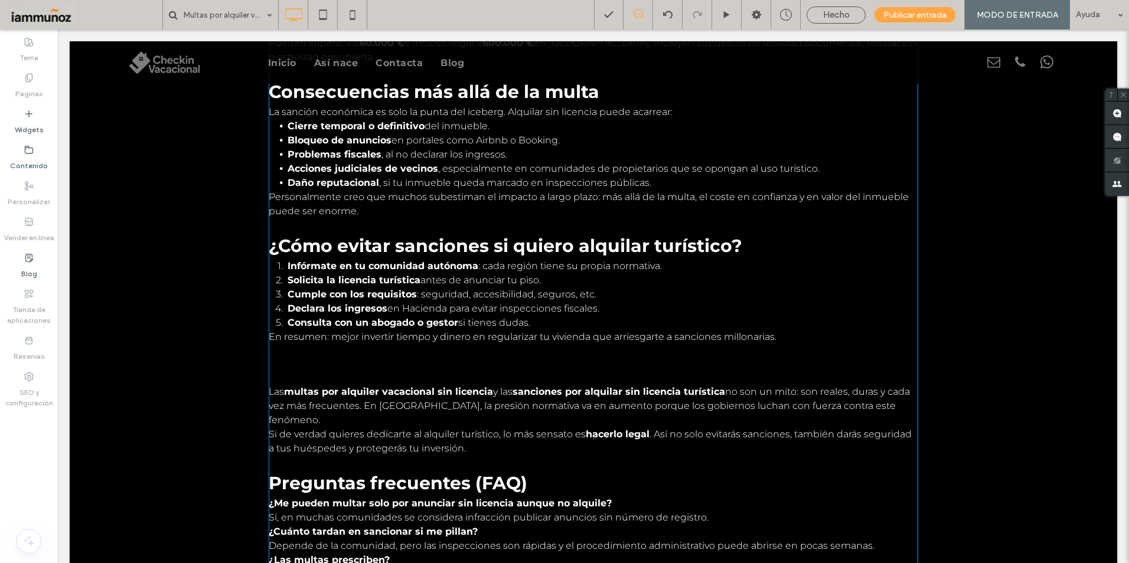
scroll to position [1292, 0]
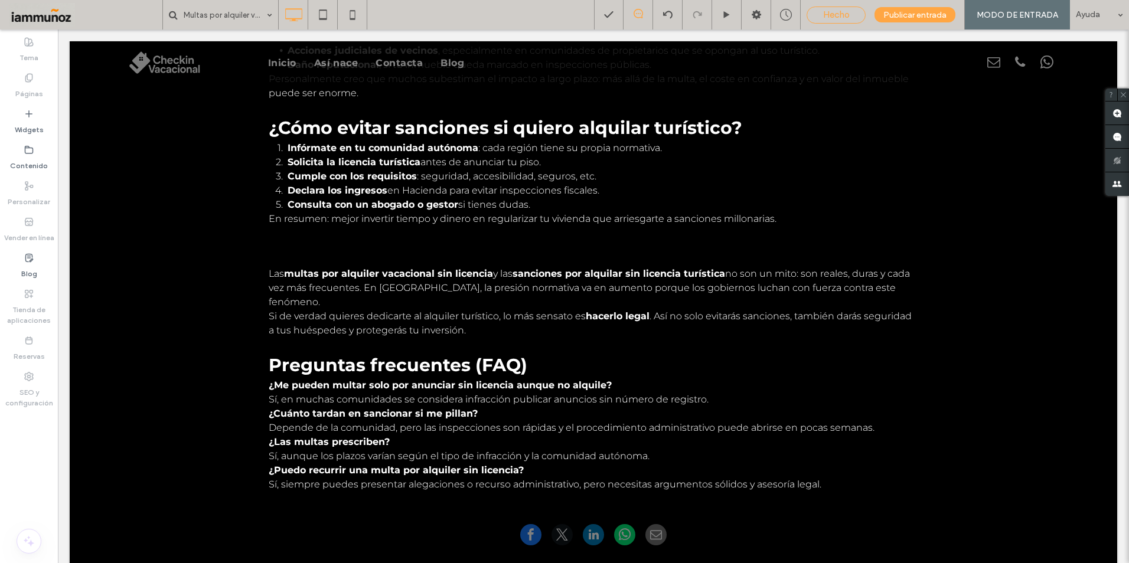
click at [844, 14] on span "Hecho" at bounding box center [836, 14] width 27 height 11
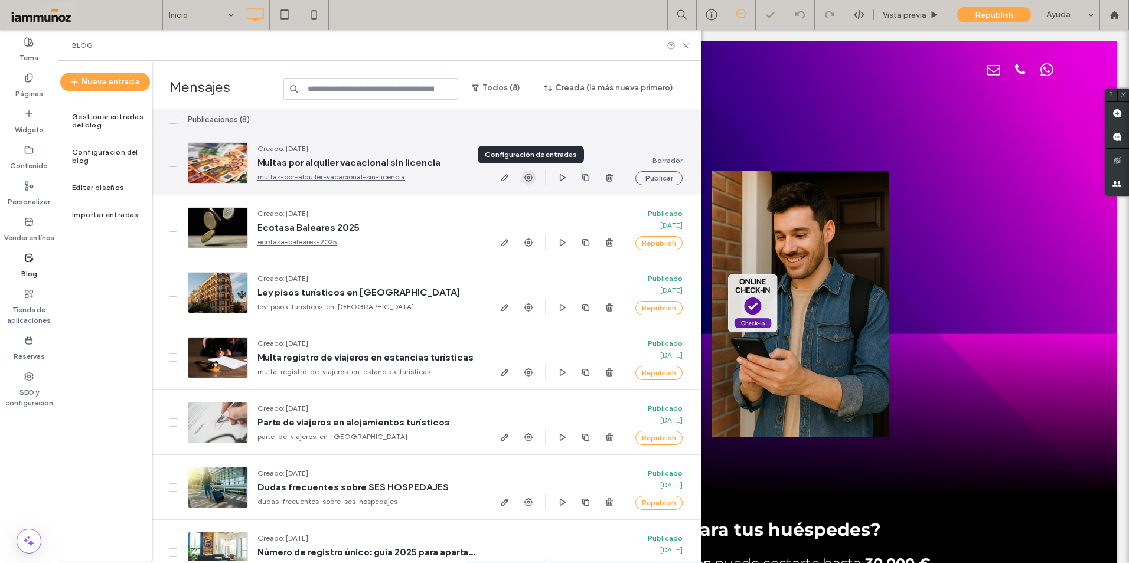
click at [526, 179] on use "button" at bounding box center [528, 178] width 8 height 8
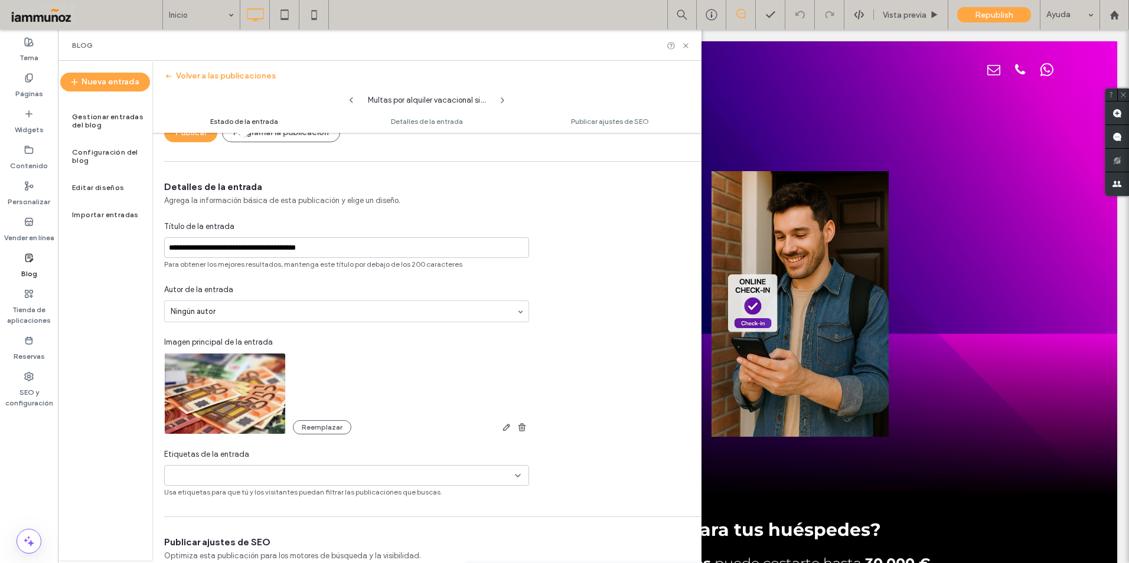
scroll to position [178, 0]
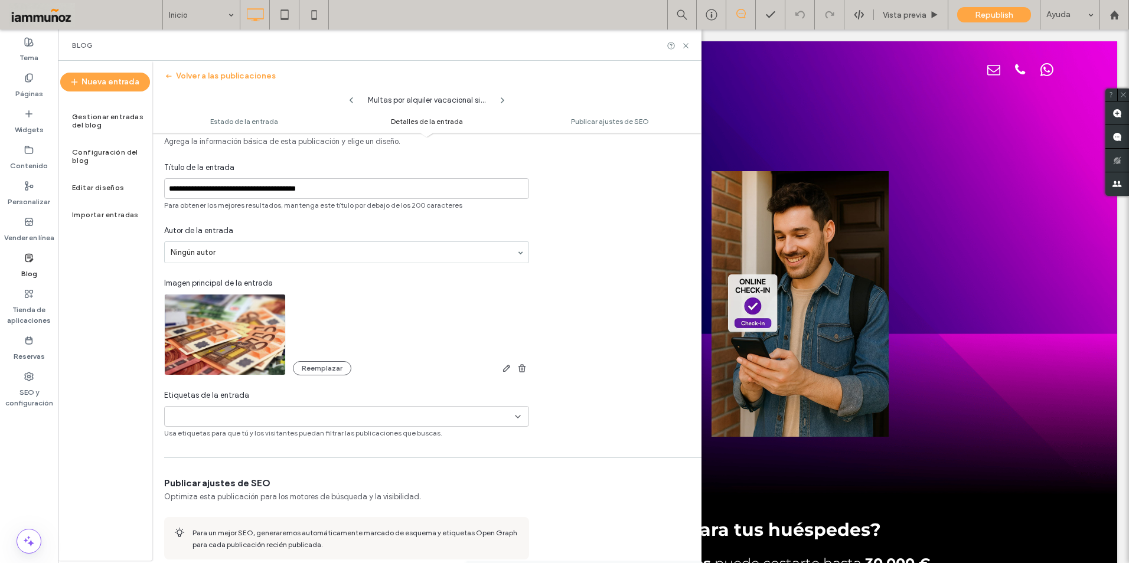
click at [508, 418] on div "+0 +0" at bounding box center [341, 416] width 345 height 19
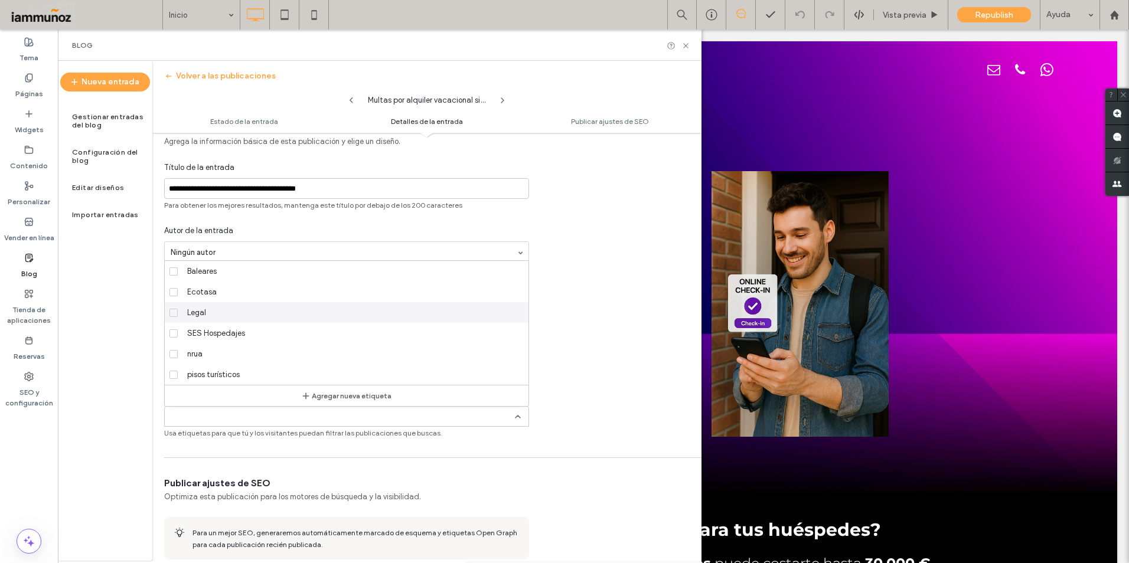
click at [191, 314] on span "Legal" at bounding box center [196, 313] width 19 height 12
click at [580, 403] on div "**********" at bounding box center [426, 280] width 549 height 317
click at [236, 417] on input at bounding box center [250, 416] width 81 height 9
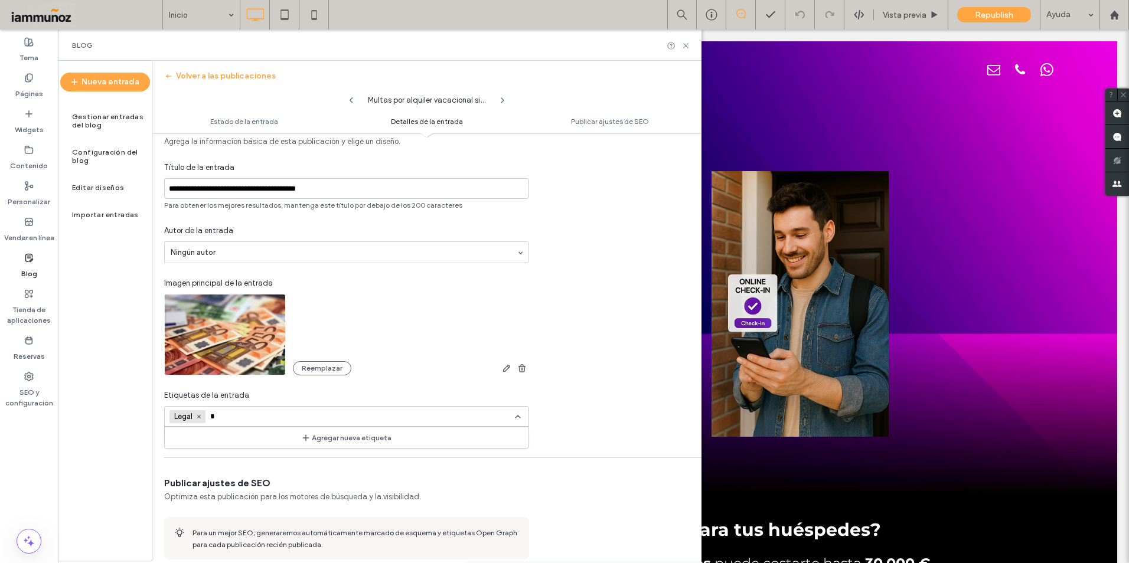
type input "*"
type input "*********"
click at [295, 415] on div "Legal +0 Legal +0 *********" at bounding box center [341, 416] width 345 height 19
click at [273, 416] on input "*********" at bounding box center [250, 416] width 81 height 9
drag, startPoint x: 266, startPoint y: 416, endPoint x: 209, endPoint y: 419, distance: 56.8
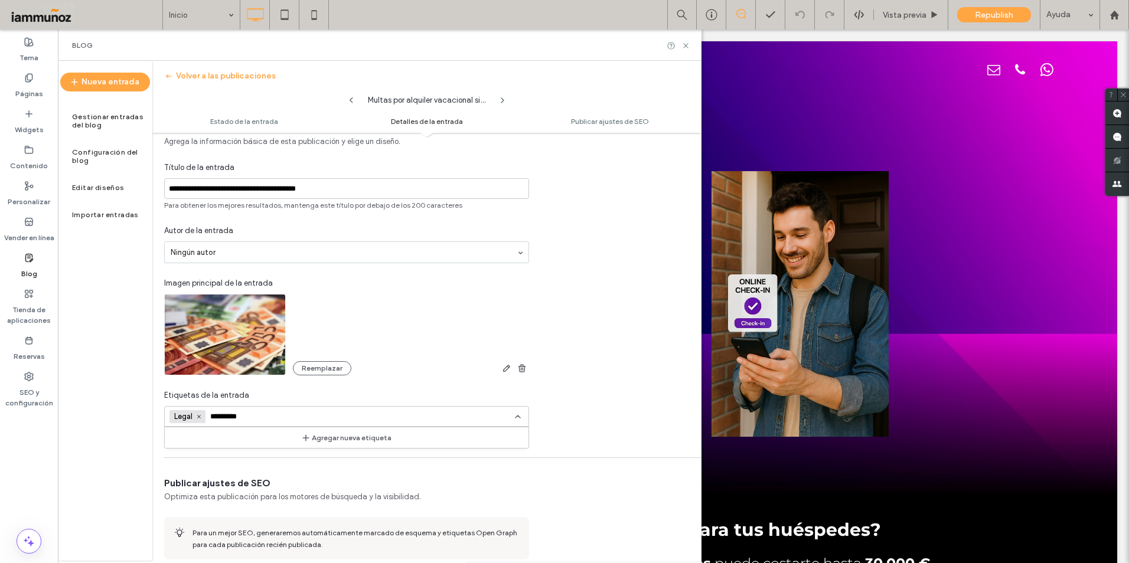
click at [209, 419] on div "Legal +0 Legal +0 *********" at bounding box center [341, 416] width 345 height 19
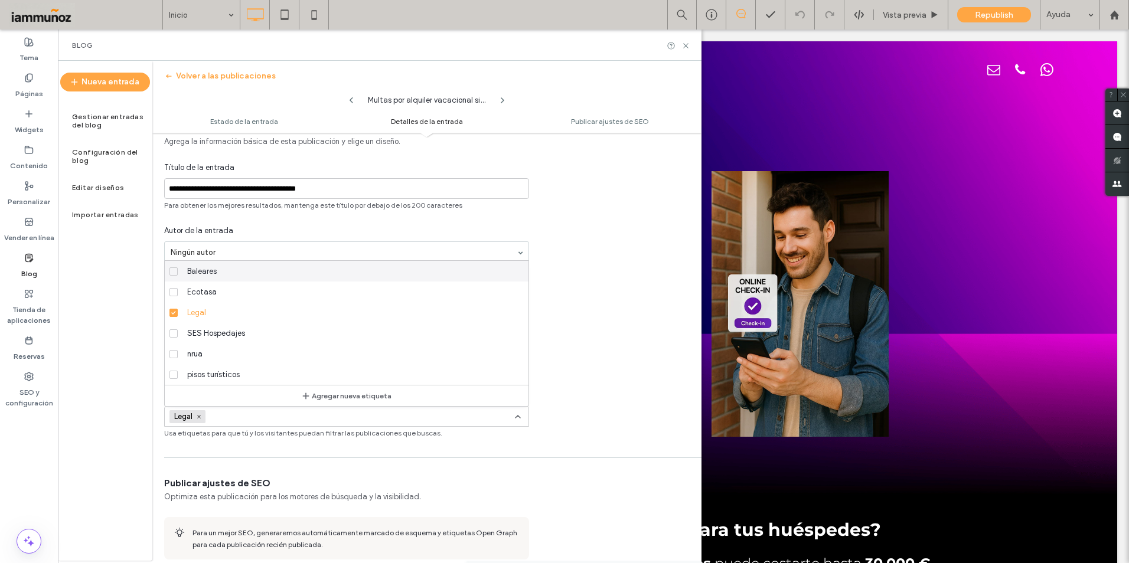
click at [583, 416] on div "**********" at bounding box center [426, 280] width 549 height 317
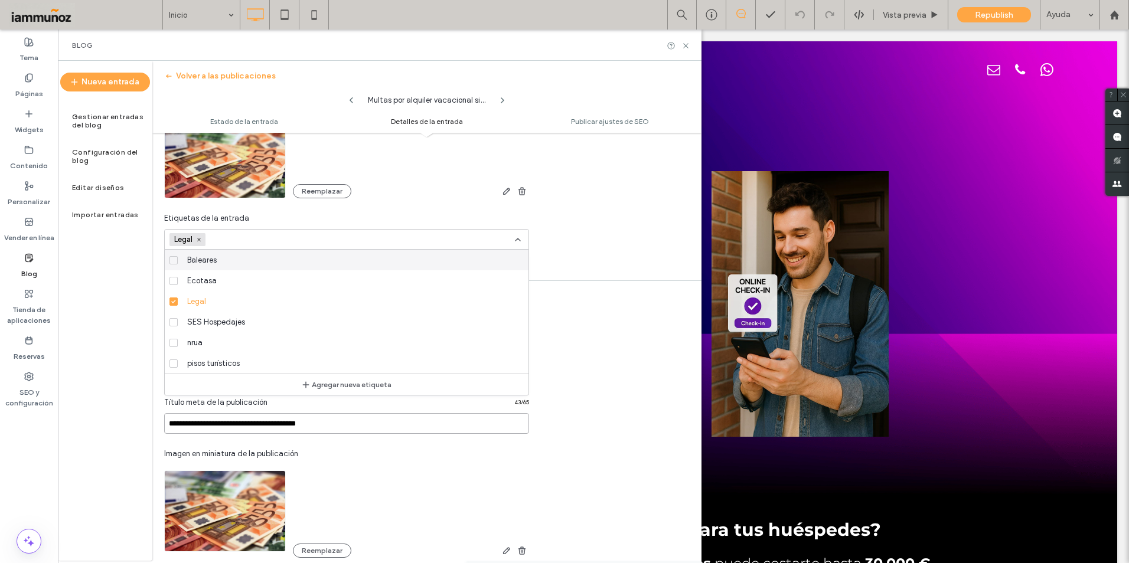
drag, startPoint x: 332, startPoint y: 422, endPoint x: 156, endPoint y: 424, distance: 176.6
click at [156, 424] on div "**********" at bounding box center [346, 520] width 389 height 440
paste input "**********"
type input "**********"
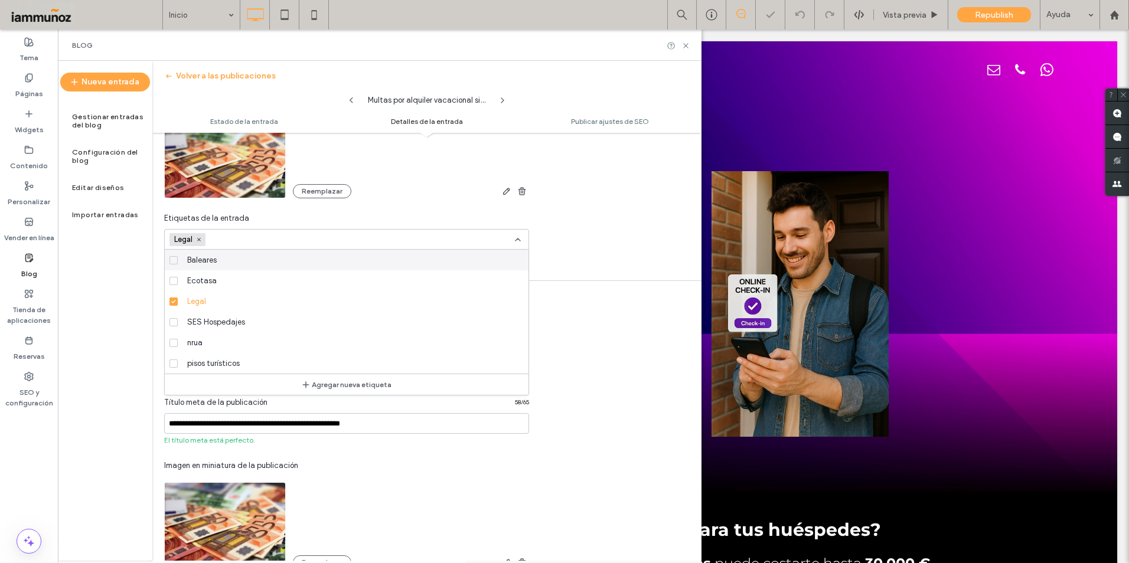
click at [384, 446] on div "**********" at bounding box center [346, 526] width 389 height 452
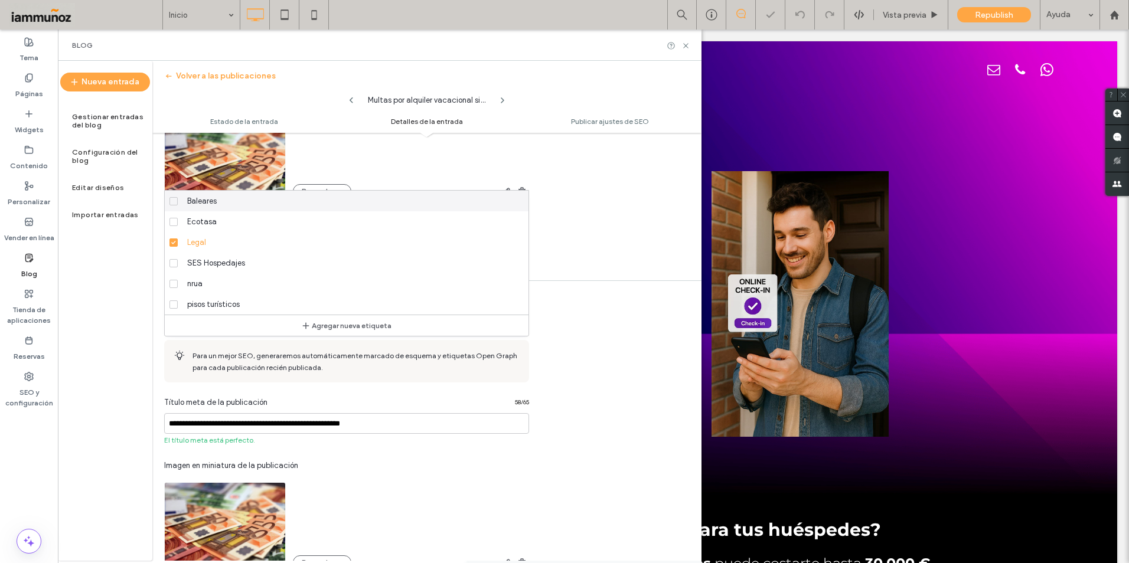
scroll to position [473, 0]
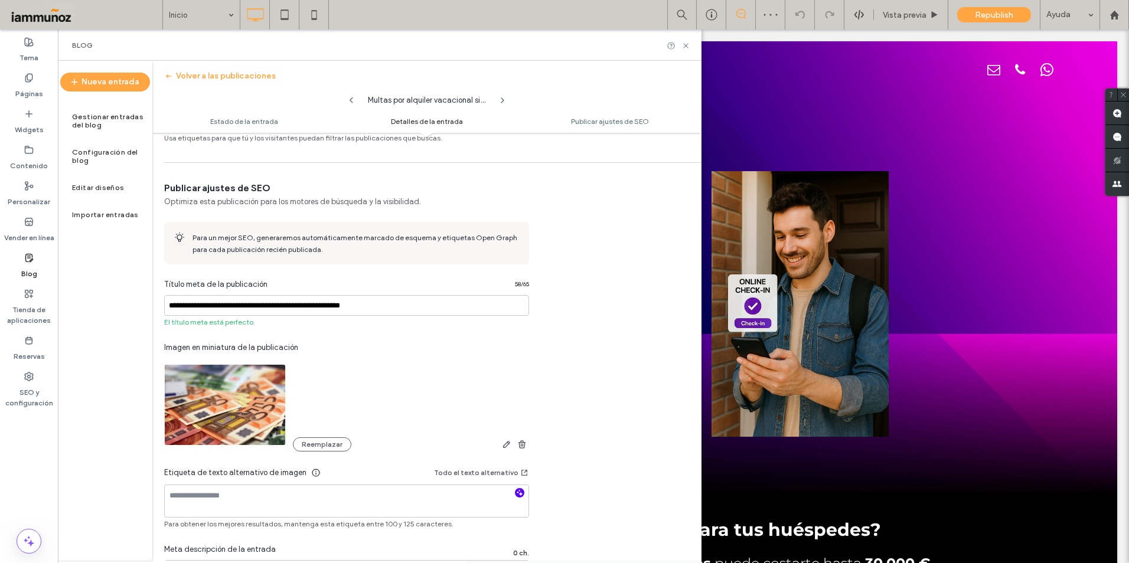
click at [519, 493] on icon "button" at bounding box center [520, 493] width 8 height 8
type textarea "**********"
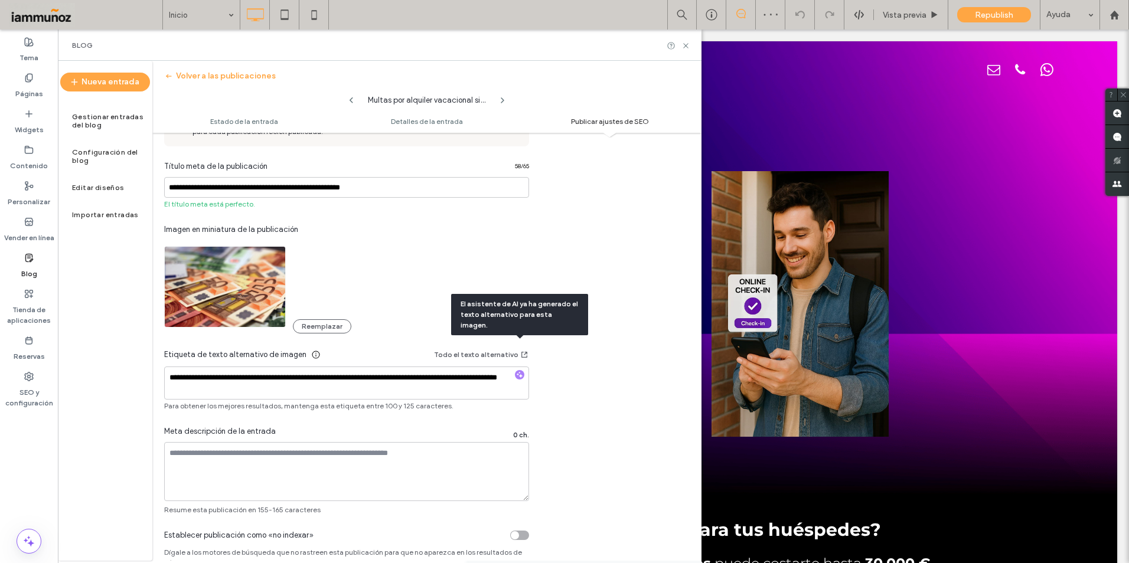
scroll to position [619, 0]
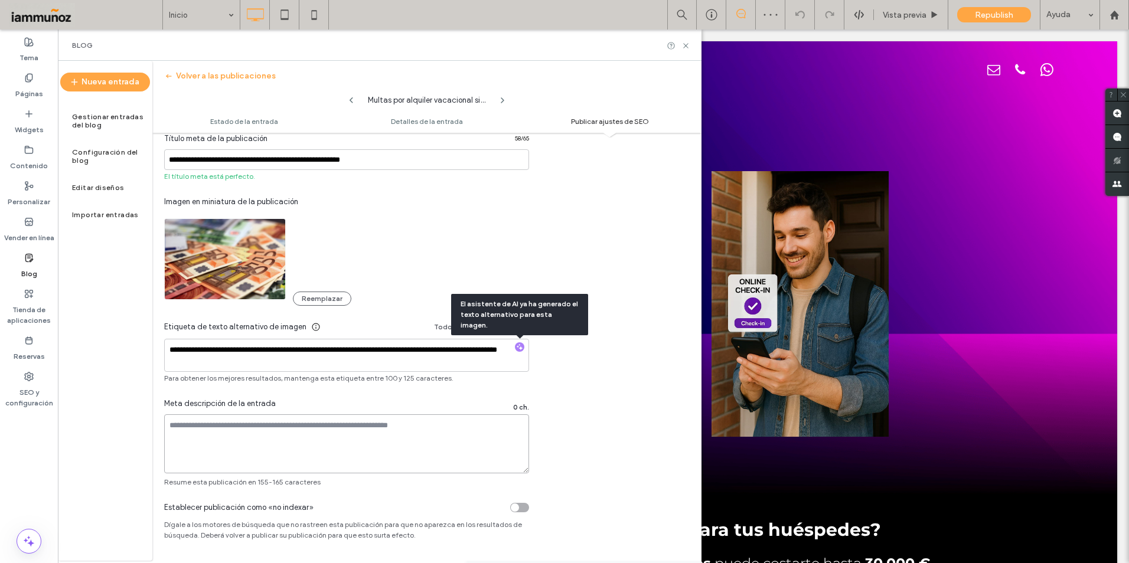
click at [260, 441] on textarea at bounding box center [346, 444] width 365 height 59
paste textarea "**********"
type textarea "**********"
click at [557, 442] on div "**********" at bounding box center [426, 262] width 549 height 452
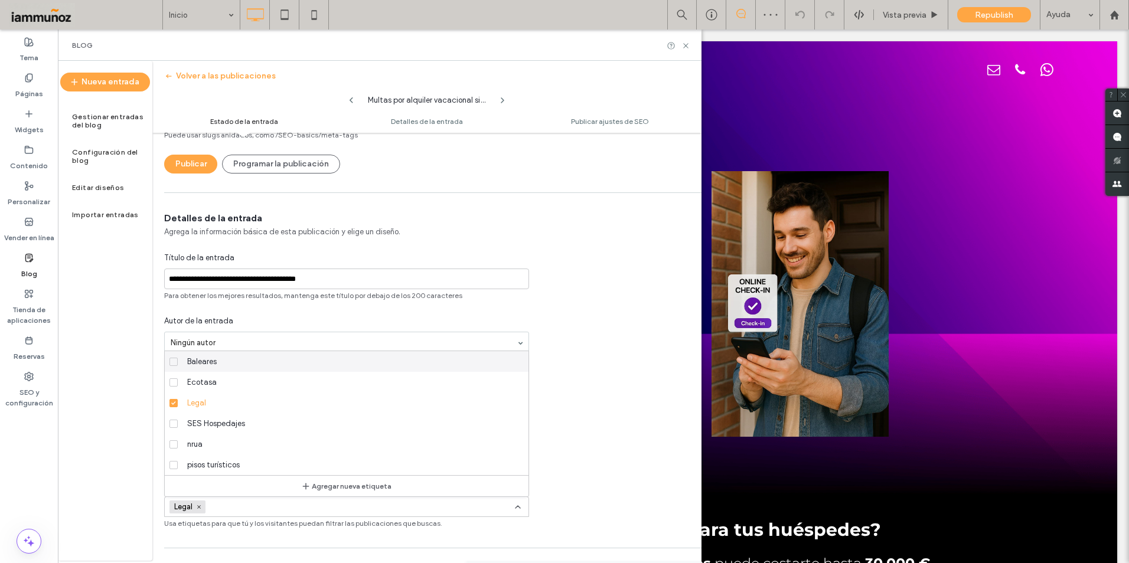
scroll to position [0, 0]
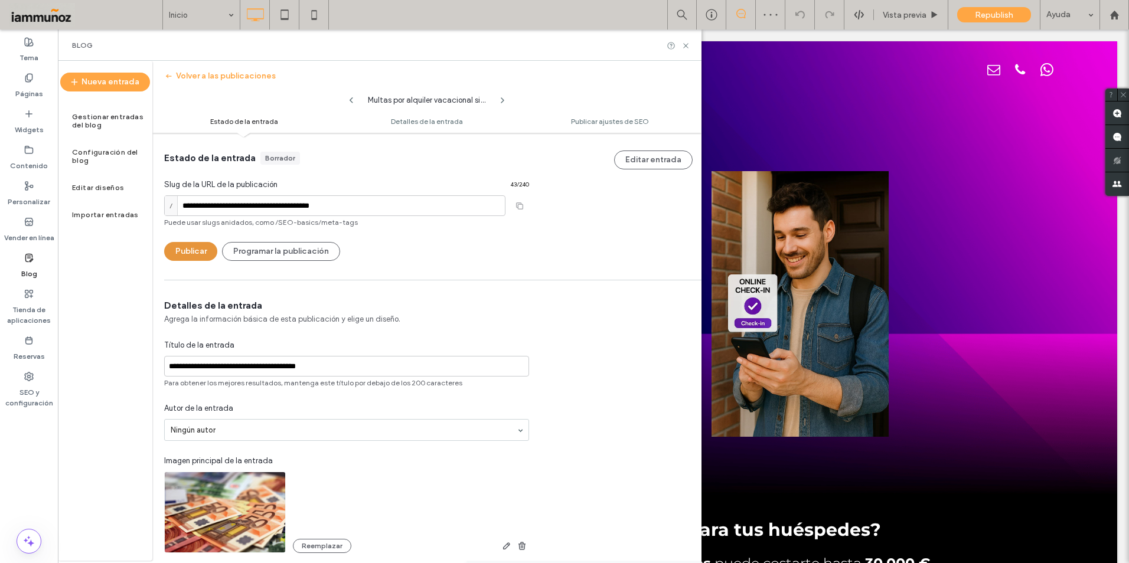
click at [201, 250] on button "Publicar" at bounding box center [190, 251] width 53 height 19
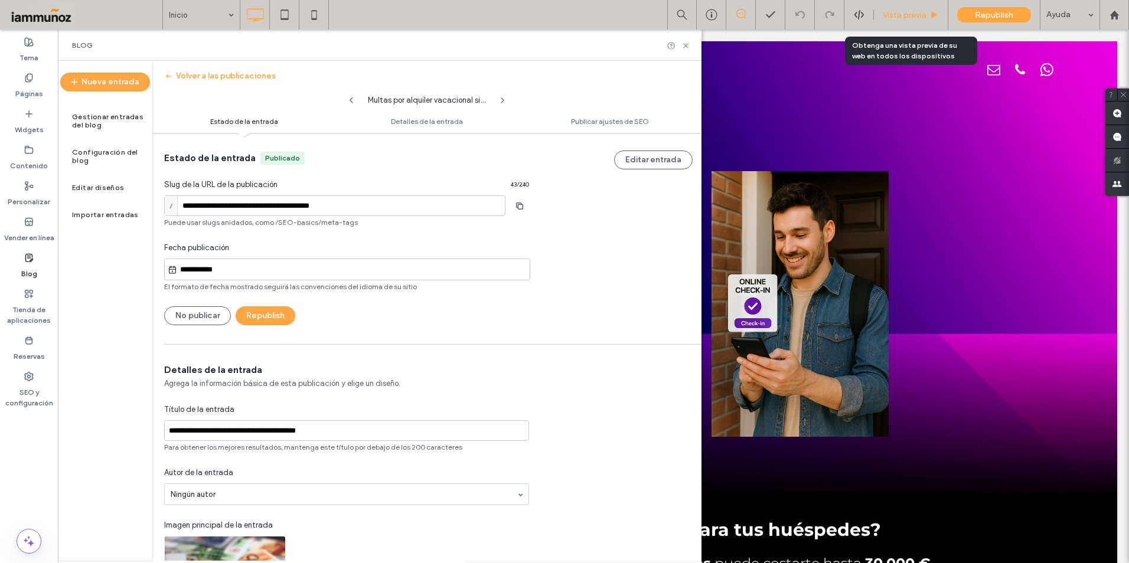
click at [908, 17] on span "Vista previa" at bounding box center [905, 15] width 44 height 10
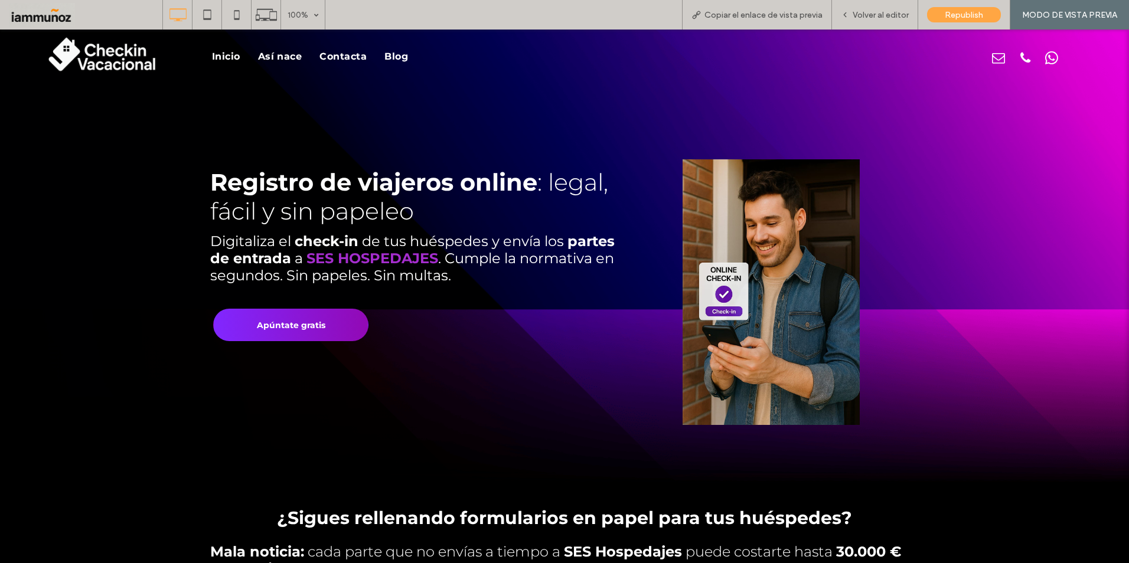
click at [400, 57] on span "Blog" at bounding box center [396, 56] width 24 height 11
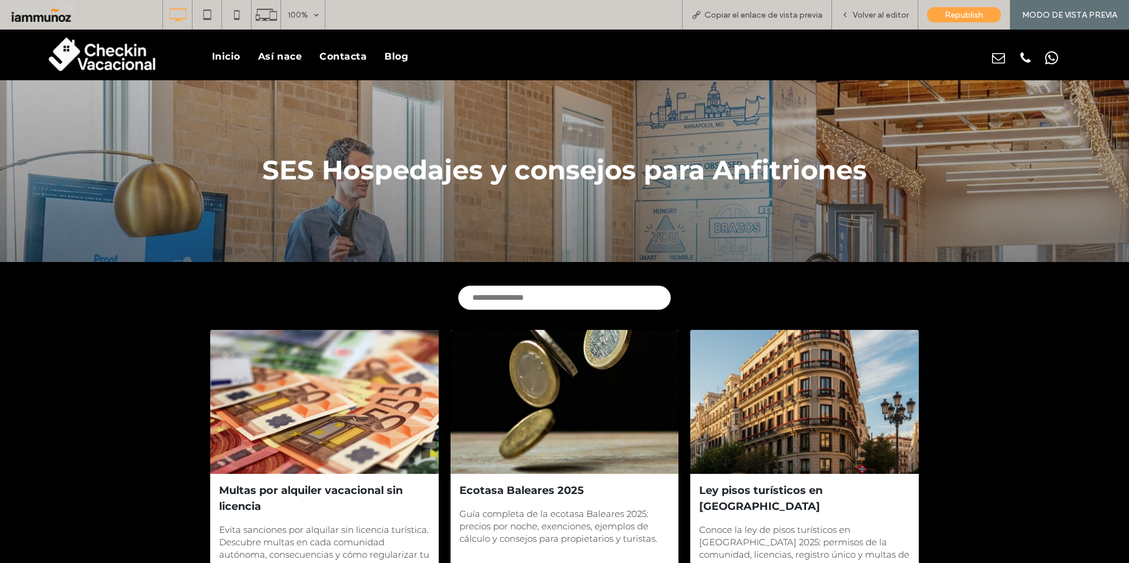
scroll to position [118, 0]
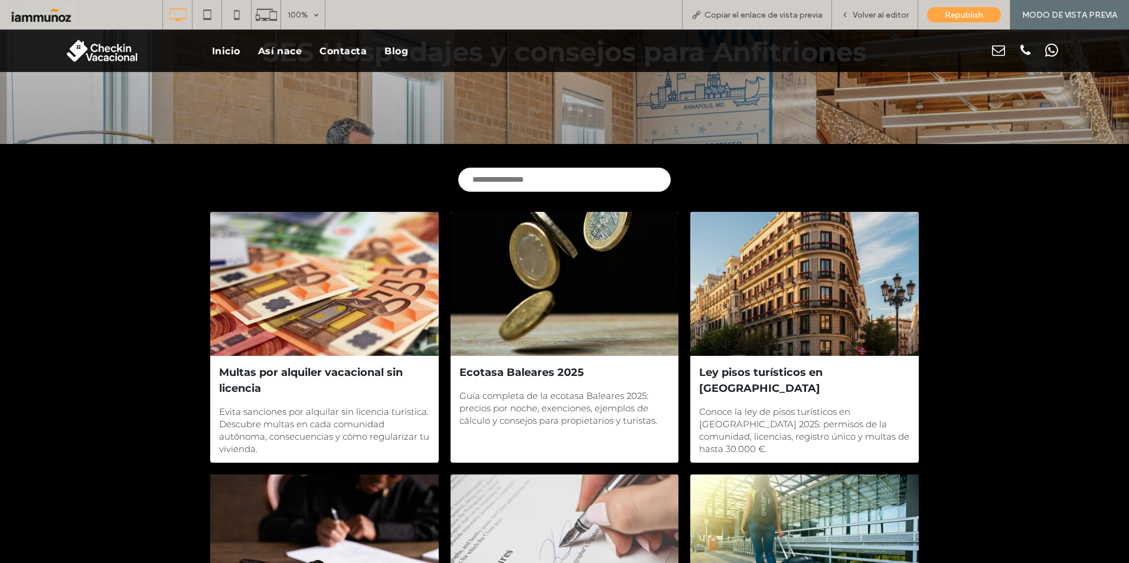
click at [331, 312] on div at bounding box center [324, 284] width 242 height 153
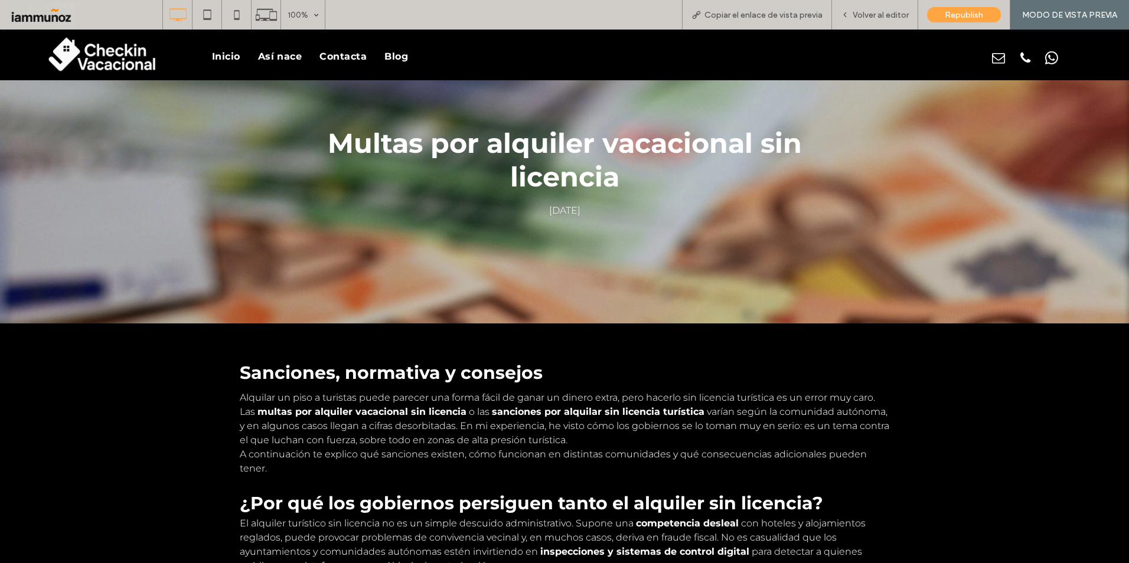
scroll to position [118, 0]
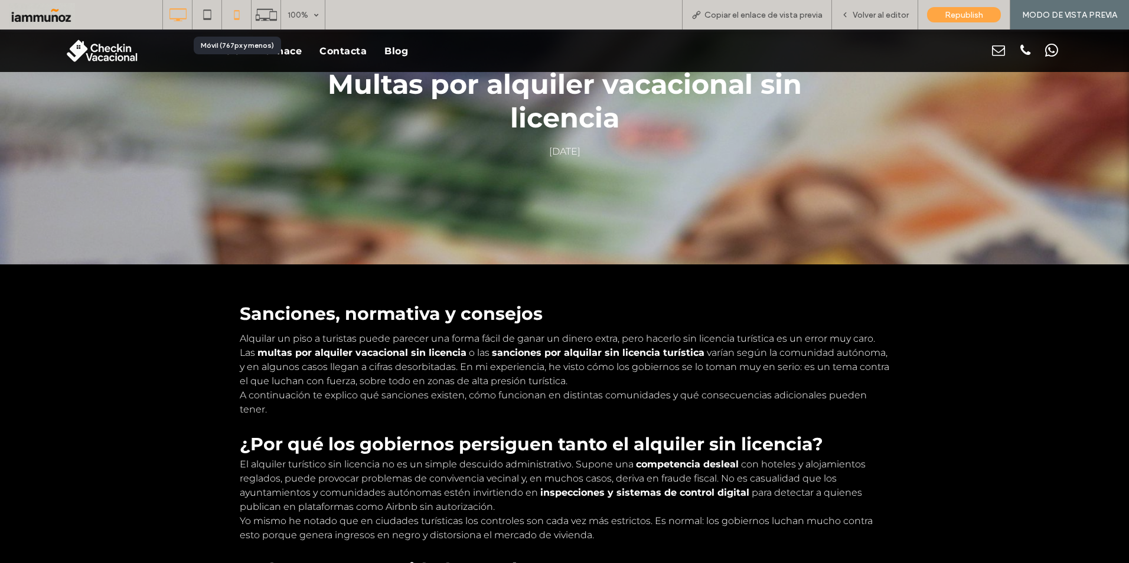
click at [244, 18] on icon at bounding box center [237, 15] width 24 height 24
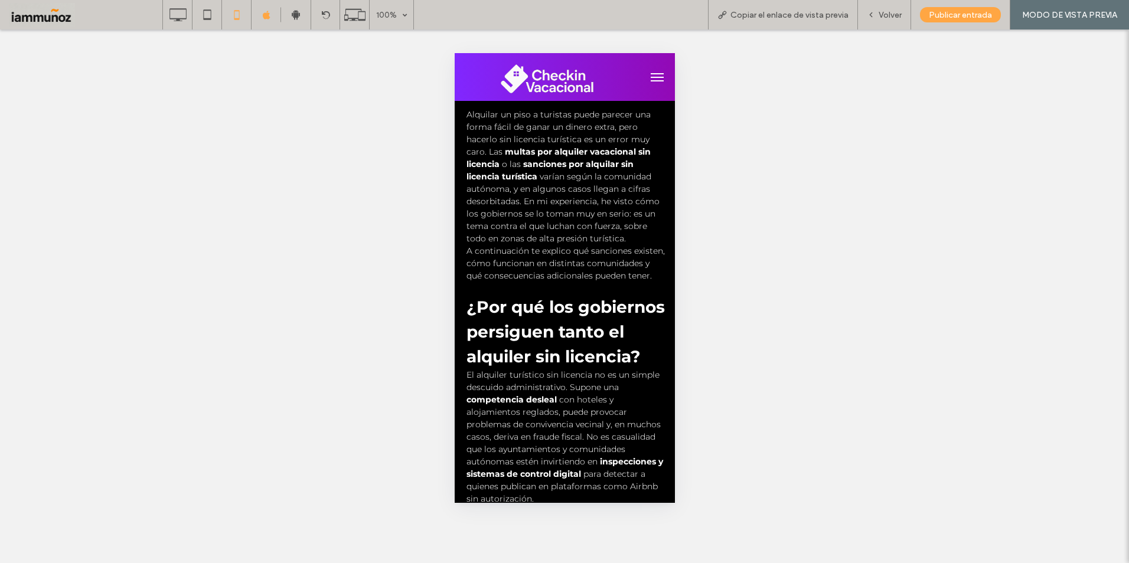
scroll to position [0, 0]
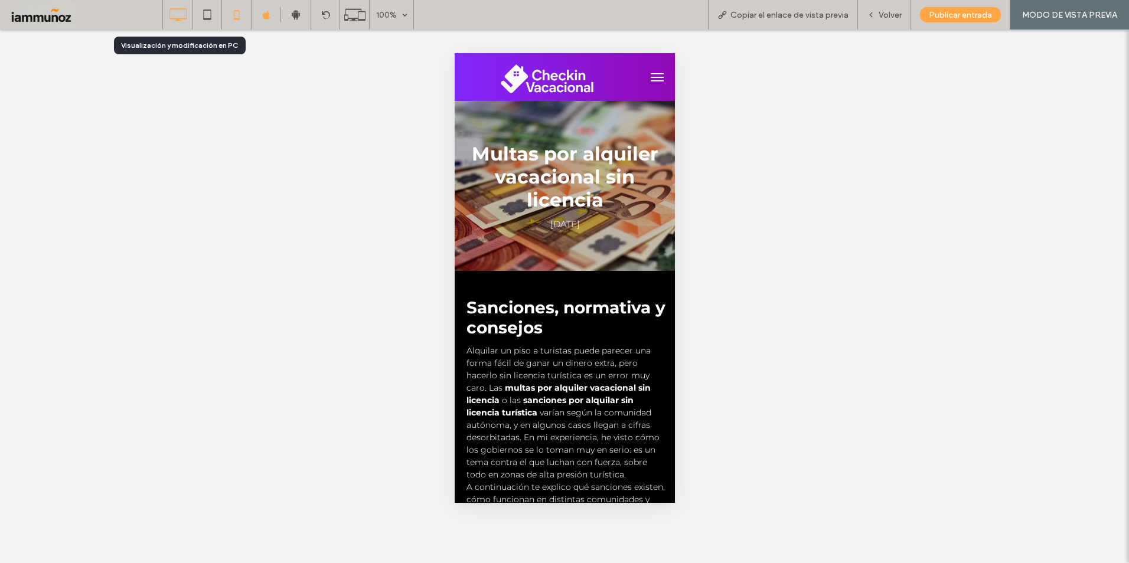
click at [187, 21] on icon at bounding box center [178, 15] width 24 height 24
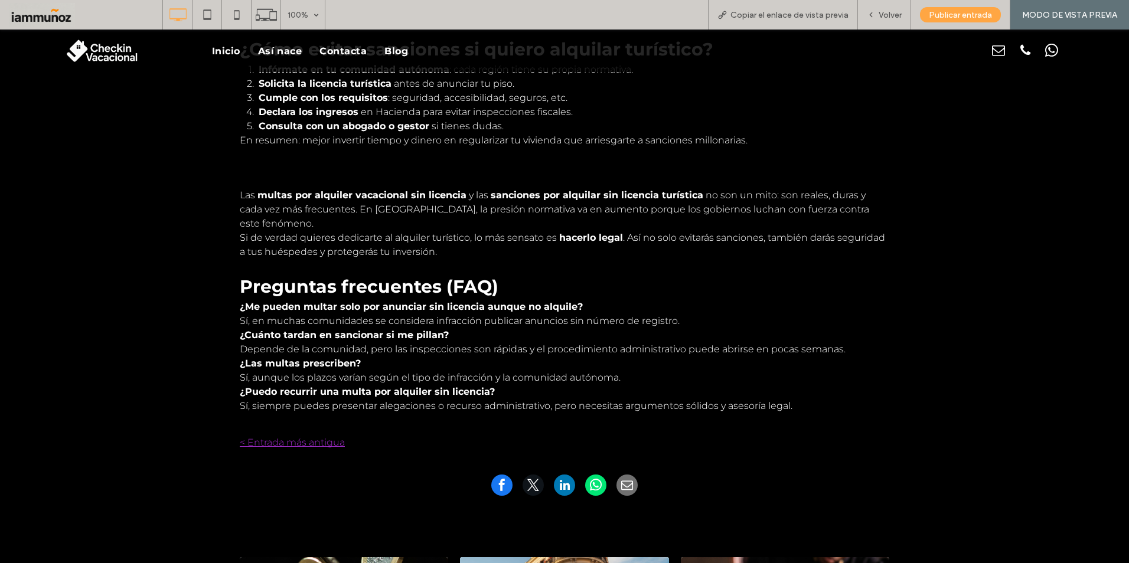
scroll to position [1417, 0]
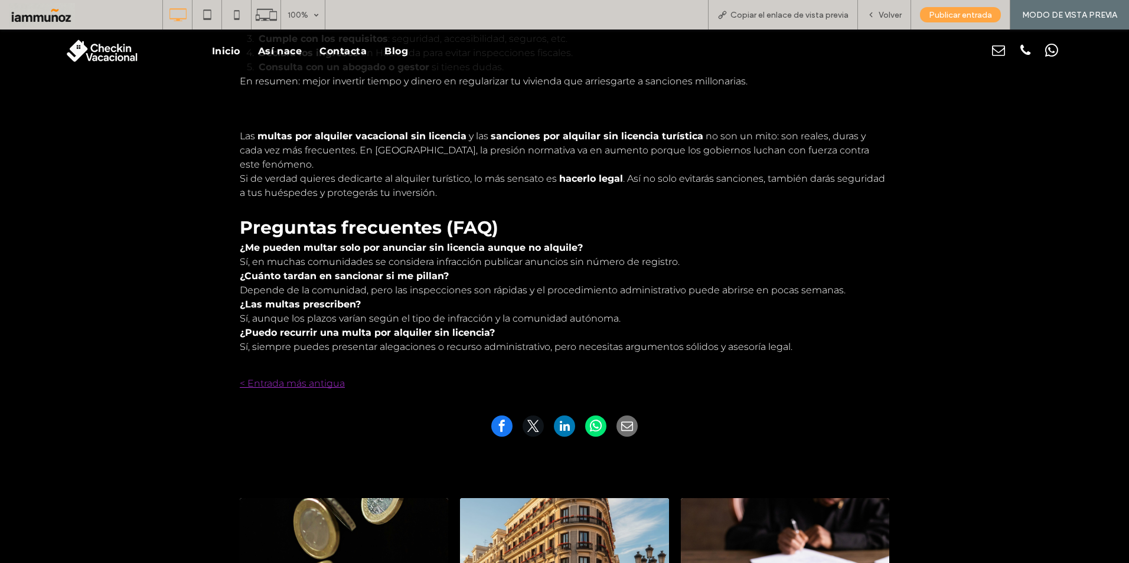
click at [308, 378] on link "< Entrada más antigua" at bounding box center [402, 383] width 325 height 11
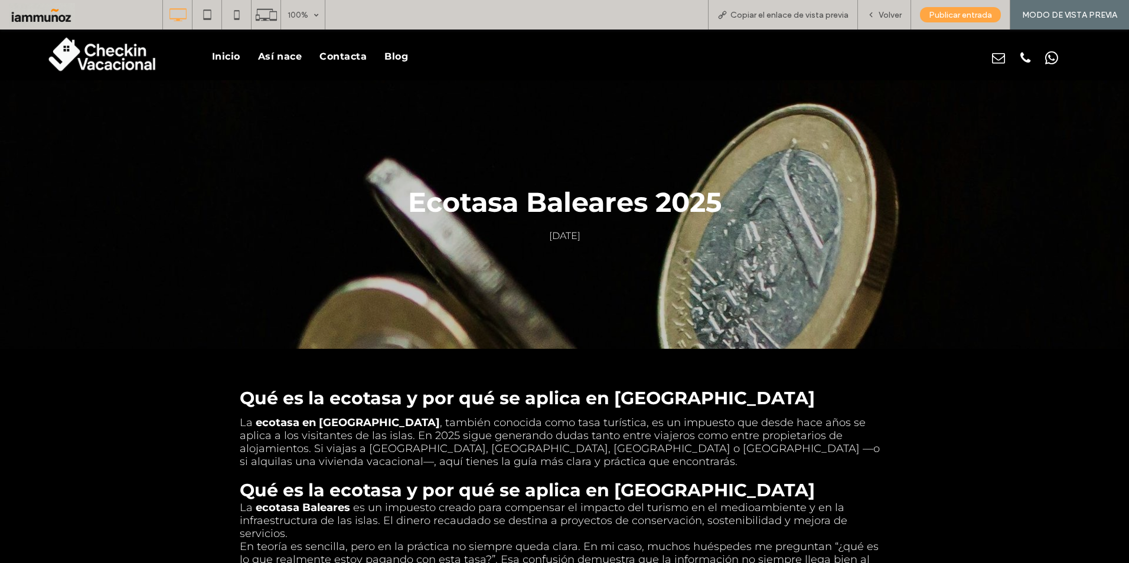
click at [401, 56] on span "Blog" at bounding box center [396, 56] width 24 height 11
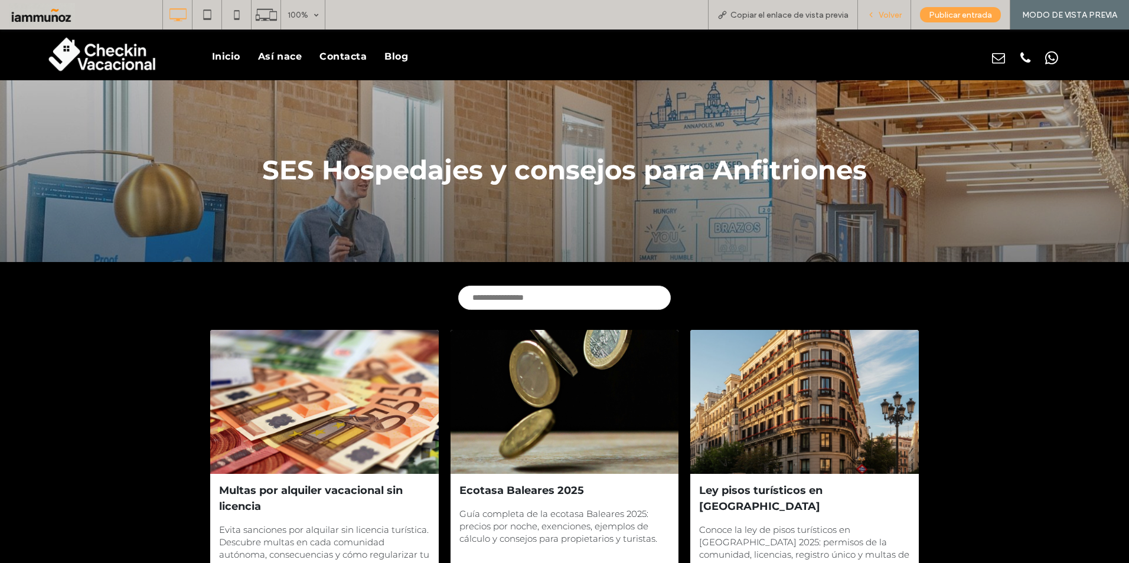
click at [885, 14] on span "Volver" at bounding box center [890, 15] width 23 height 10
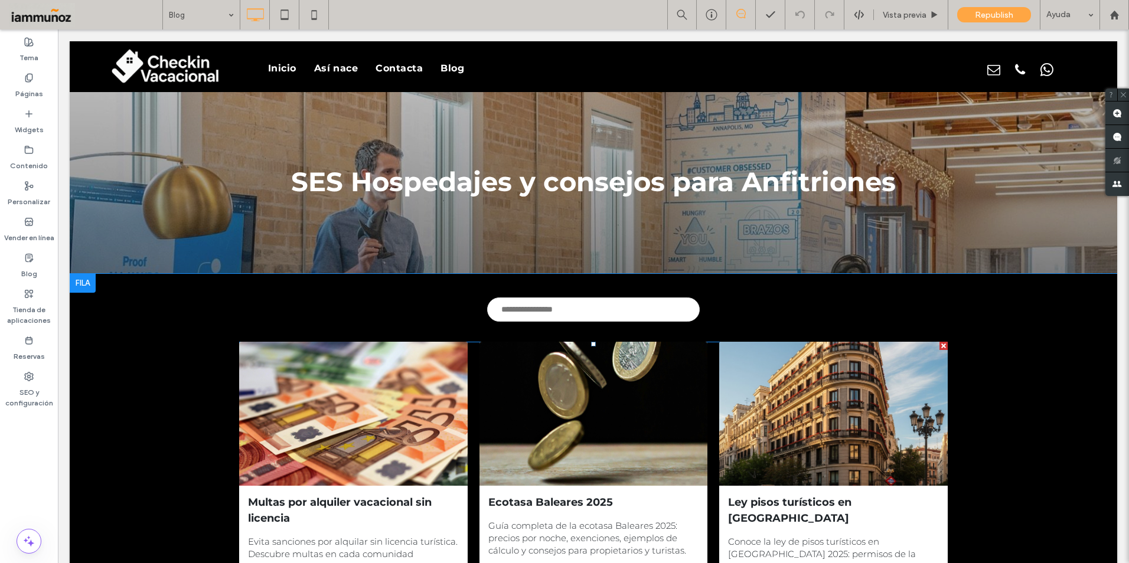
click at [352, 380] on div at bounding box center [353, 414] width 242 height 153
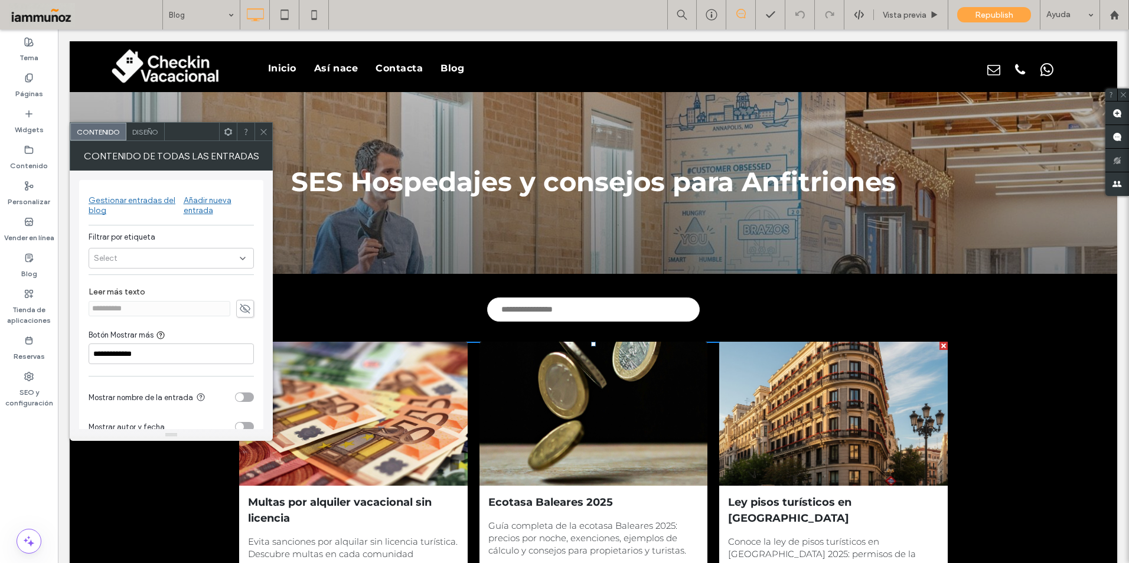
click at [208, 206] on div "Añadir nueva entrada" at bounding box center [219, 205] width 70 height 20
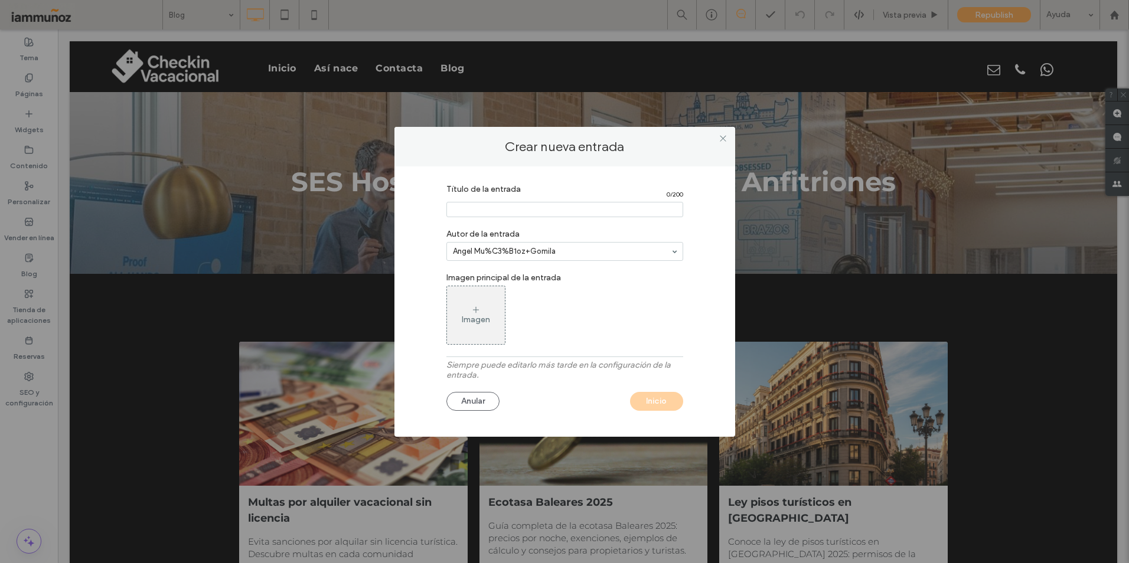
click at [503, 209] on input "Título de la entrada" at bounding box center [564, 209] width 237 height 15
paste input "**********"
drag, startPoint x: 454, startPoint y: 211, endPoint x: 418, endPoint y: 209, distance: 35.5
click at [418, 209] on div "Título de la entrada 72 / 200 Autor de la entrada Angel Mu%C3%B1oz+Gomila Image…" at bounding box center [564, 299] width 305 height 242
click at [467, 209] on input "Título de la entrada" at bounding box center [564, 209] width 237 height 16
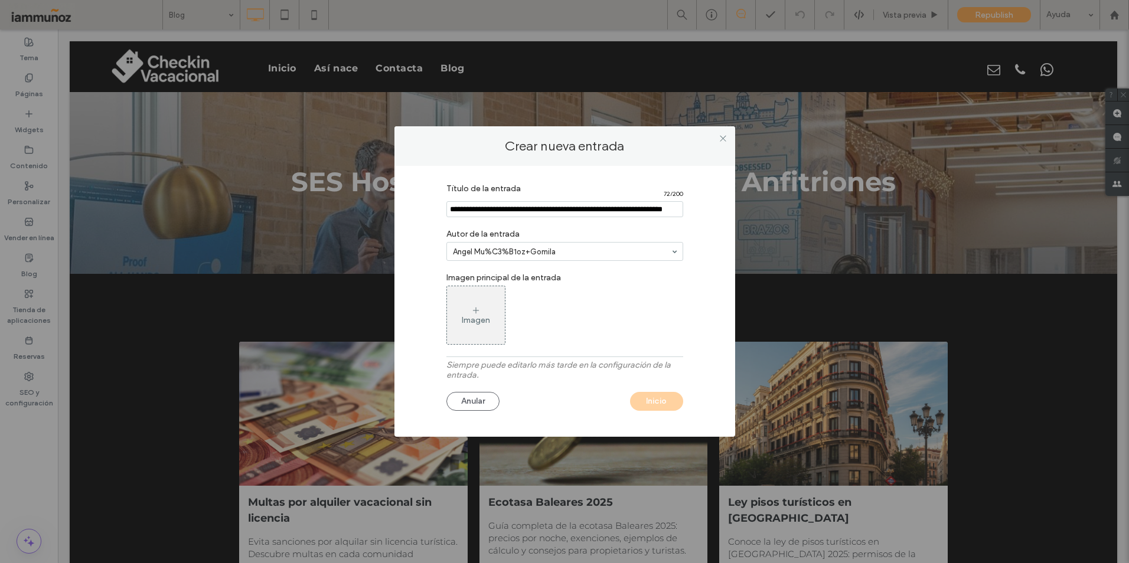
click at [477, 208] on input "Título de la entrada" at bounding box center [564, 209] width 237 height 16
drag, startPoint x: 638, startPoint y: 214, endPoint x: 673, endPoint y: 208, distance: 35.2
click at [673, 208] on input "Título de la entrada" at bounding box center [564, 209] width 237 height 16
click at [632, 208] on input "Título de la entrada" at bounding box center [564, 209] width 237 height 16
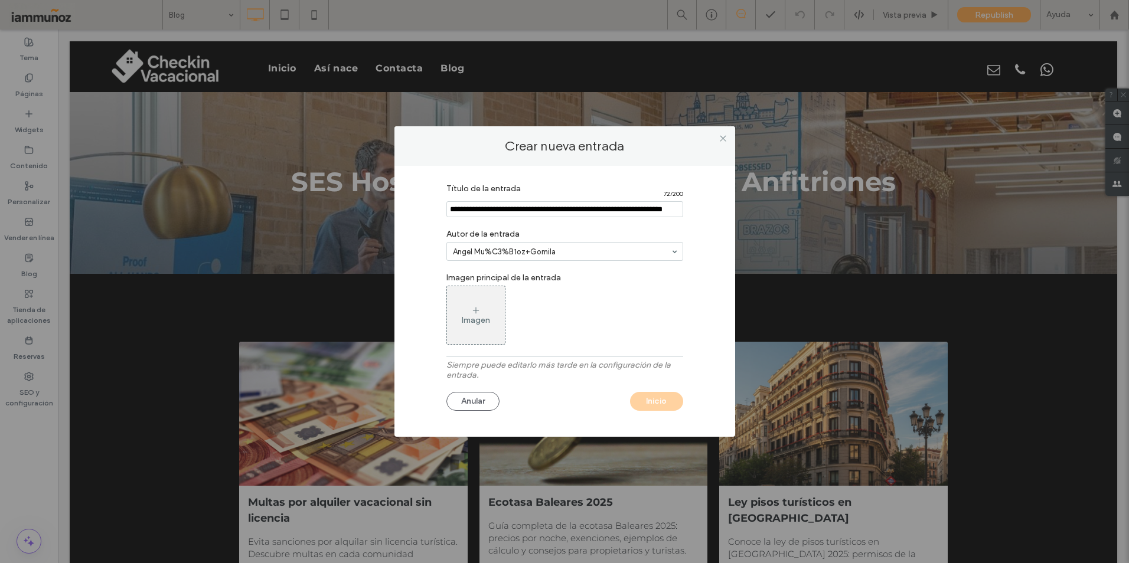
scroll to position [0, 0]
drag, startPoint x: 564, startPoint y: 210, endPoint x: 426, endPoint y: 206, distance: 137.6
click at [426, 206] on div "Título de la entrada 72 / 200 Autor de la entrada Angel Mu%C3%B1oz+Gomila Image…" at bounding box center [564, 299] width 305 height 242
drag, startPoint x: 575, startPoint y: 210, endPoint x: 624, endPoint y: 210, distance: 49.6
click at [624, 210] on input "Título de la entrada" at bounding box center [564, 209] width 237 height 16
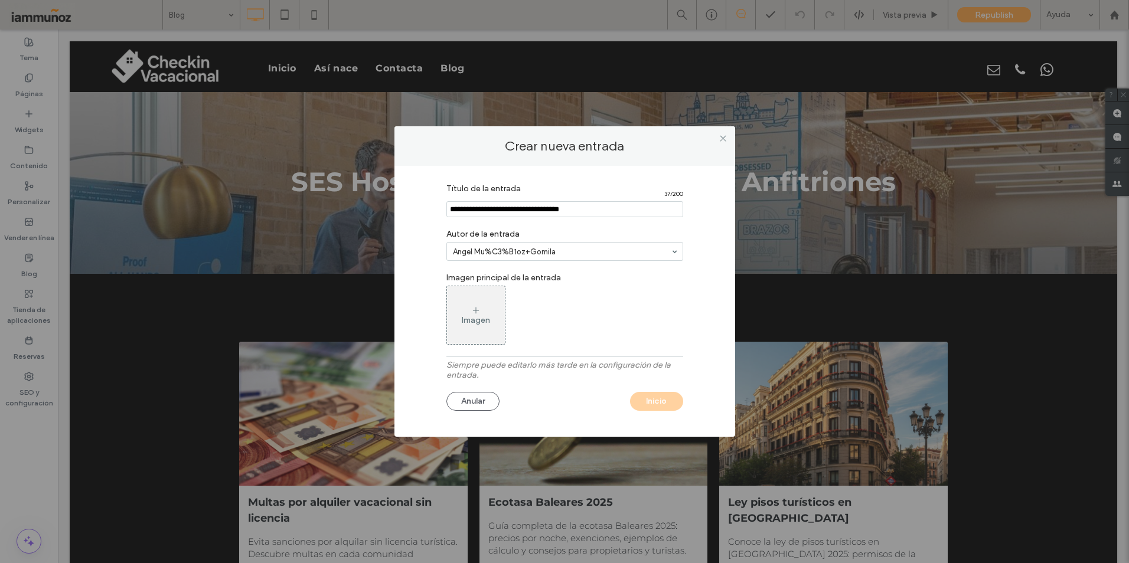
type input "**********"
click at [583, 227] on label "Autor de la entrada" at bounding box center [564, 232] width 237 height 19
click at [471, 310] on icon at bounding box center [475, 310] width 9 height 9
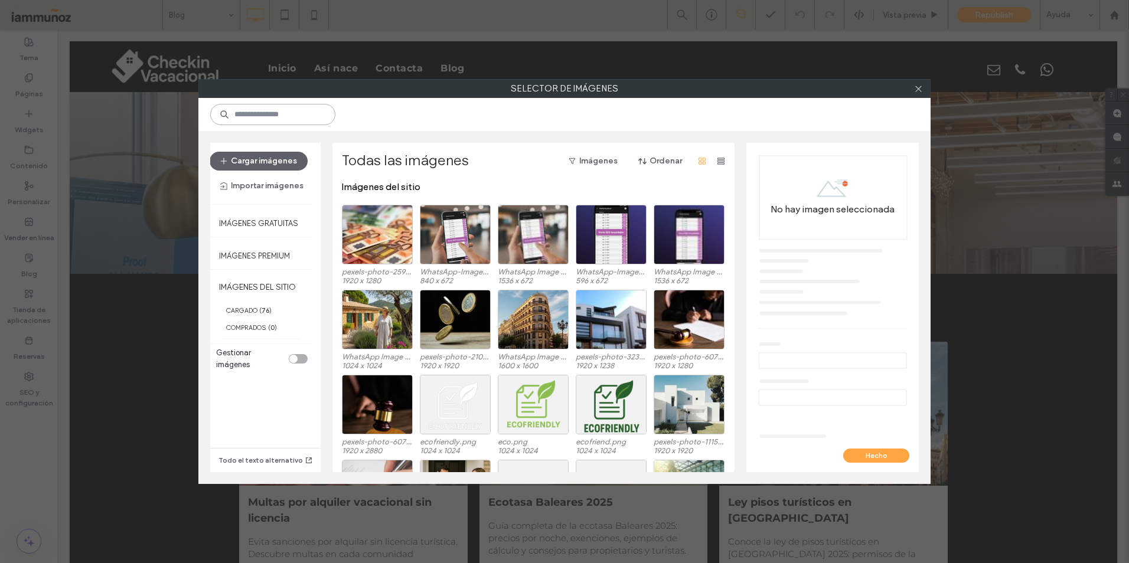
click at [282, 117] on input at bounding box center [272, 114] width 125 height 21
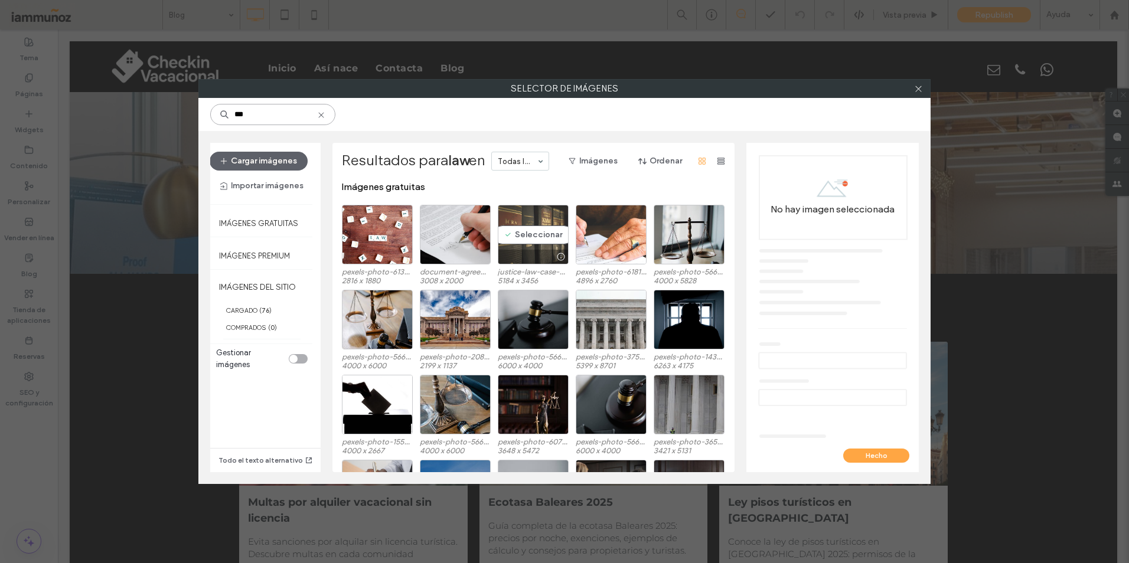
type input "***"
click at [538, 246] on div "Seleccionar" at bounding box center [533, 235] width 71 height 60
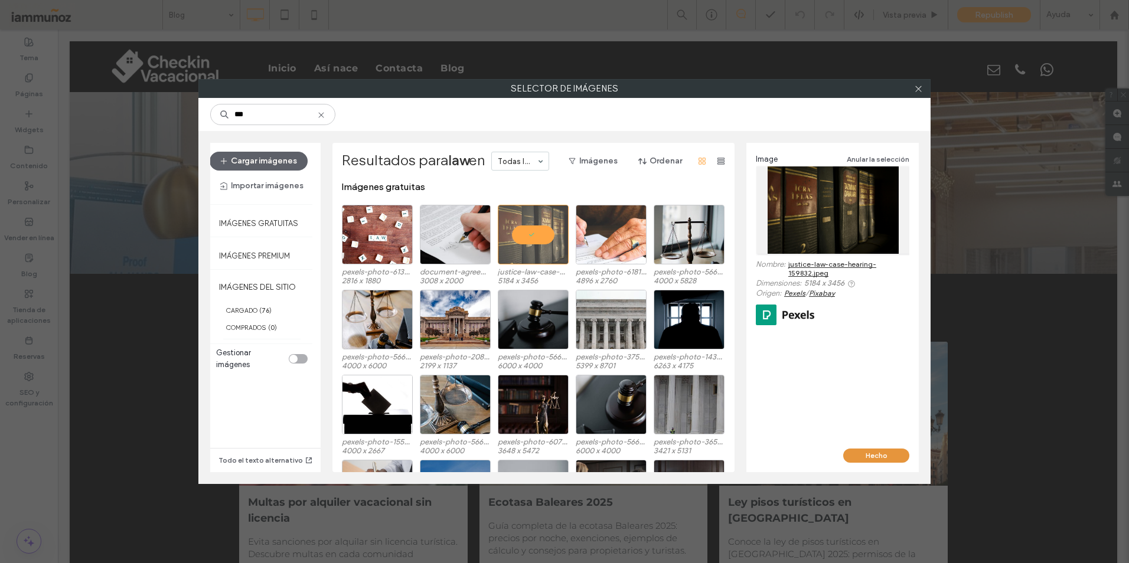
click at [865, 456] on button "Hecho" at bounding box center [876, 456] width 66 height 14
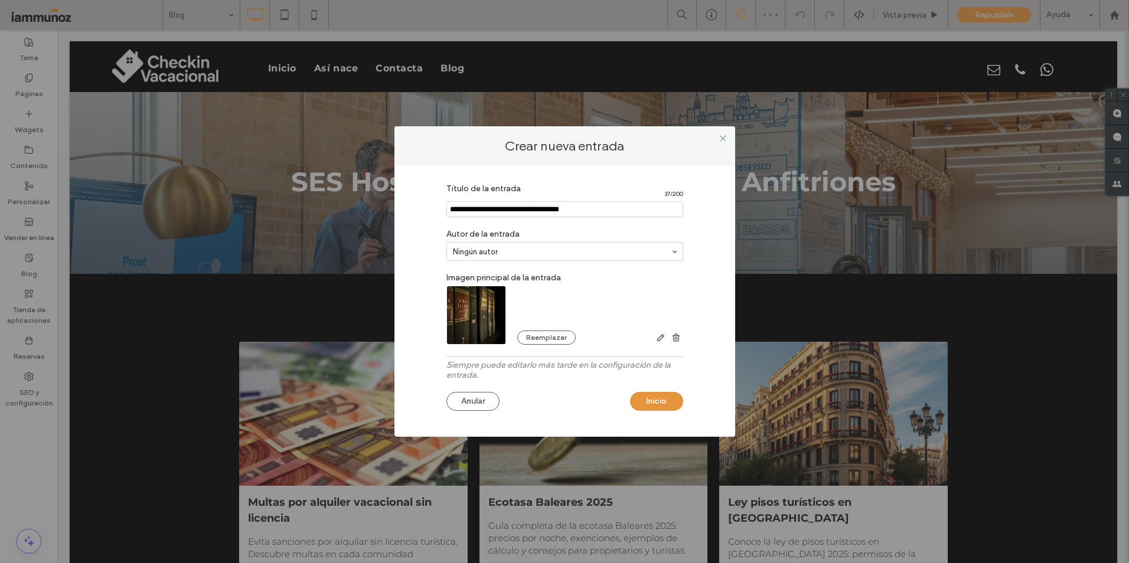
click at [662, 405] on button "Inicio" at bounding box center [656, 401] width 53 height 19
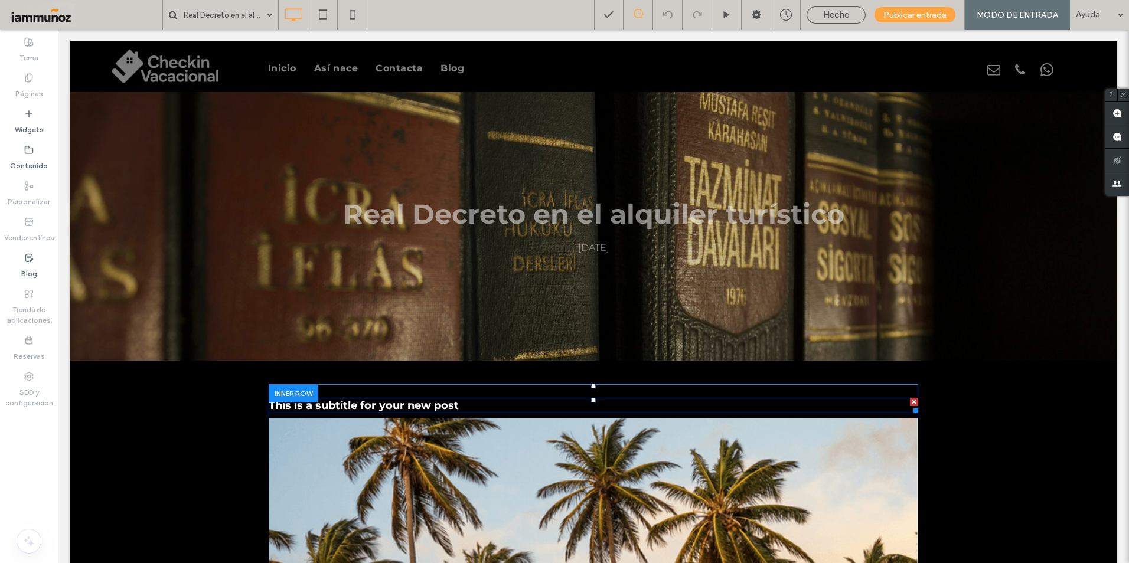
click at [459, 402] on h3 "This is a subtitle for your new post" at bounding box center [594, 405] width 650 height 15
type input "****"
type input "**"
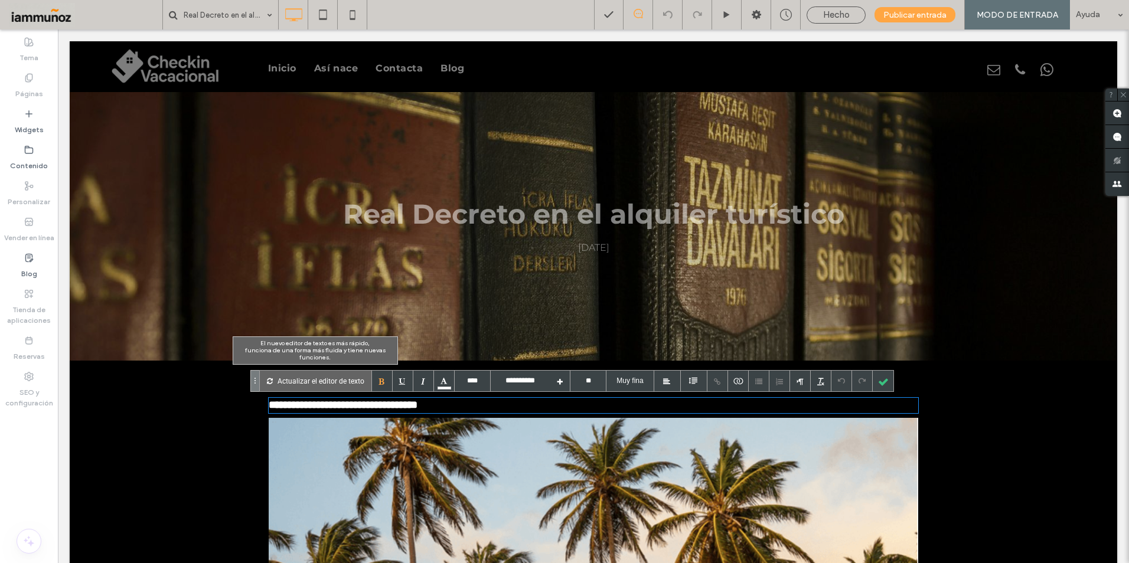
click at [327, 373] on p "Actualizar el editor de texto" at bounding box center [321, 381] width 87 height 21
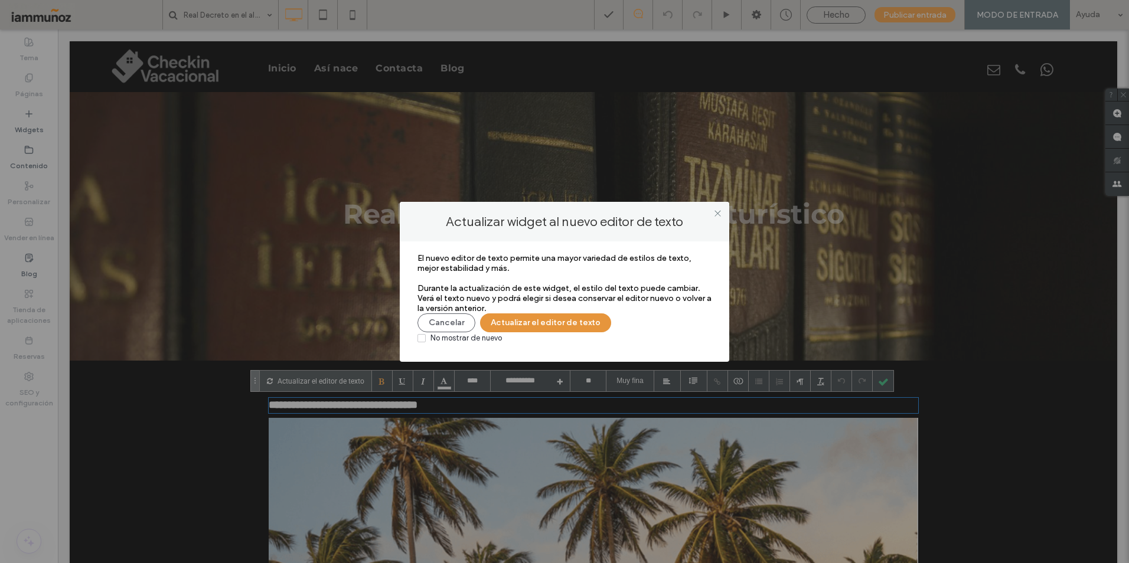
click at [515, 327] on button "Actualizar el editor de texto" at bounding box center [545, 323] width 131 height 19
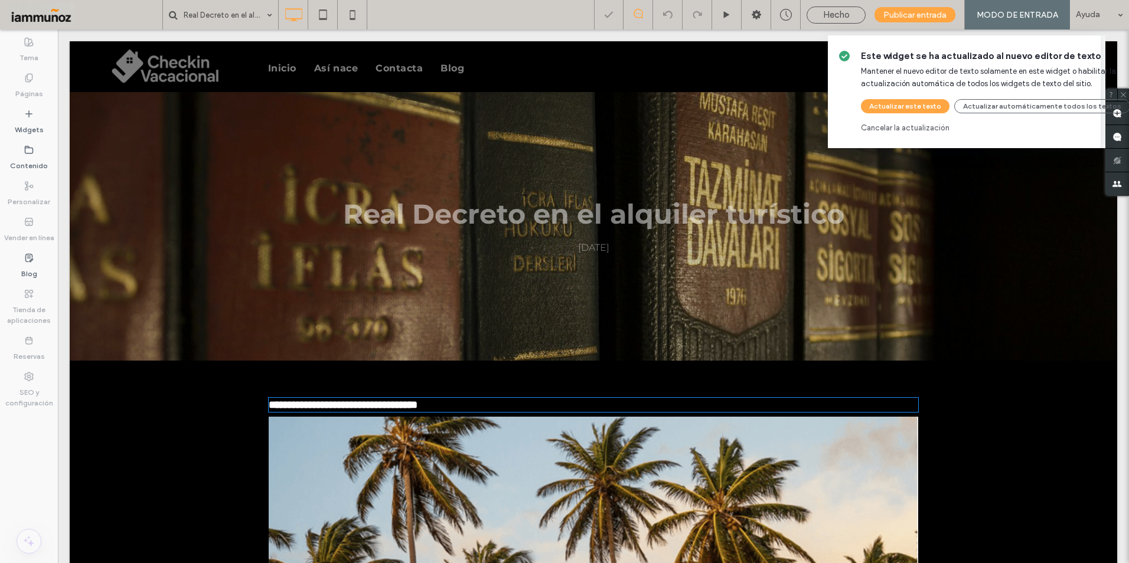
type input "**********"
type input "**"
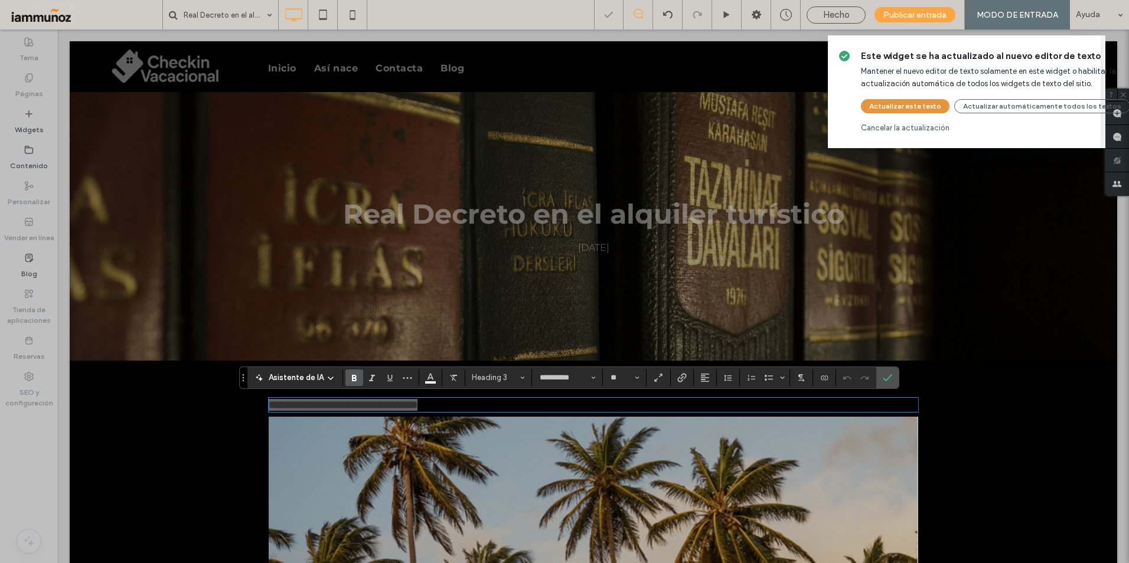
click at [893, 104] on button "Actualizar este texto" at bounding box center [905, 106] width 89 height 14
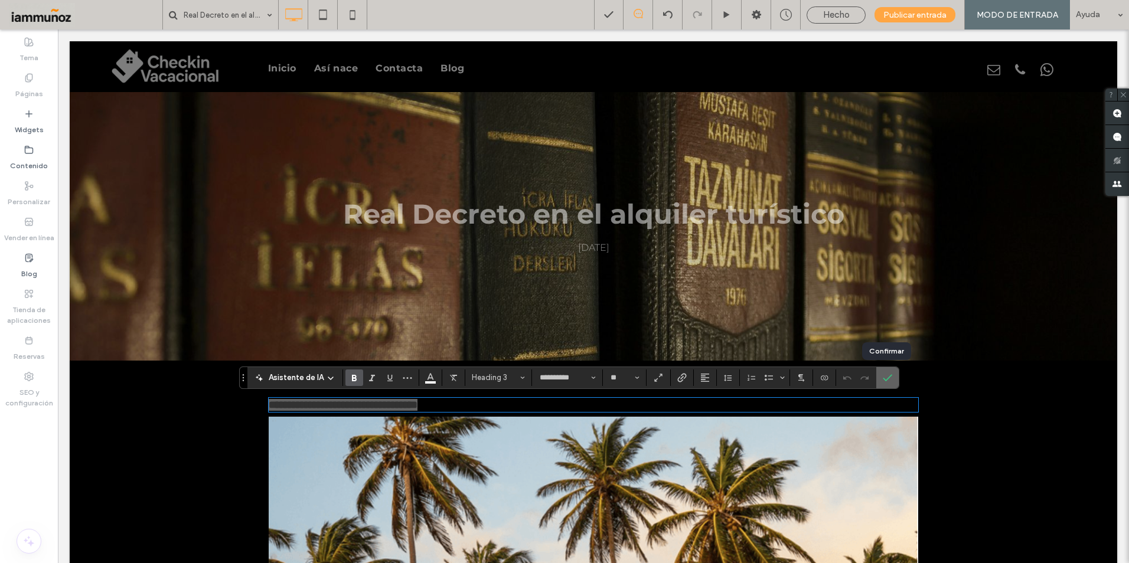
drag, startPoint x: 882, startPoint y: 380, endPoint x: 619, endPoint y: 360, distance: 263.0
click at [883, 380] on icon "Confirmar" at bounding box center [887, 377] width 9 height 9
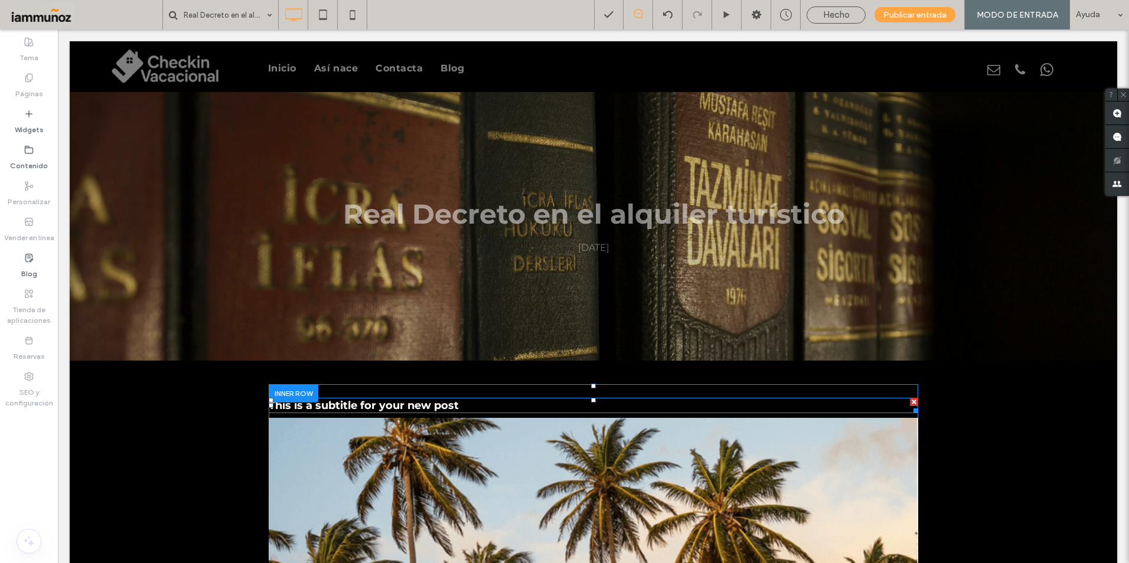
click at [491, 409] on h3 "This is a subtitle for your new post" at bounding box center [594, 405] width 650 height 13
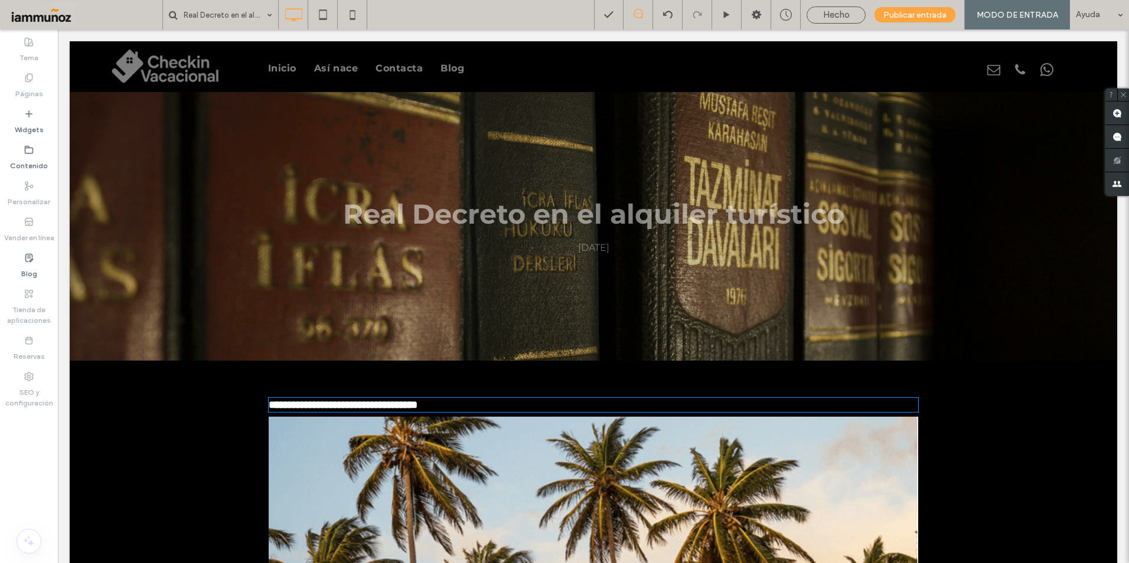
type input "**********"
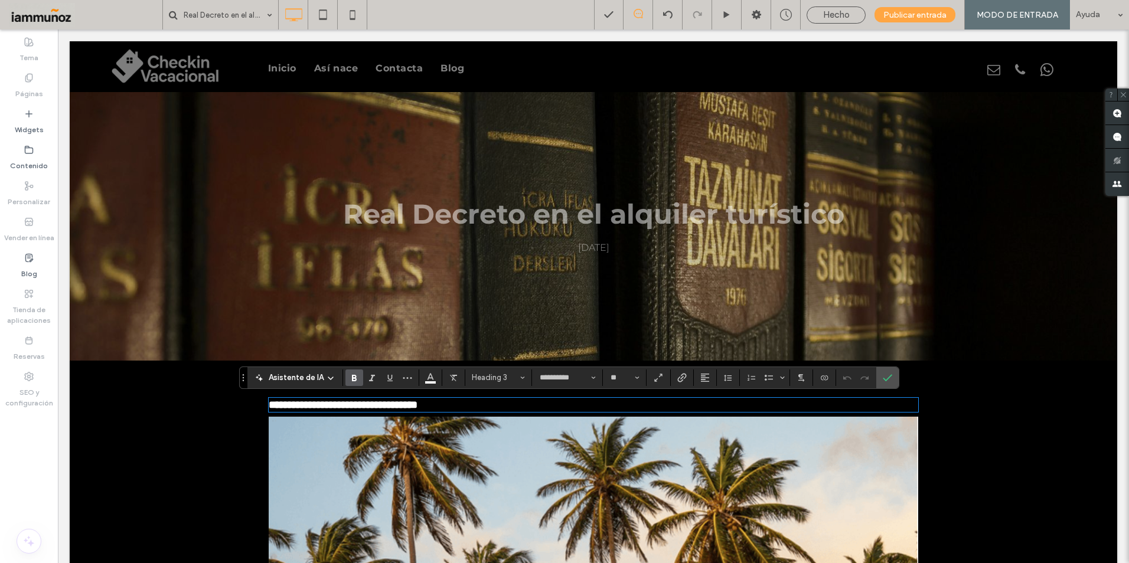
type input "**"
click at [876, 447] on img at bounding box center [594, 532] width 650 height 231
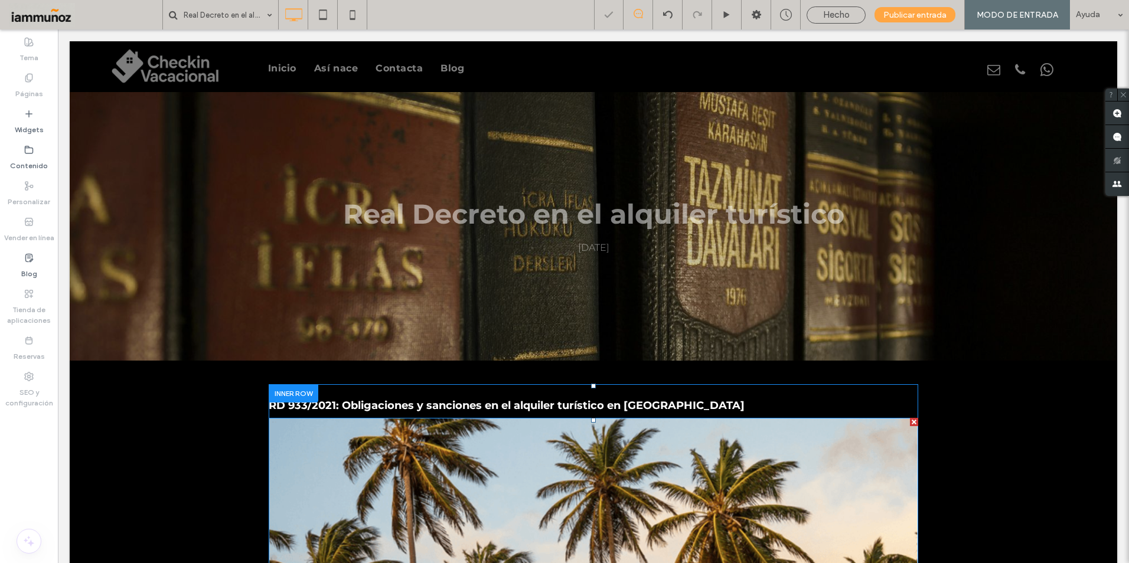
drag, startPoint x: 908, startPoint y: 421, endPoint x: 966, endPoint y: 451, distance: 64.4
click at [910, 421] on div at bounding box center [914, 422] width 8 height 8
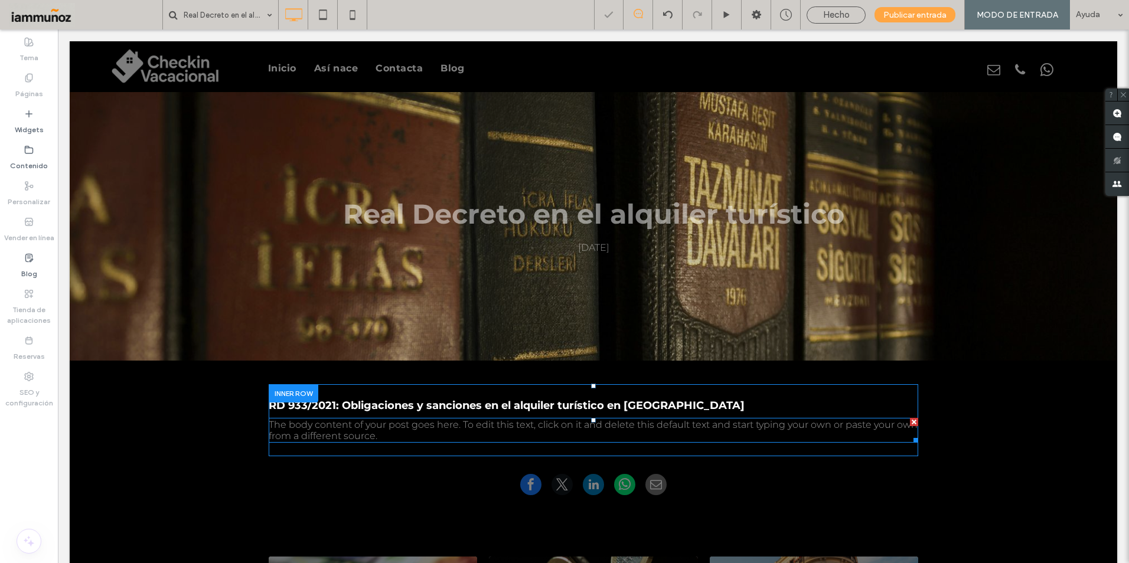
click at [458, 437] on div "The body content of your post goes here. To edit this text, click on it and del…" at bounding box center [594, 430] width 650 height 25
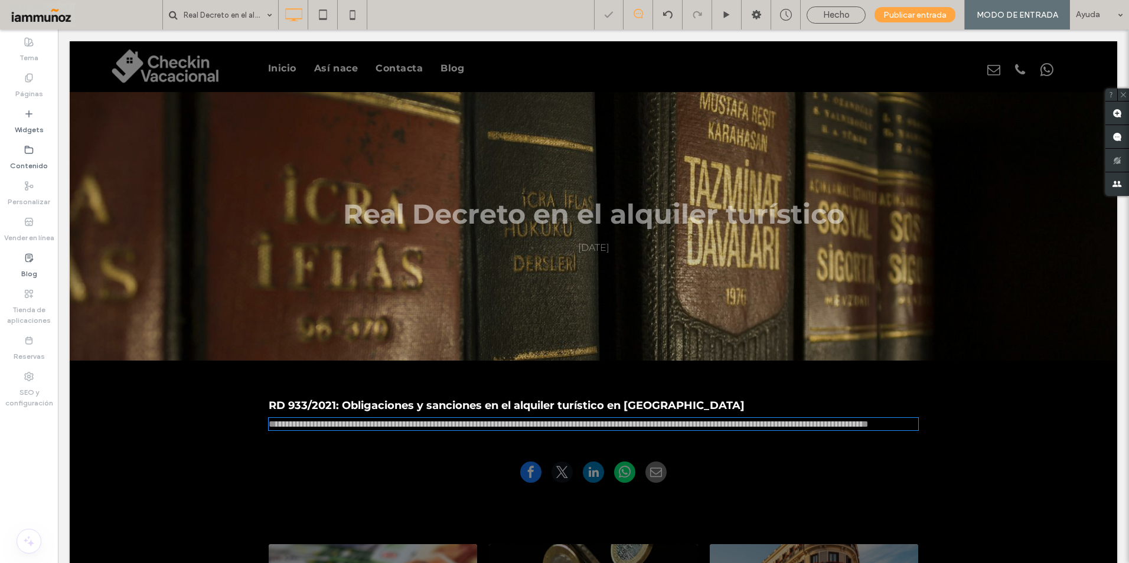
type input "****"
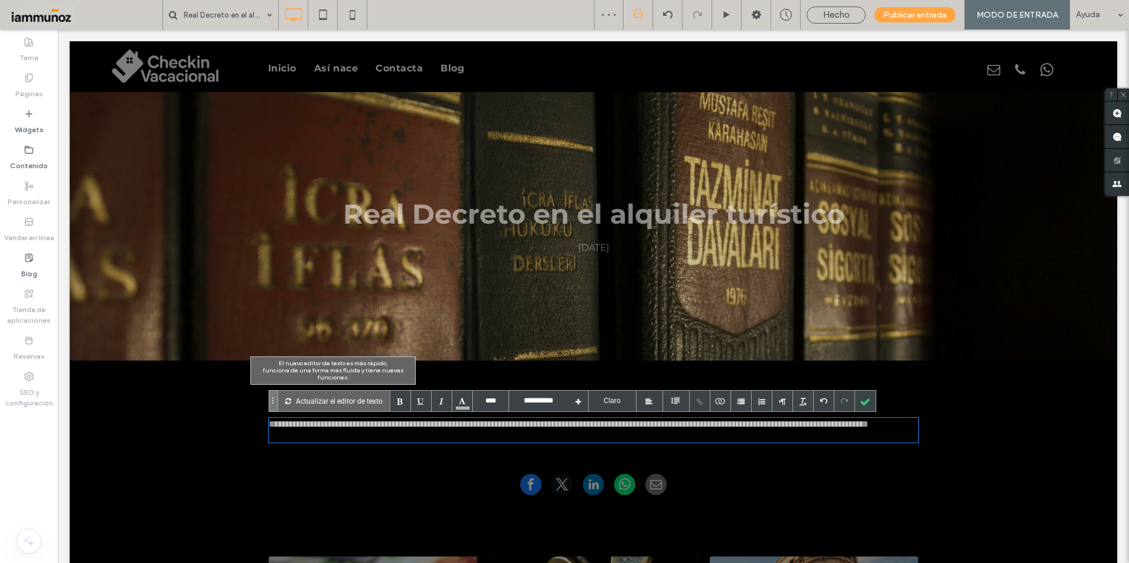
click at [327, 402] on p "Actualizar el editor de texto" at bounding box center [339, 401] width 87 height 21
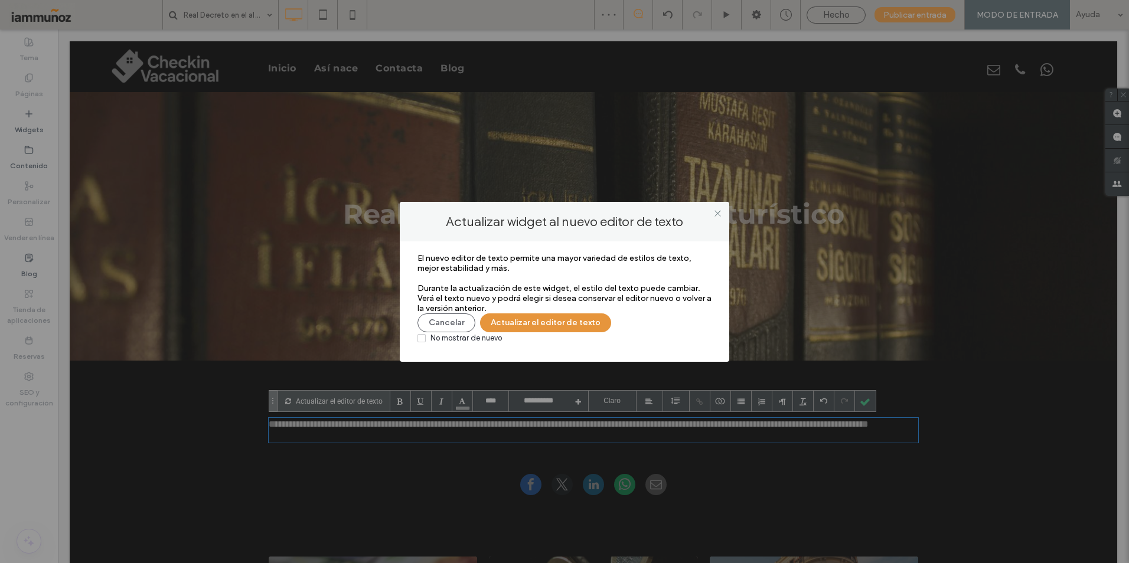
click at [530, 327] on button "Actualizar el editor de texto" at bounding box center [545, 323] width 131 height 19
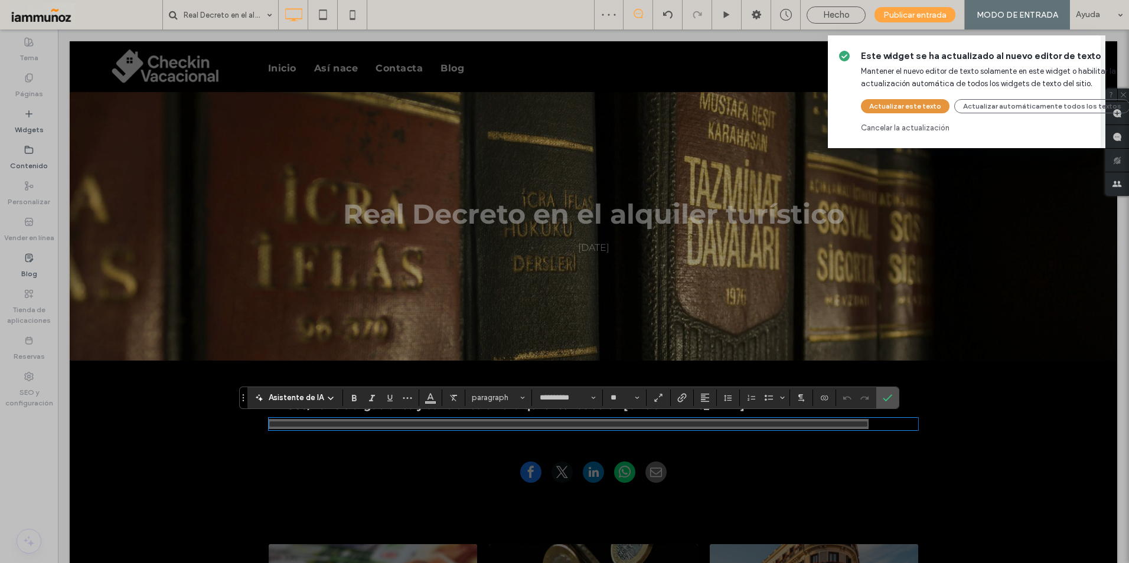
click at [901, 107] on button "Actualizar este texto" at bounding box center [905, 106] width 89 height 14
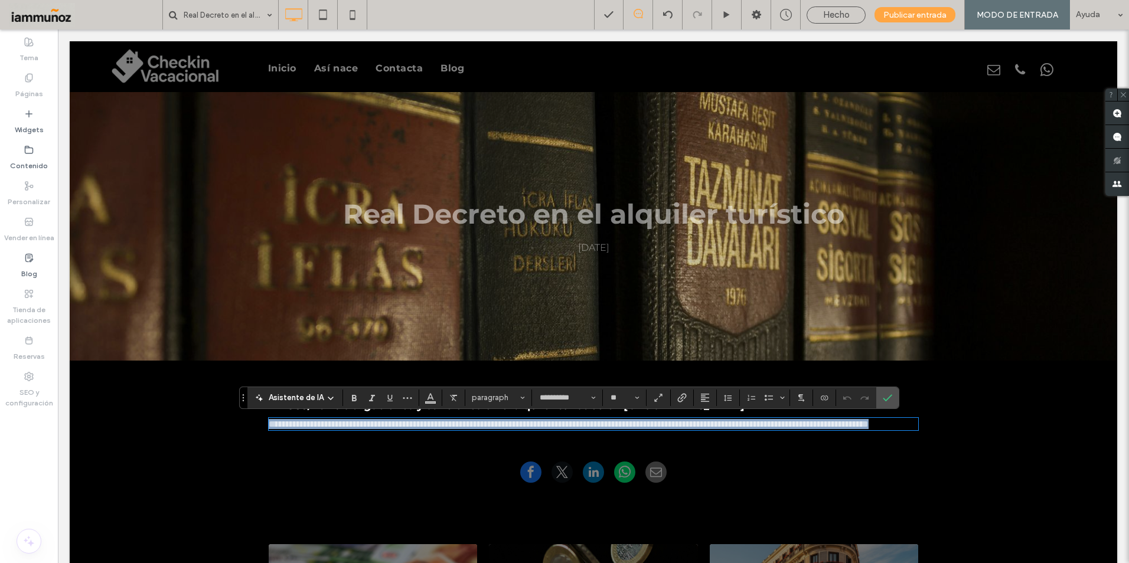
click at [383, 429] on p "**********" at bounding box center [594, 424] width 650 height 10
drag, startPoint x: 387, startPoint y: 439, endPoint x: 233, endPoint y: 420, distance: 154.7
click at [233, 420] on div "**********" at bounding box center [594, 407] width 1048 height 92
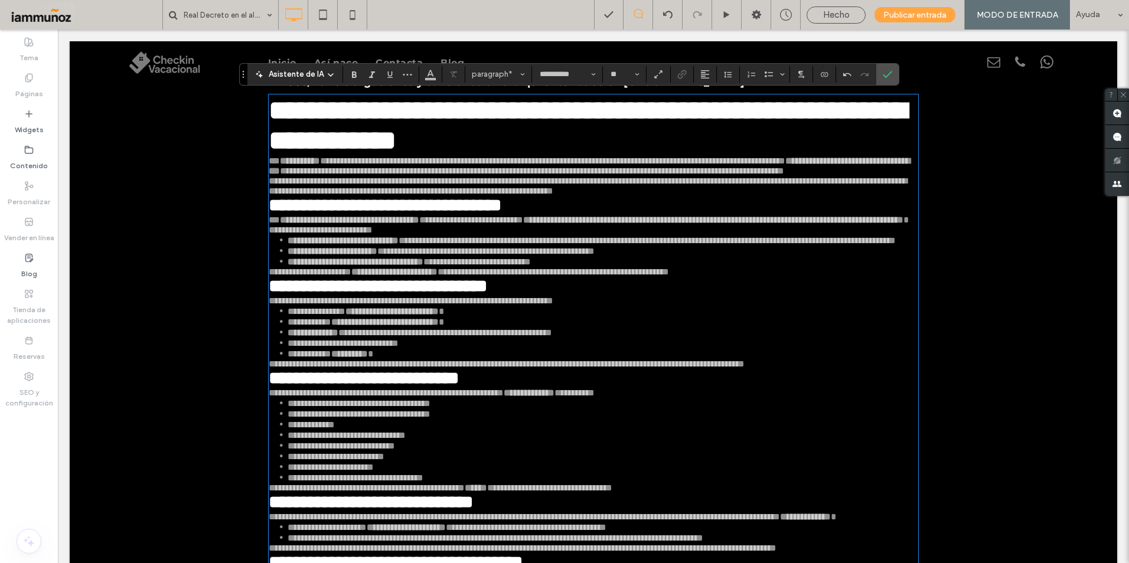
scroll to position [146, 0]
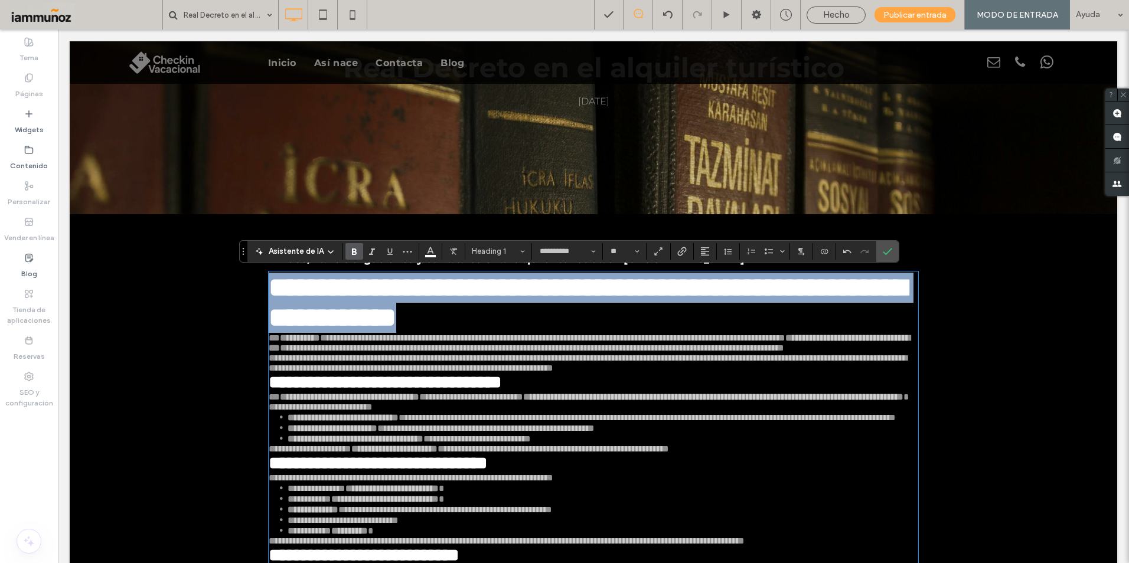
drag, startPoint x: 272, startPoint y: 288, endPoint x: 664, endPoint y: 321, distance: 393.5
click at [664, 321] on h1 "**********" at bounding box center [594, 303] width 650 height 60
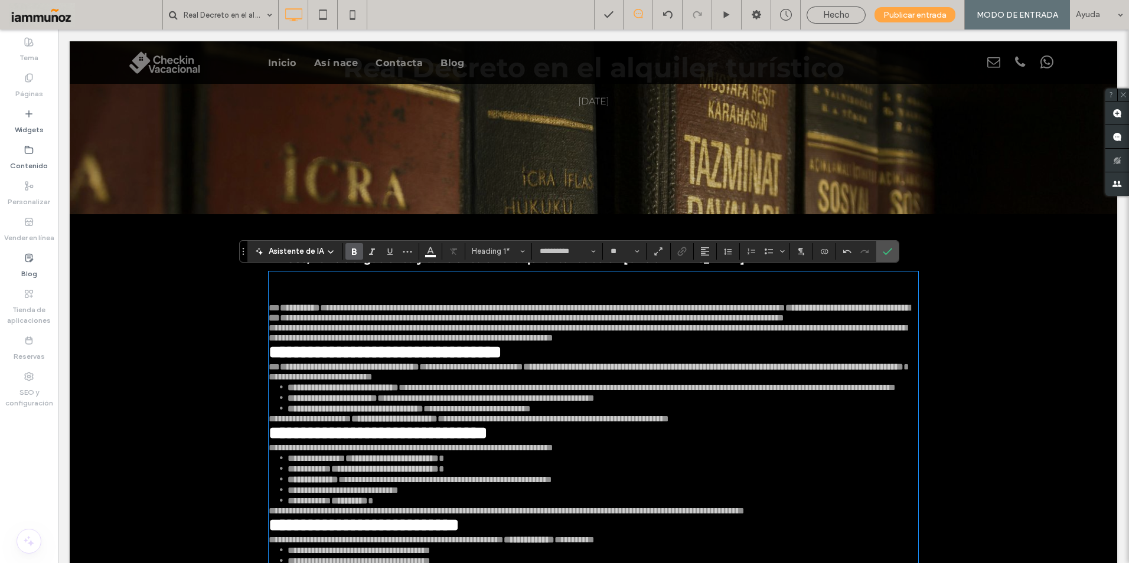
type input "**"
click at [269, 310] on span "**" at bounding box center [274, 308] width 11 height 9
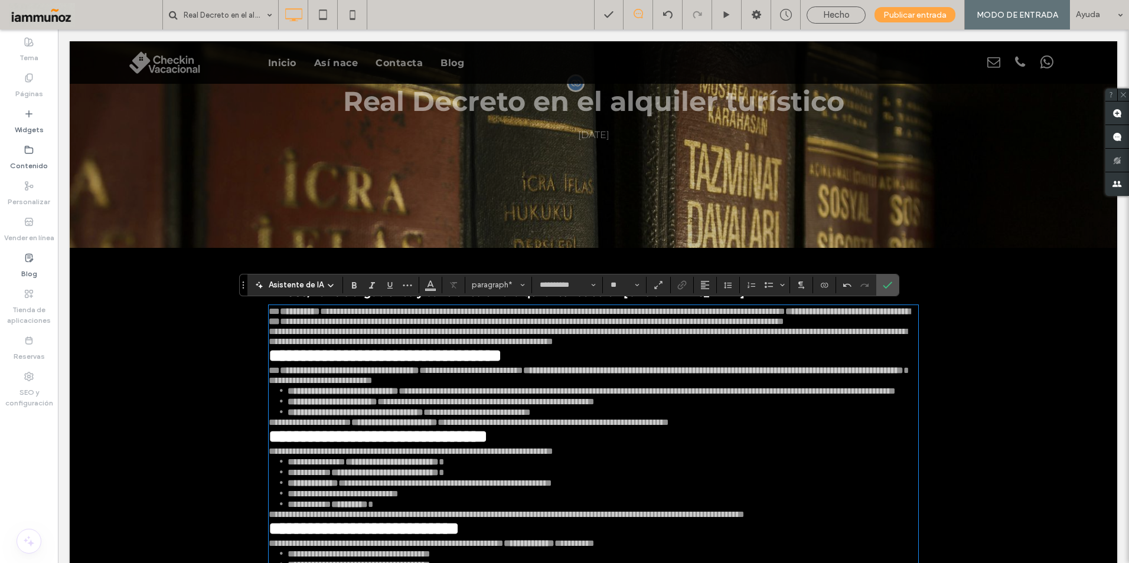
scroll to position [0, 0]
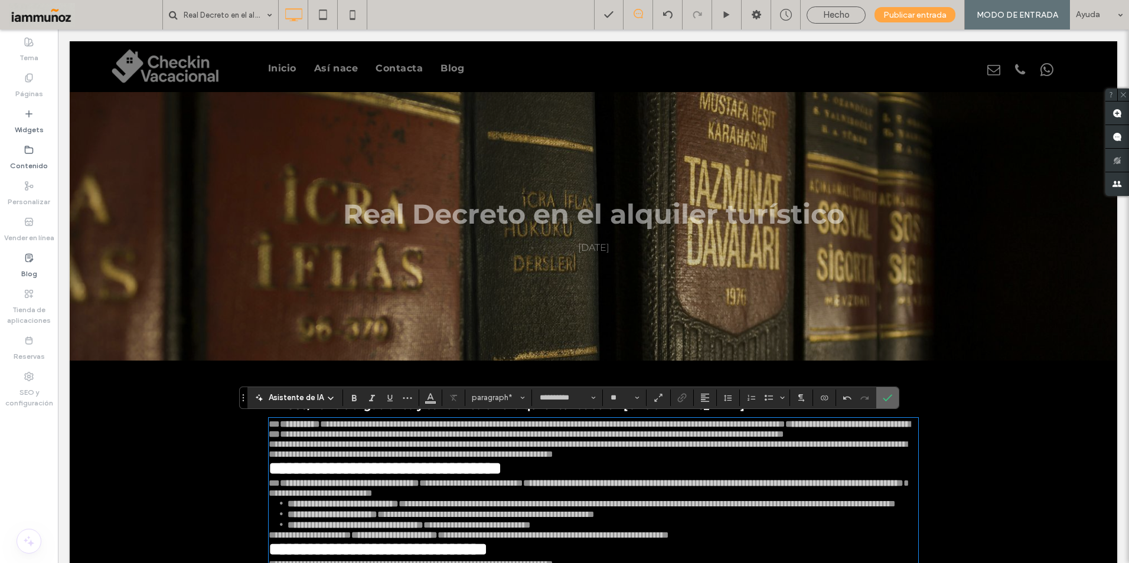
click at [883, 400] on use "Confirmar" at bounding box center [887, 397] width 9 height 7
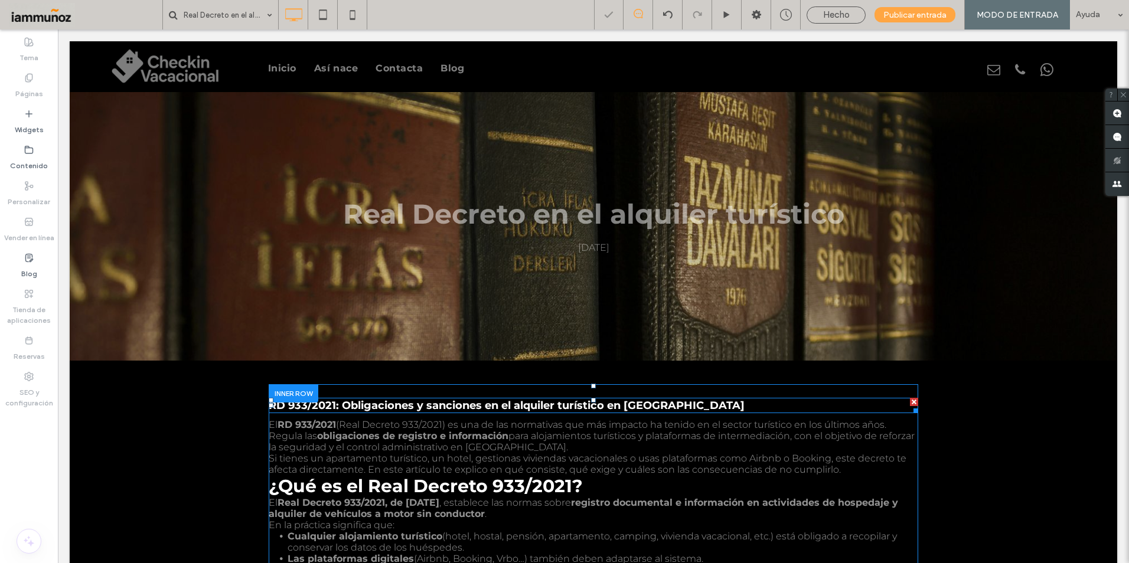
click at [488, 407] on span "RD 933/2021: Obligaciones y sanciones en el alquiler turístico en España" at bounding box center [507, 405] width 476 height 13
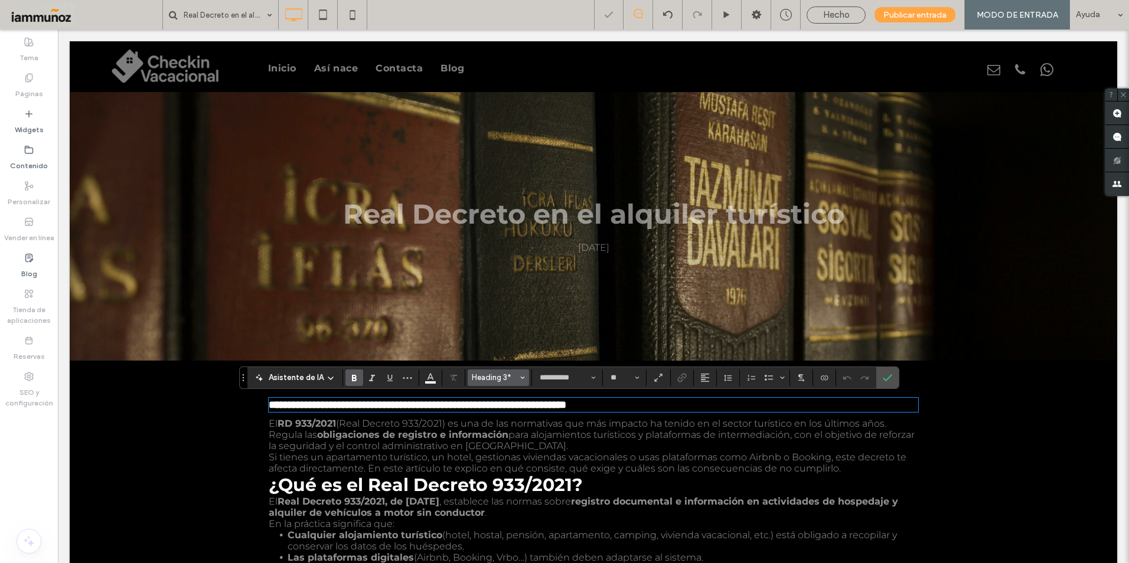
click at [506, 379] on span "Heading 3*" at bounding box center [495, 377] width 46 height 9
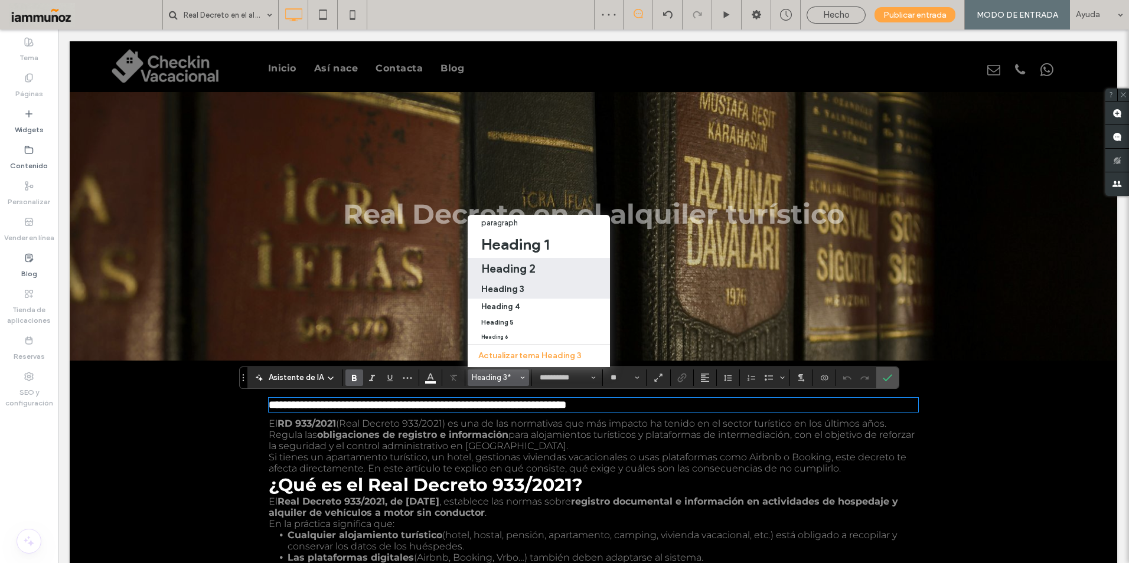
click at [519, 264] on h2 "Heading 2" at bounding box center [508, 269] width 54 height 14
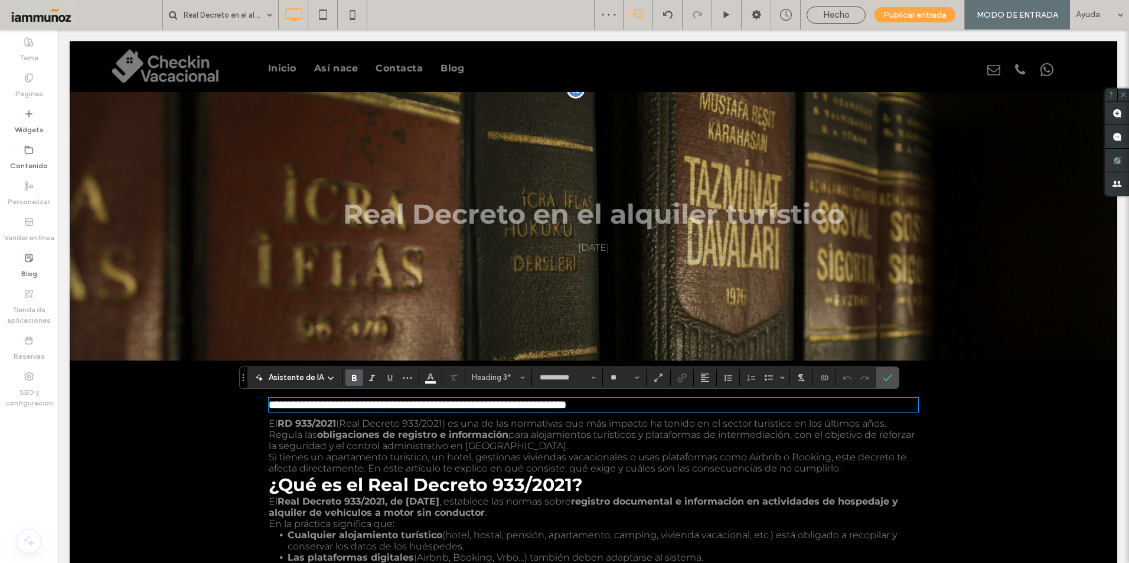
type input "**"
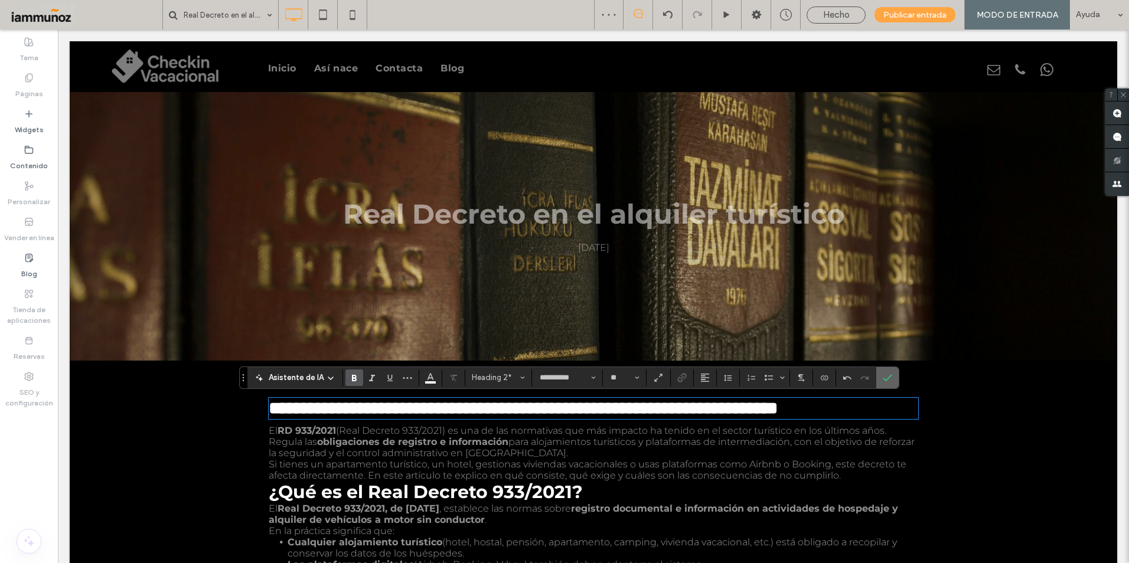
click at [885, 380] on use "Confirmar" at bounding box center [887, 377] width 9 height 7
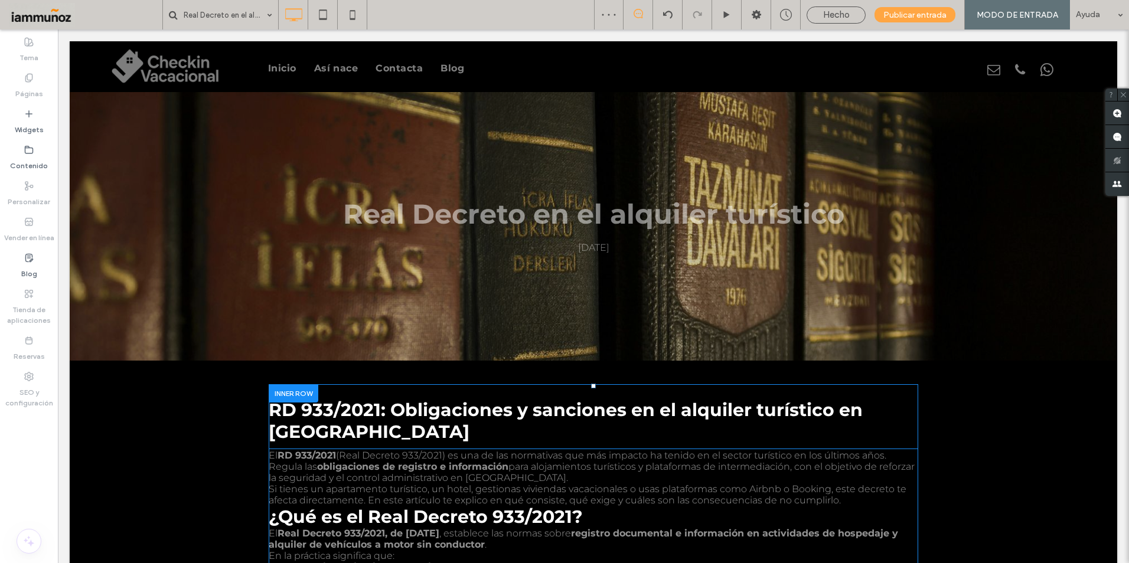
scroll to position [118, 0]
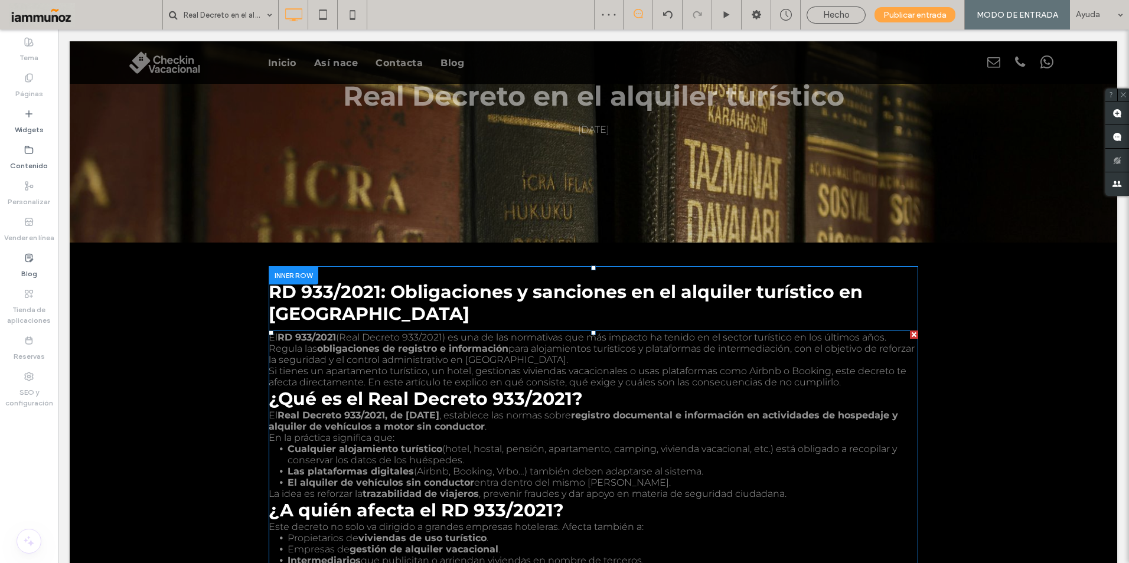
click at [643, 377] on span "Si tienes un apartamento turístico, un hotel, gestionas viviendas vacacionales …" at bounding box center [588, 377] width 638 height 22
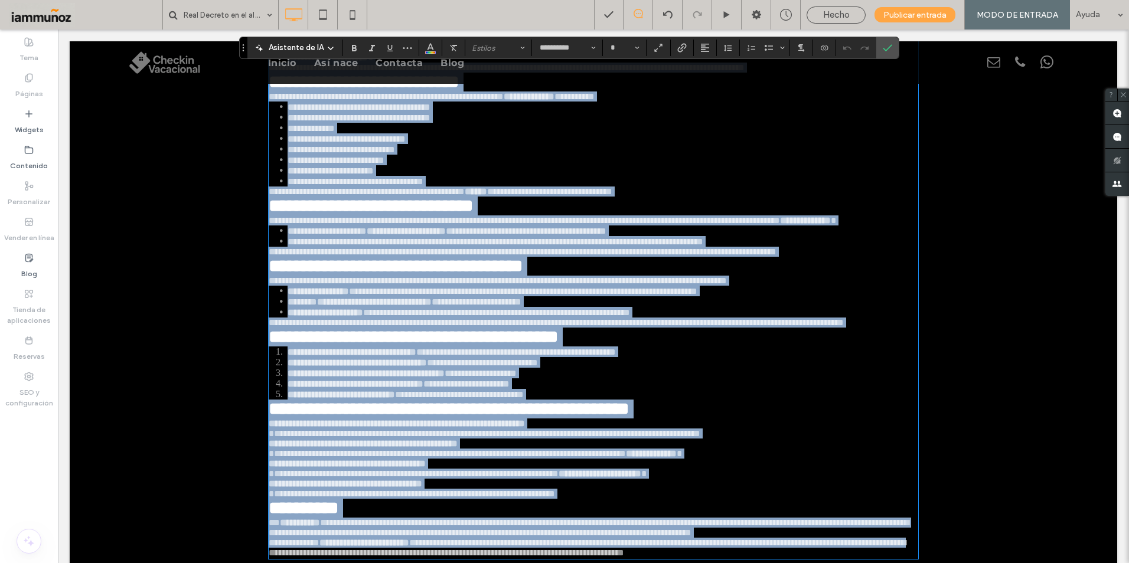
scroll to position [827, 0]
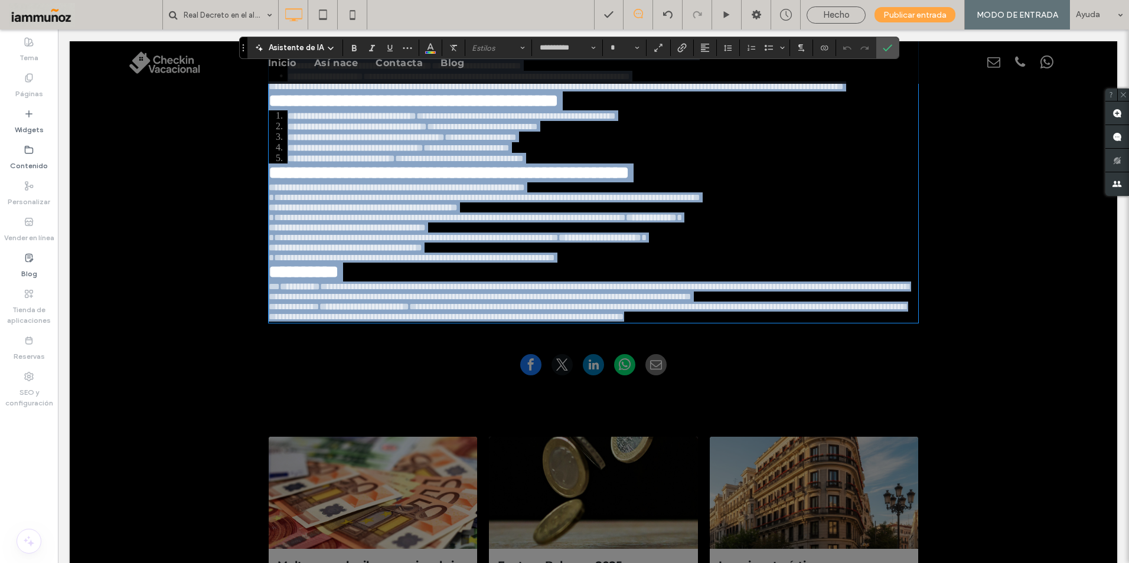
drag, startPoint x: 265, startPoint y: 338, endPoint x: 936, endPoint y: 462, distance: 682.2
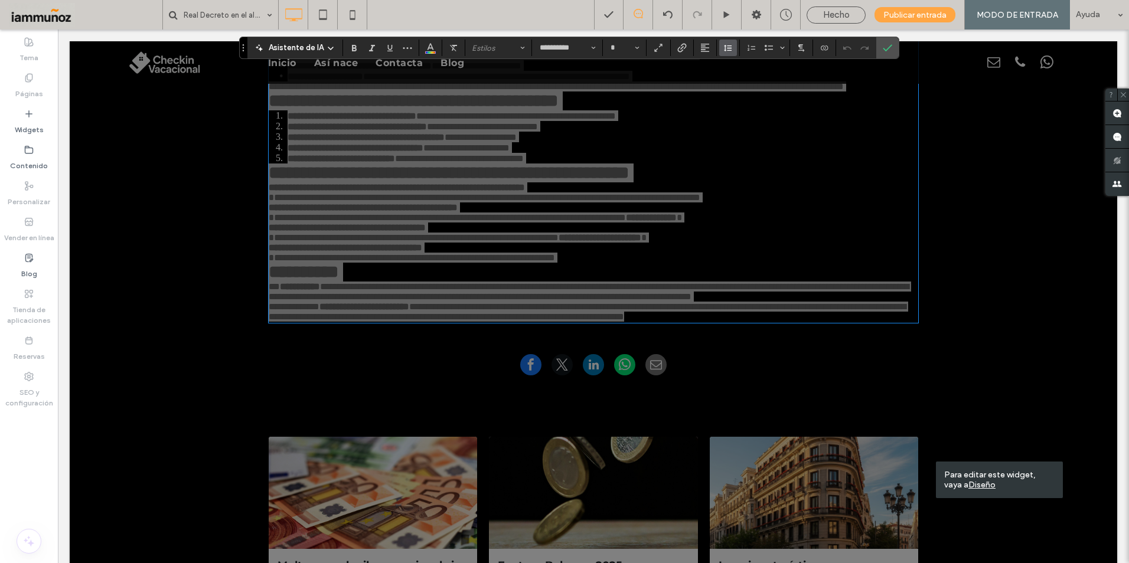
click at [727, 53] on span "Altura de la línea" at bounding box center [727, 47] width 9 height 15
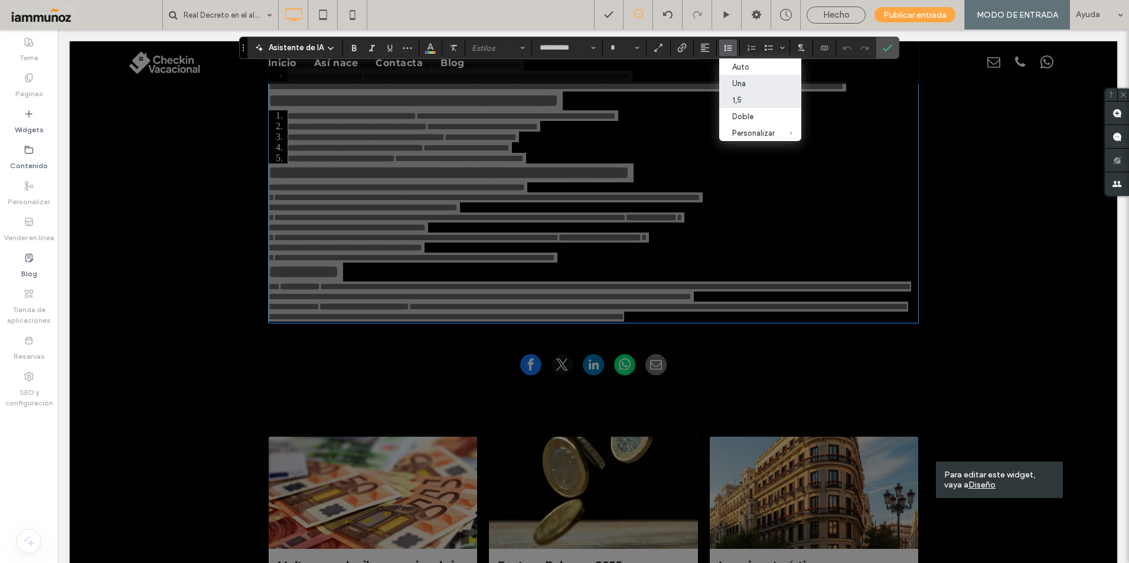
click at [734, 101] on div "1,5" at bounding box center [753, 100] width 43 height 9
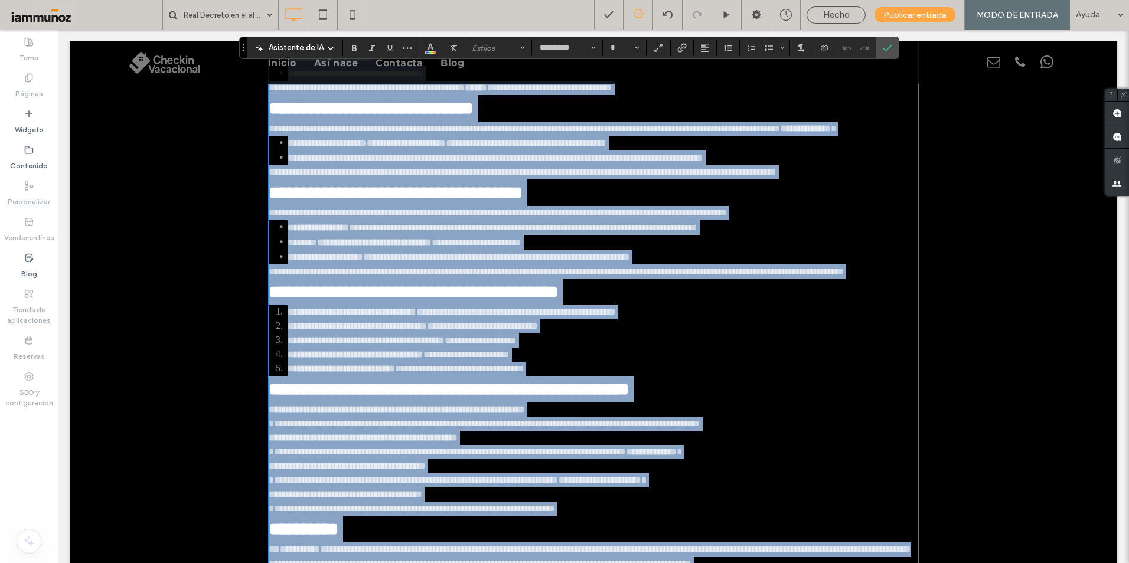
scroll to position [813, 0]
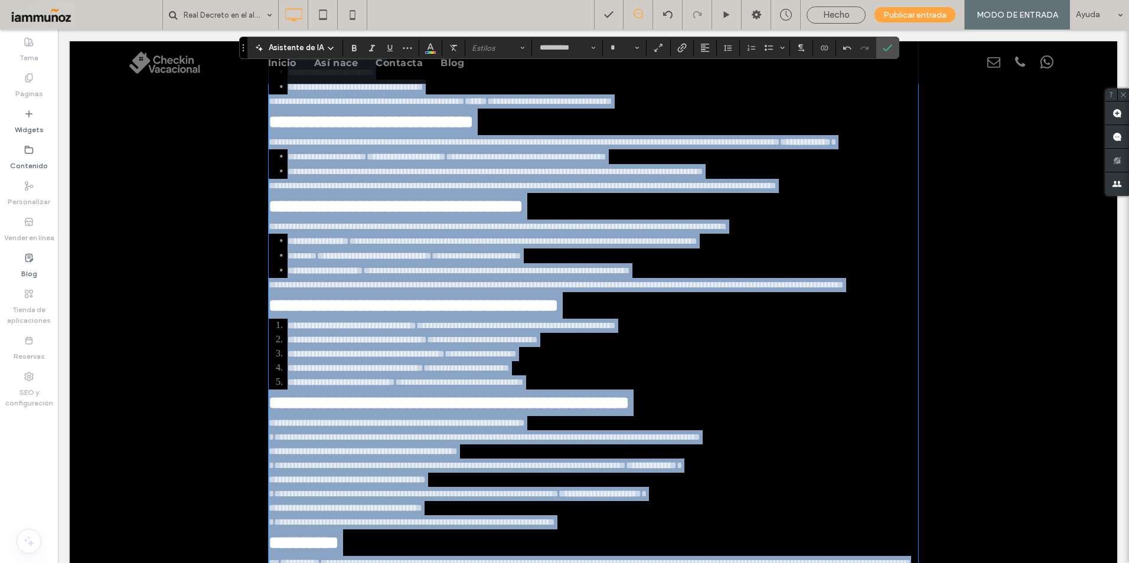
click at [576, 146] on span "**********" at bounding box center [524, 142] width 511 height 9
drag, startPoint x: 593, startPoint y: 152, endPoint x: 605, endPoint y: 152, distance: 11.8
click at [594, 135] on h2 "**********" at bounding box center [594, 122] width 650 height 27
click at [736, 109] on p "**********" at bounding box center [594, 101] width 650 height 14
click at [744, 109] on p "**********" at bounding box center [594, 101] width 650 height 14
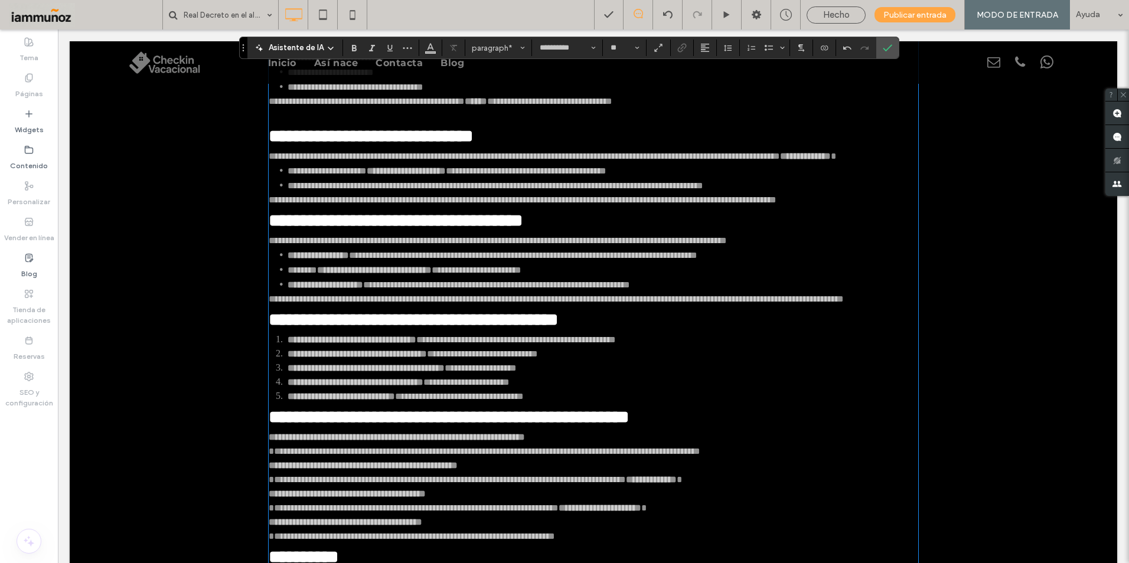
click at [363, 207] on p "**********" at bounding box center [594, 200] width 650 height 14
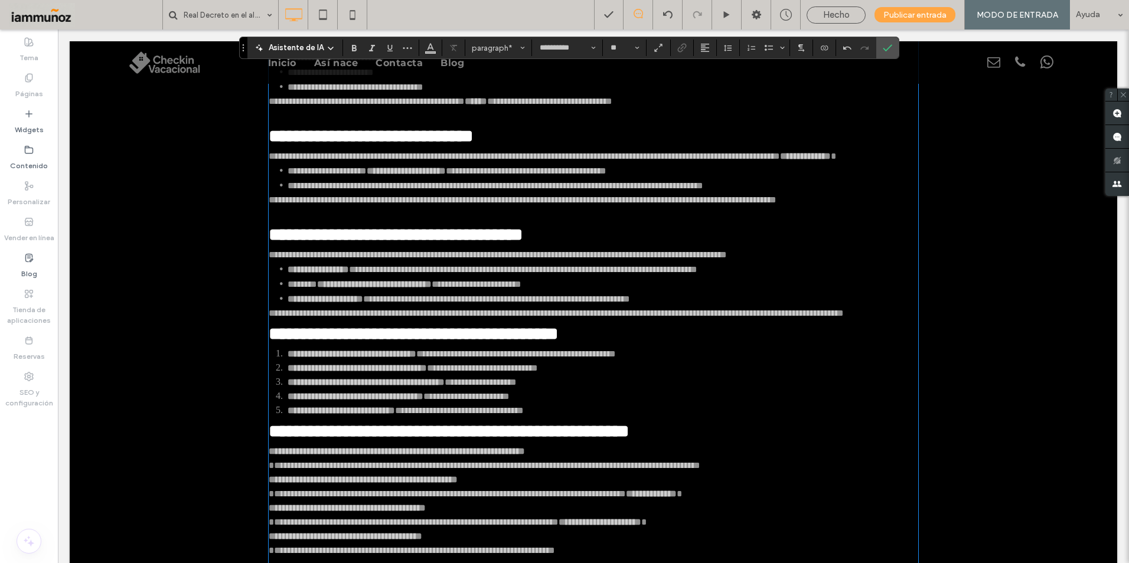
click at [464, 321] on p "**********" at bounding box center [594, 313] width 650 height 14
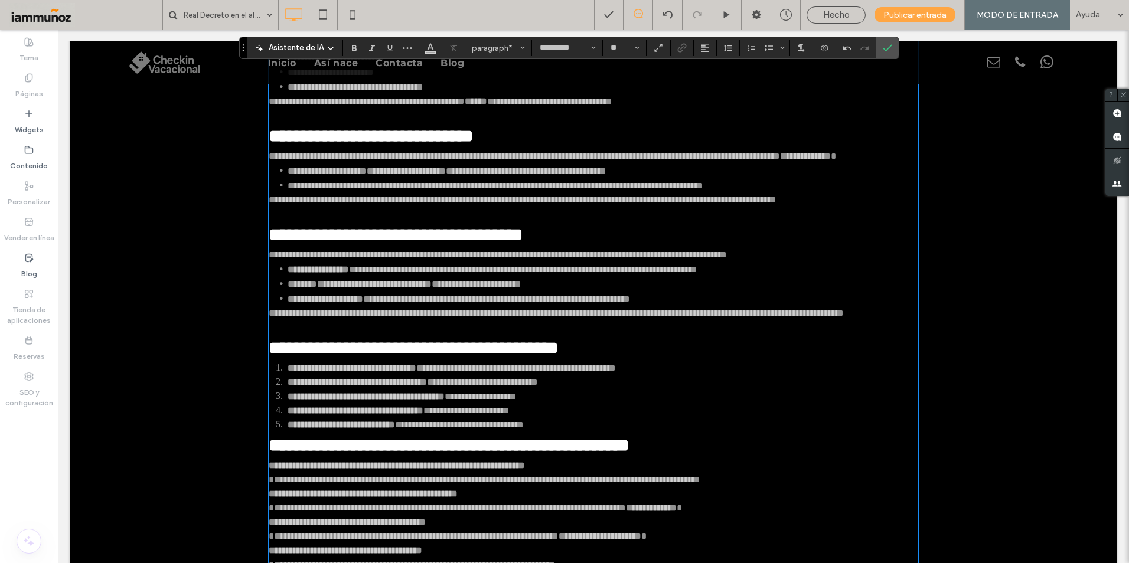
scroll to position [931, 0]
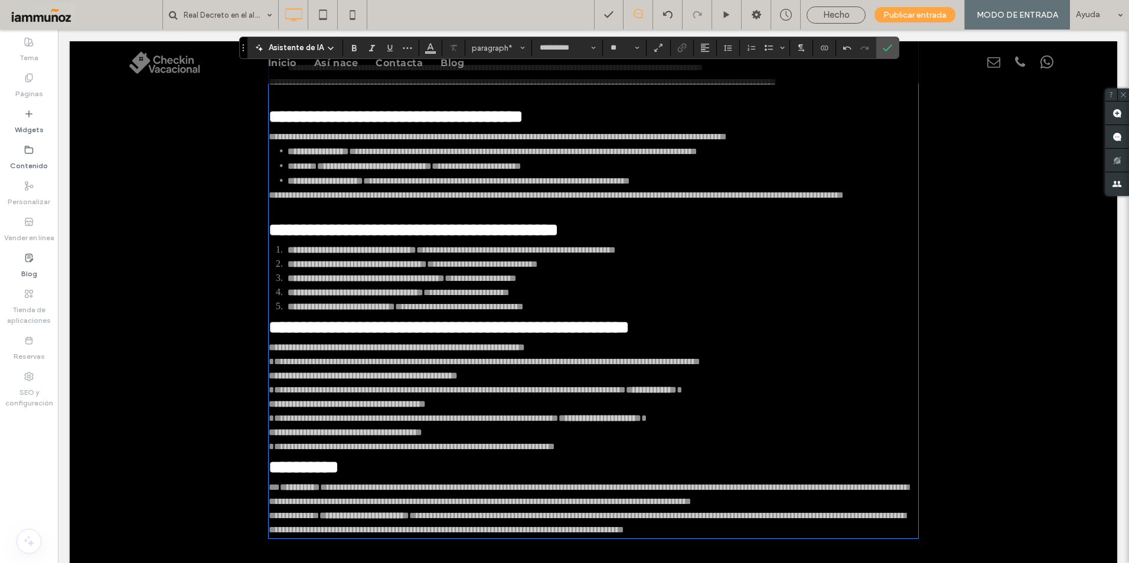
click at [615, 314] on li "**********" at bounding box center [603, 307] width 631 height 14
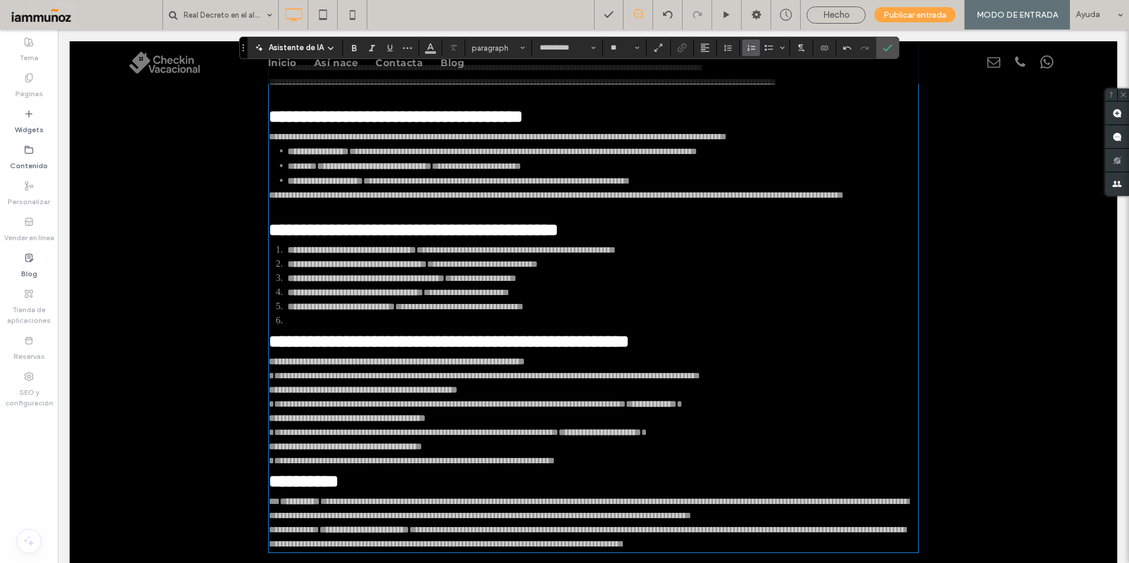
scroll to position [990, 0]
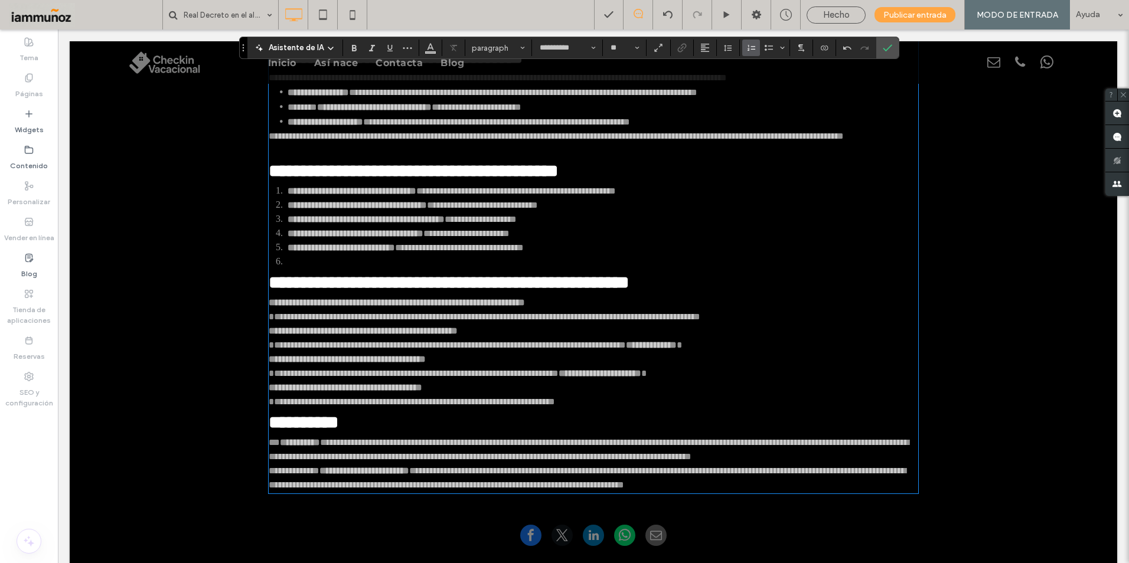
click at [667, 409] on p "**********" at bounding box center [594, 395] width 650 height 28
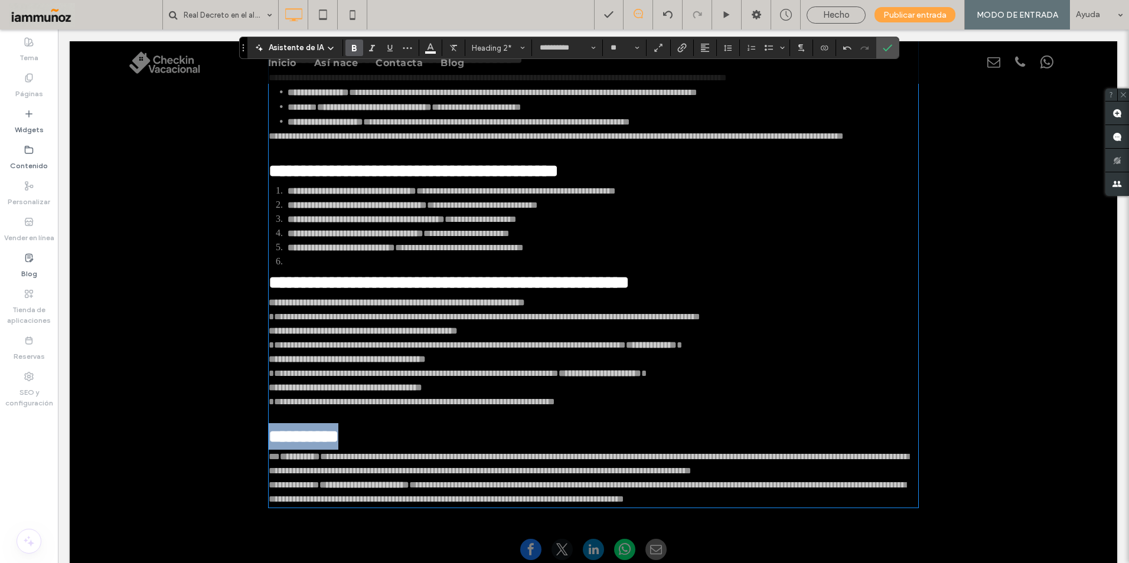
drag, startPoint x: 390, startPoint y: 510, endPoint x: 321, endPoint y: 501, distance: 69.7
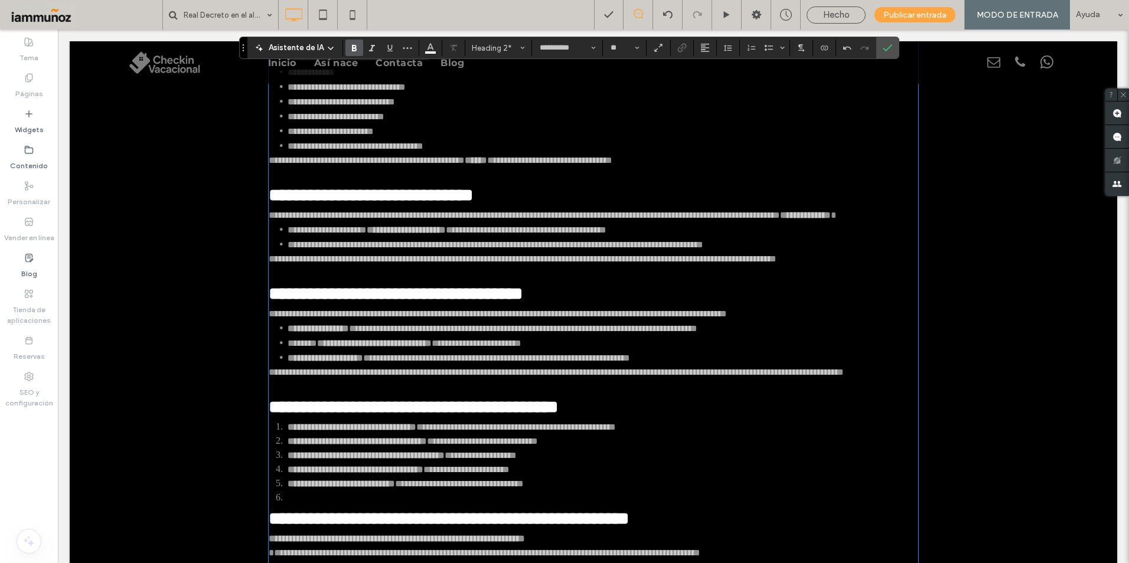
scroll to position [636, 0]
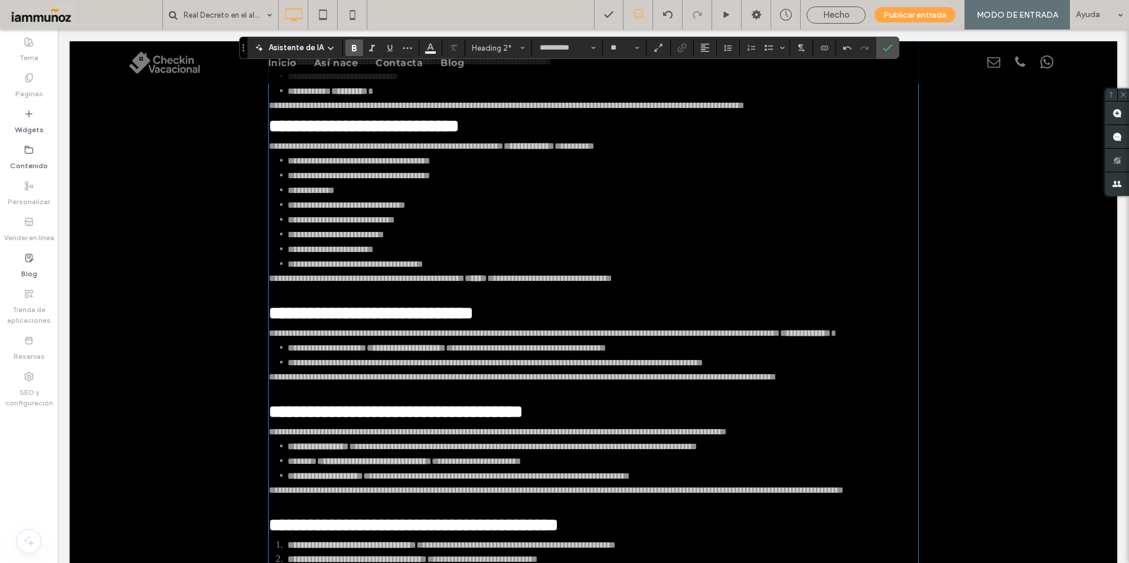
type input "**"
click at [882, 113] on p "**********" at bounding box center [594, 106] width 650 height 14
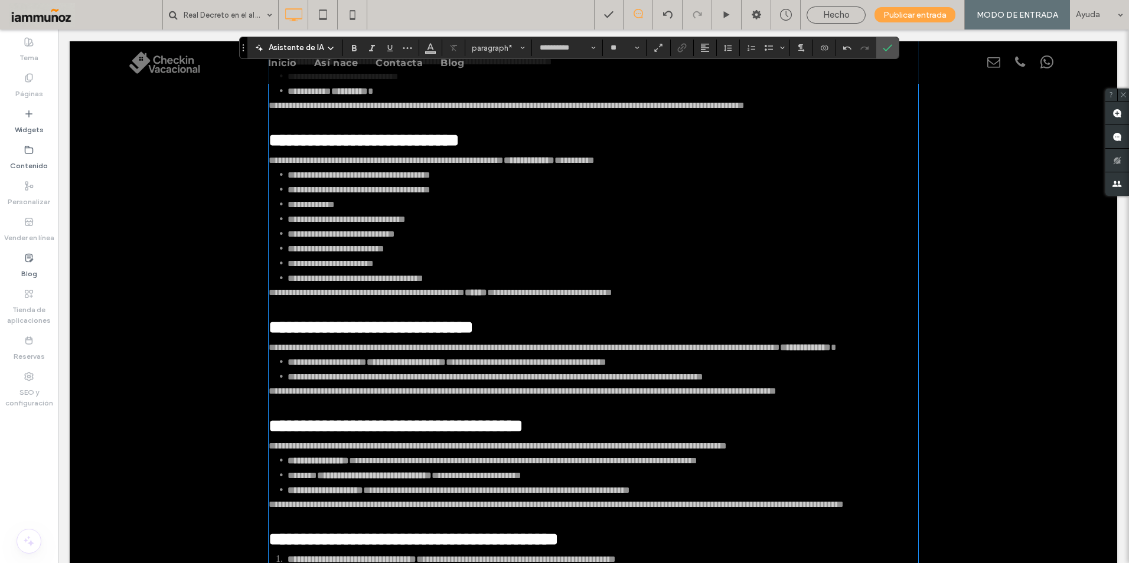
scroll to position [518, 0]
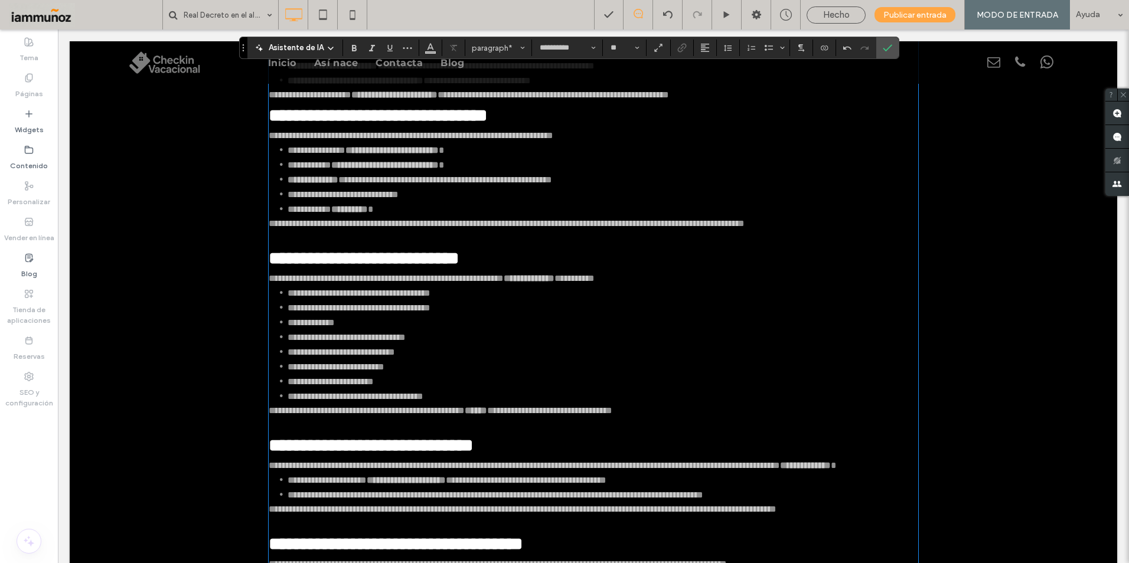
click at [823, 102] on p "**********" at bounding box center [594, 95] width 650 height 14
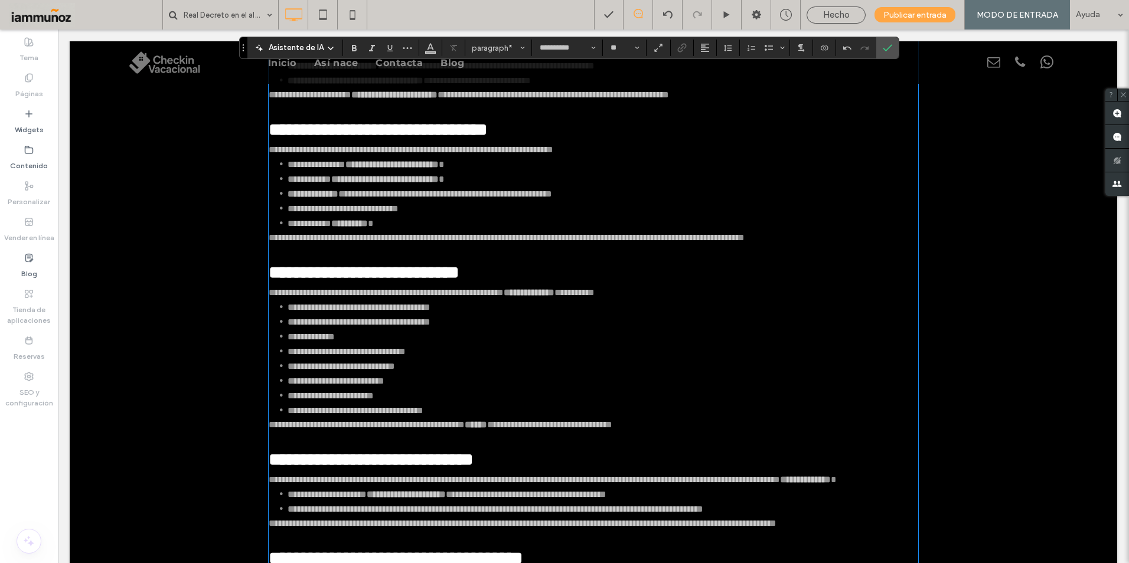
scroll to position [341, 0]
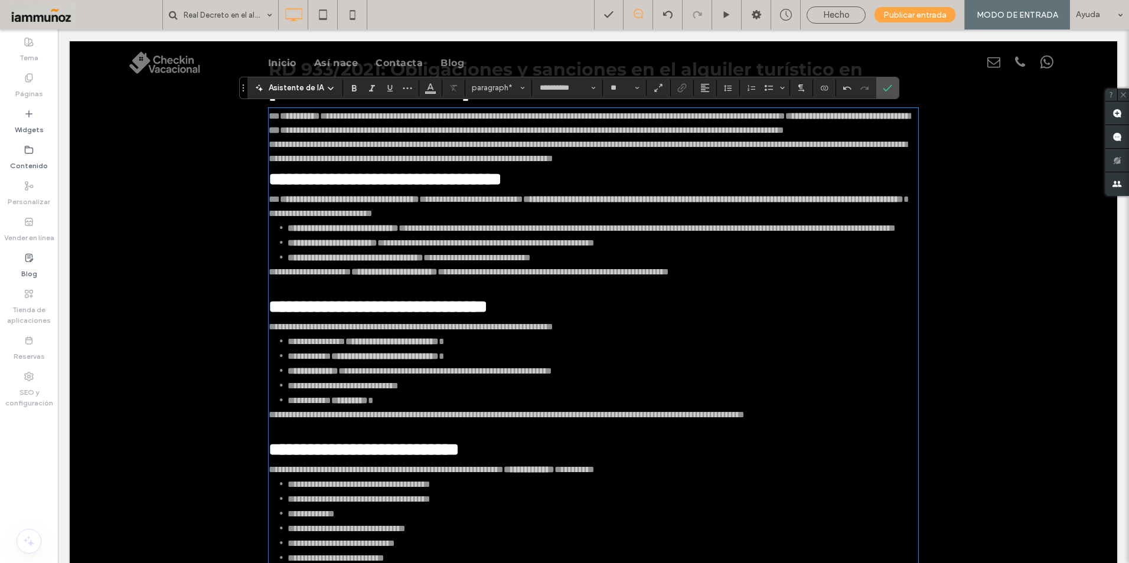
click at [849, 166] on p "**********" at bounding box center [594, 152] width 650 height 28
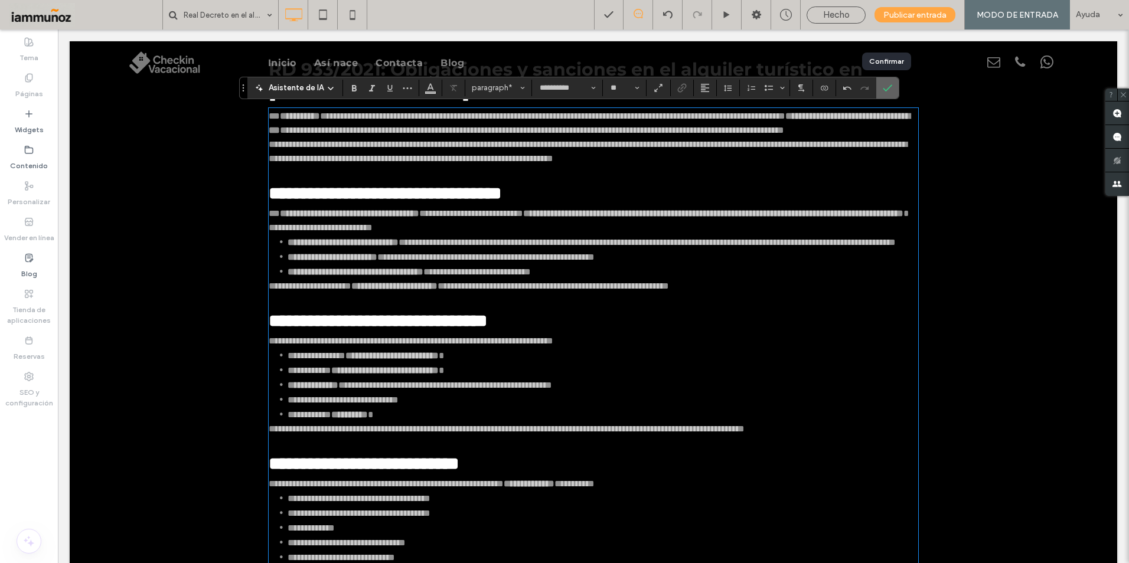
drag, startPoint x: 886, startPoint y: 88, endPoint x: 814, endPoint y: 69, distance: 74.6
click at [886, 88] on icon "Confirmar" at bounding box center [887, 87] width 9 height 9
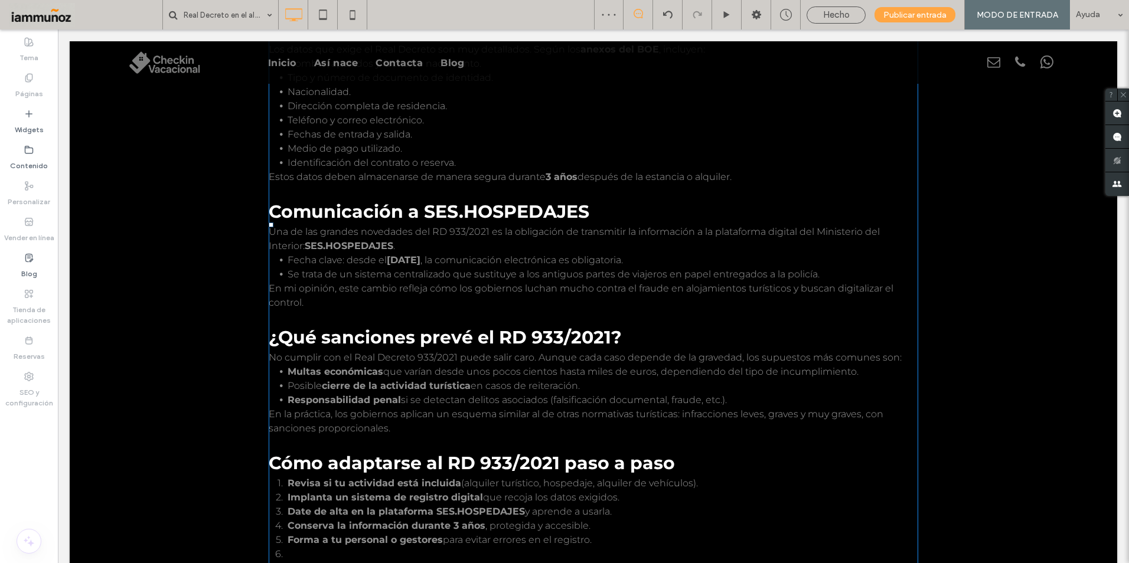
scroll to position [695, 0]
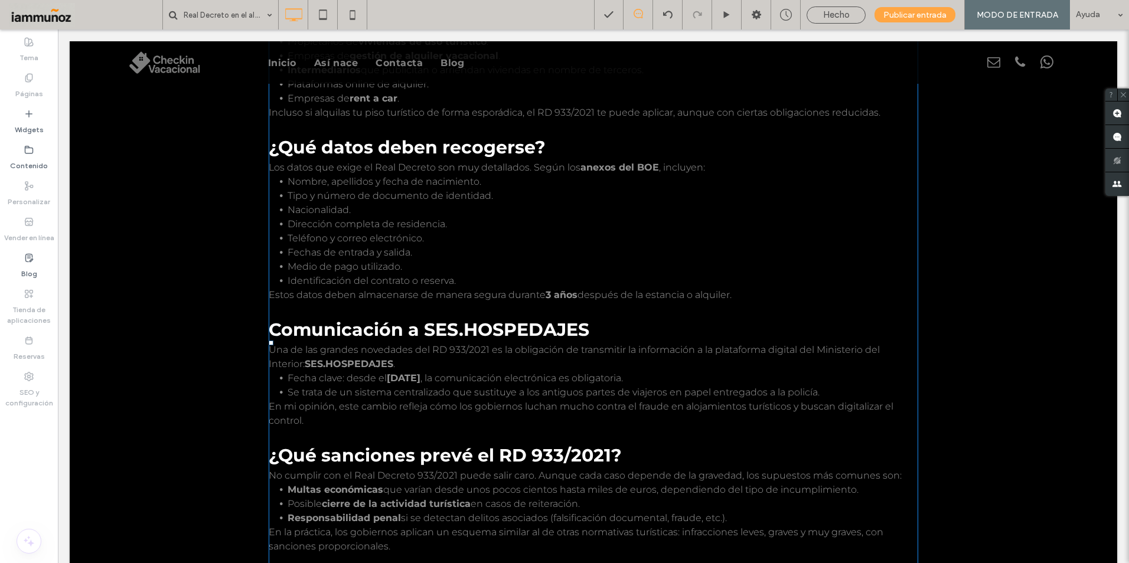
click at [528, 334] on span "Comunicación a SES.HOSPEDAJES" at bounding box center [429, 330] width 321 height 22
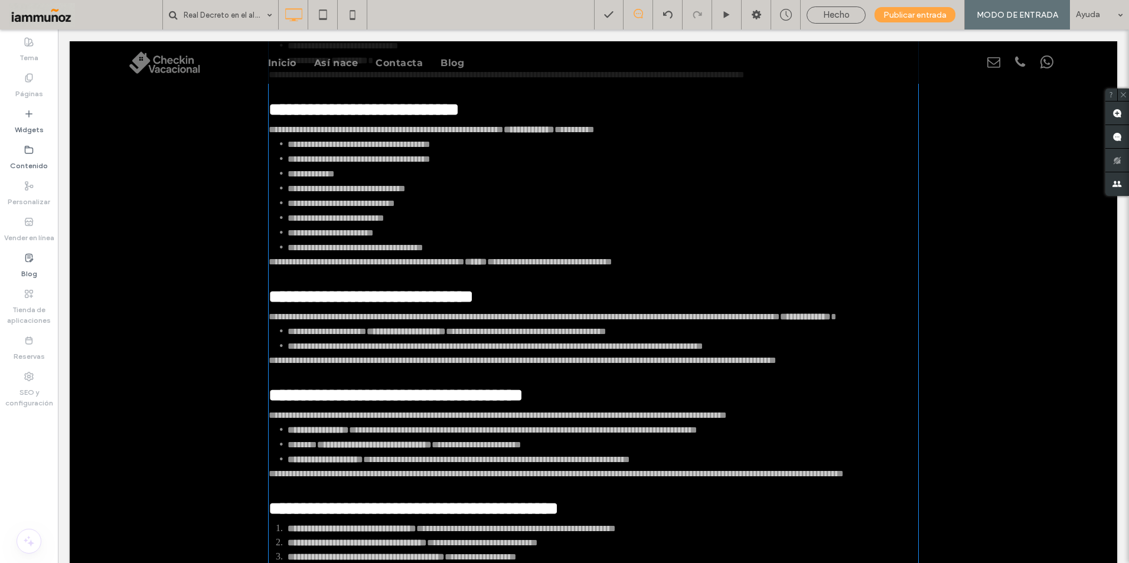
type input "**********"
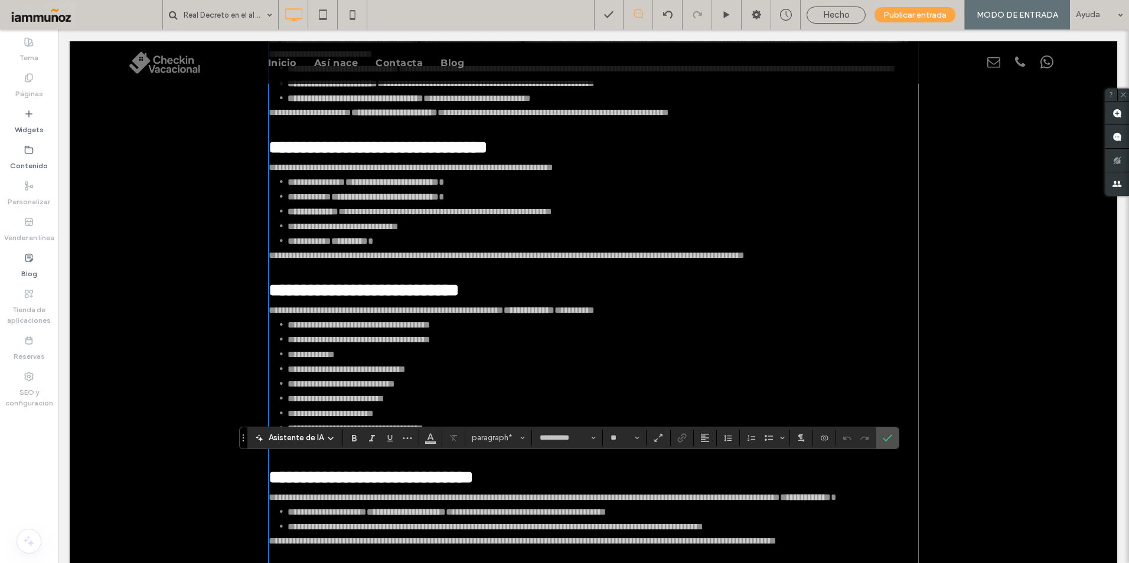
scroll to position [573, 0]
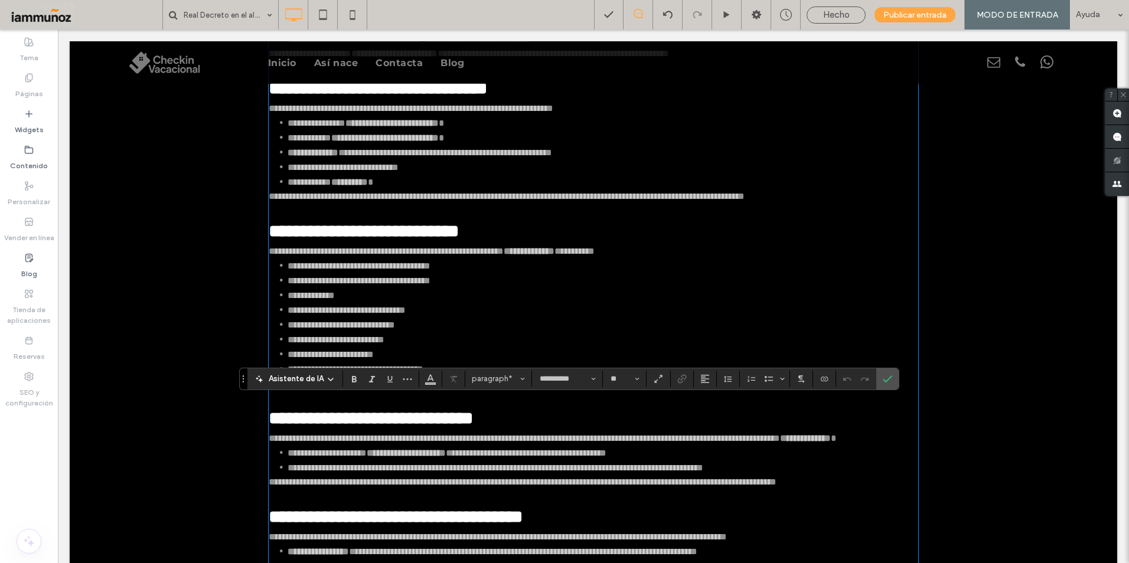
type input "**"
drag, startPoint x: 418, startPoint y: 450, endPoint x: 585, endPoint y: 455, distance: 167.2
click at [585, 432] on h2 "**********" at bounding box center [594, 418] width 650 height 27
click at [677, 383] on icon "Enlace" at bounding box center [681, 378] width 9 height 9
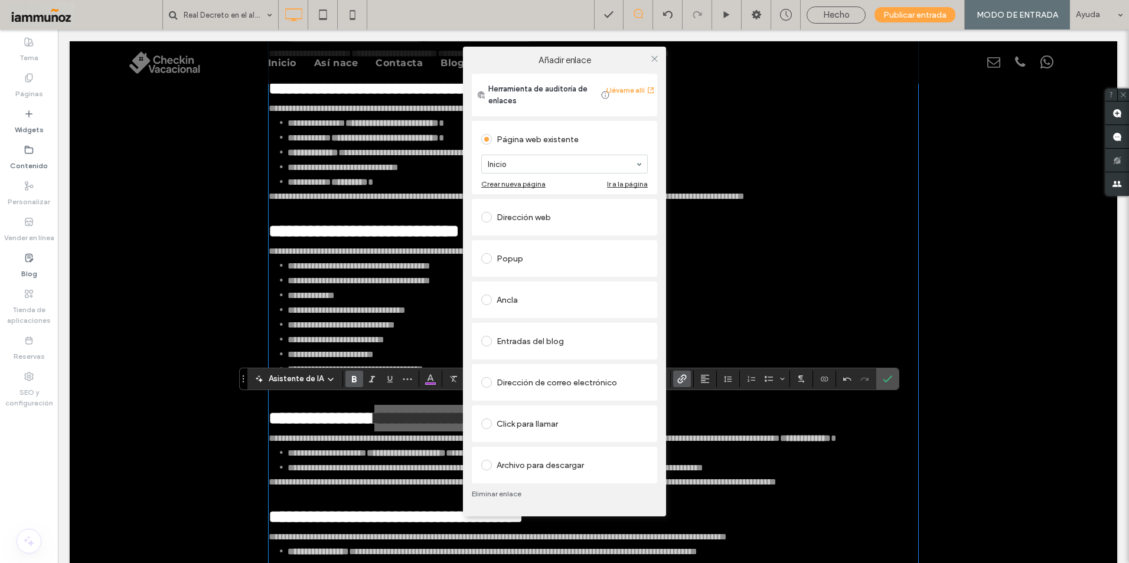
click at [522, 342] on div "Entradas del blog" at bounding box center [564, 341] width 167 height 19
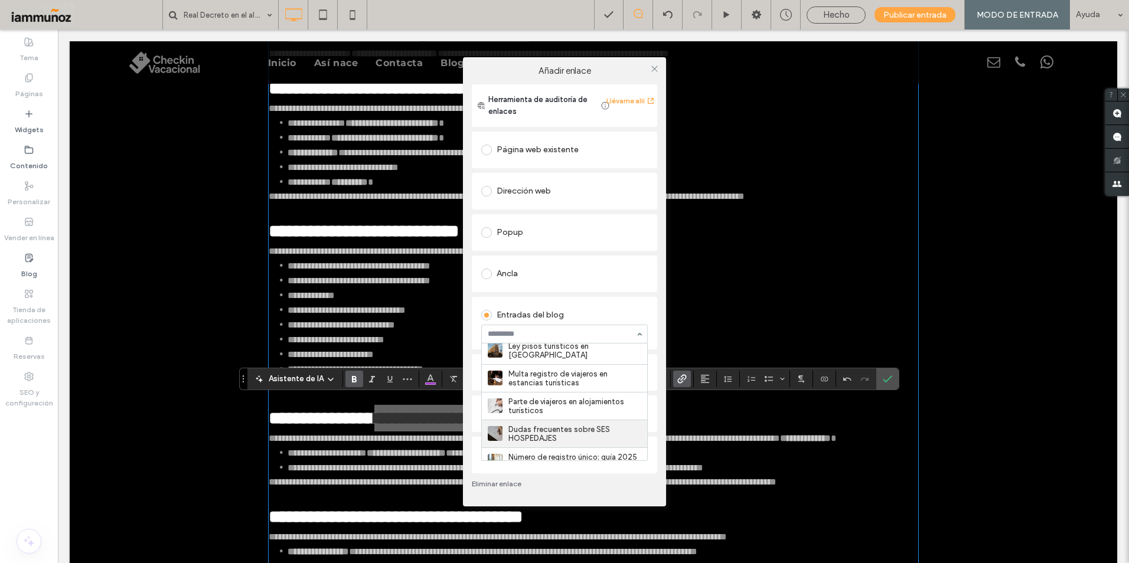
scroll to position [99, 0]
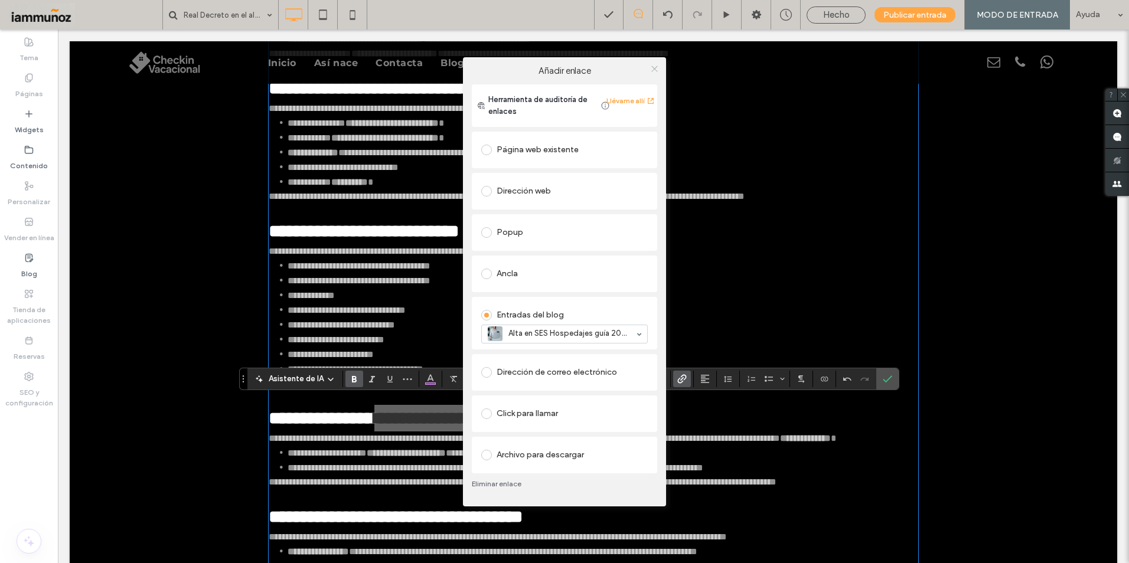
click at [656, 69] on icon at bounding box center [654, 68] width 9 height 9
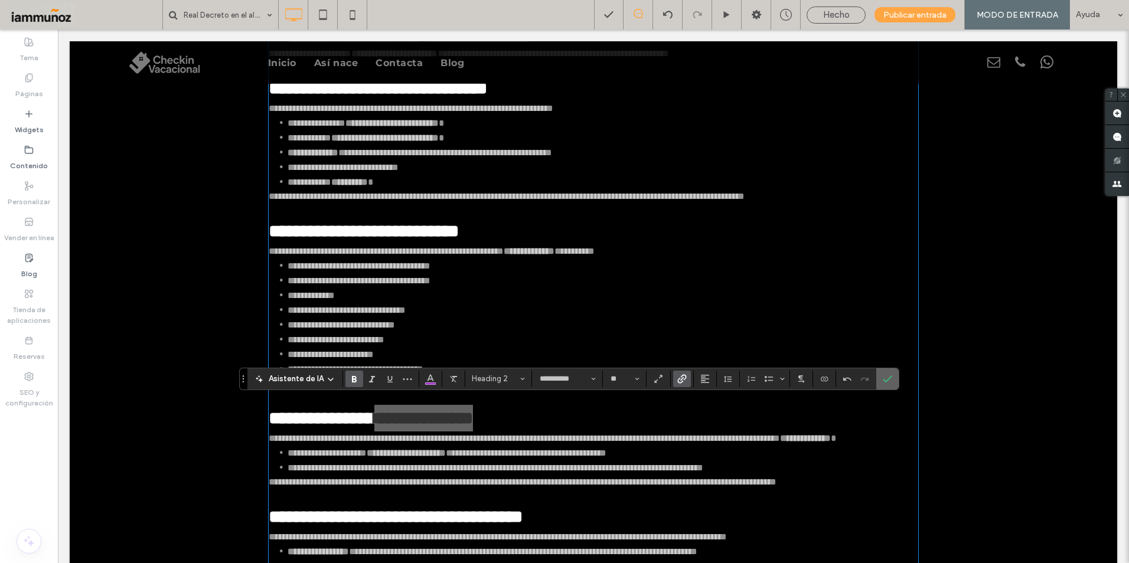
click at [883, 380] on icon "Confirmar" at bounding box center [887, 378] width 9 height 9
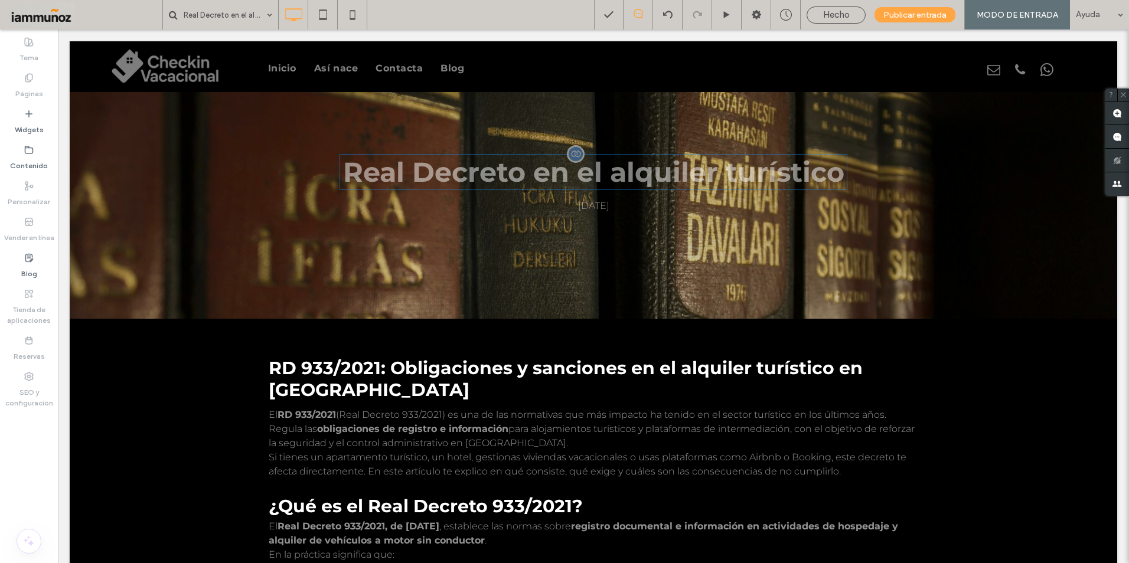
scroll to position [0, 0]
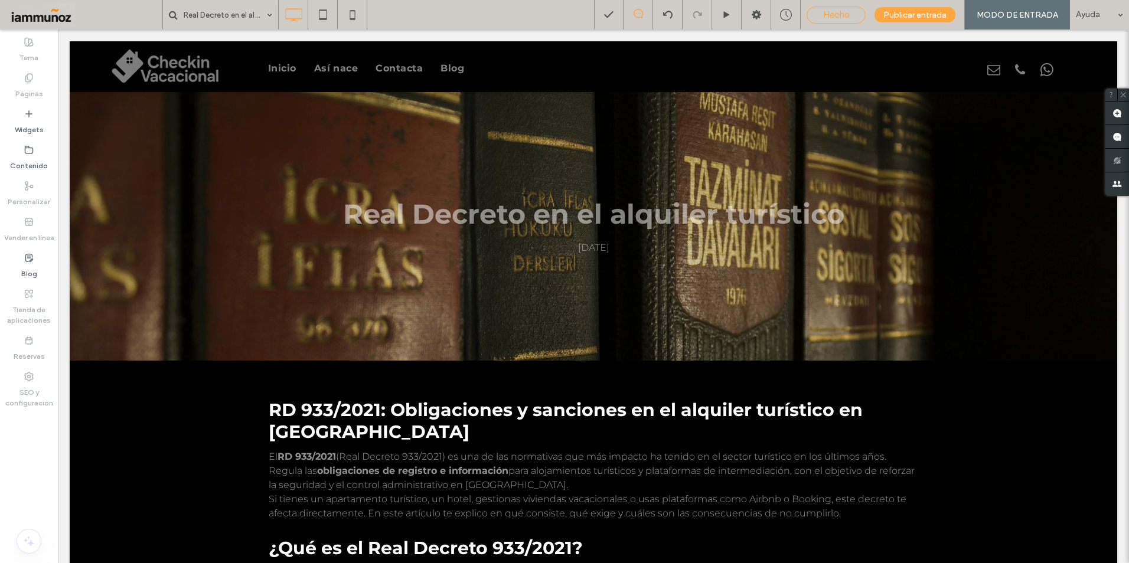
click at [833, 17] on span "Hecho" at bounding box center [836, 14] width 27 height 11
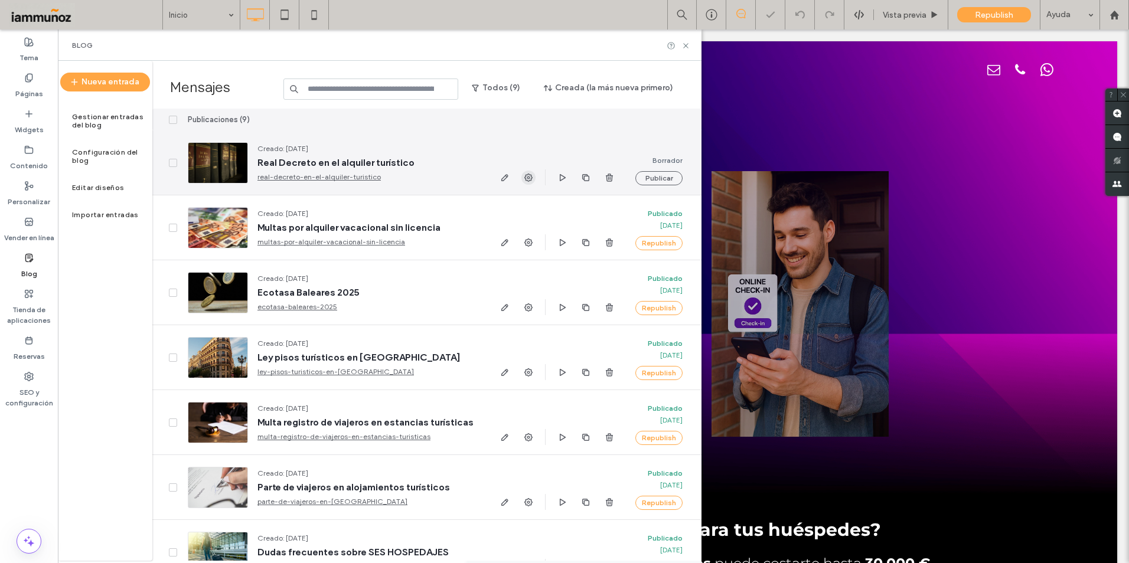
click at [527, 180] on icon "button" at bounding box center [528, 177] width 9 height 9
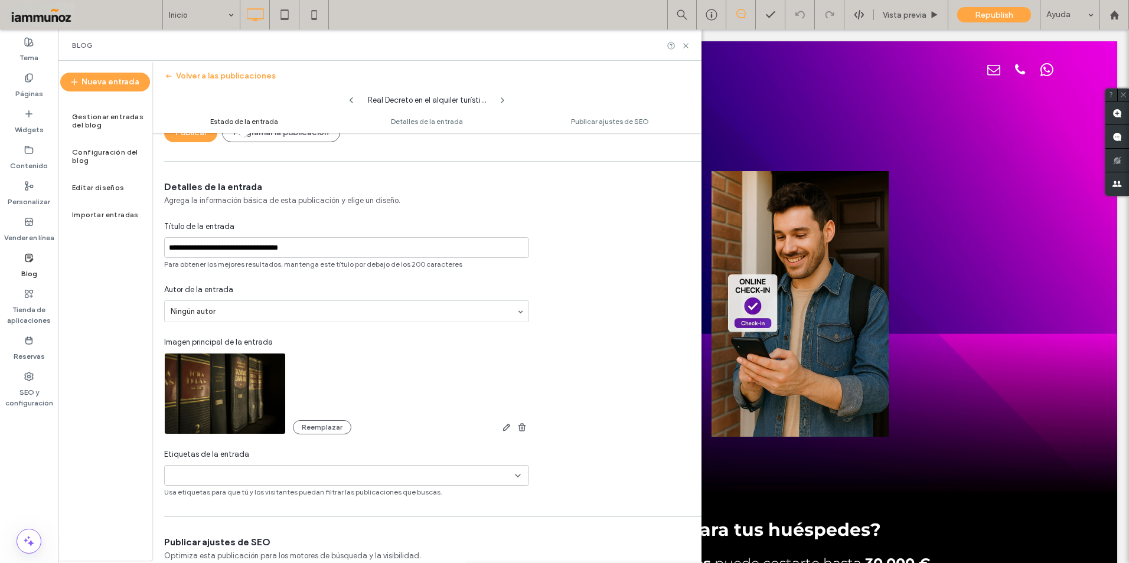
scroll to position [237, 0]
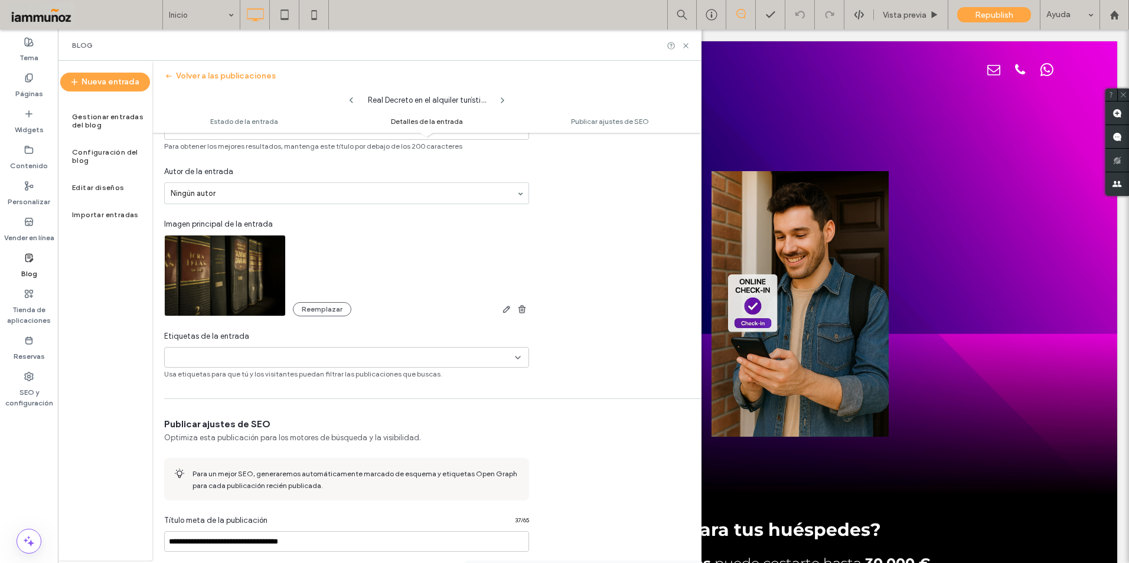
click at [511, 357] on div "+0 +0" at bounding box center [341, 357] width 345 height 19
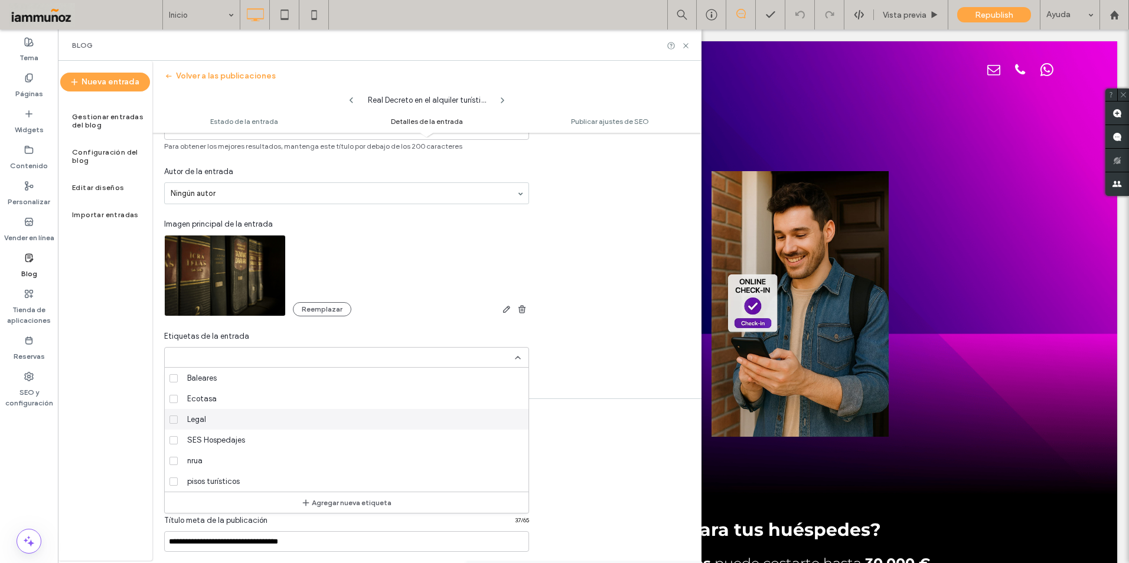
click at [193, 415] on span "Legal" at bounding box center [196, 420] width 19 height 12
click at [214, 444] on span "SES Hospedajes" at bounding box center [216, 441] width 58 height 12
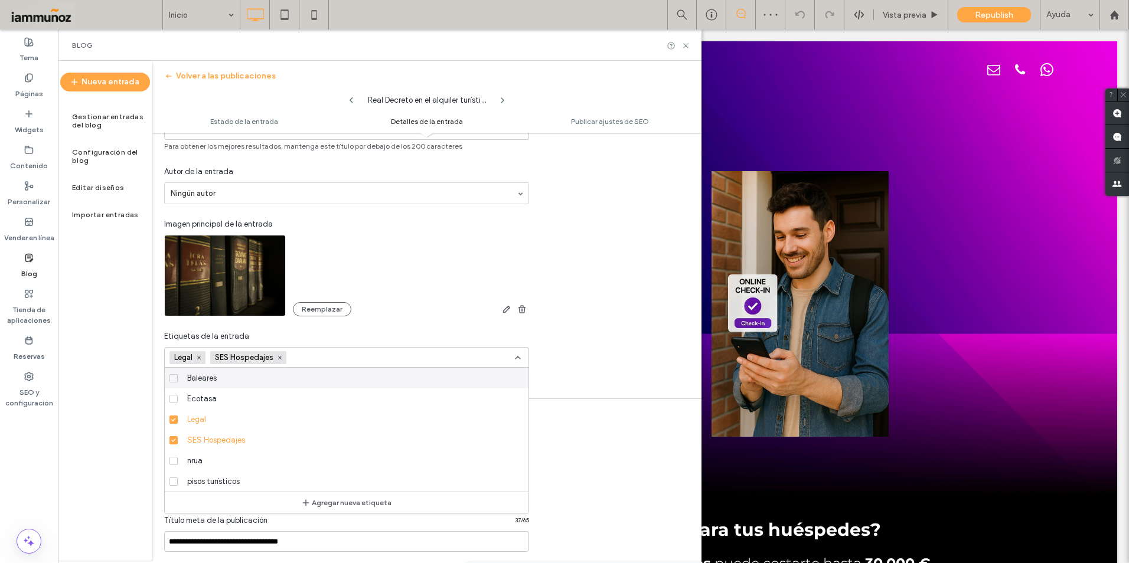
click at [519, 357] on icon at bounding box center [517, 357] width 9 height 9
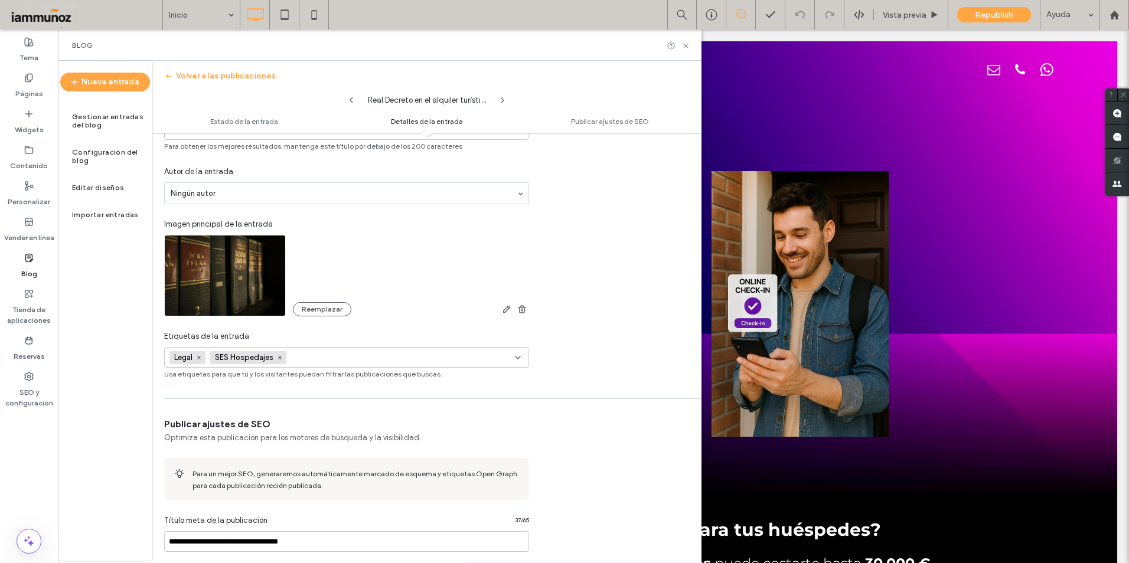
scroll to position [355, 0]
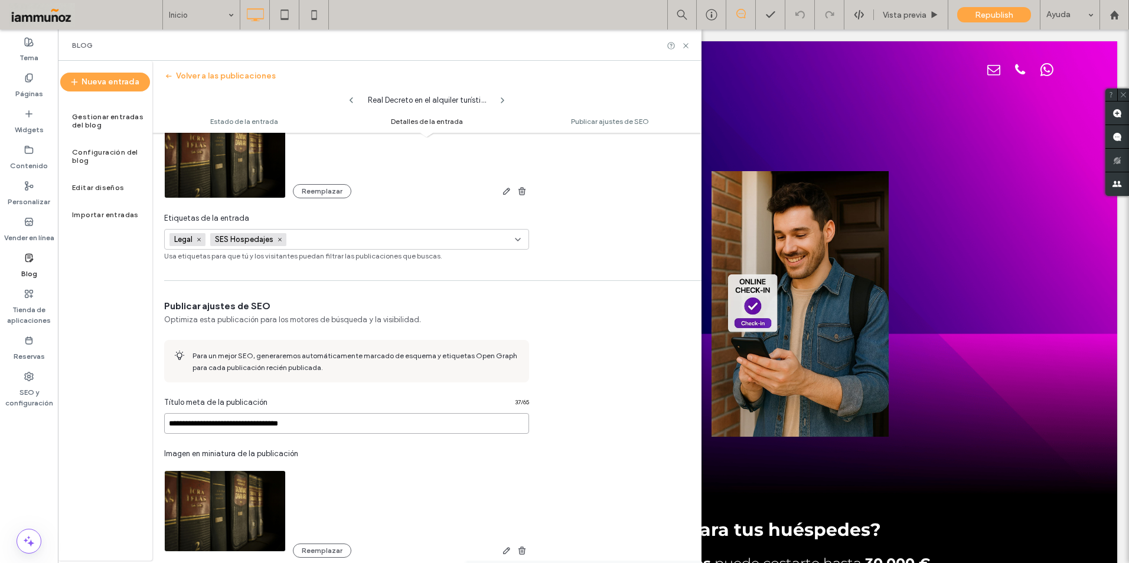
drag, startPoint x: 428, startPoint y: 423, endPoint x: 159, endPoint y: 425, distance: 268.7
click at [159, 425] on div "**********" at bounding box center [346, 520] width 389 height 440
paste input "**********"
type input "**********"
click at [414, 399] on div "Título meta de la publicación 58 / 65" at bounding box center [346, 405] width 365 height 17
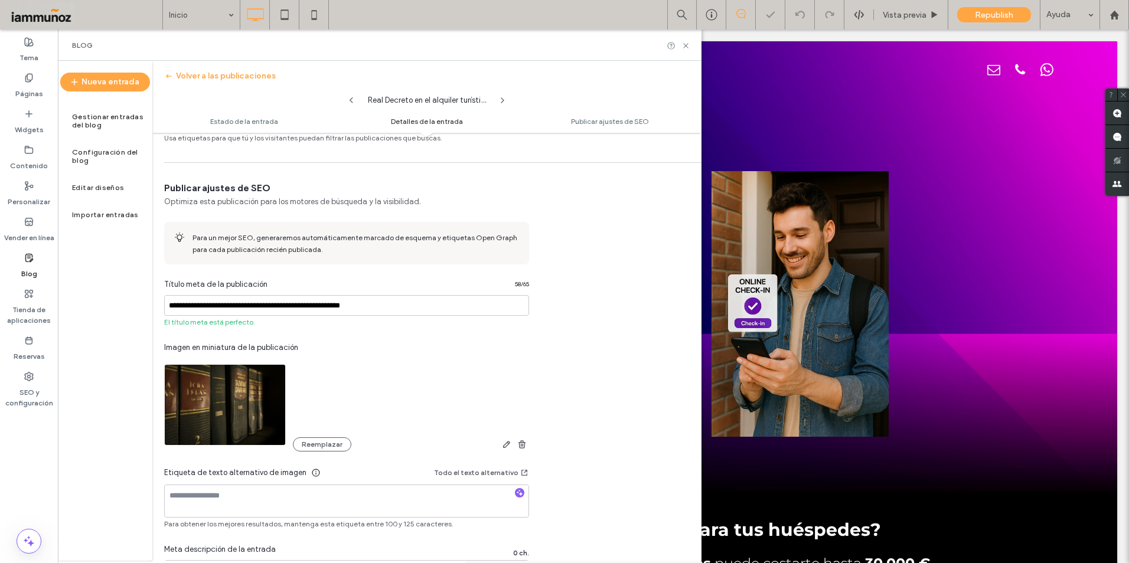
scroll to position [532, 0]
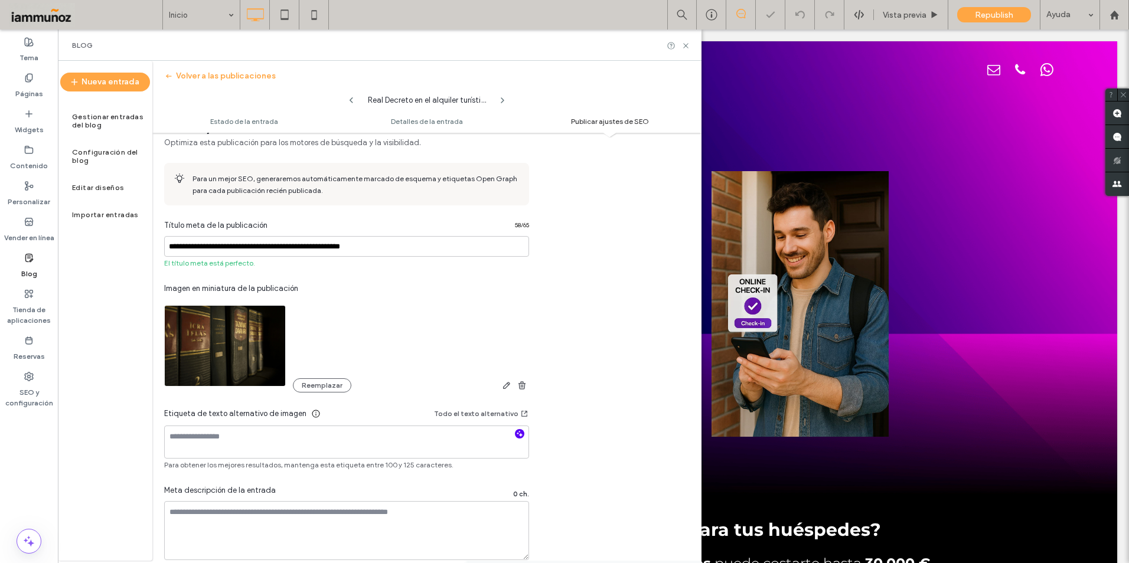
click at [521, 432] on icon "button" at bounding box center [520, 434] width 8 height 8
type textarea "**********"
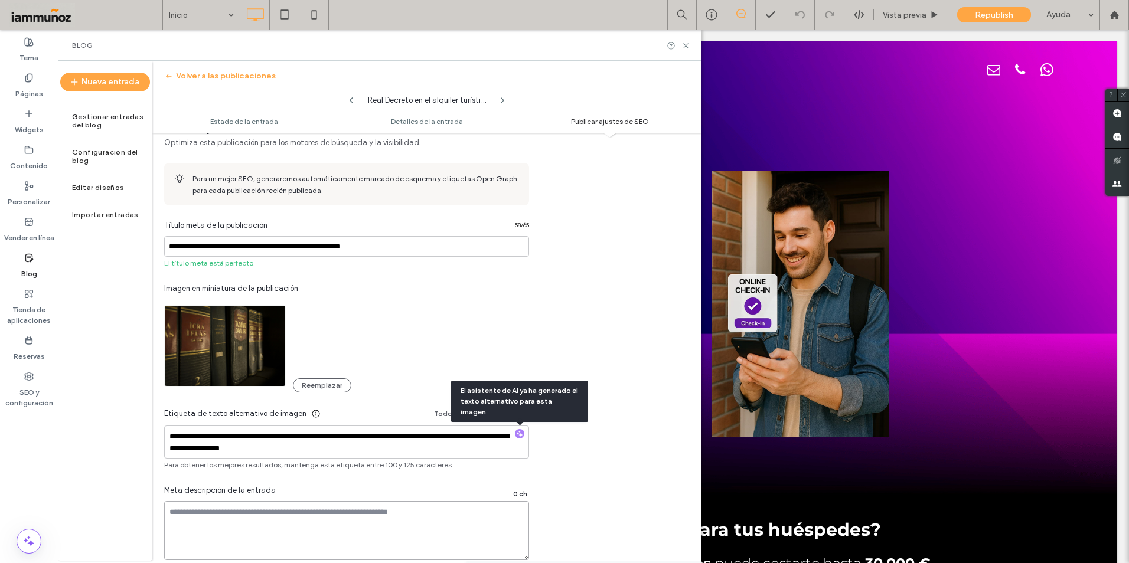
click at [211, 518] on textarea at bounding box center [346, 530] width 365 height 59
paste textarea "**********"
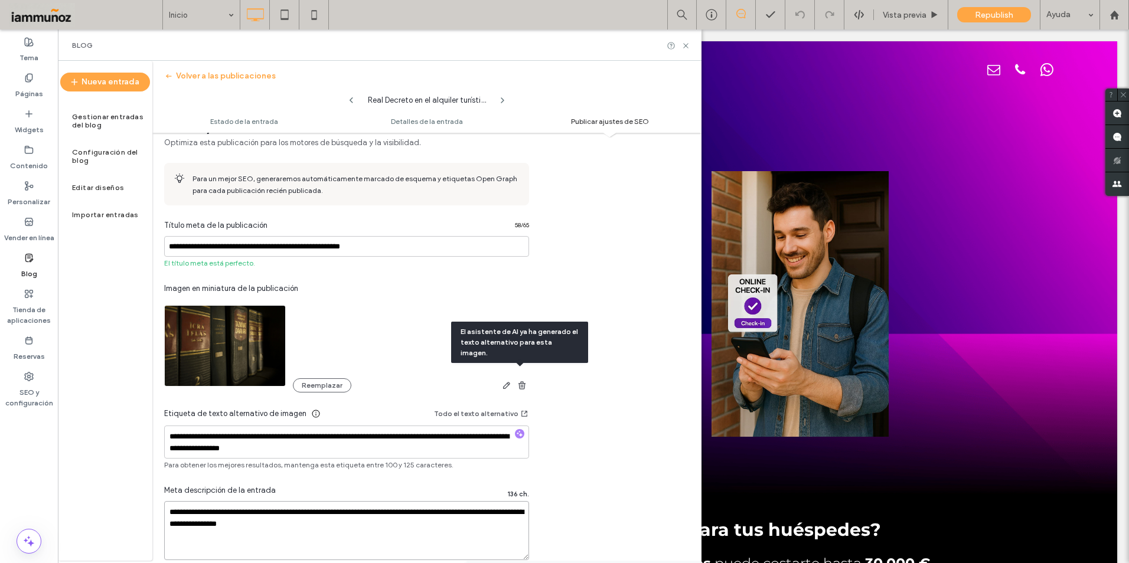
scroll to position [591, 0]
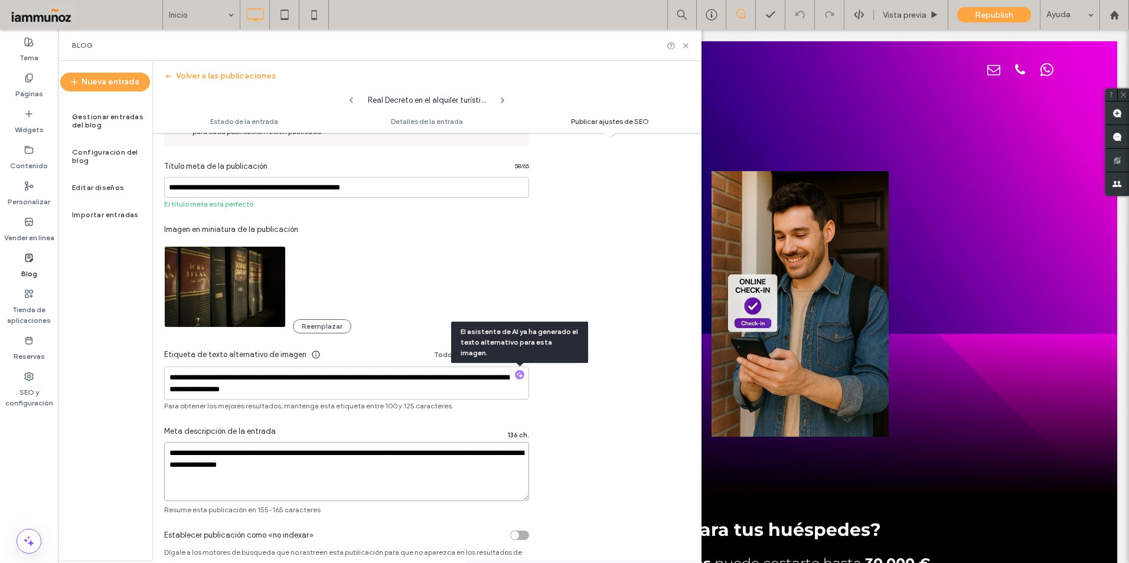
type textarea "**********"
click at [563, 465] on div "**********" at bounding box center [426, 290] width 549 height 452
drag, startPoint x: 304, startPoint y: 468, endPoint x: 136, endPoint y: 432, distance: 171.4
click at [119, 444] on div "**********" at bounding box center [380, 311] width 644 height 500
paste textarea "**********"
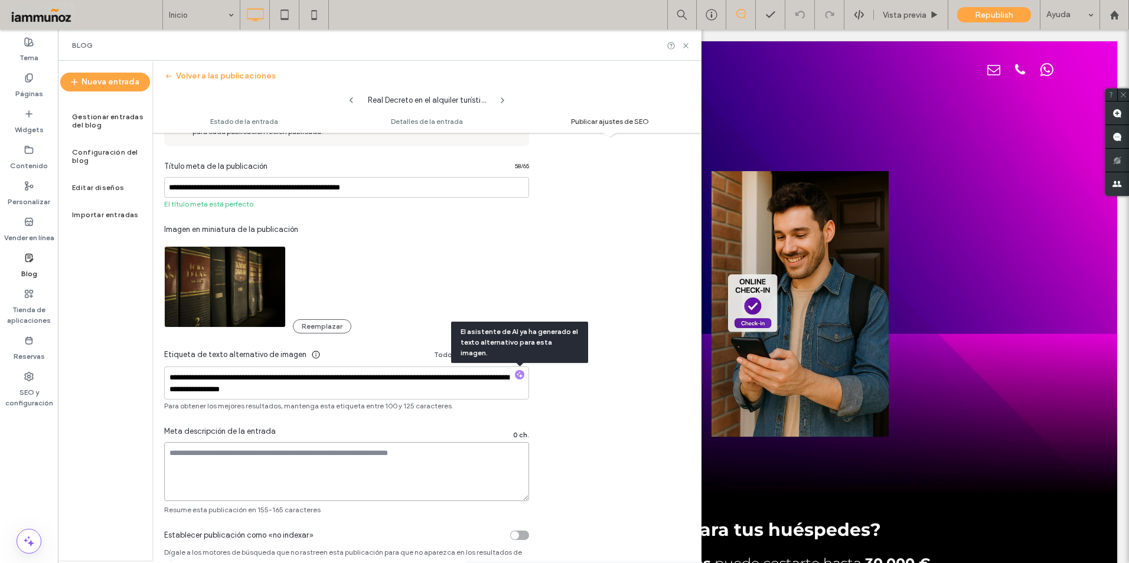
type textarea "**********"
click at [565, 462] on div "**********" at bounding box center [426, 290] width 549 height 452
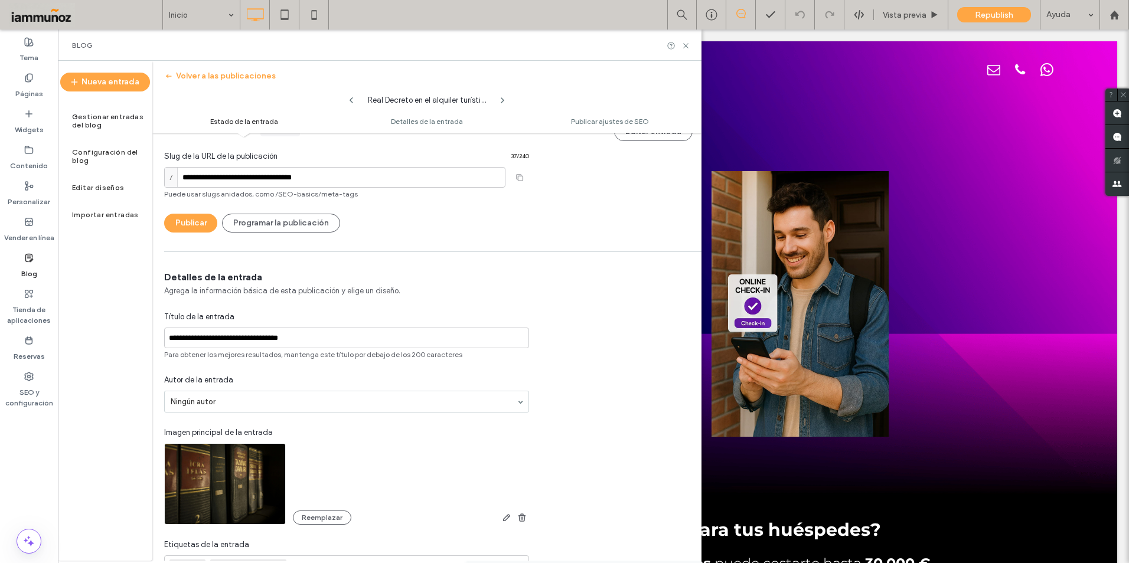
scroll to position [0, 0]
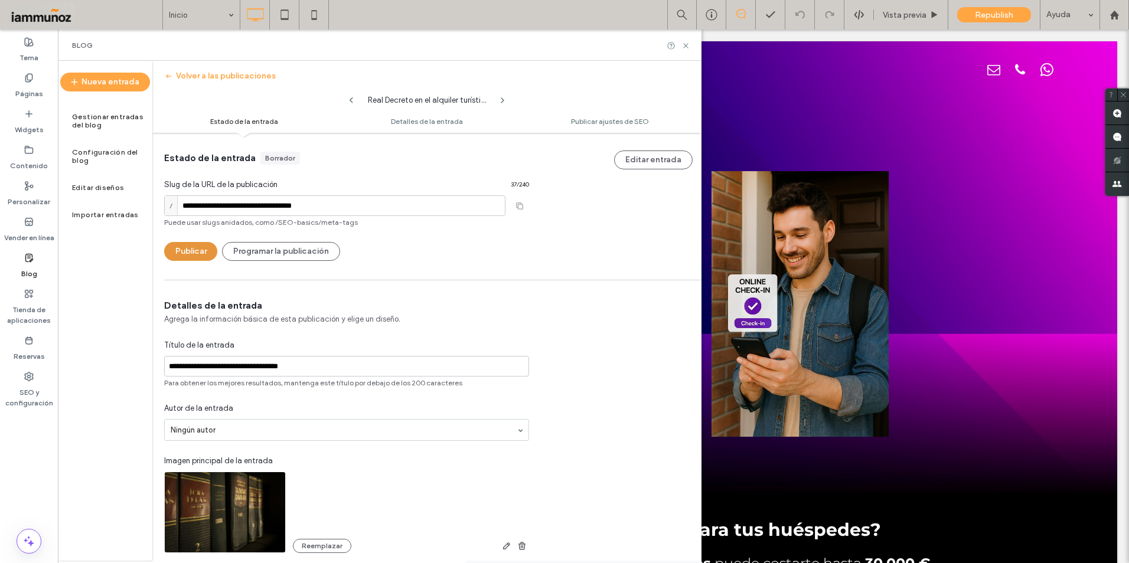
click at [194, 252] on button "Publicar" at bounding box center [190, 251] width 53 height 19
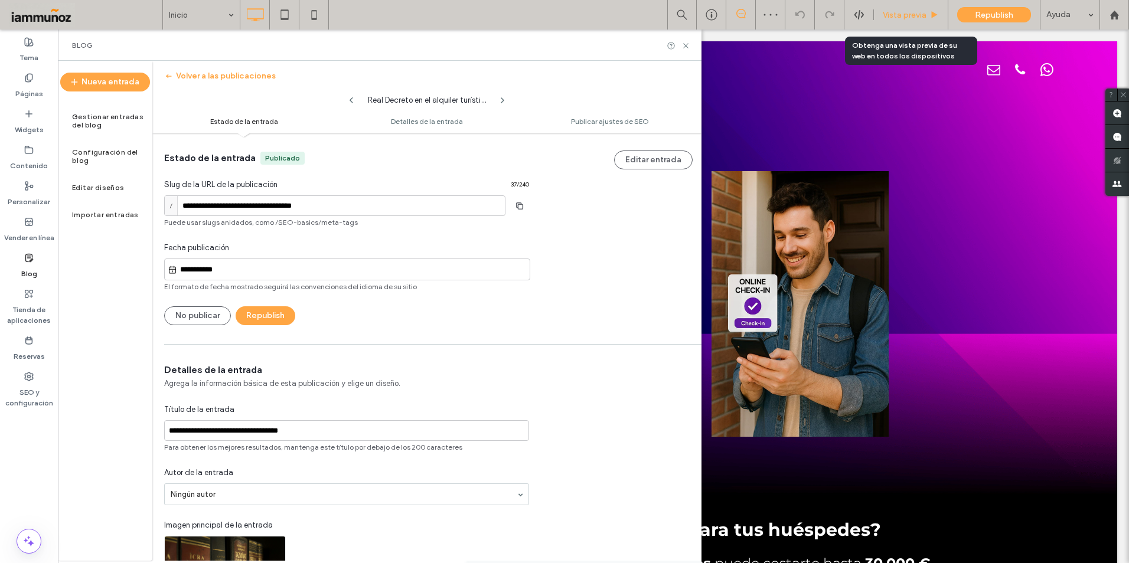
click at [897, 15] on span "Vista previa" at bounding box center [905, 15] width 44 height 10
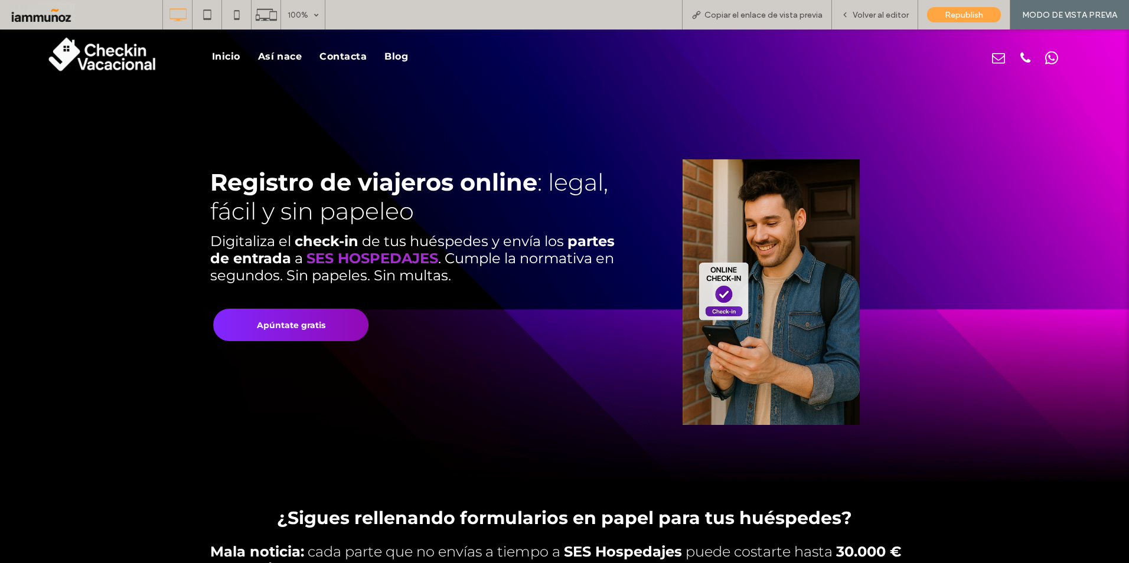
click at [401, 58] on span "Blog" at bounding box center [396, 56] width 24 height 11
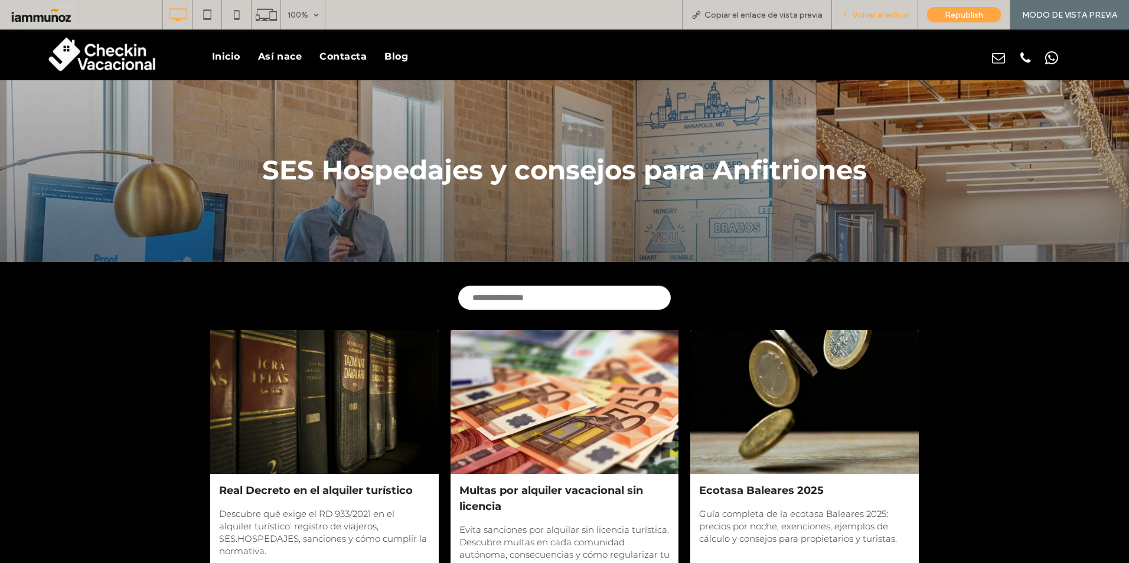
click at [873, 17] on span "Volver al editor" at bounding box center [881, 15] width 56 height 10
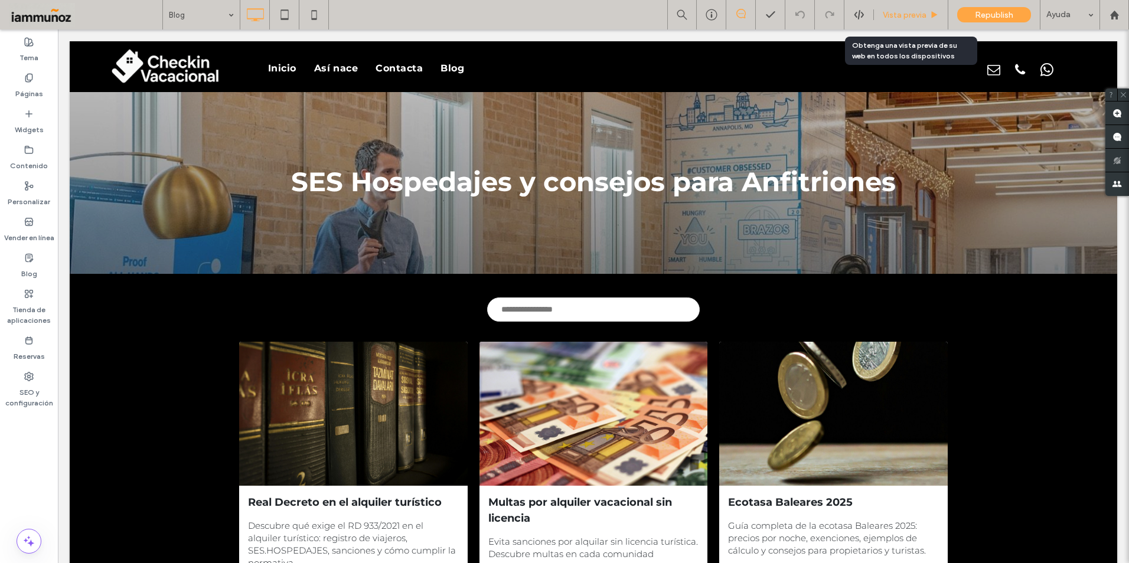
click at [910, 15] on span "Vista previa" at bounding box center [905, 15] width 44 height 10
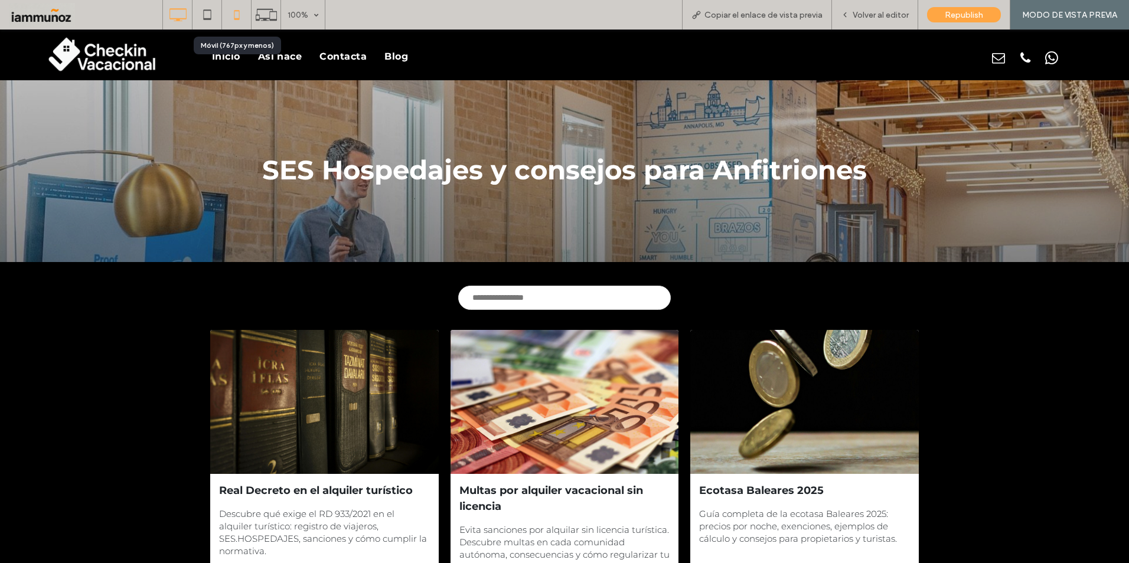
click at [241, 13] on icon at bounding box center [237, 15] width 24 height 24
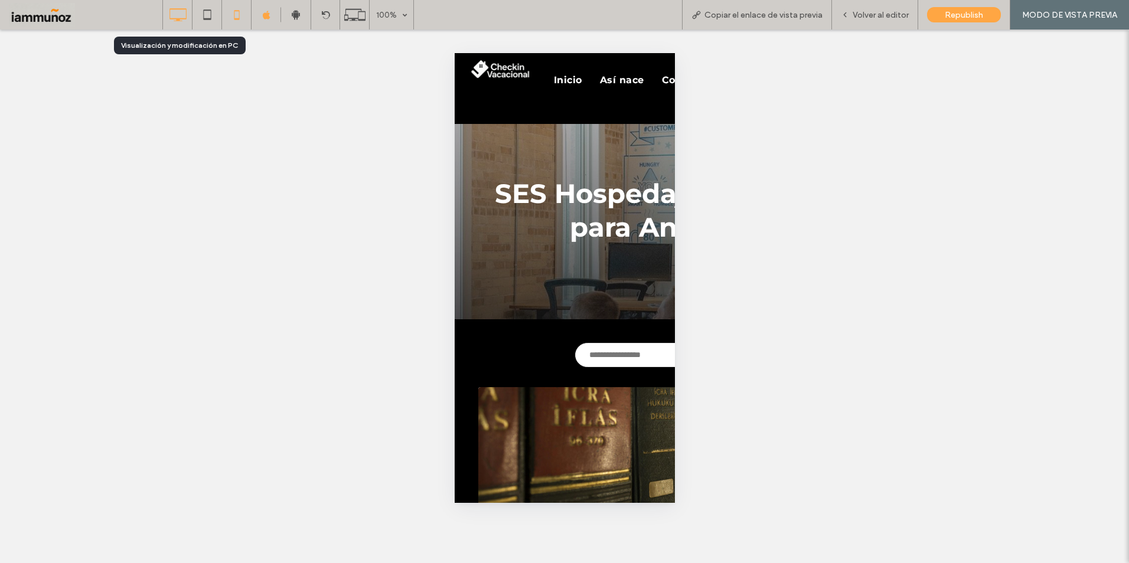
click at [180, 24] on icon at bounding box center [178, 15] width 24 height 24
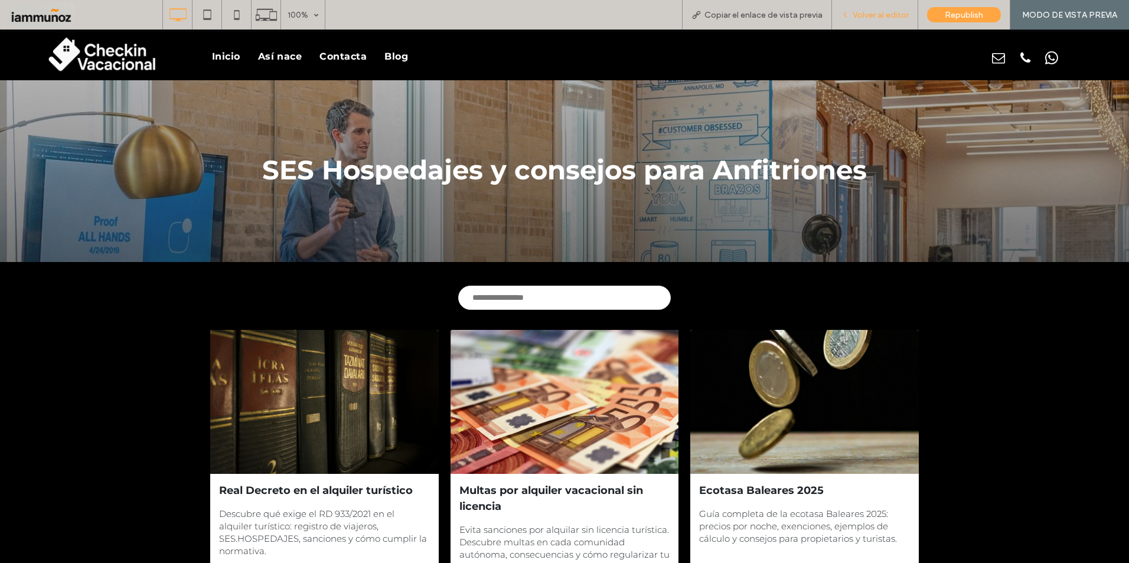
click at [876, 12] on span "Volver al editor" at bounding box center [881, 15] width 56 height 10
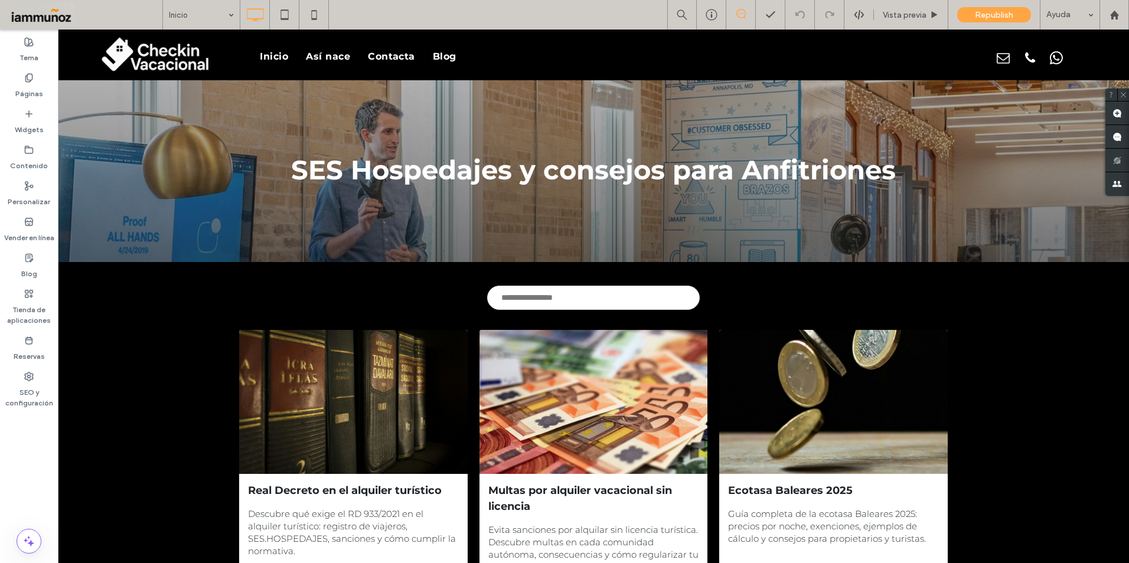
type input "**********"
type input "**"
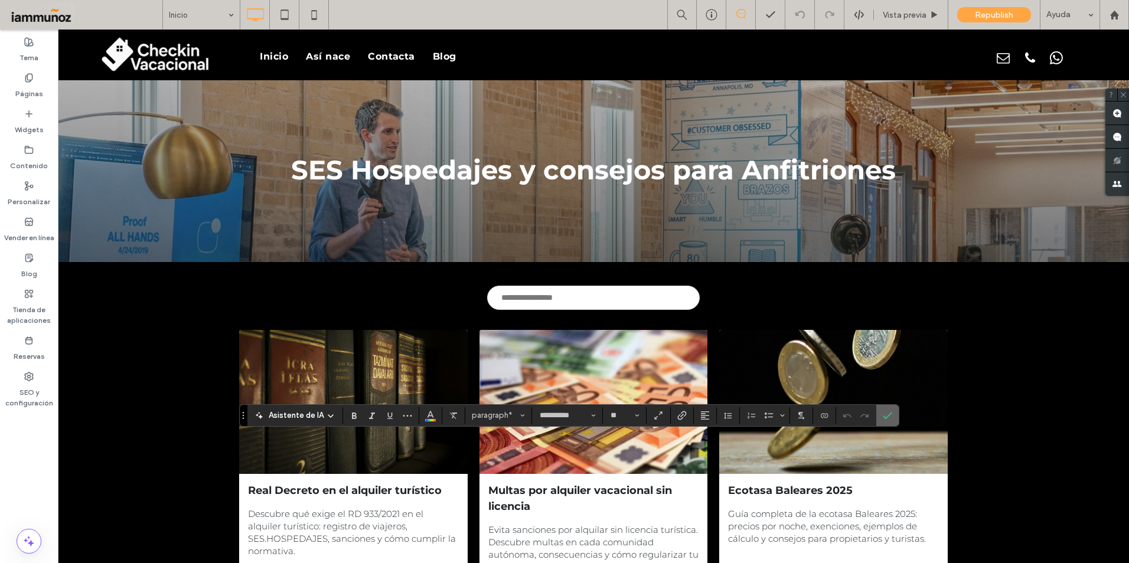
click at [885, 420] on span "Confirmar" at bounding box center [885, 415] width 5 height 21
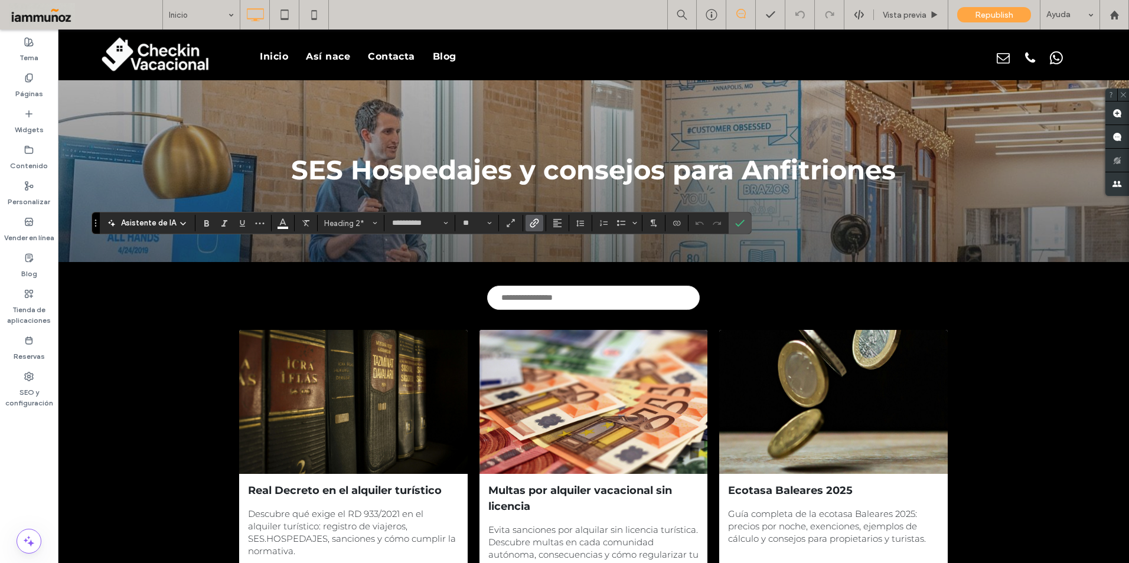
click at [539, 221] on label "Enlace" at bounding box center [535, 223] width 18 height 17
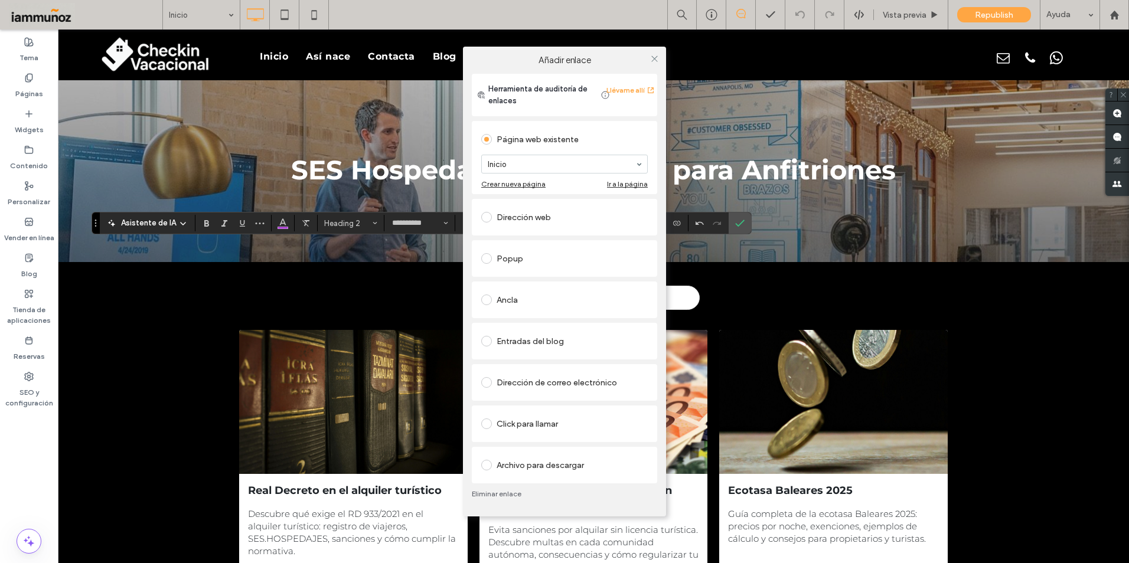
click at [525, 344] on div "Entradas del blog" at bounding box center [564, 341] width 167 height 19
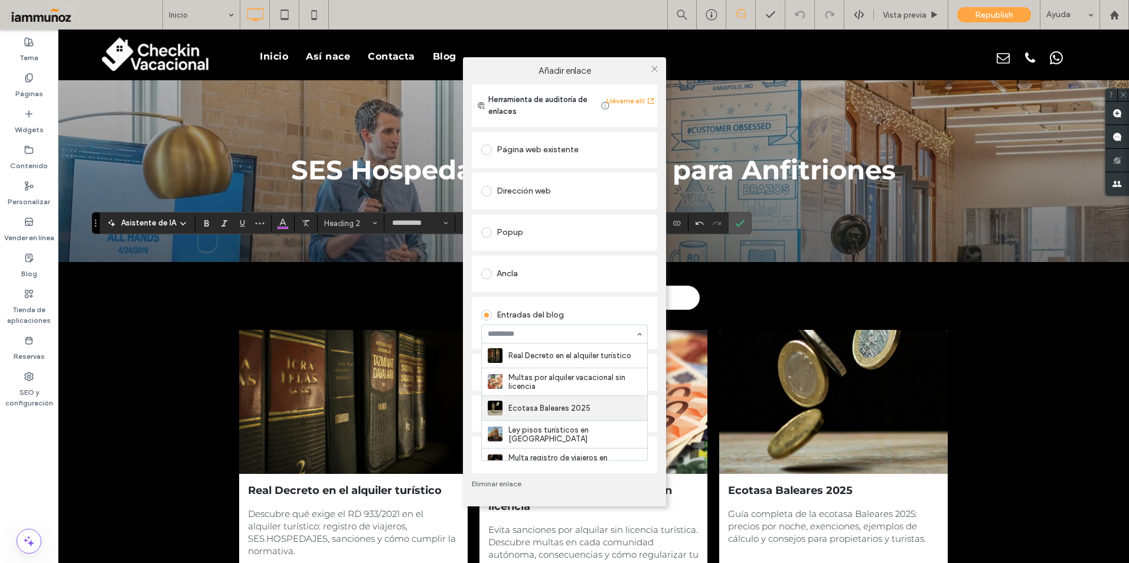
scroll to position [59, 0]
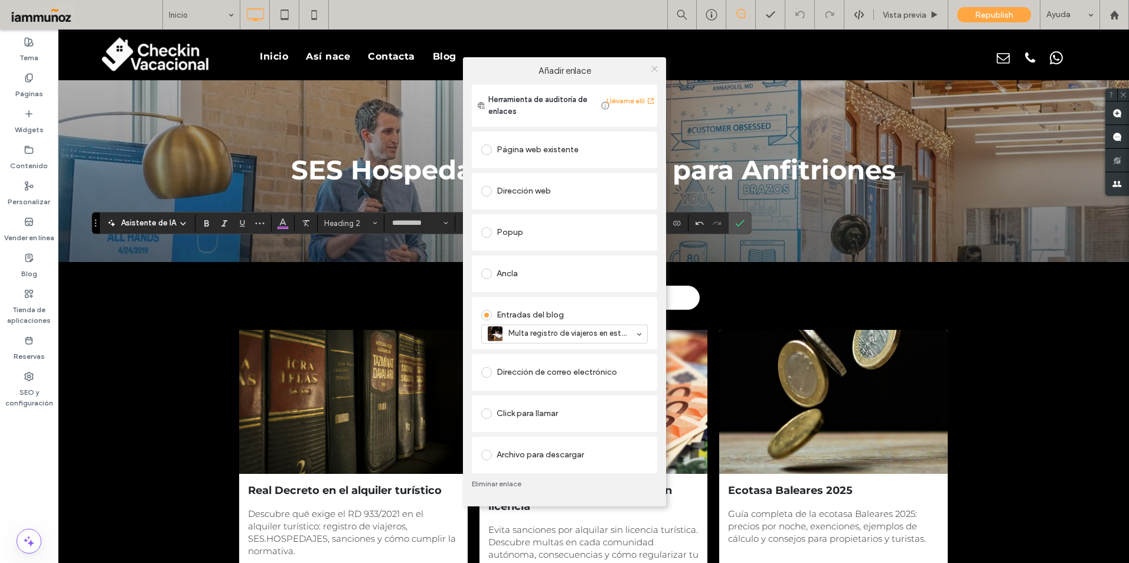
click at [654, 69] on use at bounding box center [654, 69] width 6 height 6
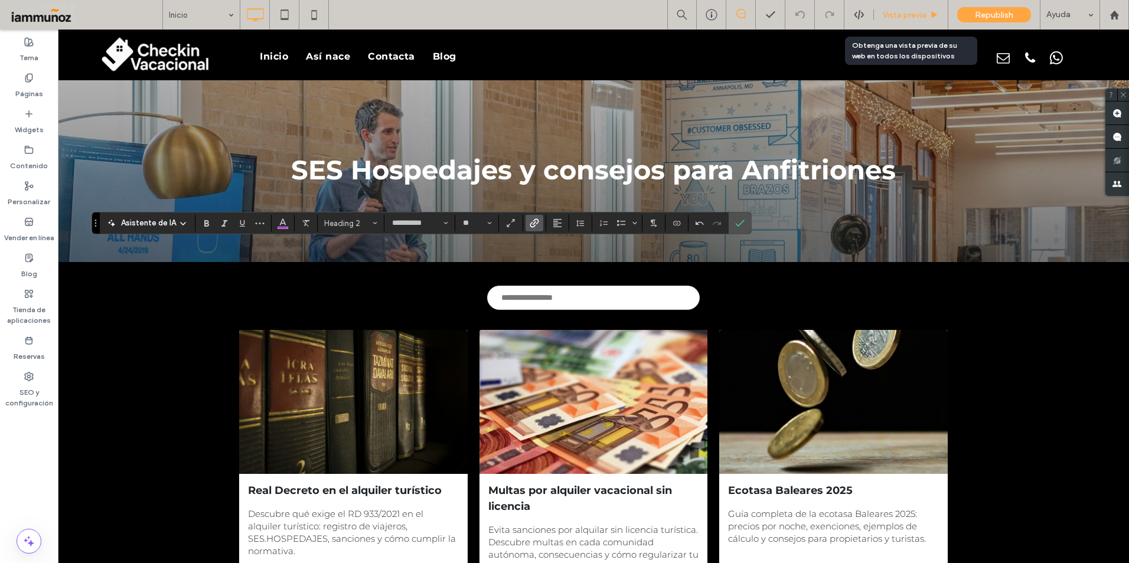
click at [892, 15] on span "Vista previa" at bounding box center [905, 15] width 44 height 10
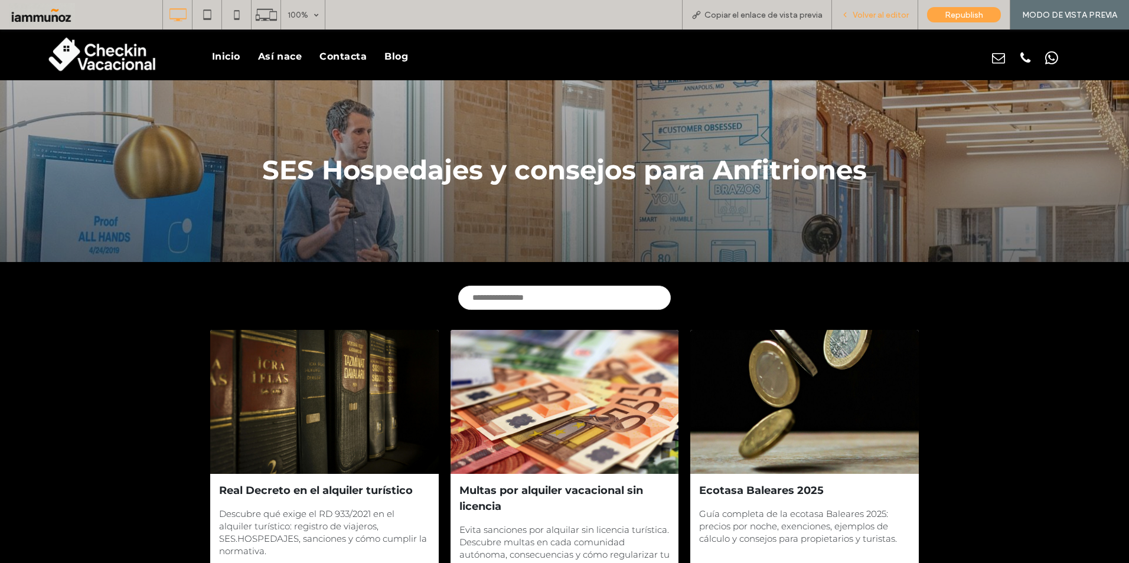
click at [870, 15] on span "Volver al editor" at bounding box center [881, 15] width 56 height 10
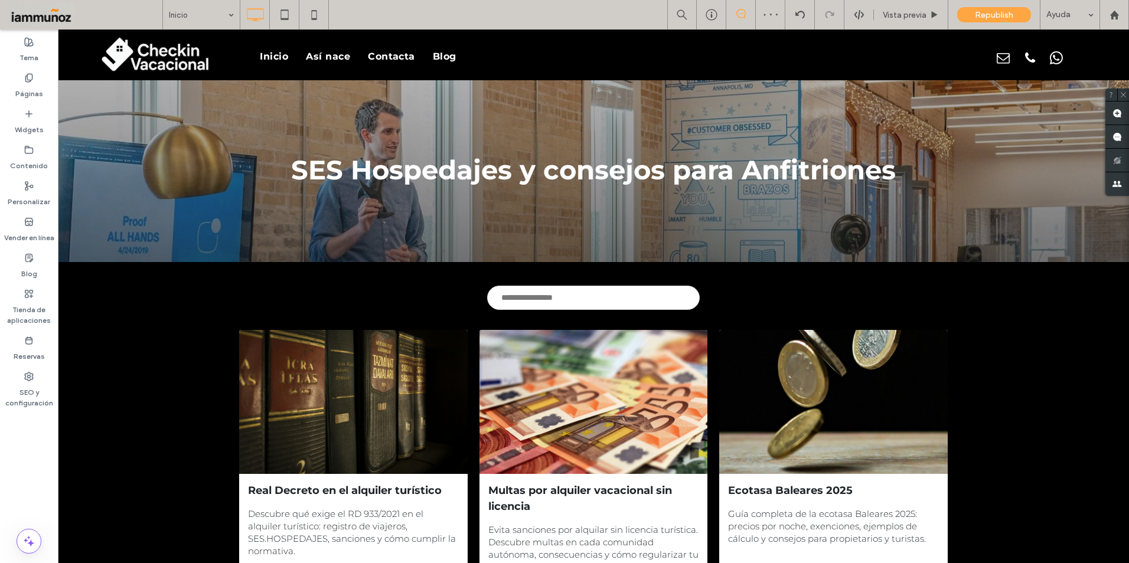
type input "**********"
type input "**"
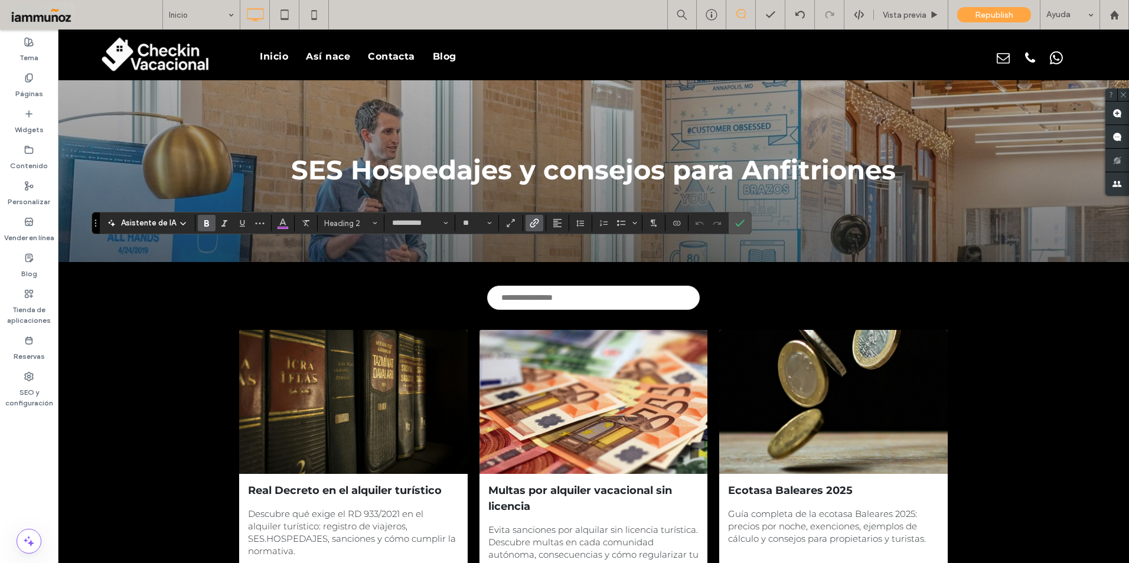
click at [207, 224] on icon "Negrita" at bounding box center [206, 223] width 9 height 9
click at [745, 226] on label "Confirmar" at bounding box center [740, 223] width 18 height 21
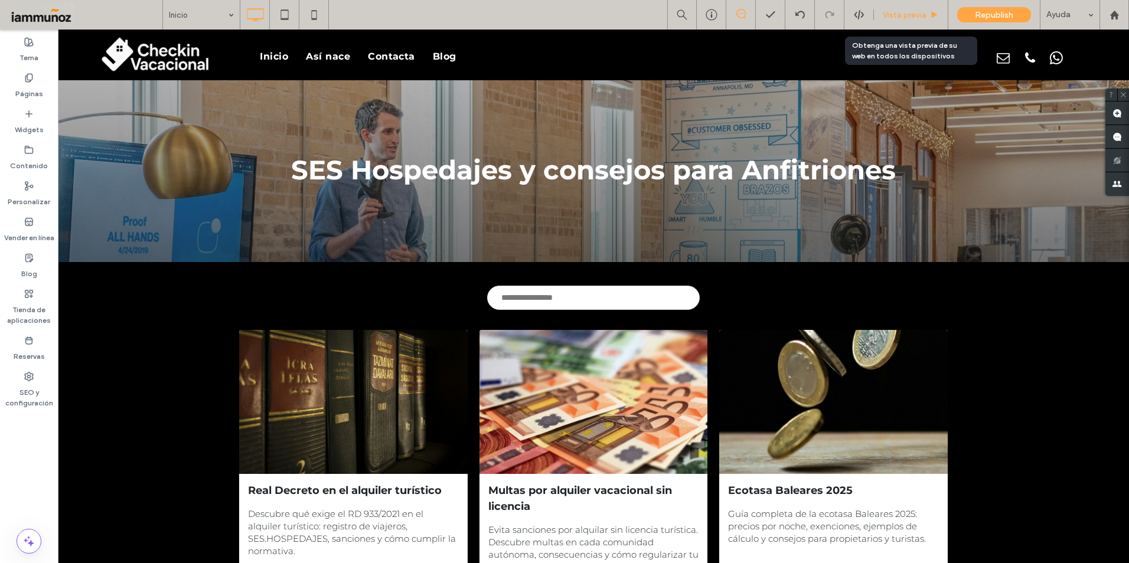
click at [904, 12] on span "Vista previa" at bounding box center [905, 15] width 44 height 10
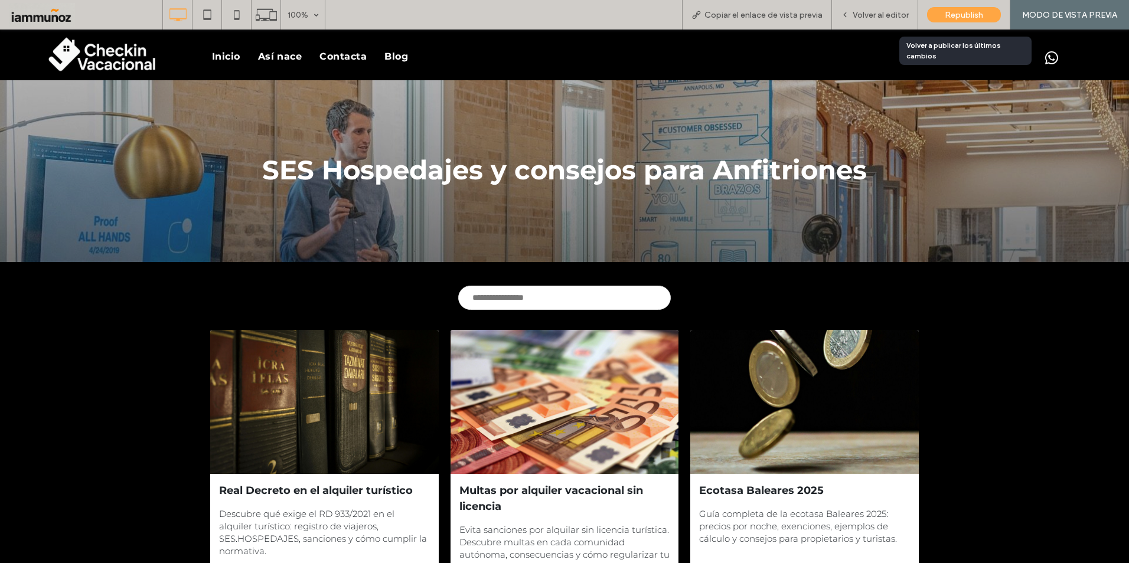
click at [950, 10] on span "Republish" at bounding box center [964, 15] width 38 height 10
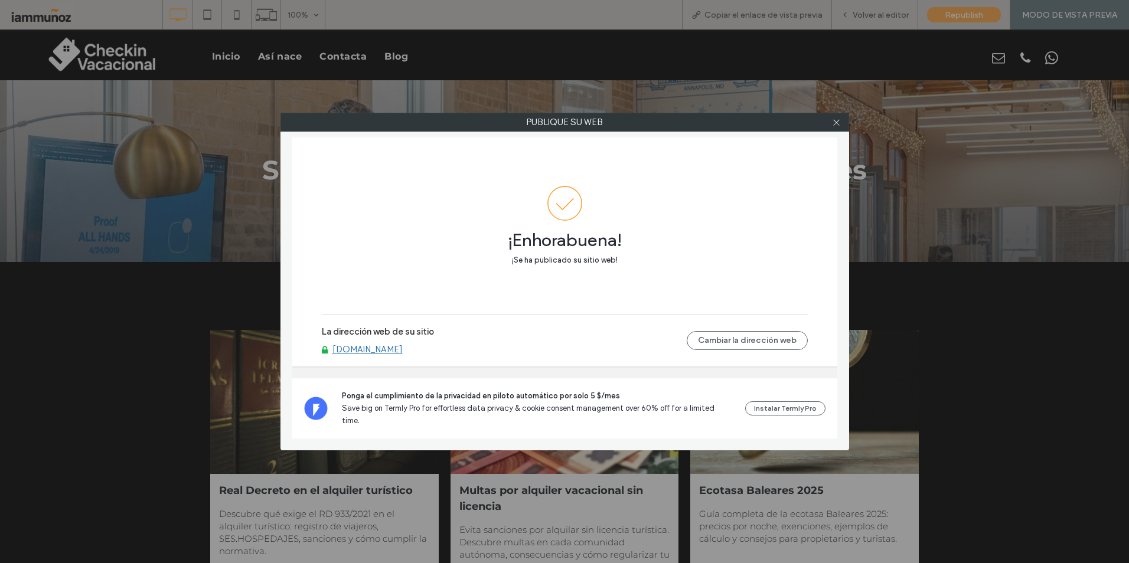
click at [403, 355] on link "[DOMAIN_NAME]" at bounding box center [367, 349] width 70 height 11
click at [833, 121] on icon at bounding box center [836, 122] width 9 height 9
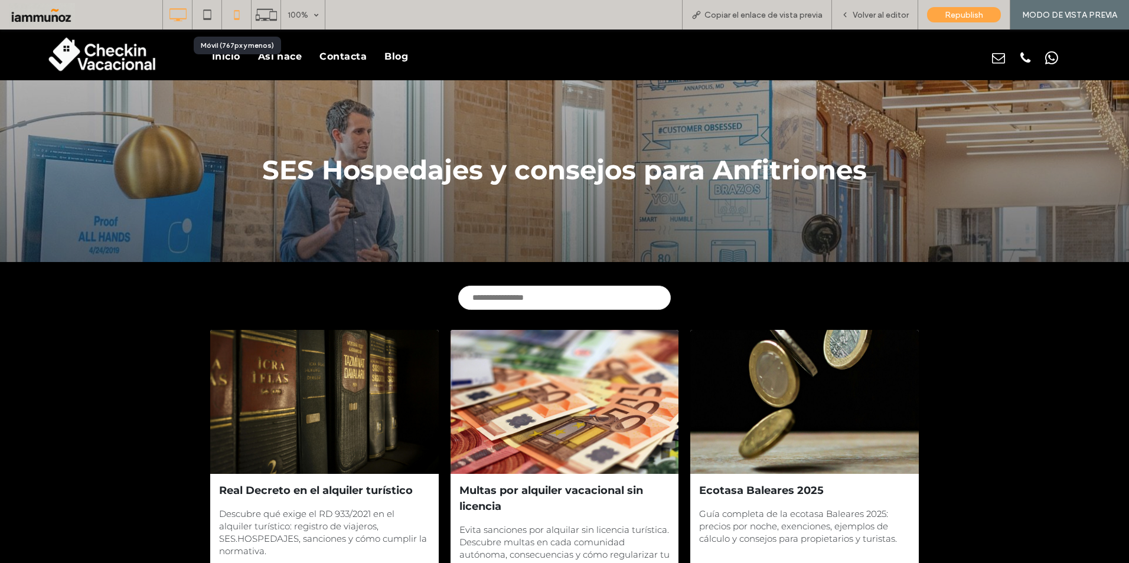
click at [234, 17] on use at bounding box center [236, 14] width 5 height 9
